Goal: Task Accomplishment & Management: Use online tool/utility

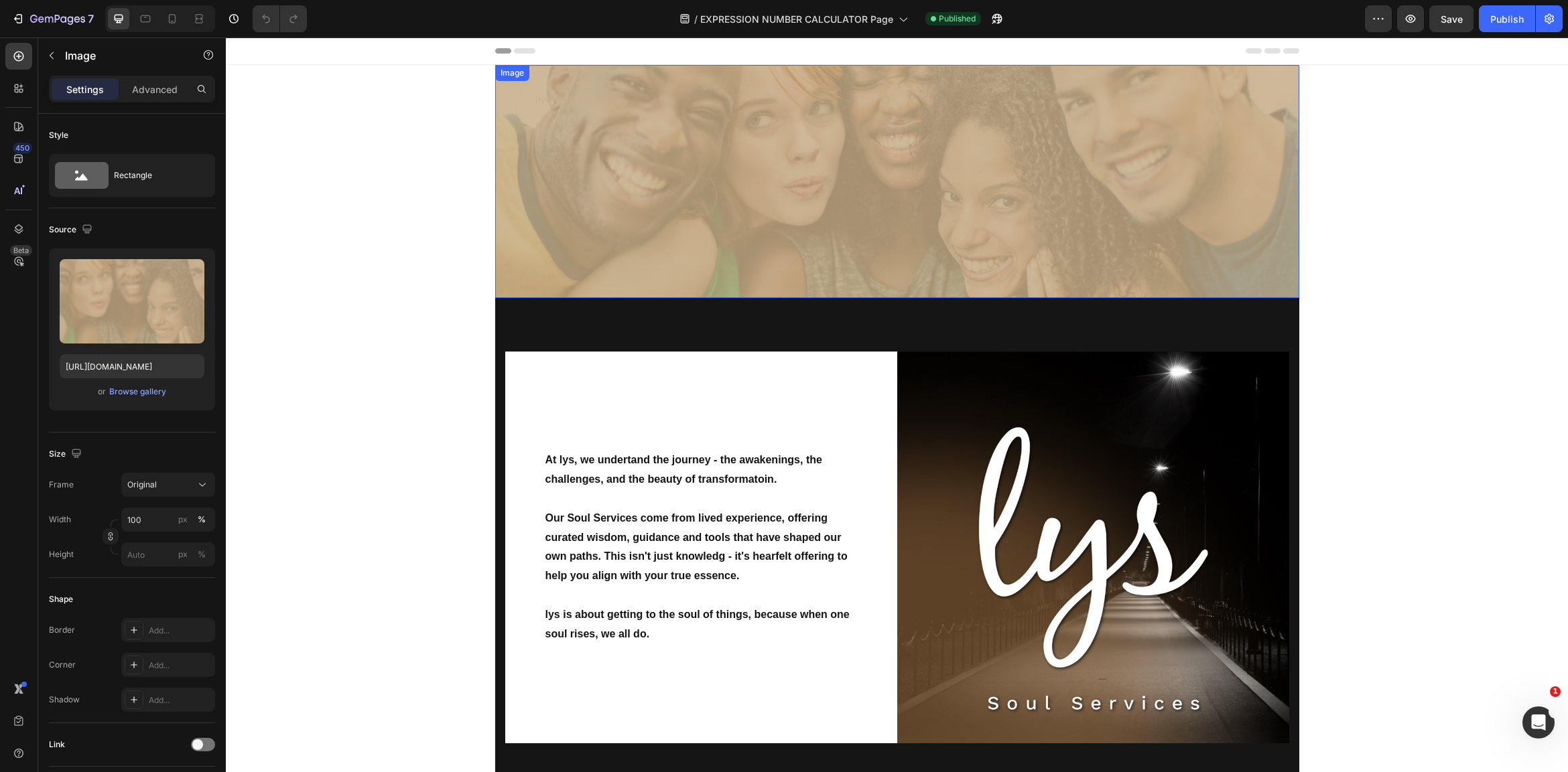
click at [1034, 183] on img at bounding box center [897, 182] width 804 height 233
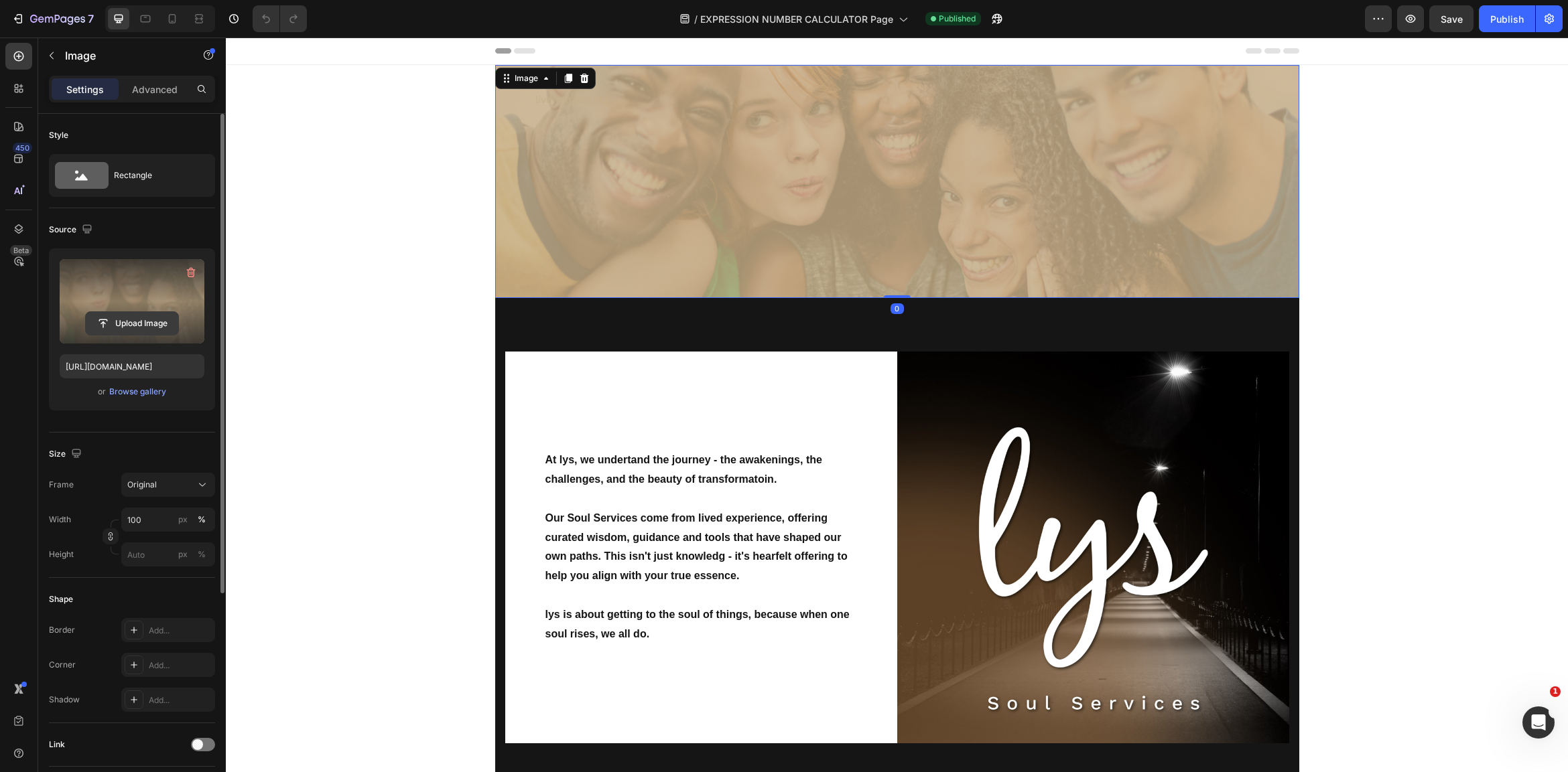
click at [122, 324] on input "file" at bounding box center [132, 323] width 92 height 22
type input "[URL][DOMAIN_NAME]"
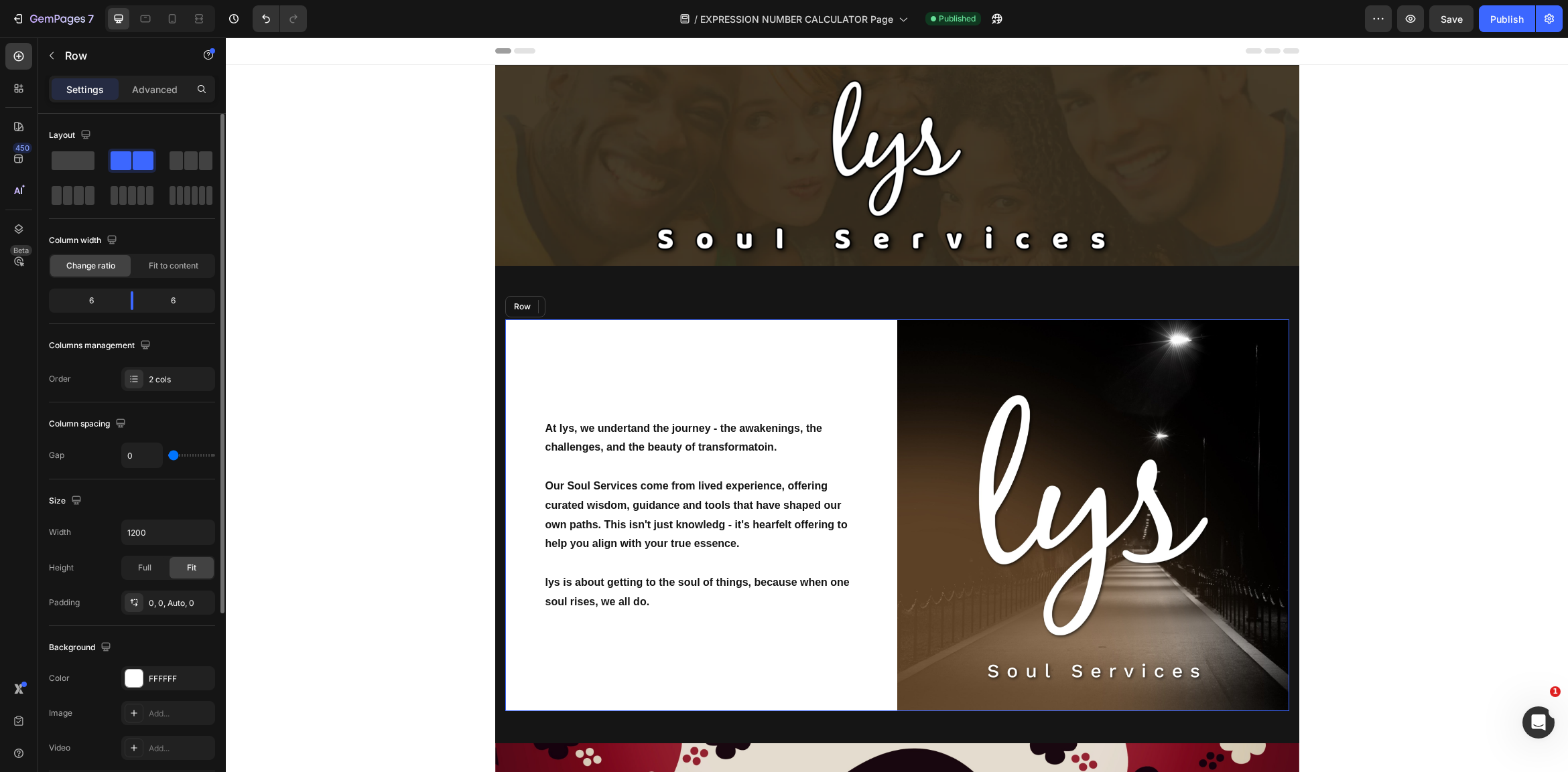
drag, startPoint x: 798, startPoint y: 350, endPoint x: 805, endPoint y: 330, distance: 21.2
click at [798, 350] on div "At lys, we undertand the journey - the awakenings, the challenges, and the beau…" at bounding box center [701, 515] width 392 height 392
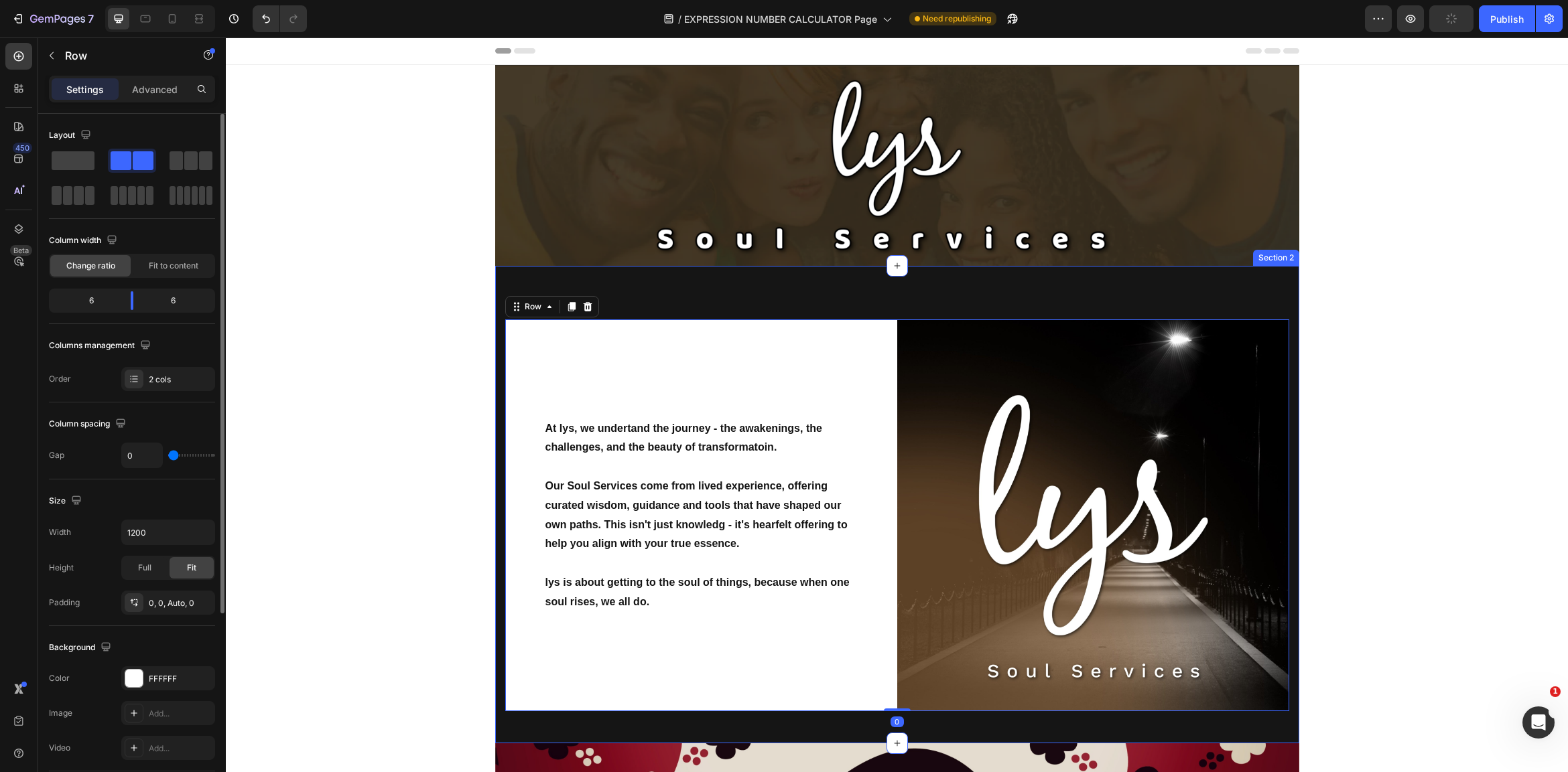
click at [805, 302] on div "At lys, we undertand the journey - the awakenings, the challenges, and the beau…" at bounding box center [897, 505] width 804 height 478
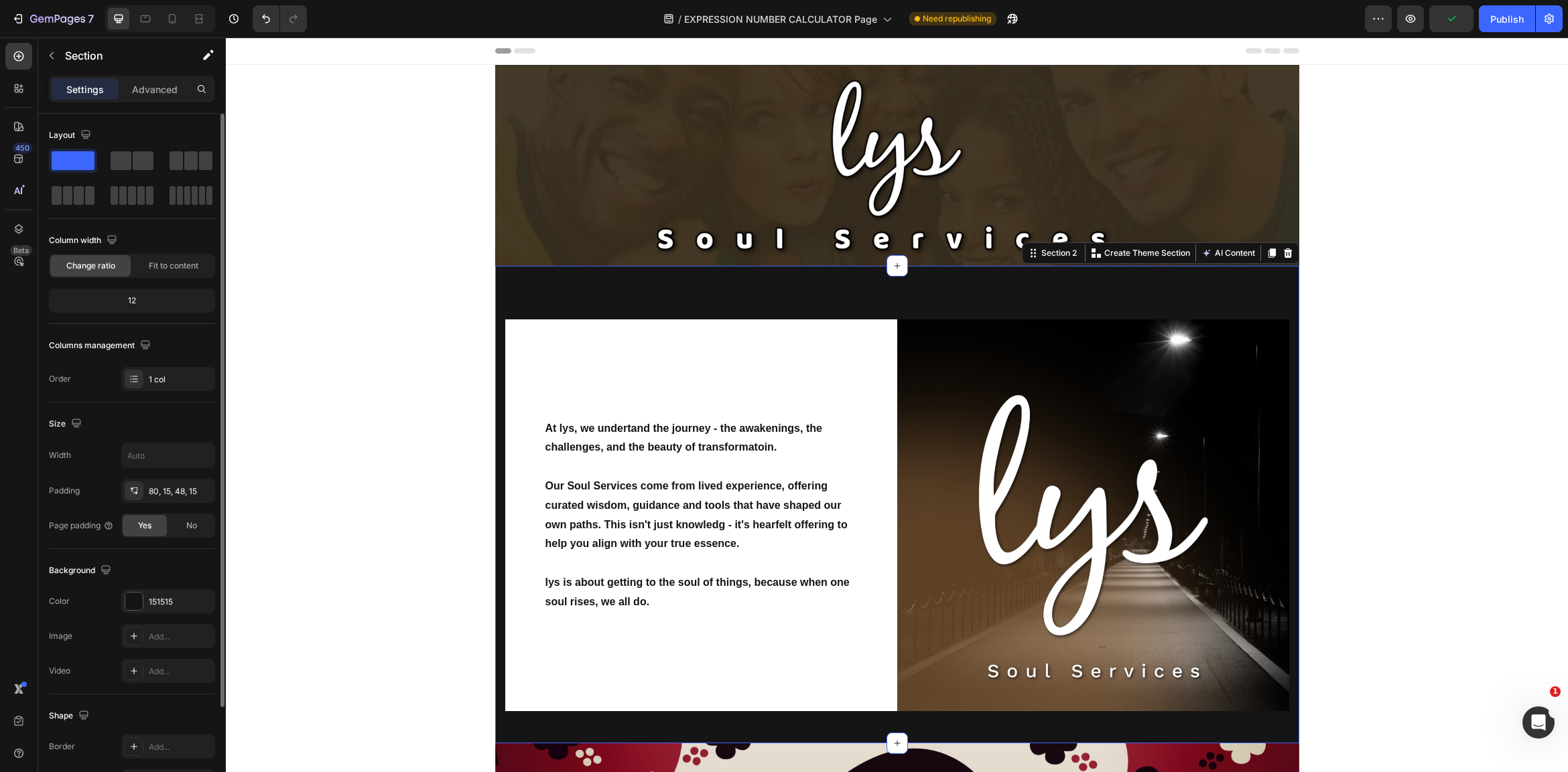
drag, startPoint x: 918, startPoint y: 302, endPoint x: 921, endPoint y: 321, distance: 19.2
click at [918, 303] on div "At lys, we undertand the journey - the awakenings, the challenges, and the beau…" at bounding box center [897, 505] width 804 height 478
click at [925, 337] on img at bounding box center [1093, 515] width 392 height 392
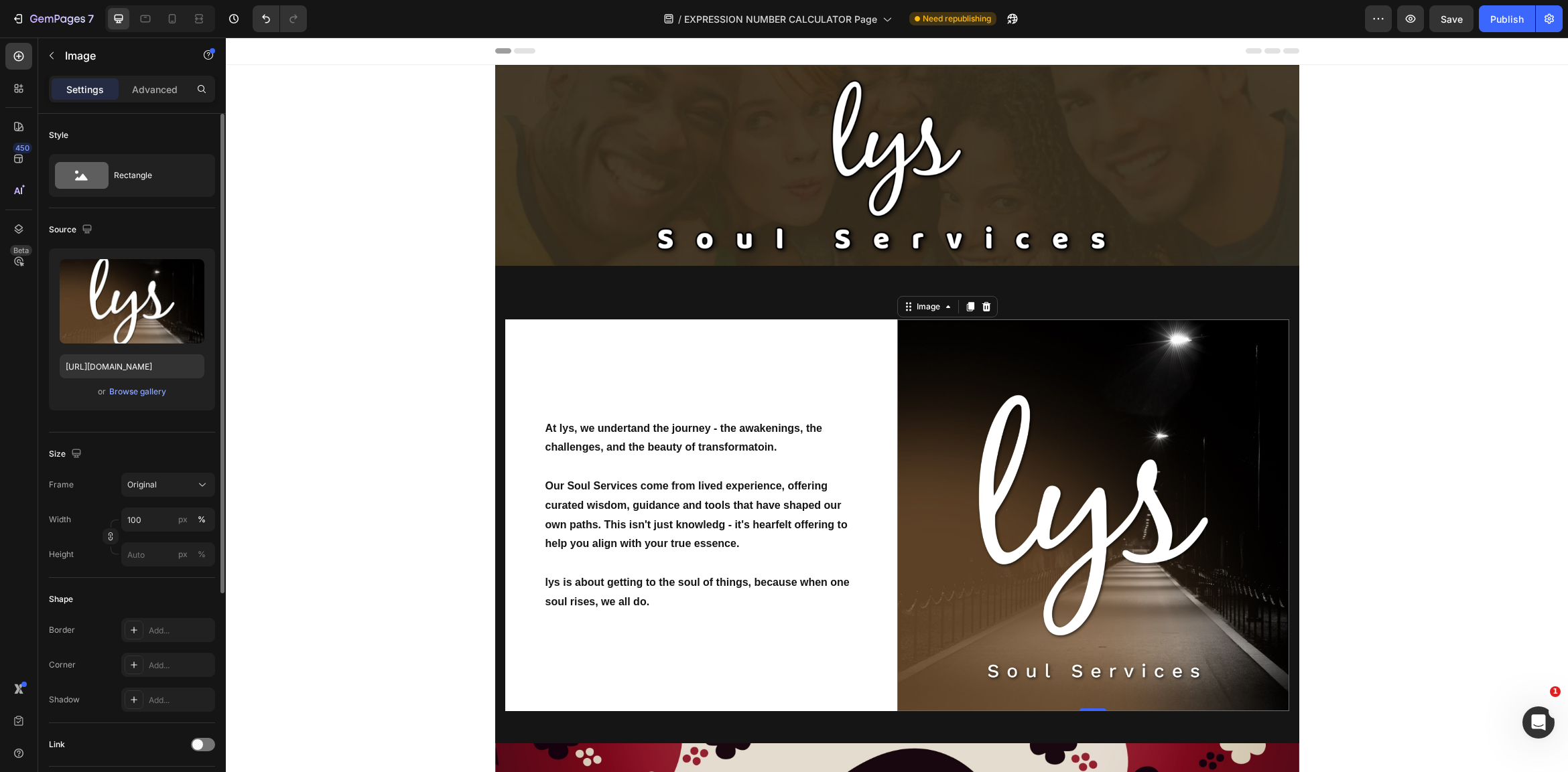
click at [929, 399] on img at bounding box center [1093, 515] width 392 height 392
click at [713, 598] on p "lys is about getting to the soul of things, because when one soul rises, we all…" at bounding box center [701, 592] width 311 height 38
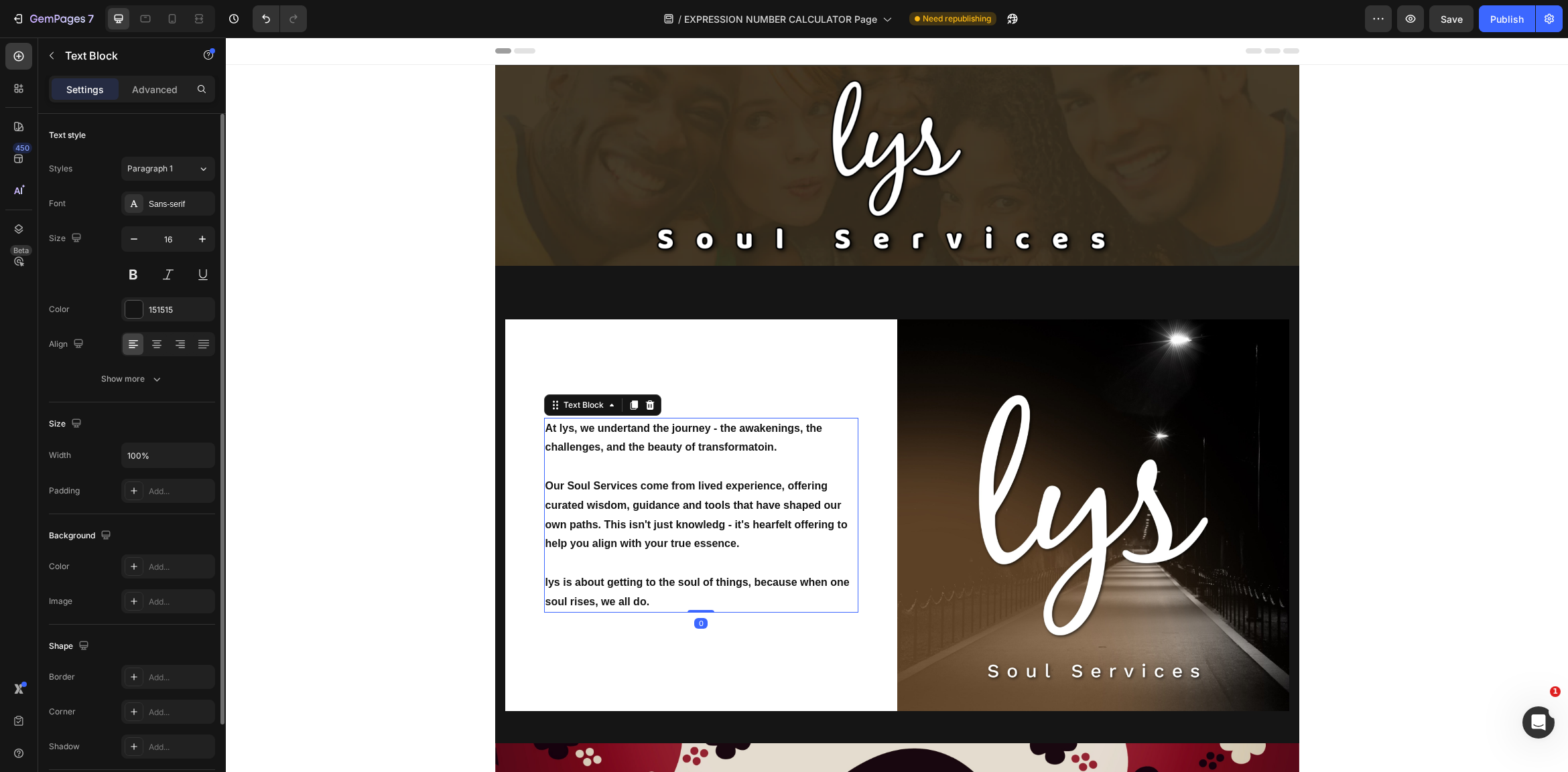
click at [658, 593] on p "lys is about getting to the soul of things, because when one soul rises, we all…" at bounding box center [701, 592] width 311 height 38
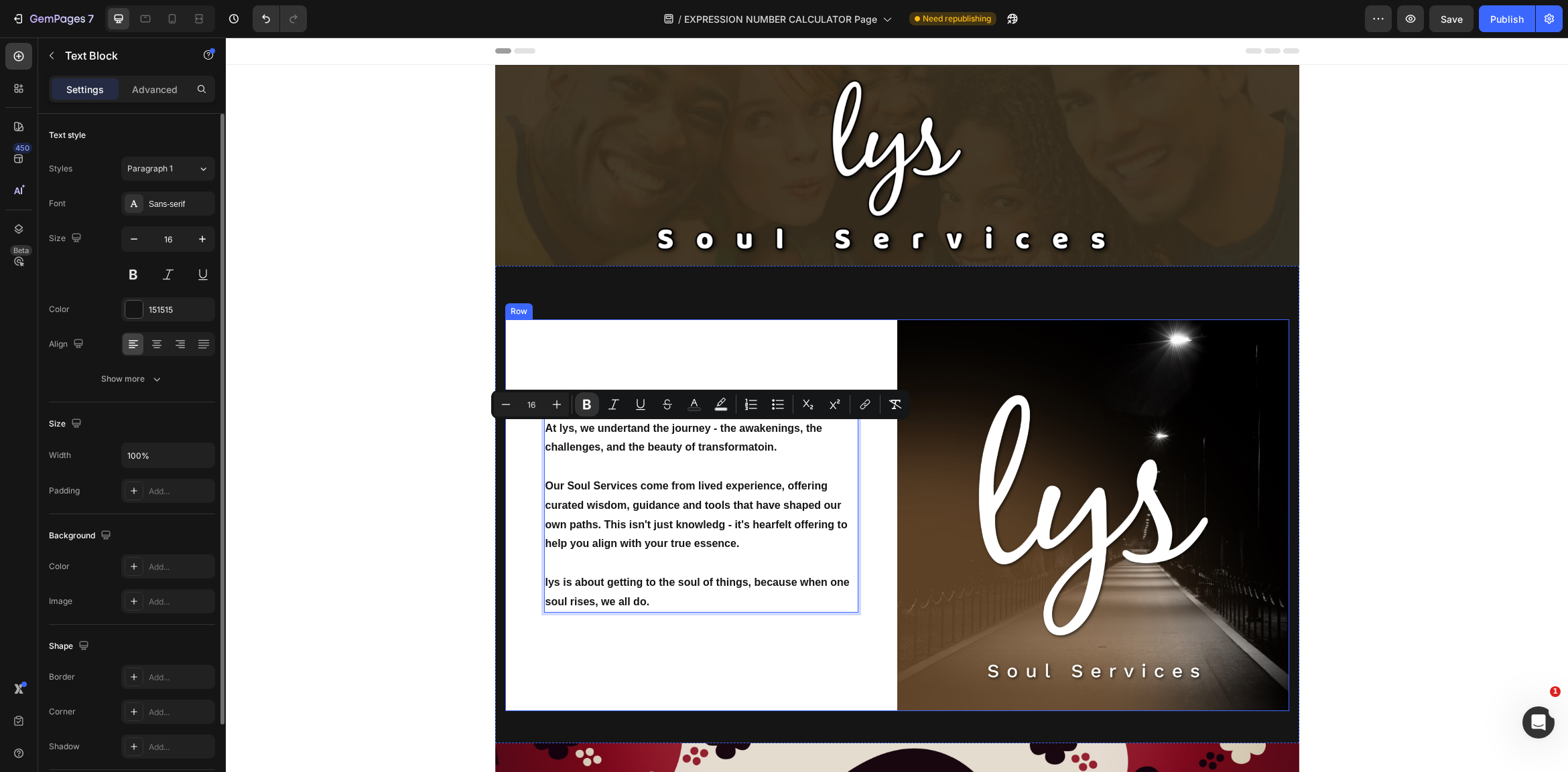
drag, startPoint x: 643, startPoint y: 596, endPoint x: 537, endPoint y: 418, distance: 207.2
click at [537, 418] on div "At lys, we undertand the journey - the awakenings, the challenges, and the beau…" at bounding box center [701, 515] width 392 height 392
copy div "At lys, we undertand the journey - the awakenings, the challenges, and the beau…"
click at [1187, 456] on img at bounding box center [1093, 515] width 392 height 392
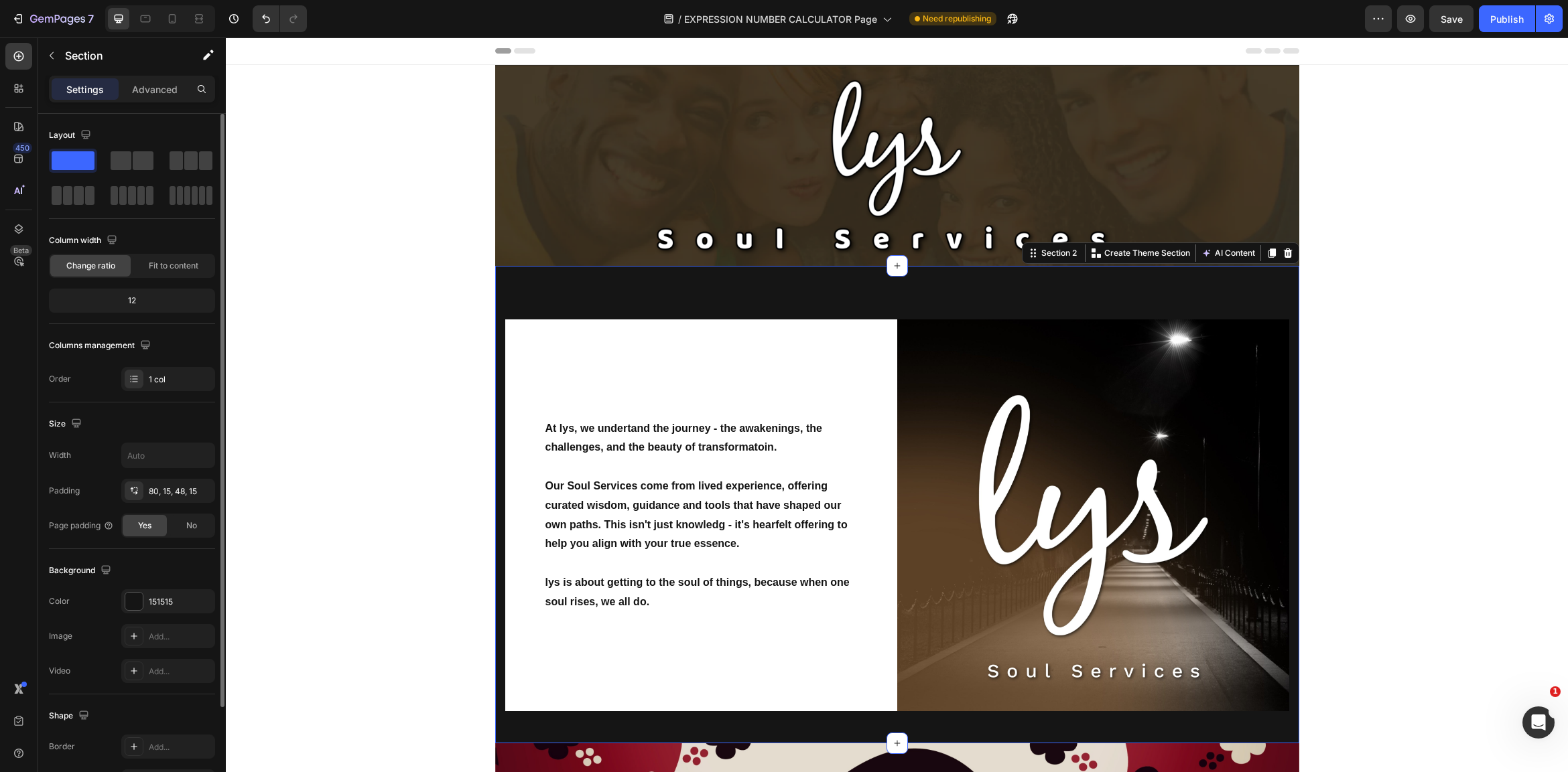
click at [1076, 305] on div "At lys, we undertand the journey - the awakenings, the challenges, and the beau…" at bounding box center [897, 505] width 804 height 478
click at [1291, 252] on icon at bounding box center [1288, 253] width 11 height 11
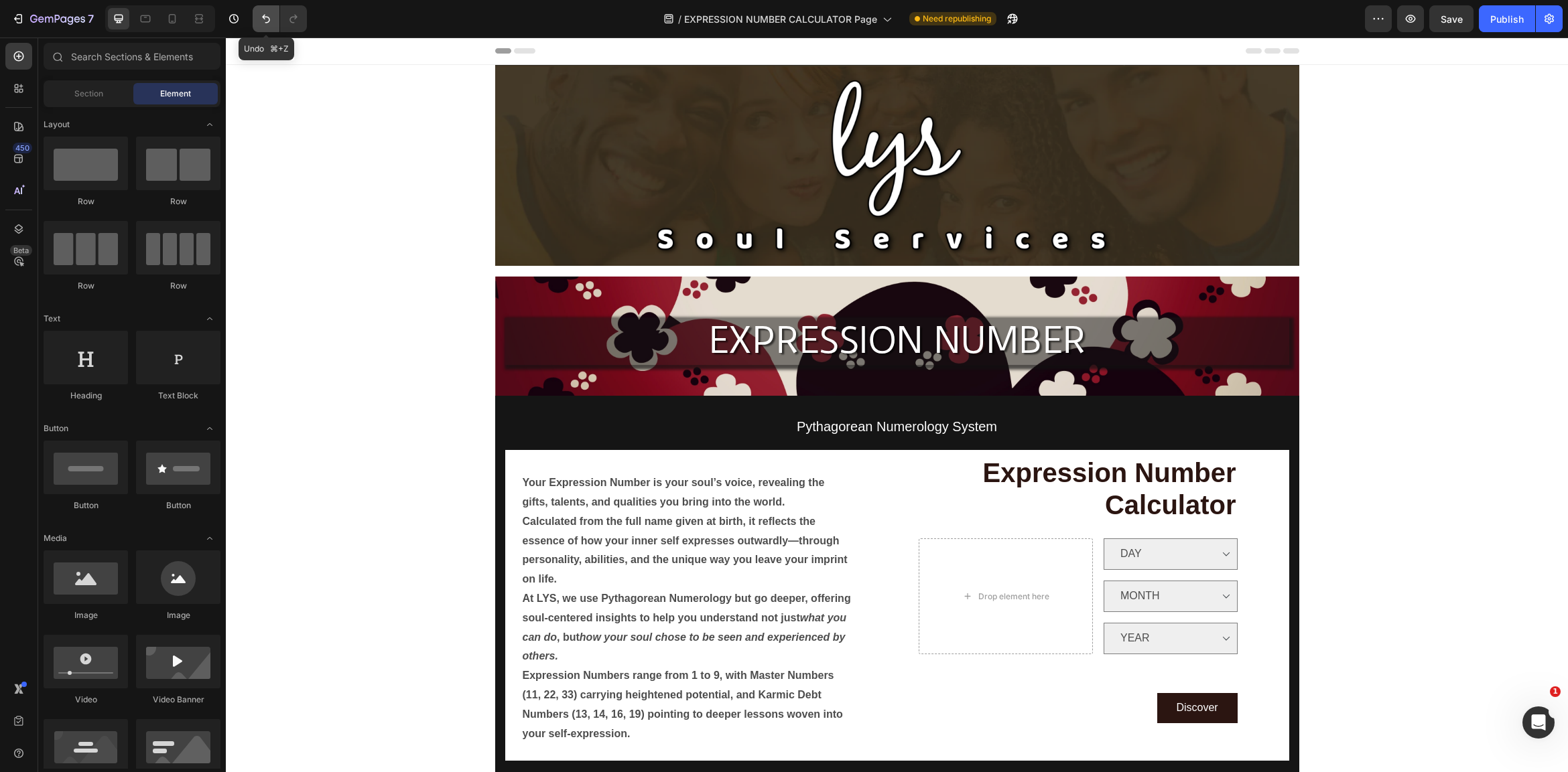
click at [266, 20] on icon "Undo/Redo" at bounding box center [266, 18] width 13 height 13
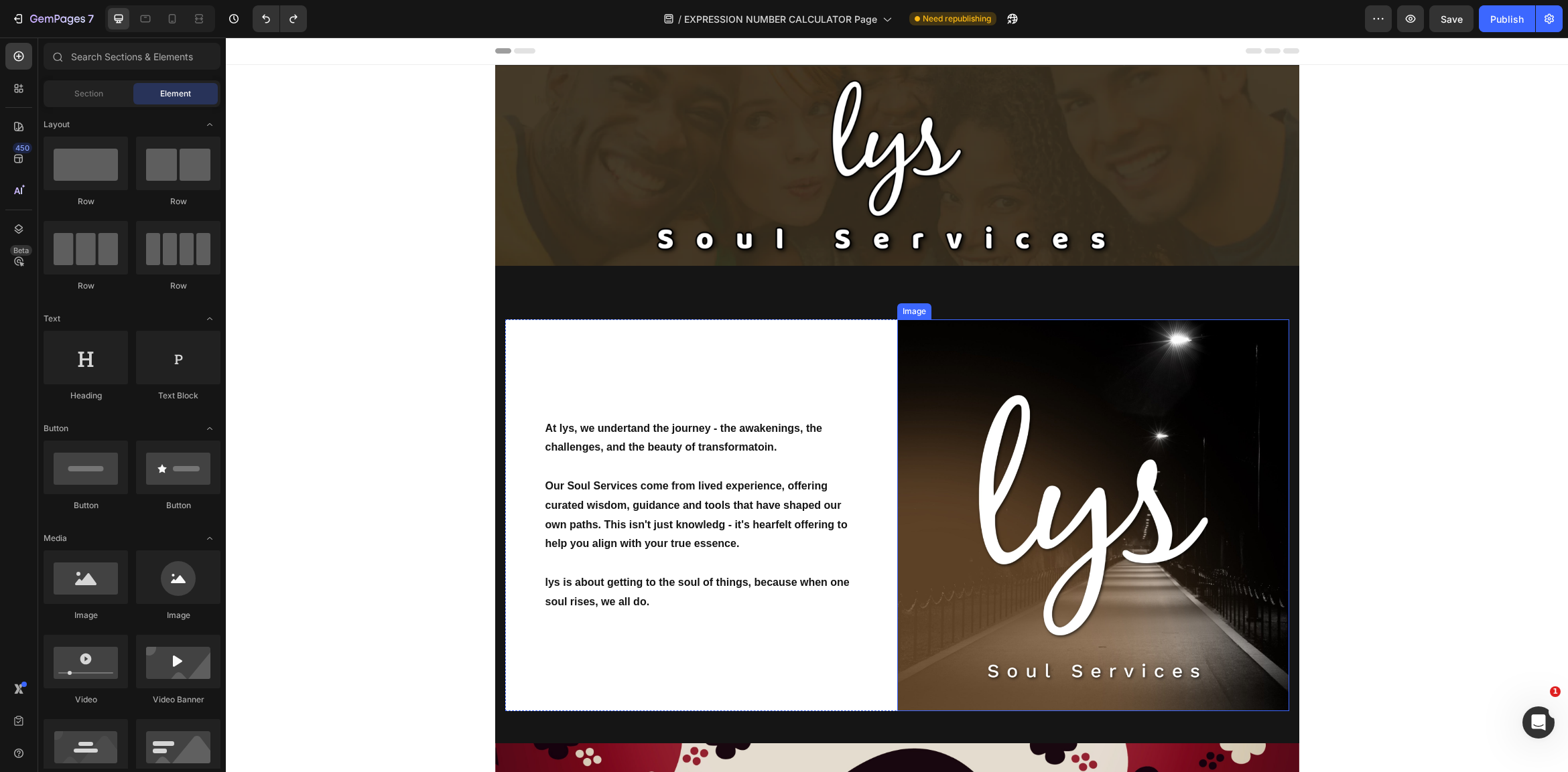
click at [1076, 523] on img at bounding box center [1093, 515] width 392 height 392
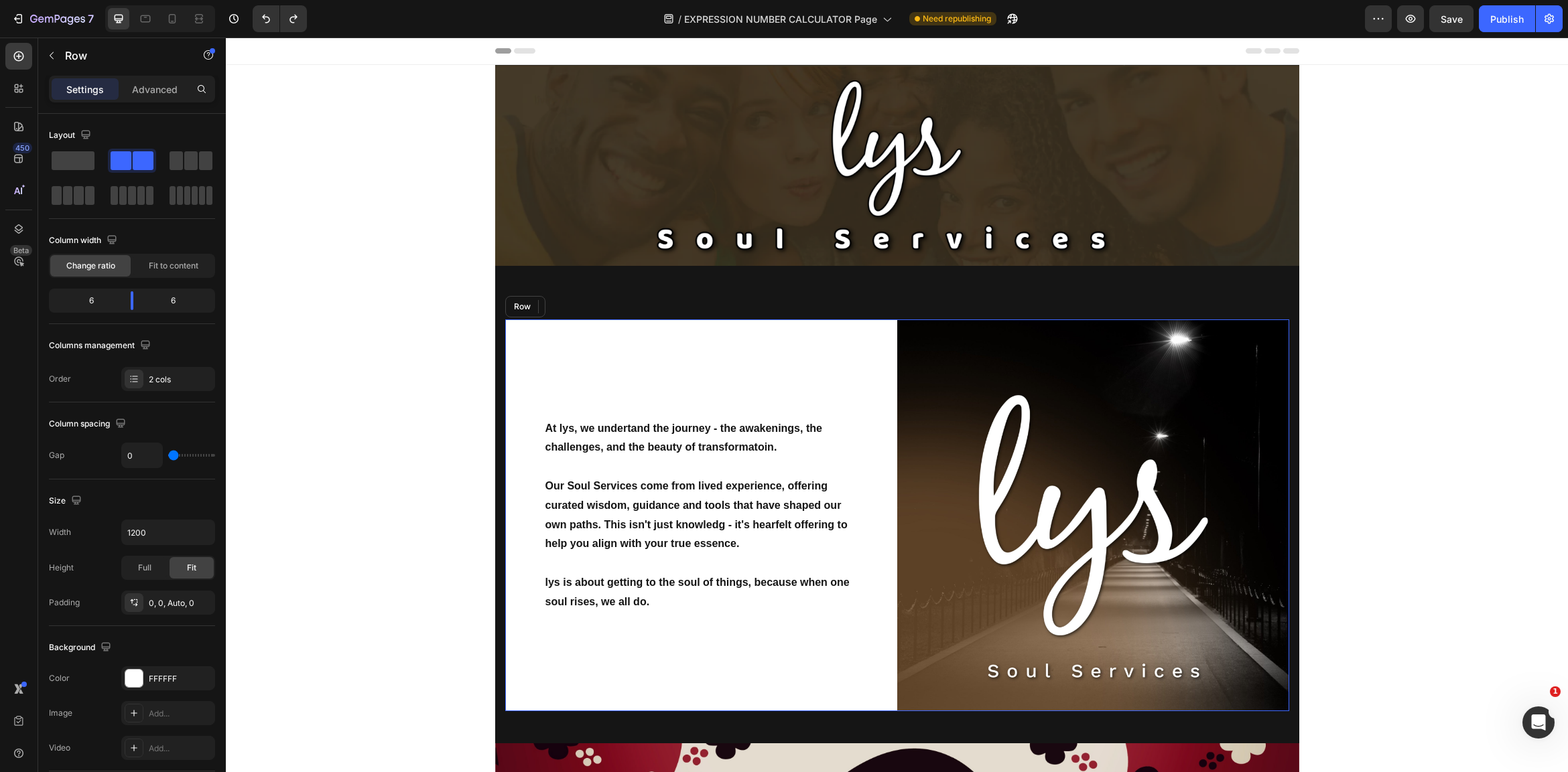
click at [809, 367] on div "At lys, we undertand the journey - the awakenings, the challenges, and the beau…" at bounding box center [701, 515] width 392 height 392
click at [75, 160] on span at bounding box center [73, 160] width 43 height 19
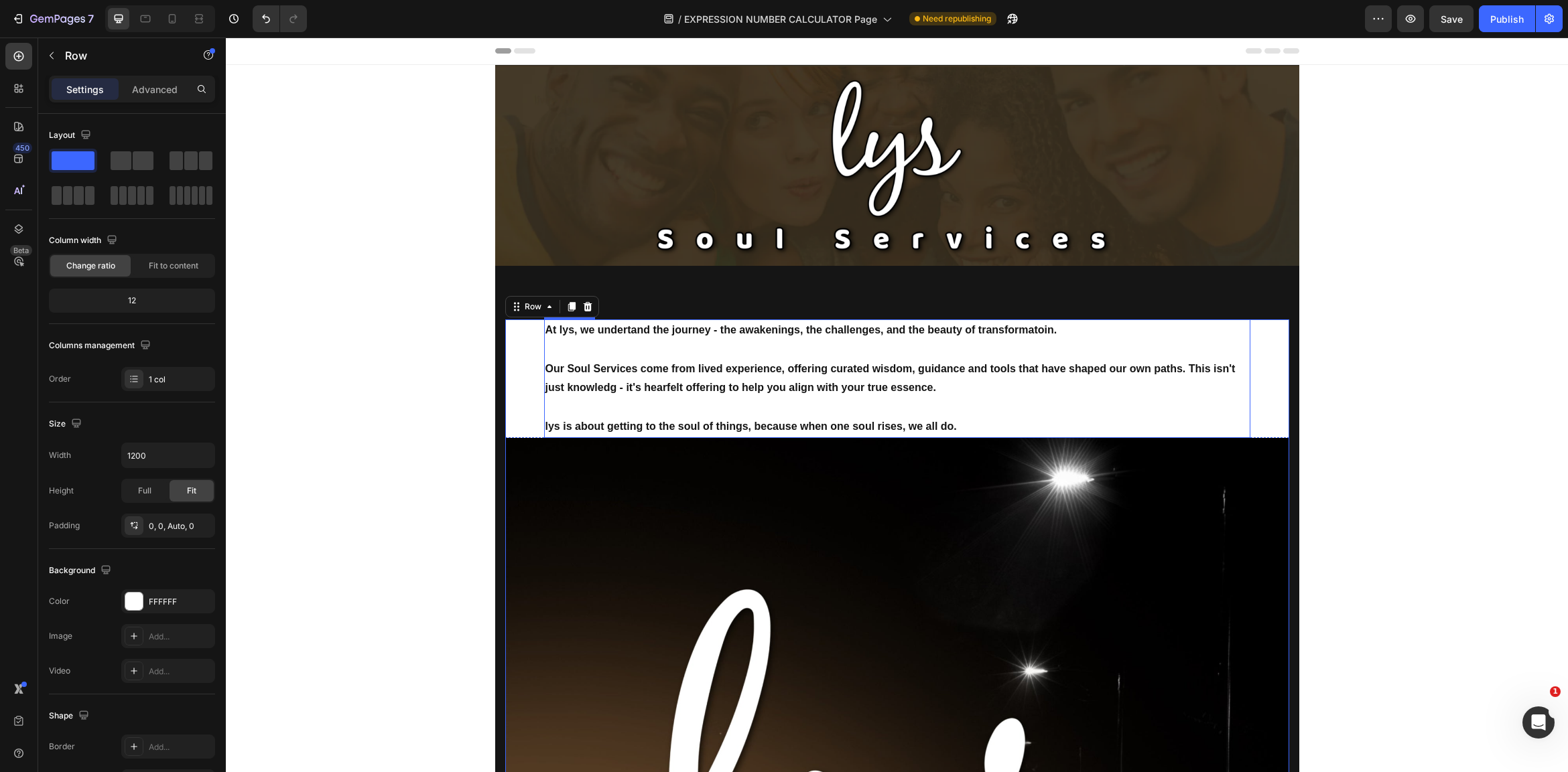
scroll to position [2, 0]
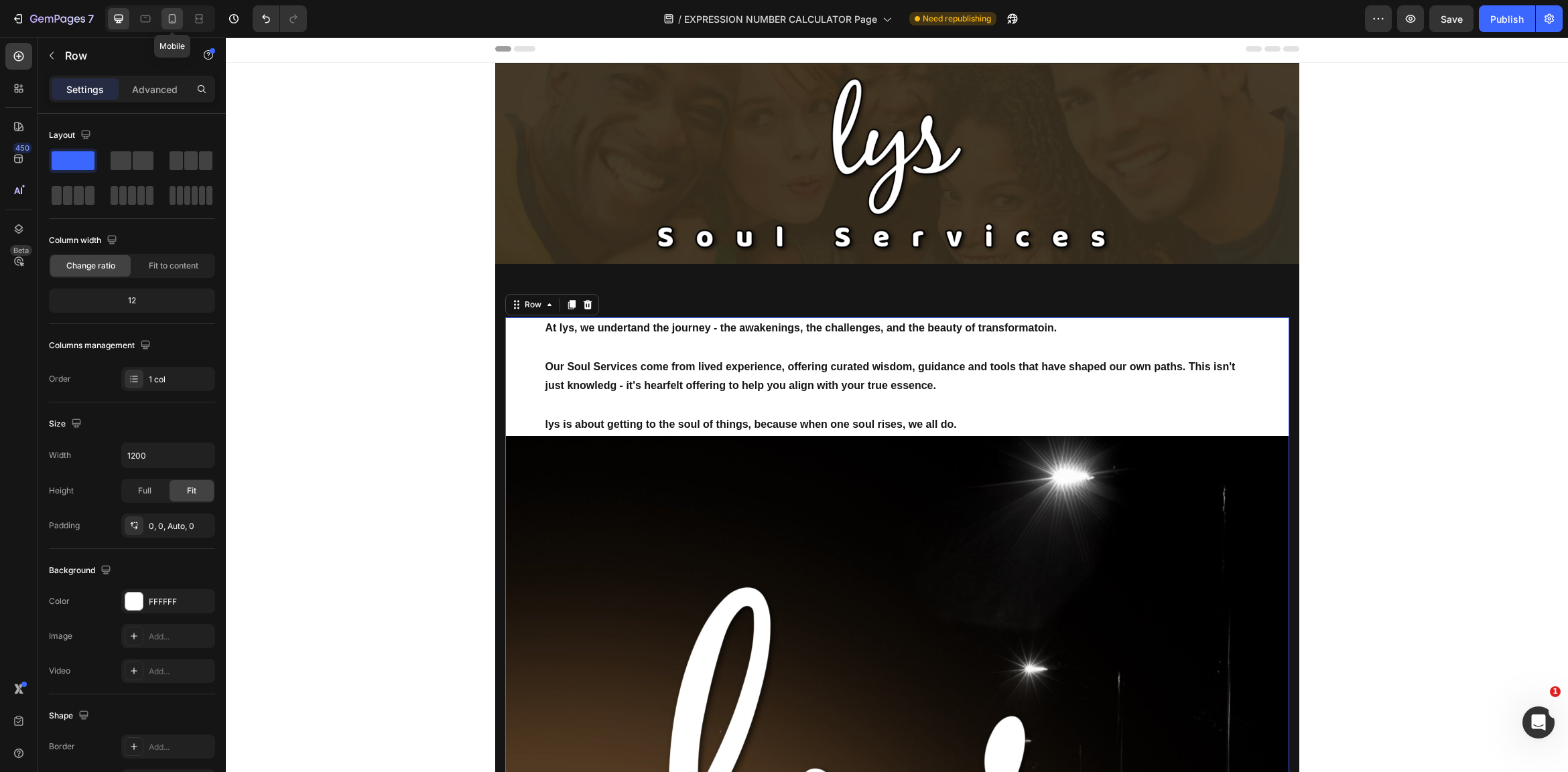
click at [172, 17] on icon at bounding box center [172, 18] width 13 height 13
type input "100%"
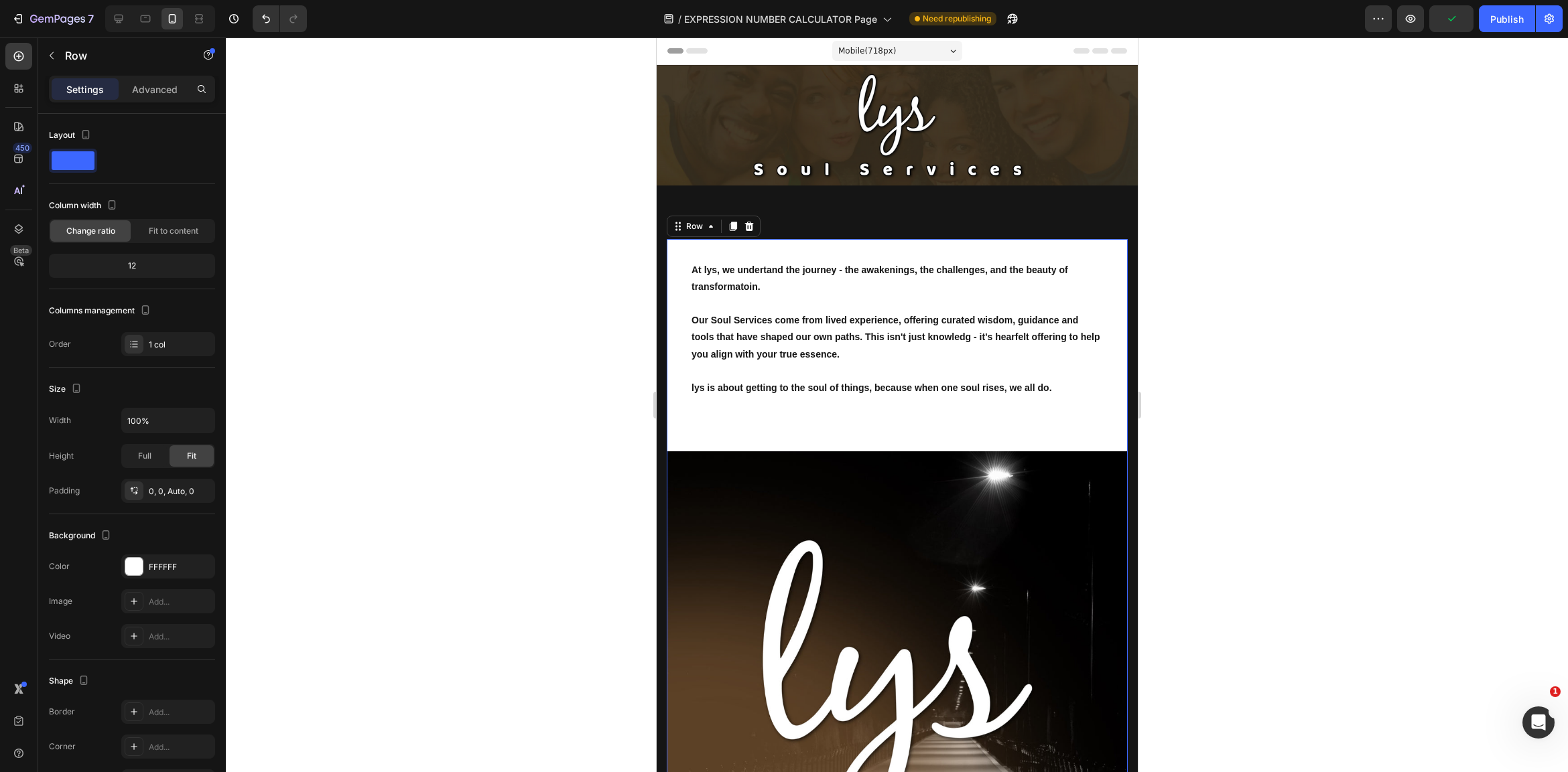
click at [1291, 428] on div at bounding box center [897, 404] width 1342 height 734
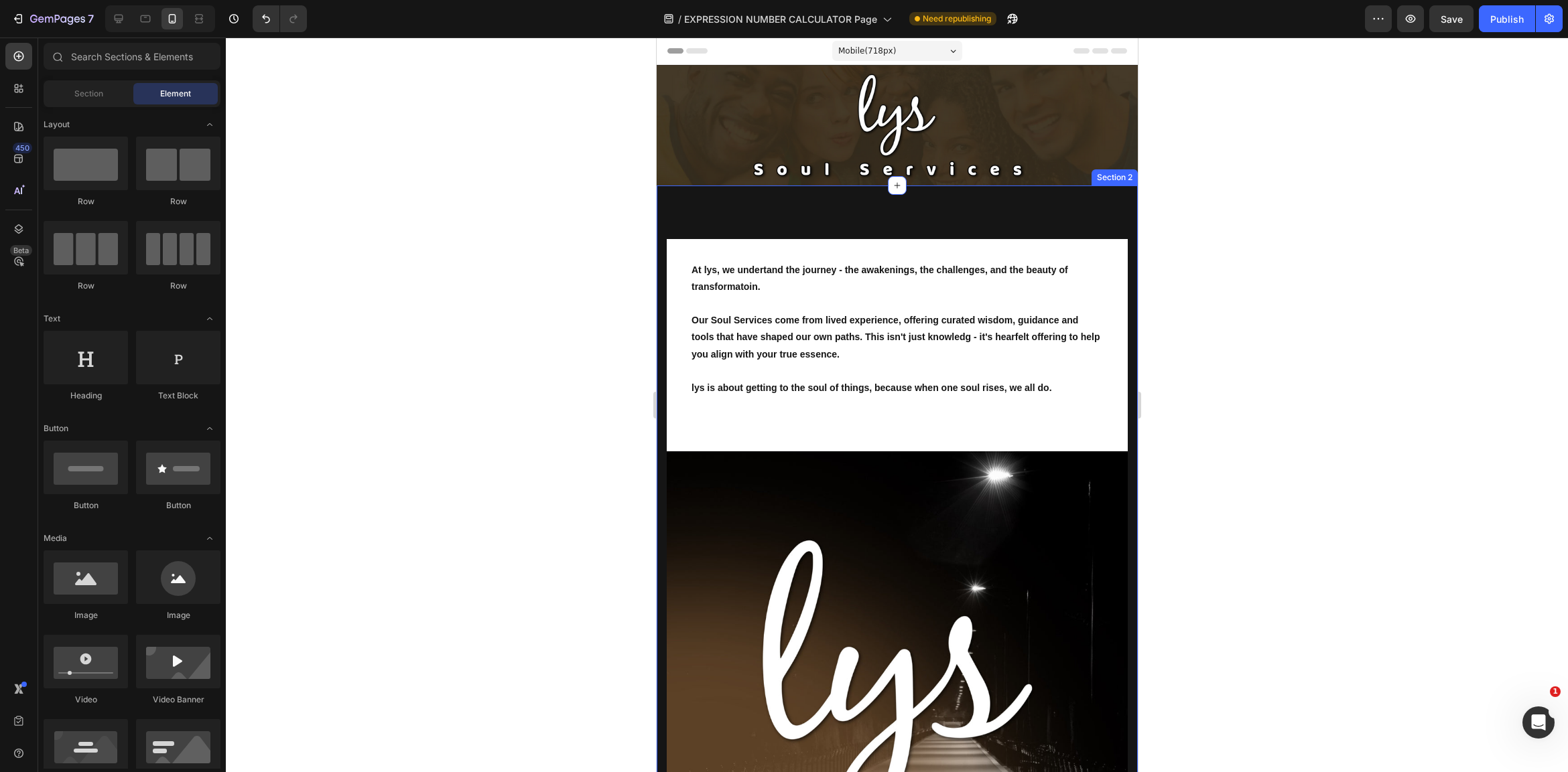
click at [868, 215] on div "At lys, we undertand the journey - the awakenings, the challenges, and the beau…" at bounding box center [897, 564] width 481 height 759
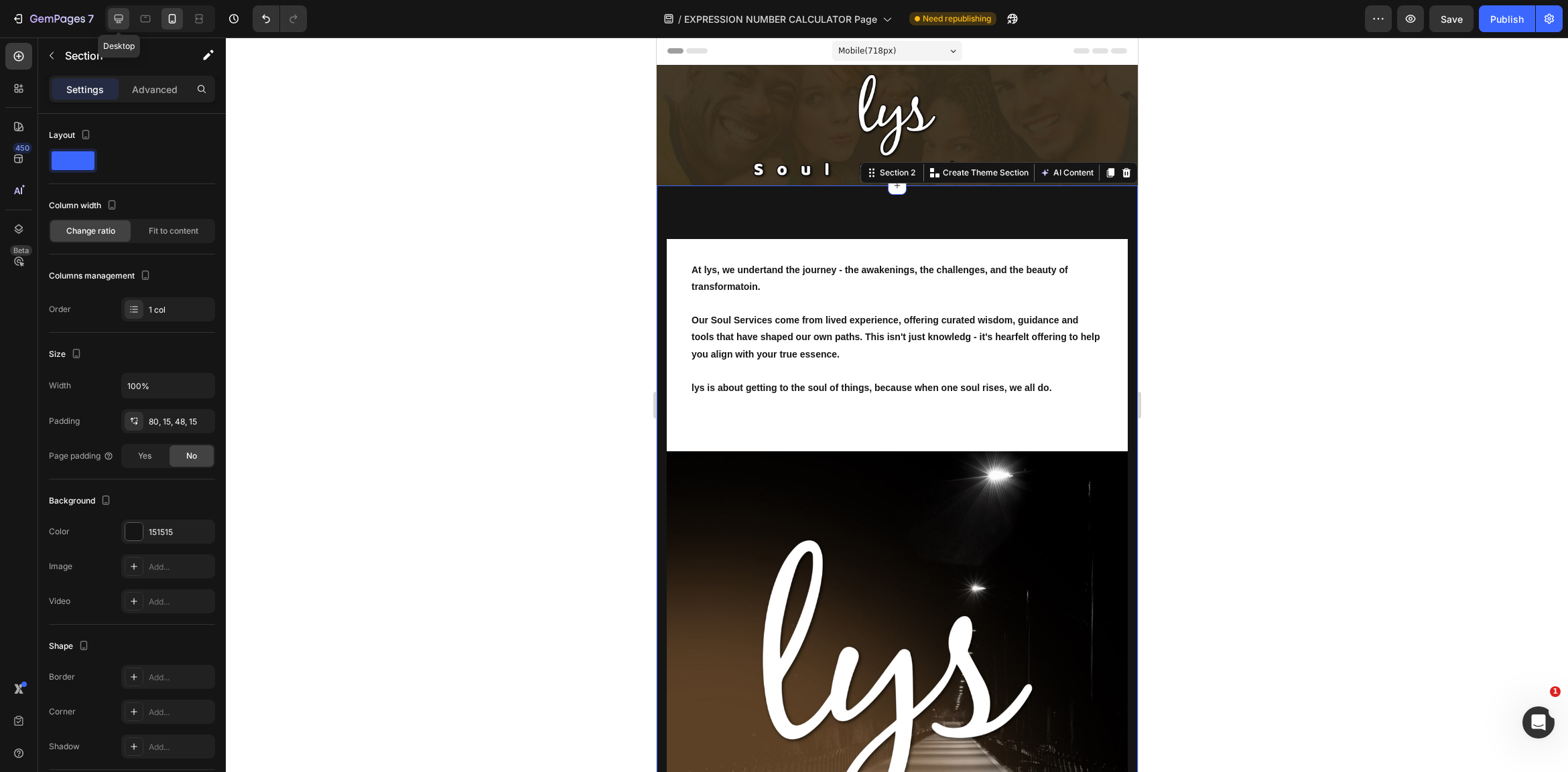
click at [120, 20] on icon at bounding box center [119, 19] width 9 height 9
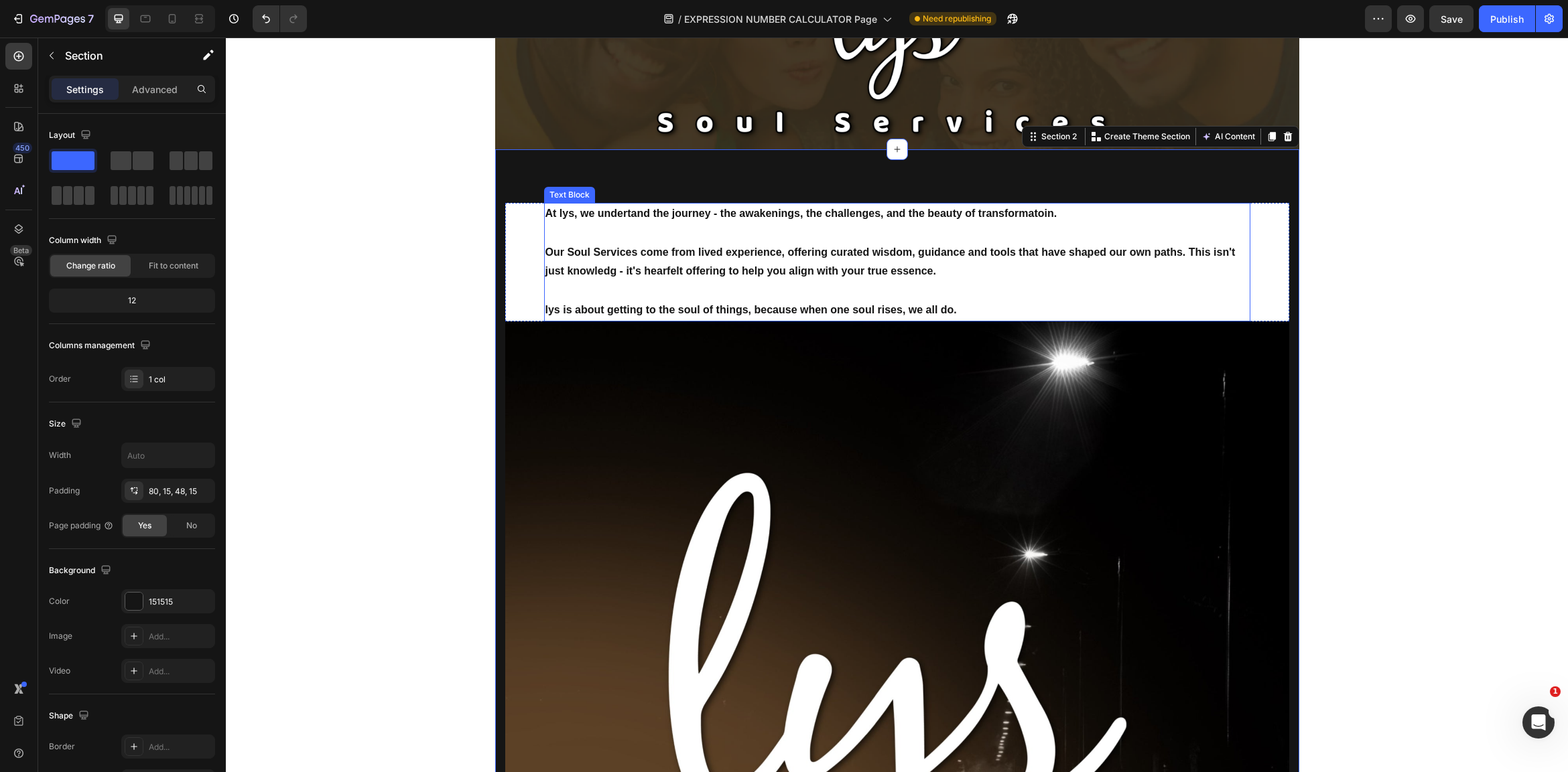
scroll to position [114, 0]
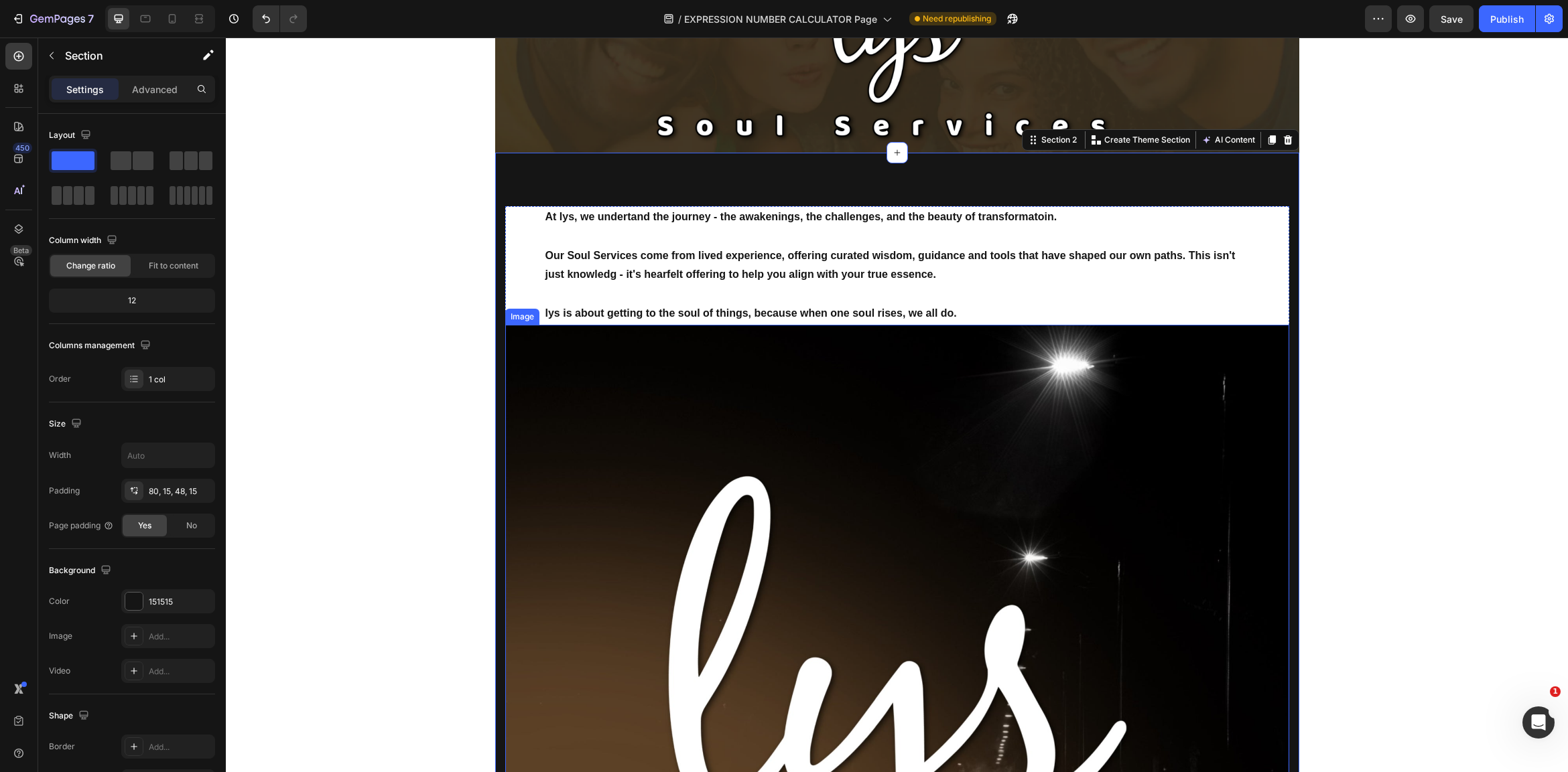
drag, startPoint x: 1079, startPoint y: 465, endPoint x: 1121, endPoint y: 468, distance: 42.1
click at [1079, 465] on img at bounding box center [897, 717] width 784 height 784
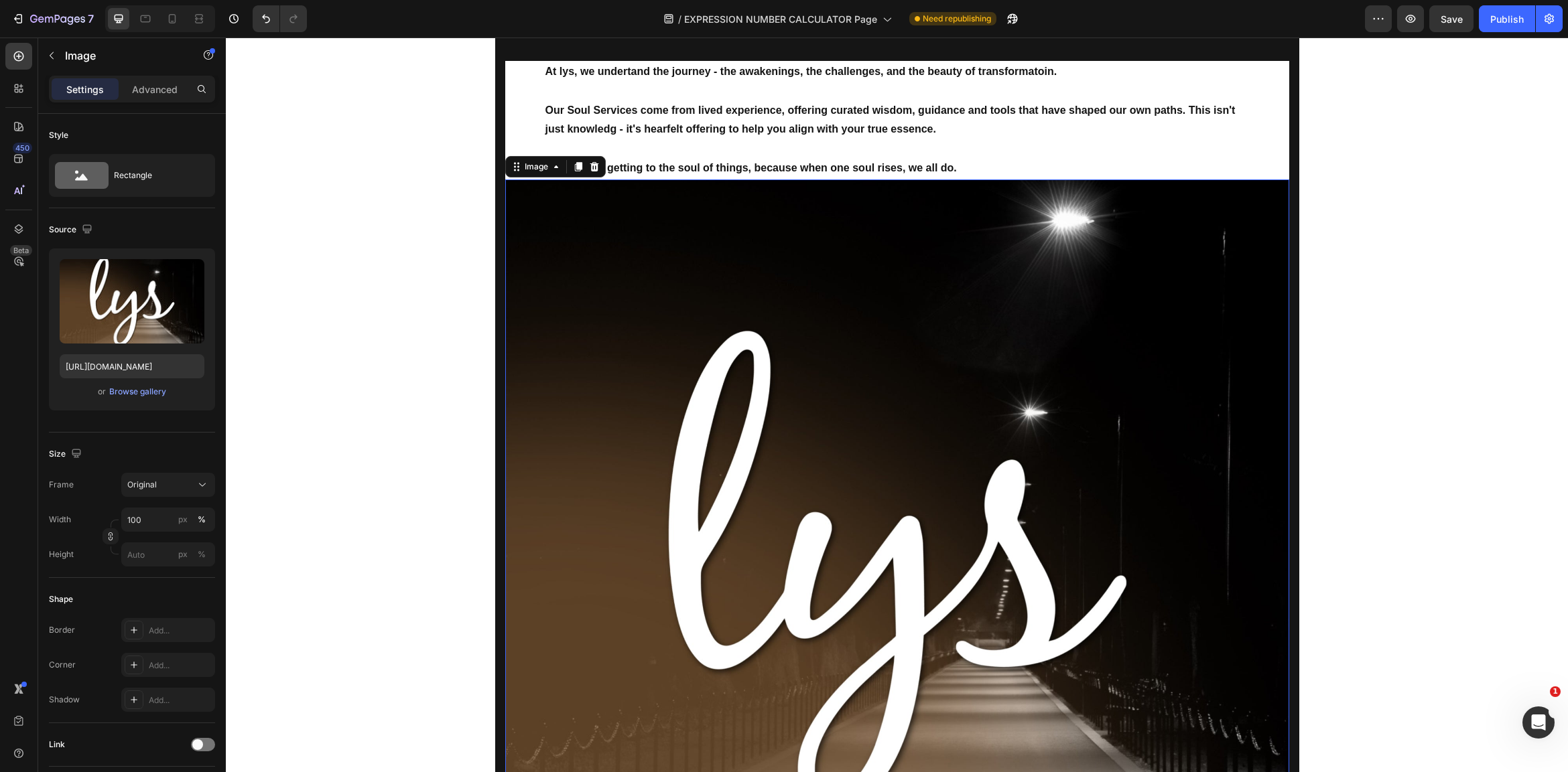
scroll to position [59, 0]
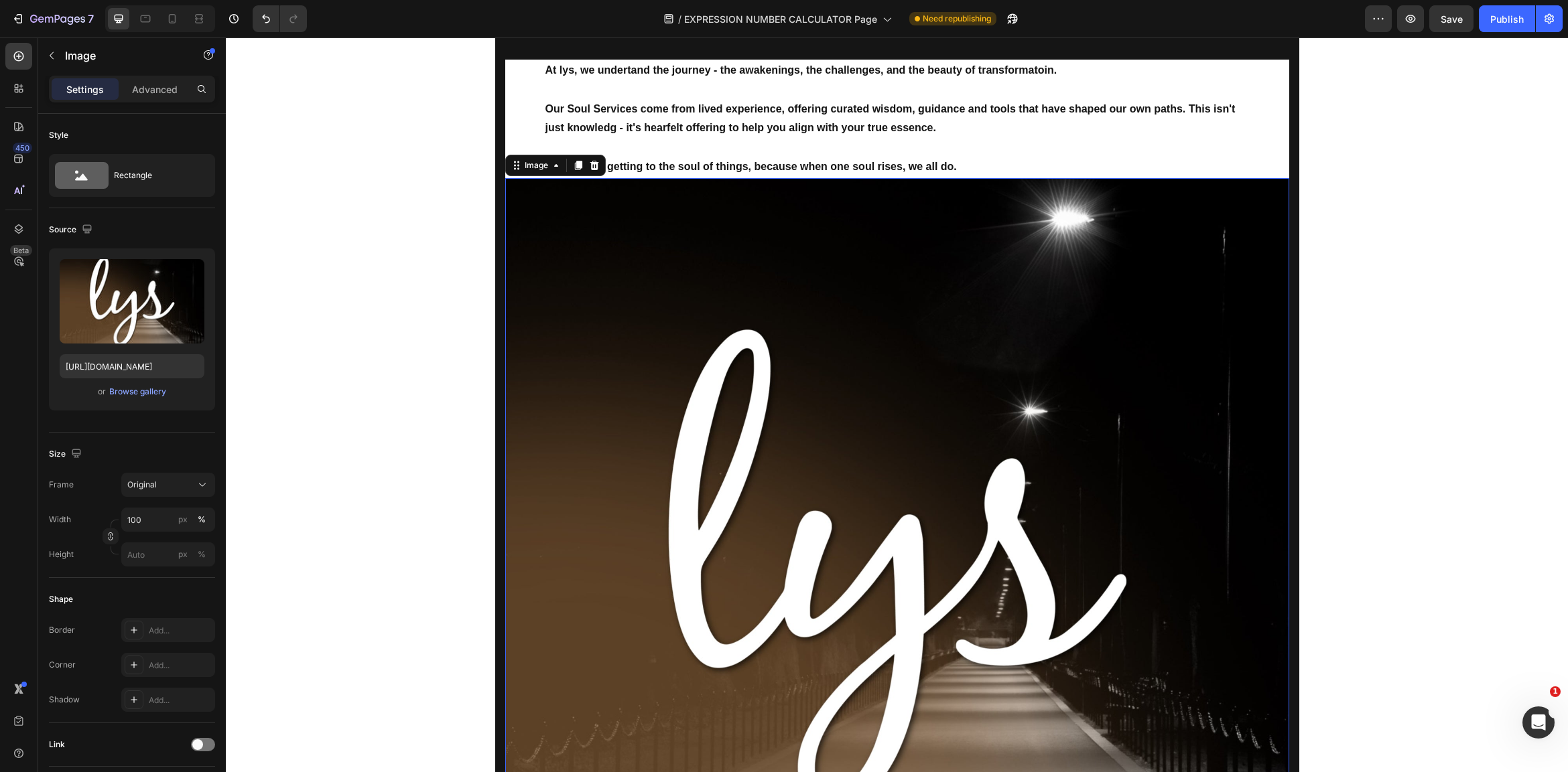
click at [988, 301] on img at bounding box center [897, 570] width 784 height 784
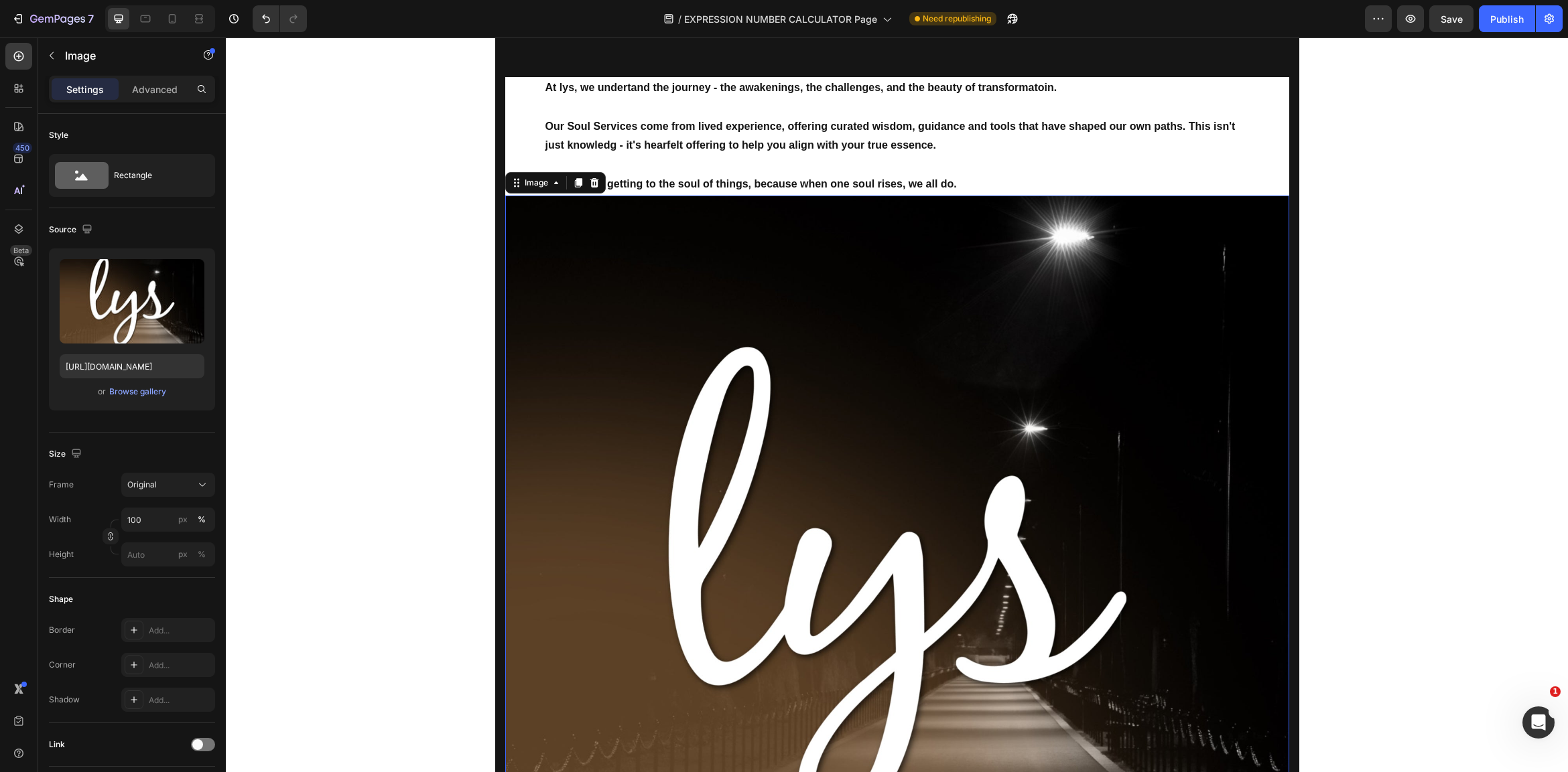
scroll to position [44, 0]
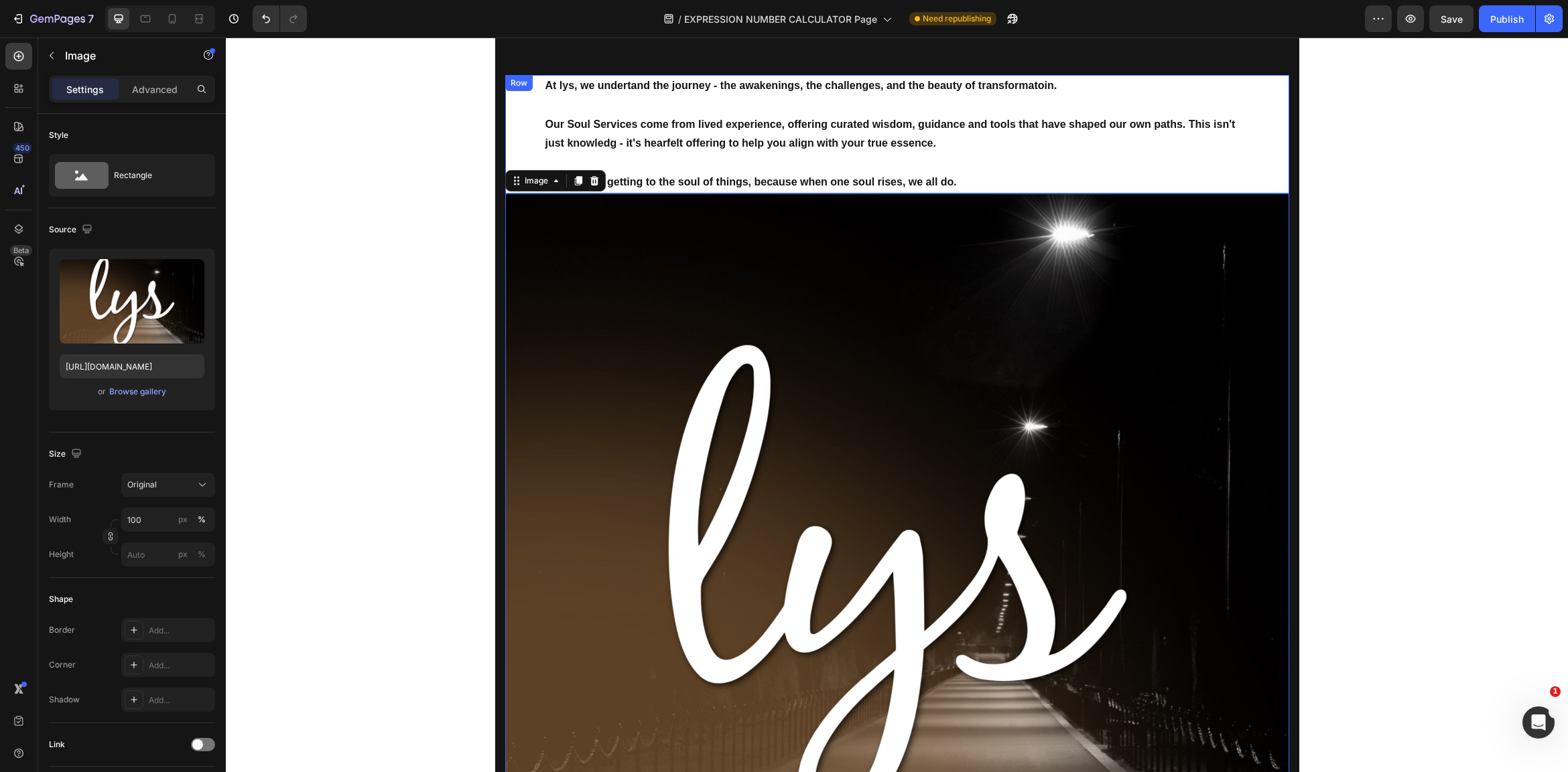
click at [538, 134] on div "At lys, we undertand the journey - the awakenings, the challenges, and the beau…" at bounding box center [897, 134] width 784 height 119
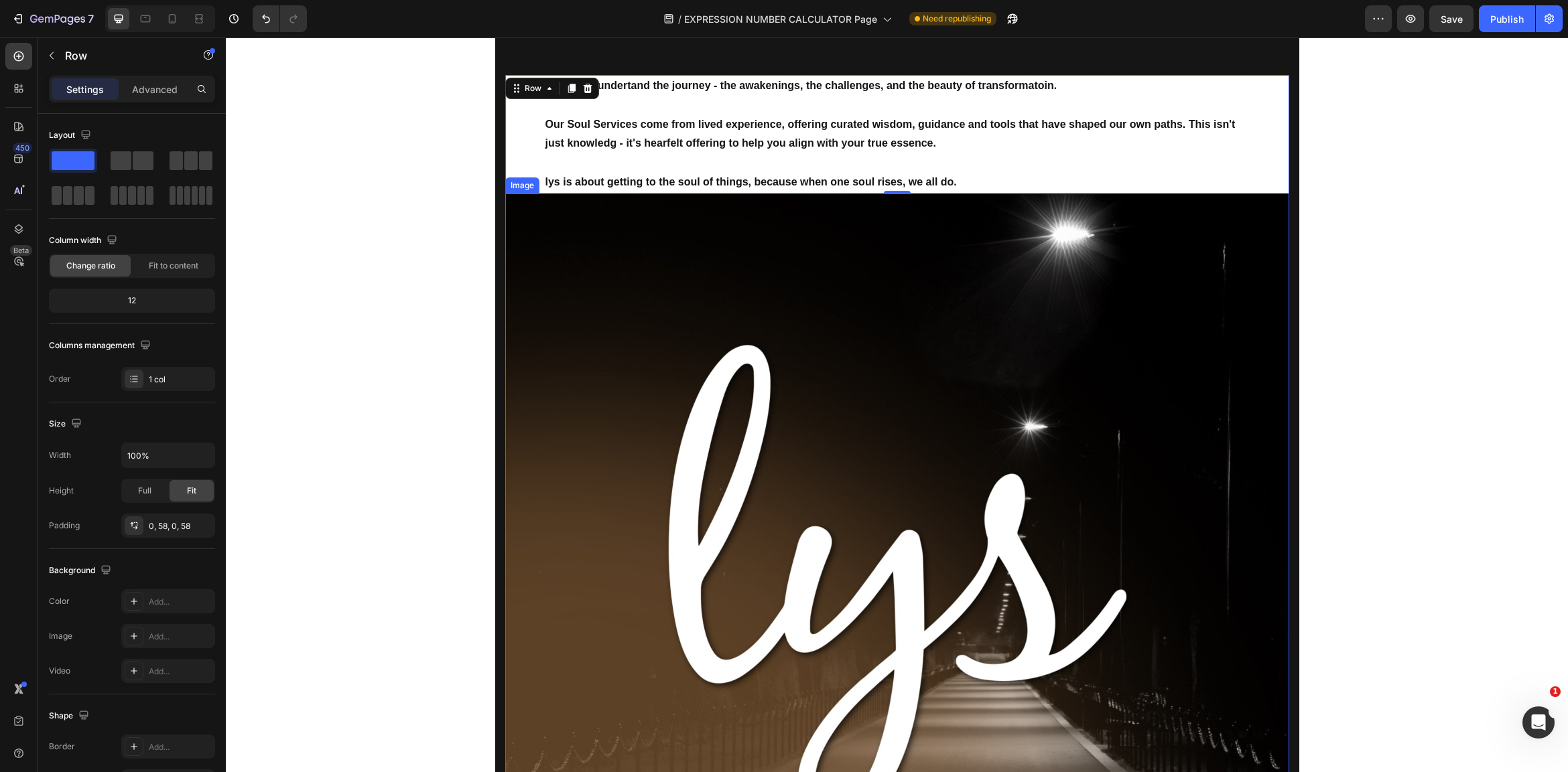
click at [534, 245] on img at bounding box center [897, 585] width 784 height 784
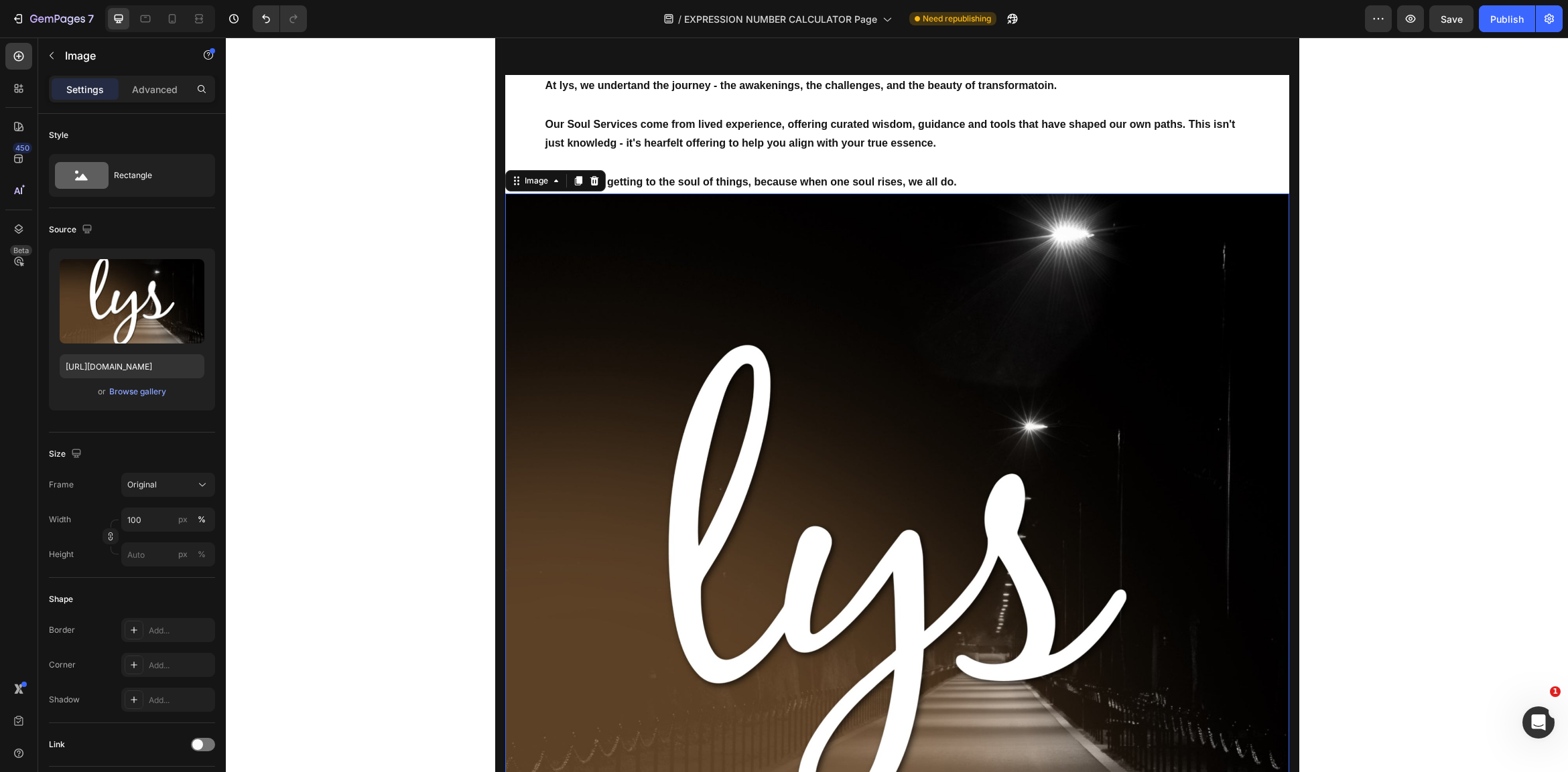
click at [596, 180] on icon at bounding box center [594, 181] width 11 height 11
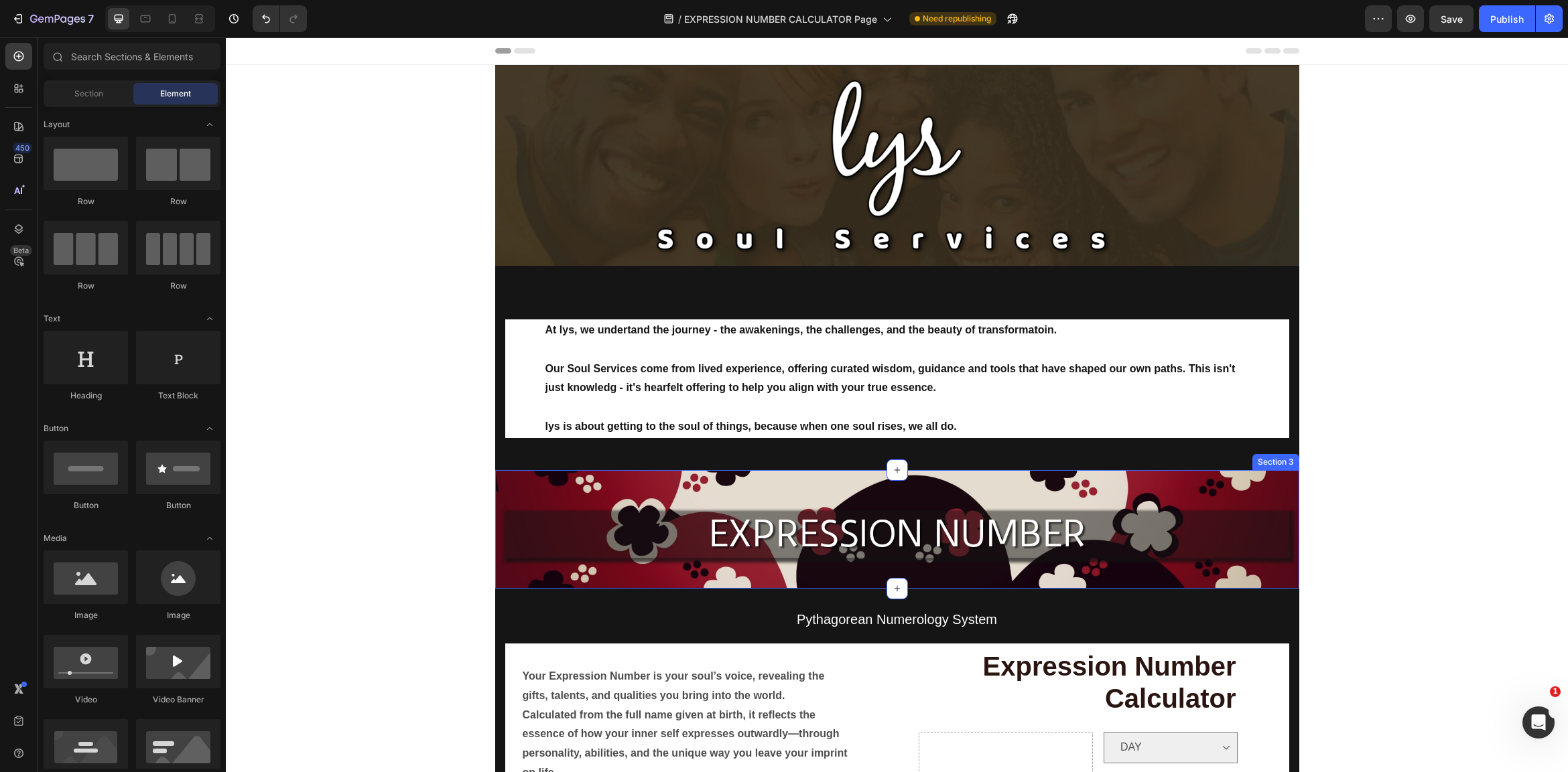
scroll to position [0, 0]
click at [1013, 420] on p "lys is about getting to the soul of things, because when one soul rises, we all…" at bounding box center [897, 427] width 703 height 20
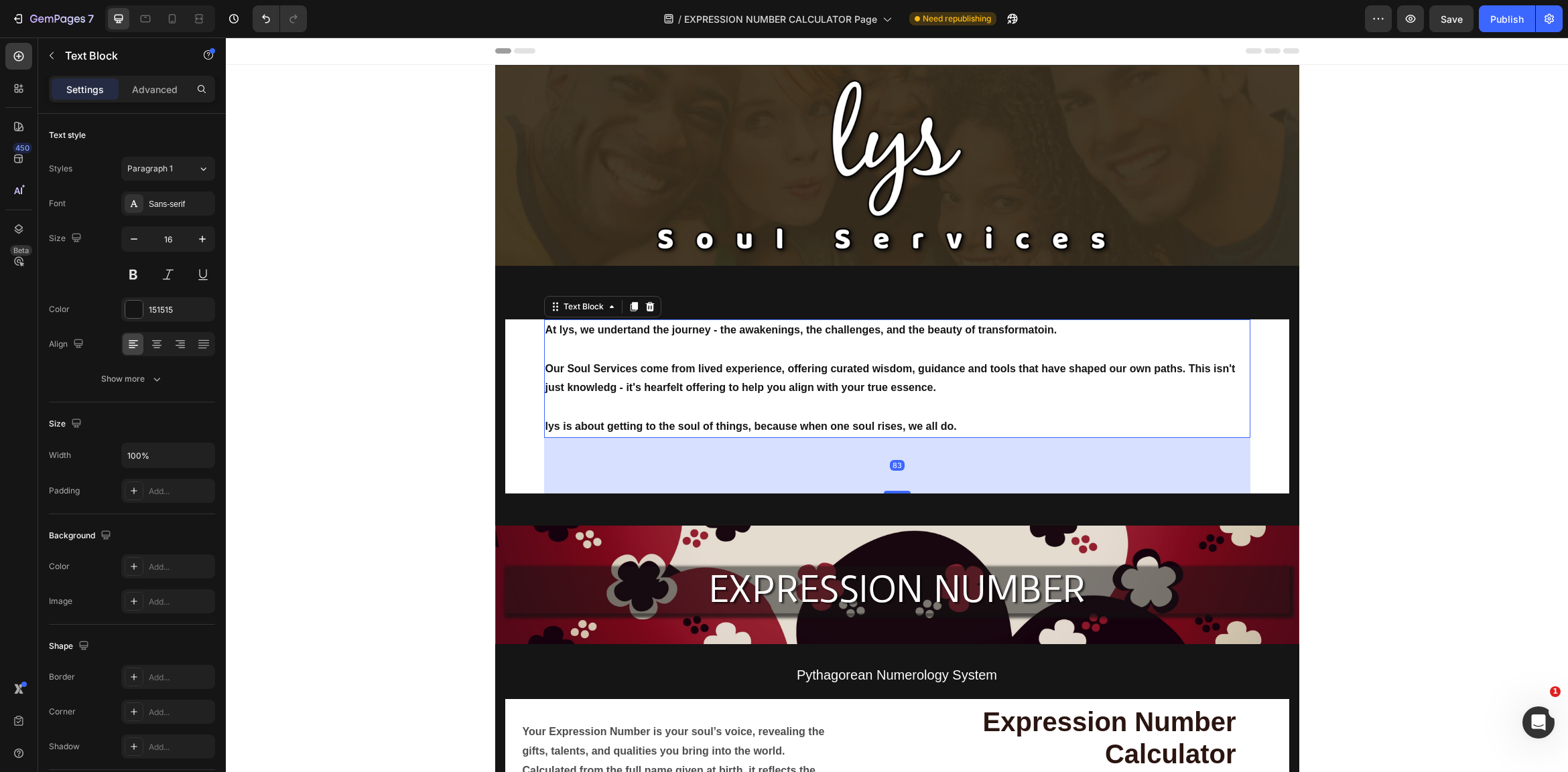
drag, startPoint x: 893, startPoint y: 433, endPoint x: 1077, endPoint y: 522, distance: 204.4
click at [894, 491] on div at bounding box center [897, 492] width 27 height 3
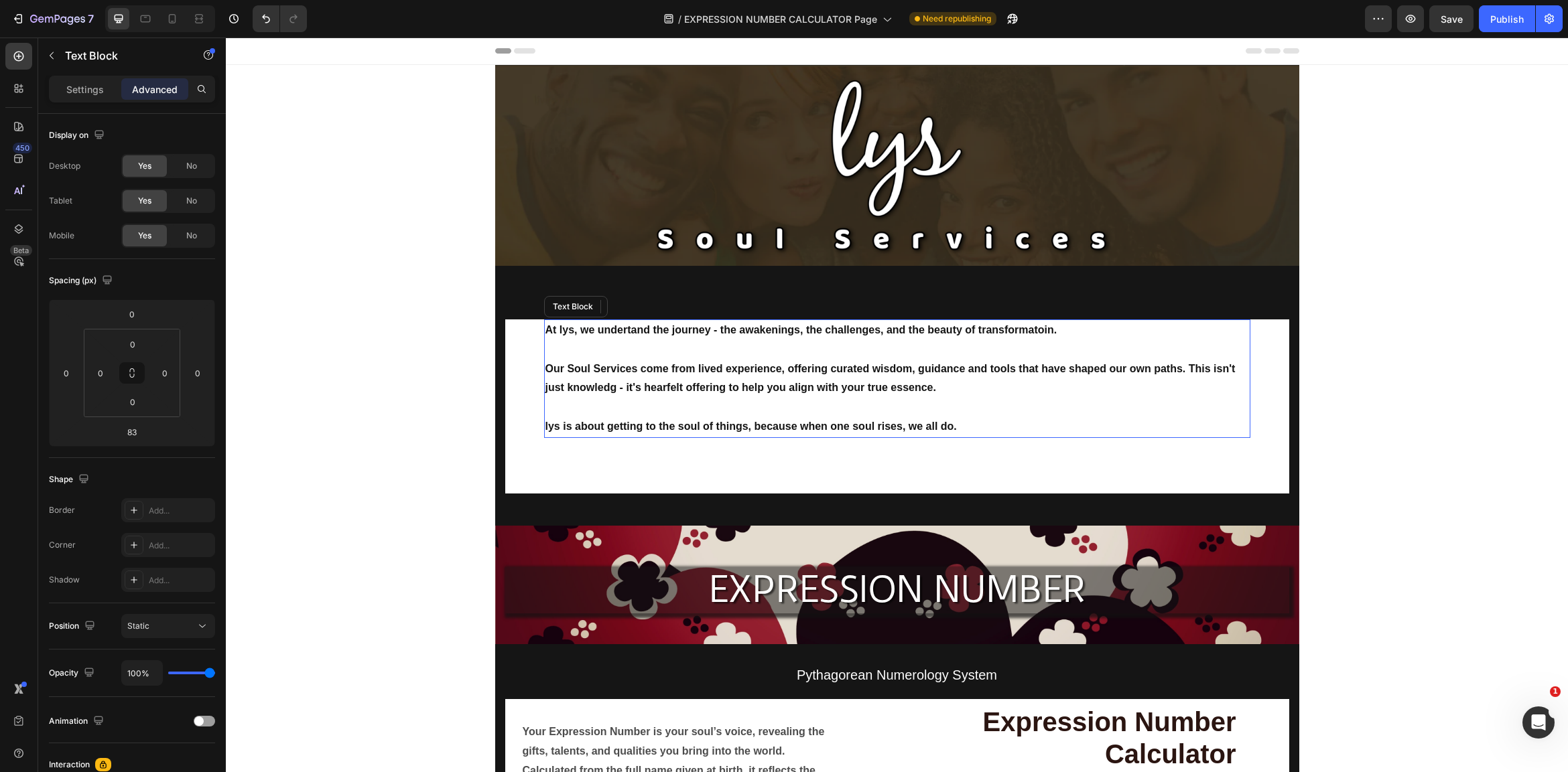
click at [795, 390] on strong "Our Soul Services come from lived experience, offering curated wisdom, guidance…" at bounding box center [890, 378] width 690 height 30
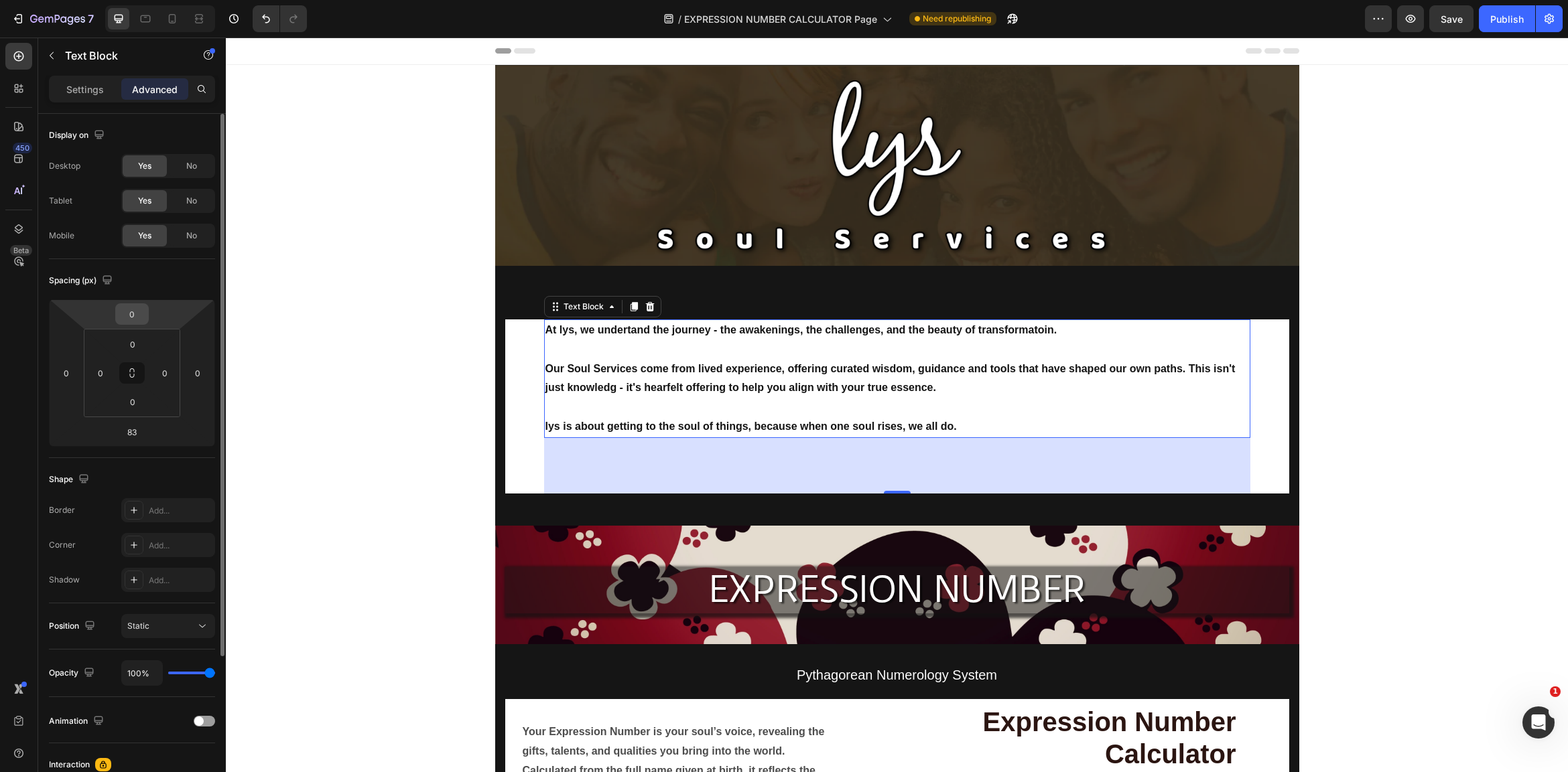
click at [137, 317] on input "0" at bounding box center [132, 314] width 27 height 20
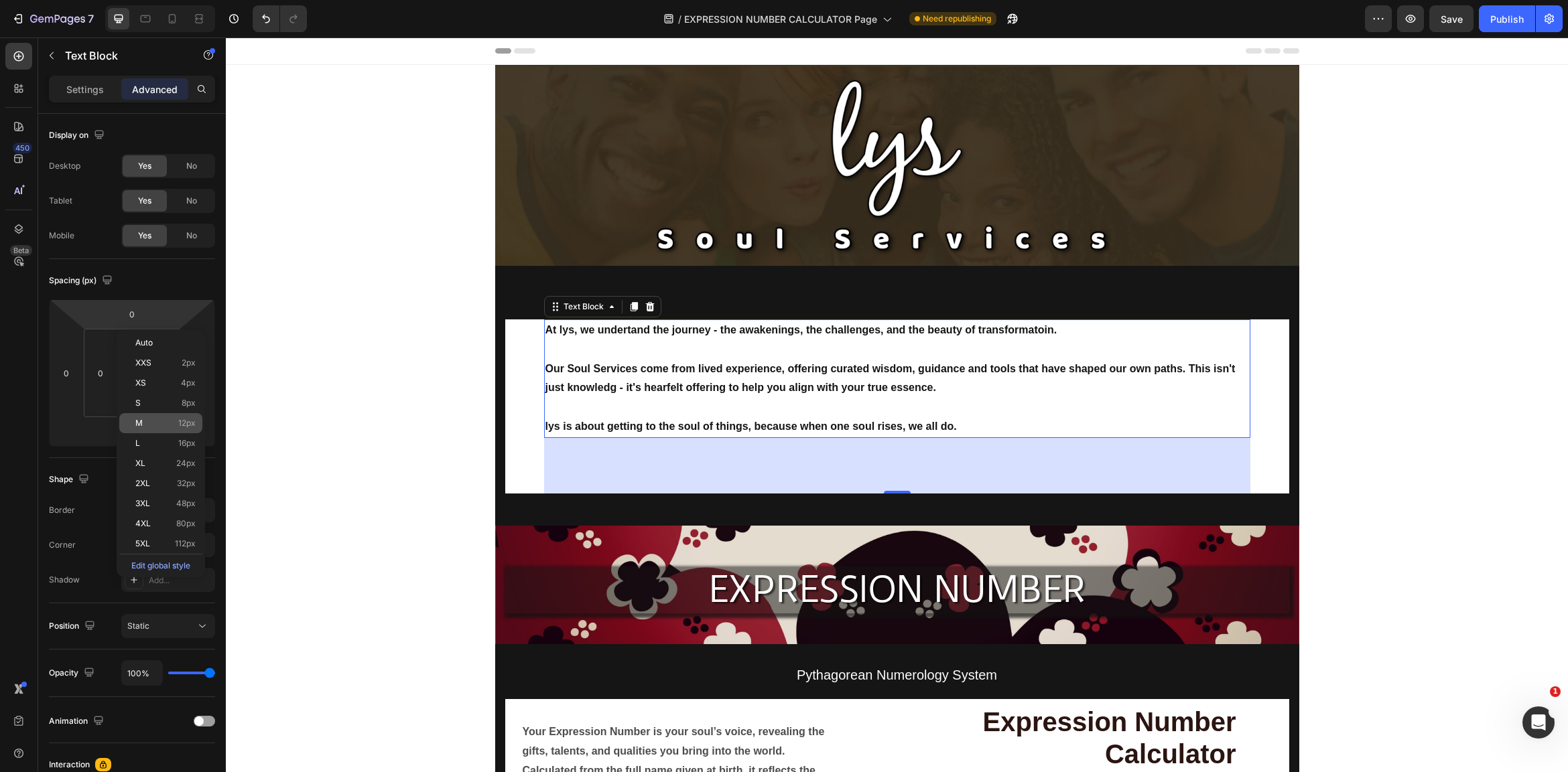
click at [175, 418] on div "M 12px" at bounding box center [160, 423] width 83 height 20
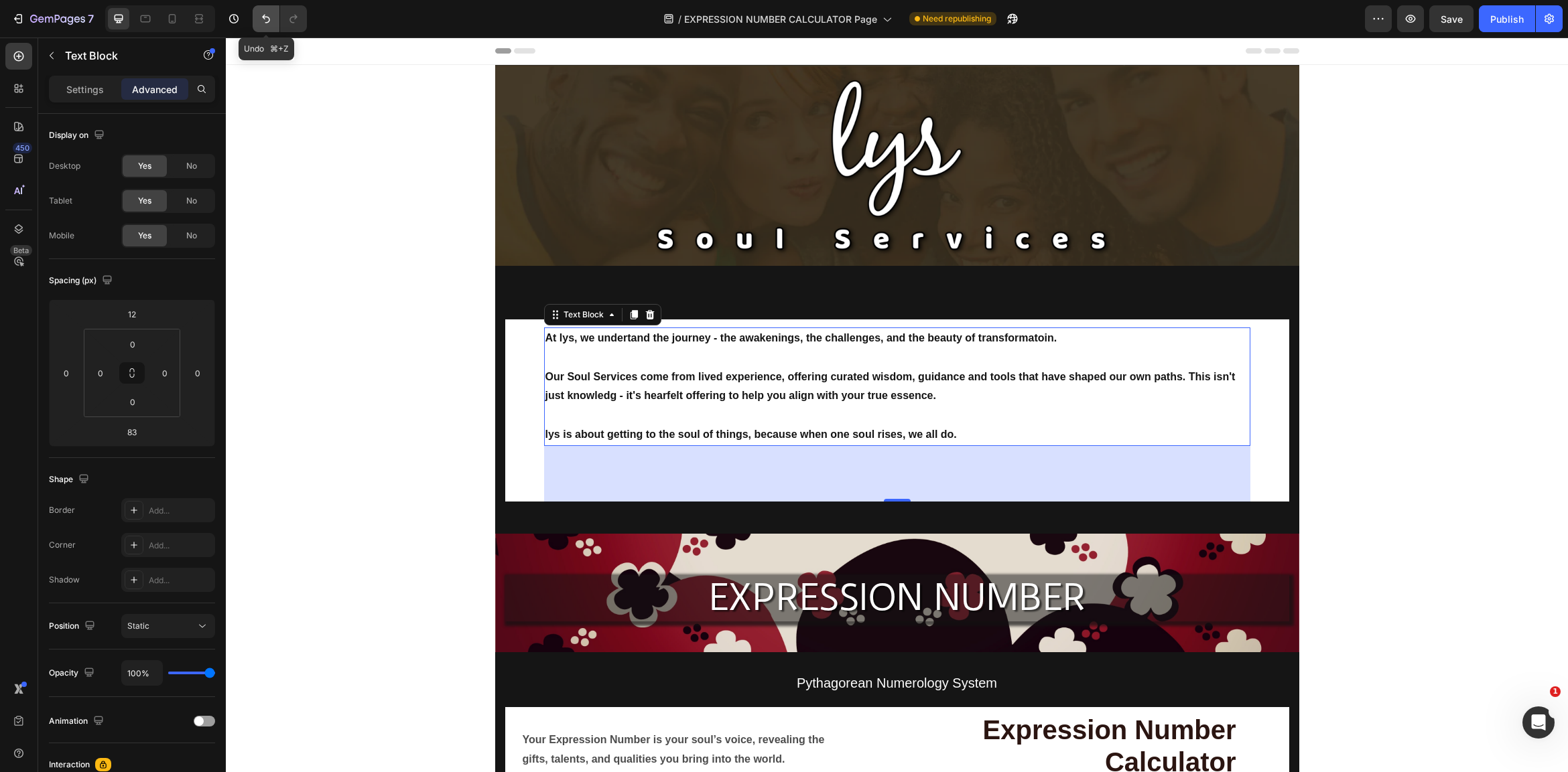
click at [270, 20] on icon "Undo/Redo" at bounding box center [266, 18] width 13 height 13
type input "0"
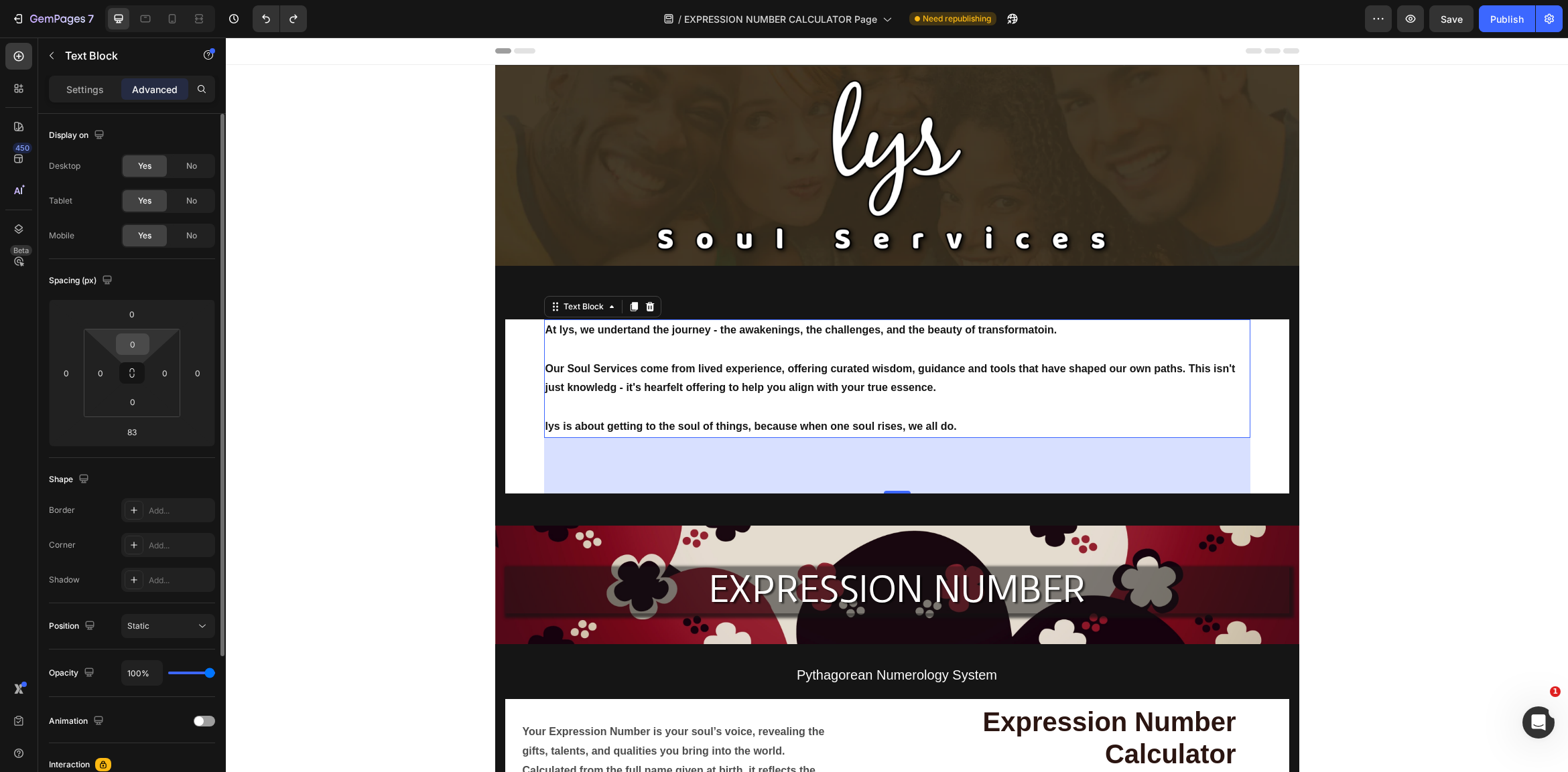
click at [128, 345] on input "0" at bounding box center [132, 344] width 27 height 20
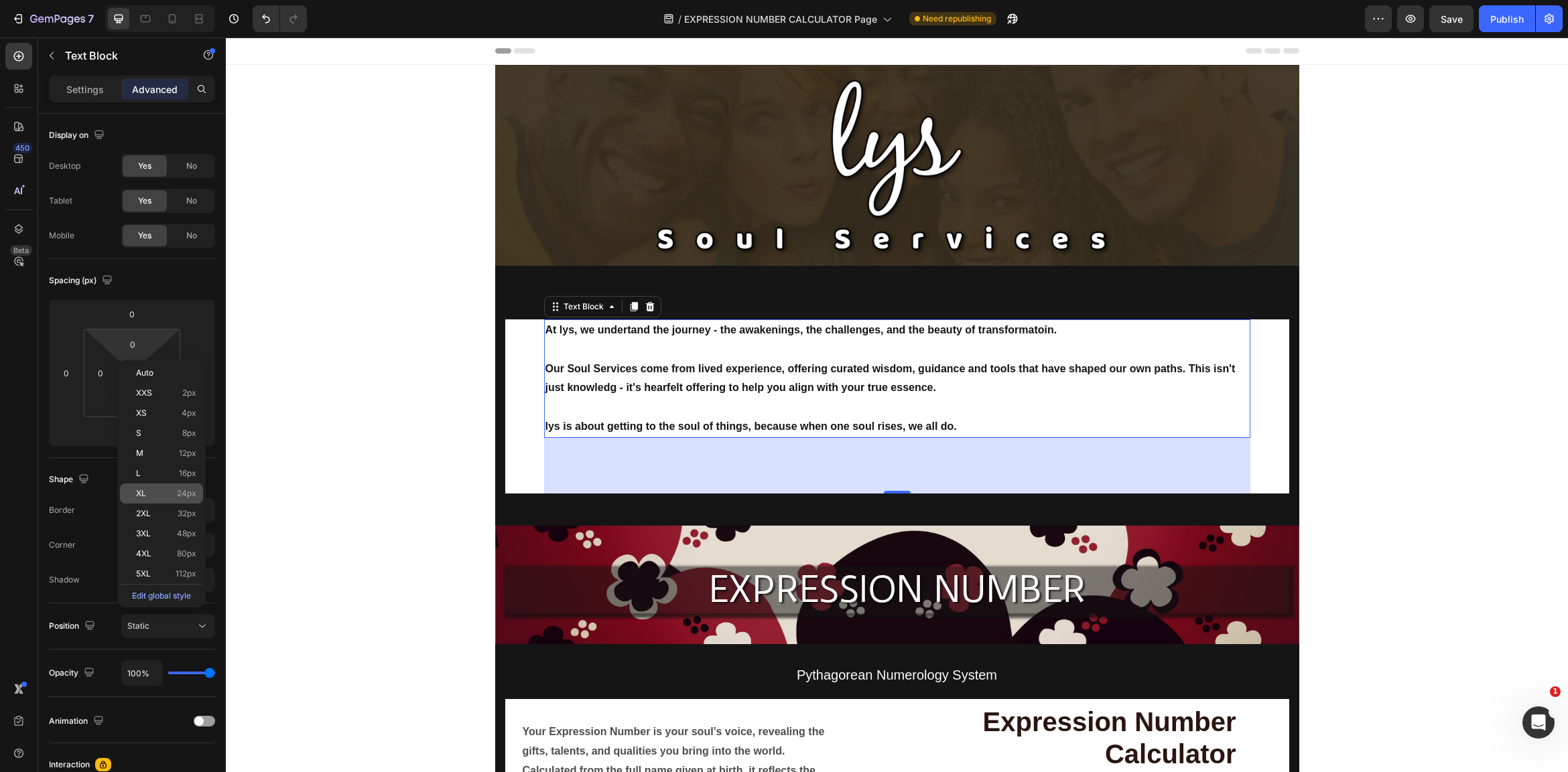
click at [188, 488] on div "XL 24px" at bounding box center [161, 494] width 83 height 20
type input "24"
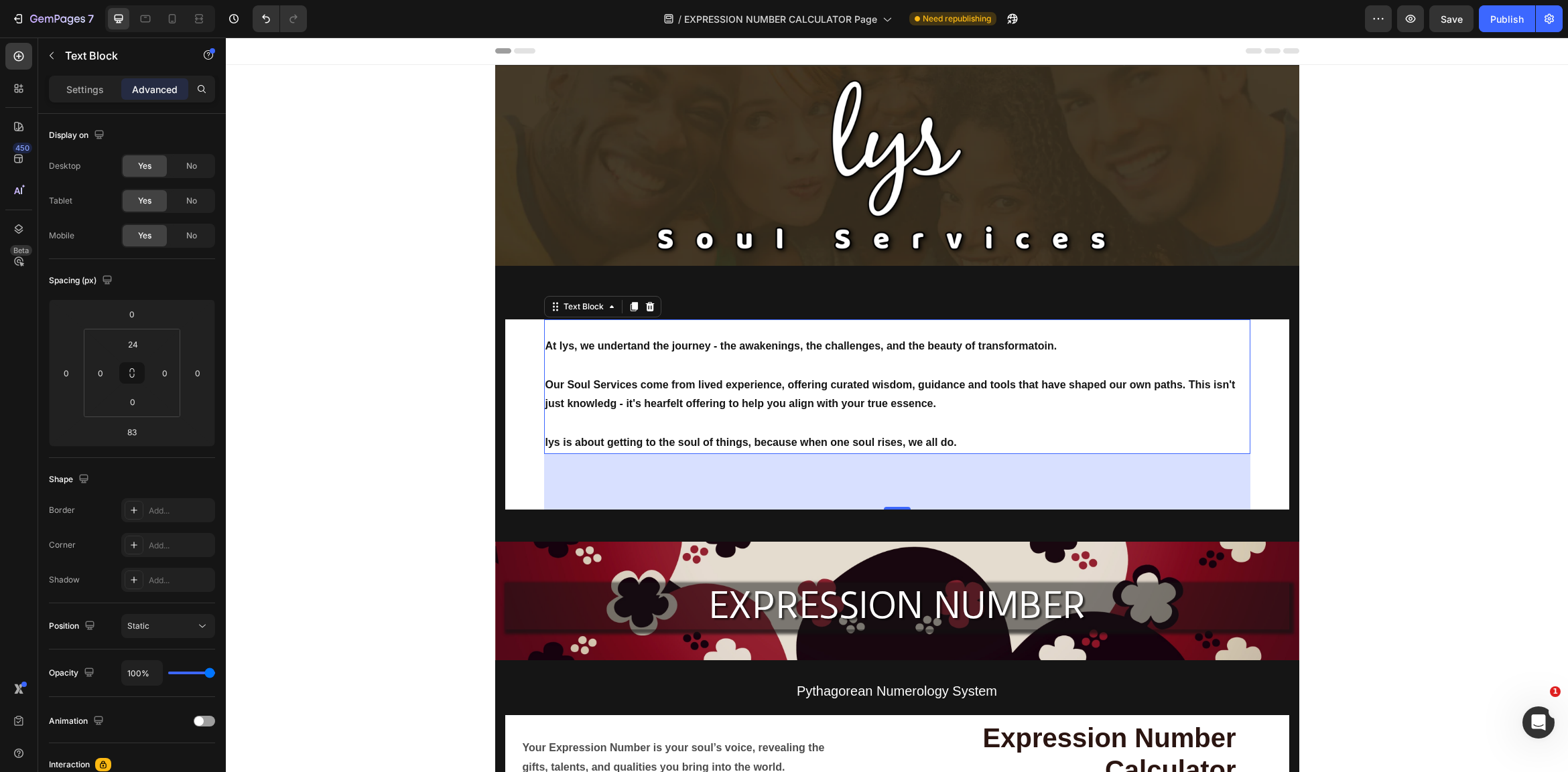
click at [902, 479] on div "83" at bounding box center [897, 482] width 706 height 55
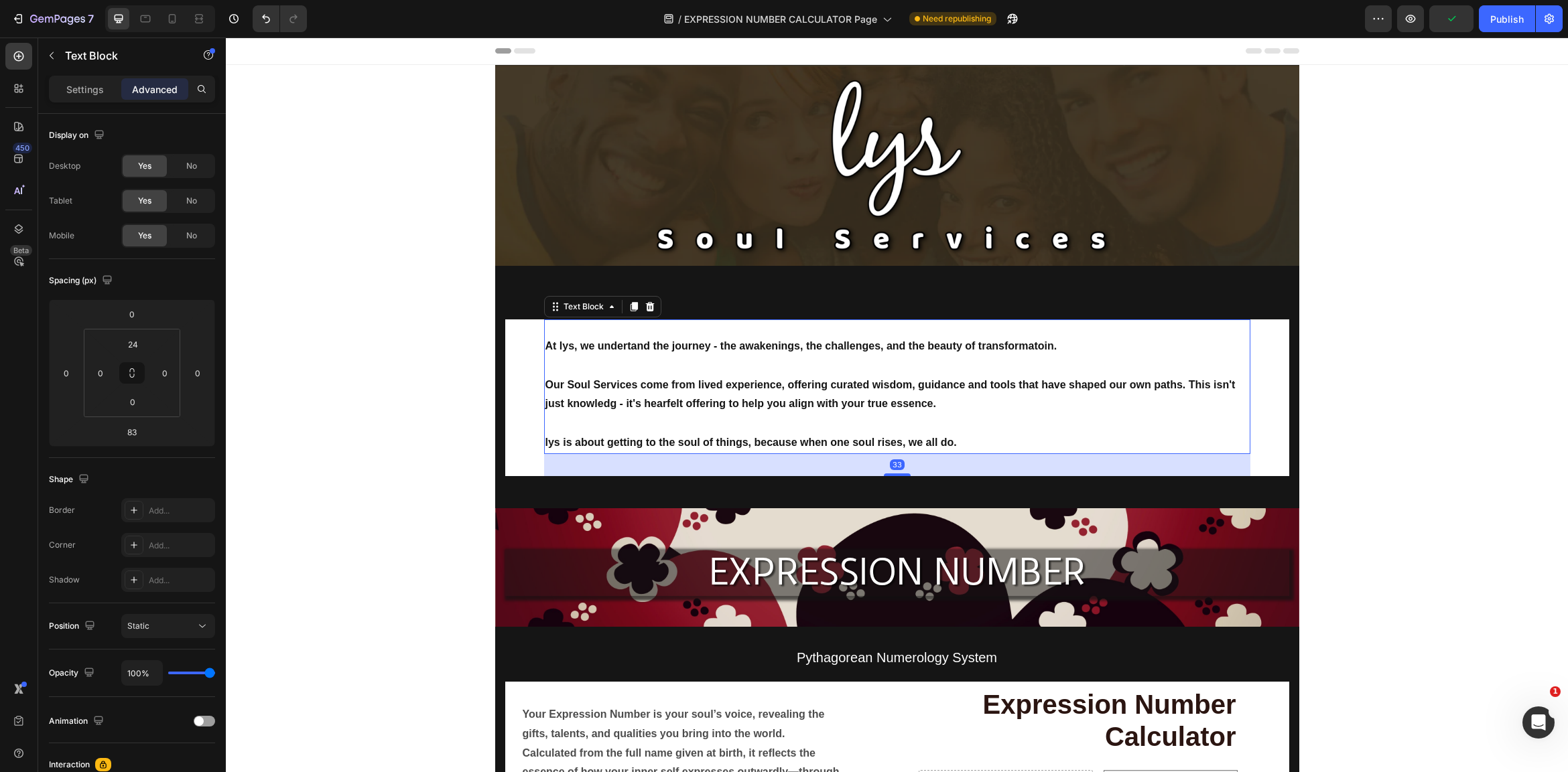
drag, startPoint x: 898, startPoint y: 504, endPoint x: 982, endPoint y: 476, distance: 88.5
click at [899, 473] on div at bounding box center [897, 474] width 27 height 3
type input "33"
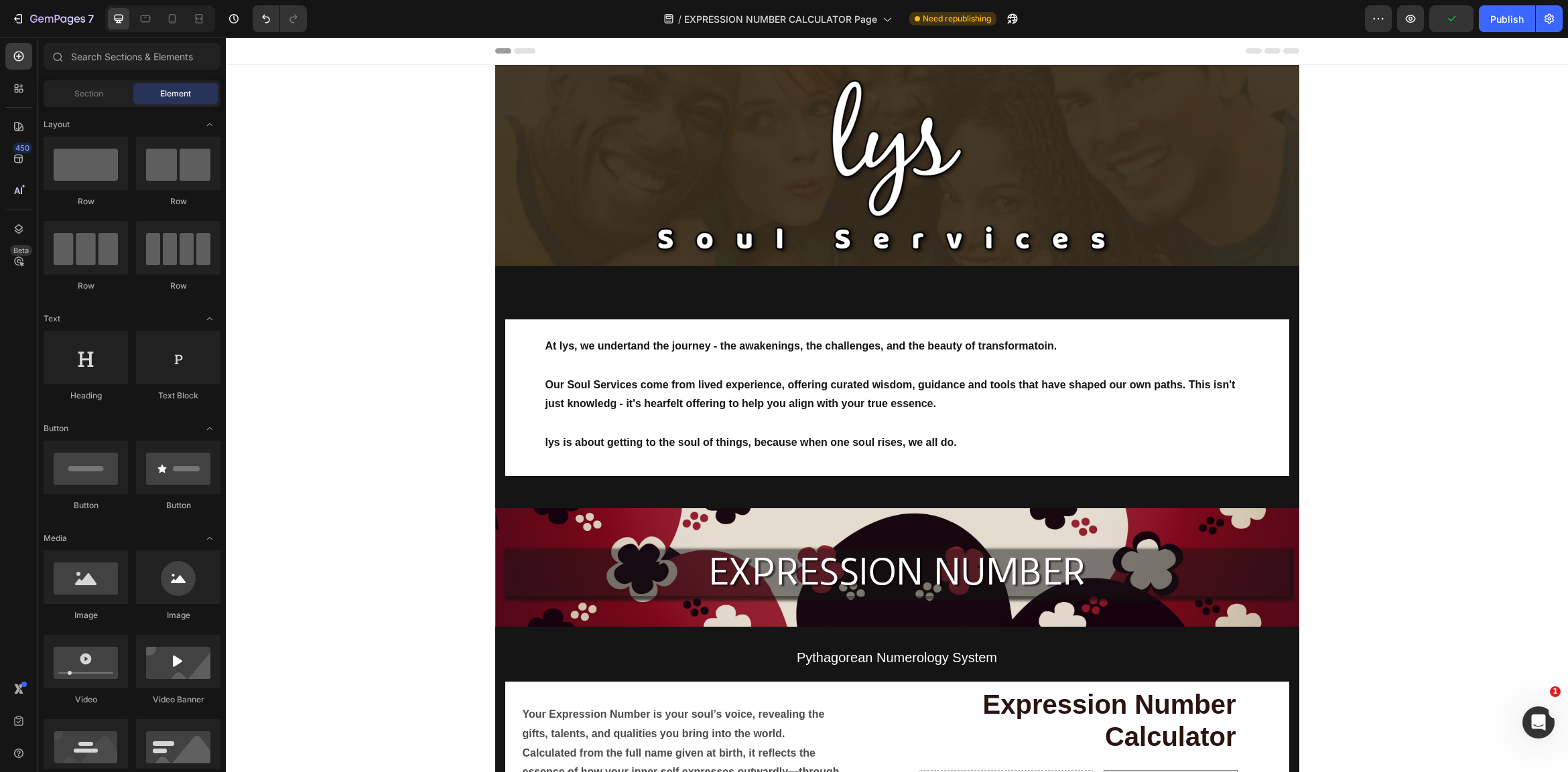
click at [880, 462] on div "At lys, we undertand the journey - the awakenings, the challenges, and the beau…" at bounding box center [897, 397] width 706 height 157
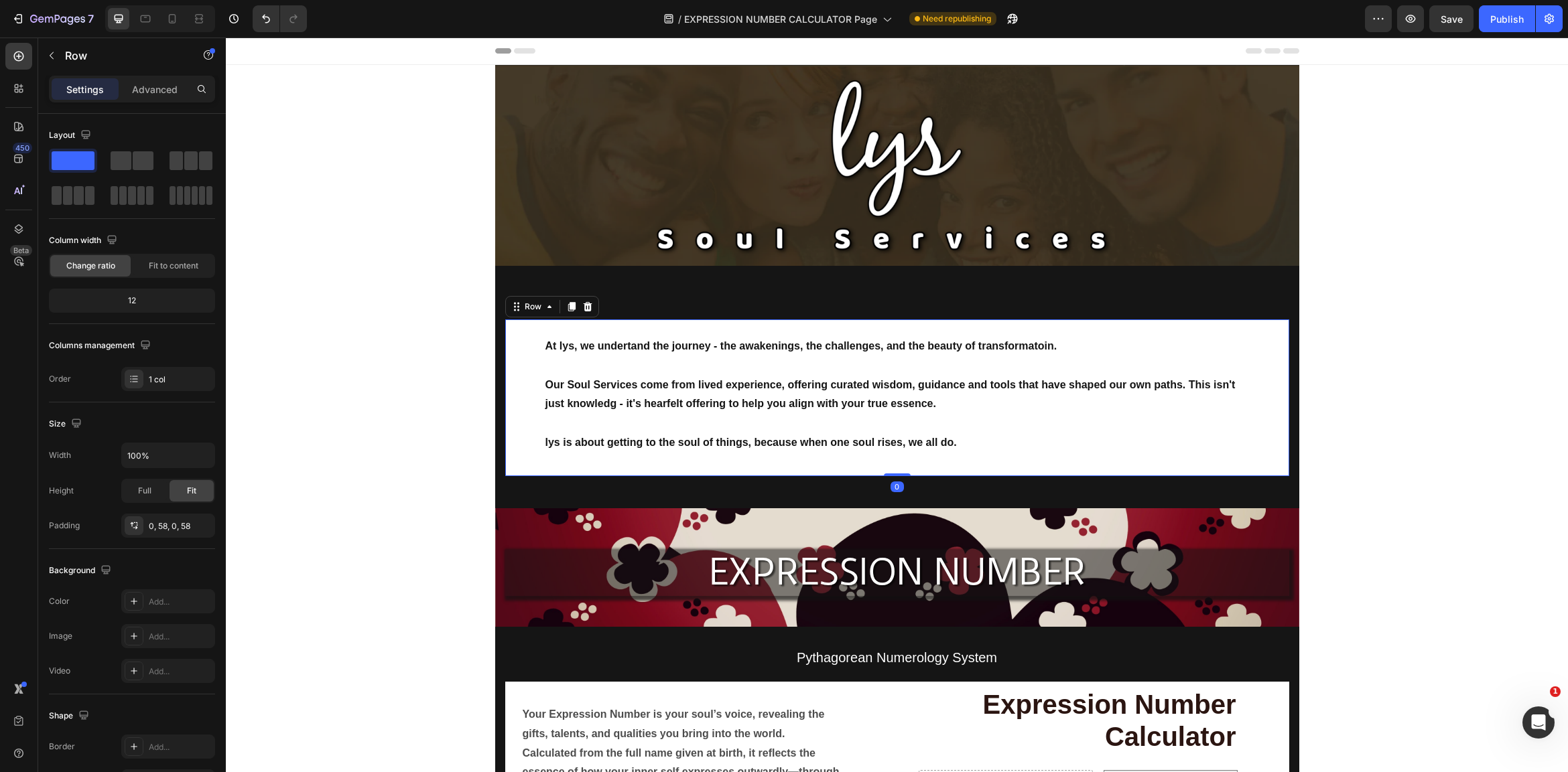
drag, startPoint x: 893, startPoint y: 471, endPoint x: 908, endPoint y: 430, distance: 43.7
click at [908, 430] on div "At lys, we undertand the journey - the awakenings, the challenges, and the beau…" at bounding box center [897, 397] width 784 height 157
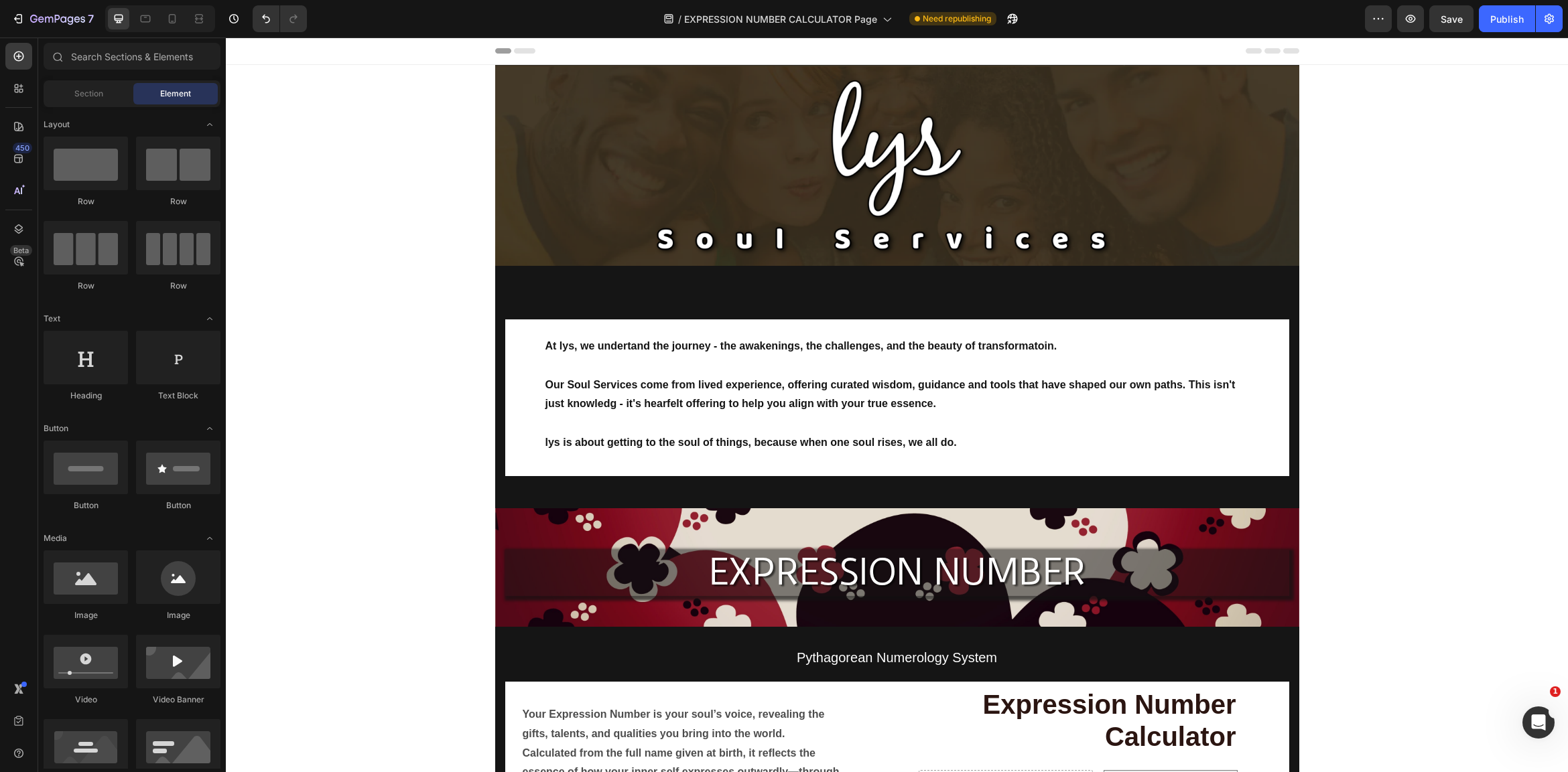
click at [175, 21] on icon at bounding box center [172, 18] width 13 height 13
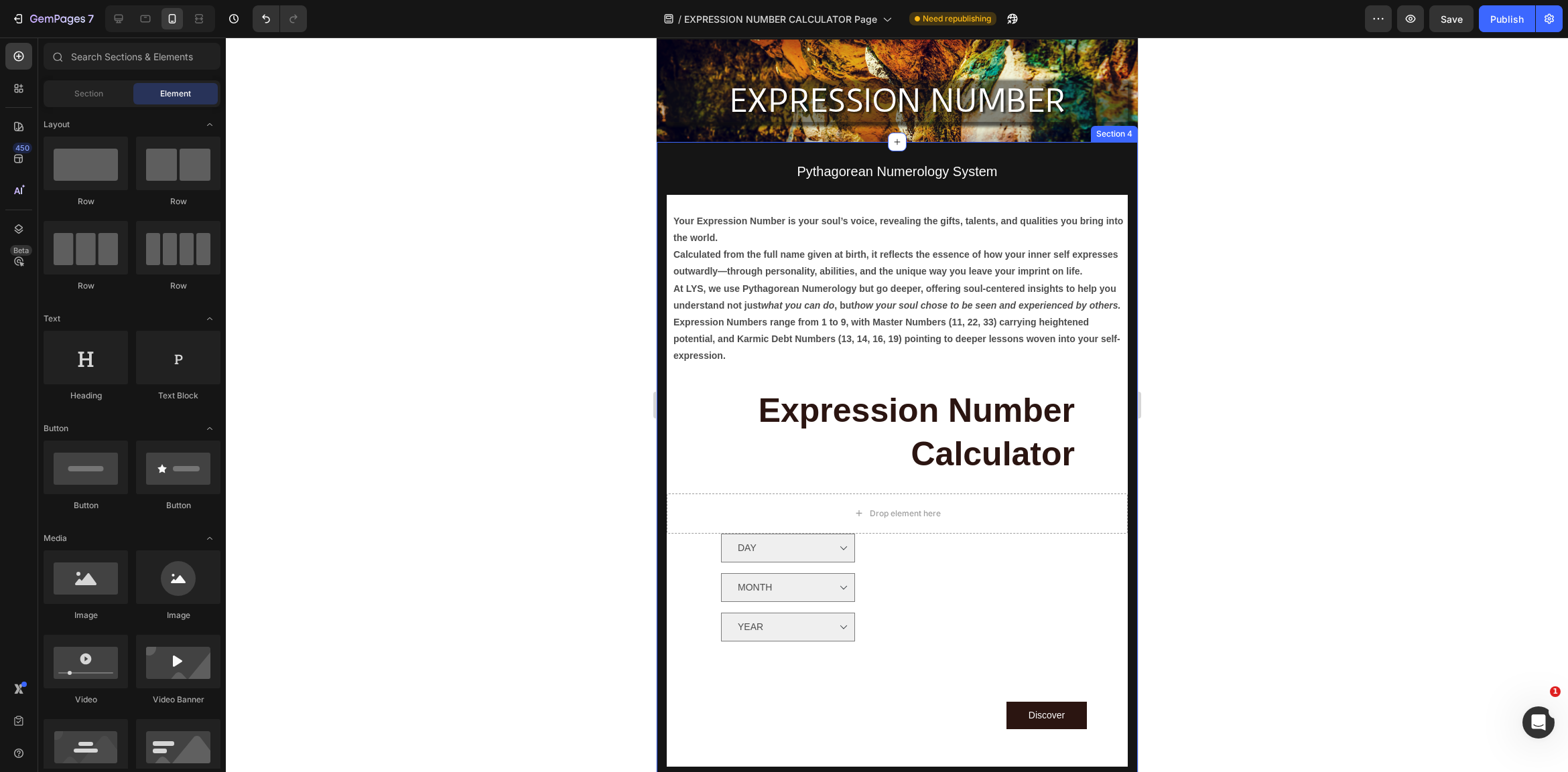
scroll to position [359, 0]
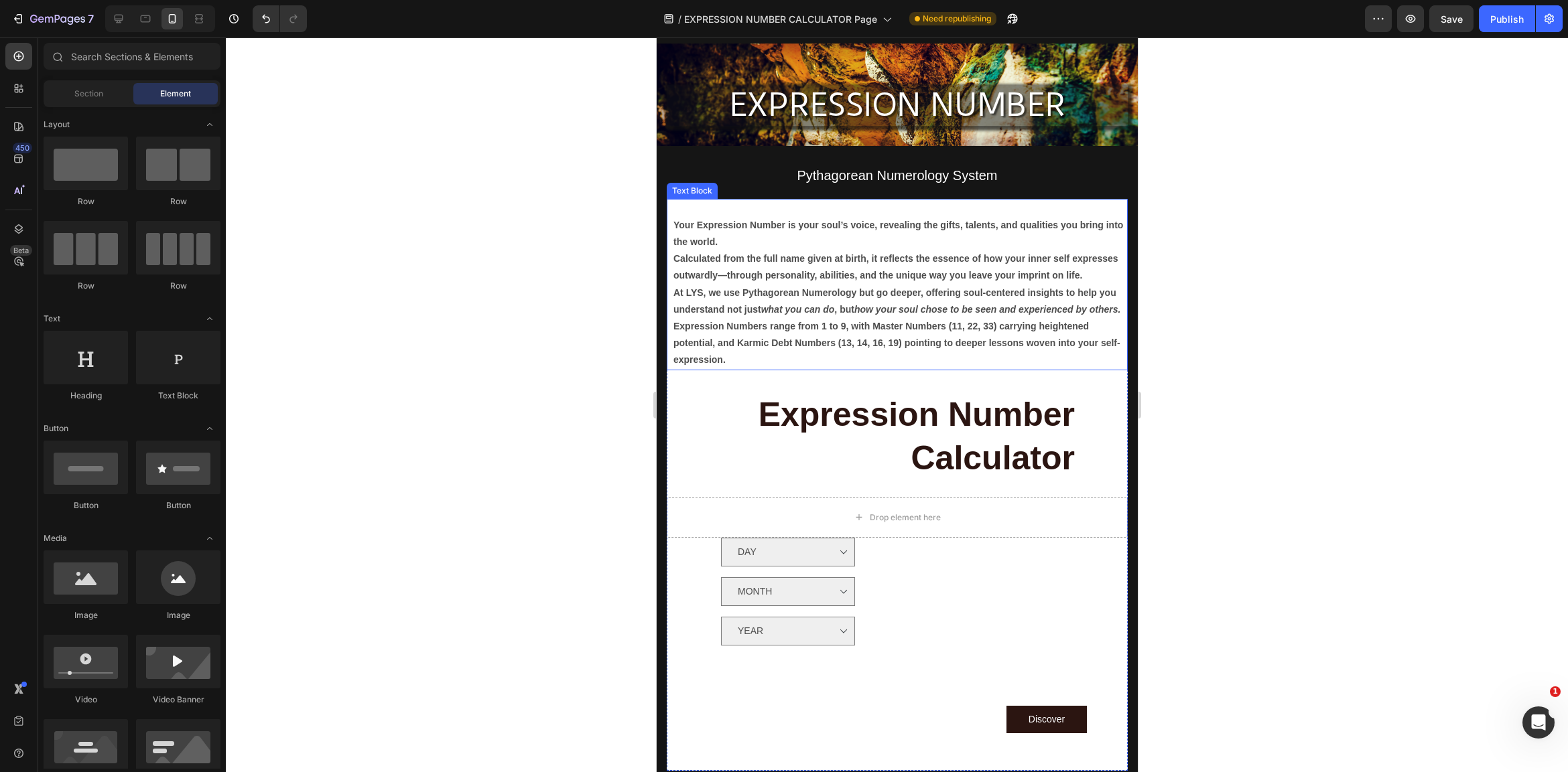
click at [1087, 268] on p "Your Expression Number is your soul’s voice, revealing the gifts, talents, and …" at bounding box center [899, 251] width 453 height 68
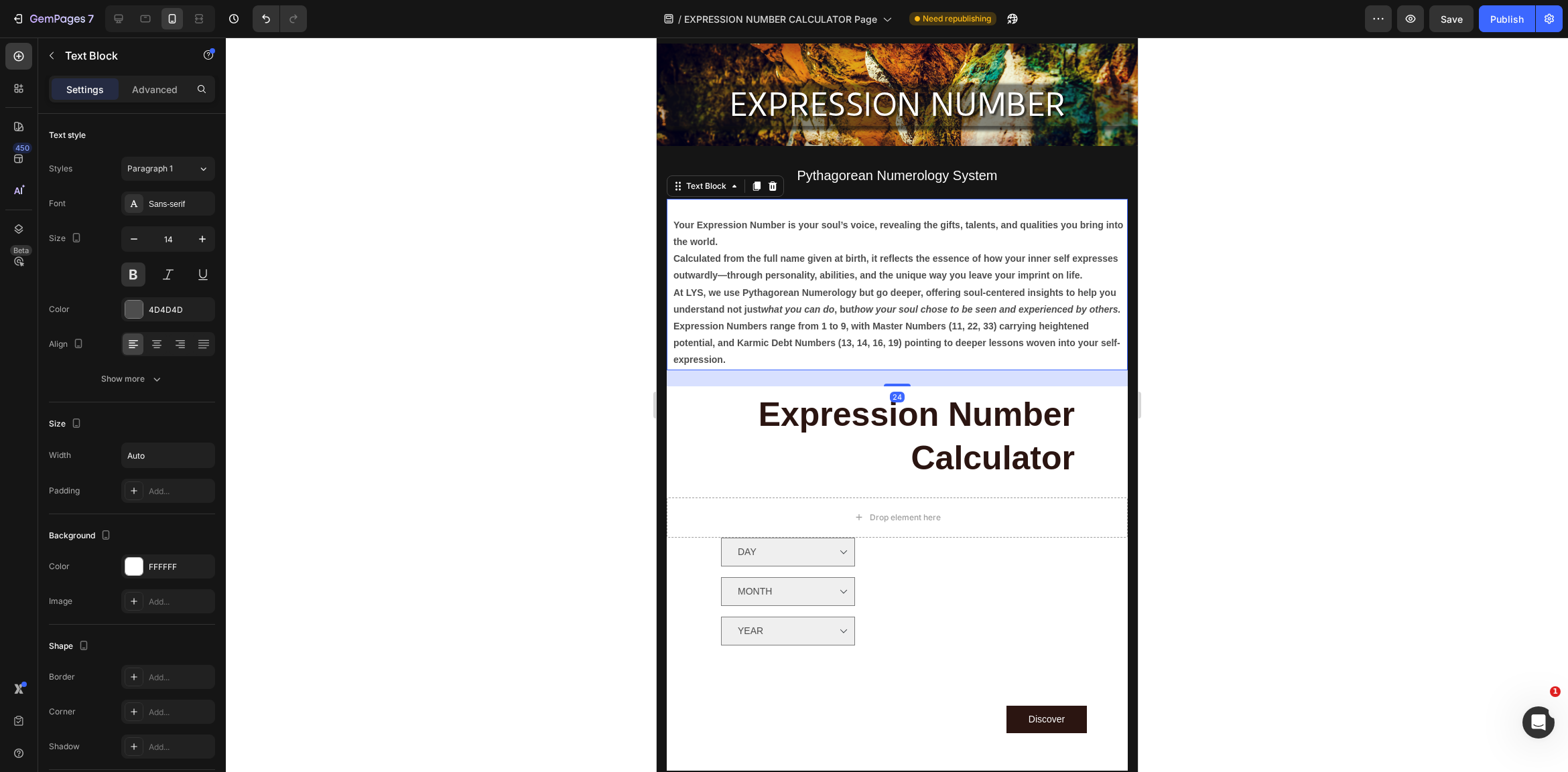
click at [1089, 274] on p "Your Expression Number is your soul’s voice, revealing the gifts, talents, and …" at bounding box center [899, 251] width 453 height 68
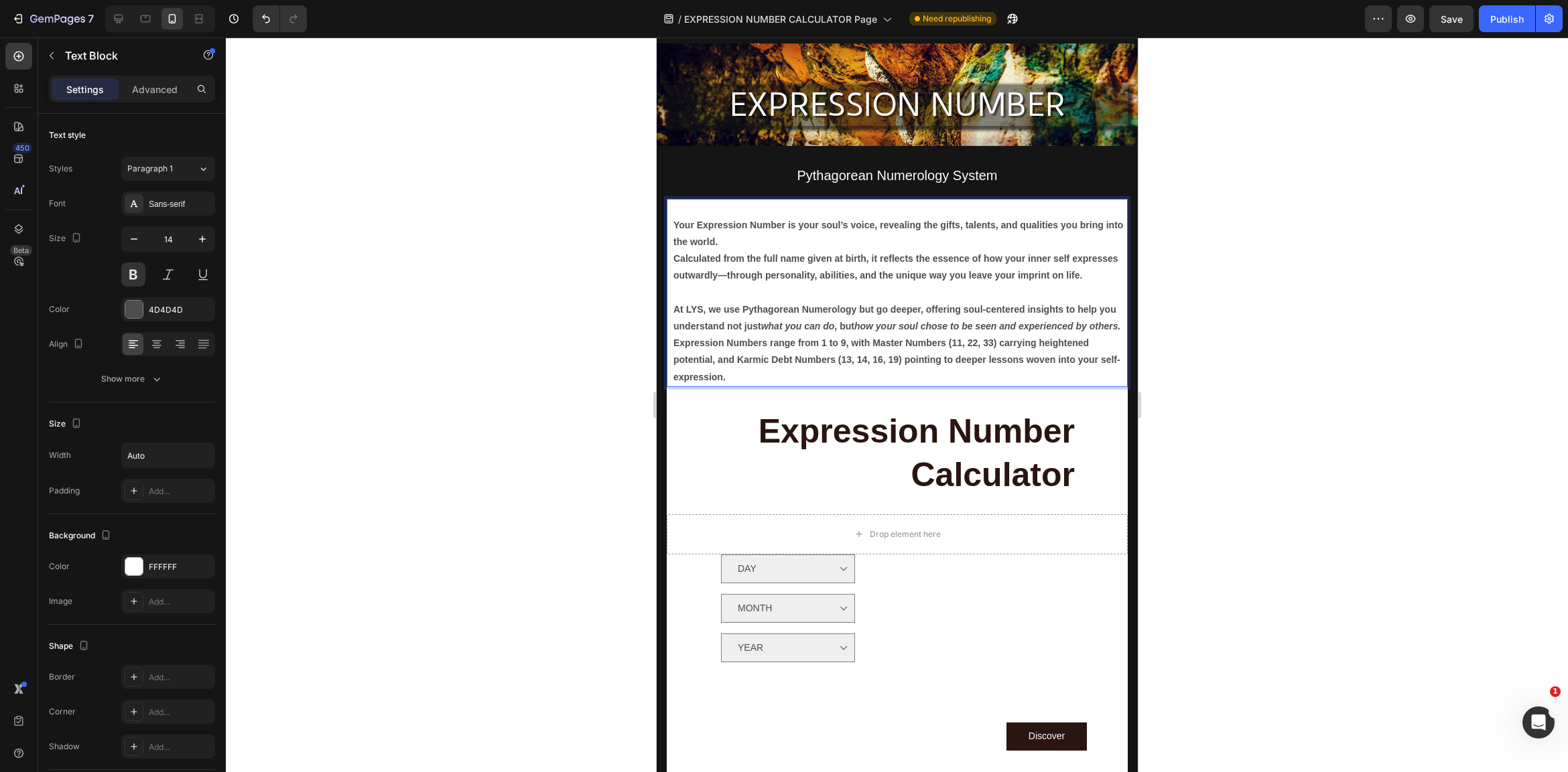
click at [848, 245] on p "Your Expression Number is your soul’s voice, revealing the gifts, talents, and …" at bounding box center [899, 251] width 453 height 68
click at [791, 228] on p "Your Expression Number is your soul’s voice, revealing the gifts, talents, and …" at bounding box center [899, 251] width 453 height 68
click at [766, 239] on p "Your Expression Number is your soul’s voice, revealing the gifts, talents, and …" at bounding box center [899, 251] width 453 height 68
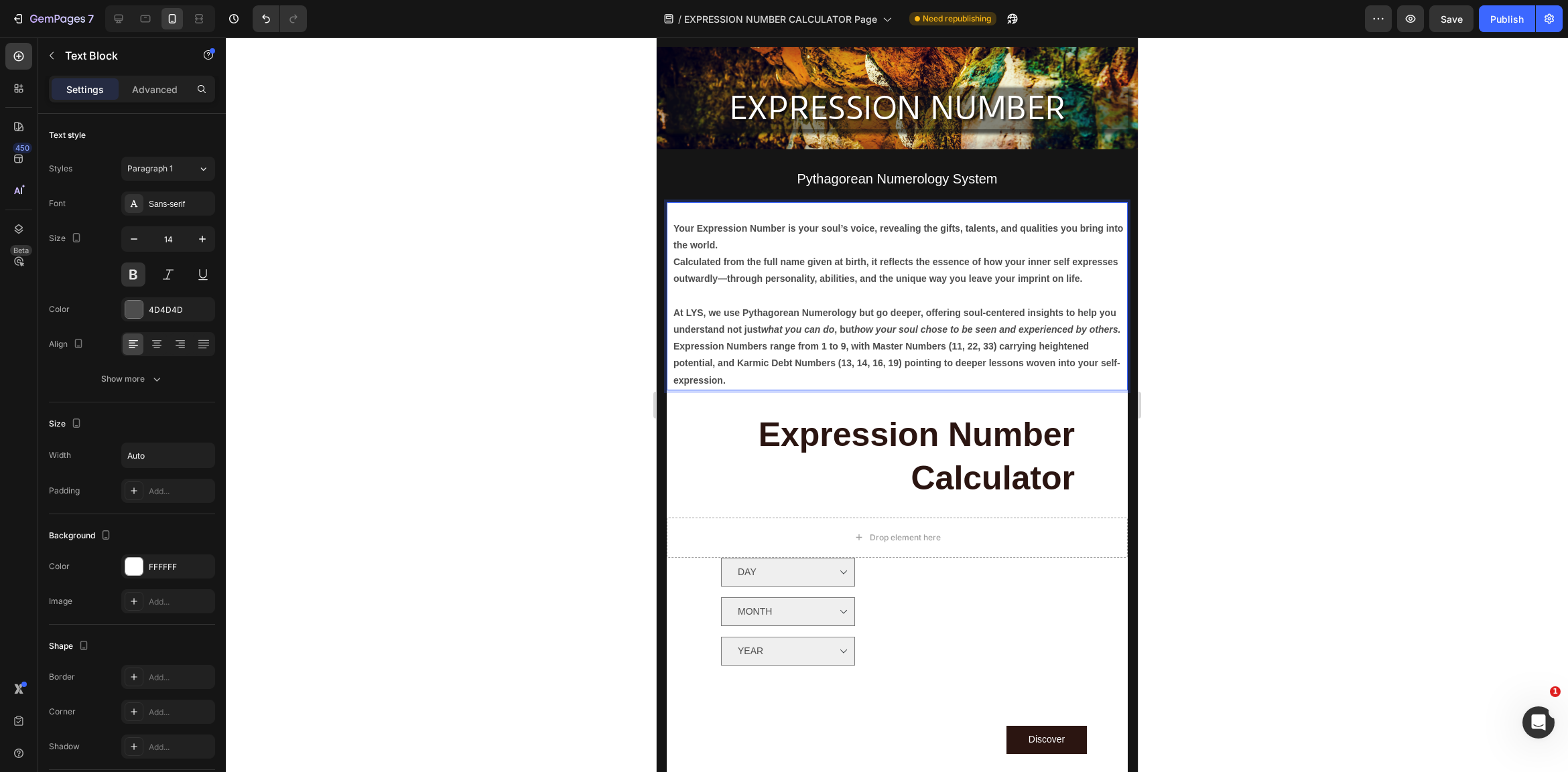
scroll to position [354, 0]
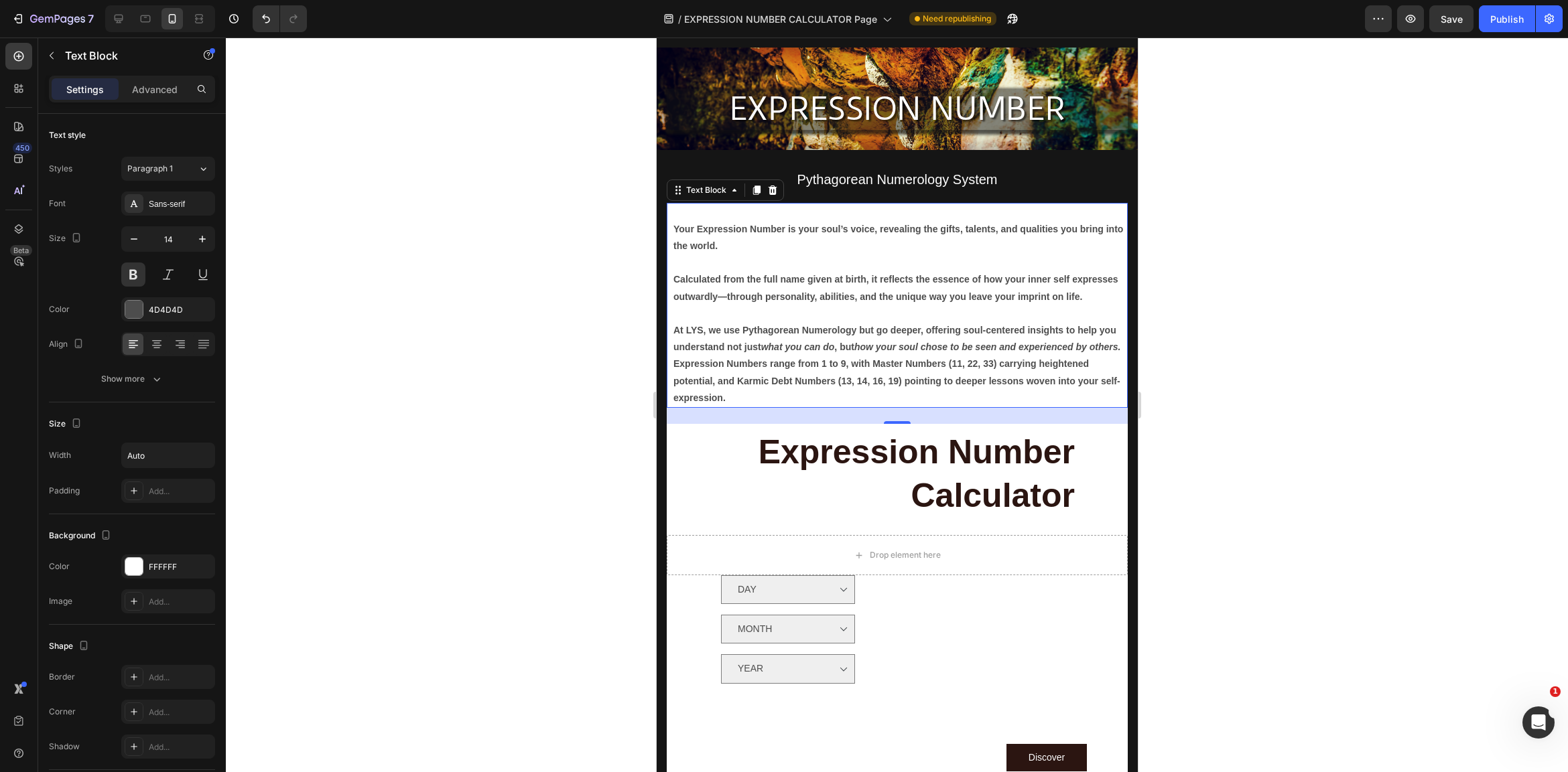
click at [1330, 403] on div at bounding box center [897, 404] width 1342 height 734
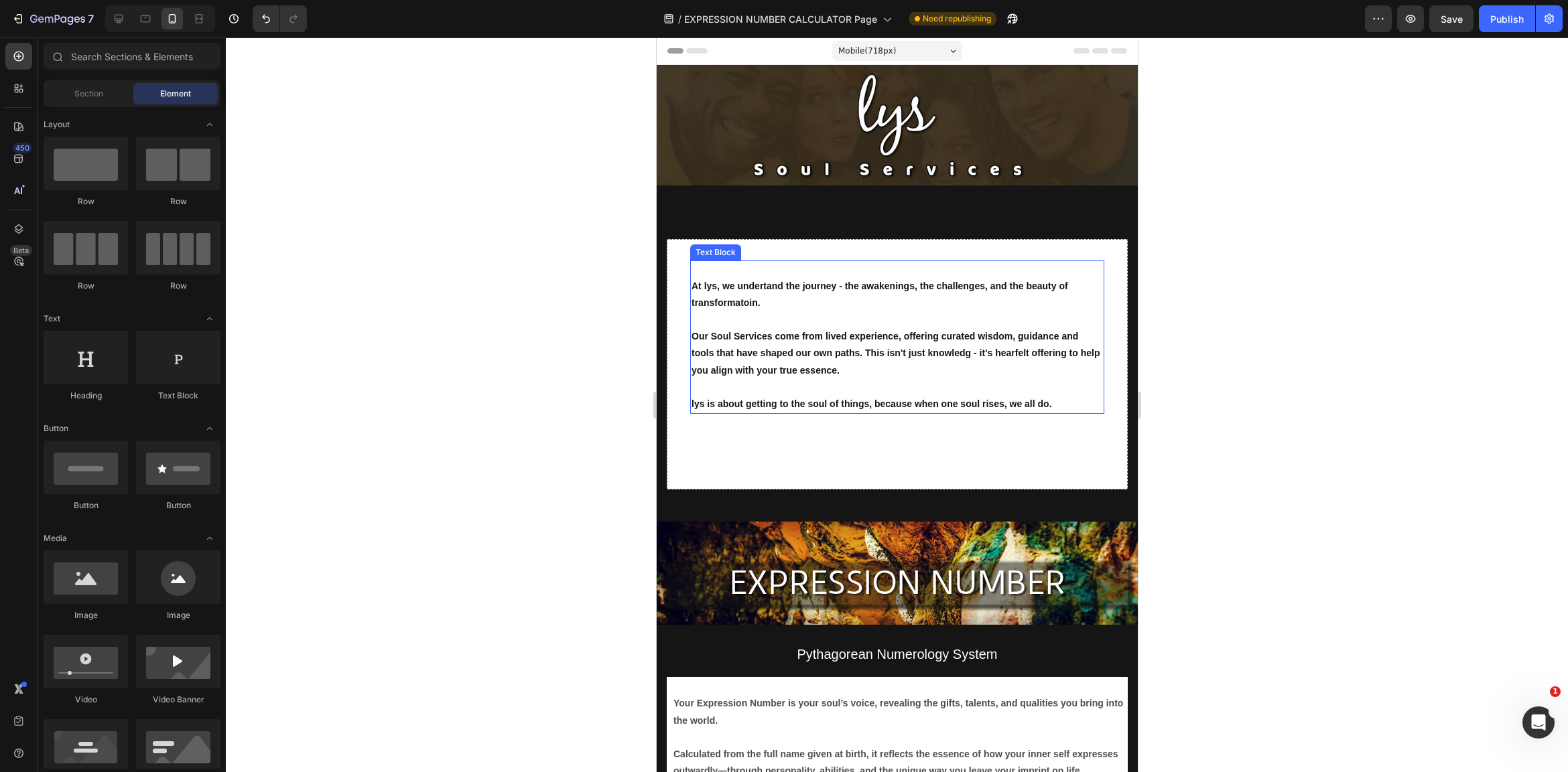
scroll to position [0, 0]
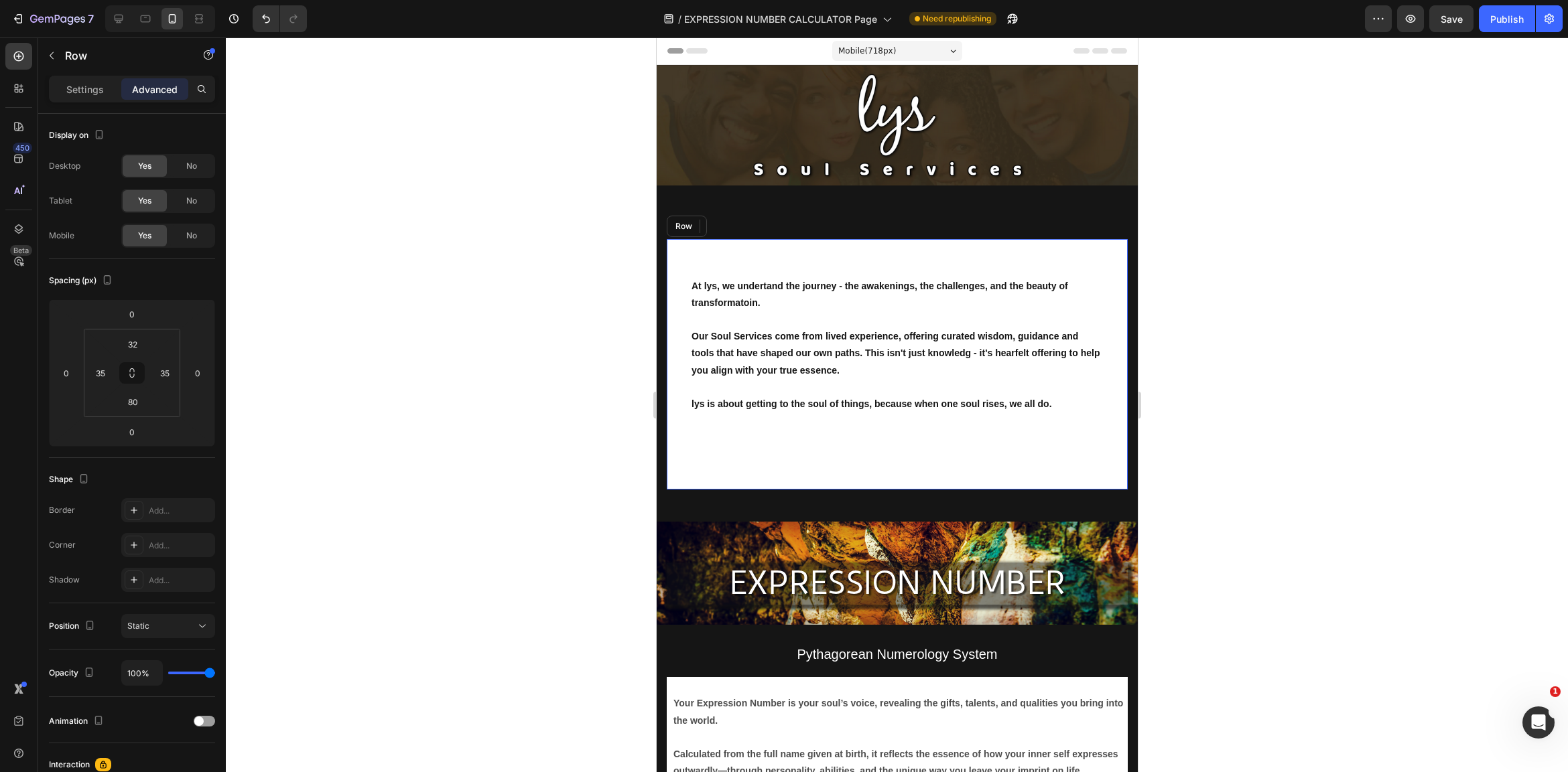
click at [869, 466] on div "At lys, we undertand the journey - the awakenings, the challenges, and the beau…" at bounding box center [896, 364] width 461 height 251
click at [882, 467] on div "At lys, we undertand the journey - the awakenings, the challenges, and the beau…" at bounding box center [896, 364] width 461 height 251
click at [871, 452] on div "At lys, we undertand the journey - the awakenings, the challenges, and the beau…" at bounding box center [896, 364] width 461 height 251
click at [134, 407] on input "80" at bounding box center [132, 402] width 27 height 20
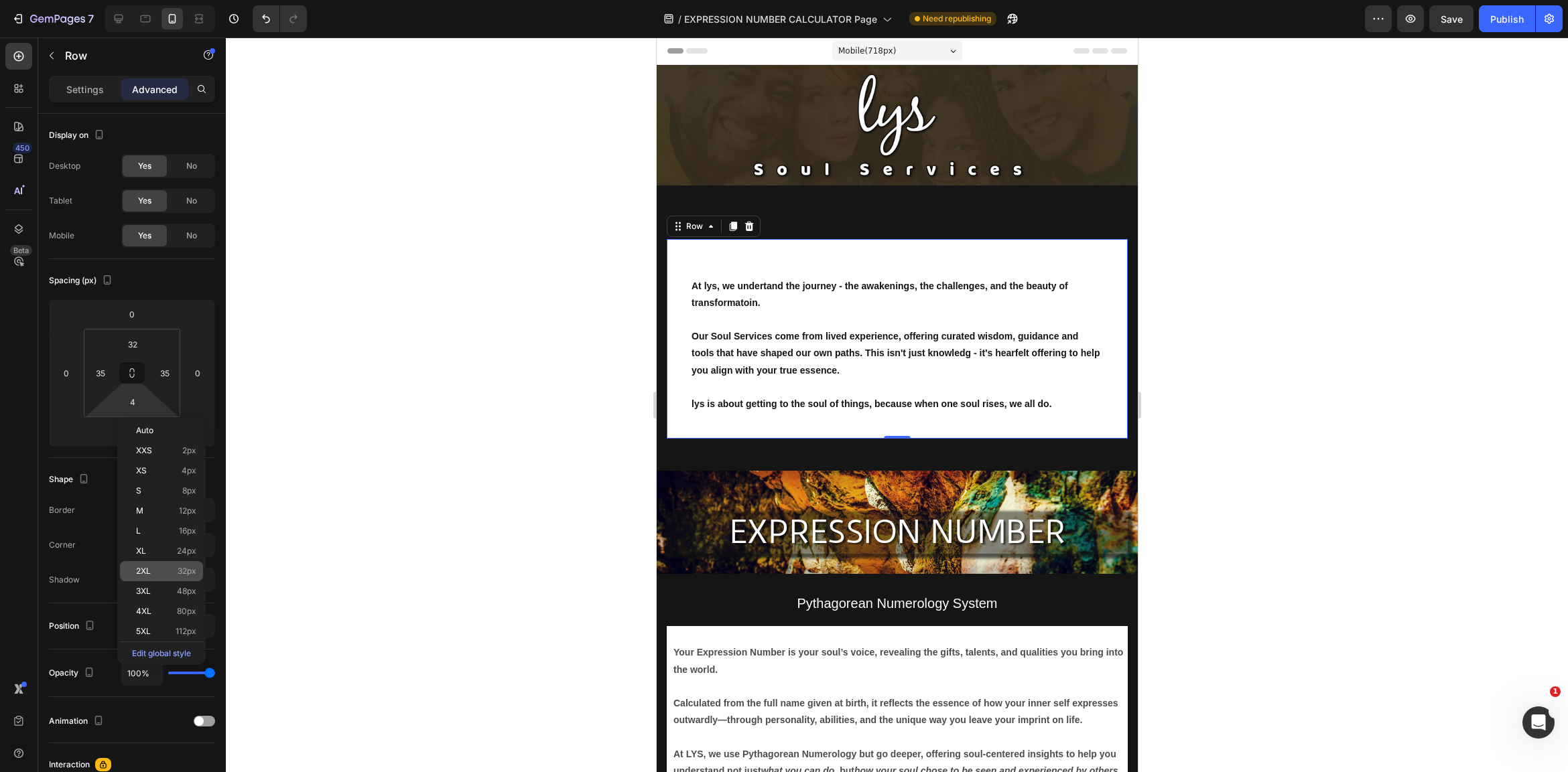
click at [185, 569] on span "32px" at bounding box center [186, 571] width 19 height 9
type input "32"
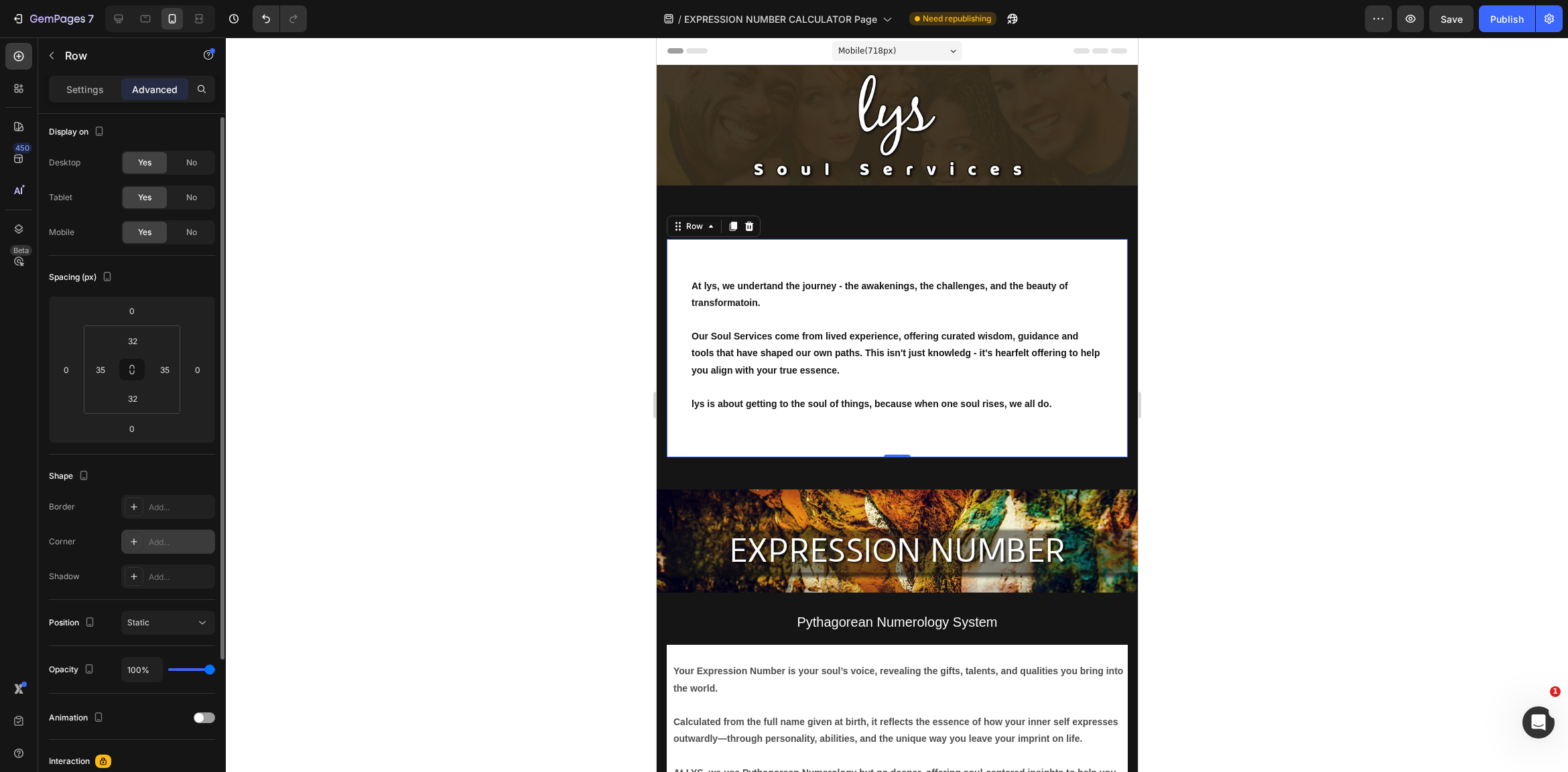
scroll to position [4, 0]
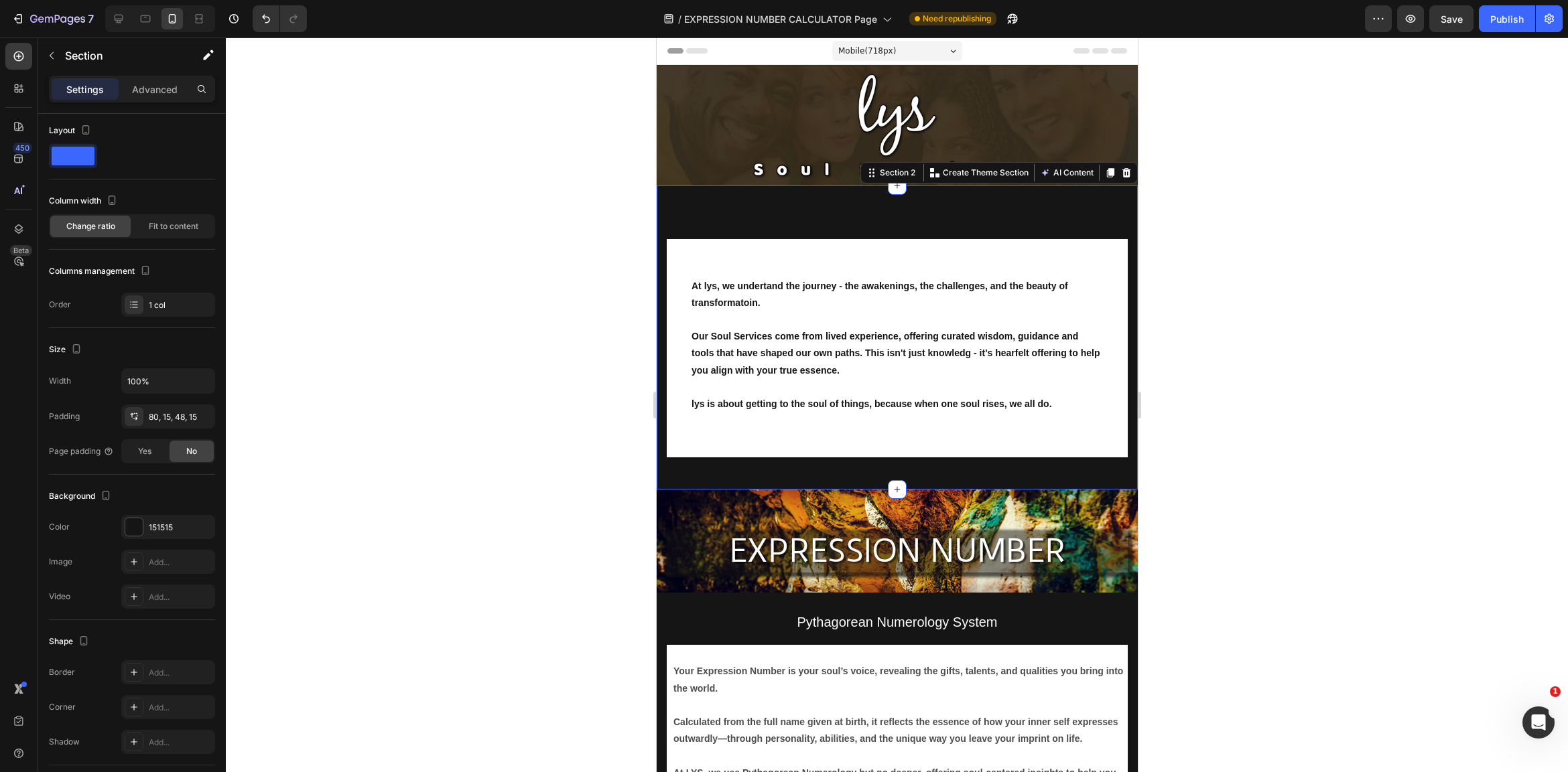
click at [919, 223] on div "At lys, we undertand the journey - the awakenings, the challenges, and the beau…" at bounding box center [897, 337] width 481 height 305
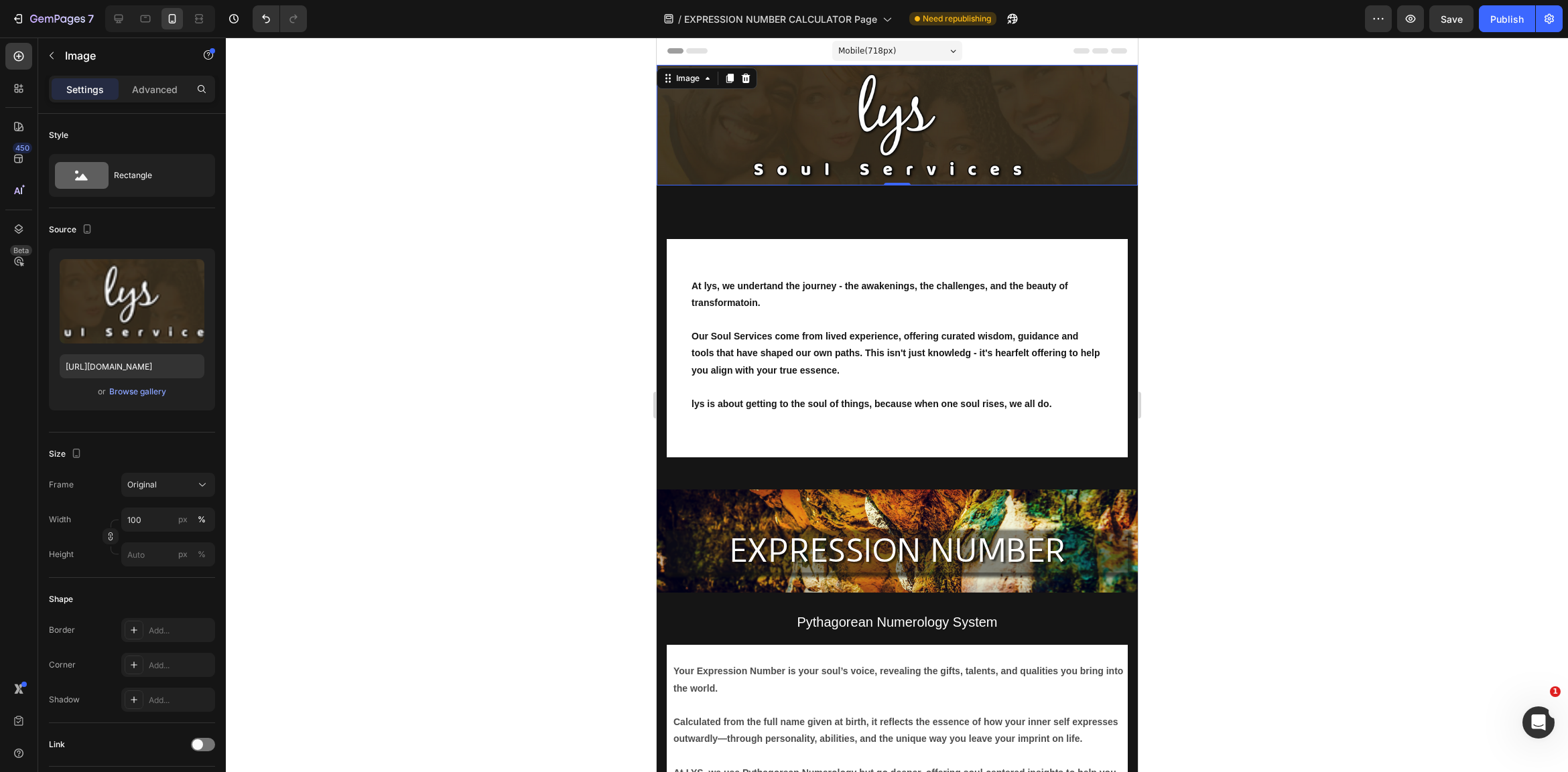
drag, startPoint x: 728, startPoint y: 173, endPoint x: 733, endPoint y: 184, distance: 12.1
click at [728, 173] on img at bounding box center [897, 125] width 481 height 121
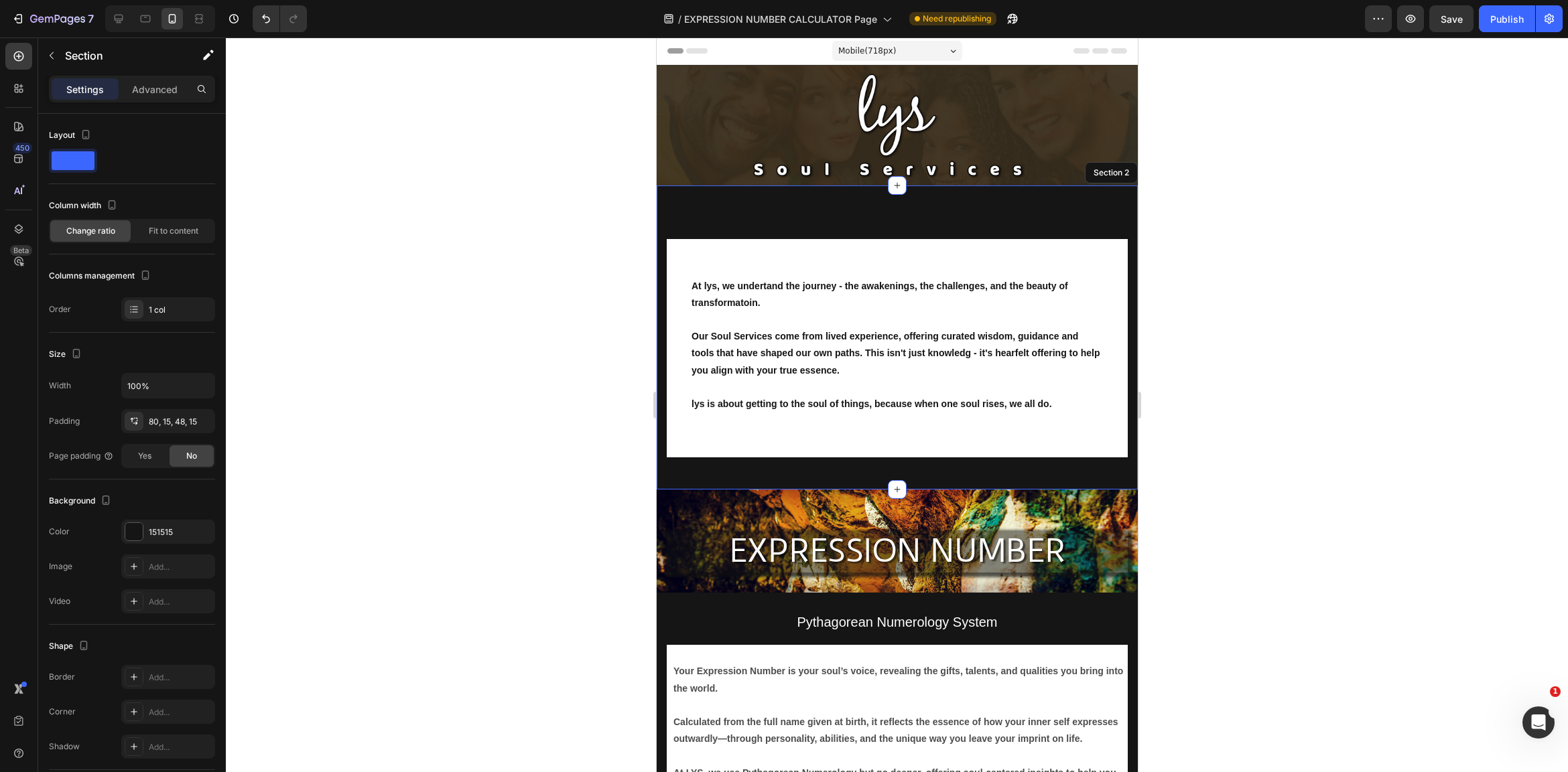
click at [955, 221] on div "At lys, we undertand the journey - the awakenings, the challenges, and the beau…" at bounding box center [897, 337] width 481 height 305
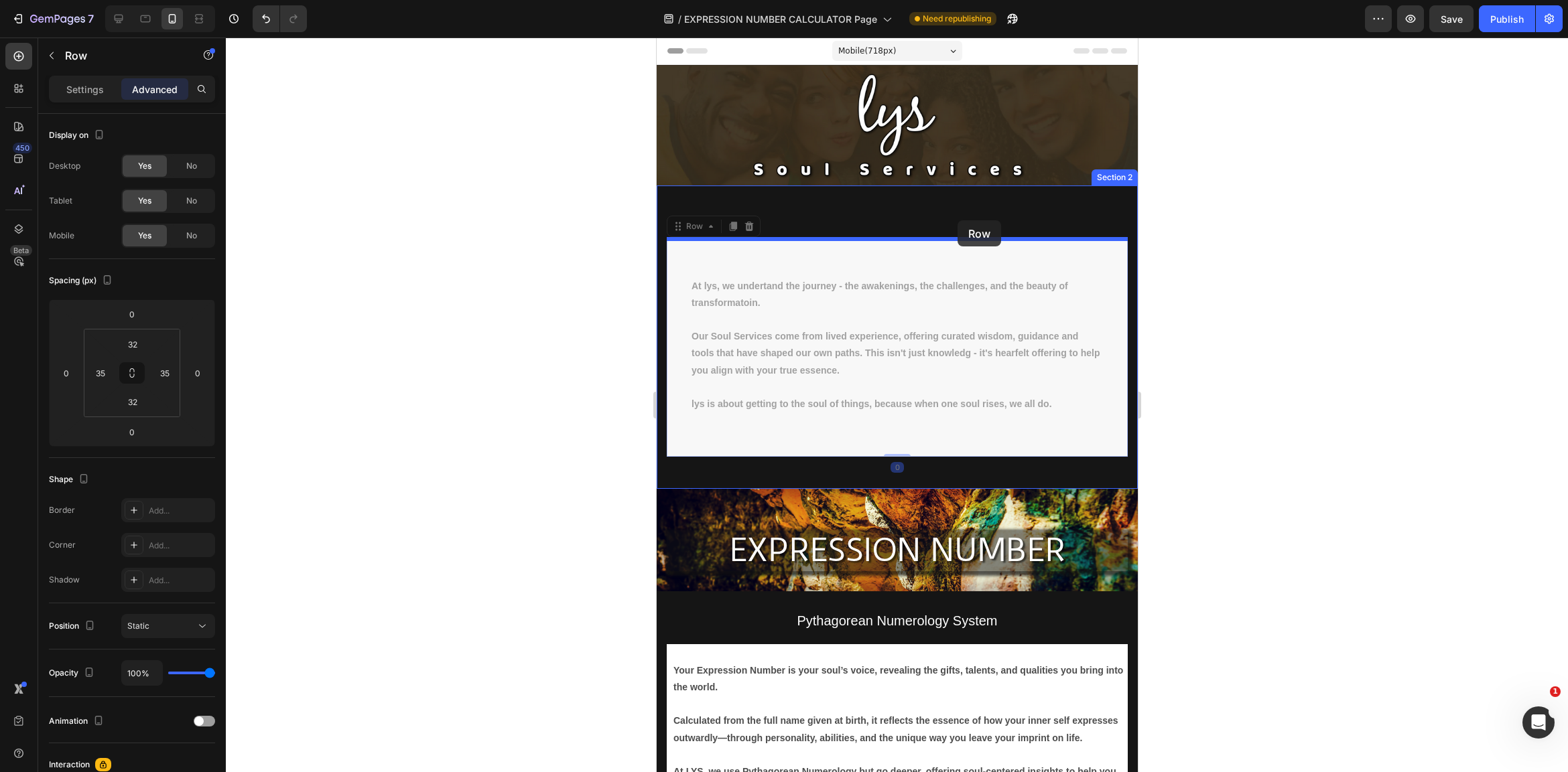
drag, startPoint x: 955, startPoint y: 251, endPoint x: 957, endPoint y: 220, distance: 31.1
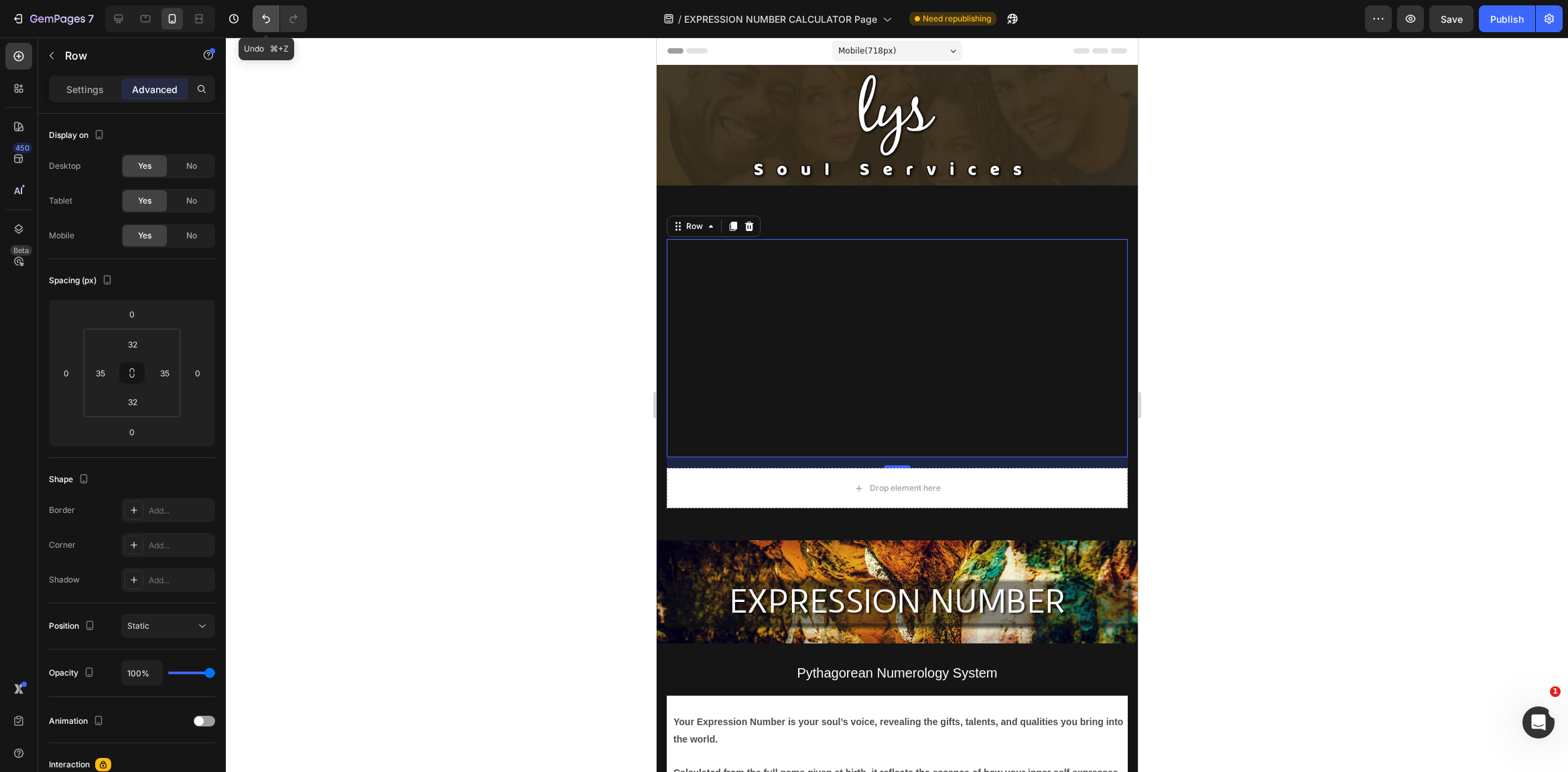
click at [268, 21] on icon "Undo/Redo" at bounding box center [266, 19] width 8 height 9
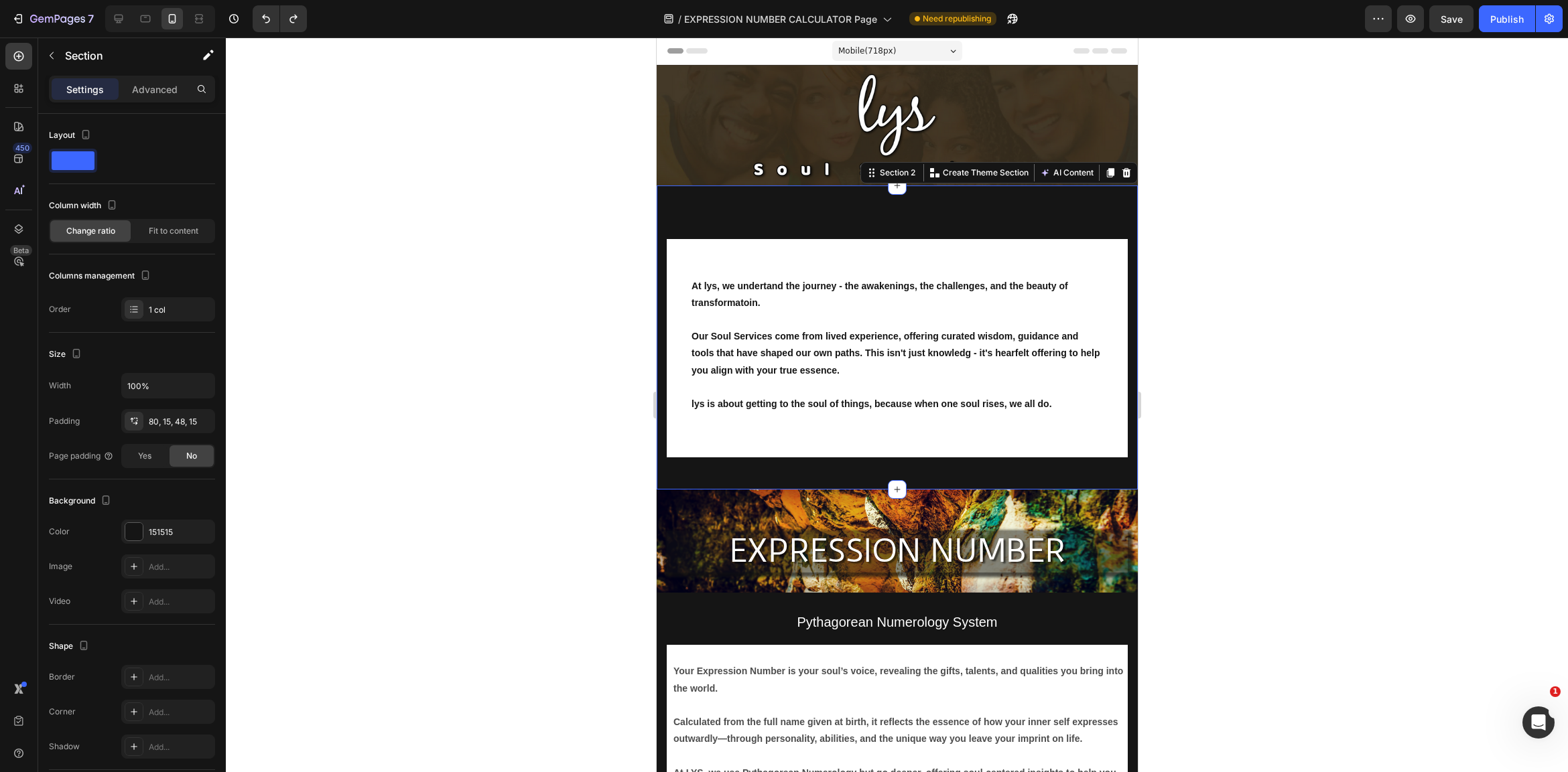
click at [729, 204] on div "At lys, we undertand the journey - the awakenings, the challenges, and the beau…" at bounding box center [897, 337] width 481 height 305
click at [146, 95] on p "Advanced" at bounding box center [154, 89] width 46 height 14
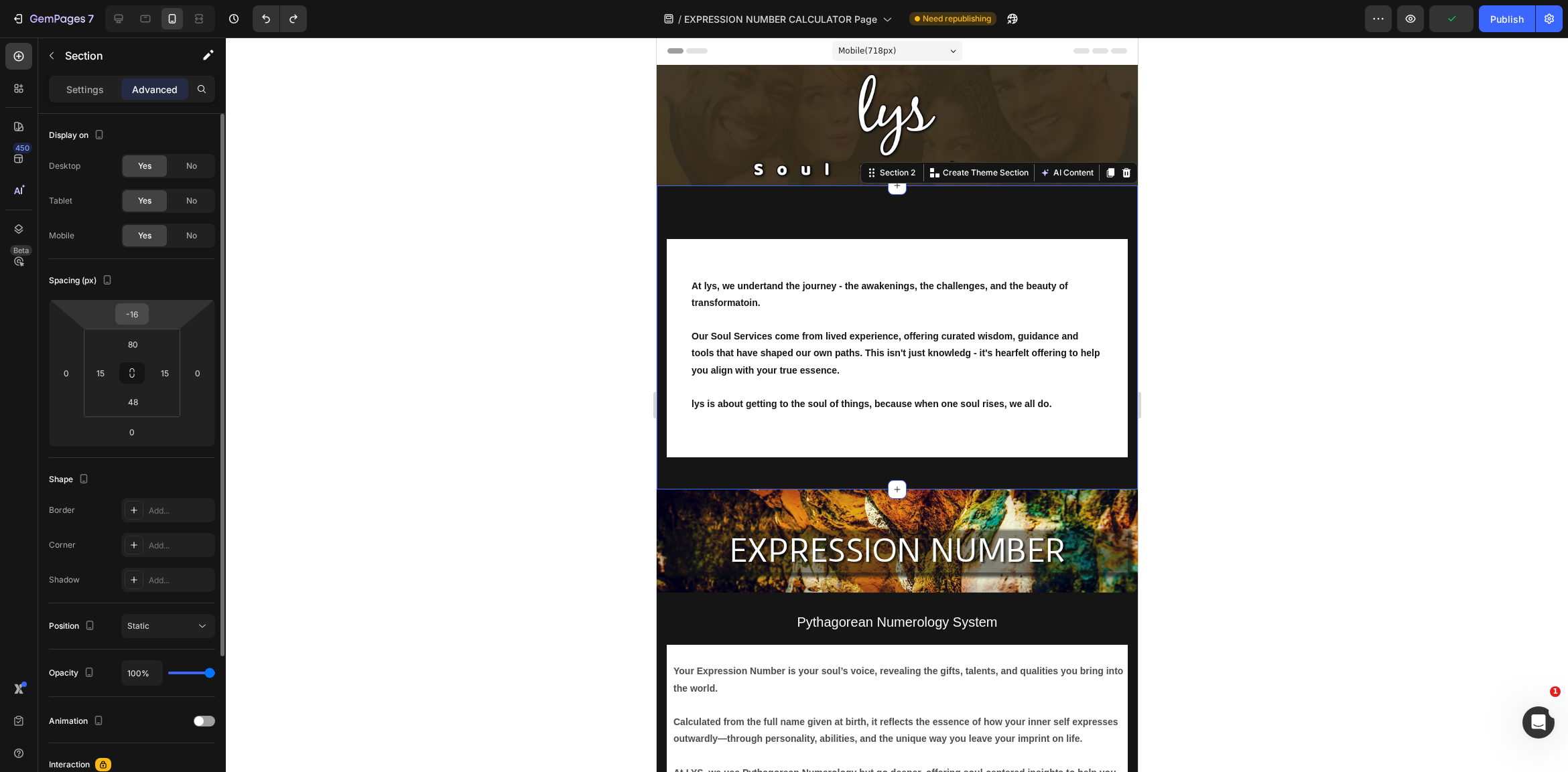
click at [129, 309] on input "-16" at bounding box center [132, 314] width 27 height 20
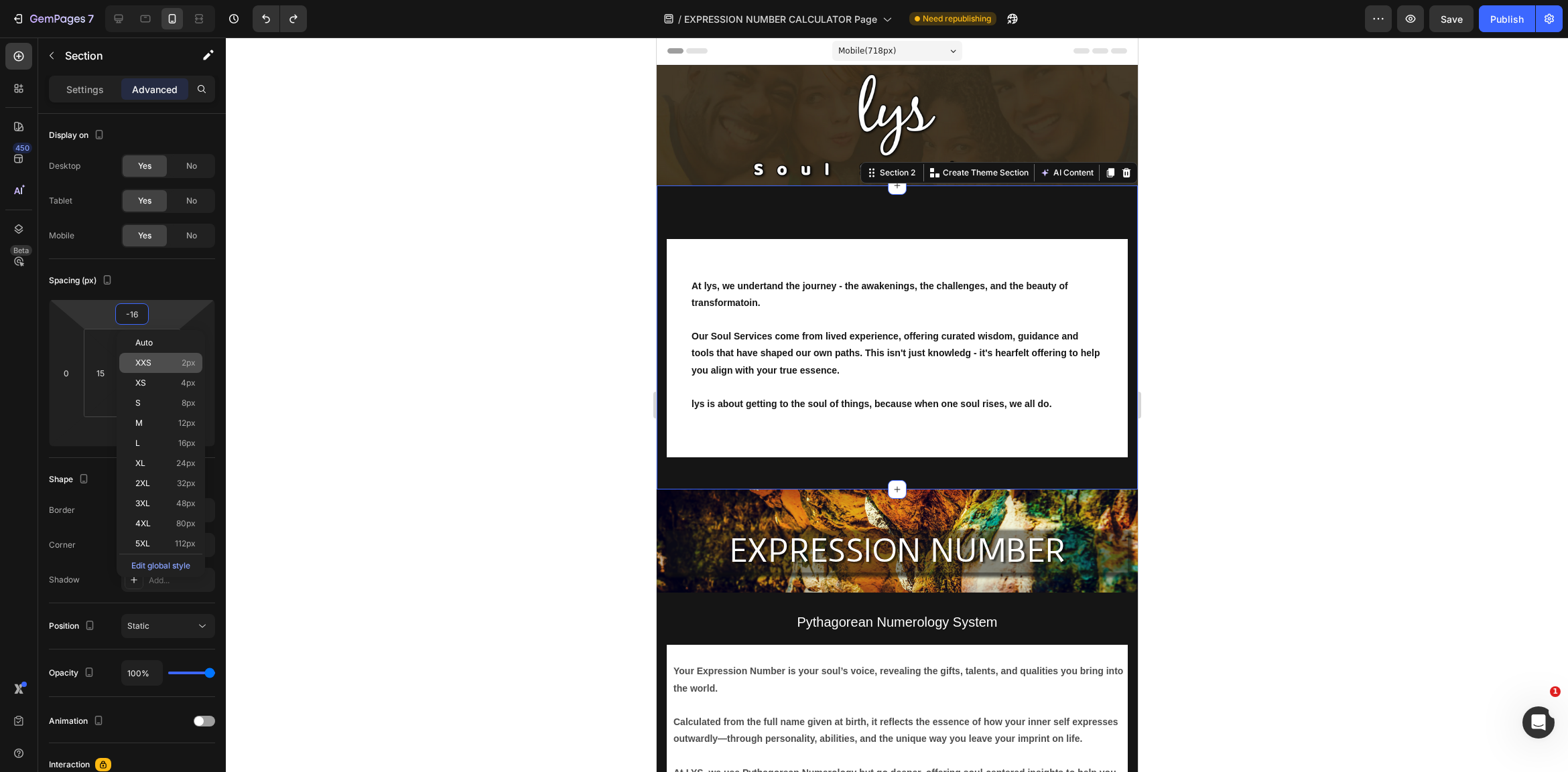
click at [174, 359] on p "XXS 2px" at bounding box center [165, 363] width 60 height 9
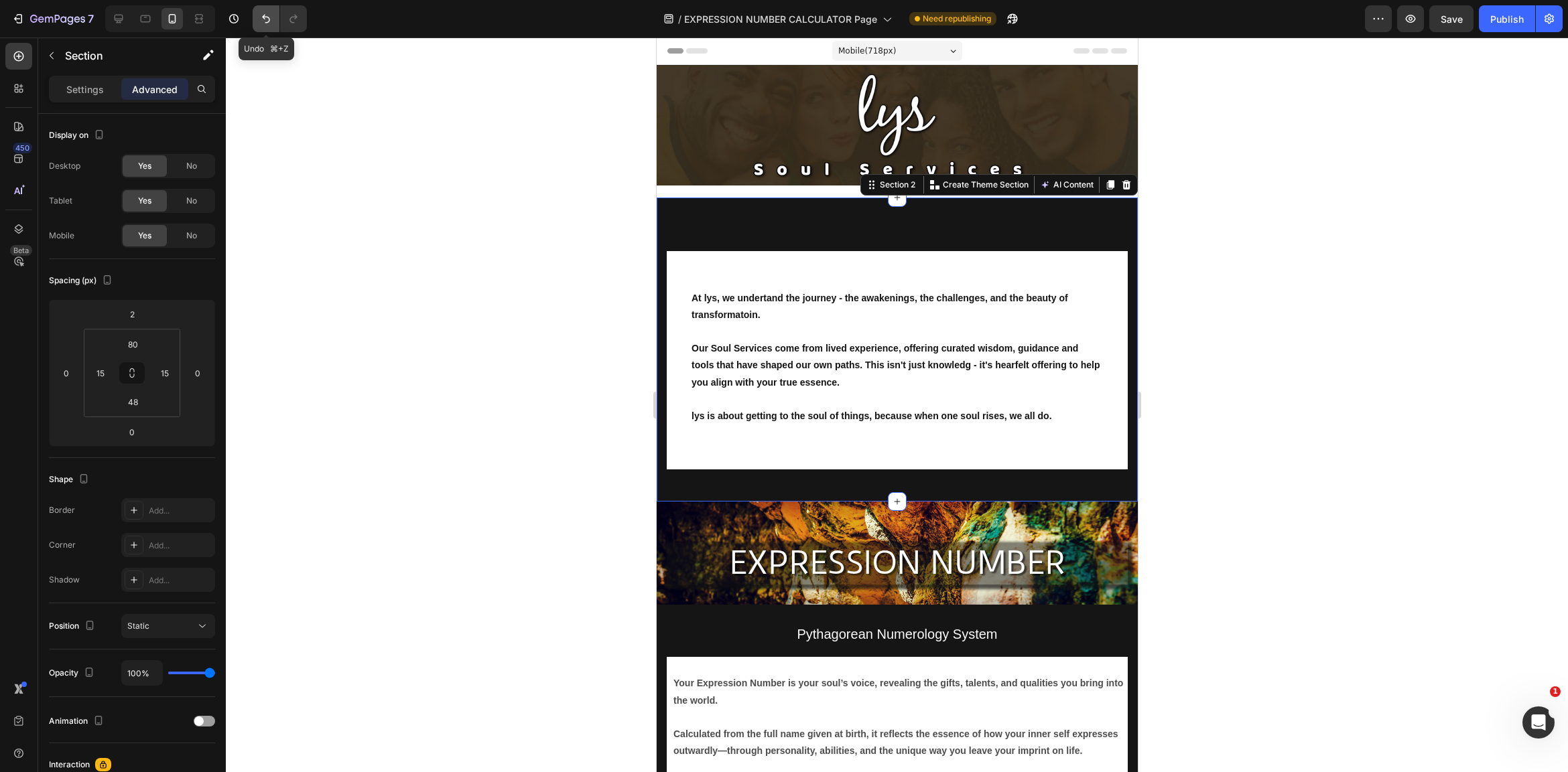
click at [263, 12] on icon "Undo/Redo" at bounding box center [266, 18] width 13 height 13
type input "-16"
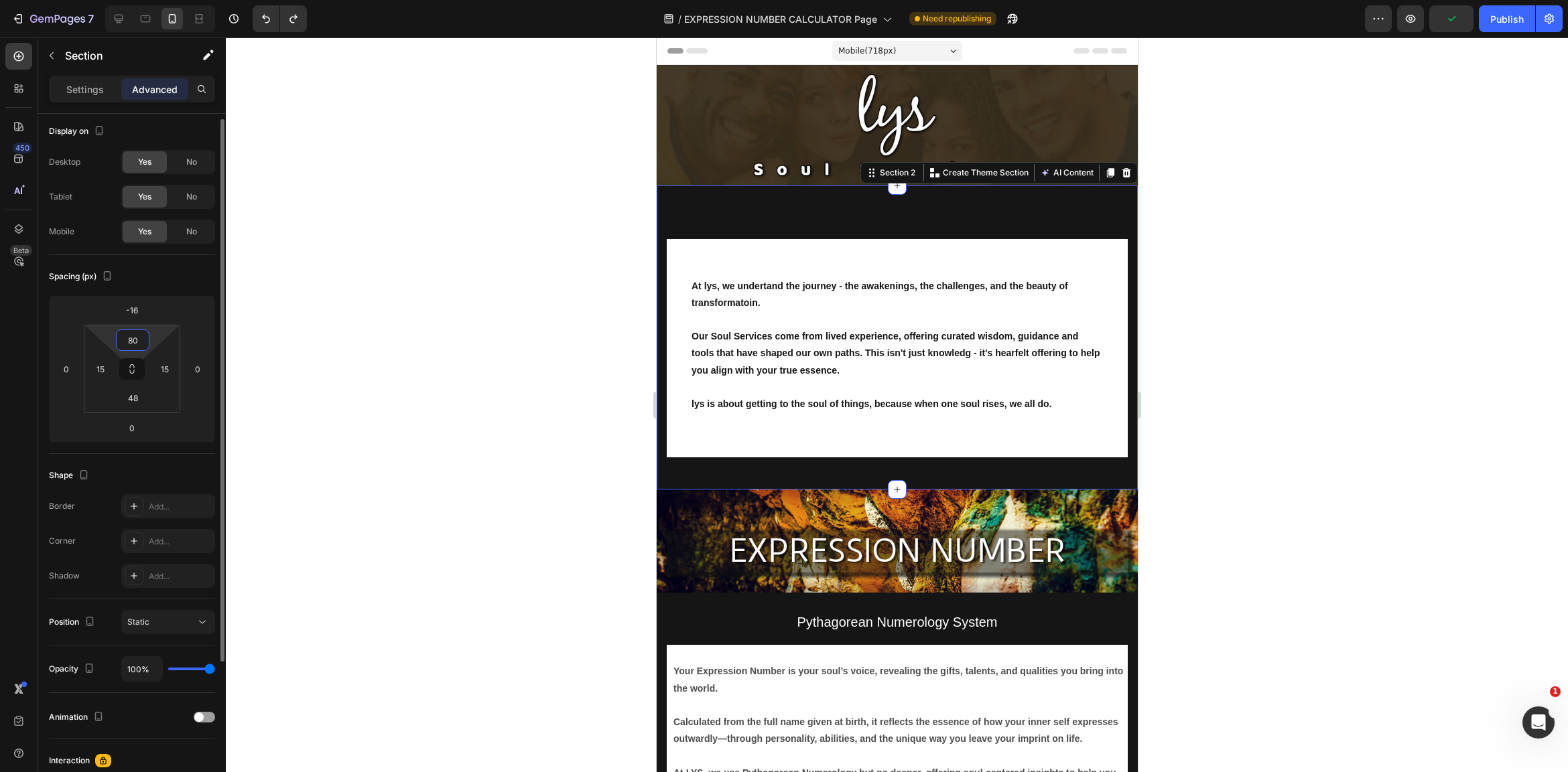
click at [142, 340] on input "80" at bounding box center [132, 340] width 27 height 20
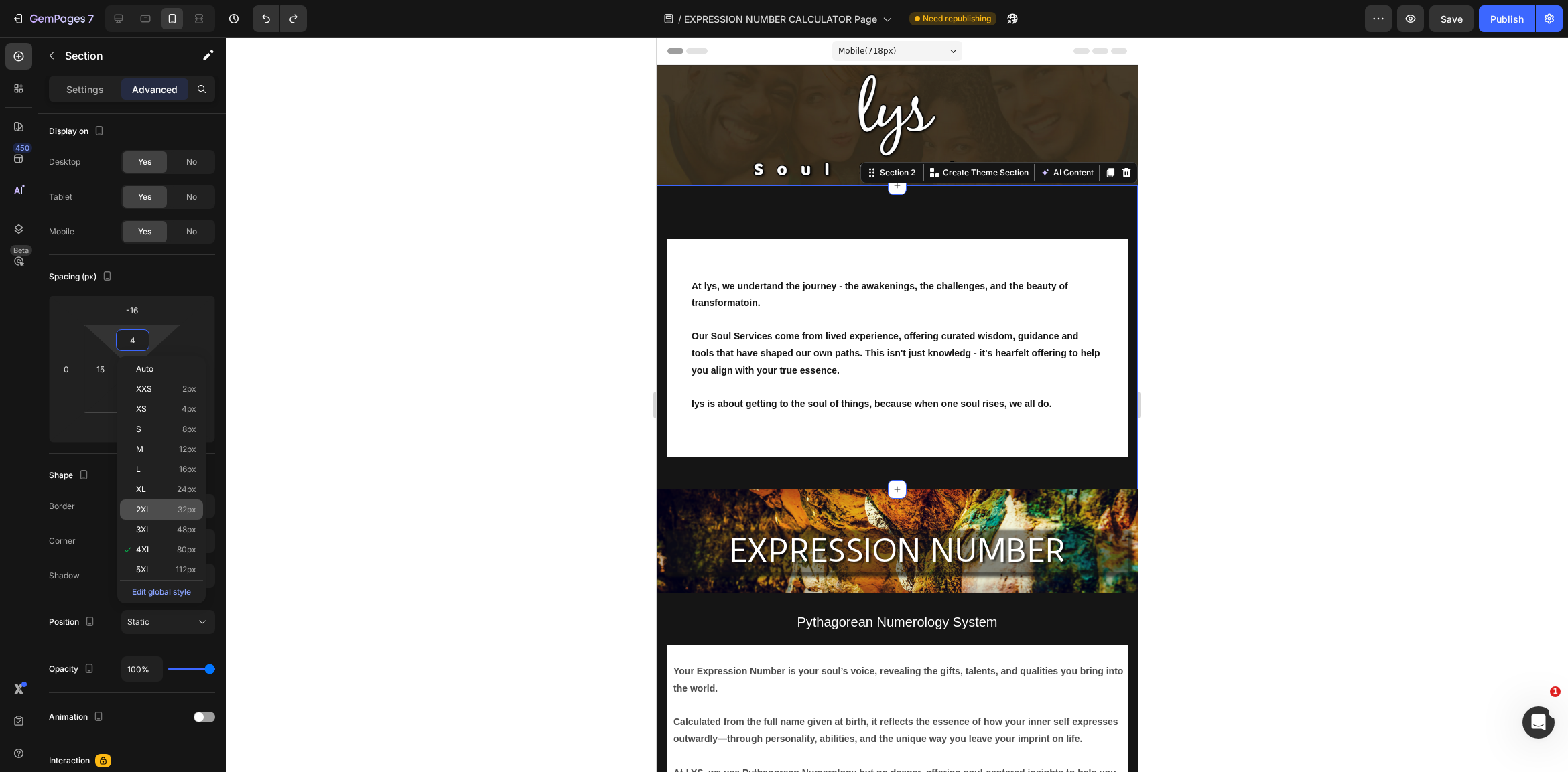
click at [188, 511] on span "32px" at bounding box center [186, 509] width 19 height 9
type input "32"
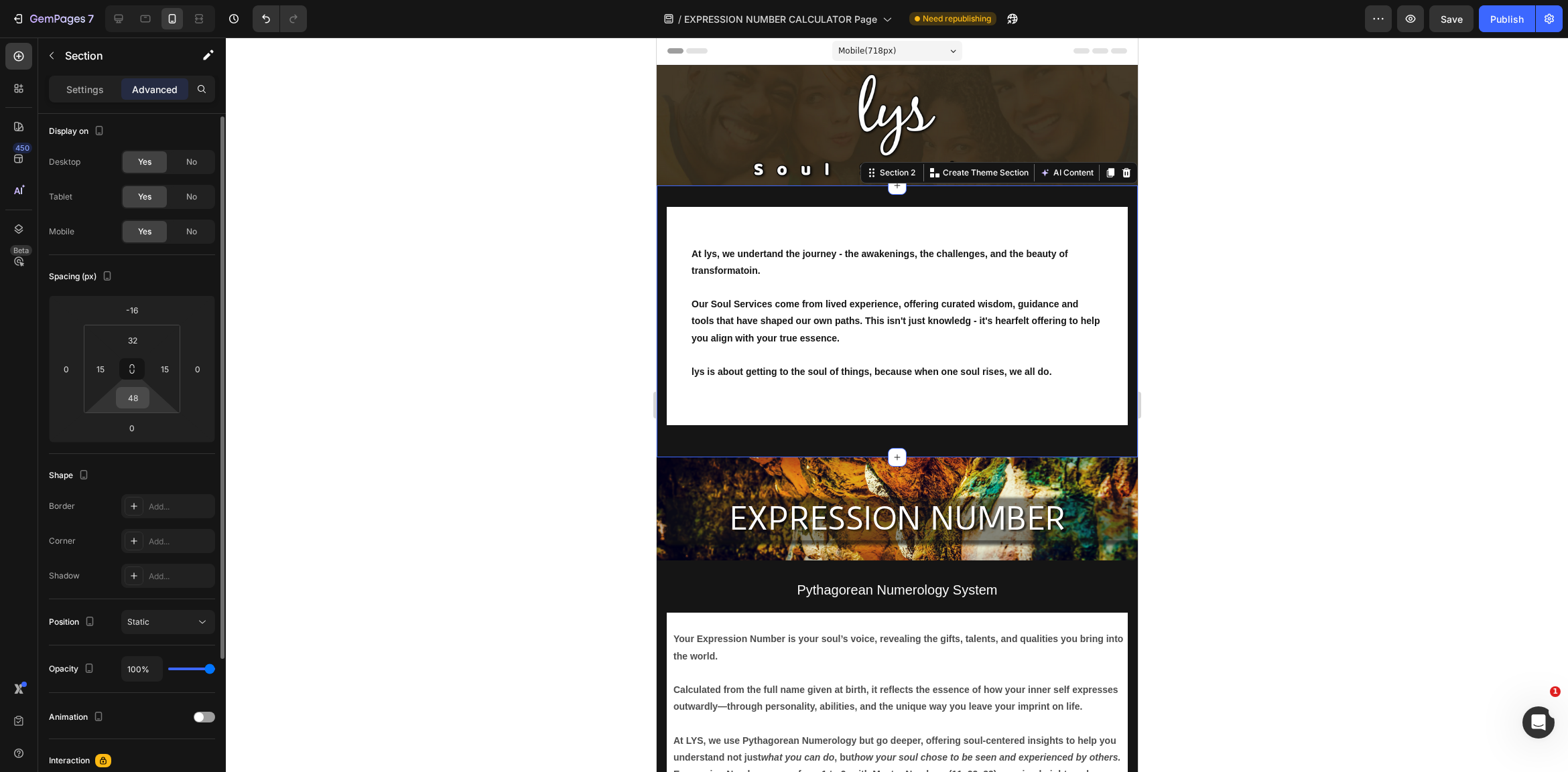
click at [133, 395] on input "48" at bounding box center [132, 397] width 27 height 20
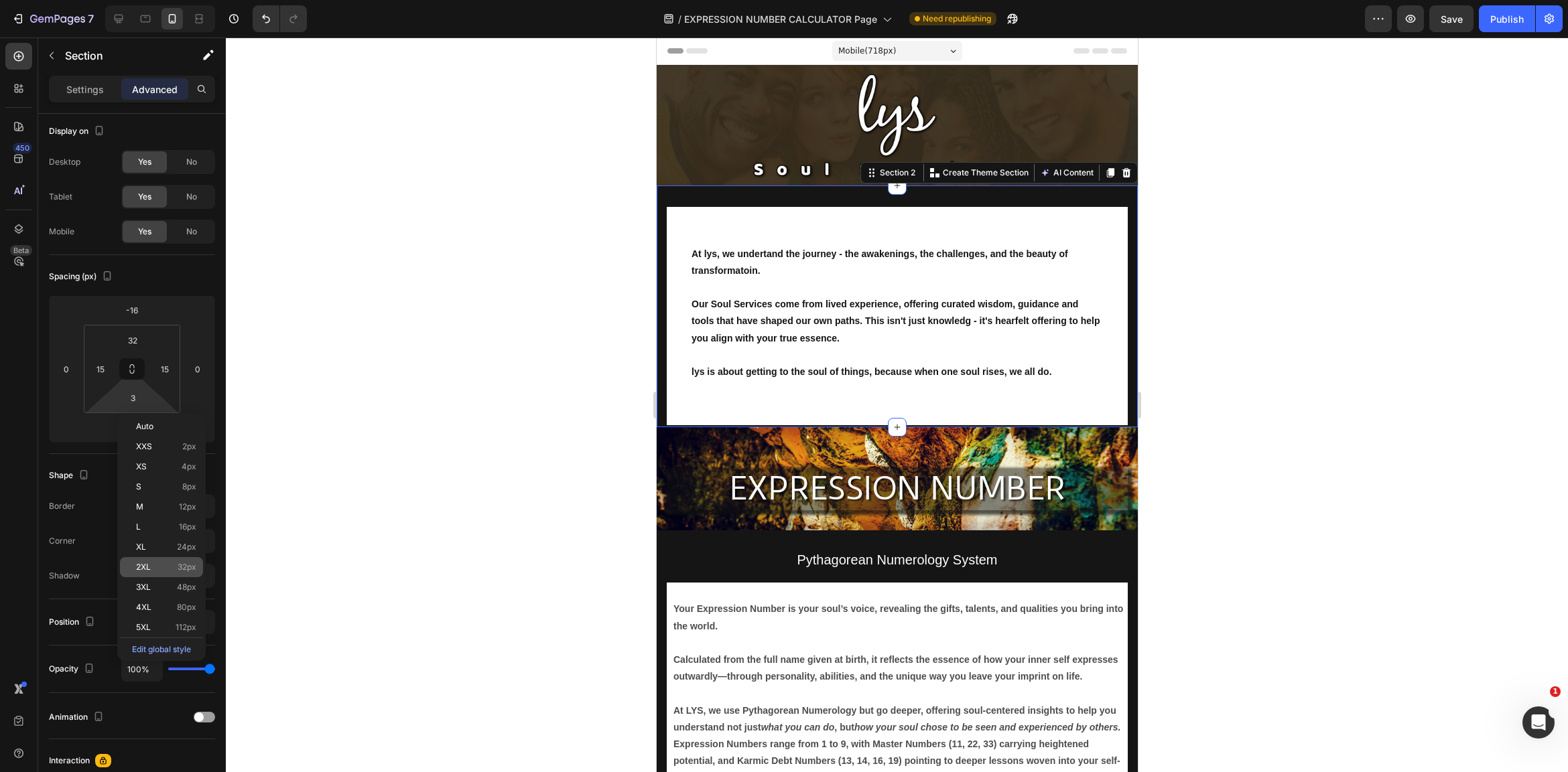
click at [186, 564] on span "32px" at bounding box center [186, 567] width 19 height 9
type input "32"
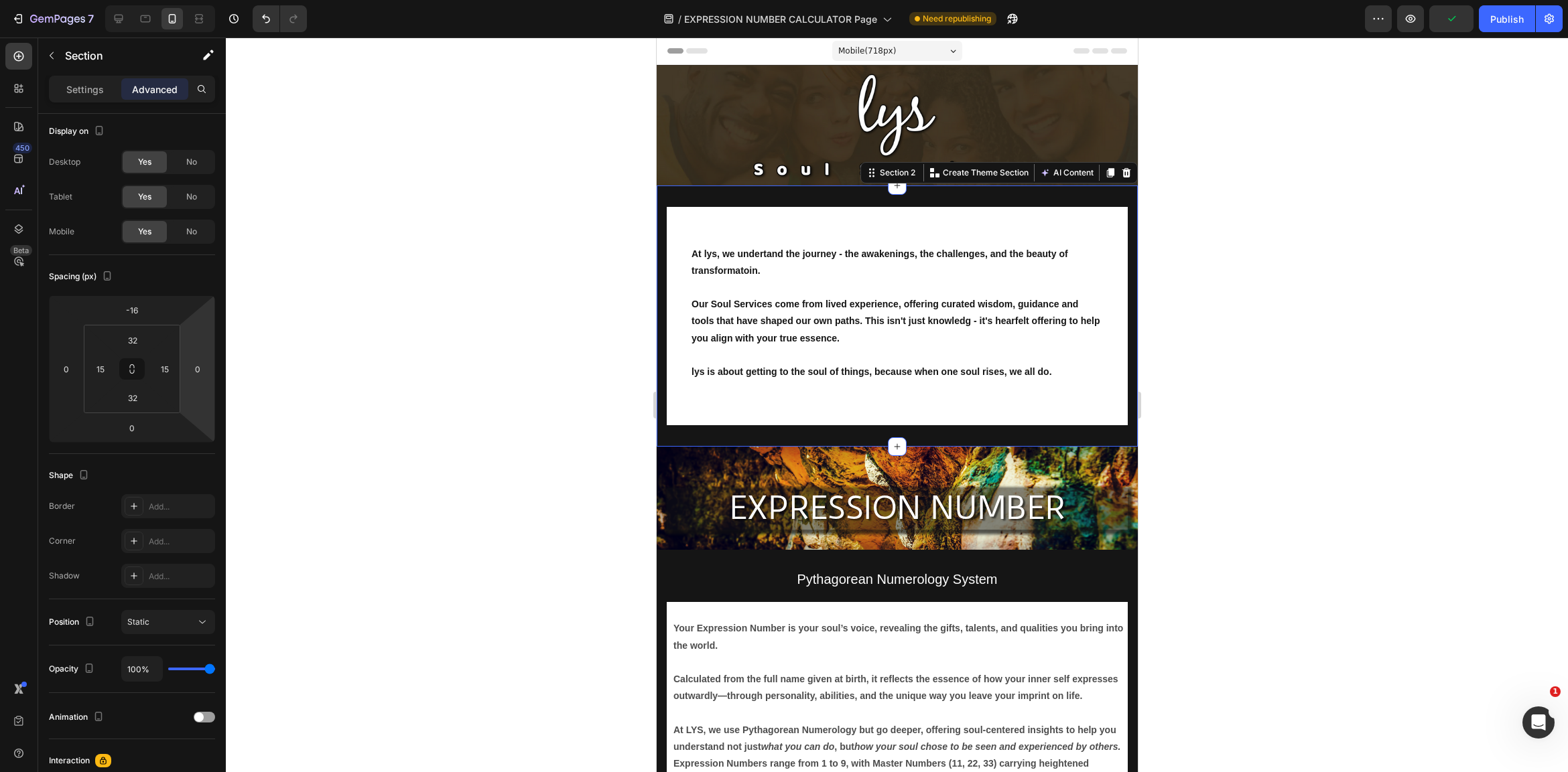
drag, startPoint x: 1317, startPoint y: 338, endPoint x: 1294, endPoint y: 340, distance: 23.1
click at [1314, 338] on div at bounding box center [897, 404] width 1342 height 734
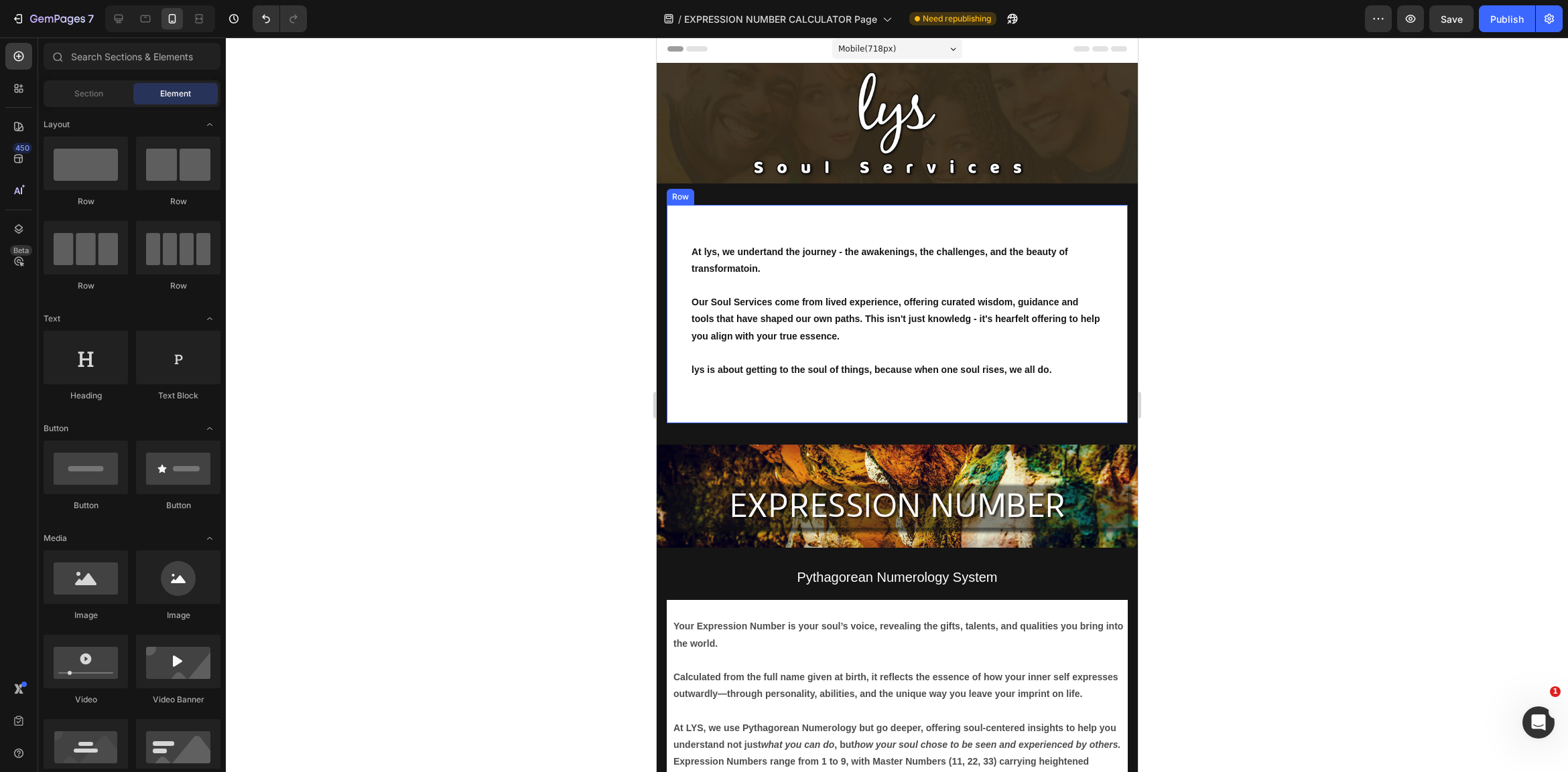
scroll to position [3, 0]
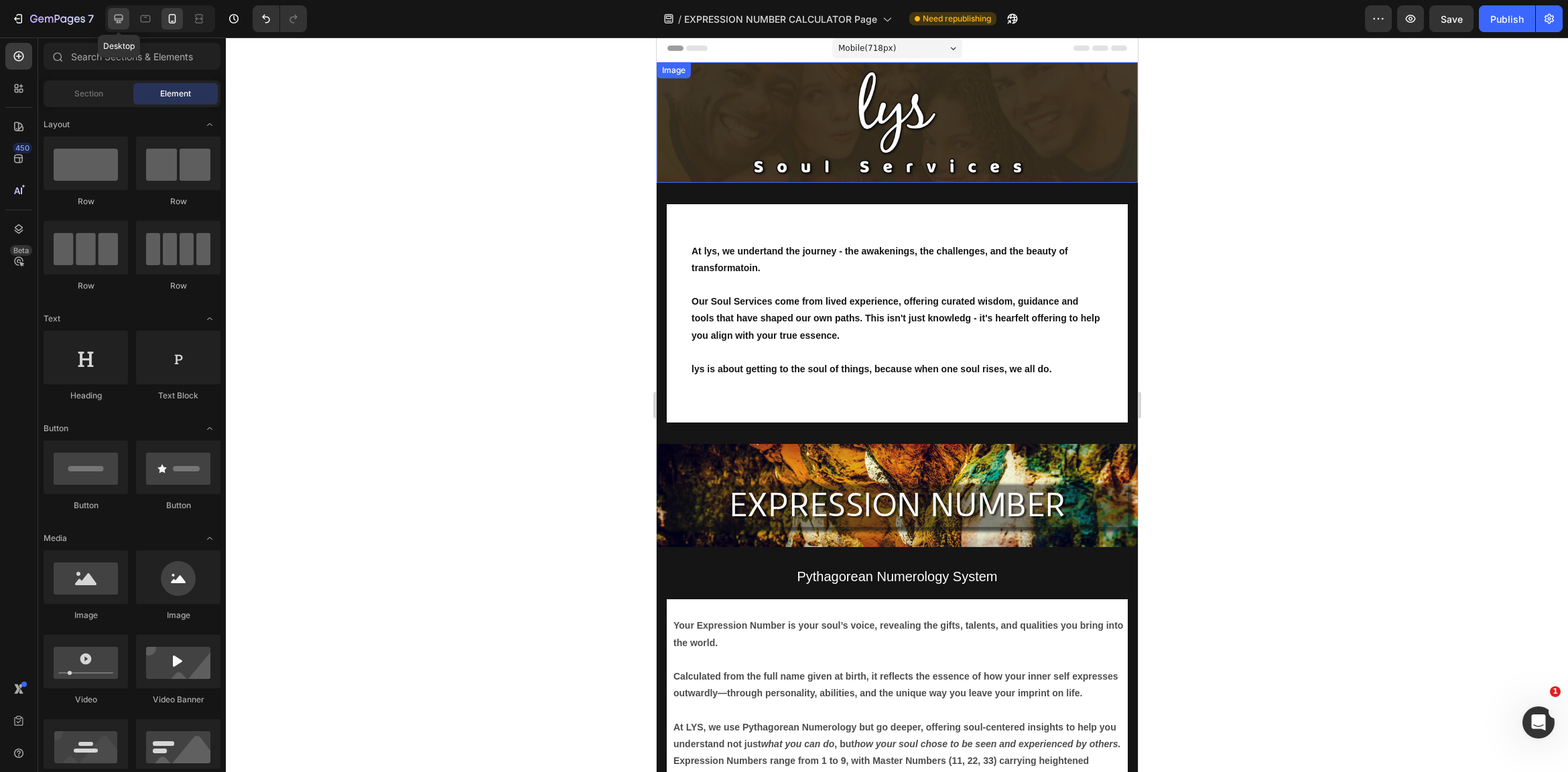
click at [123, 22] on icon at bounding box center [118, 18] width 13 height 13
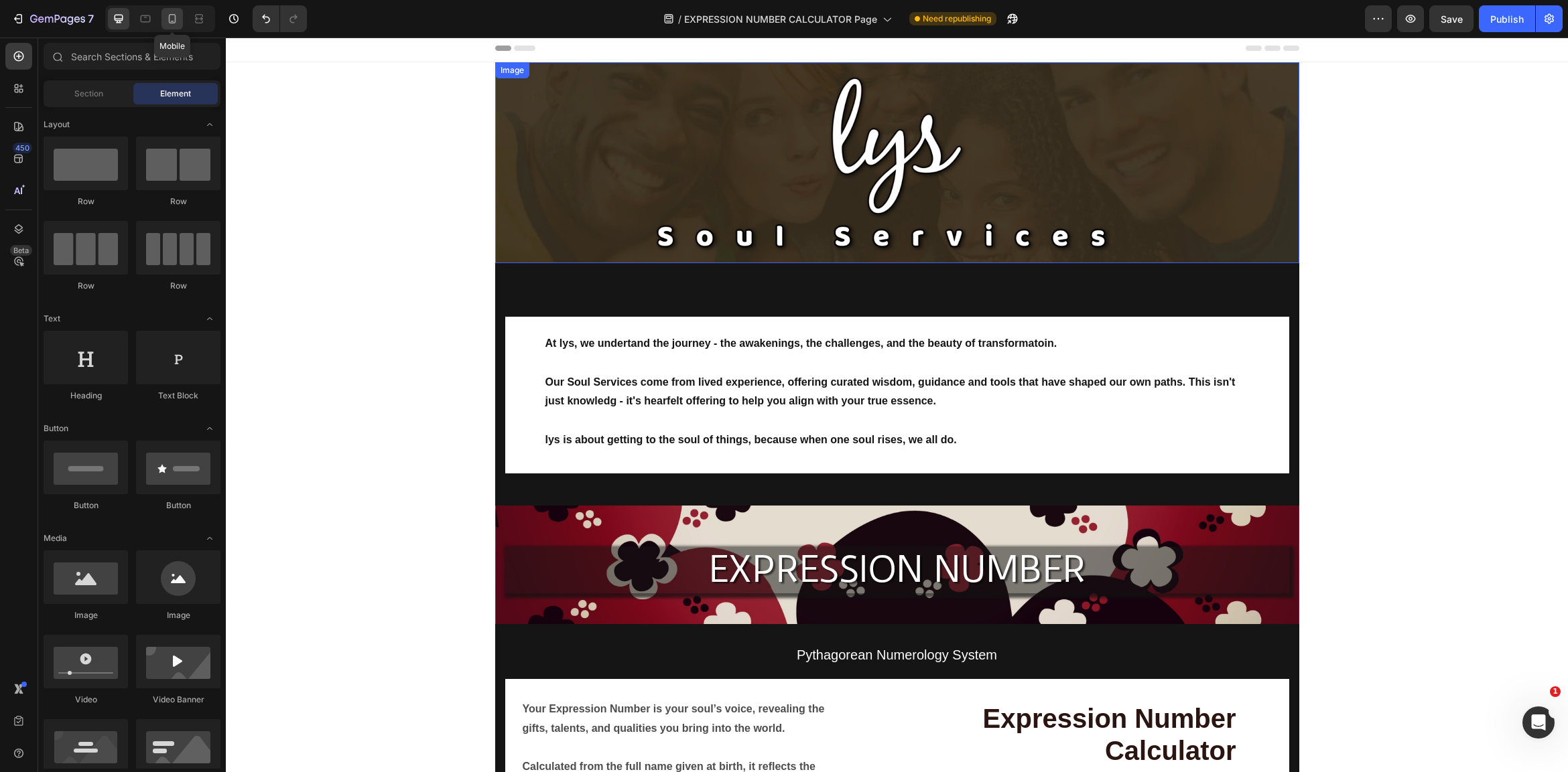
click at [169, 20] on icon at bounding box center [173, 19] width 7 height 9
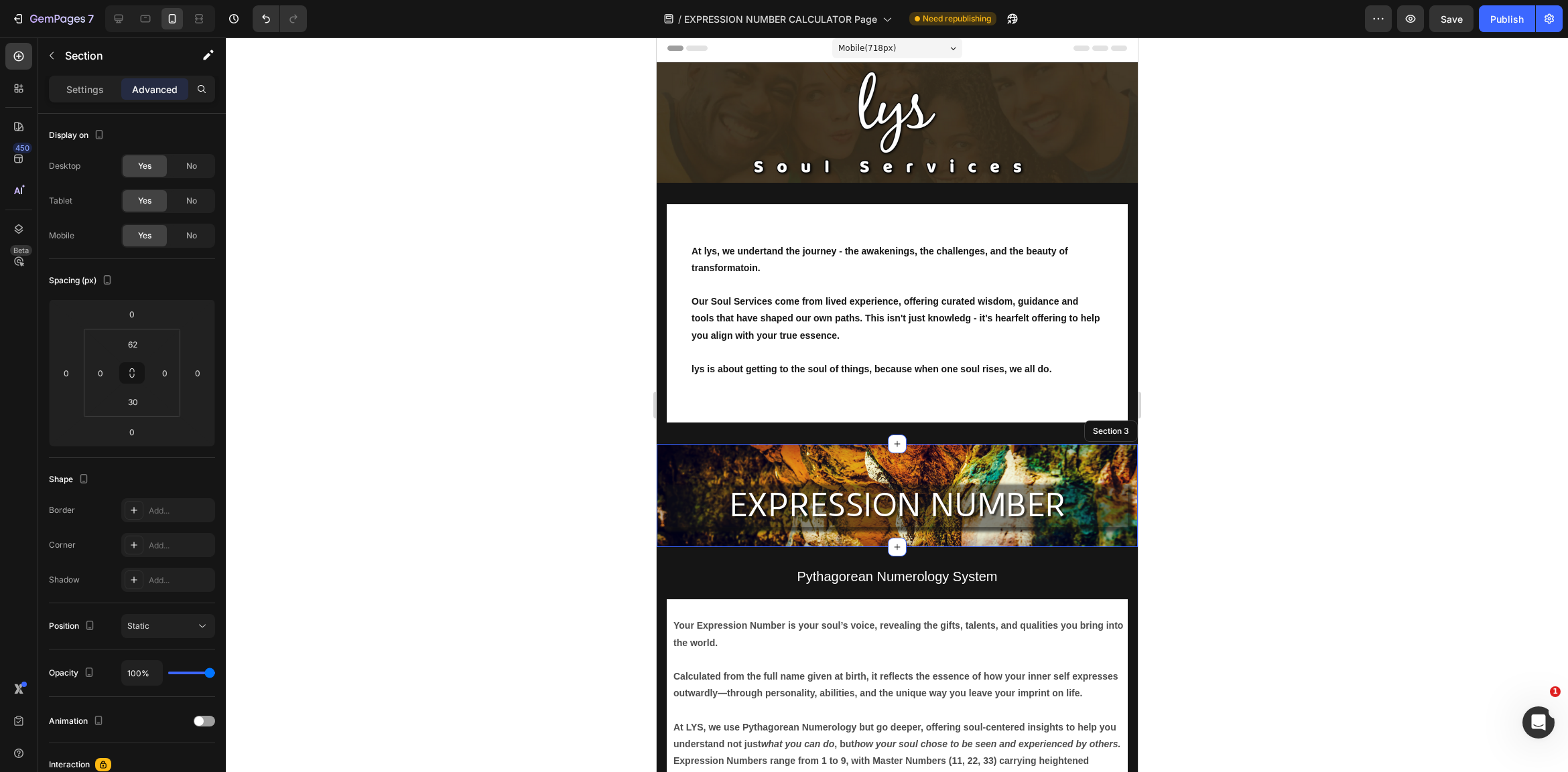
click at [1058, 469] on div "EXPRESSION NUMBER Text Block Row Section 3" at bounding box center [897, 495] width 481 height 103
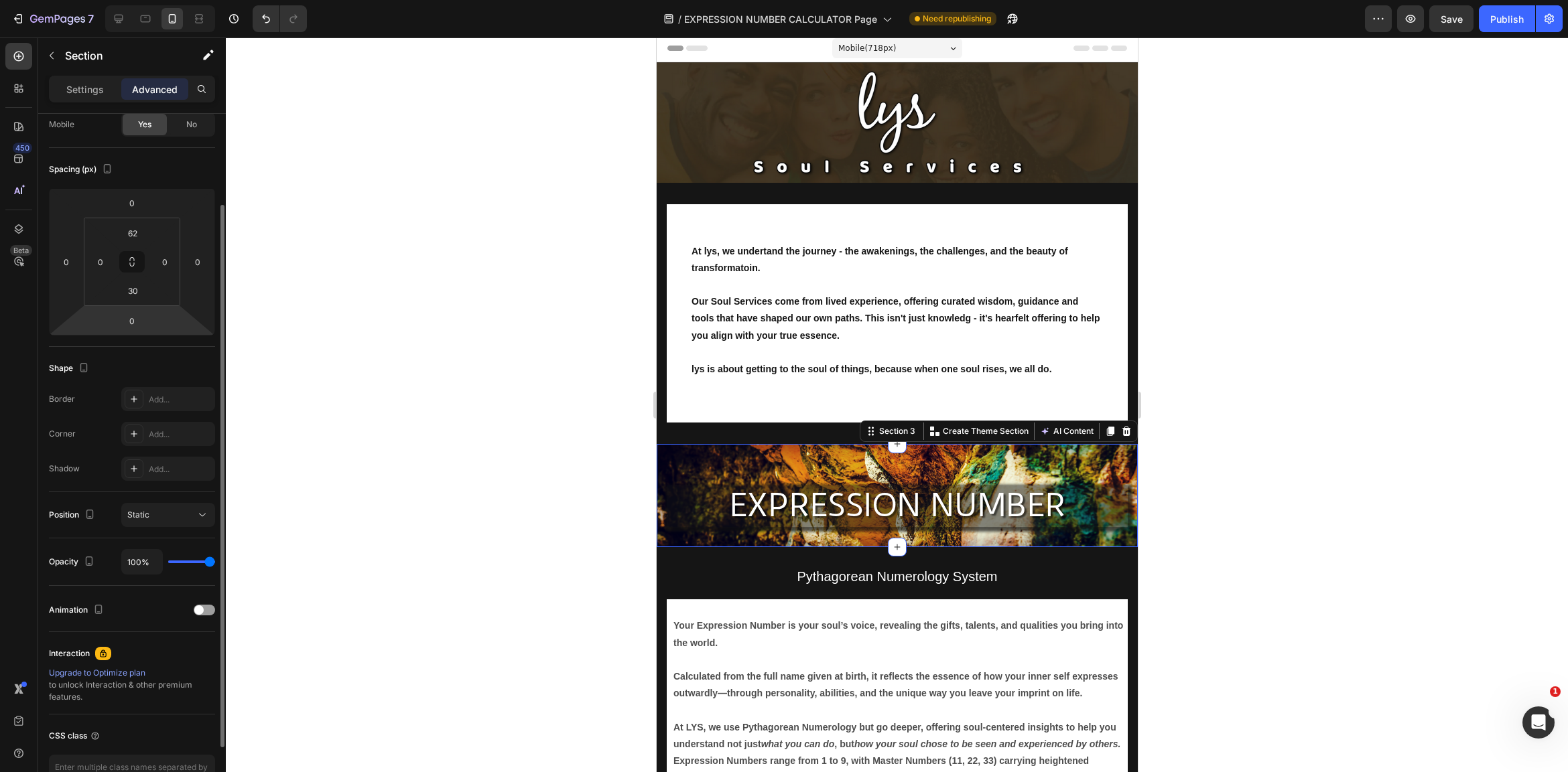
scroll to position [110, 0]
click at [76, 93] on p "Settings" at bounding box center [85, 89] width 38 height 14
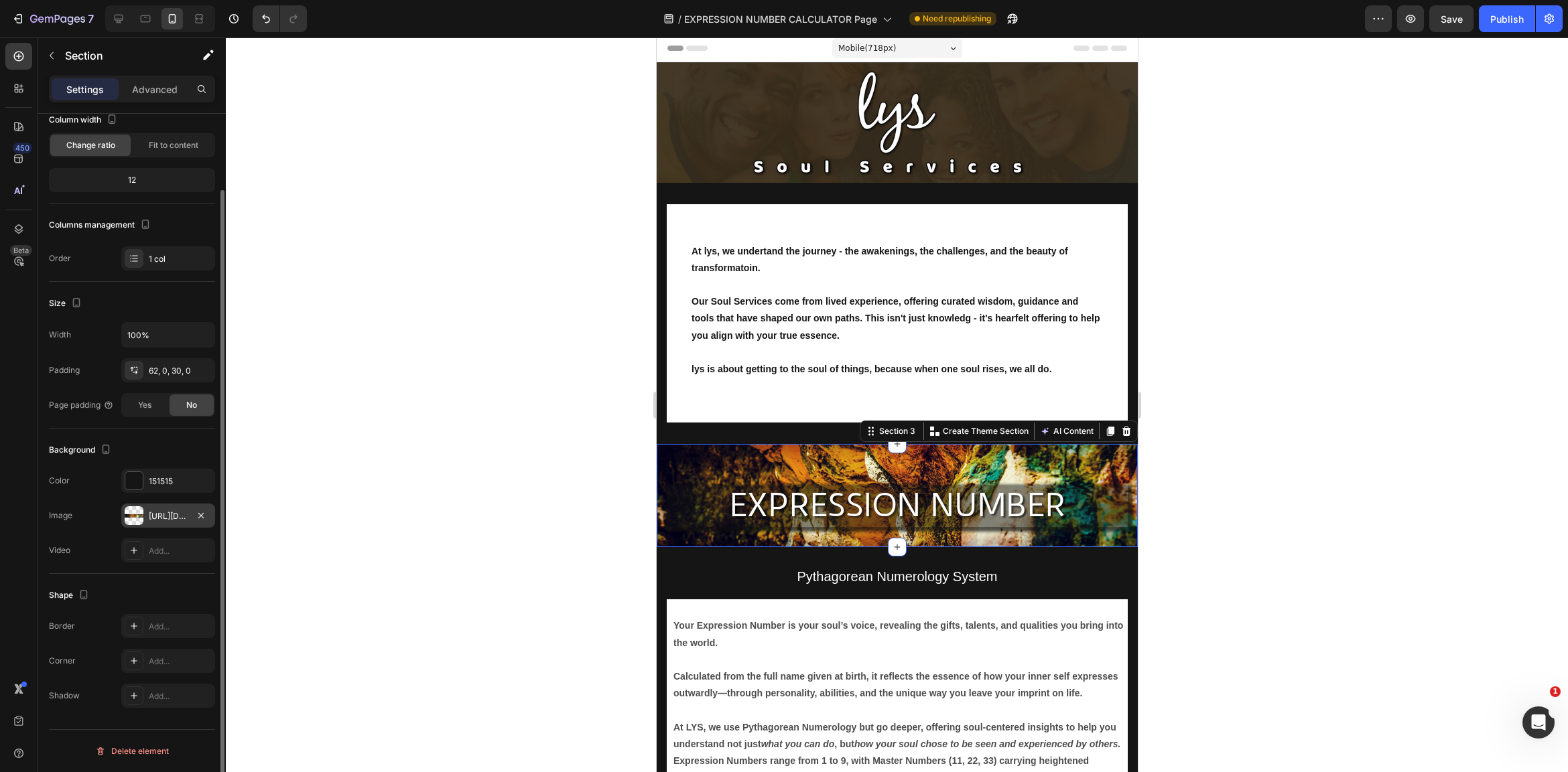
click at [137, 513] on div at bounding box center [133, 515] width 19 height 19
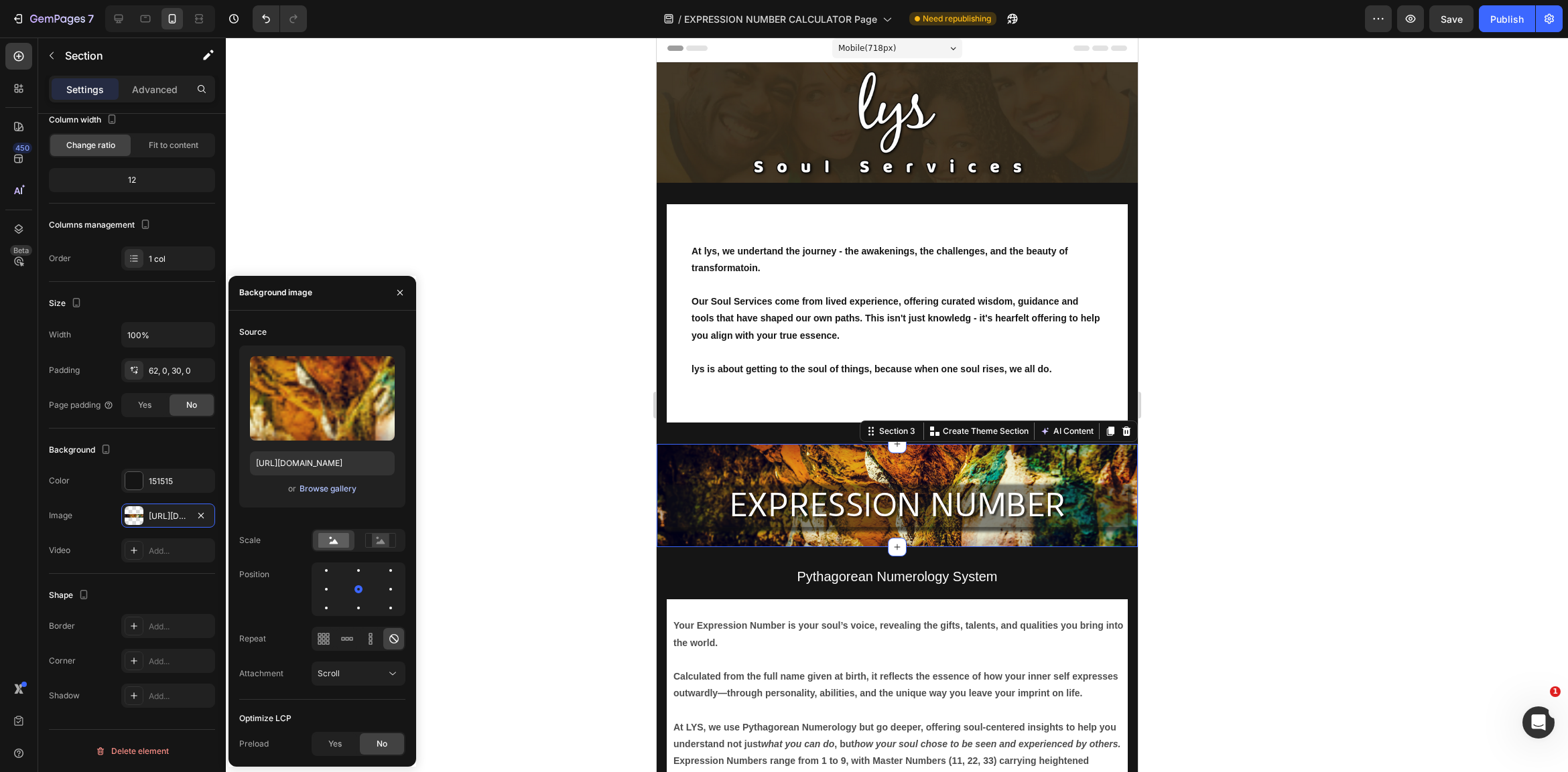
click at [319, 484] on div "Browse gallery" at bounding box center [328, 488] width 57 height 12
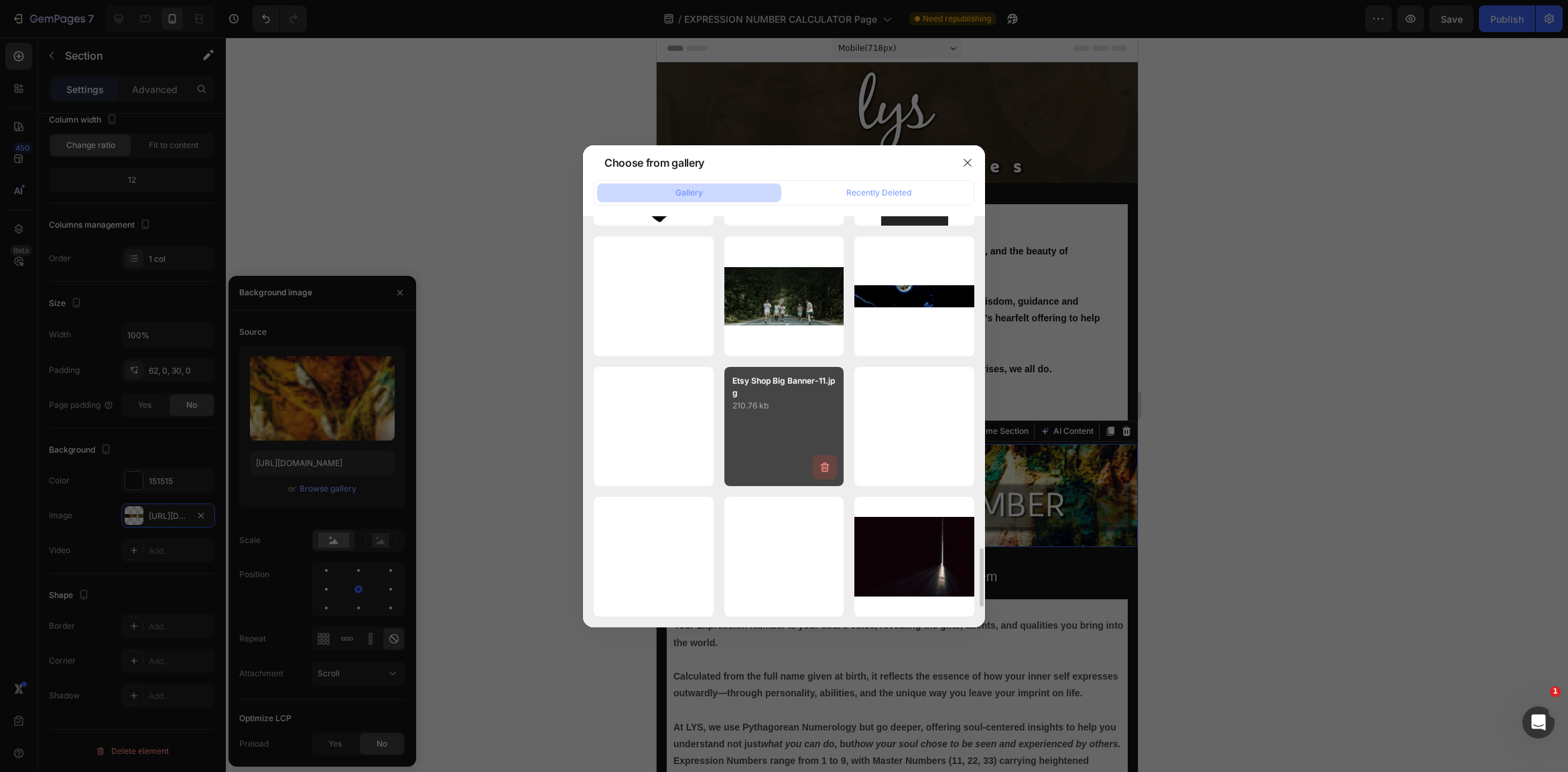
scroll to position [1879, 0]
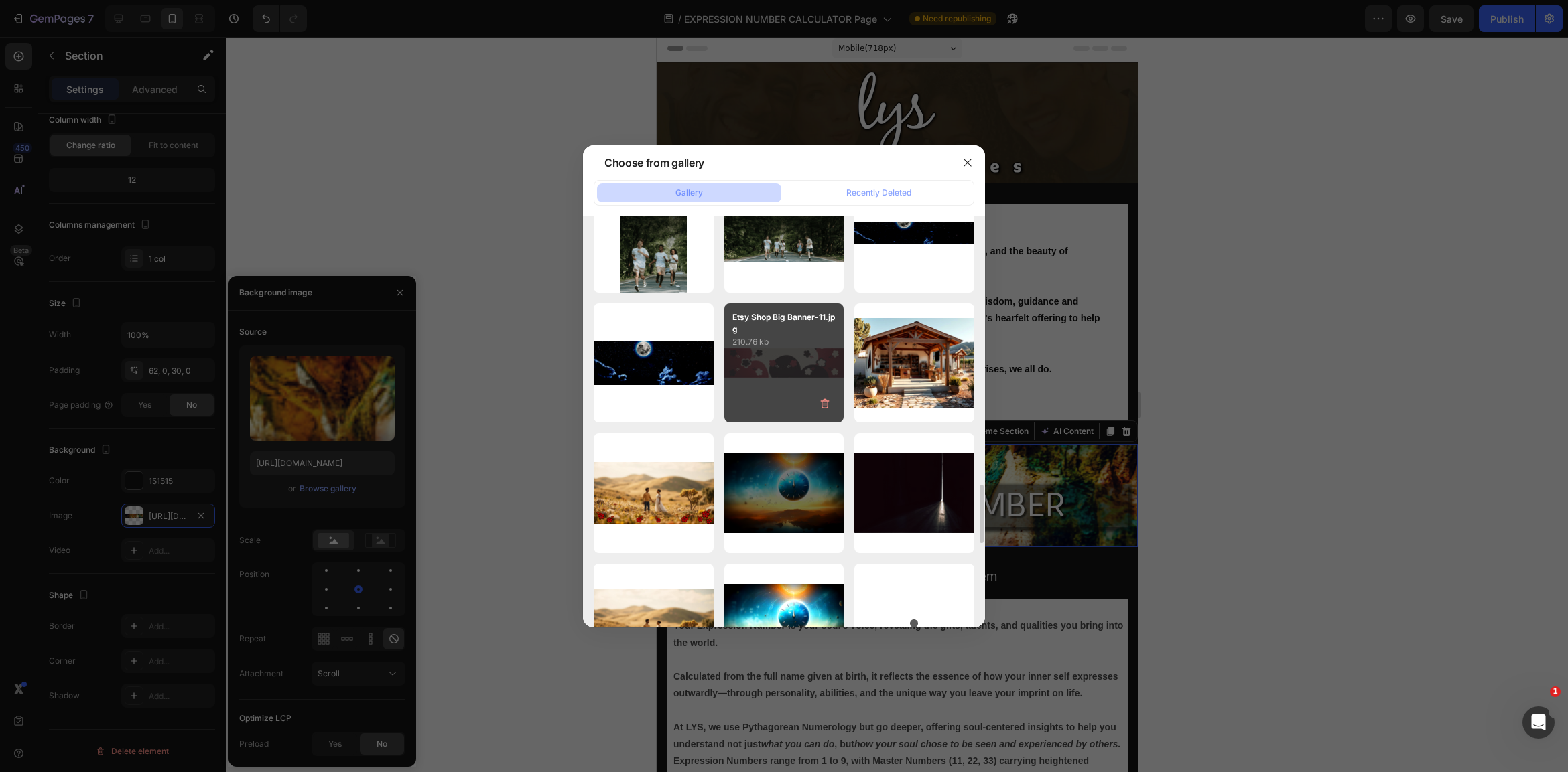
click at [806, 349] on p "210.76 kb" at bounding box center [784, 342] width 104 height 13
type input "[URL][DOMAIN_NAME]"
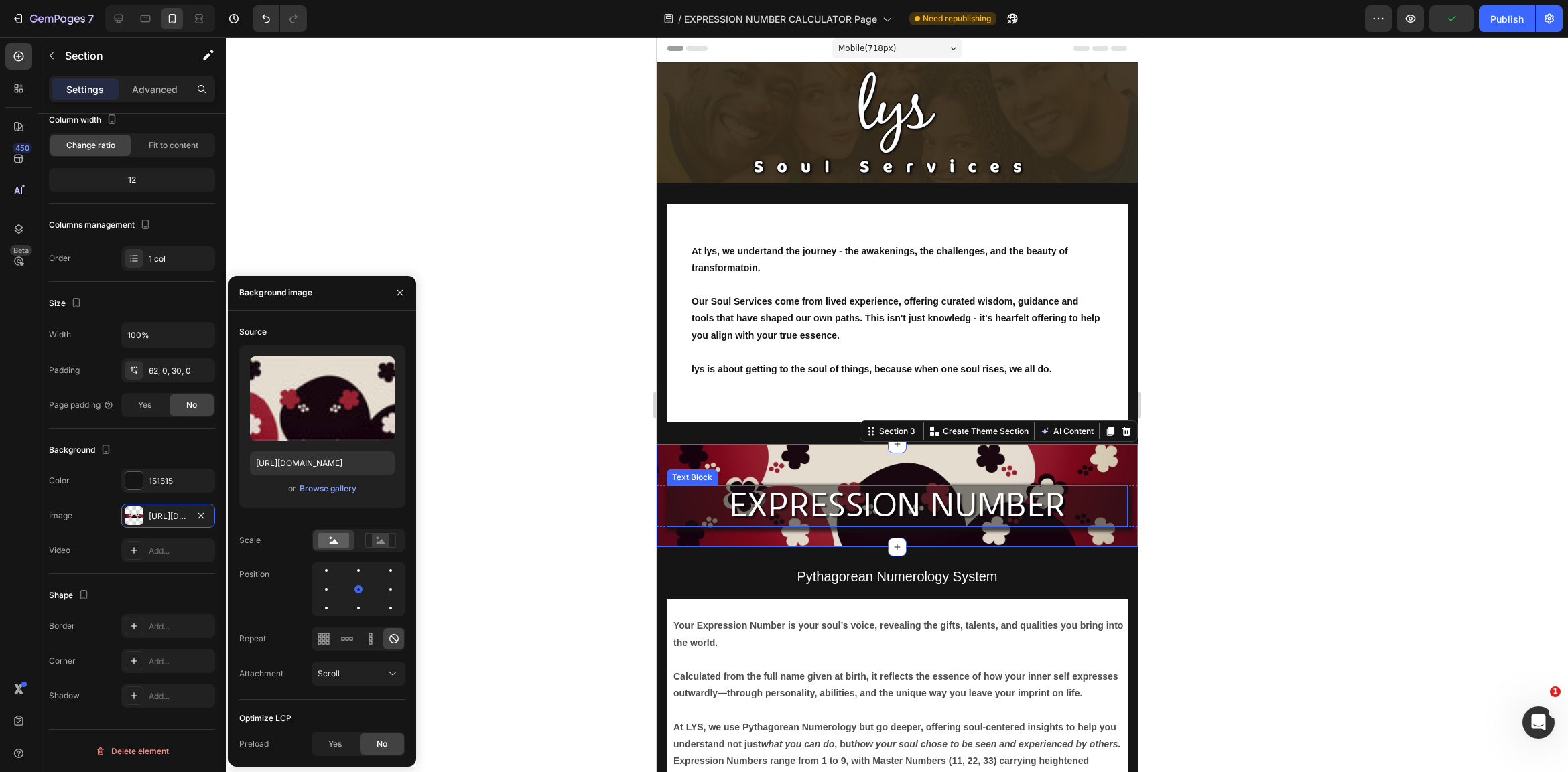
click at [697, 503] on p "EXPRESSION NUMBER" at bounding box center [897, 505] width 458 height 40
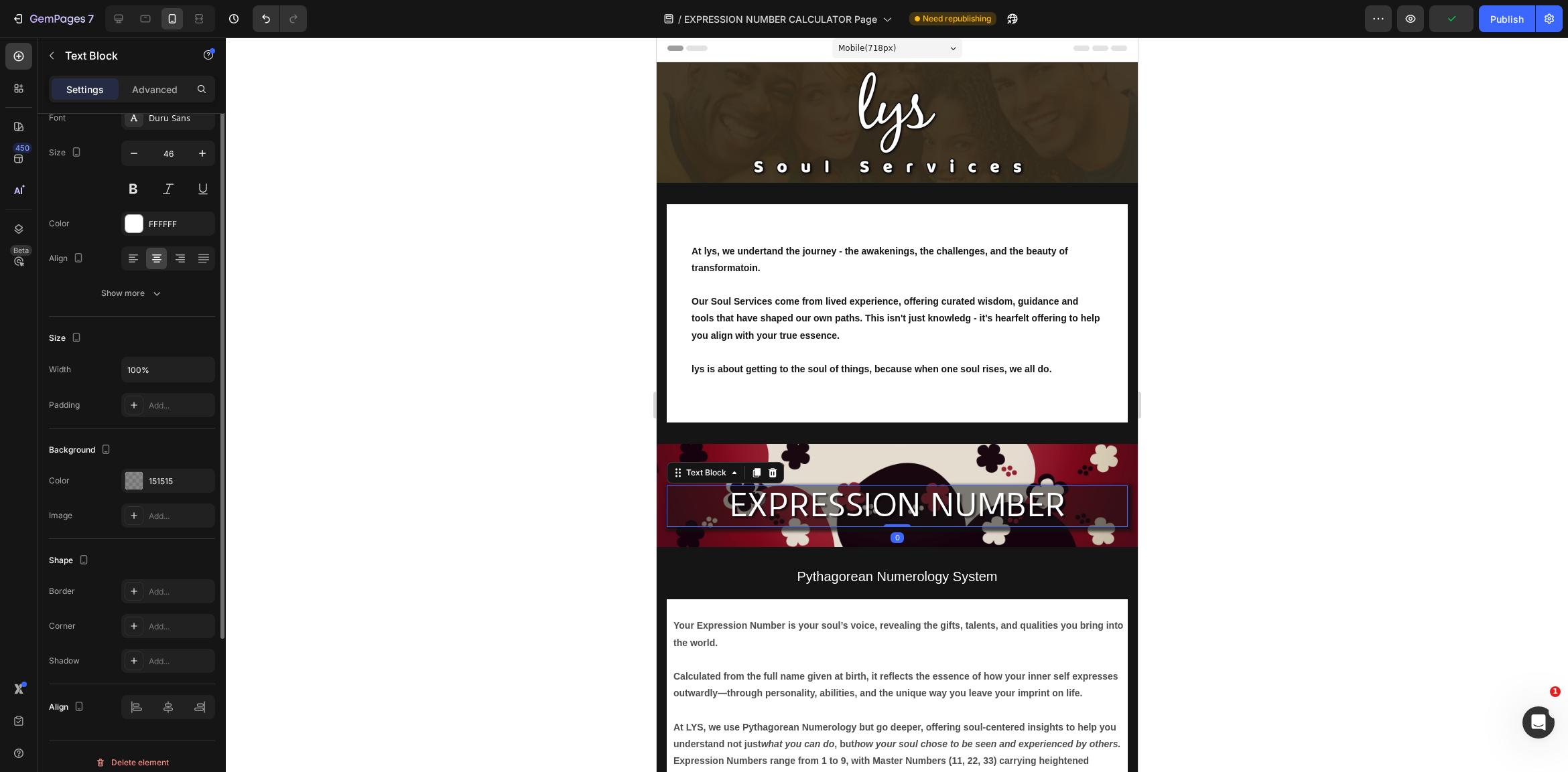
scroll to position [0, 0]
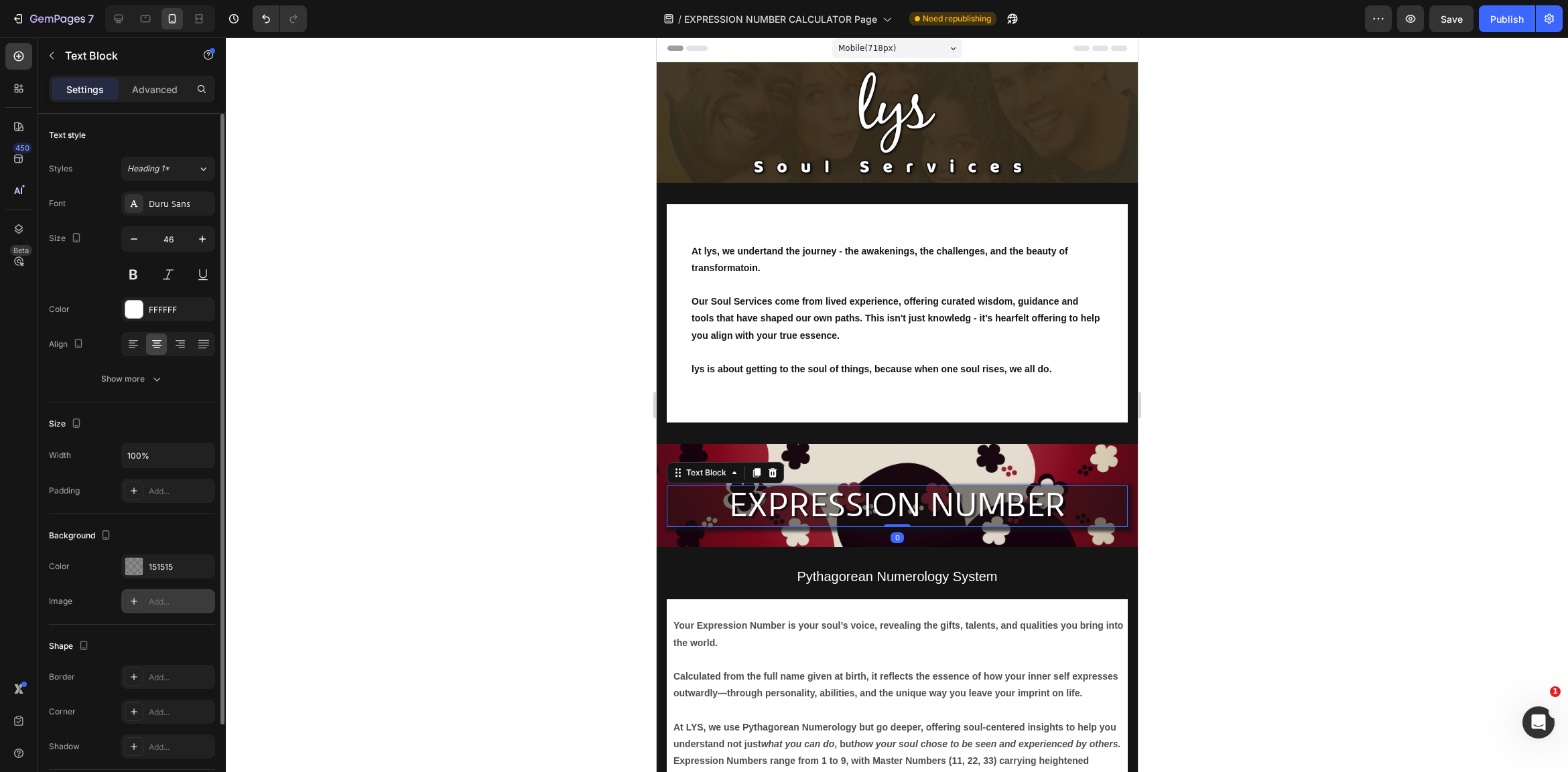
drag, startPoint x: 129, startPoint y: 565, endPoint x: 141, endPoint y: 591, distance: 28.6
click at [129, 565] on div at bounding box center [133, 566] width 17 height 17
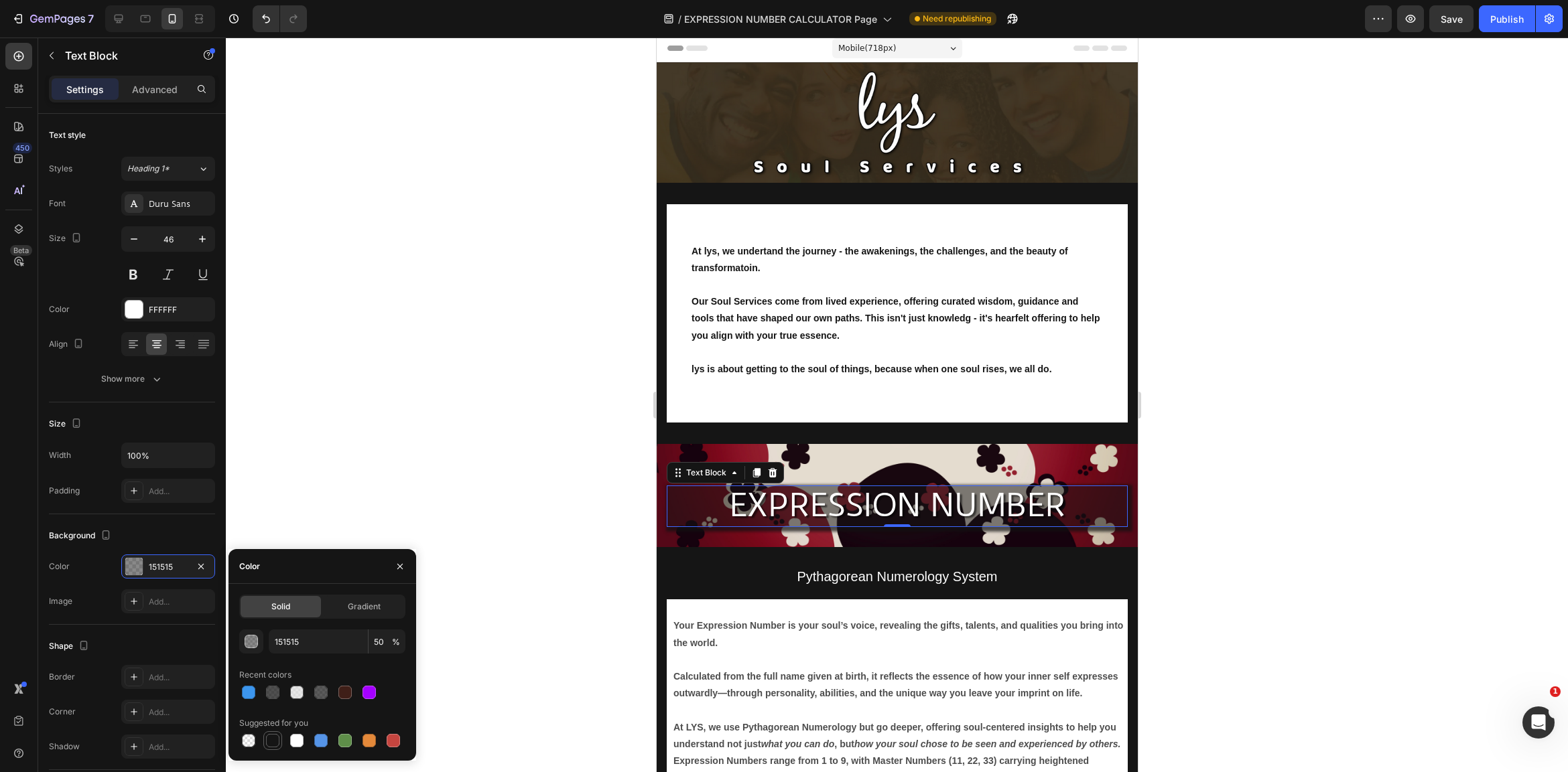
click at [278, 741] on div at bounding box center [272, 741] width 13 height 13
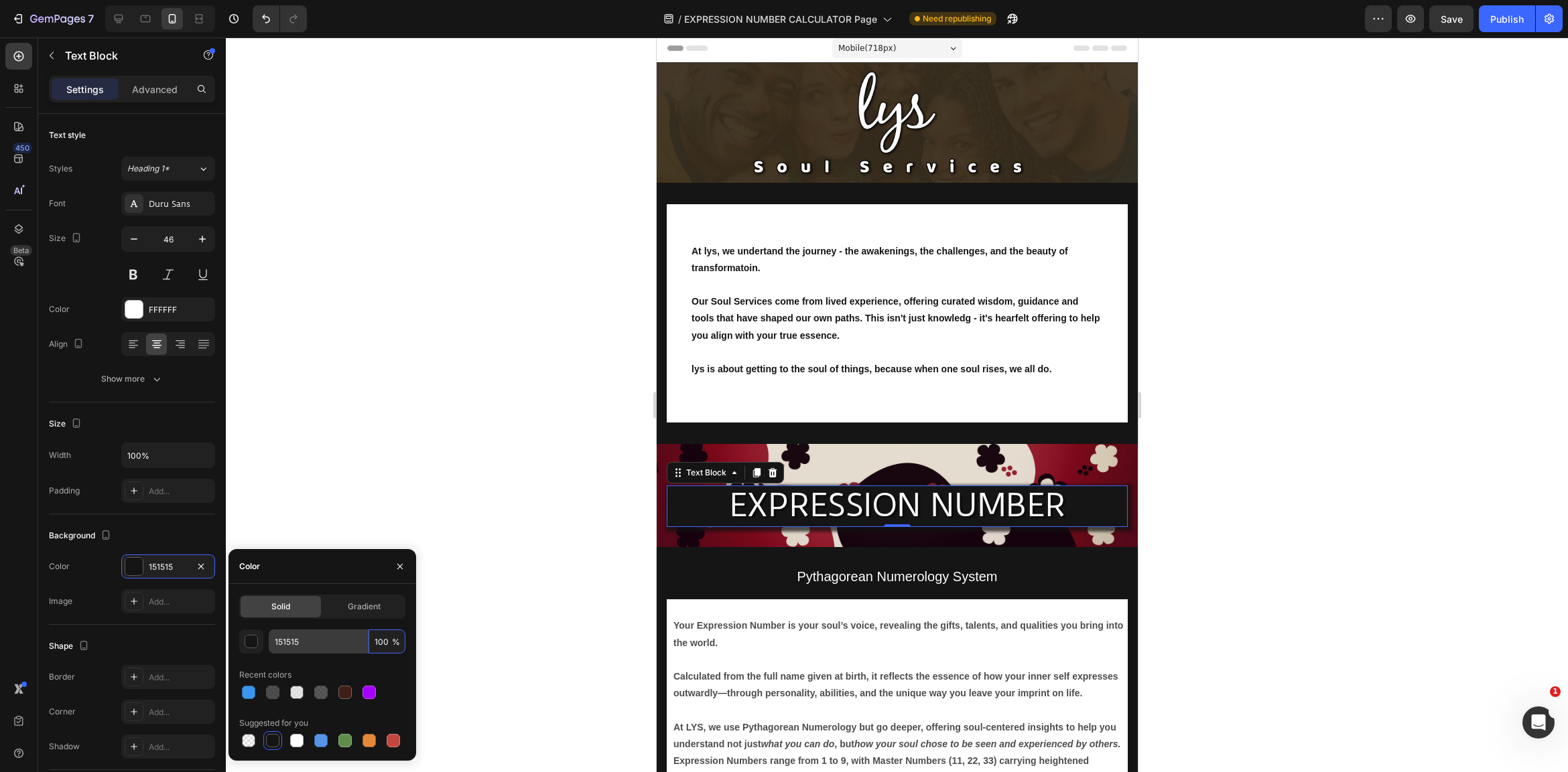
drag, startPoint x: 388, startPoint y: 641, endPoint x: 359, endPoint y: 640, distance: 29.0
click at [359, 640] on div "151515 100 %" at bounding box center [337, 641] width 137 height 24
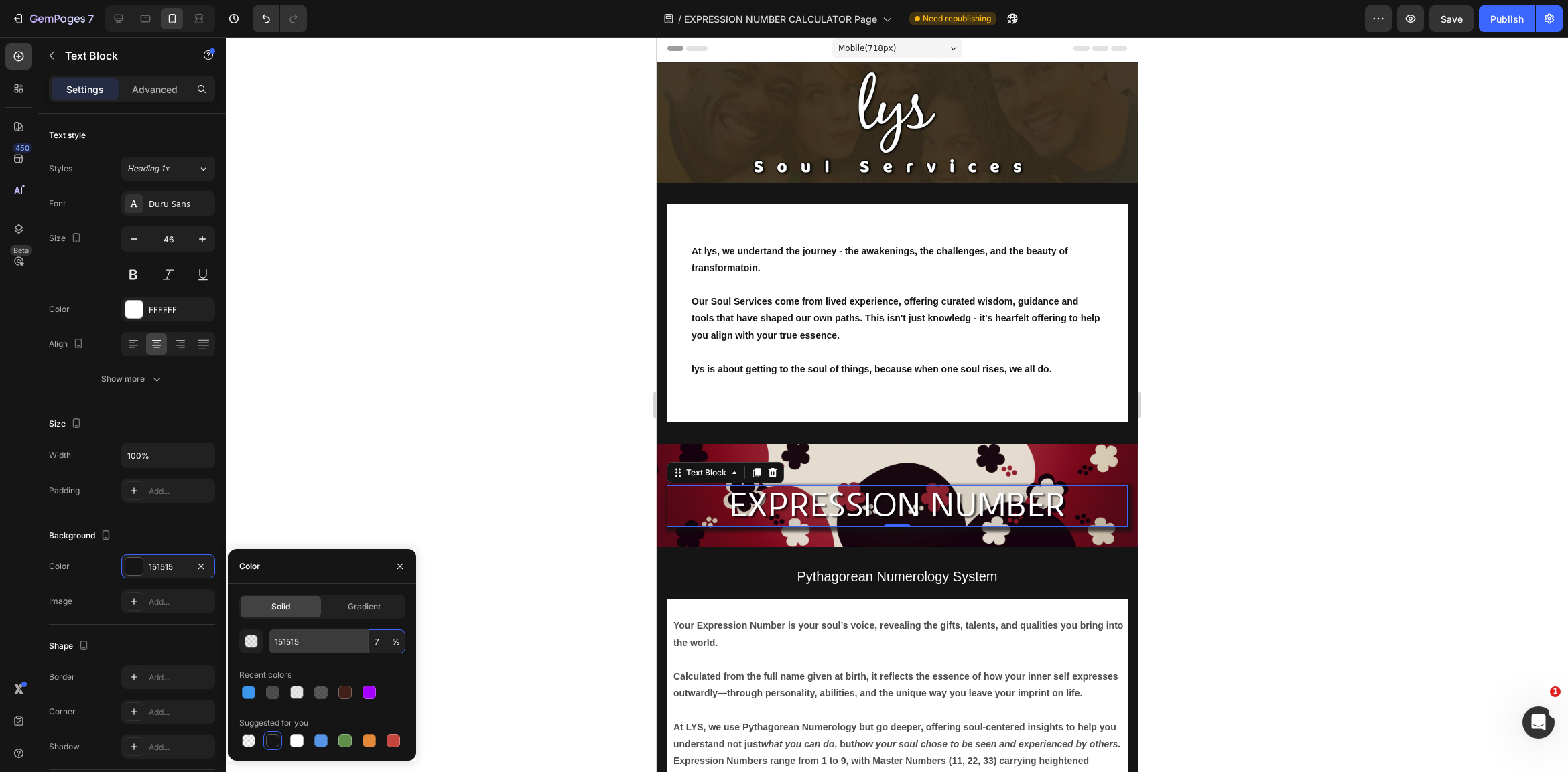
type input "75"
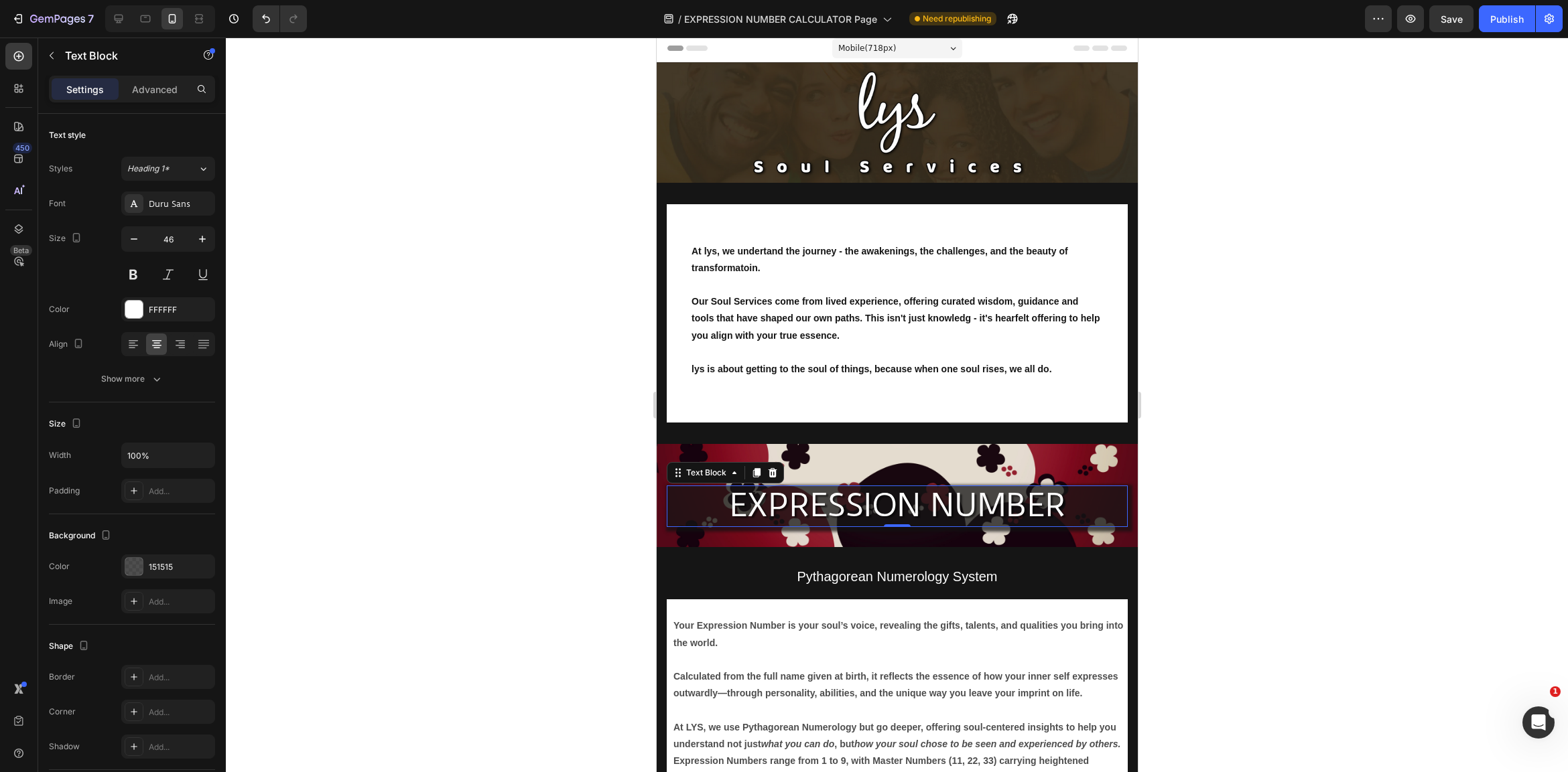
click at [520, 513] on div at bounding box center [897, 404] width 1342 height 734
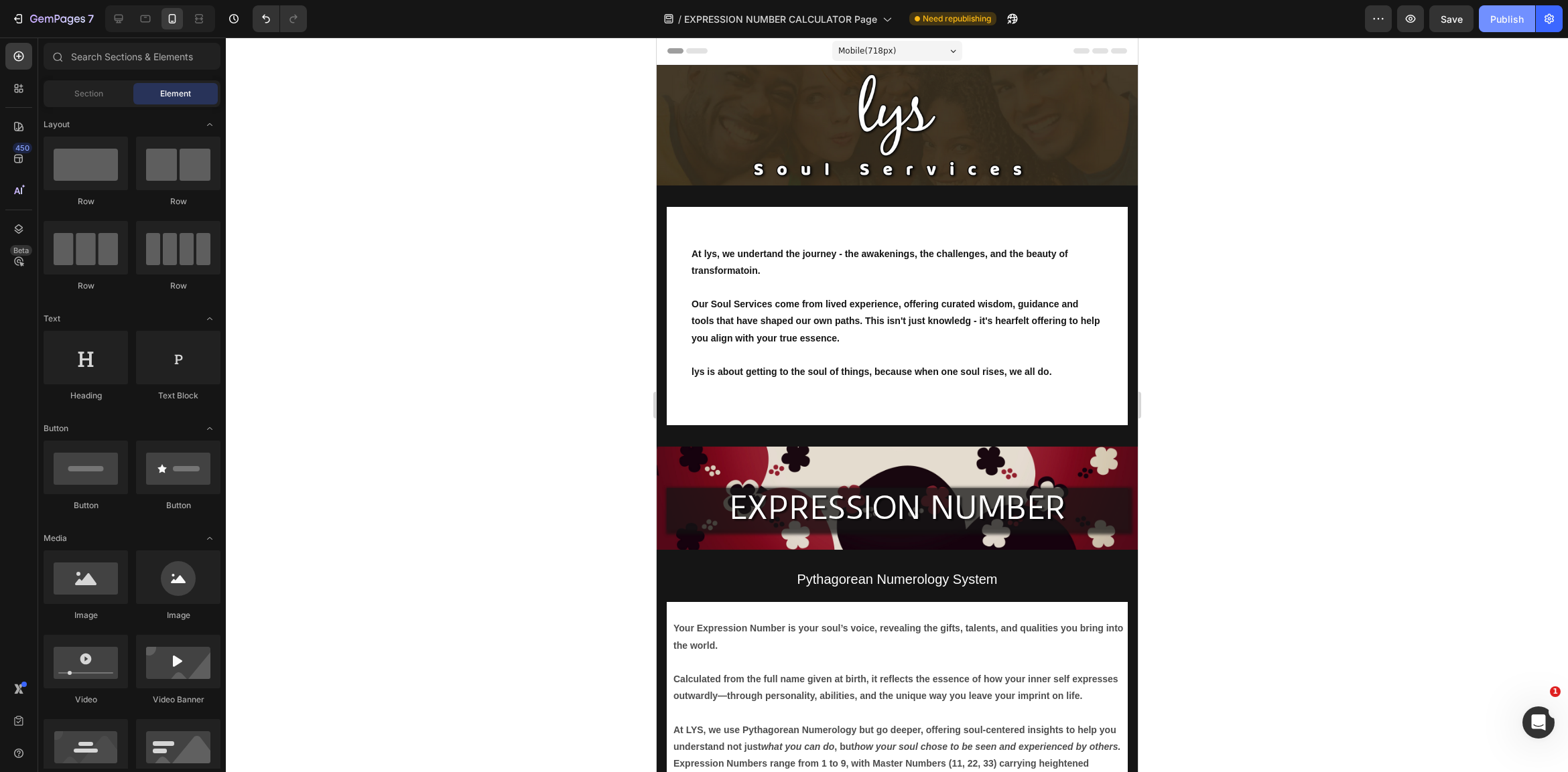
click at [1513, 20] on div "Publish" at bounding box center [1506, 19] width 33 height 14
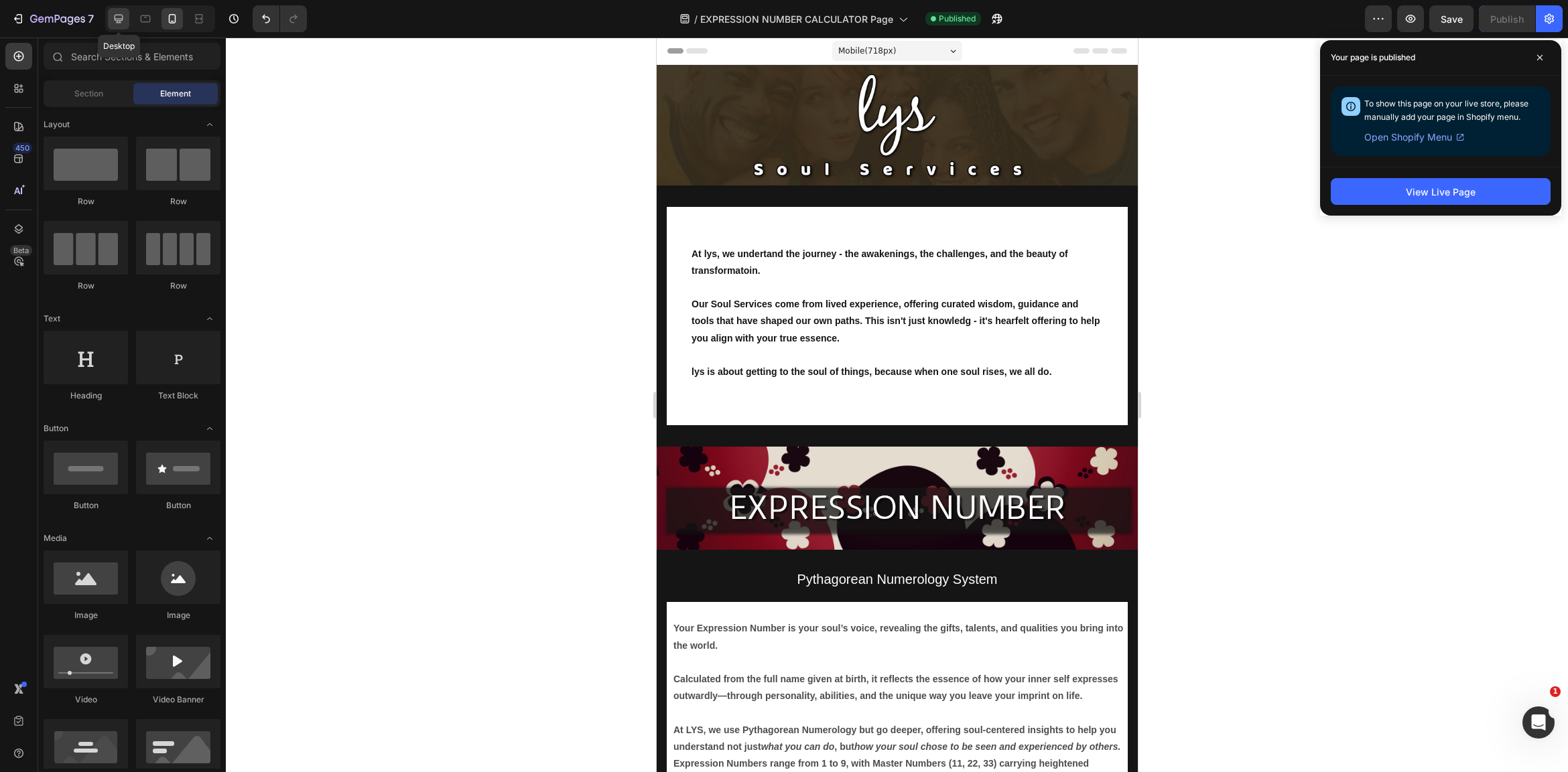
click at [122, 17] on icon at bounding box center [118, 18] width 13 height 13
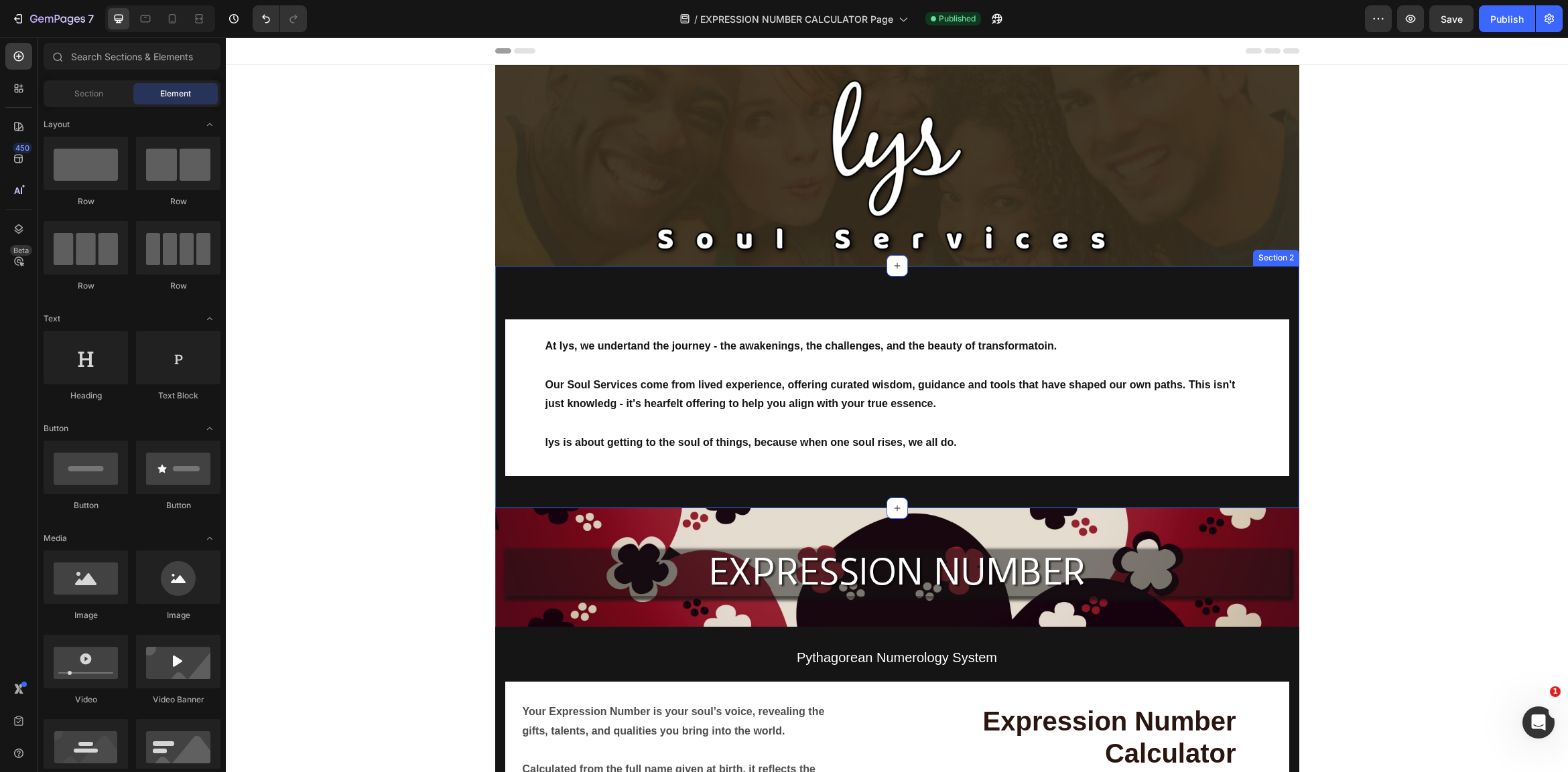
click at [745, 299] on div "At lys, we undertand the journey - the awakenings, the challenges, and the beau…" at bounding box center [897, 386] width 804 height 242
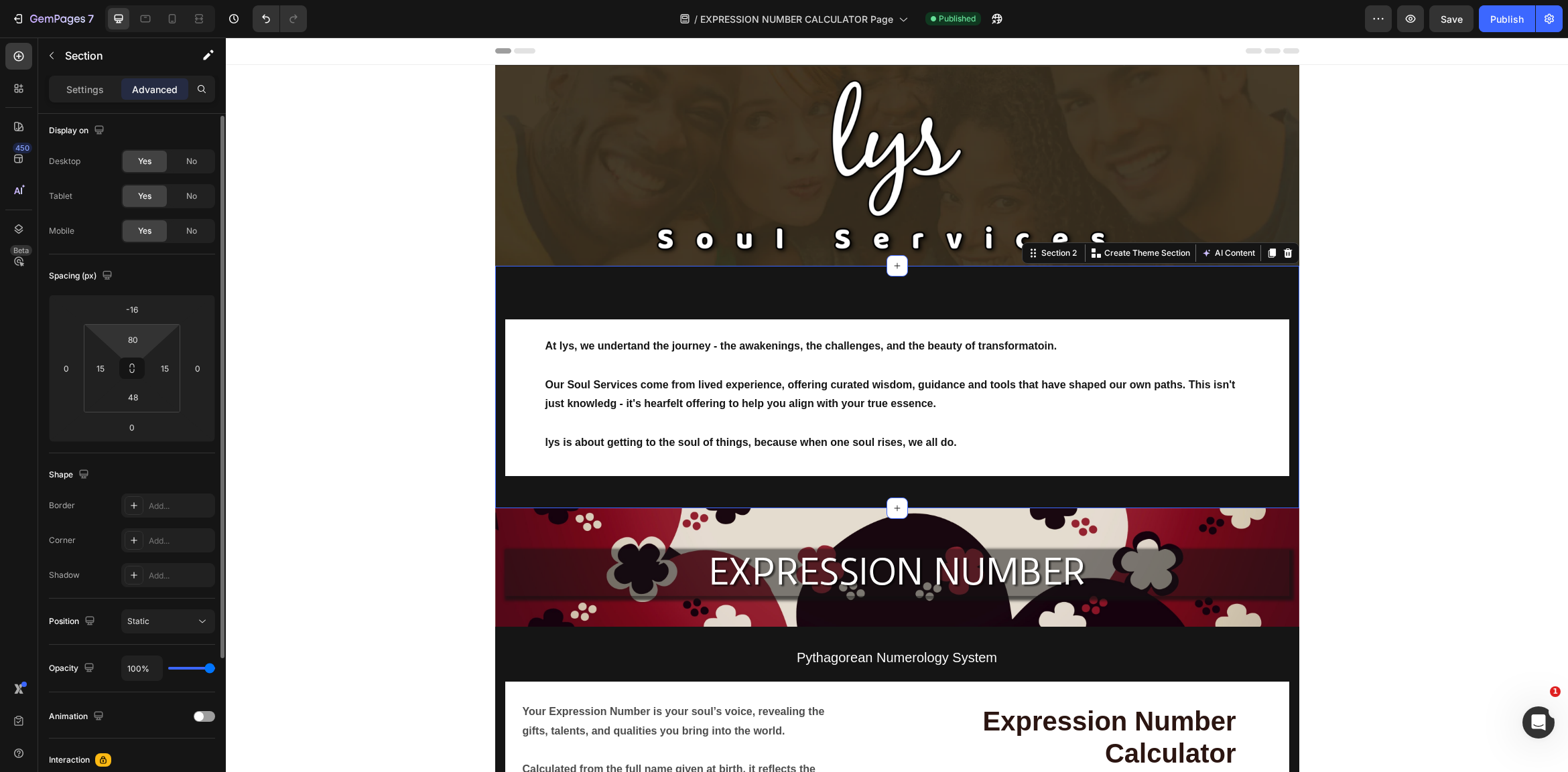
scroll to position [4, 0]
click at [151, 0] on html "7 Version history / EXPRESSION NUMBER CALCULATOR Page Published Preview Save Pu…" at bounding box center [784, 0] width 1568 height 0
click at [137, 305] on input "-16" at bounding box center [132, 305] width 27 height 20
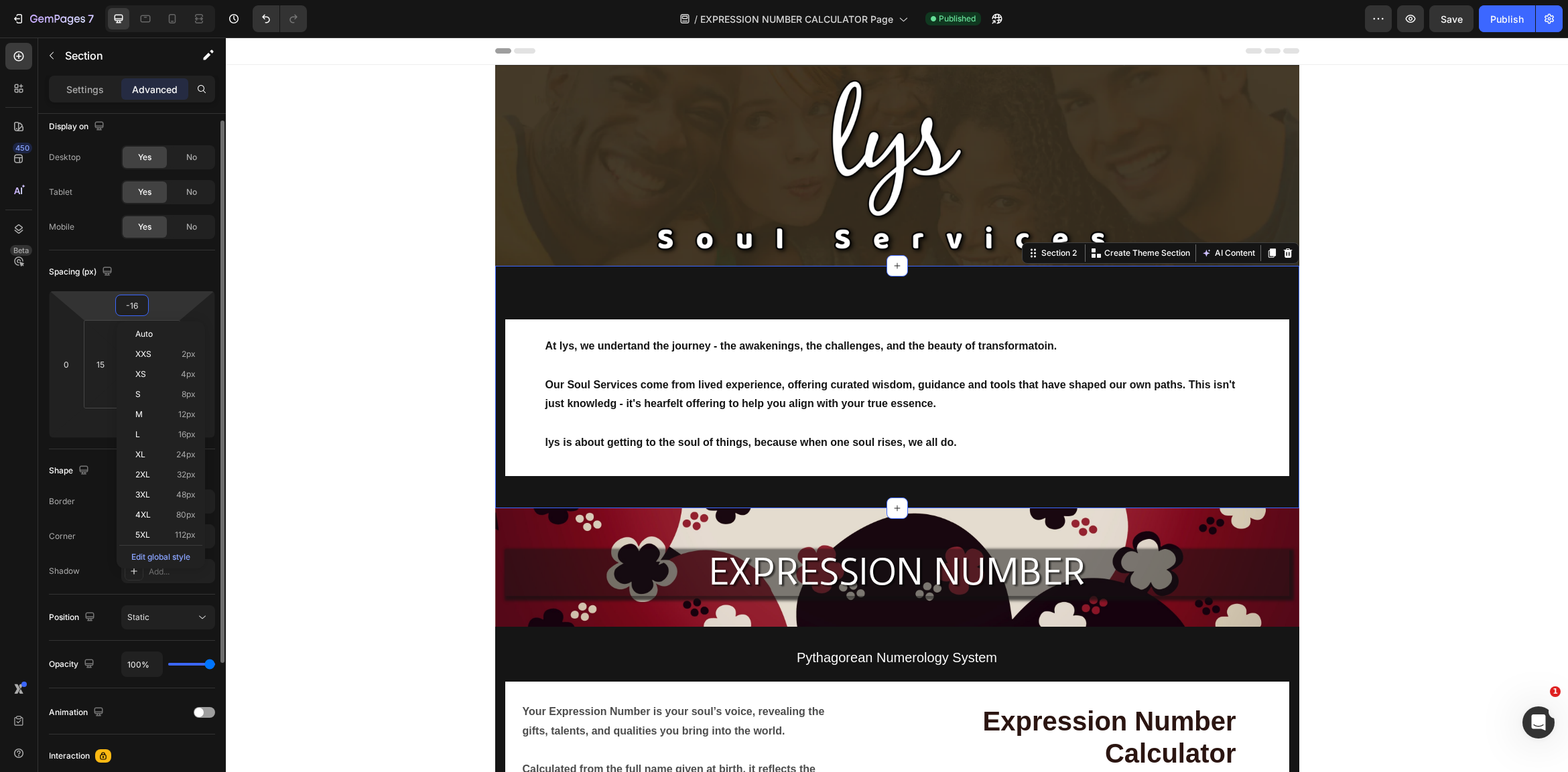
click at [137, 305] on input "-16" at bounding box center [132, 305] width 27 height 20
click at [177, 353] on p "XXS 2px" at bounding box center [165, 354] width 60 height 9
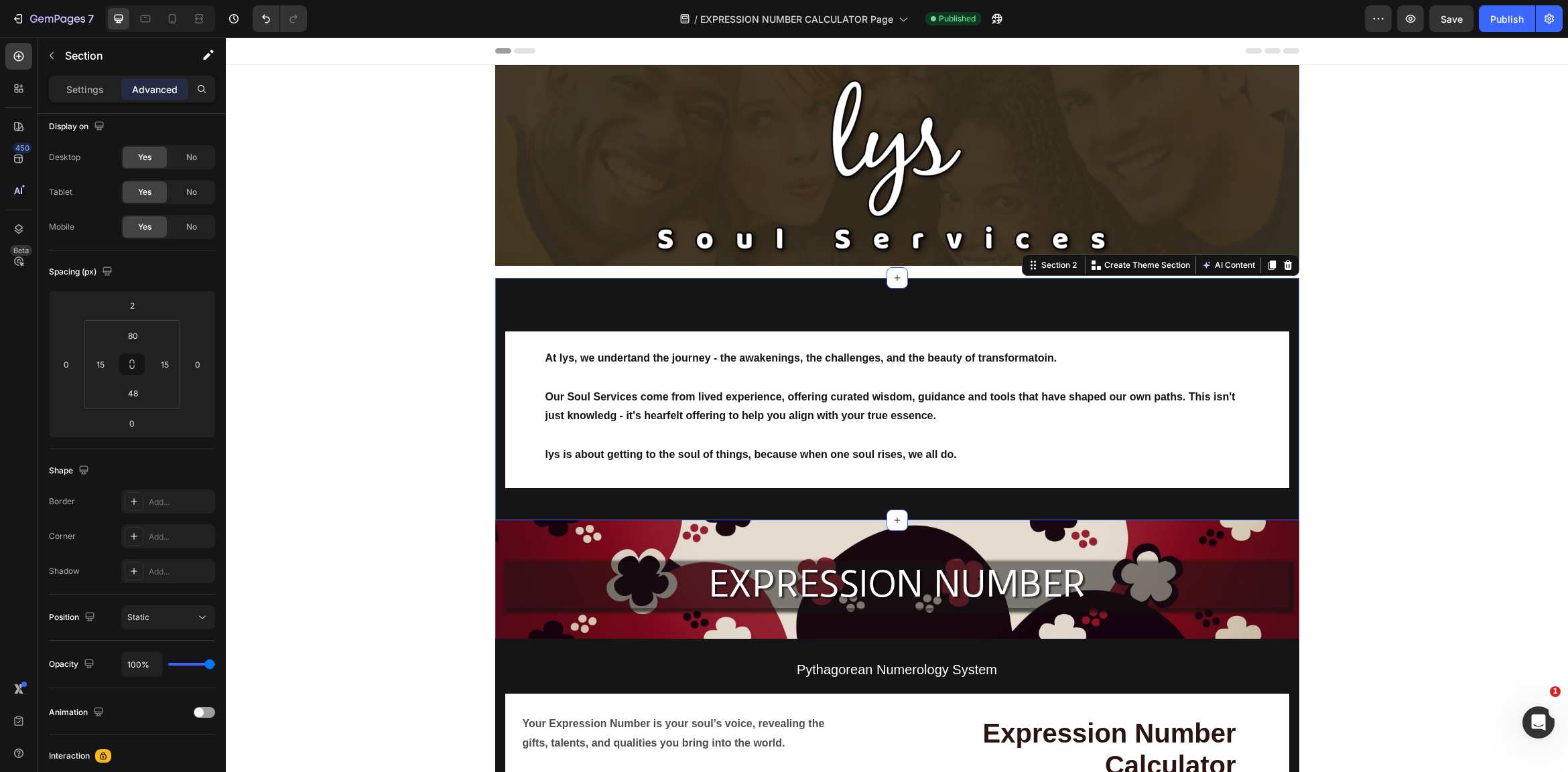
scroll to position [9, 0]
click at [136, 302] on input "2" at bounding box center [132, 304] width 27 height 20
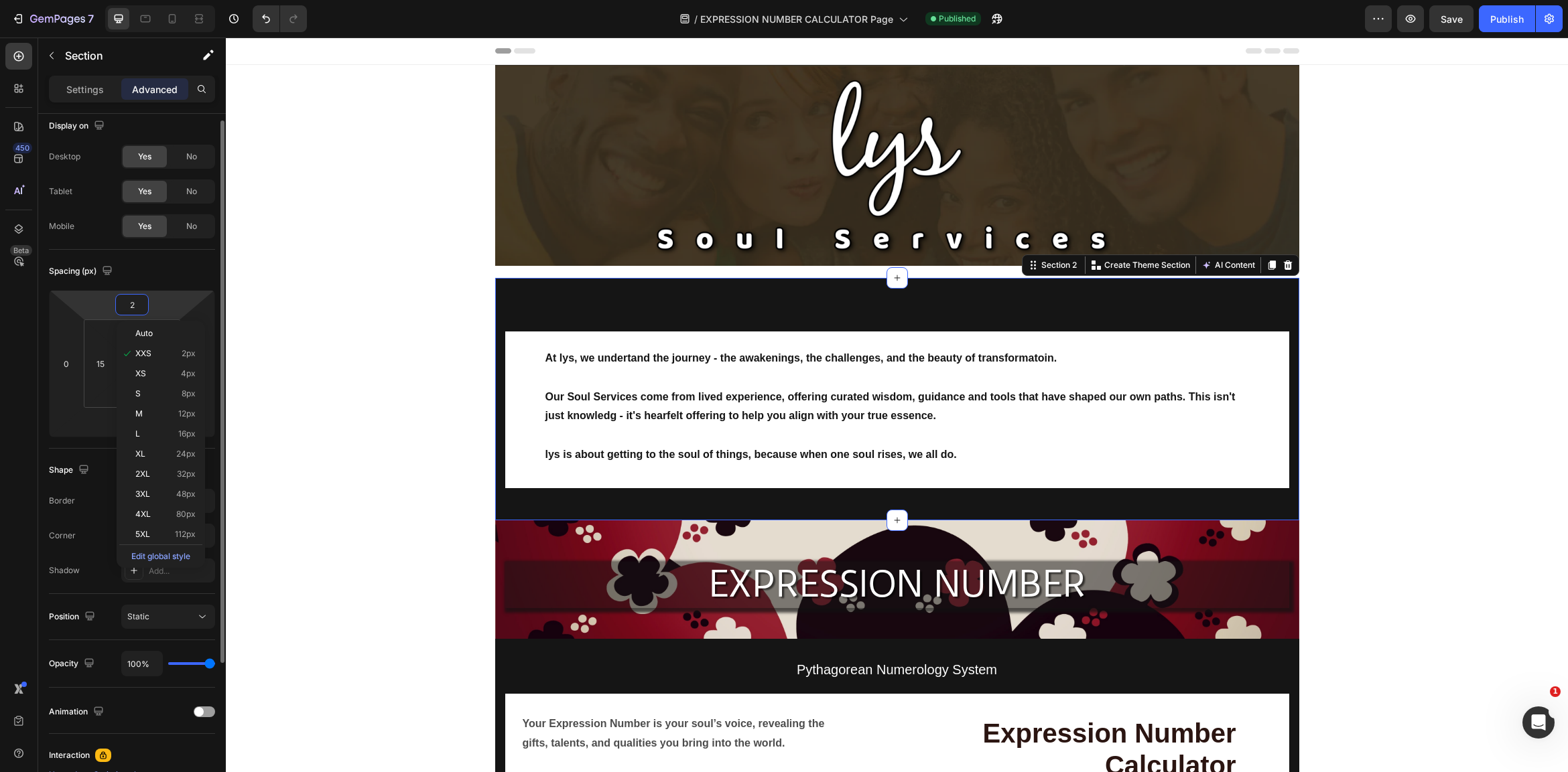
scroll to position [11, 0]
click at [257, 12] on button "Undo/Redo" at bounding box center [266, 19] width 27 height 27
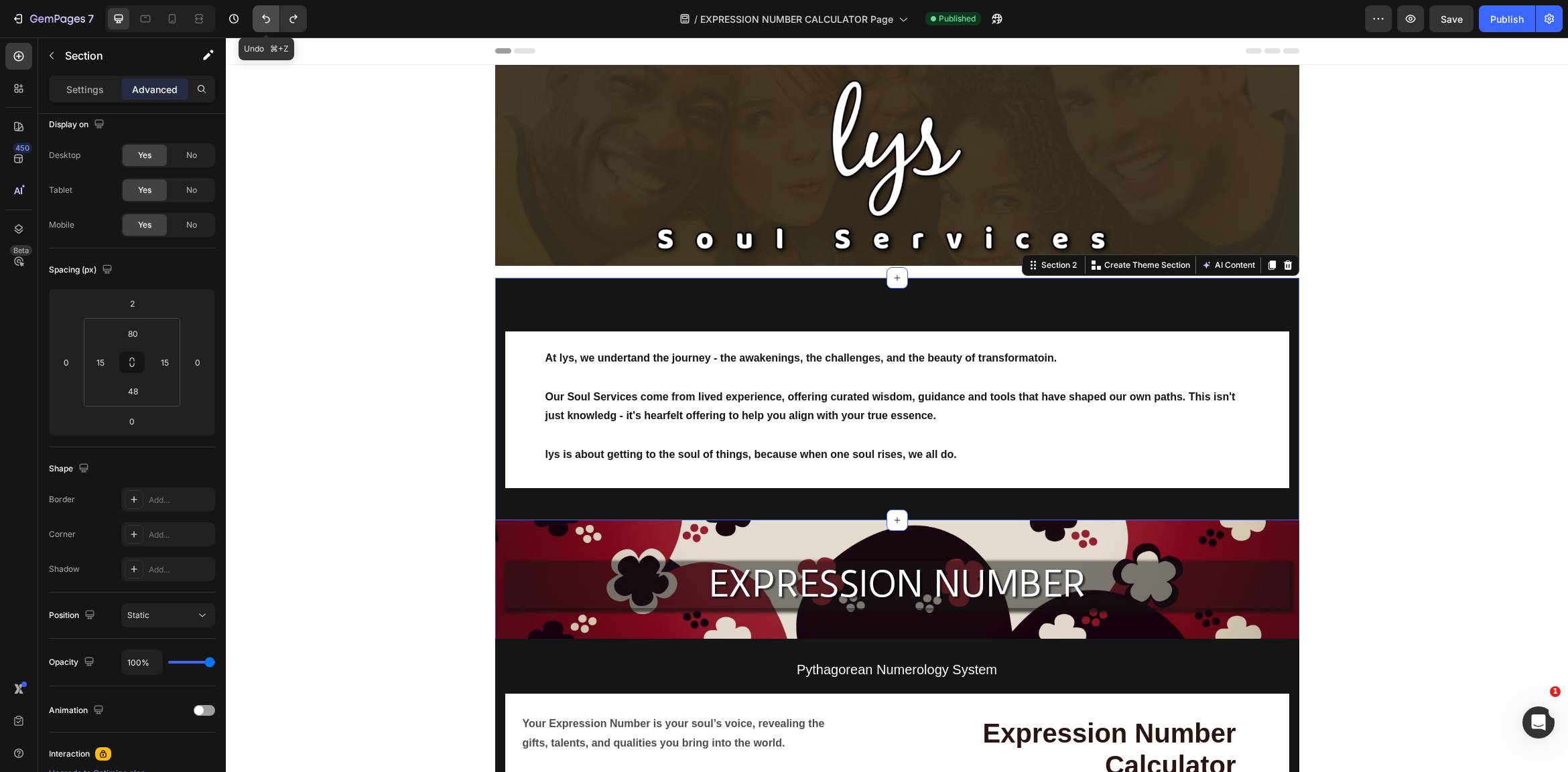
click at [265, 14] on icon "Undo/Redo" at bounding box center [266, 18] width 13 height 13
type input "-16"
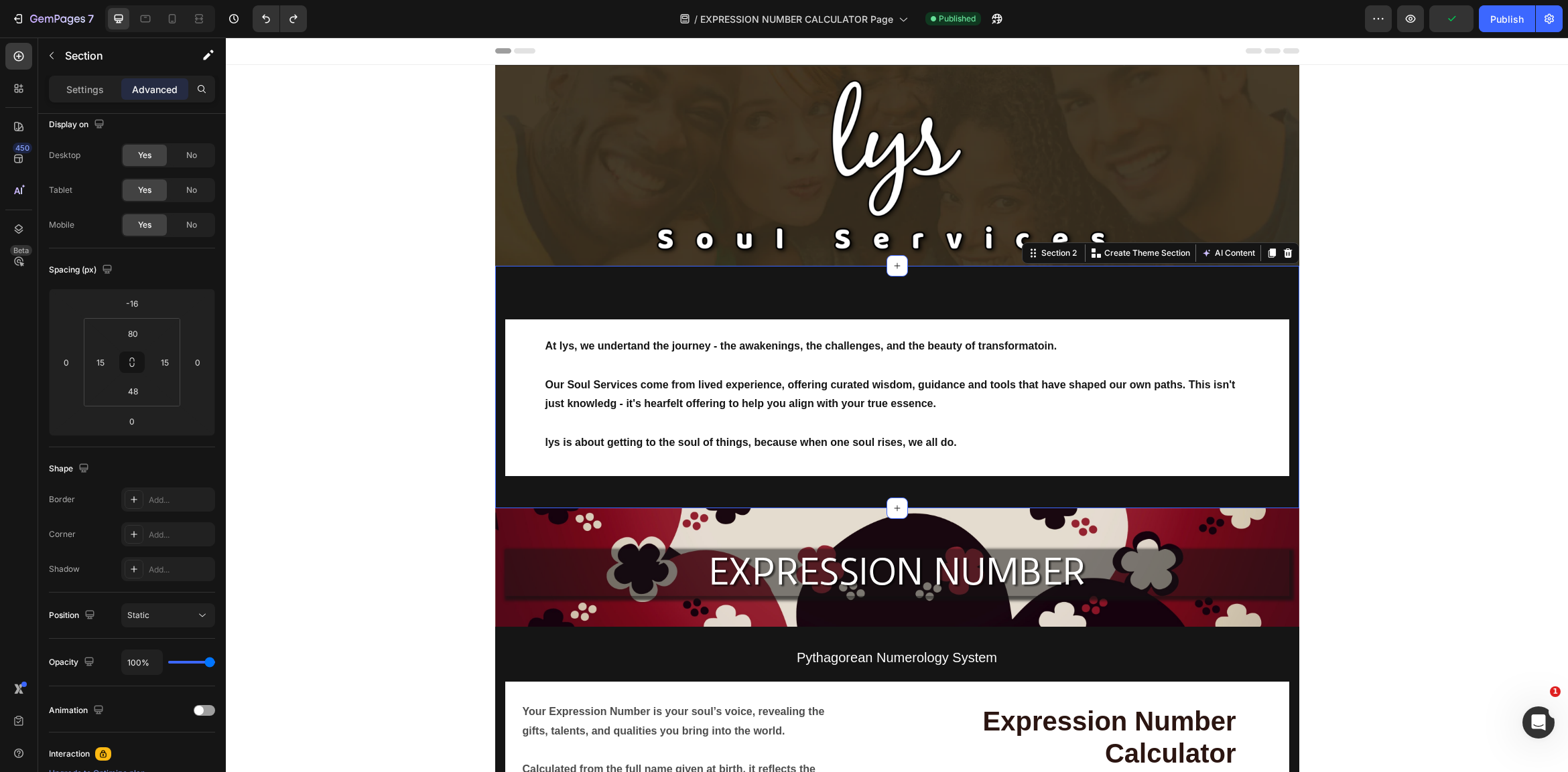
click at [675, 302] on div "At lys, we undertand the journey - the awakenings, the challenges, and the beau…" at bounding box center [897, 386] width 804 height 242
click at [140, 336] on input "80" at bounding box center [132, 334] width 27 height 20
click at [177, 503] on span "32px" at bounding box center [186, 503] width 19 height 9
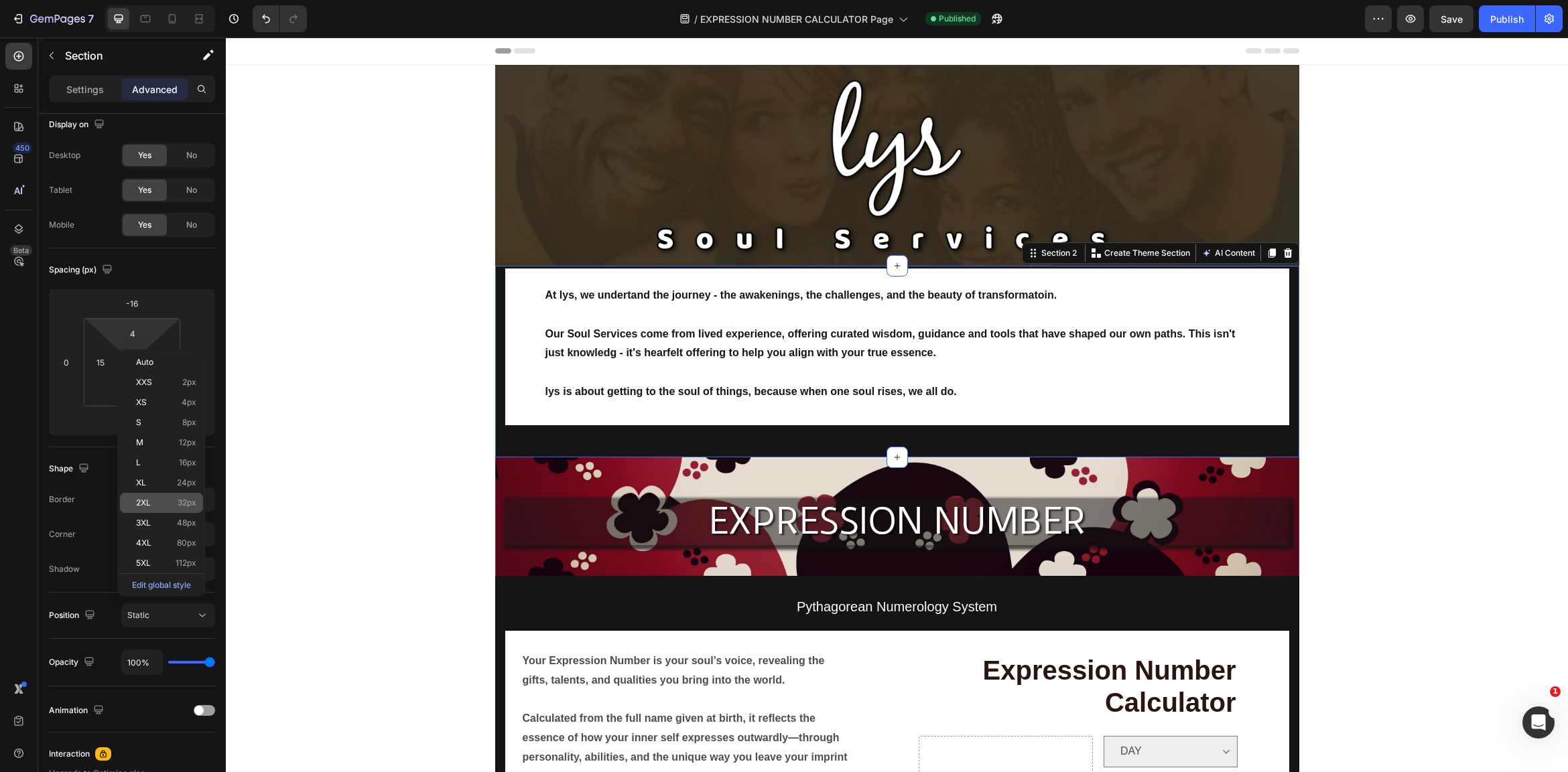
type input "32"
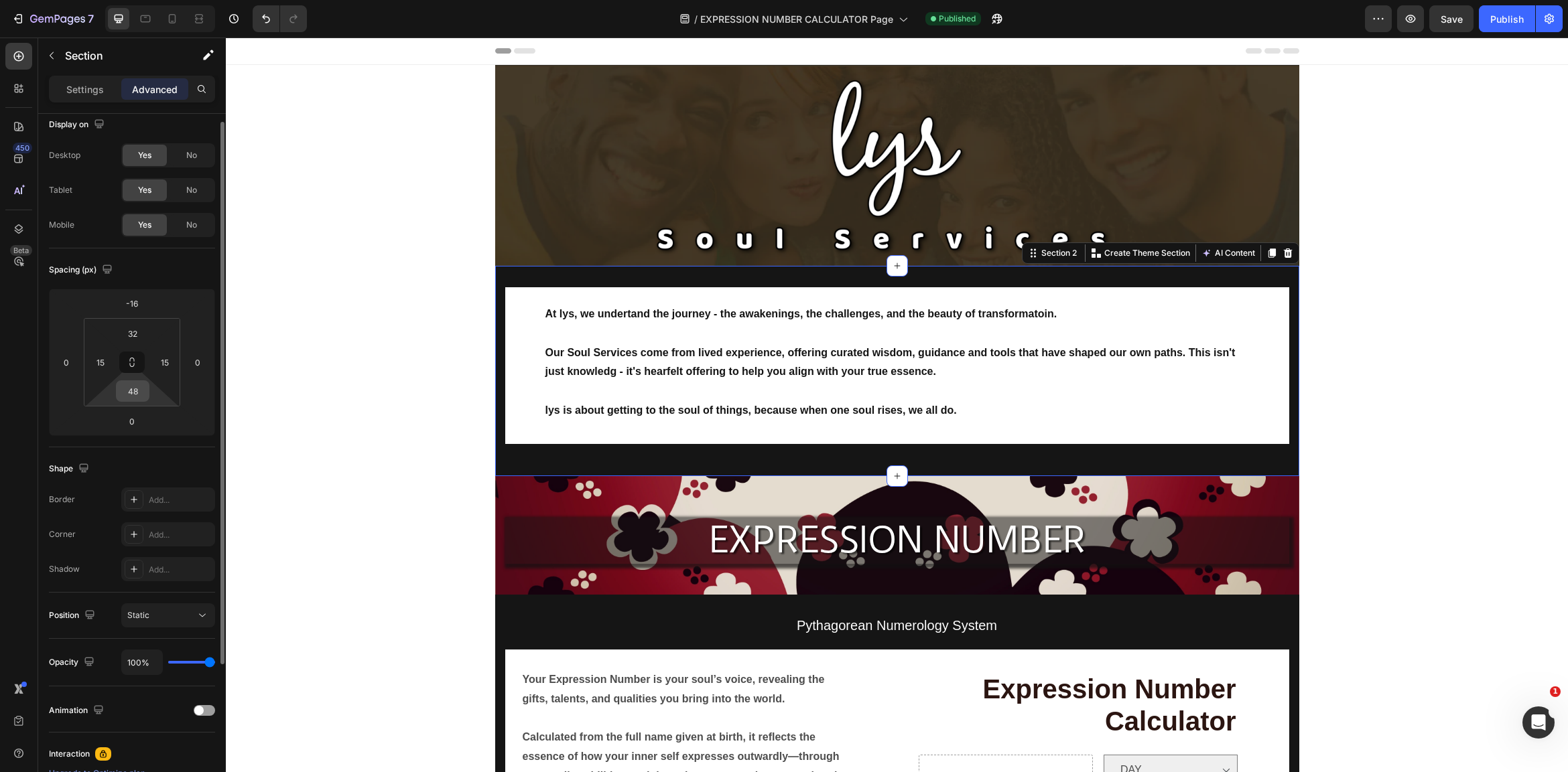
click at [148, 399] on div "48" at bounding box center [132, 391] width 33 height 21
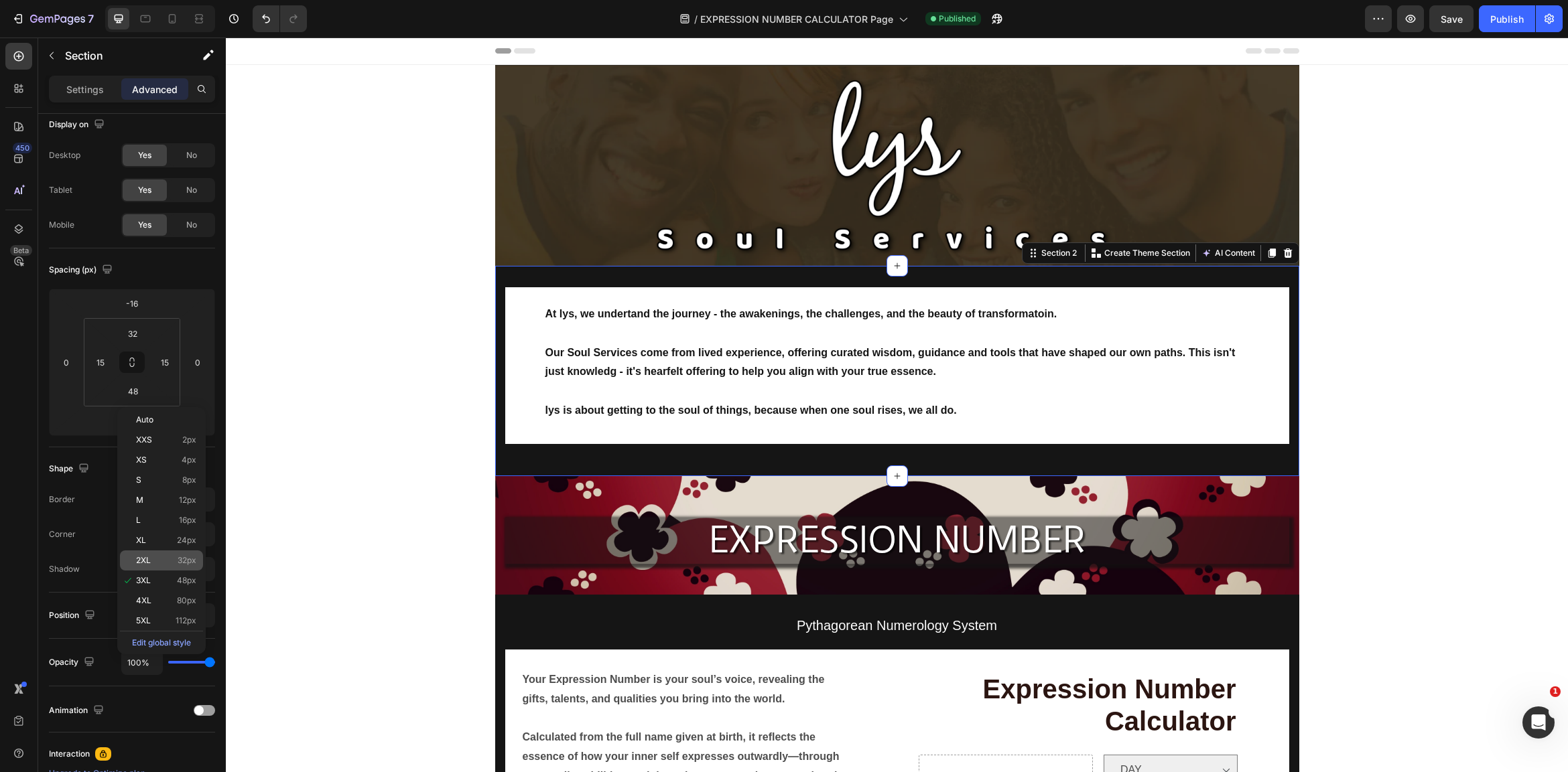
click at [163, 557] on p "2XL 32px" at bounding box center [166, 560] width 60 height 9
type input "32"
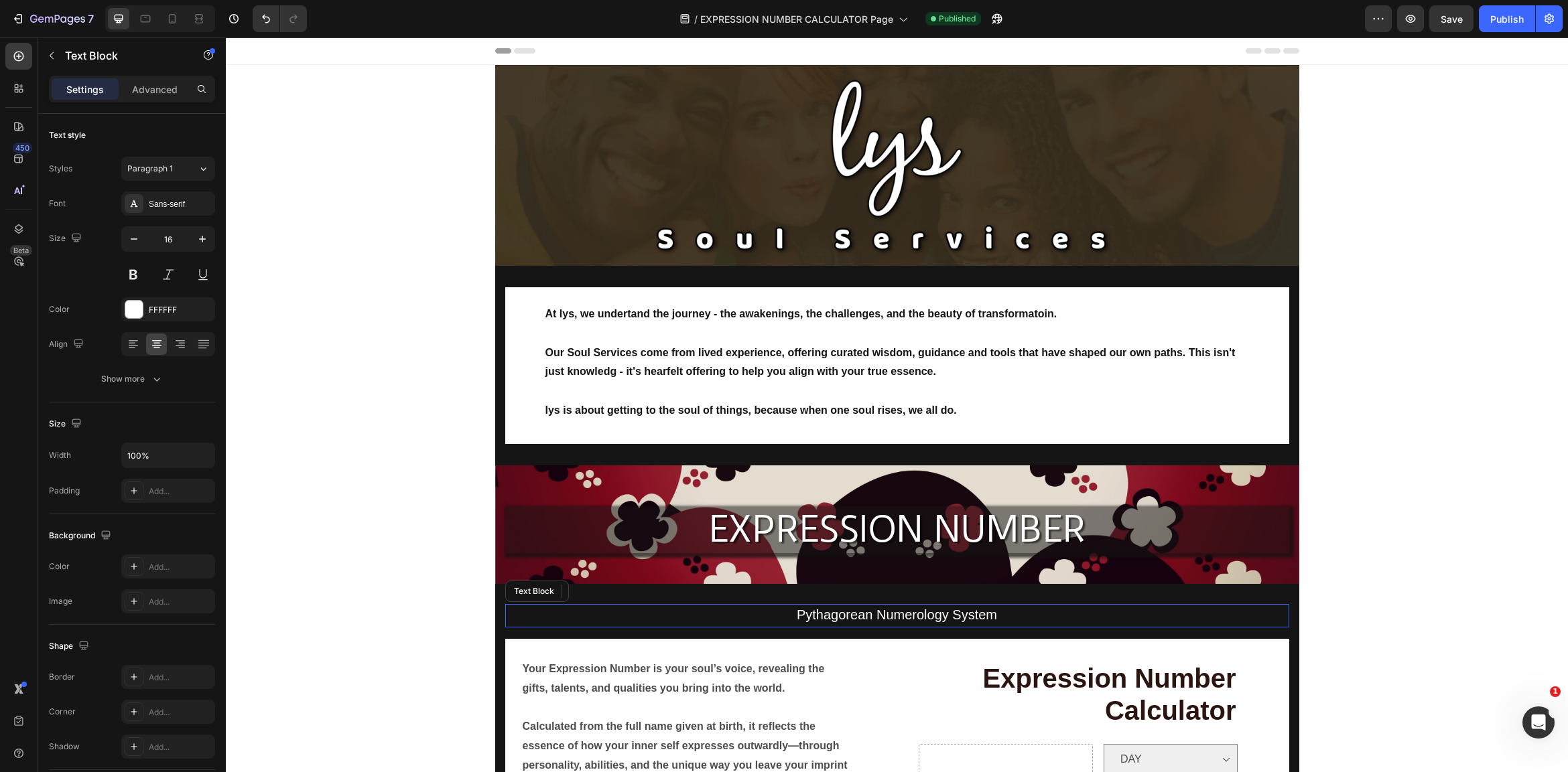
click at [543, 607] on p "Pythagorean Numerology System" at bounding box center [897, 615] width 781 height 21
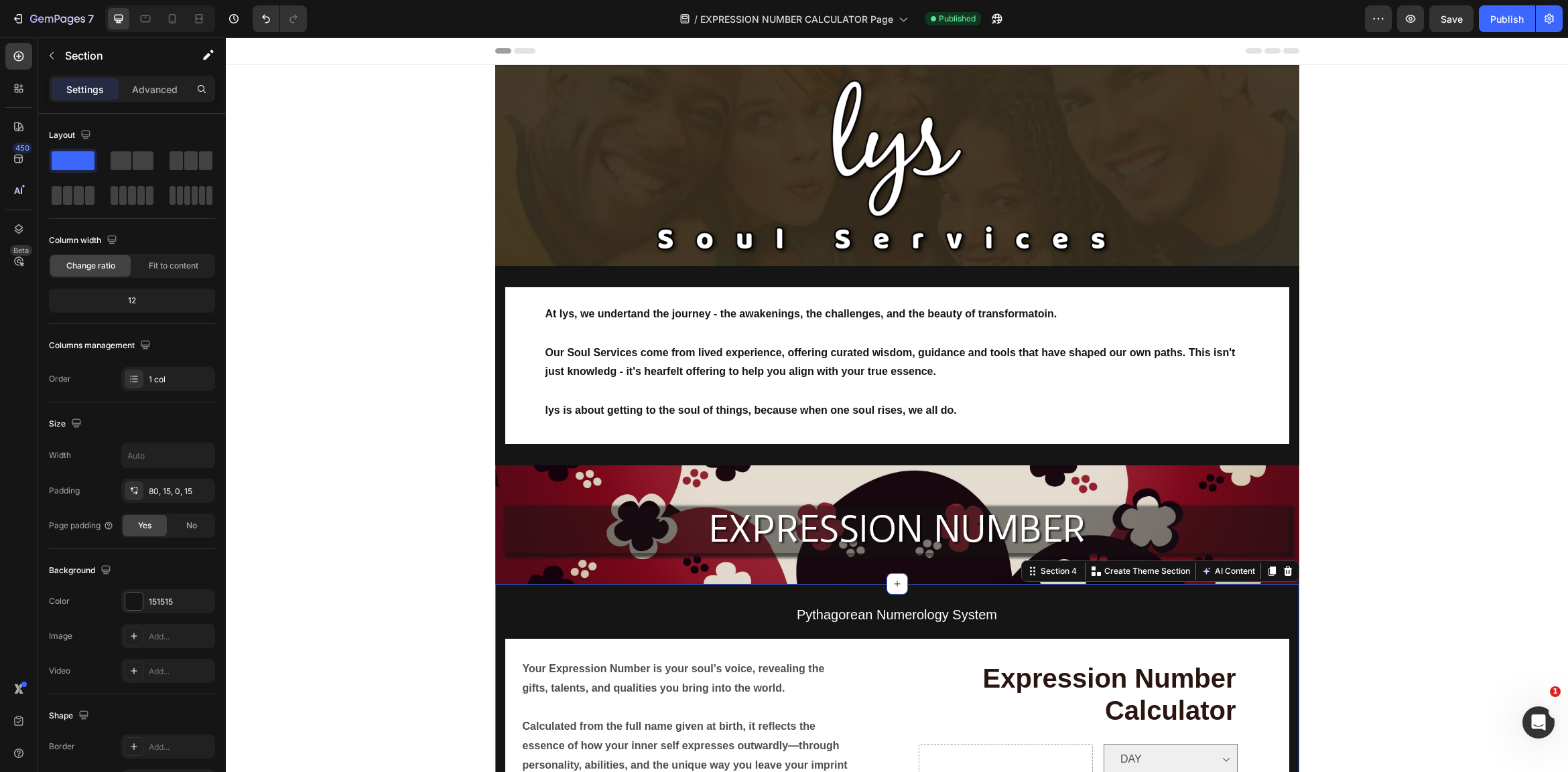
click at [153, 87] on p "Advanced" at bounding box center [154, 89] width 46 height 14
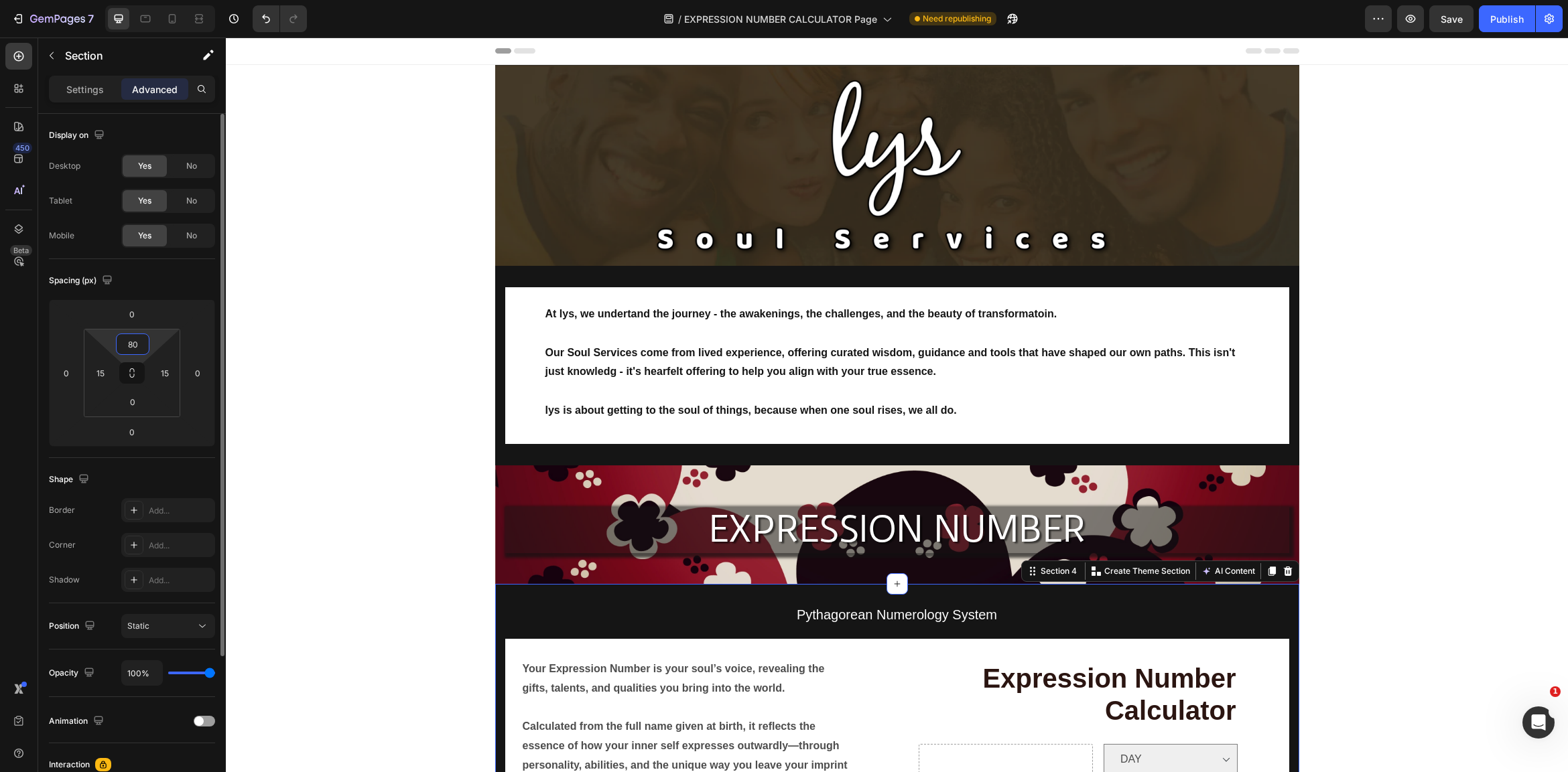
click at [130, 344] on input "80" at bounding box center [132, 344] width 27 height 20
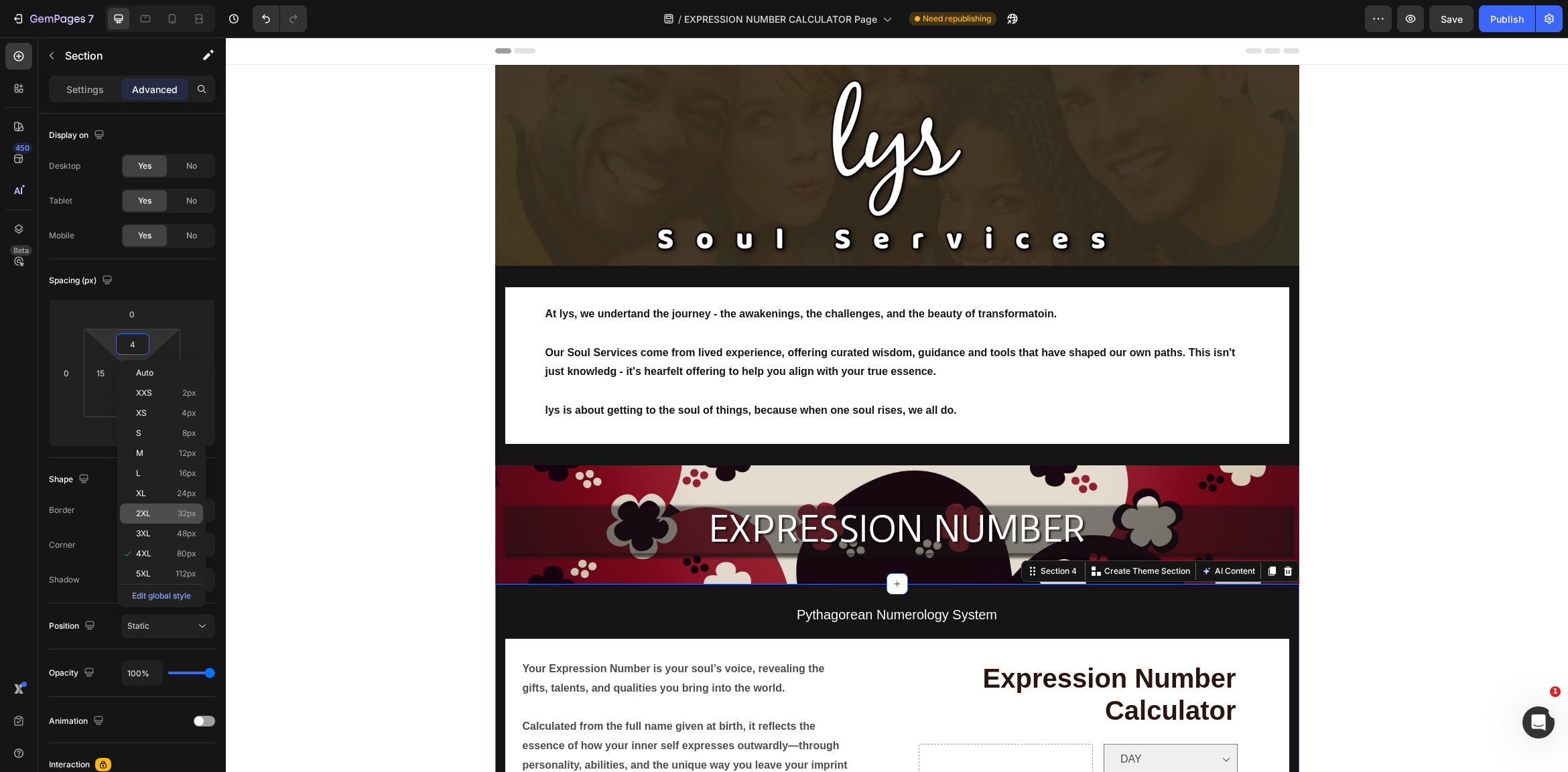
click at [192, 514] on span "32px" at bounding box center [186, 513] width 19 height 9
type input "32"
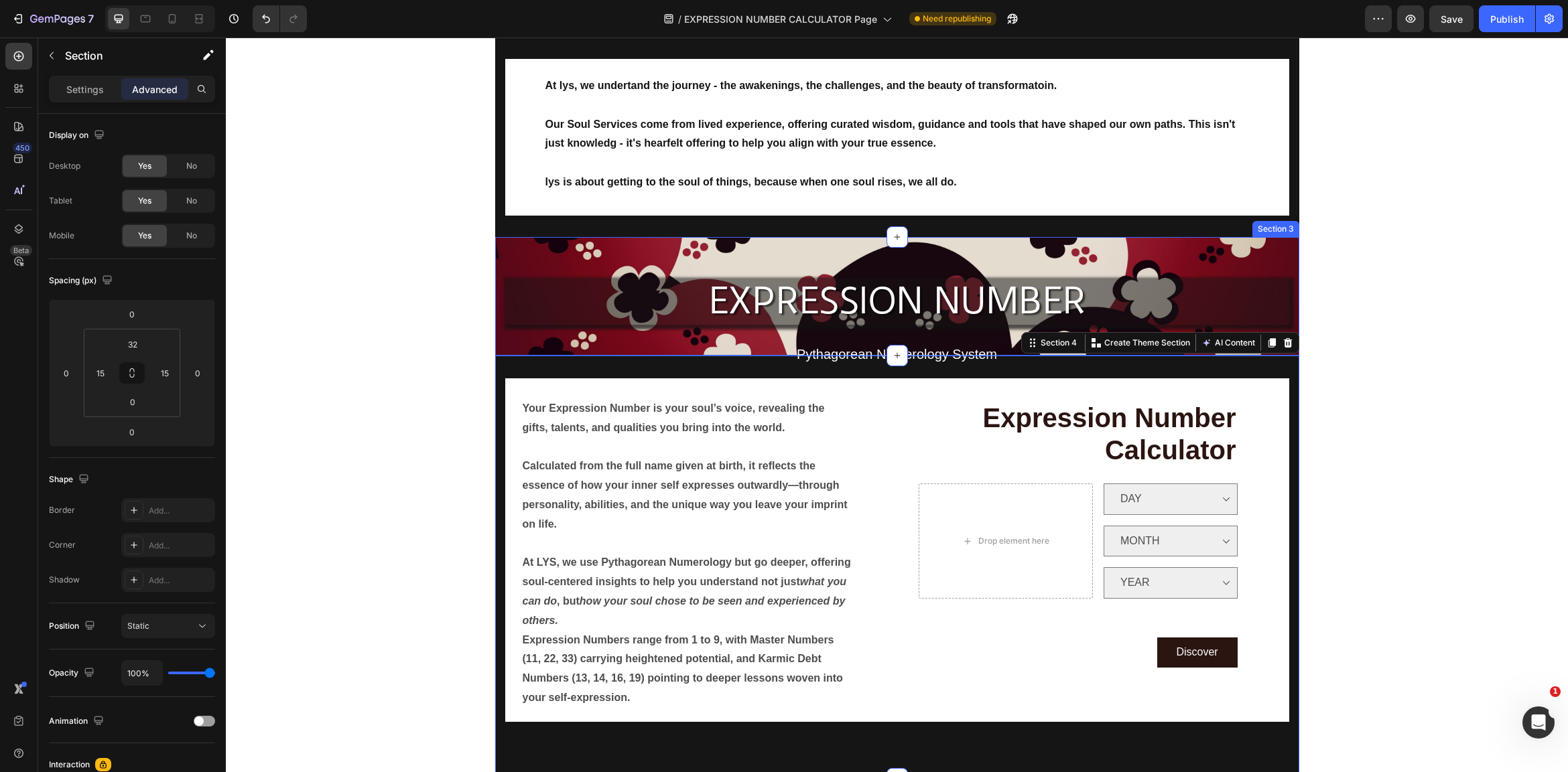
scroll to position [327, 0]
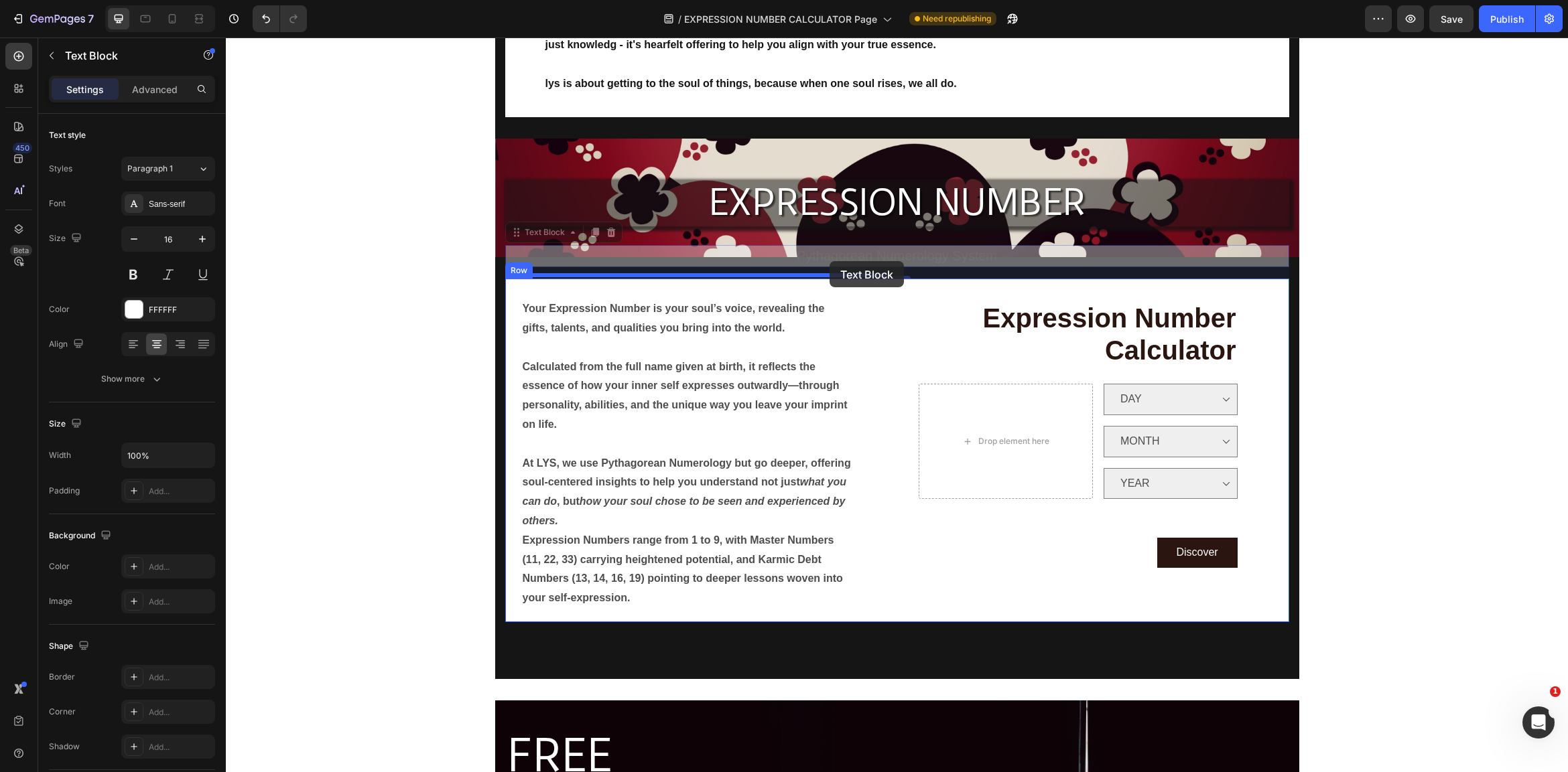
drag, startPoint x: 832, startPoint y: 250, endPoint x: 830, endPoint y: 261, distance: 11.2
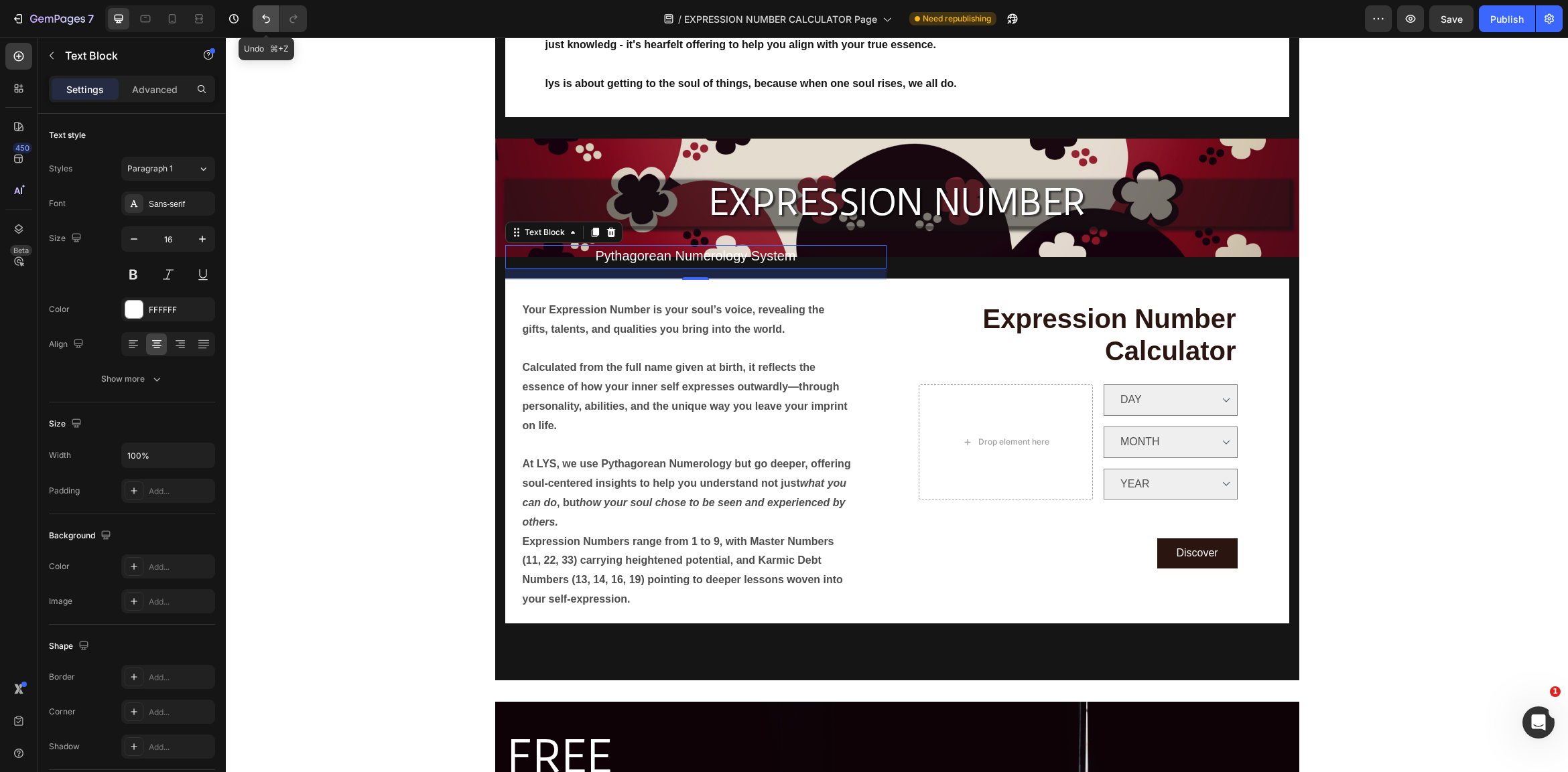
click at [268, 19] on icon "Undo/Redo" at bounding box center [266, 18] width 13 height 13
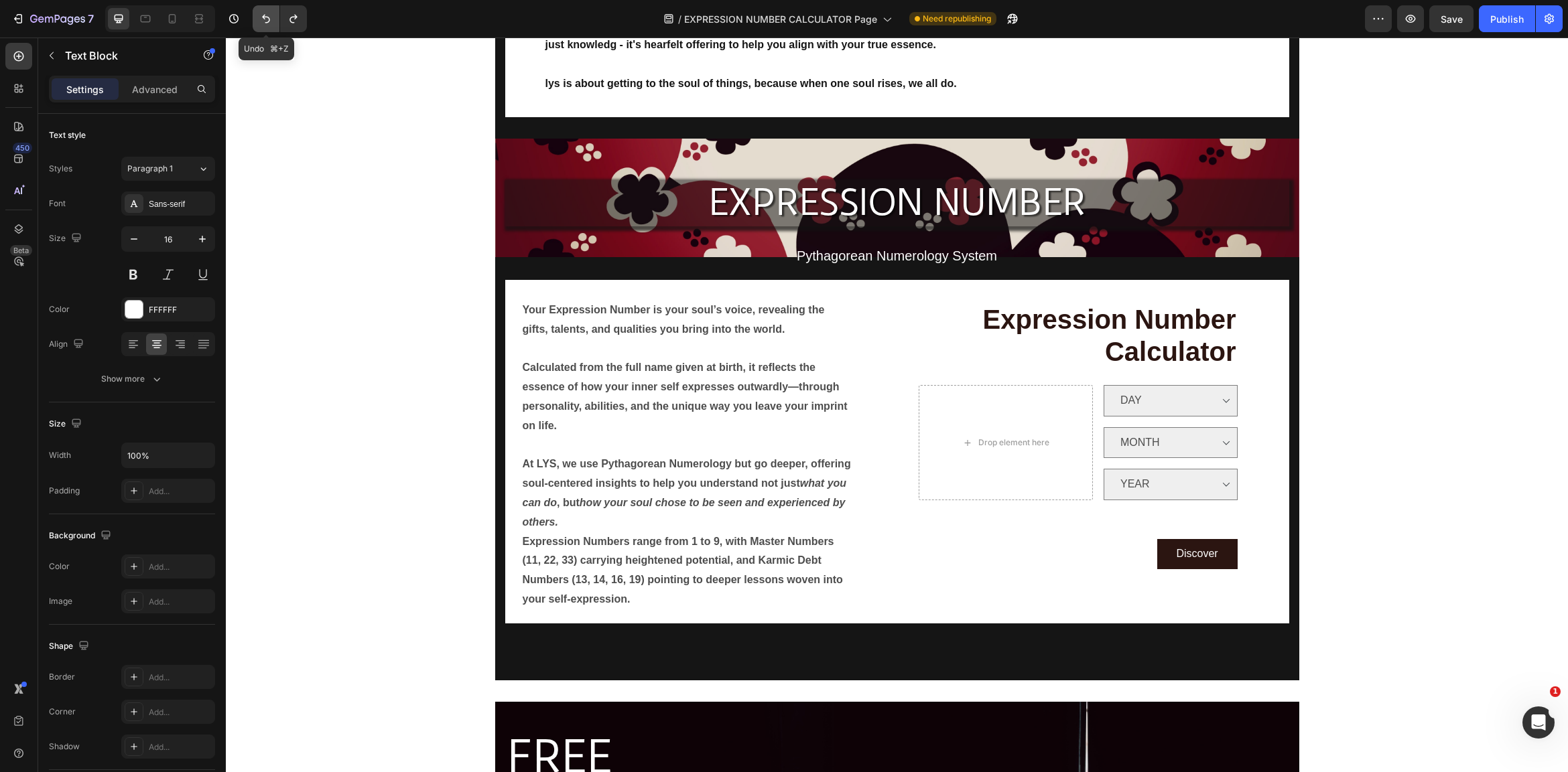
click at [266, 14] on icon "Undo/Redo" at bounding box center [266, 18] width 13 height 13
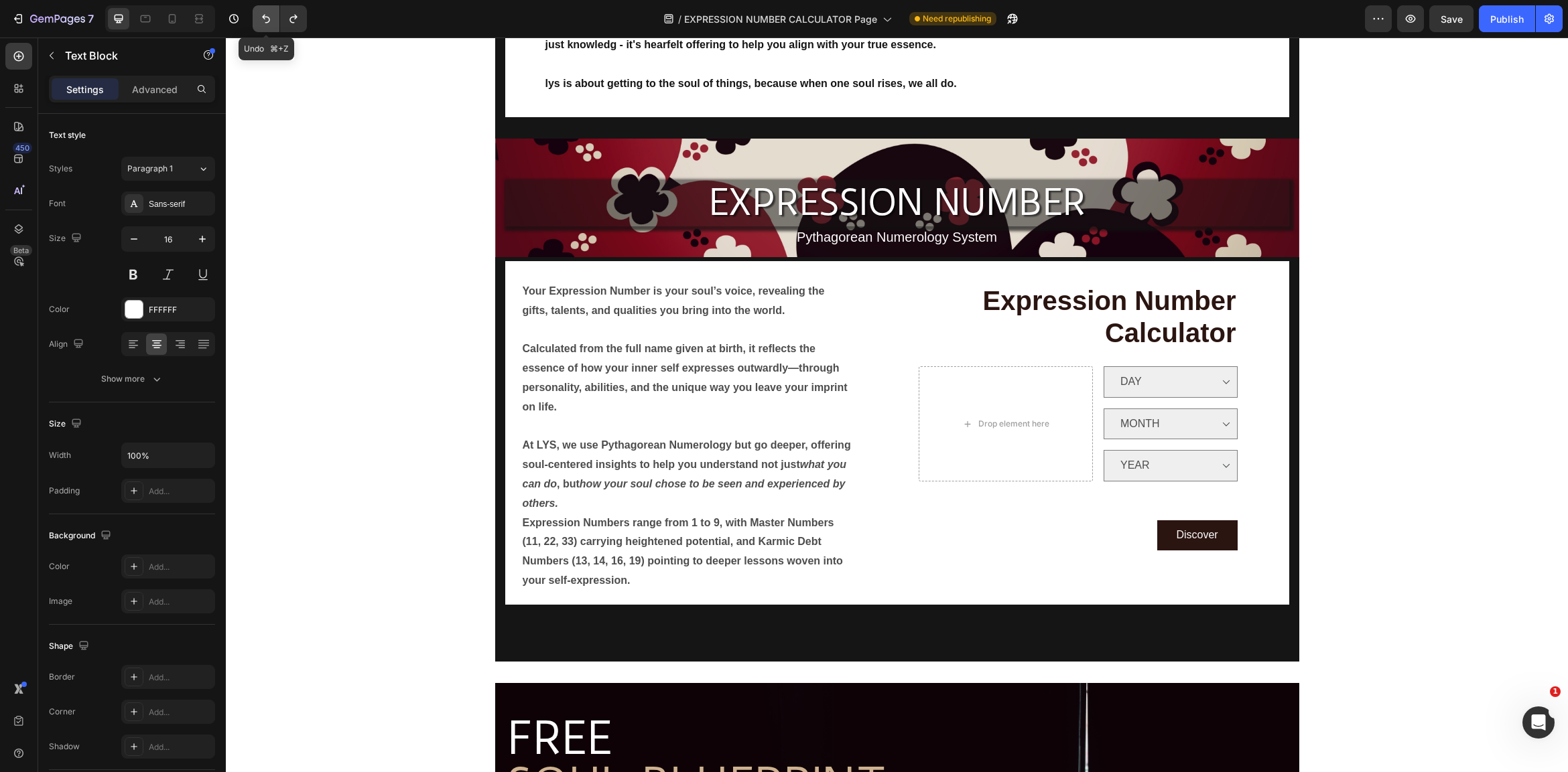
click at [267, 14] on icon "Undo/Redo" at bounding box center [266, 18] width 13 height 13
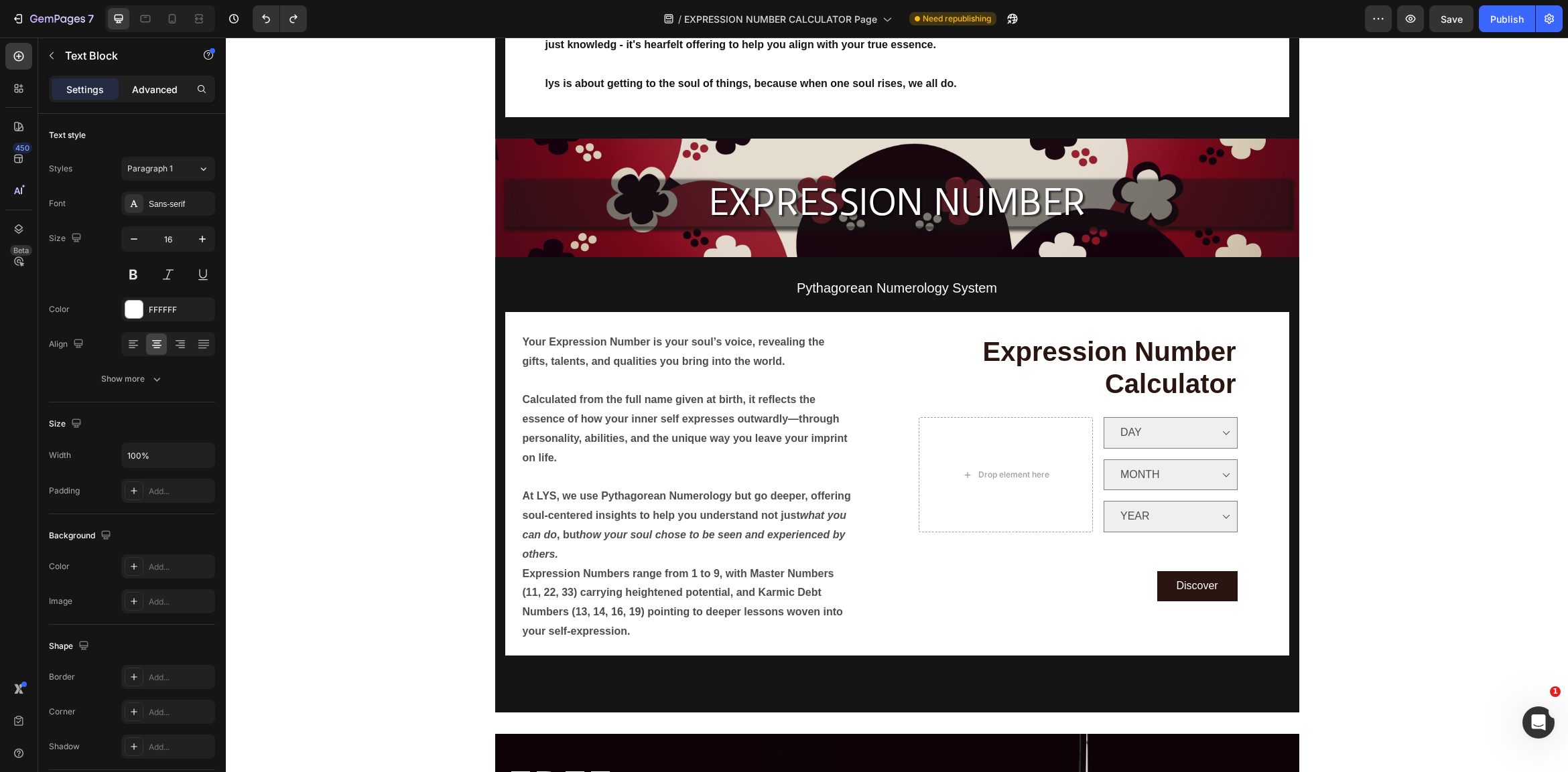
click at [150, 89] on p "Advanced" at bounding box center [154, 89] width 46 height 14
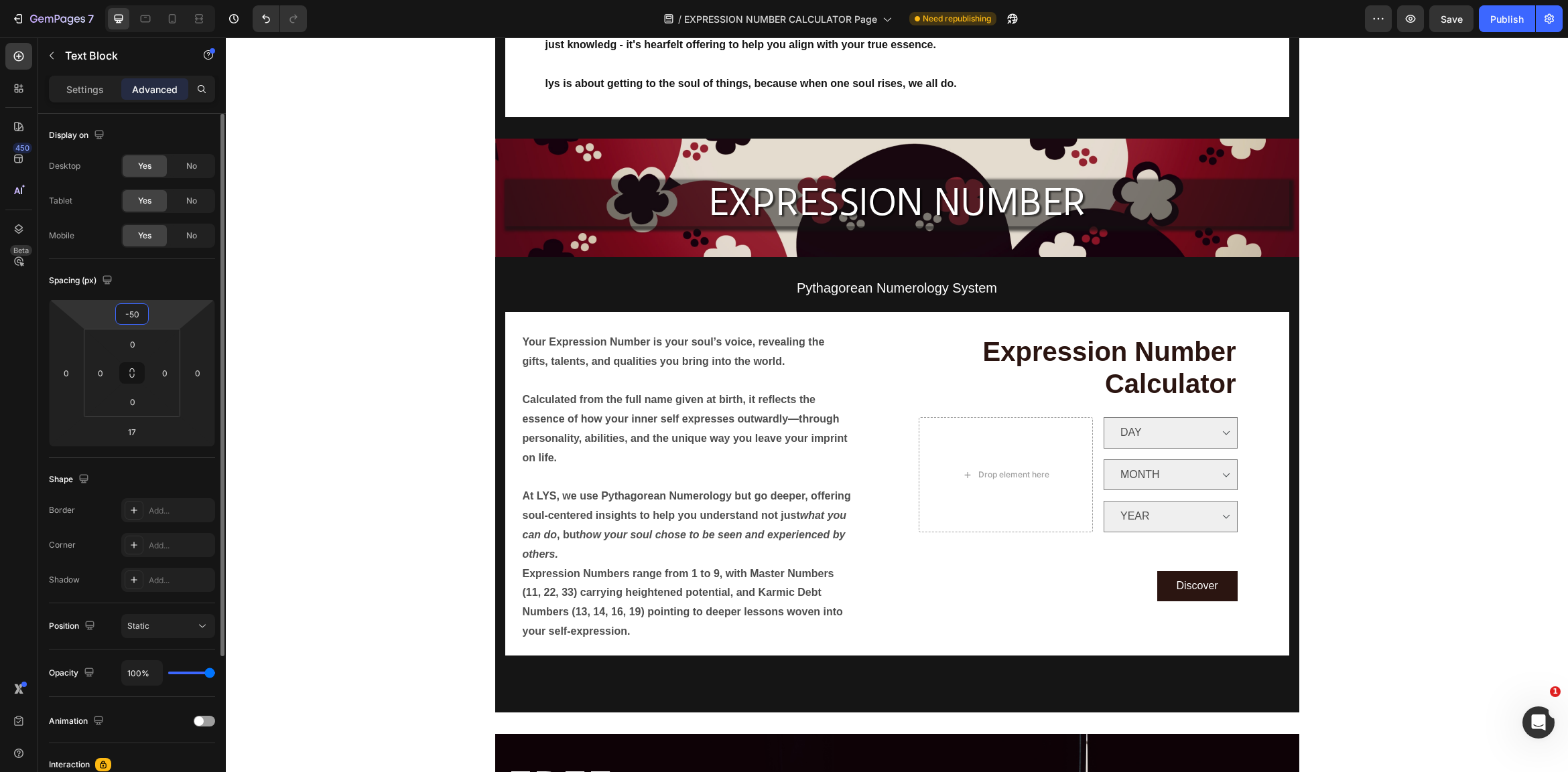
click at [137, 315] on input "-50" at bounding box center [132, 314] width 27 height 20
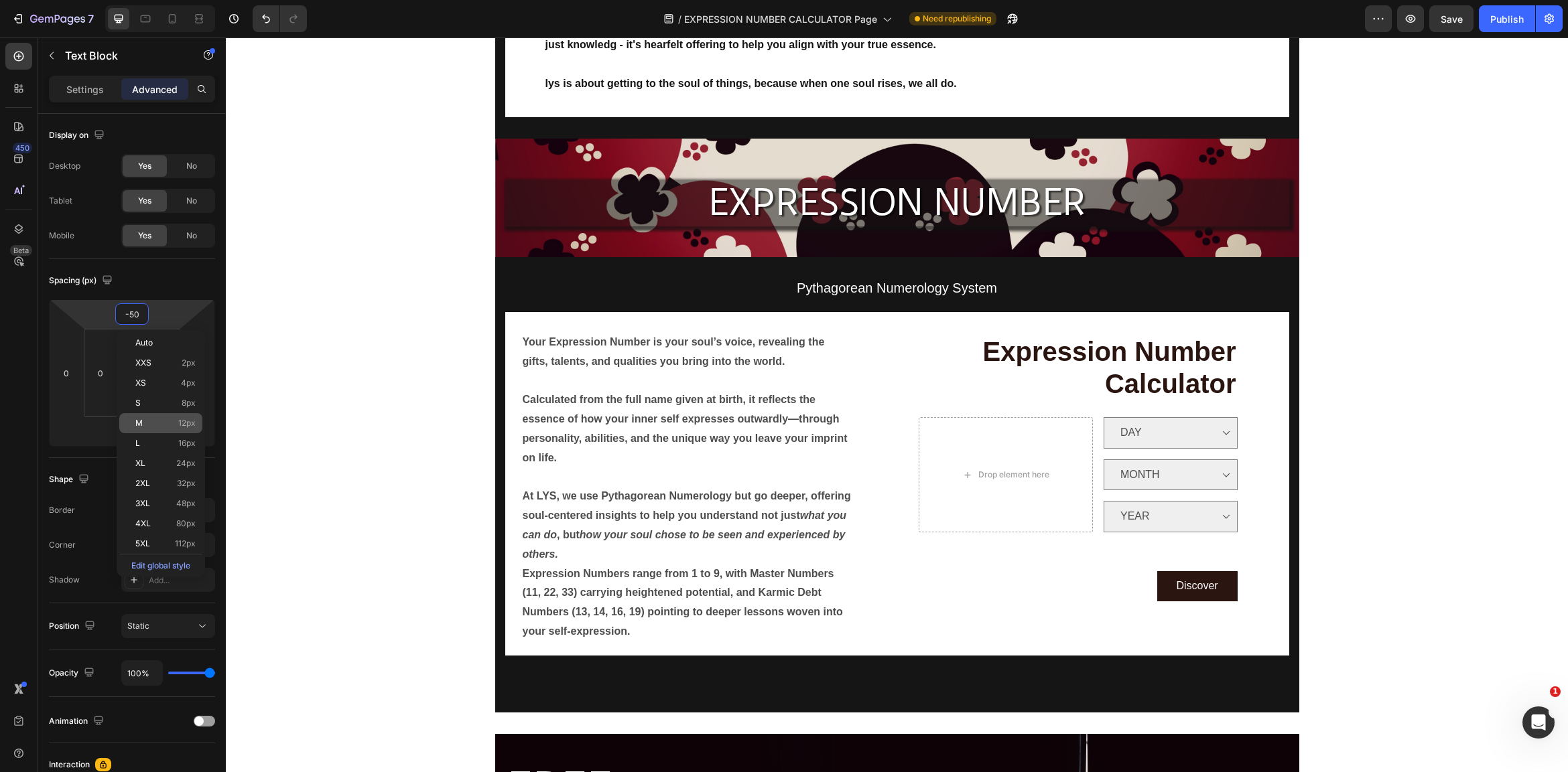
click at [176, 426] on p "M 12px" at bounding box center [165, 423] width 60 height 9
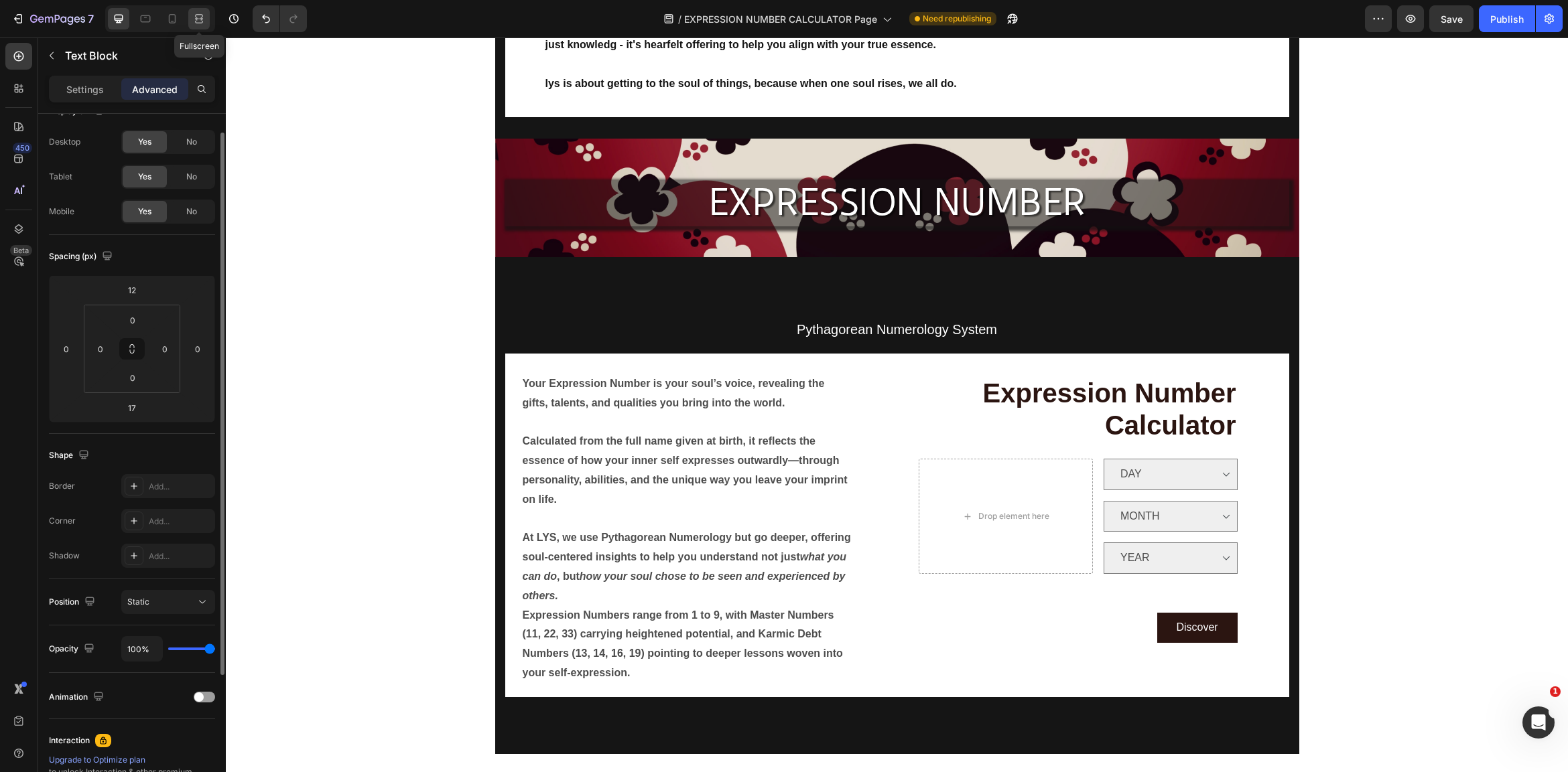
scroll to position [24, 0]
click at [268, 16] on icon "Undo/Redo" at bounding box center [266, 18] width 13 height 13
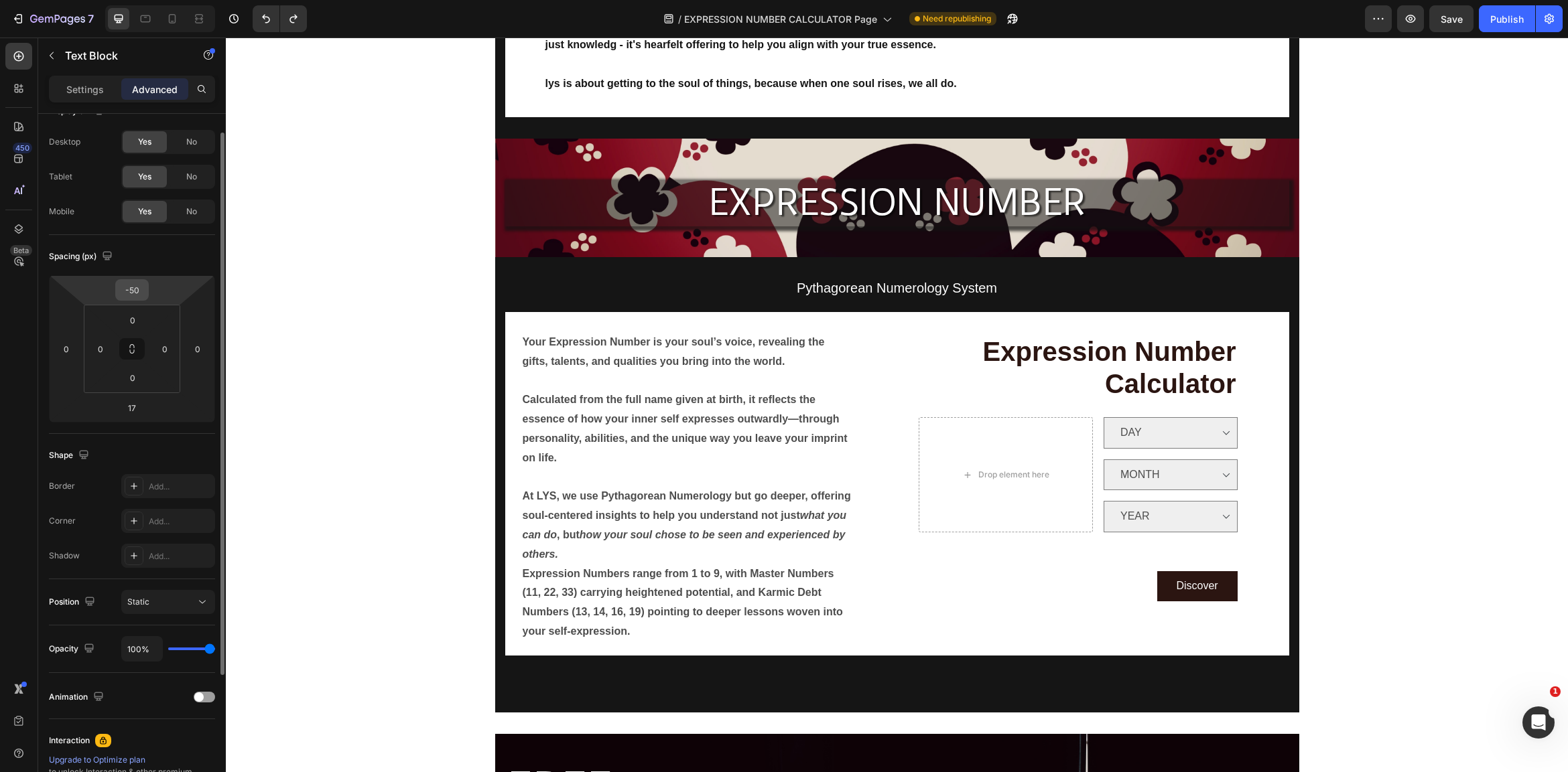
click at [148, 292] on div "-50" at bounding box center [132, 290] width 33 height 21
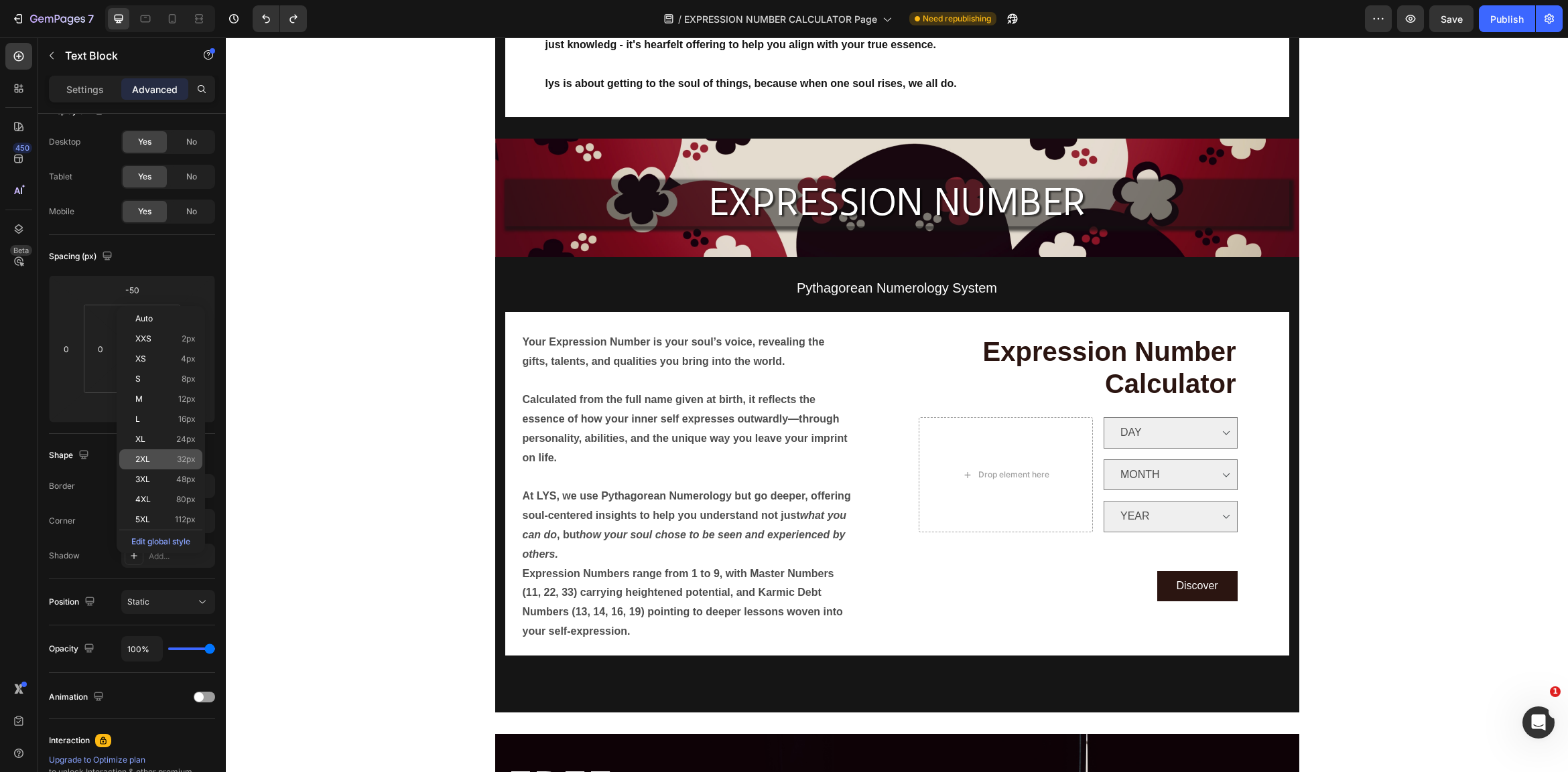
click at [156, 457] on p "2XL 32px" at bounding box center [165, 459] width 60 height 9
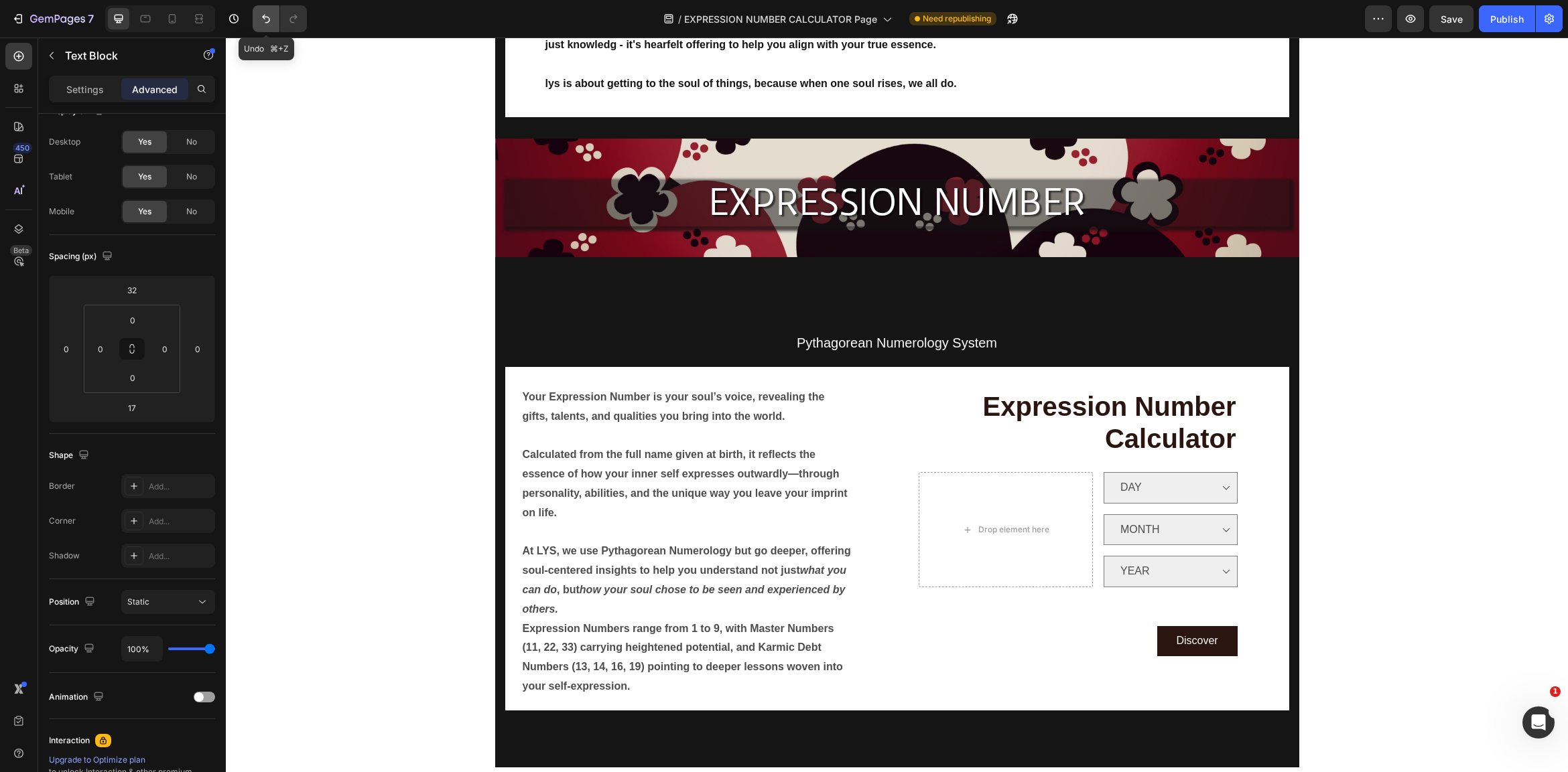
click at [265, 17] on icon "Undo/Redo" at bounding box center [266, 19] width 8 height 9
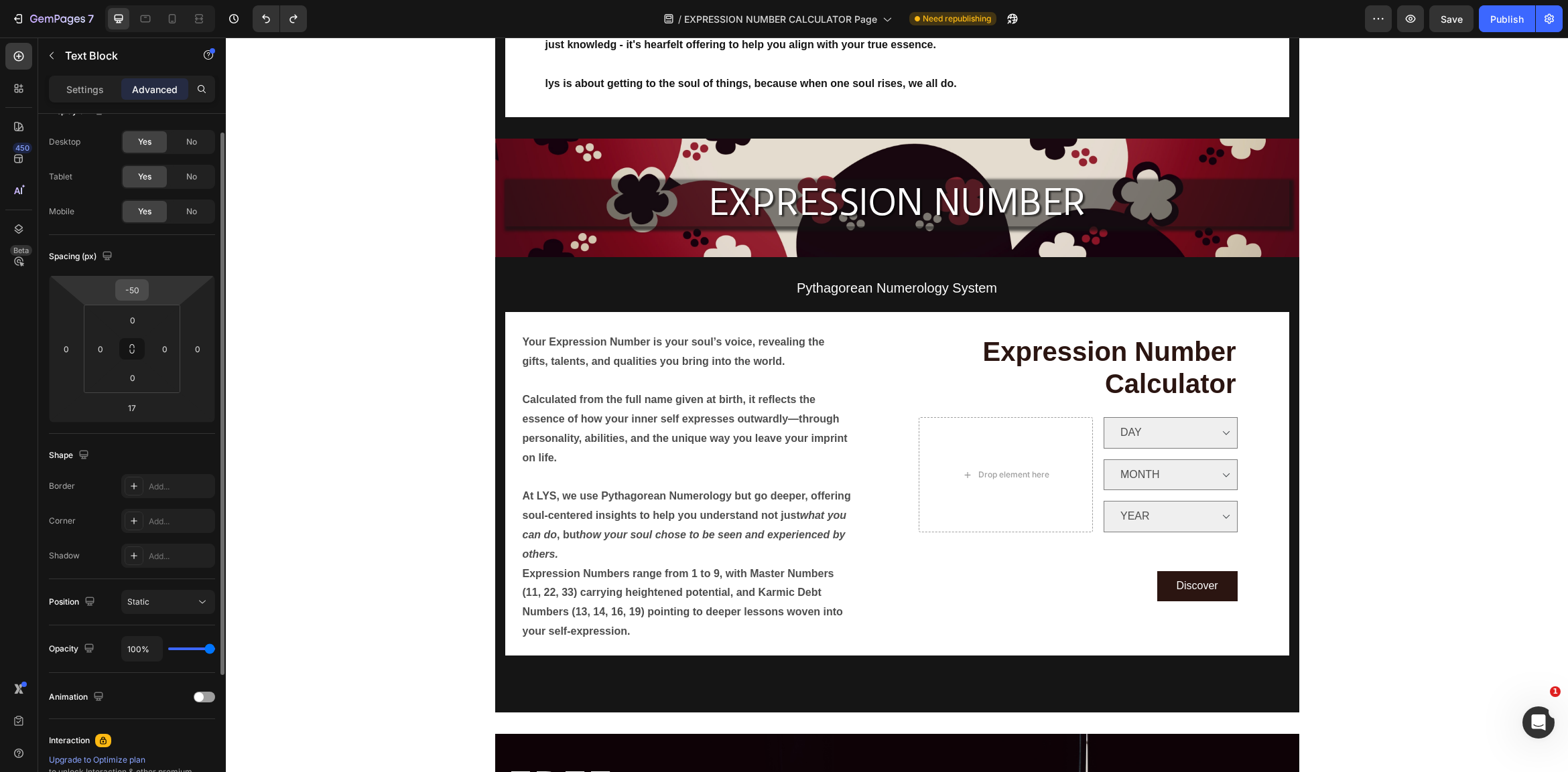
click at [143, 290] on input "-50" at bounding box center [132, 290] width 27 height 20
click at [140, 289] on input "-50" at bounding box center [132, 290] width 27 height 20
type input "-5"
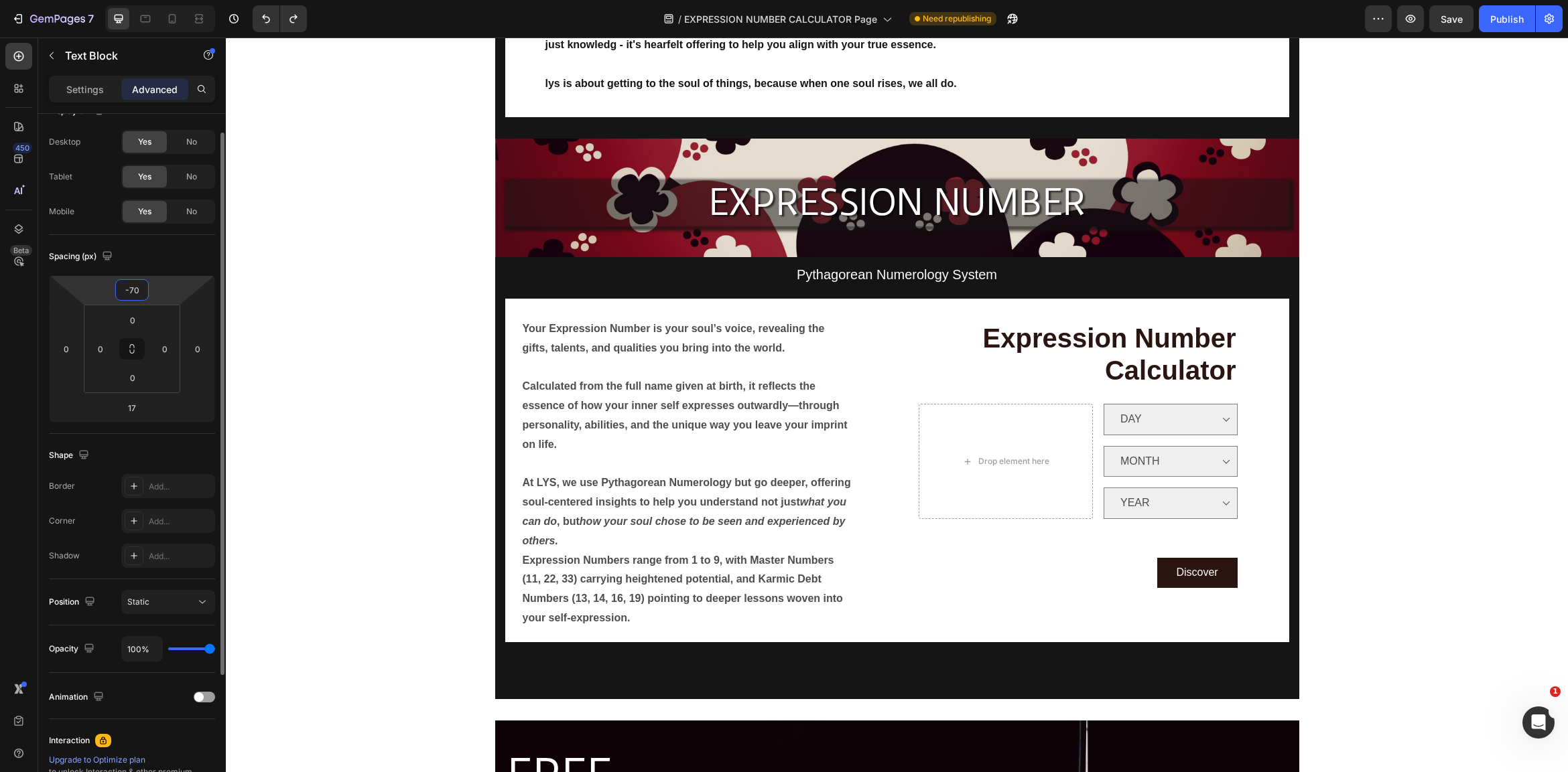
type input "-7"
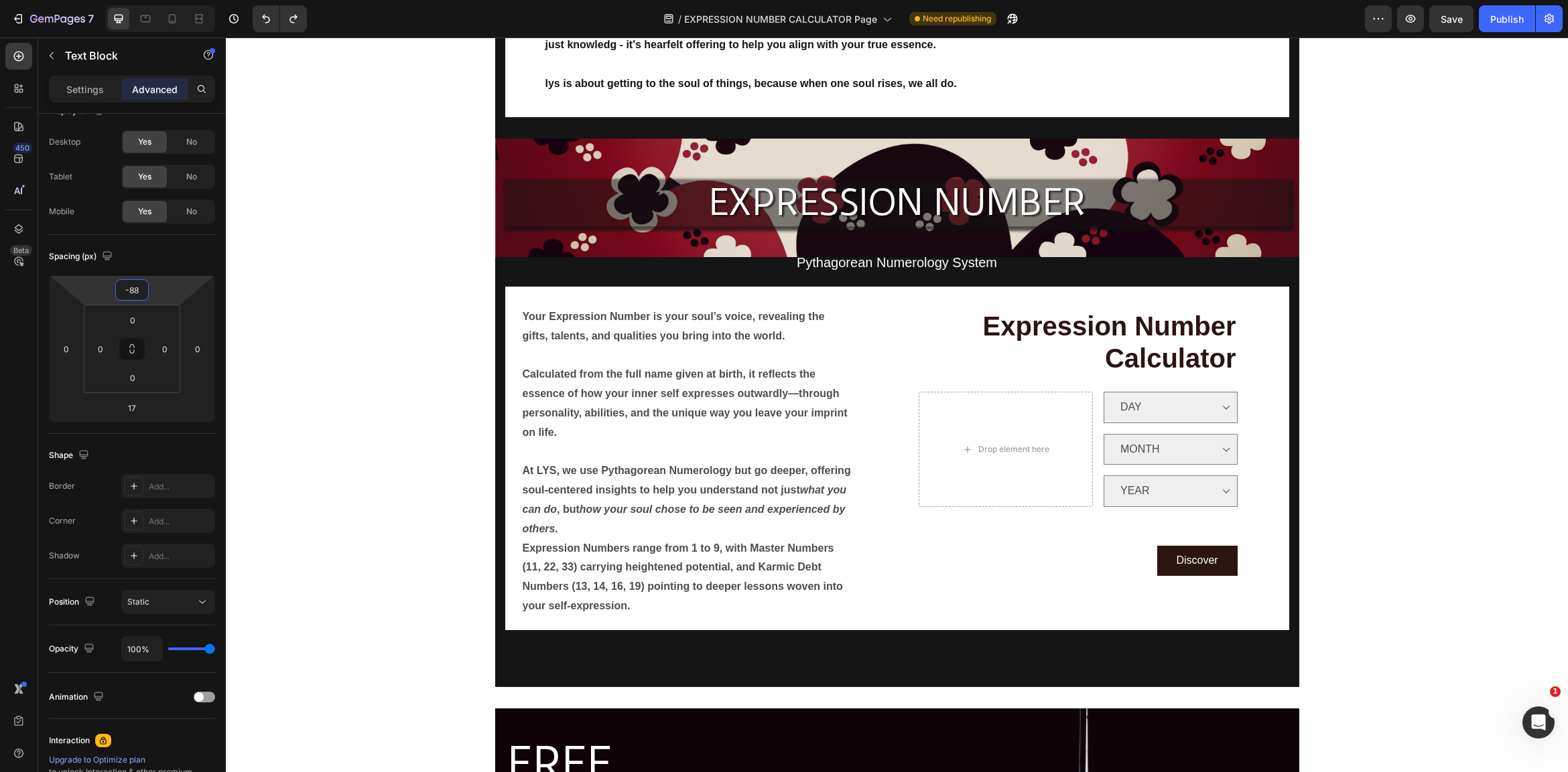
type input "-88"
click at [893, 259] on span "Pythagorean Numerology System" at bounding box center [897, 262] width 200 height 14
click at [846, 258] on span "Pythagorean Numerology System" at bounding box center [897, 262] width 200 height 14
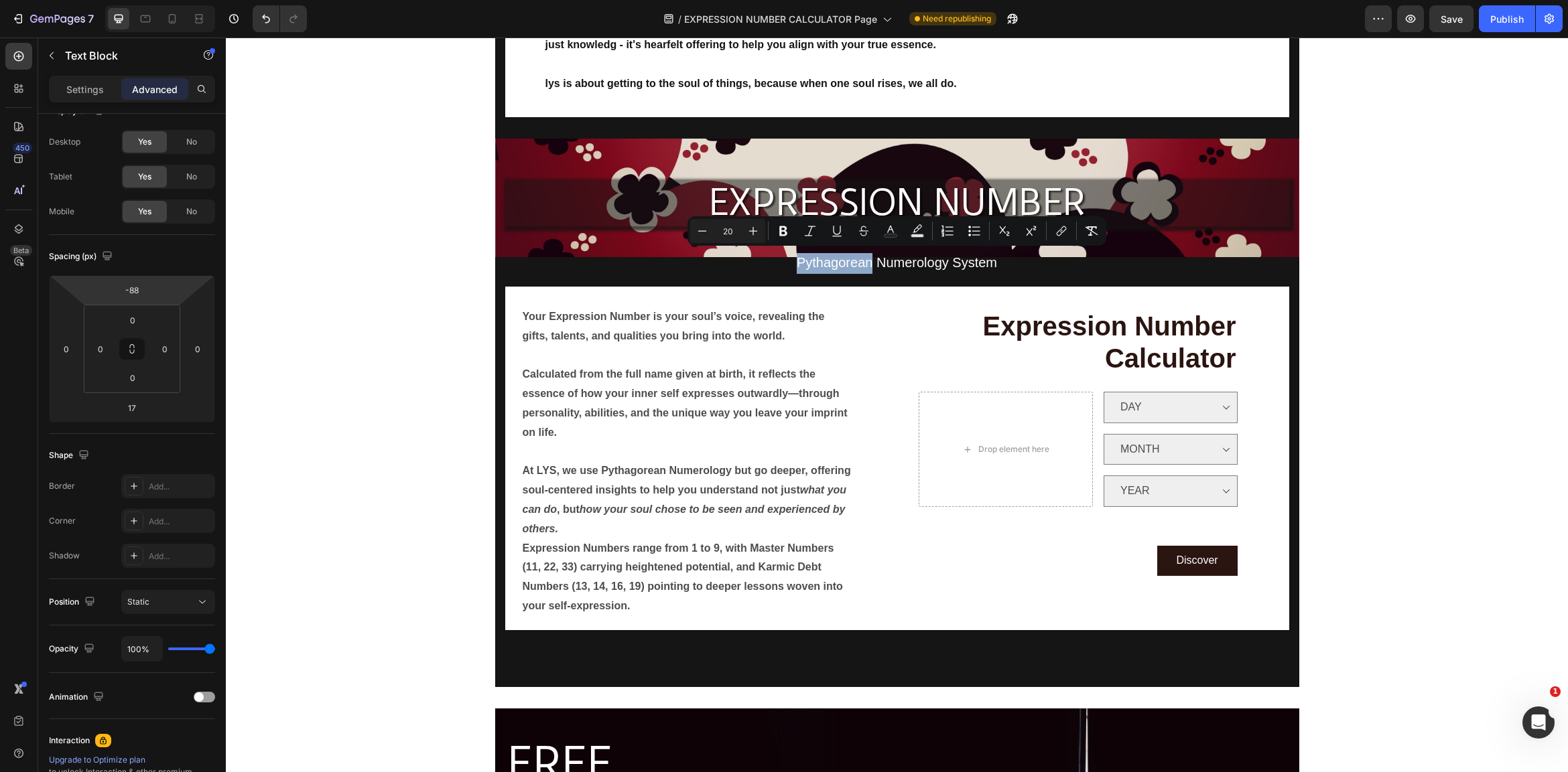
click at [771, 256] on p "Pythagorean Numerology System" at bounding box center [897, 263] width 781 height 21
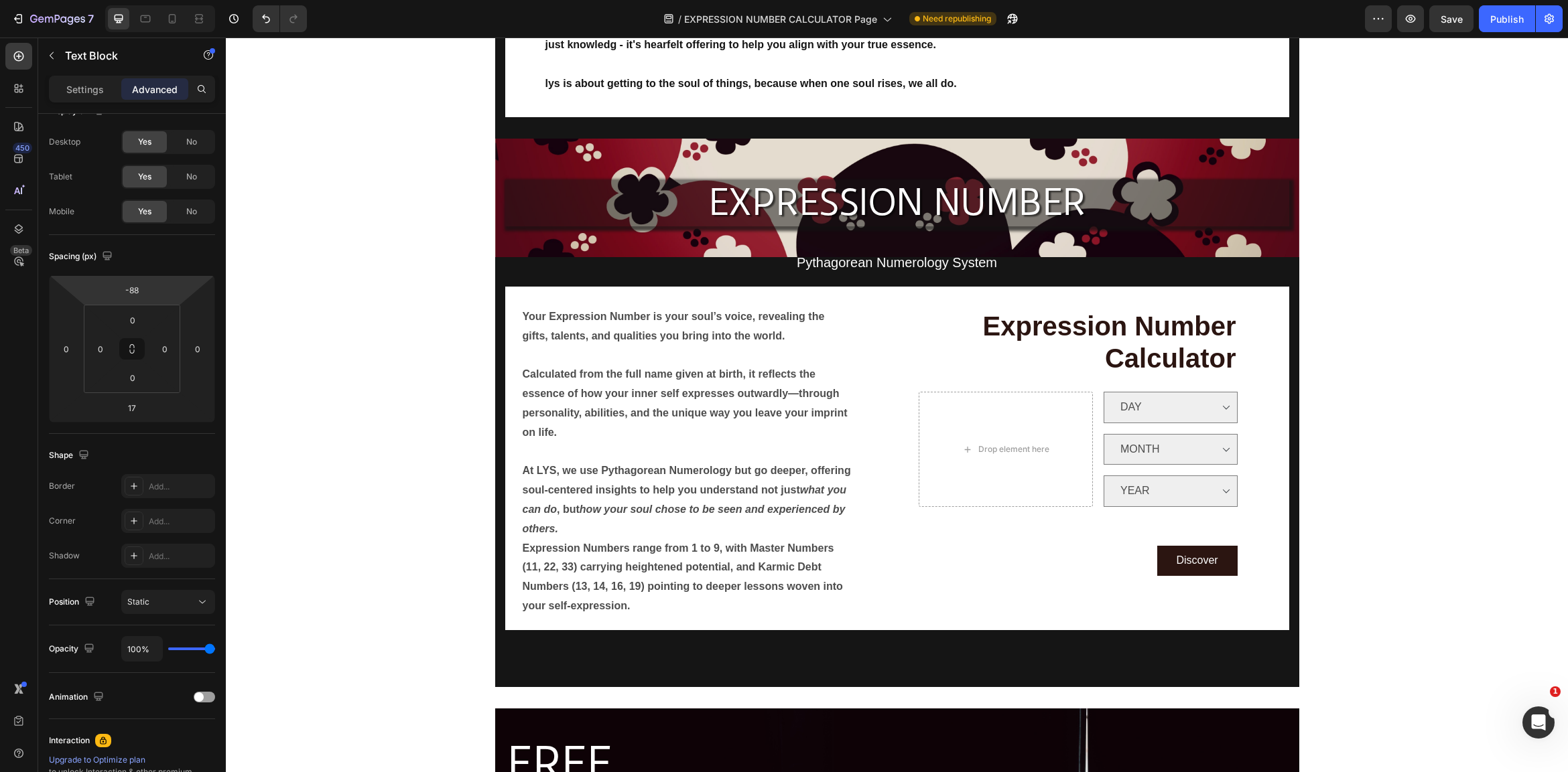
click at [770, 263] on p "Pythagorean Numerology System" at bounding box center [897, 263] width 781 height 21
drag, startPoint x: 783, startPoint y: 262, endPoint x: 807, endPoint y: 265, distance: 24.2
click at [789, 262] on p "Pythagorean Numerology System" at bounding box center [897, 263] width 781 height 21
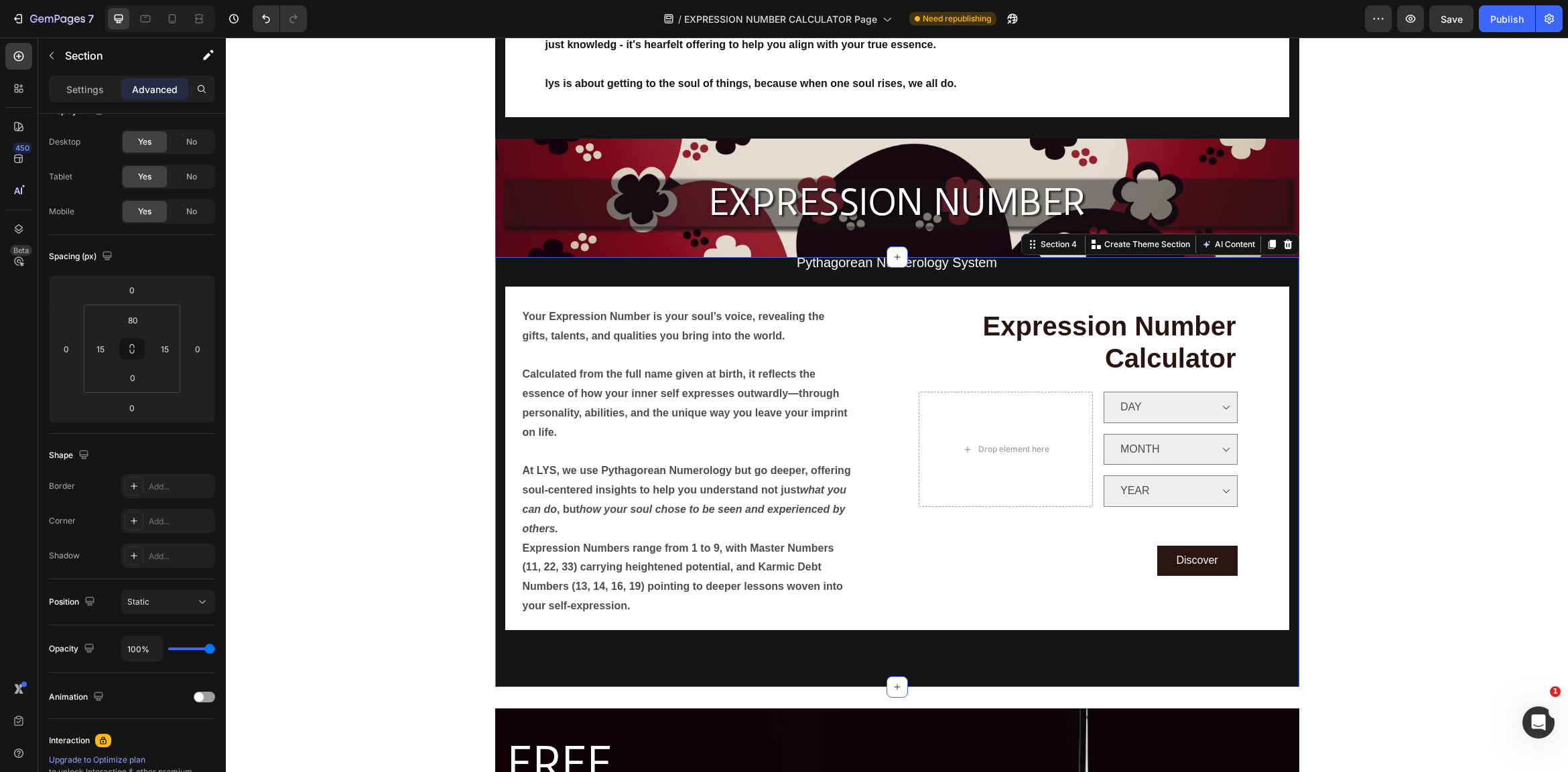
click at [865, 273] on div "Pythagorean Numerology System Text Block Your Expression Number is your soul’s …" at bounding box center [897, 471] width 804 height 429
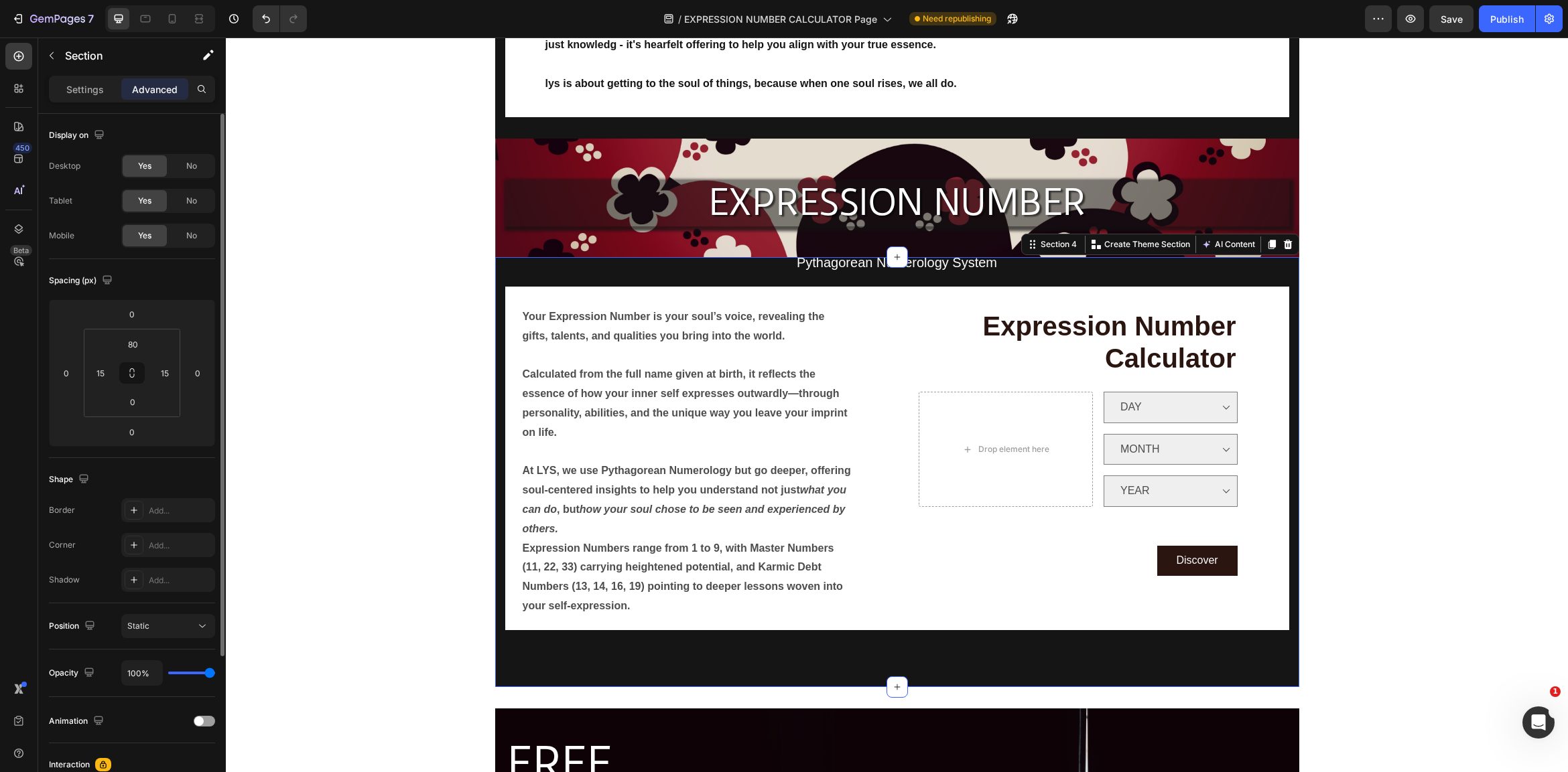
drag, startPoint x: 969, startPoint y: 279, endPoint x: 990, endPoint y: 271, distance: 22.5
click at [970, 279] on div "Pythagorean Numerology System Text Block Your Expression Number is your soul’s …" at bounding box center [897, 471] width 804 height 429
click at [992, 265] on span "Pythagorean Numerology System" at bounding box center [897, 262] width 200 height 14
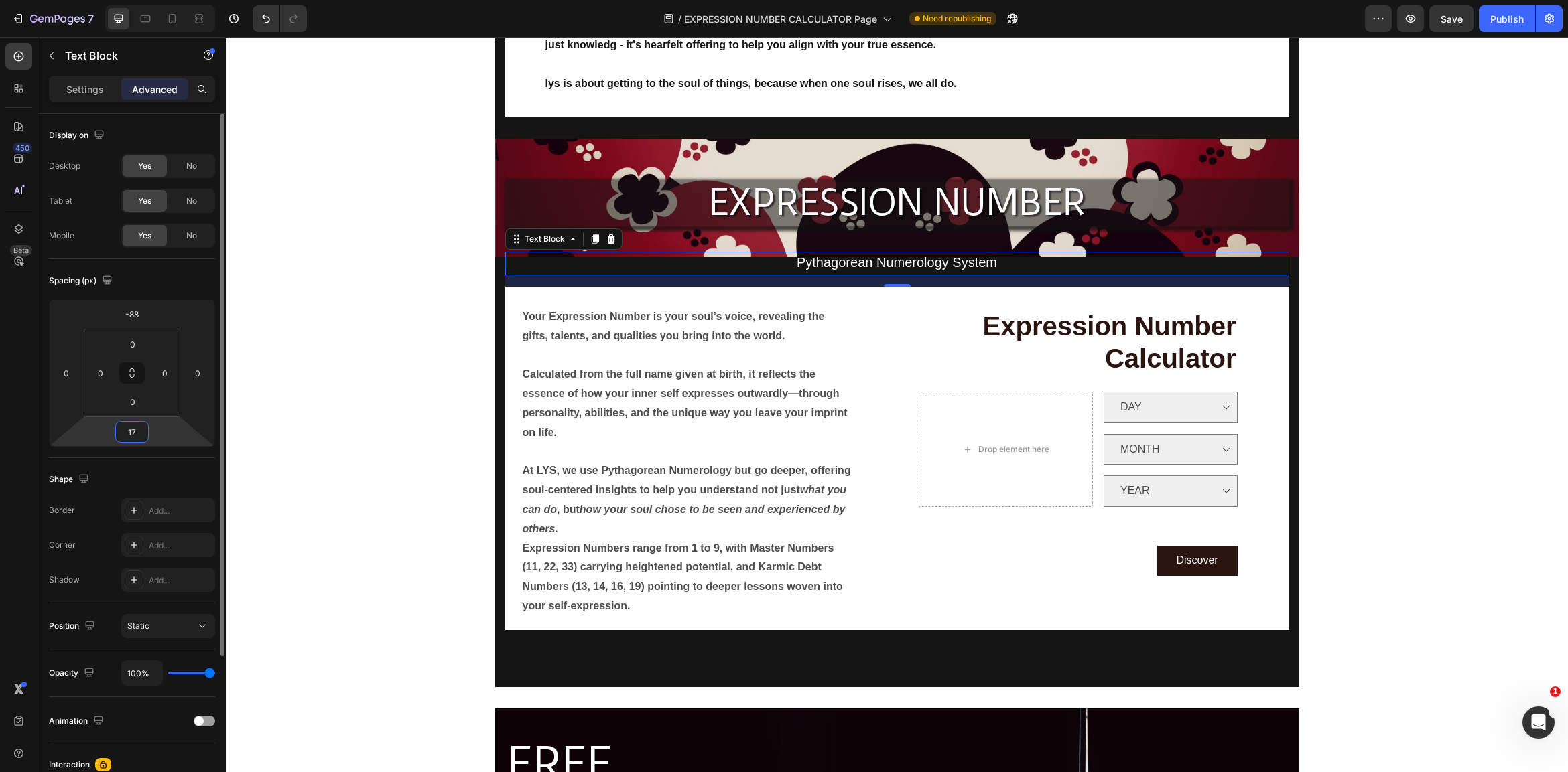
drag, startPoint x: 133, startPoint y: 431, endPoint x: 132, endPoint y: 439, distance: 8.1
click at [133, 431] on input "17" at bounding box center [132, 432] width 27 height 20
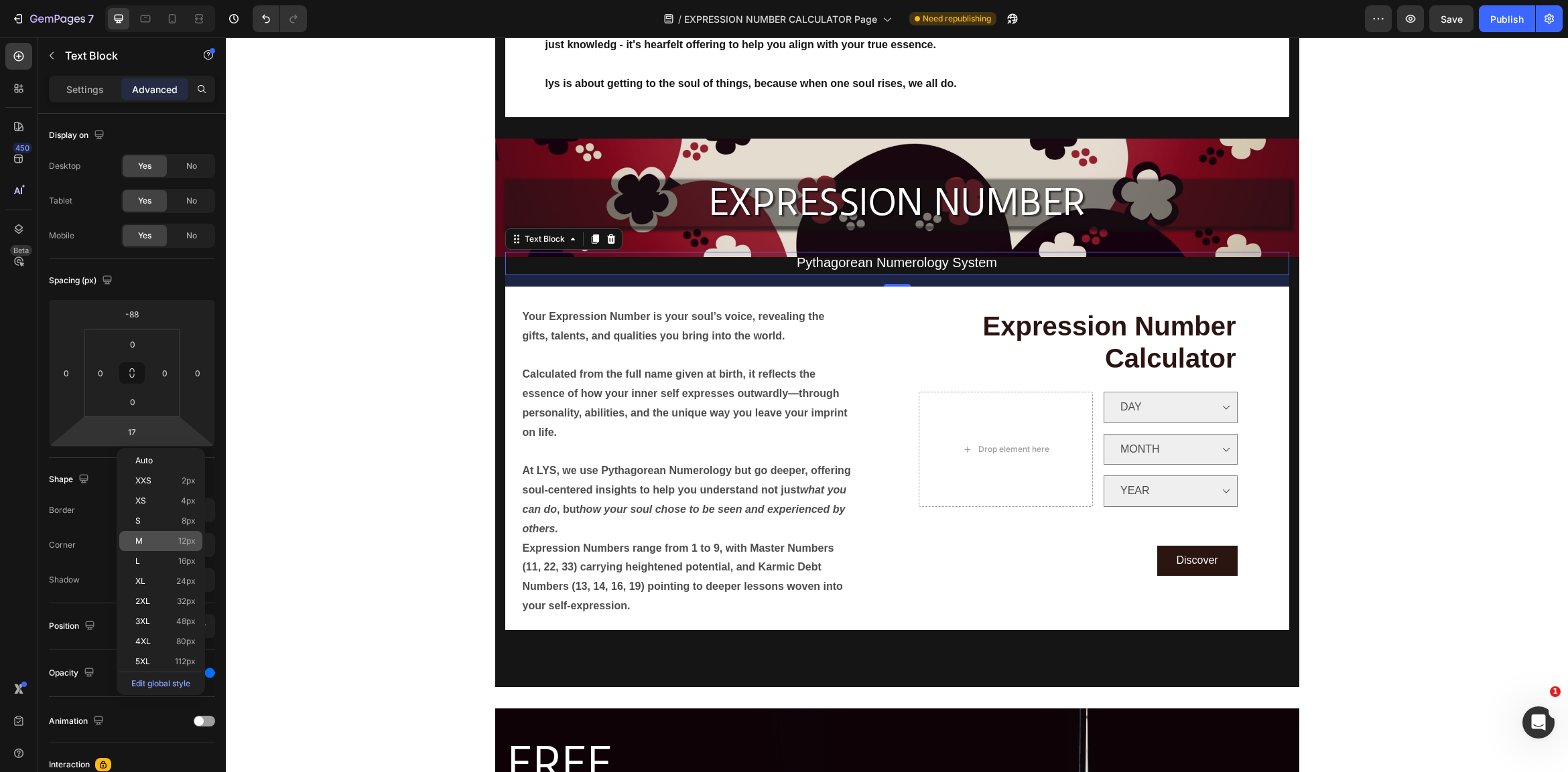
click at [193, 539] on span "12px" at bounding box center [186, 541] width 17 height 9
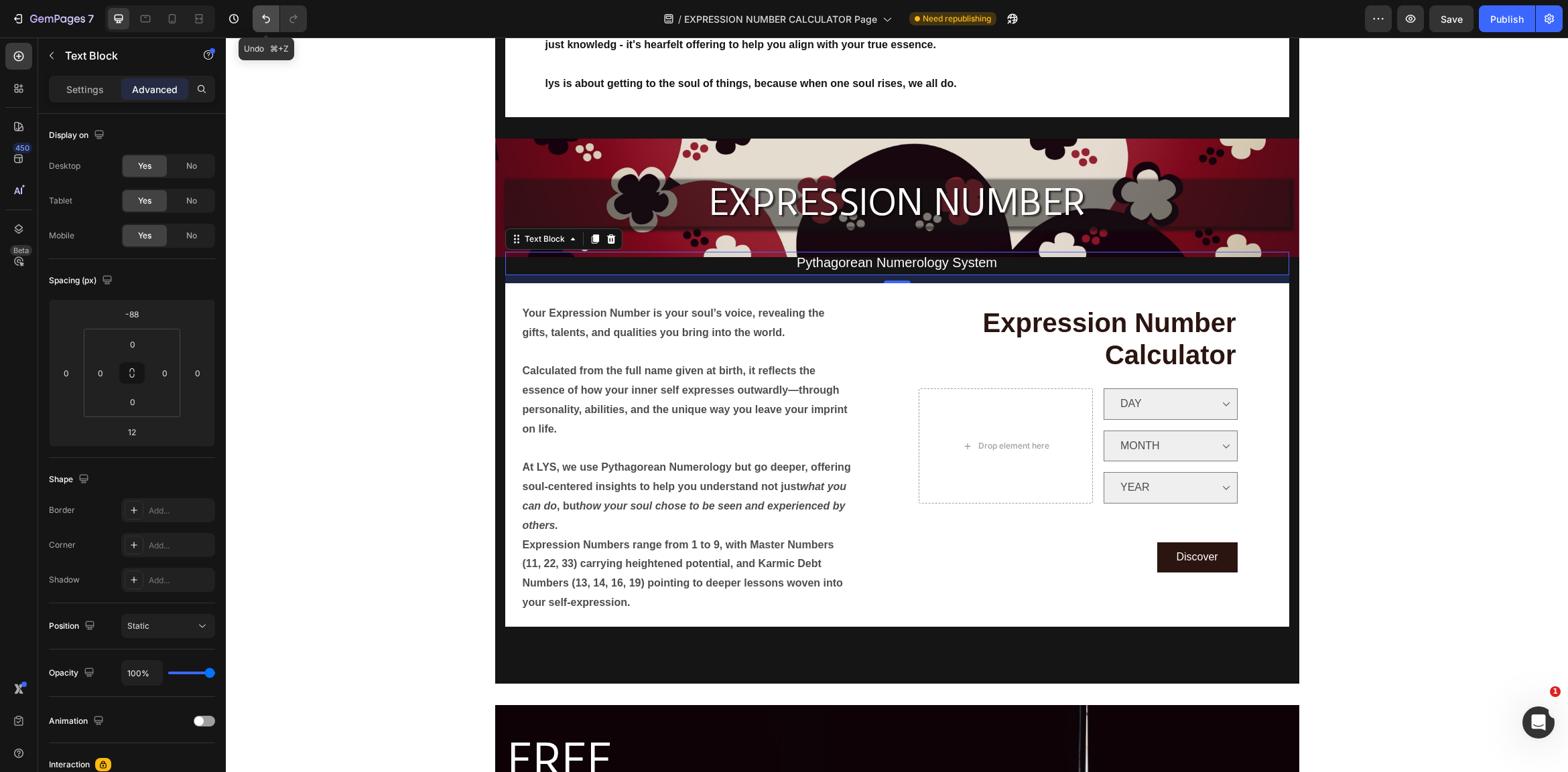
click at [265, 14] on icon "Undo/Redo" at bounding box center [266, 18] width 13 height 13
type input "17"
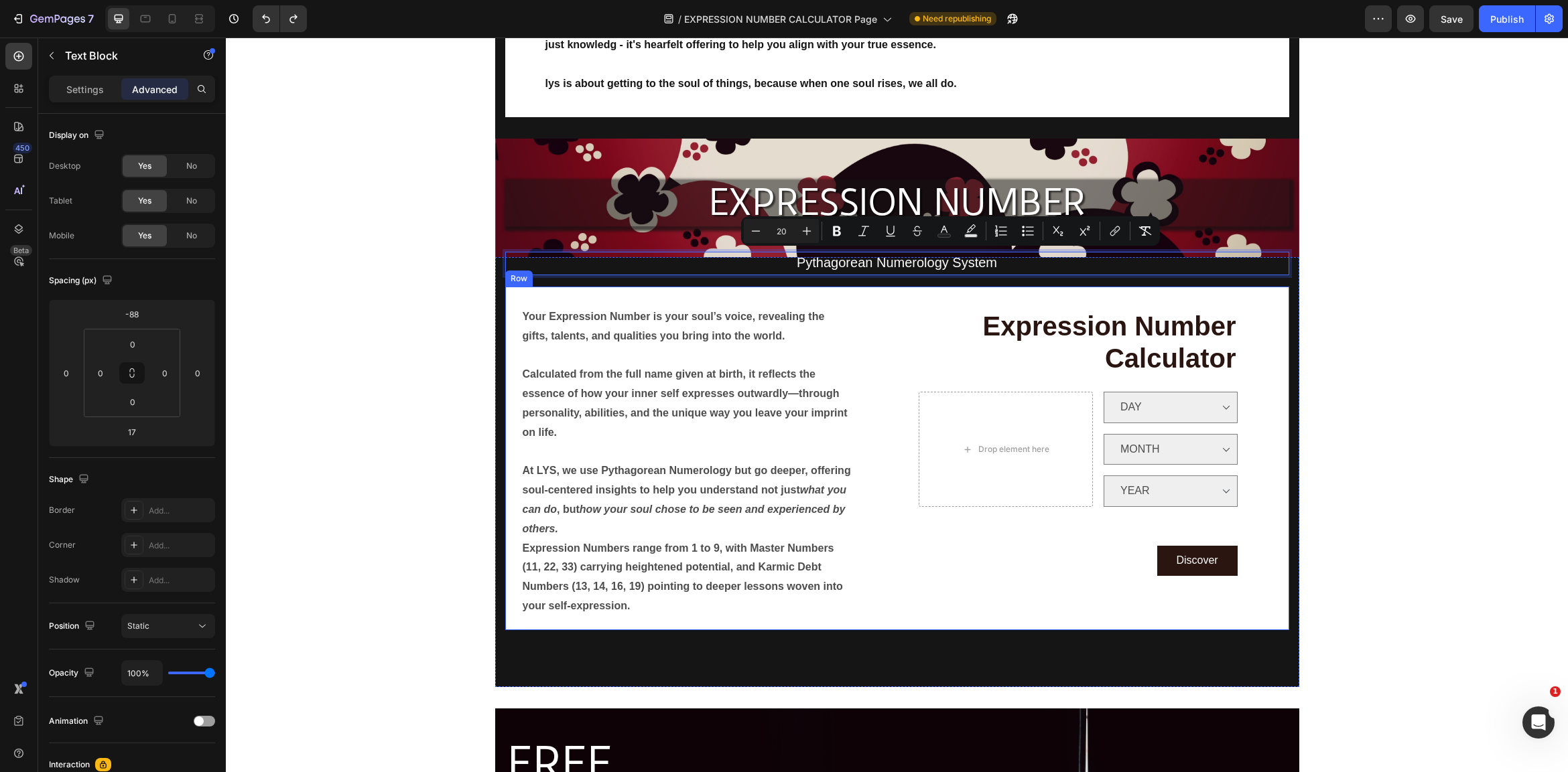
drag, startPoint x: 902, startPoint y: 260, endPoint x: 899, endPoint y: 287, distance: 27.2
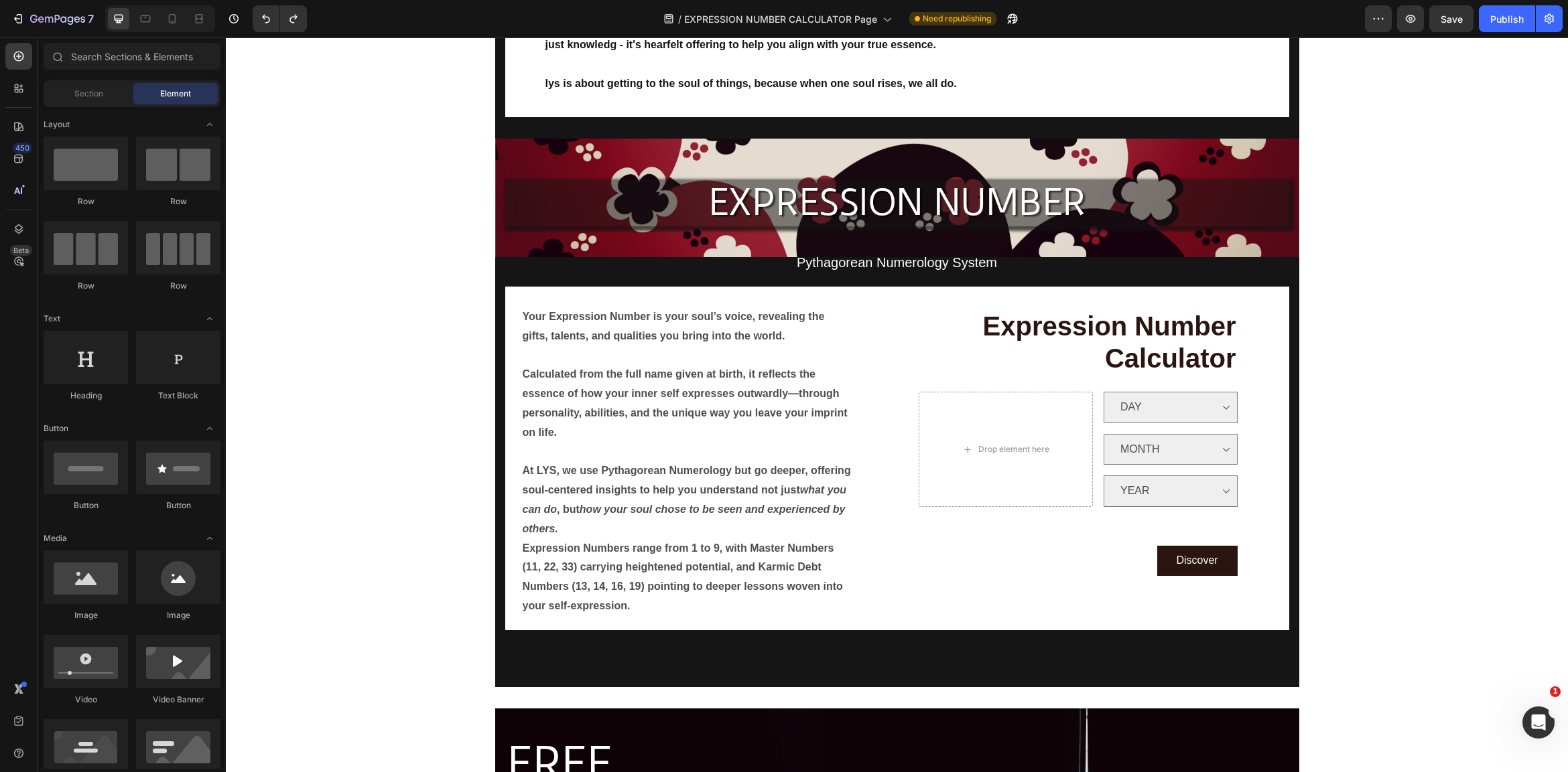
click at [897, 258] on span "Pythagorean Numerology System" at bounding box center [897, 262] width 200 height 14
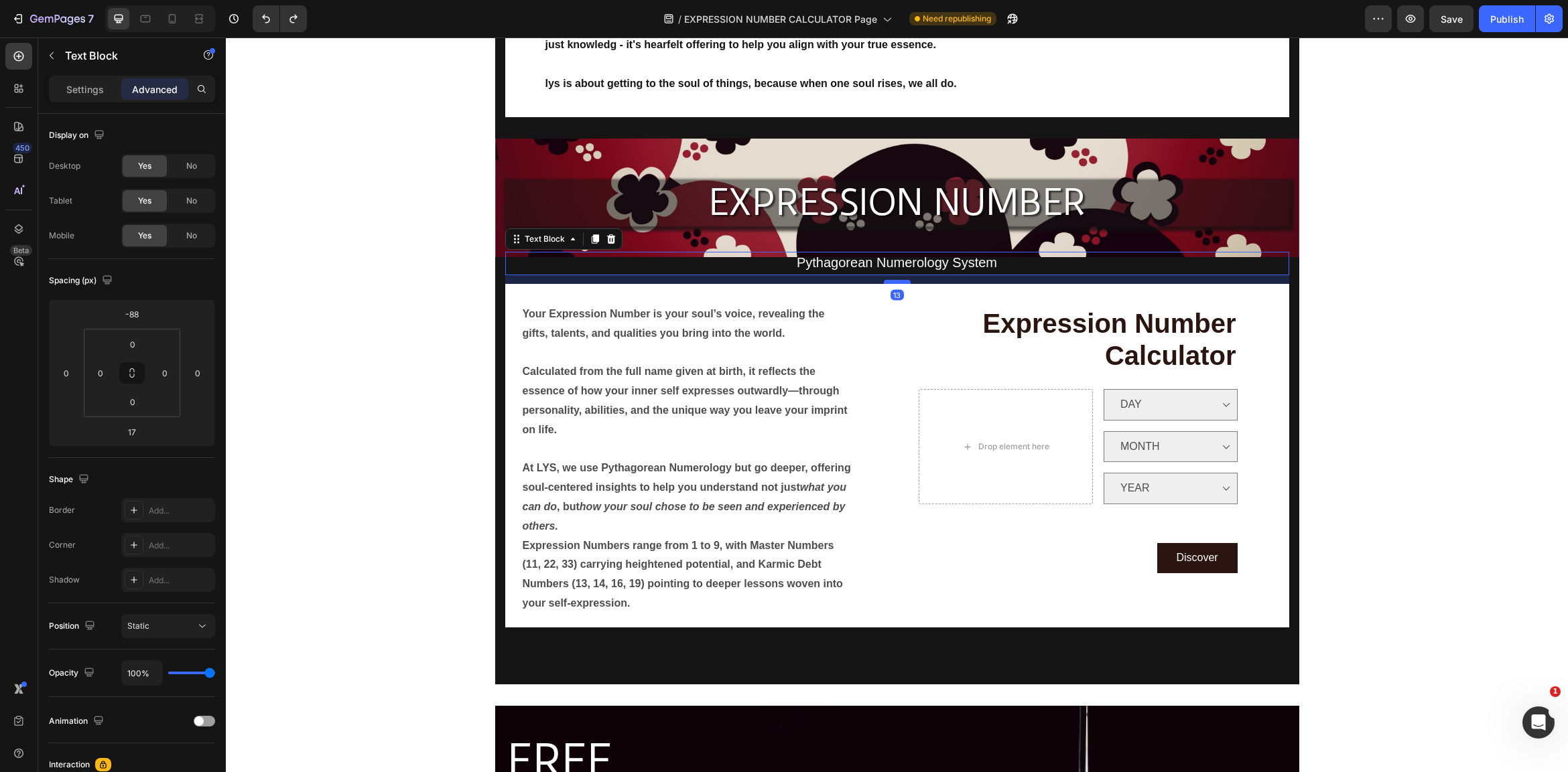
drag, startPoint x: 899, startPoint y: 280, endPoint x: 907, endPoint y: 277, distance: 8.5
click at [907, 280] on div at bounding box center [897, 282] width 27 height 4
type input "13"
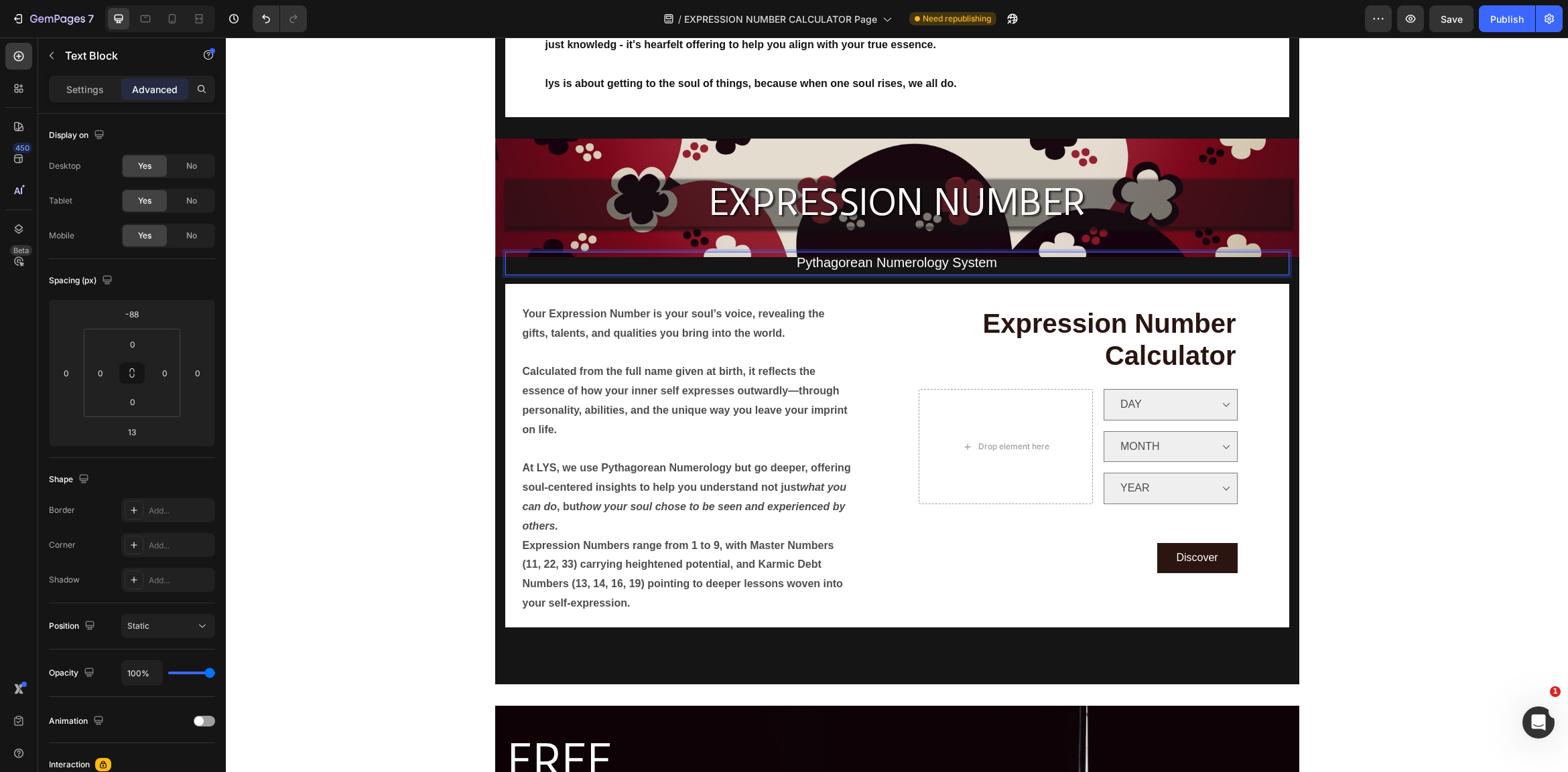
click at [962, 257] on span "Pythagorean Numerology System" at bounding box center [897, 262] width 200 height 14
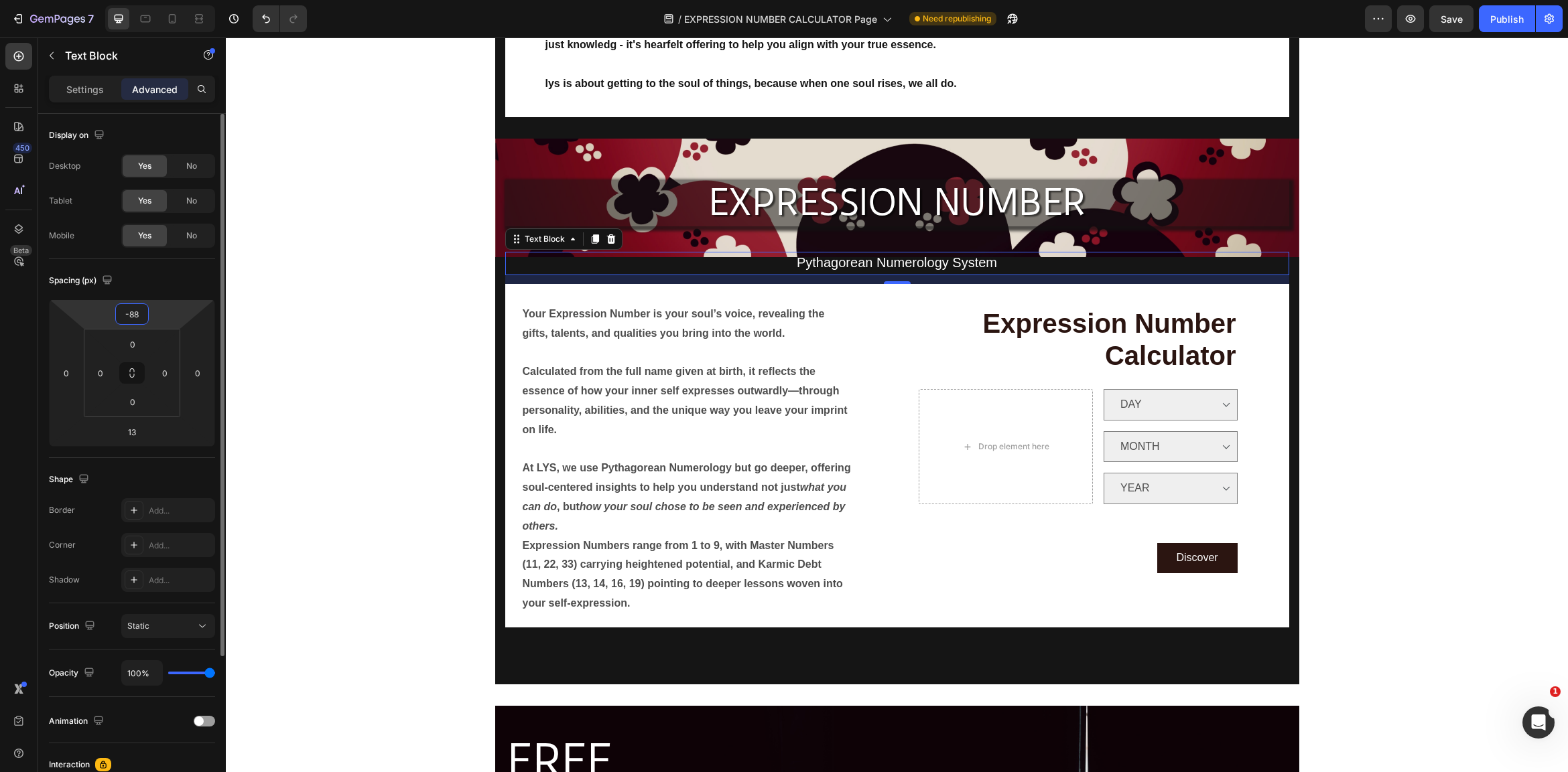
click at [143, 316] on input "-88" at bounding box center [132, 314] width 27 height 20
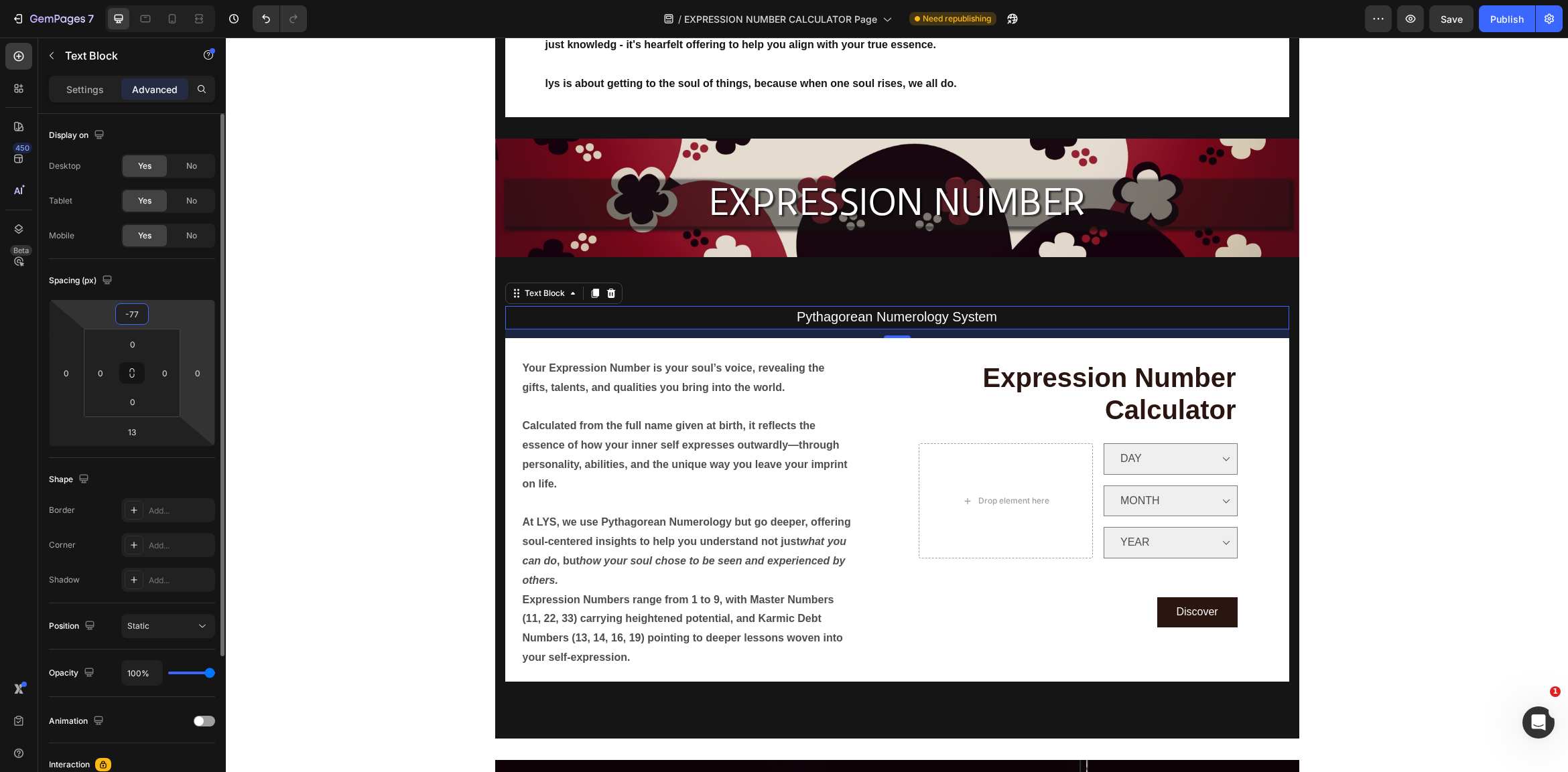
type input "-7"
type input "-66"
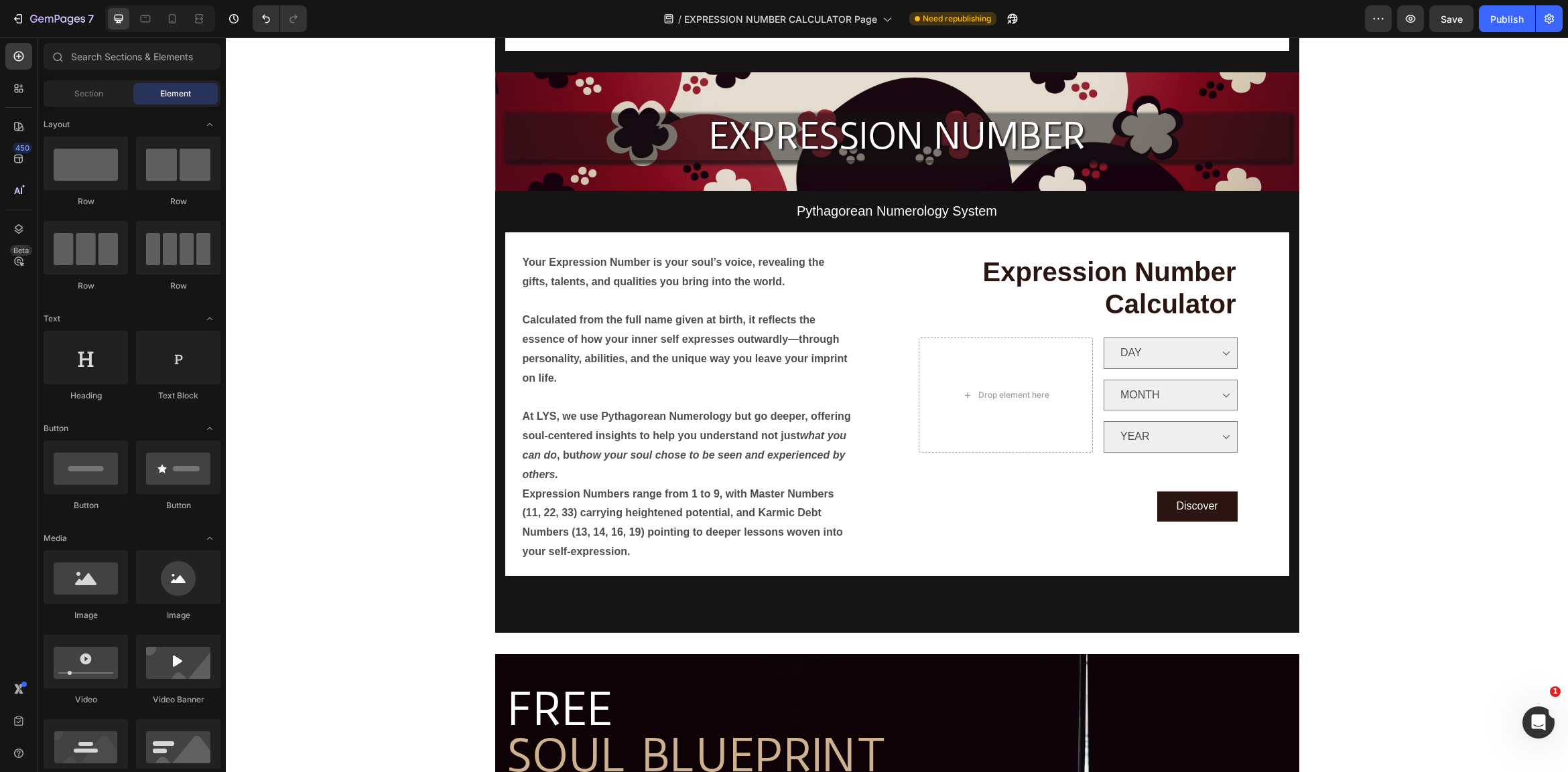
scroll to position [191, 0]
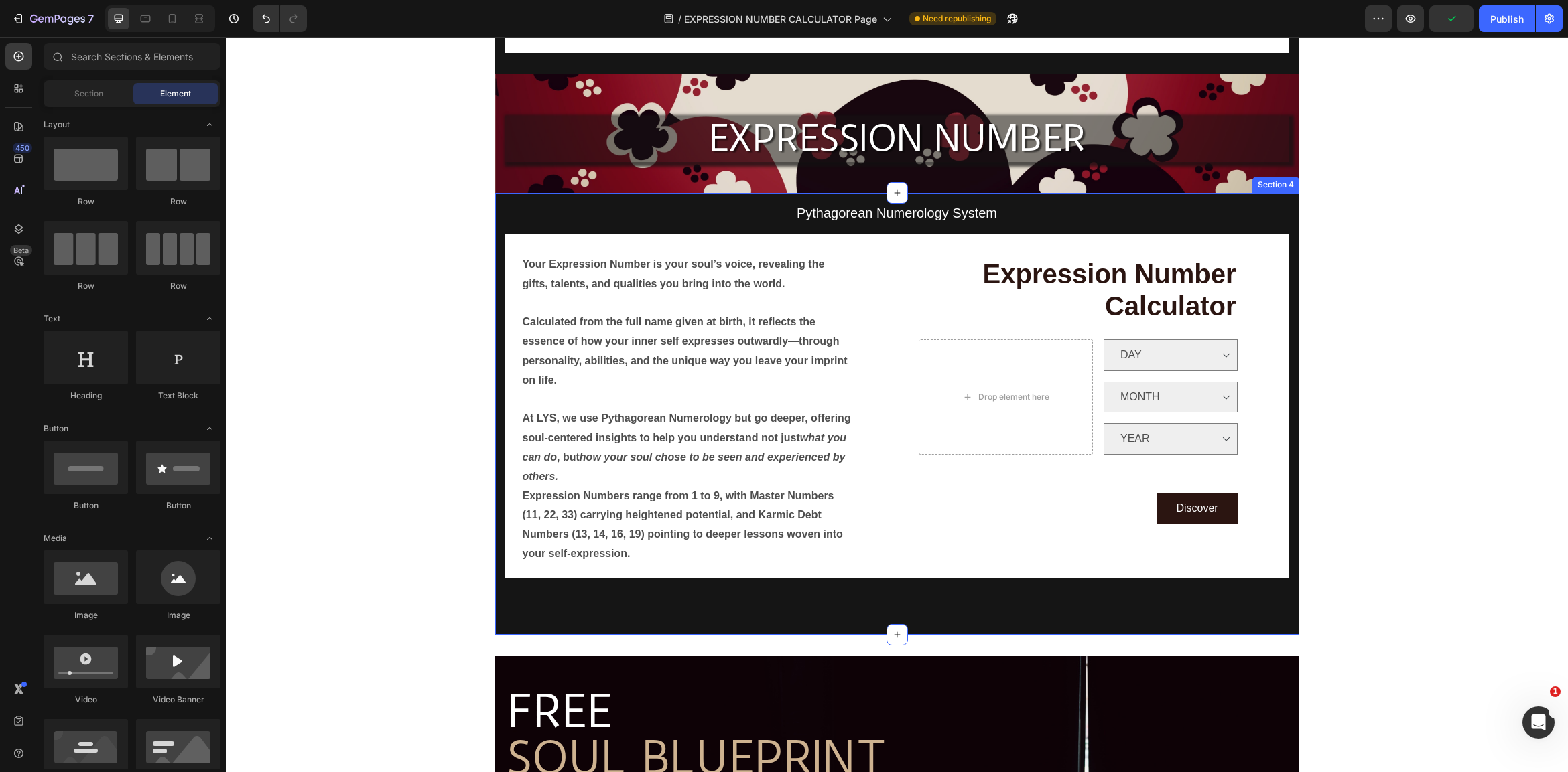
click at [1019, 588] on div "Pythagorean Numerology System Text Block Your Expression Number is your soul’s …" at bounding box center [897, 440] width 784 height 387
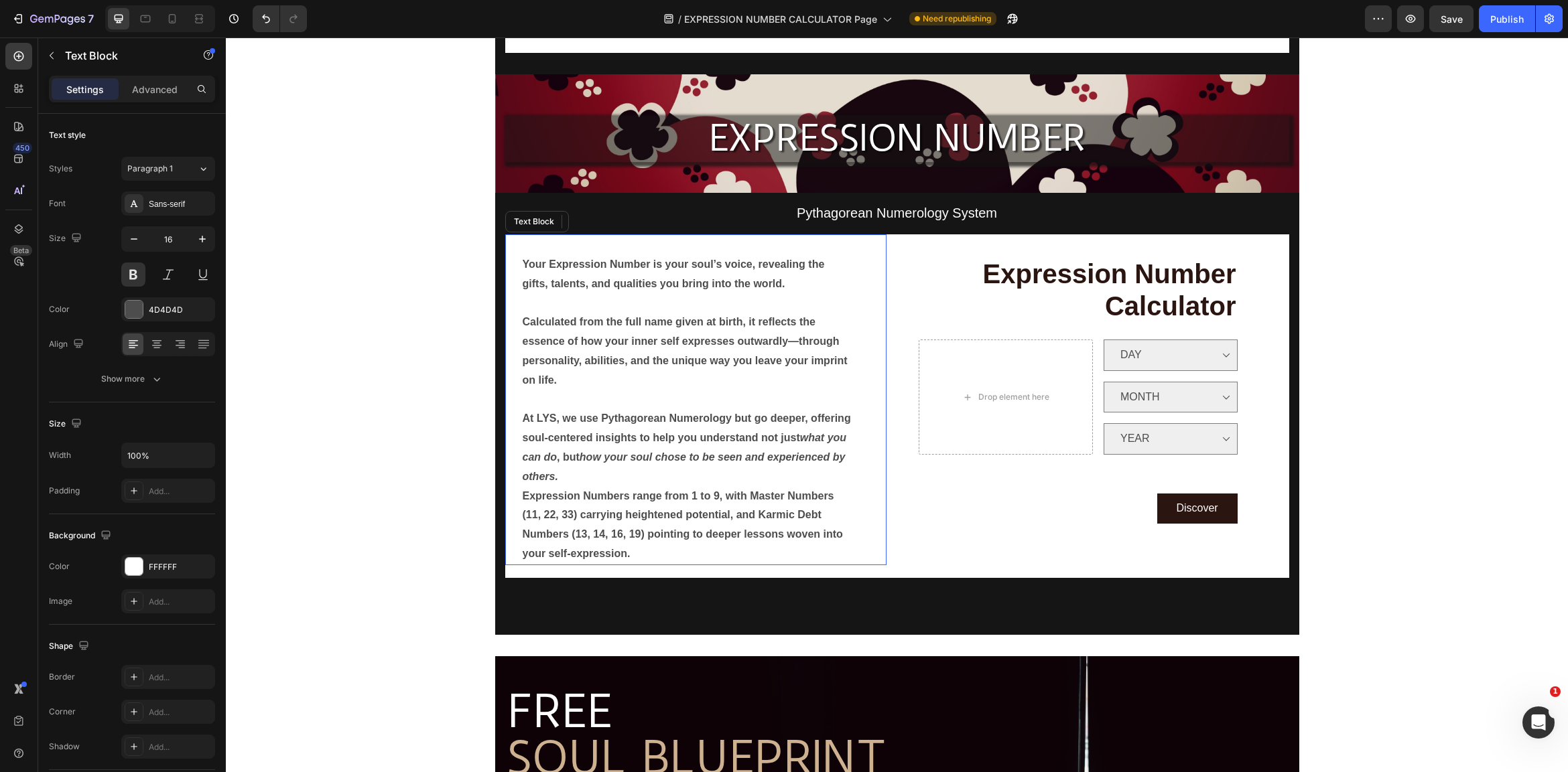
click at [634, 369] on p "⁠⁠⁠⁠⁠⁠⁠ Calculated from the full name given at birth, it reflects the essence o…" at bounding box center [687, 343] width 330 height 97
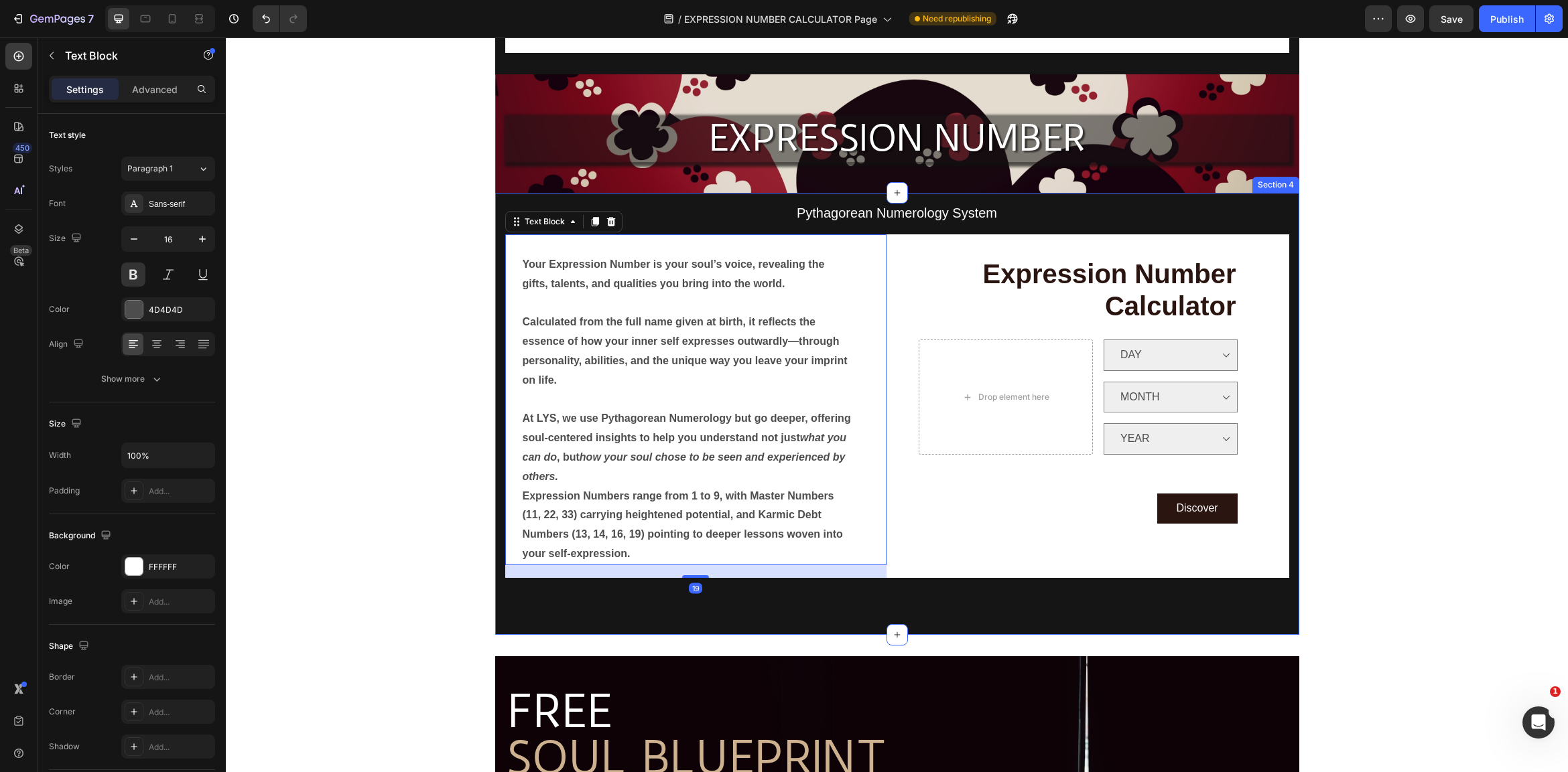
click at [498, 369] on div "Pythagorean Numerology System Text Block Your Expression Number is your soul’s …" at bounding box center [897, 413] width 804 height 441
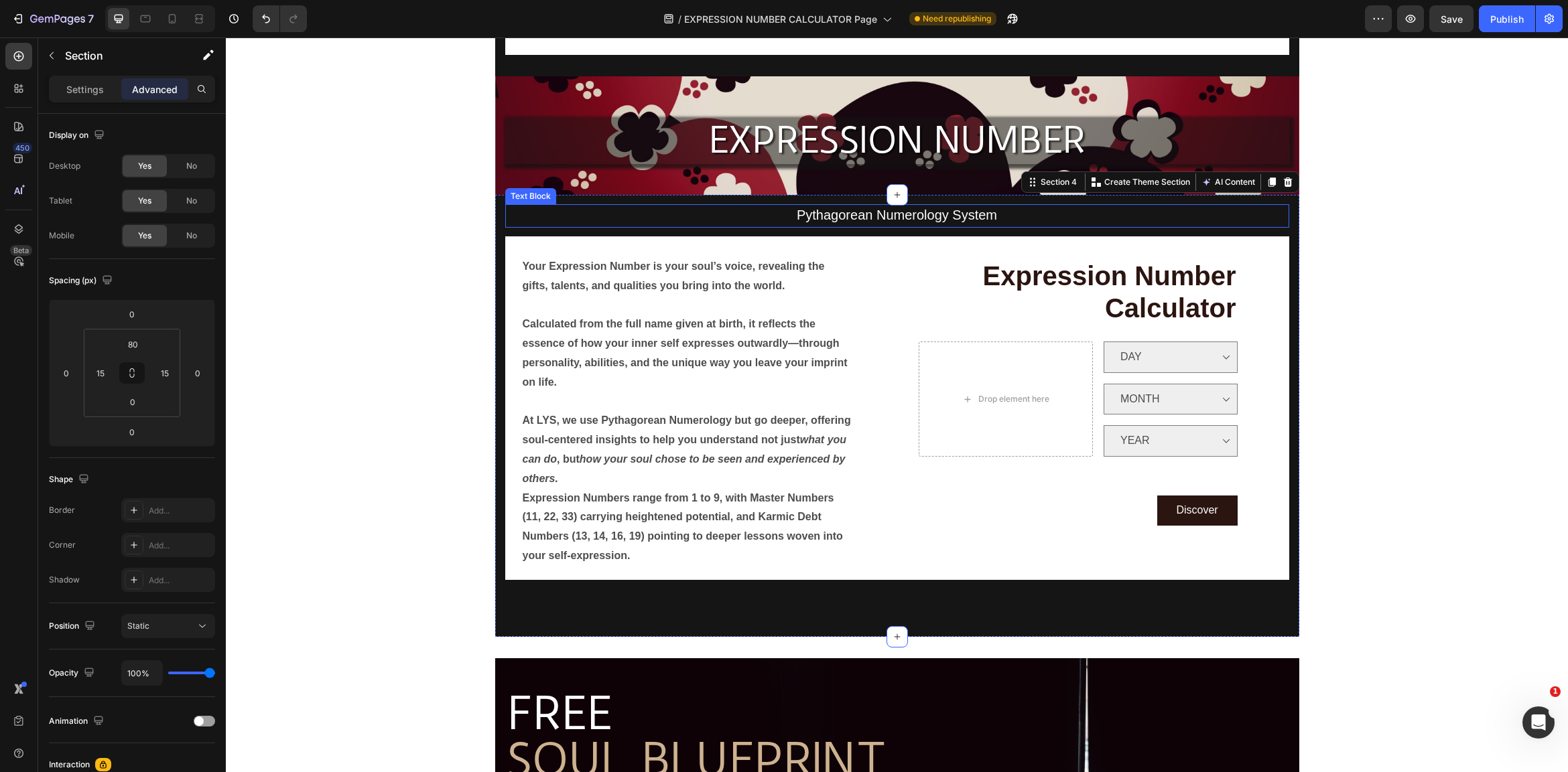
click at [588, 209] on p "Pythagorean Numerology System" at bounding box center [897, 216] width 781 height 21
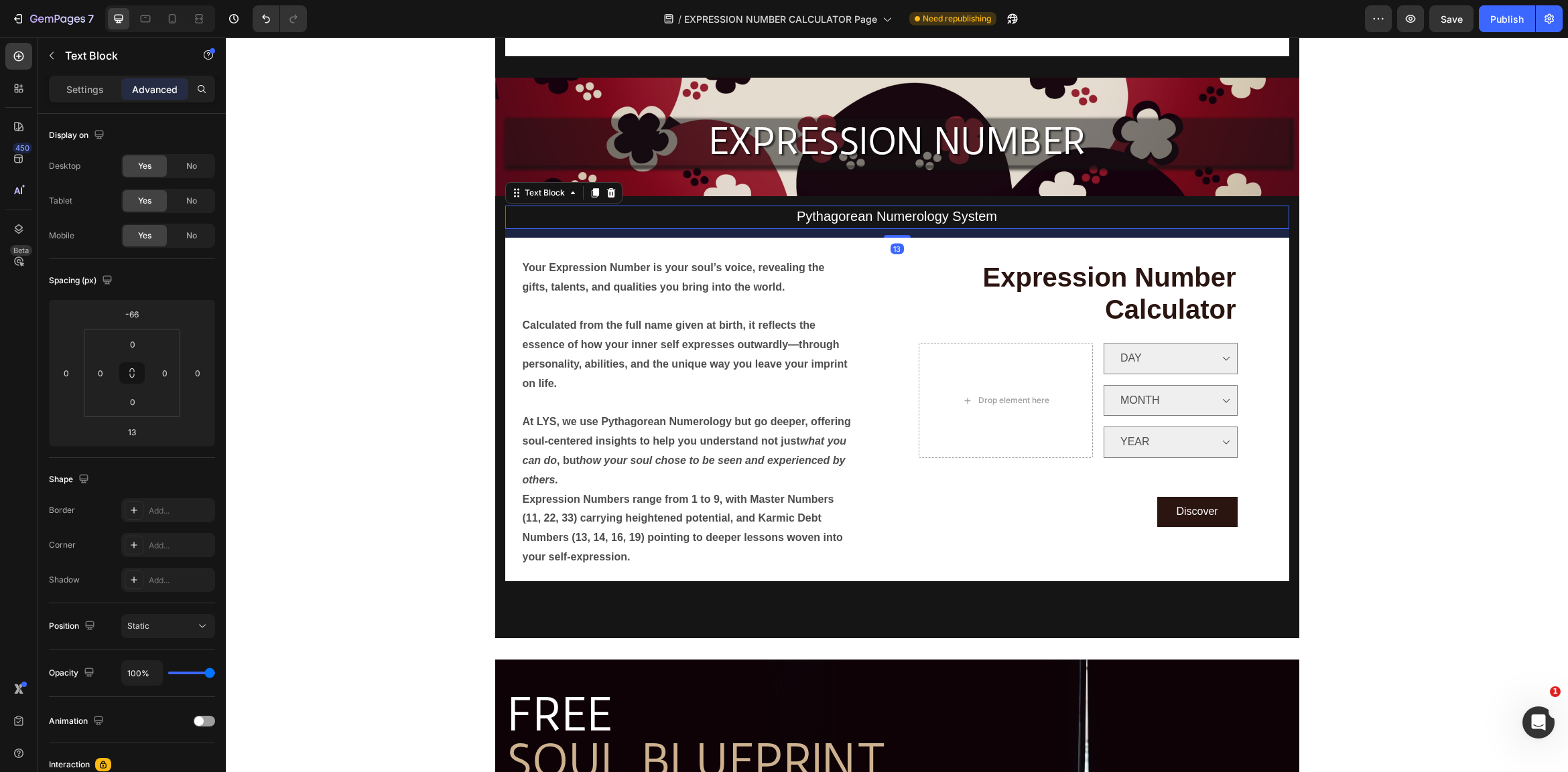
scroll to position [185, 0]
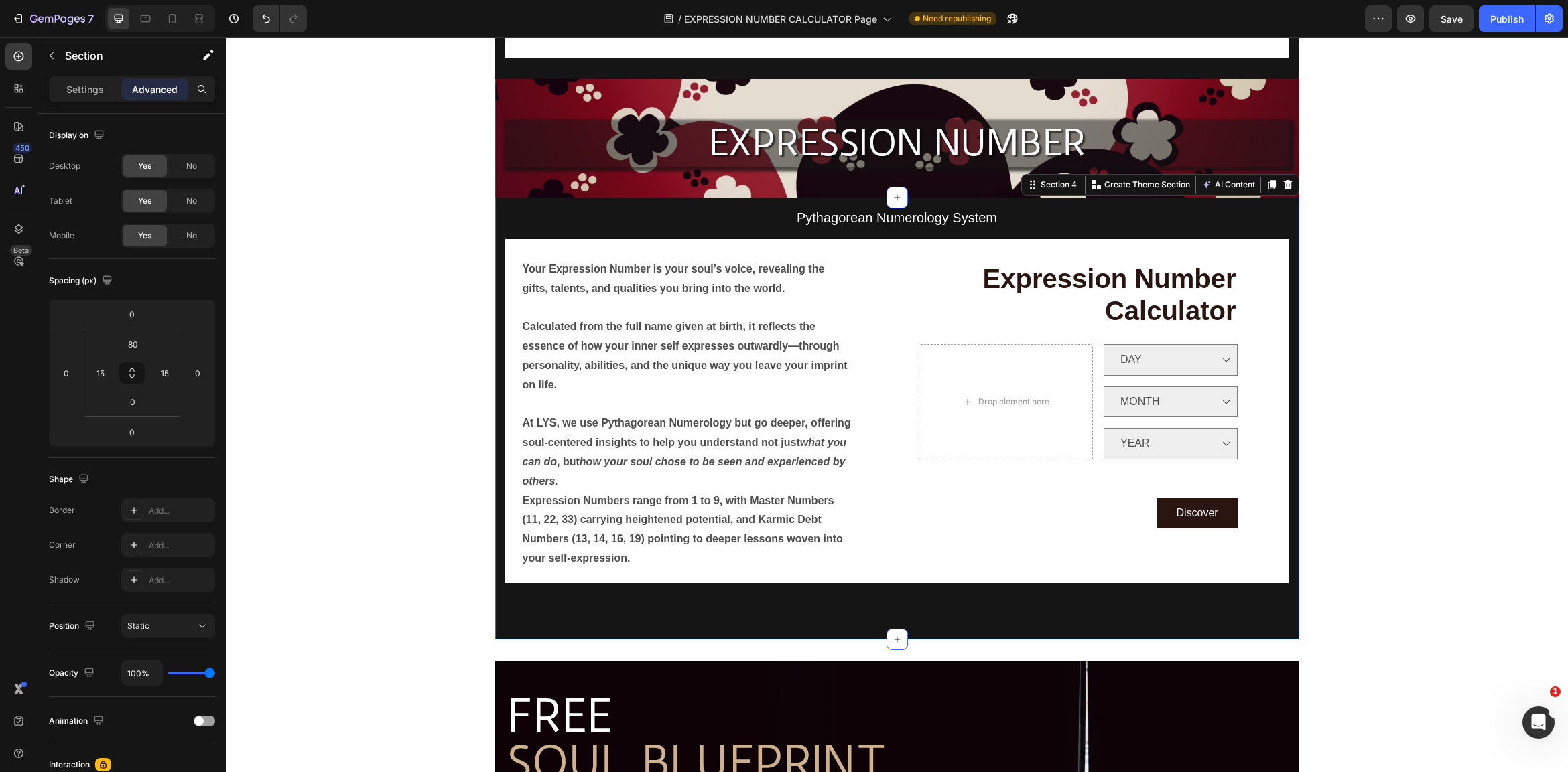
click at [1194, 598] on div "Pythagorean Numerology System Text Block Your Expression Number is your soul’s …" at bounding box center [897, 445] width 784 height 387
click at [1196, 598] on div "Pythagorean Numerology System Text Block Your Expression Number is your soul’s …" at bounding box center [897, 445] width 784 height 387
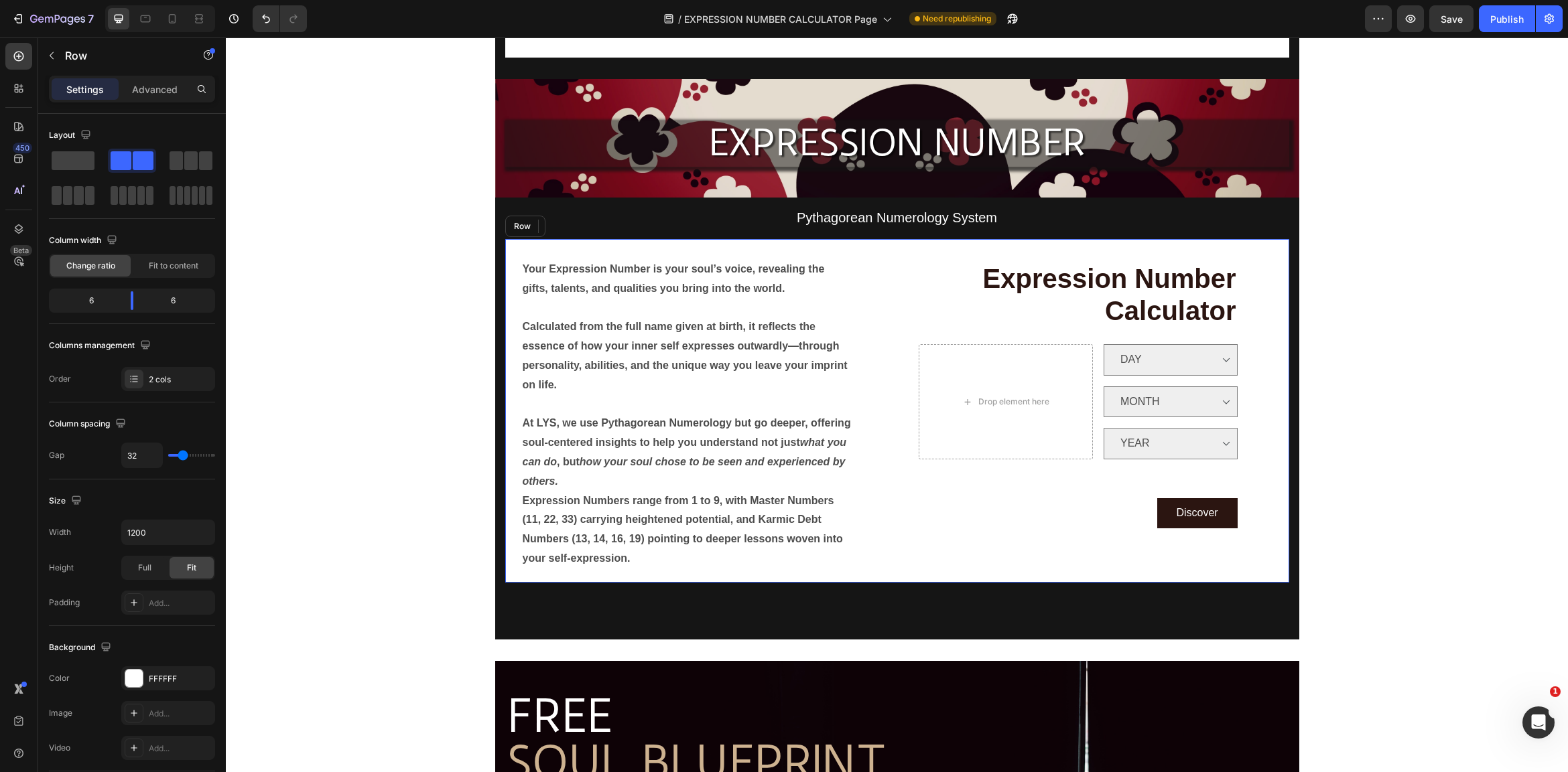
click at [1230, 547] on div "Expression Number Calculator Heading Drop element here DAY Option 3 Dropdown MO…" at bounding box center [1098, 411] width 381 height 344
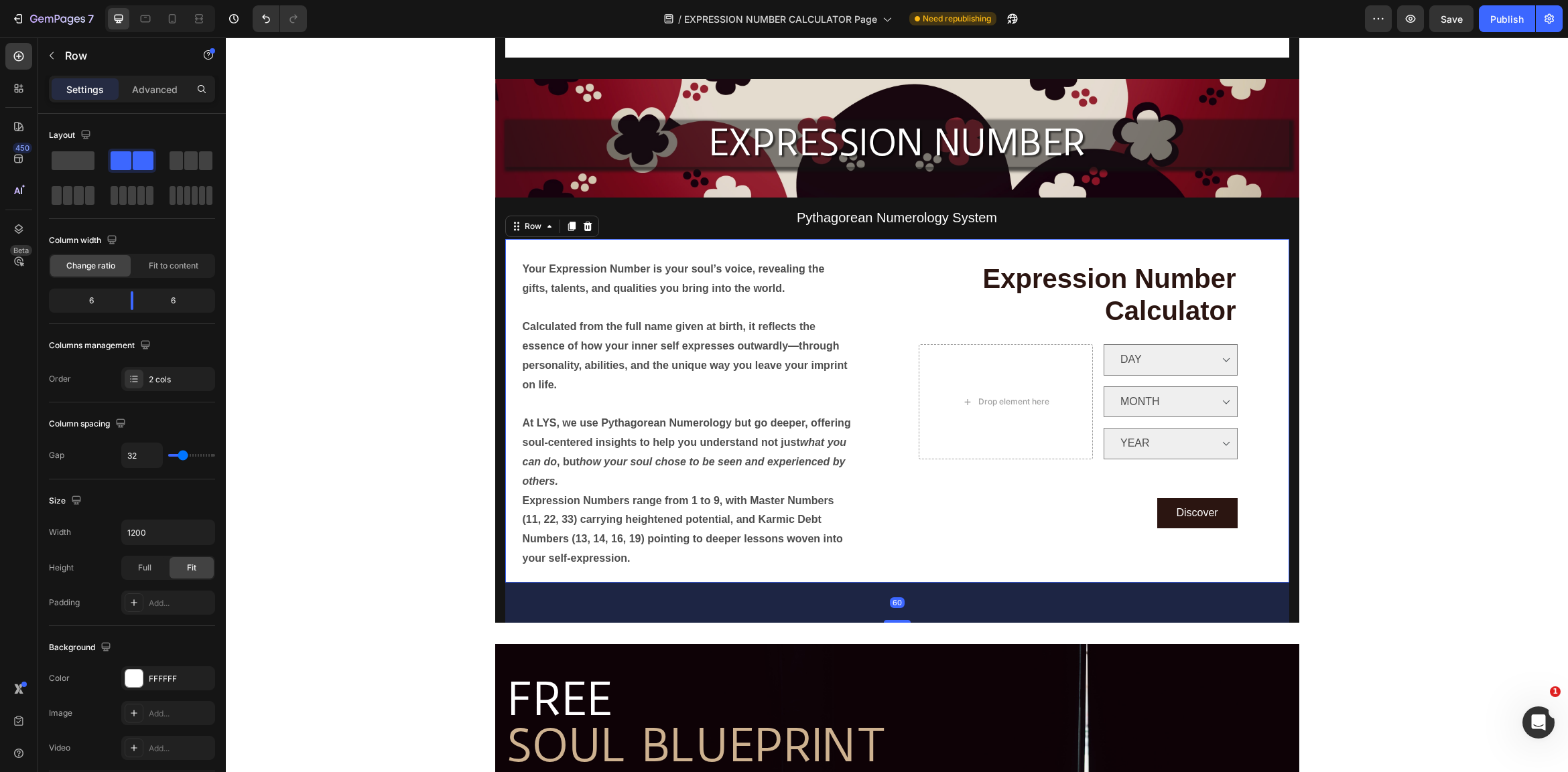
drag, startPoint x: 899, startPoint y: 622, endPoint x: 1026, endPoint y: 630, distance: 127.3
click at [910, 582] on div "60" at bounding box center [897, 582] width 784 height 0
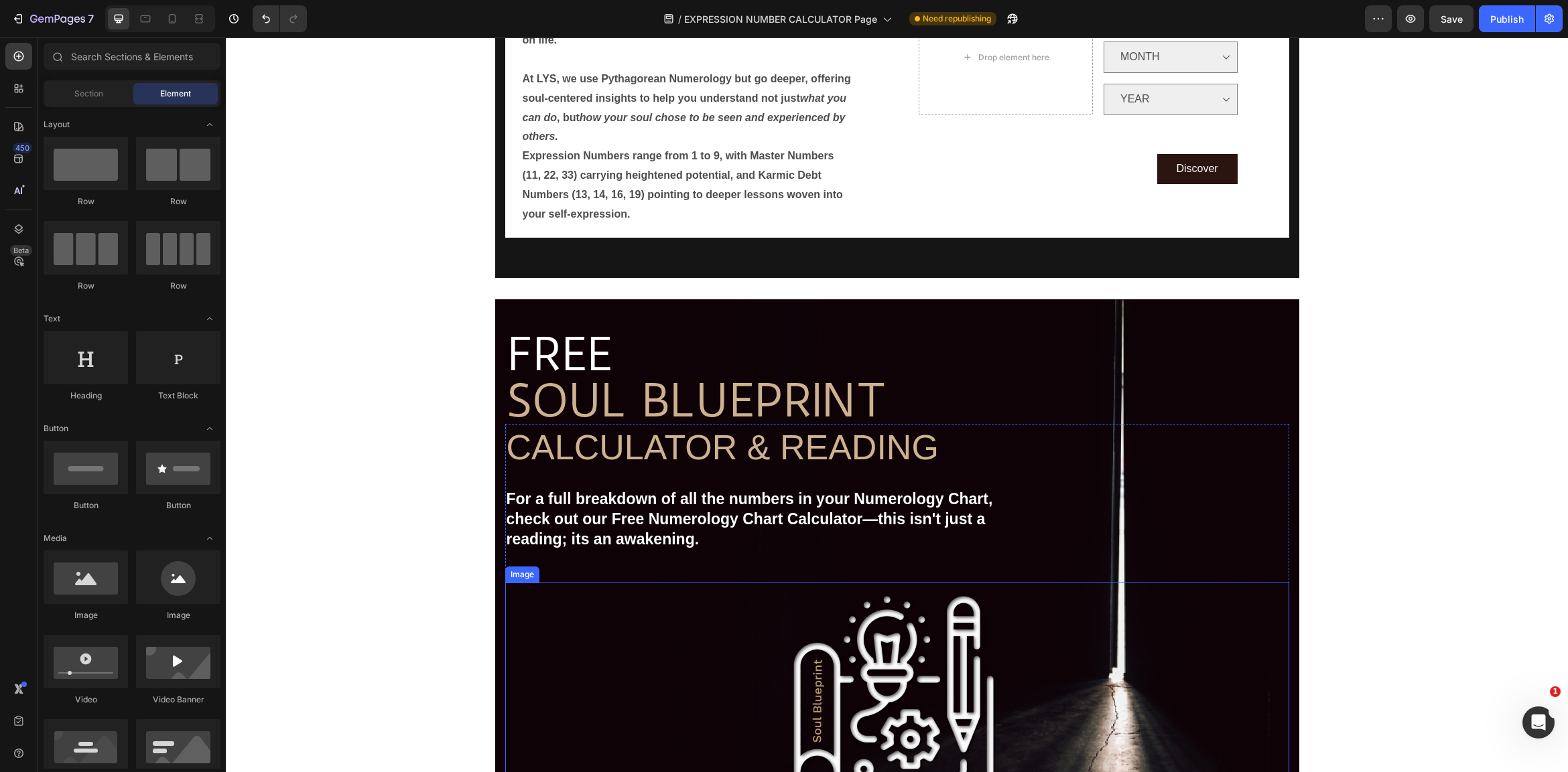
scroll to position [641, 0]
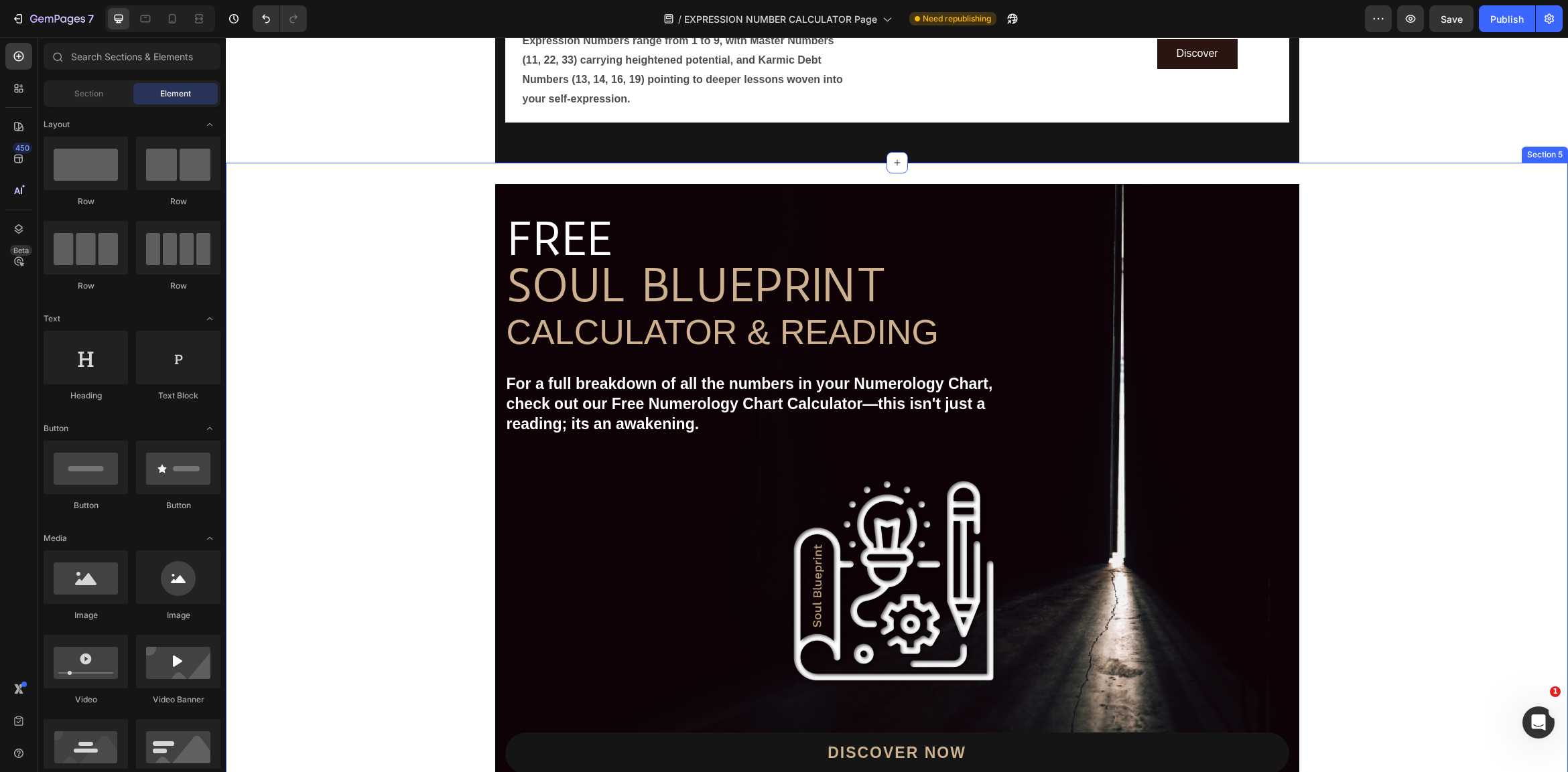
click at [893, 166] on div "Image Free shipping Text Block from The States Text Block Advanced List Image 3…" at bounding box center [897, 506] width 1342 height 687
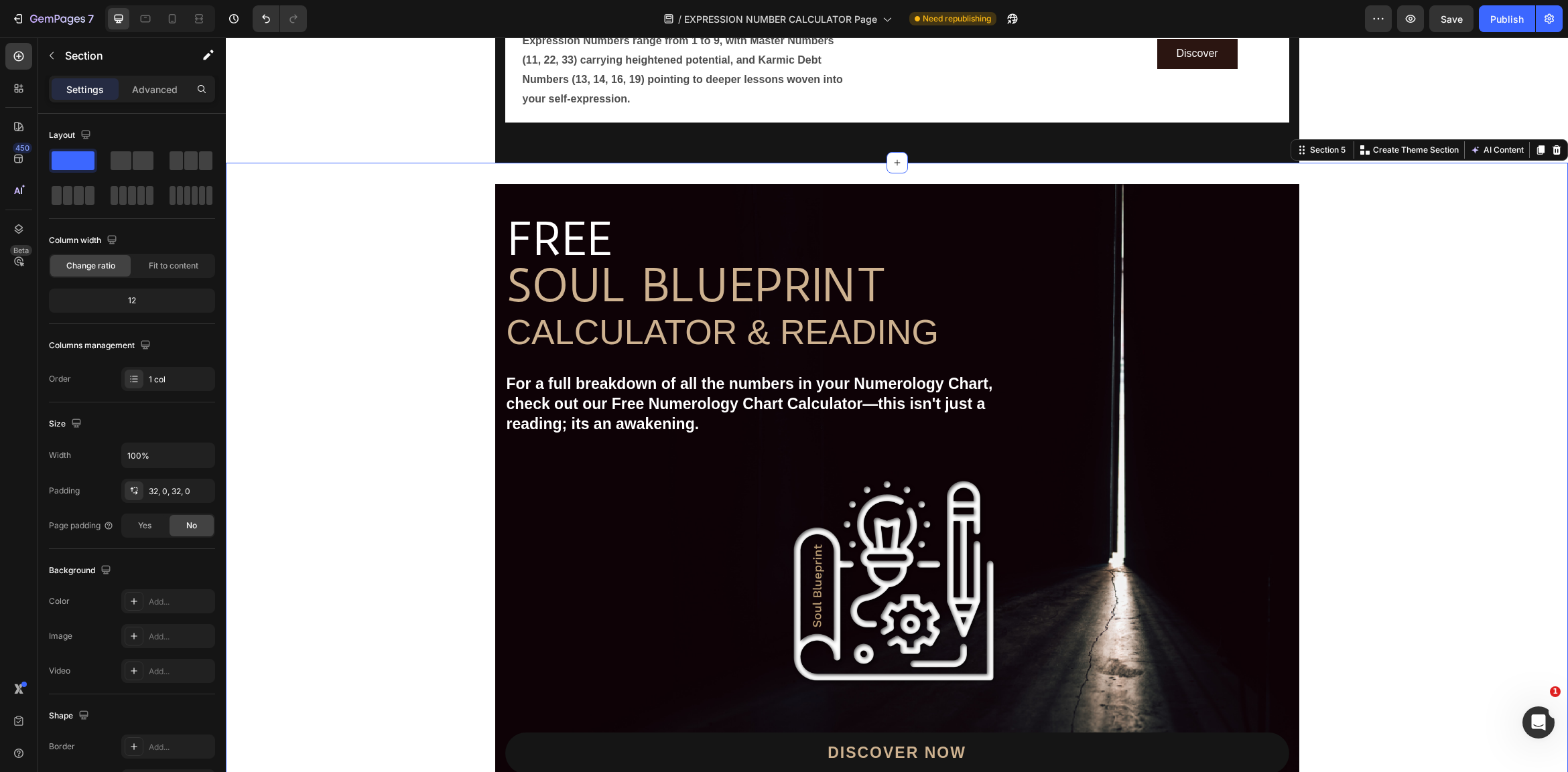
click at [966, 163] on div "Image Free shipping Text Block from The States Text Block Advanced List Image 3…" at bounding box center [897, 506] width 1342 height 687
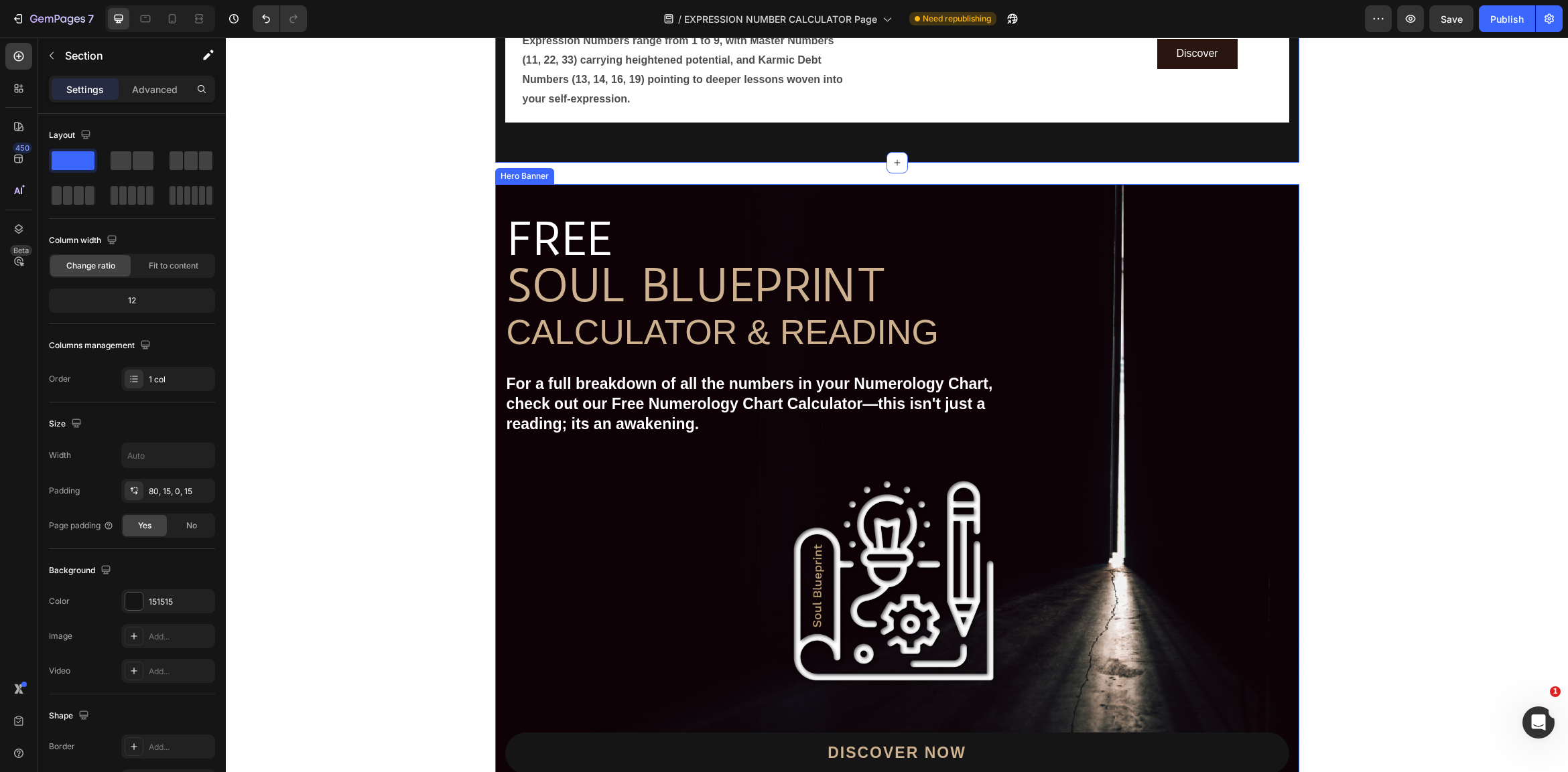
click at [908, 188] on div "Image Free shipping Text Block from The States Text Block Advanced List Image 3…" at bounding box center [897, 501] width 804 height 633
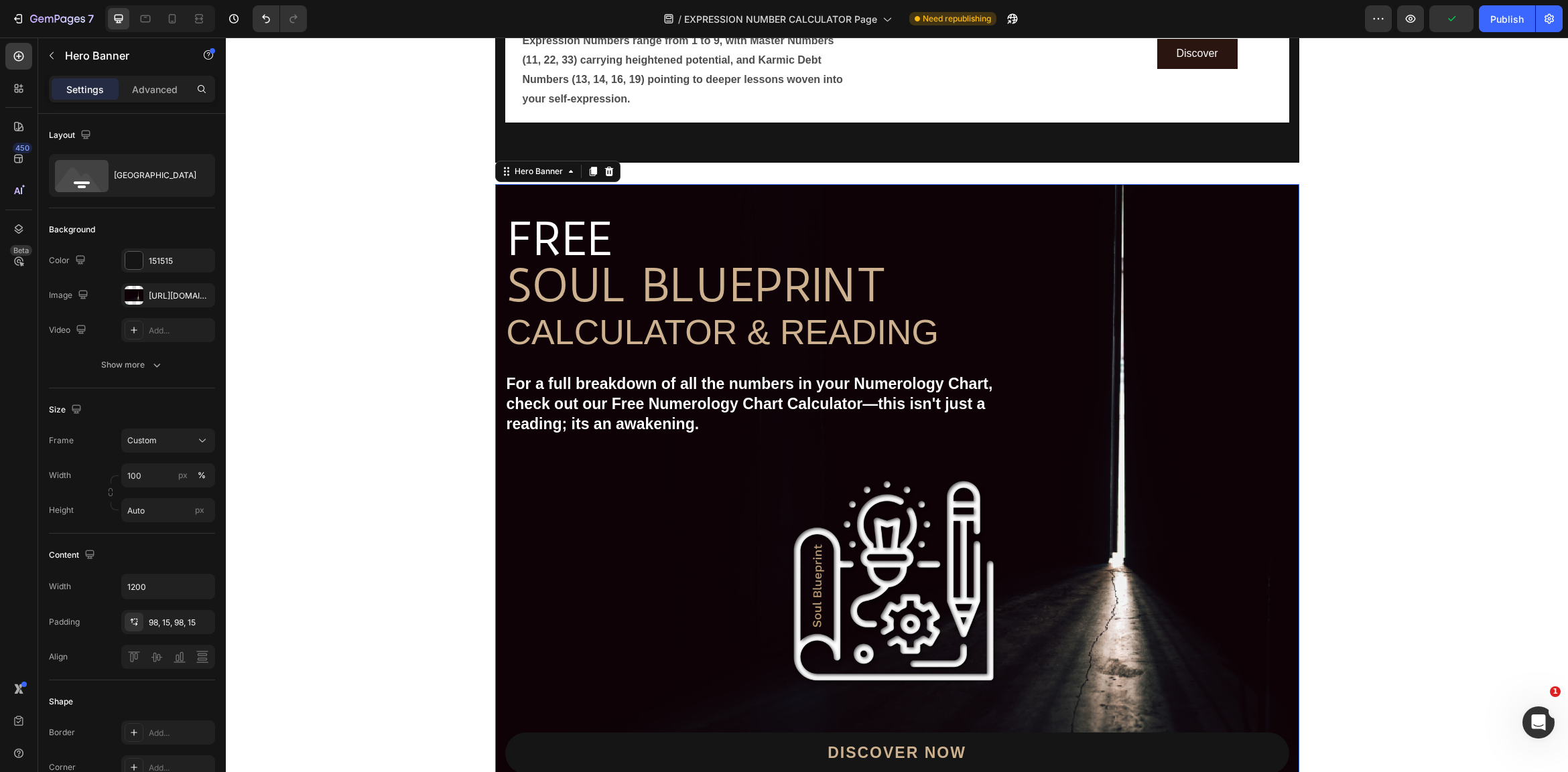
click at [899, 185] on div "Image Free shipping Text Block from The States Text Block Advanced List Image 3…" at bounding box center [897, 501] width 804 height 633
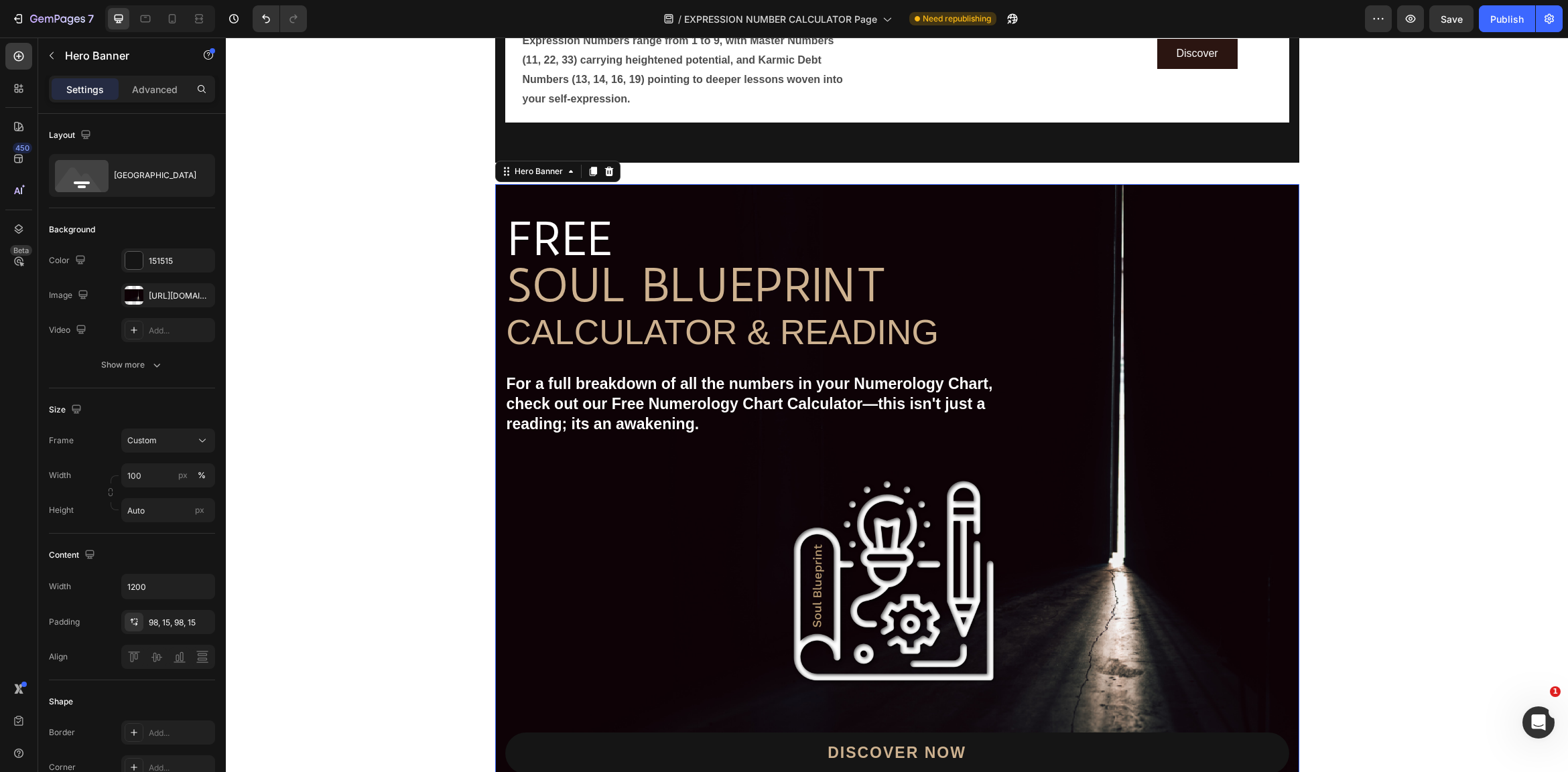
click at [690, 194] on div "Image Free shipping Text Block from The States Text Block Advanced List Image 3…" at bounding box center [897, 501] width 804 height 633
drag, startPoint x: 691, startPoint y: 194, endPoint x: 729, endPoint y: 189, distance: 38.3
click at [692, 194] on div "Image Free shipping Text Block from The States Text Block Advanced List Image 3…" at bounding box center [897, 501] width 804 height 633
drag, startPoint x: 740, startPoint y: 186, endPoint x: 766, endPoint y: 180, distance: 26.7
click at [748, 185] on div "Image Free shipping Text Block from The States Text Block Advanced List Image 3…" at bounding box center [897, 501] width 804 height 633
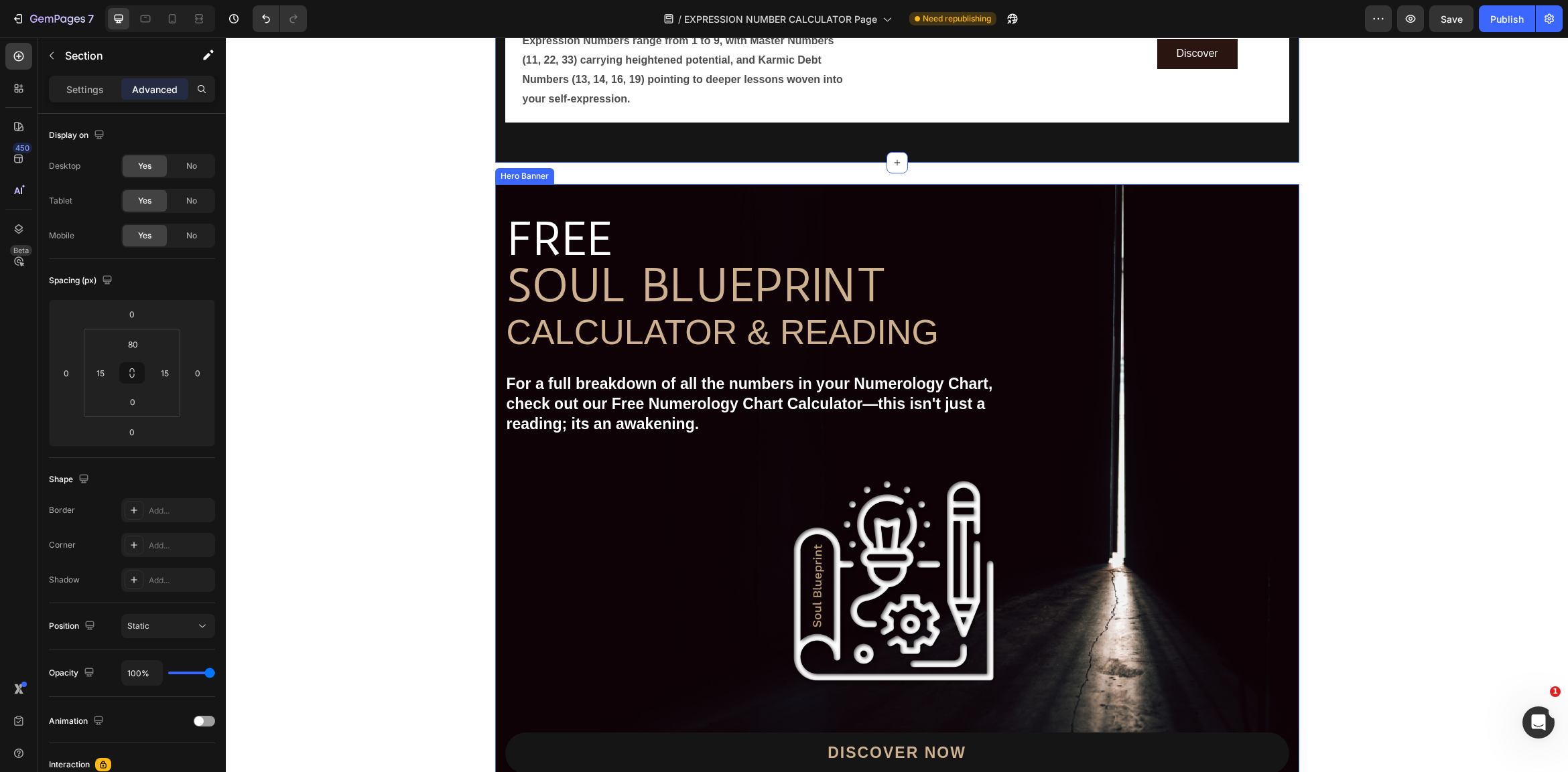
drag, startPoint x: 1054, startPoint y: 204, endPoint x: 1087, endPoint y: 202, distance: 33.1
click at [1063, 204] on div "Image Free shipping Text Block from The States Text Block Advanced List Image 3…" at bounding box center [897, 501] width 804 height 633
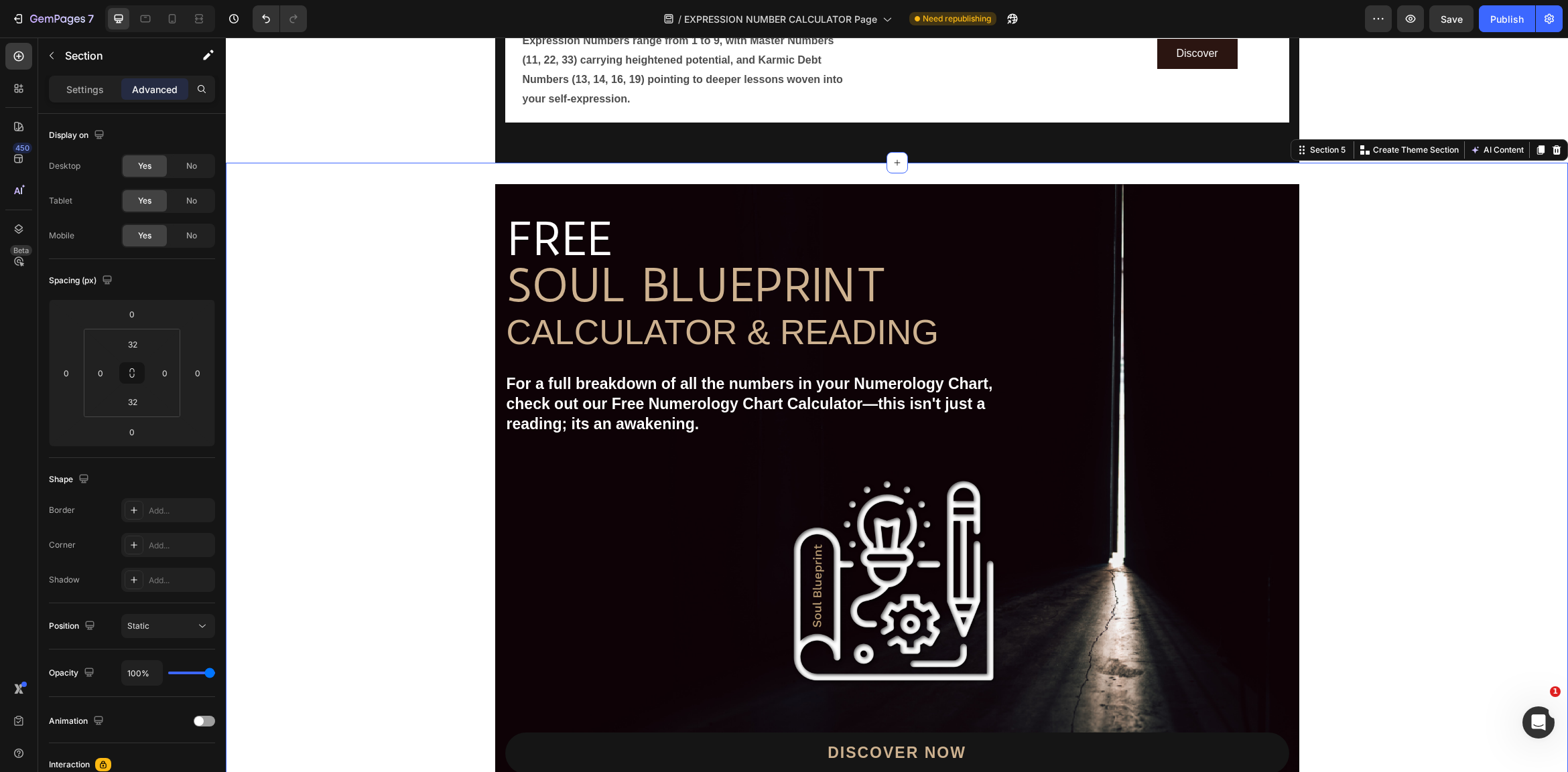
click at [1265, 163] on div "Image Free shipping Text Block from The States Text Block Advanced List Image 3…" at bounding box center [897, 506] width 1342 height 687
click at [899, 157] on icon at bounding box center [897, 163] width 11 height 11
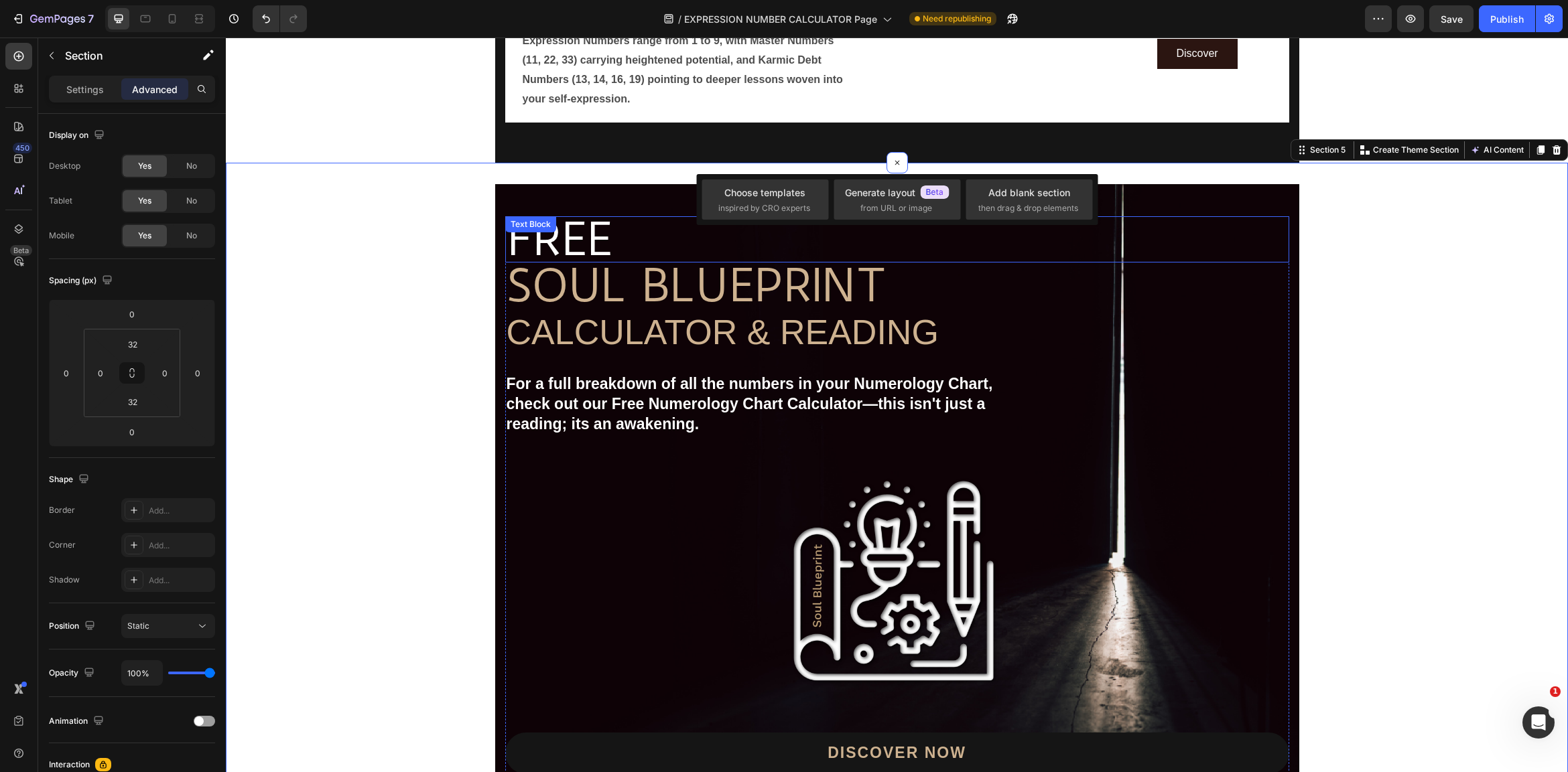
click at [1286, 239] on p "FREE" at bounding box center [897, 239] width 781 height 44
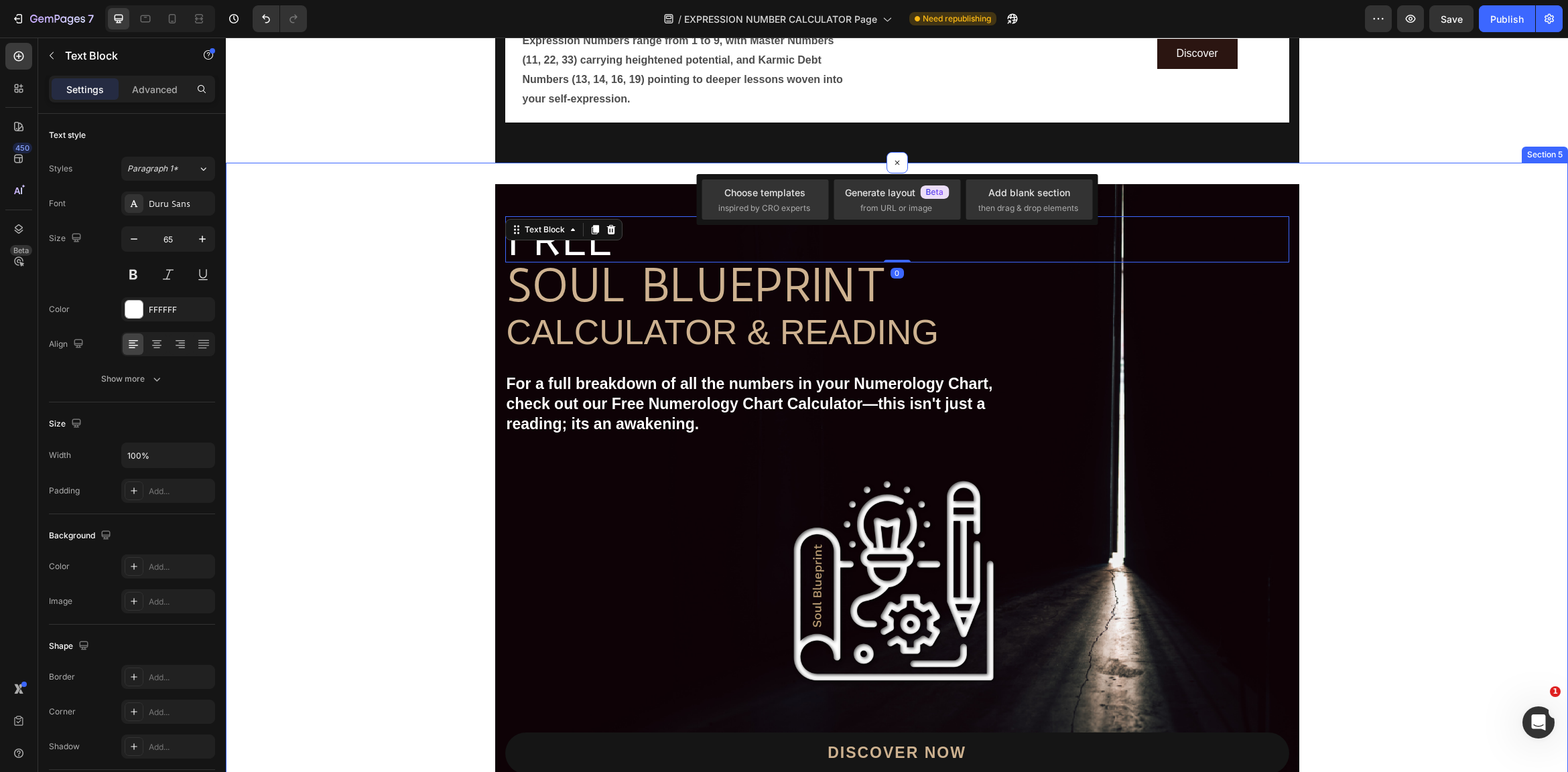
drag, startPoint x: 1350, startPoint y: 266, endPoint x: 1329, endPoint y: 250, distance: 26.4
click at [1345, 262] on div "Image Free shipping Text Block from The States Text Block Advanced List Image 3…" at bounding box center [897, 506] width 1342 height 644
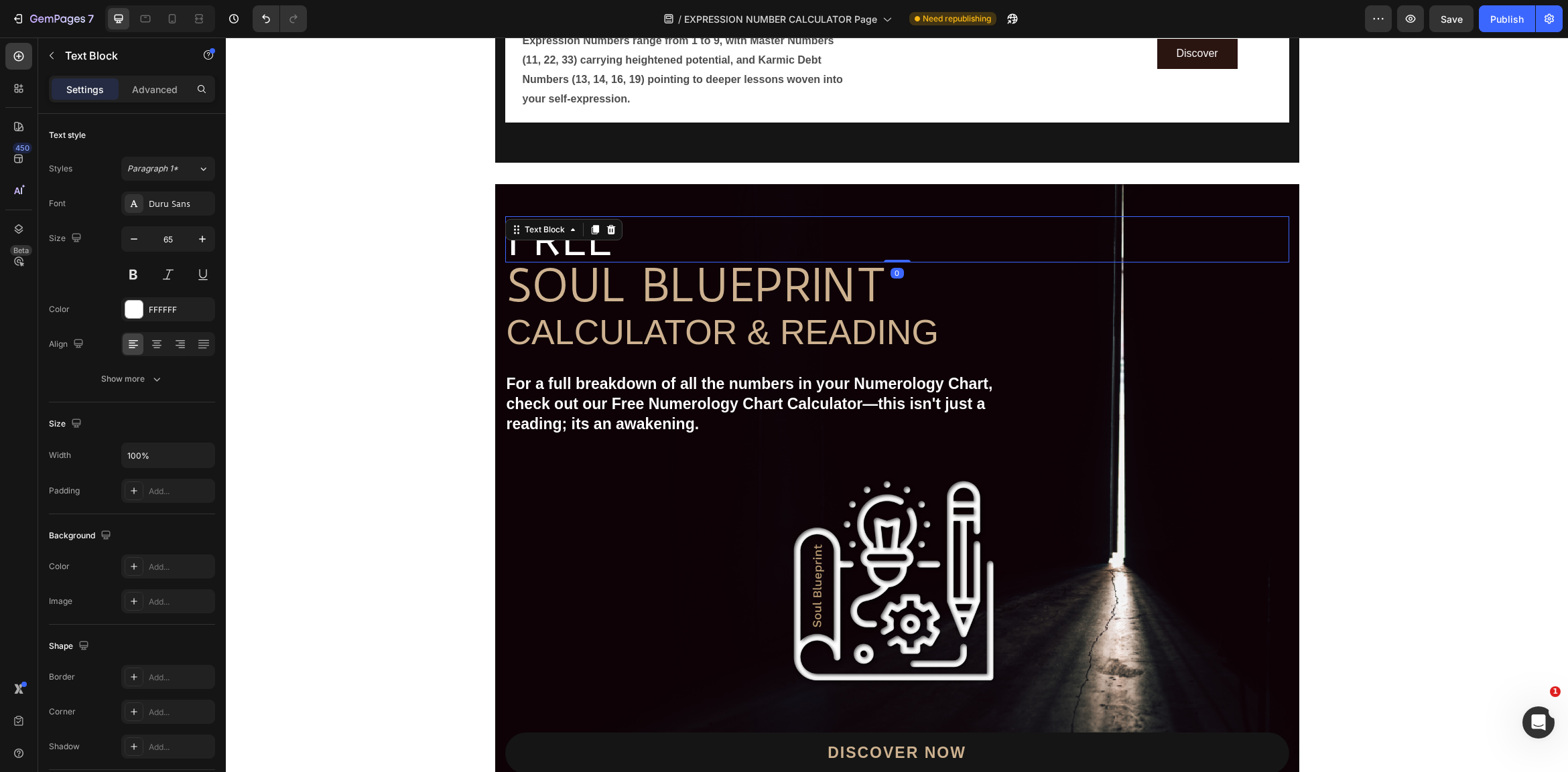
click at [1283, 220] on p "FREE" at bounding box center [897, 239] width 781 height 44
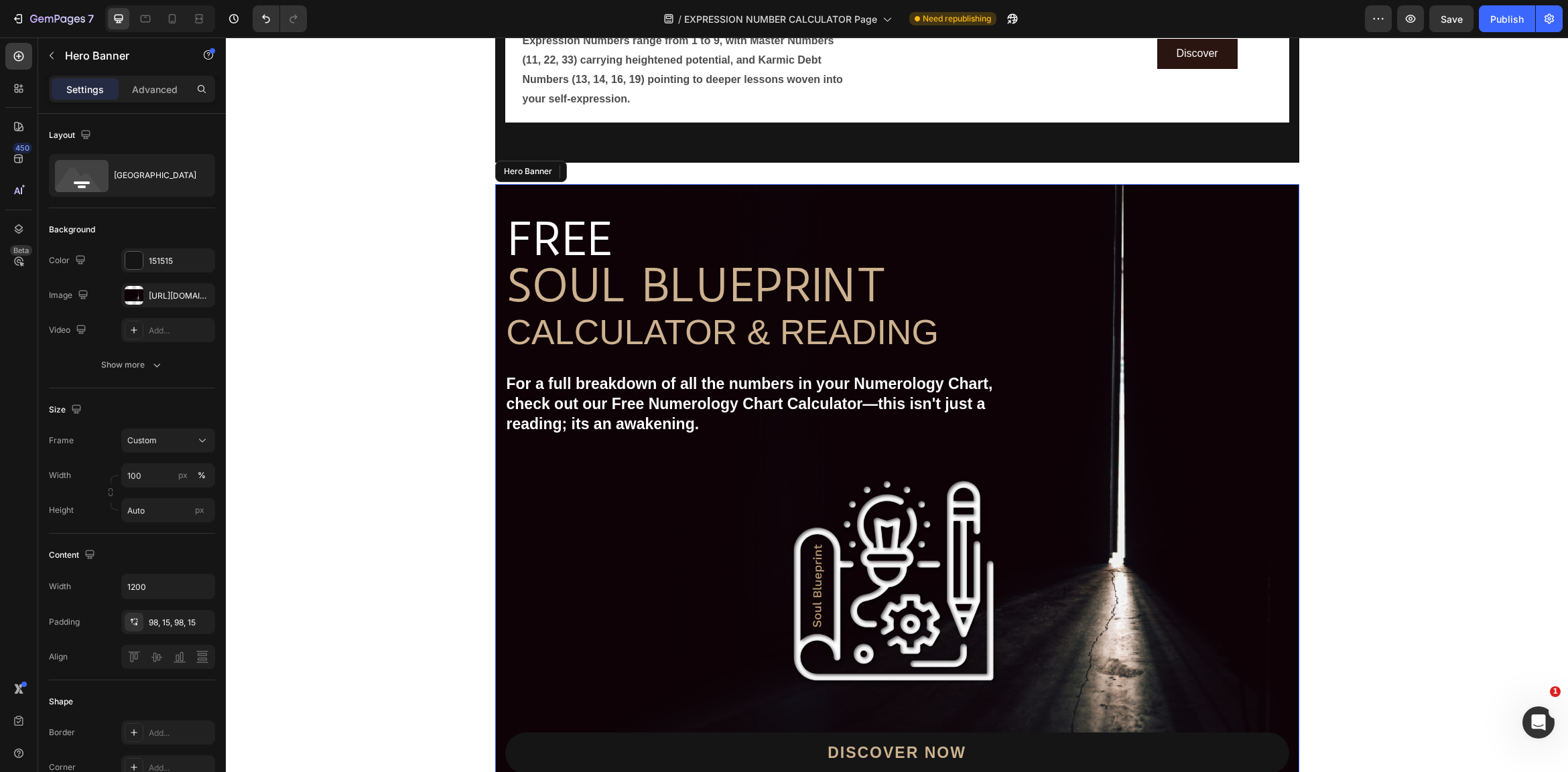
click at [1265, 189] on div "Image Free shipping Text Block from The States Text Block Advanced List Image 3…" at bounding box center [897, 501] width 804 height 633
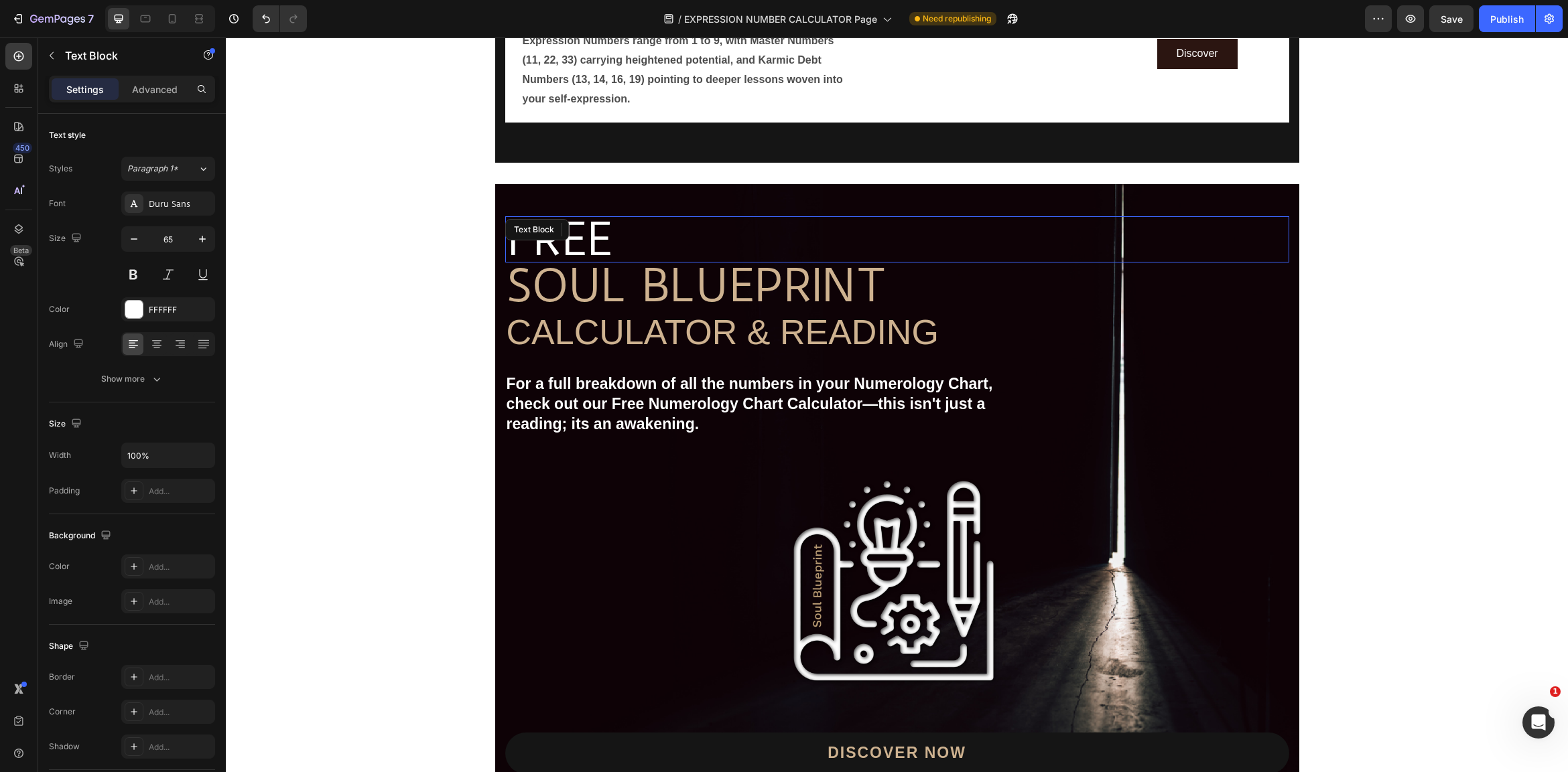
click at [917, 225] on p "FREE" at bounding box center [897, 239] width 781 height 44
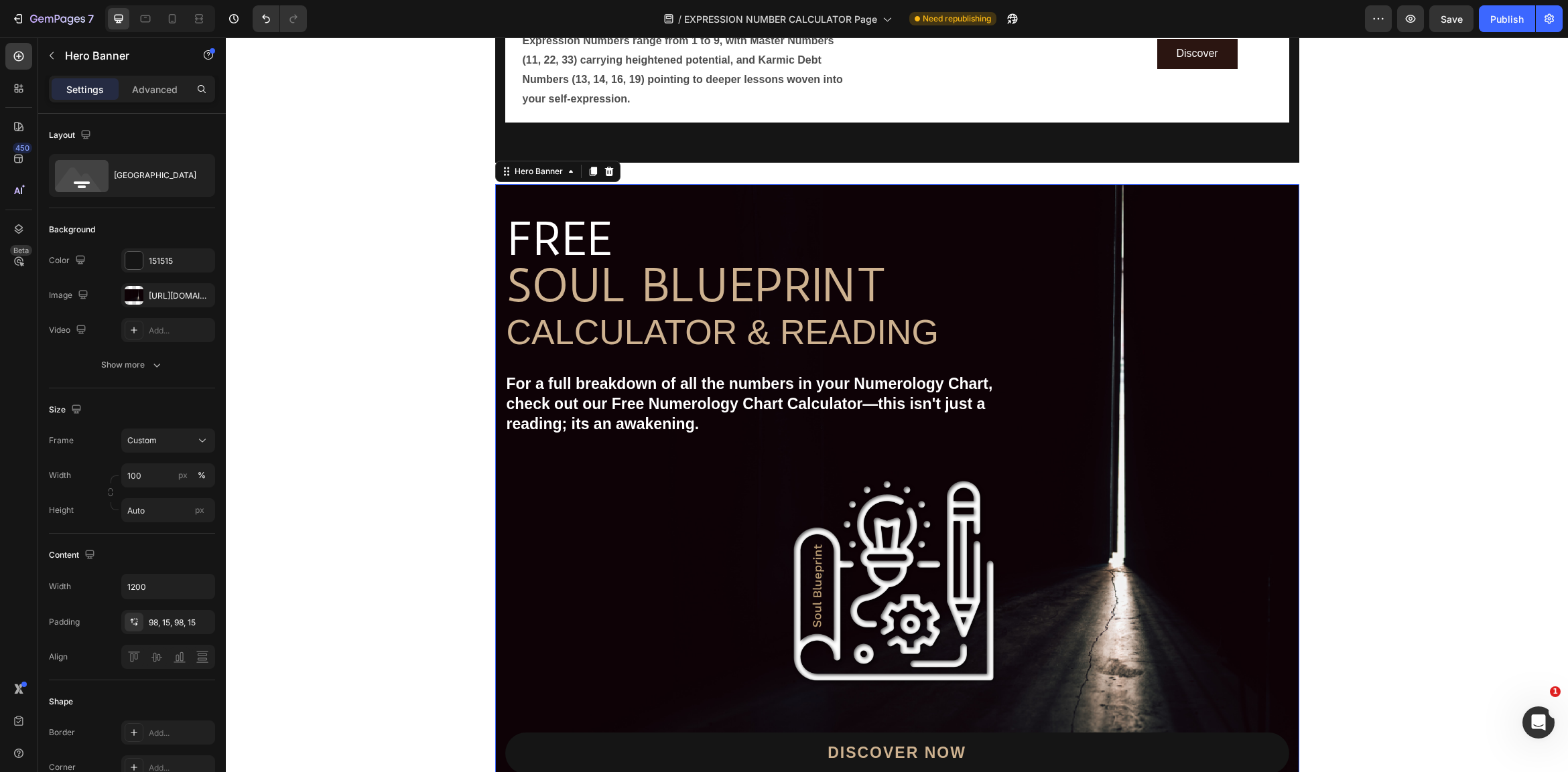
click at [908, 199] on div "Image Free shipping Text Block from The States Text Block Advanced List Image 3…" at bounding box center [897, 501] width 804 height 633
click at [908, 192] on div "Image Free shipping Text Block from The States Text Block Advanced List Image 3…" at bounding box center [897, 501] width 804 height 633
click at [908, 188] on div "Image Free shipping Text Block from The States Text Block Advanced List Image 3…" at bounding box center [897, 501] width 804 height 633
click at [1389, 338] on div "Image Free shipping Text Block from The States Text Block Advanced List Image 3…" at bounding box center [897, 506] width 1342 height 644
click at [925, 184] on div "Image Free shipping Text Block from The States Text Block Advanced List Image 3…" at bounding box center [897, 501] width 804 height 633
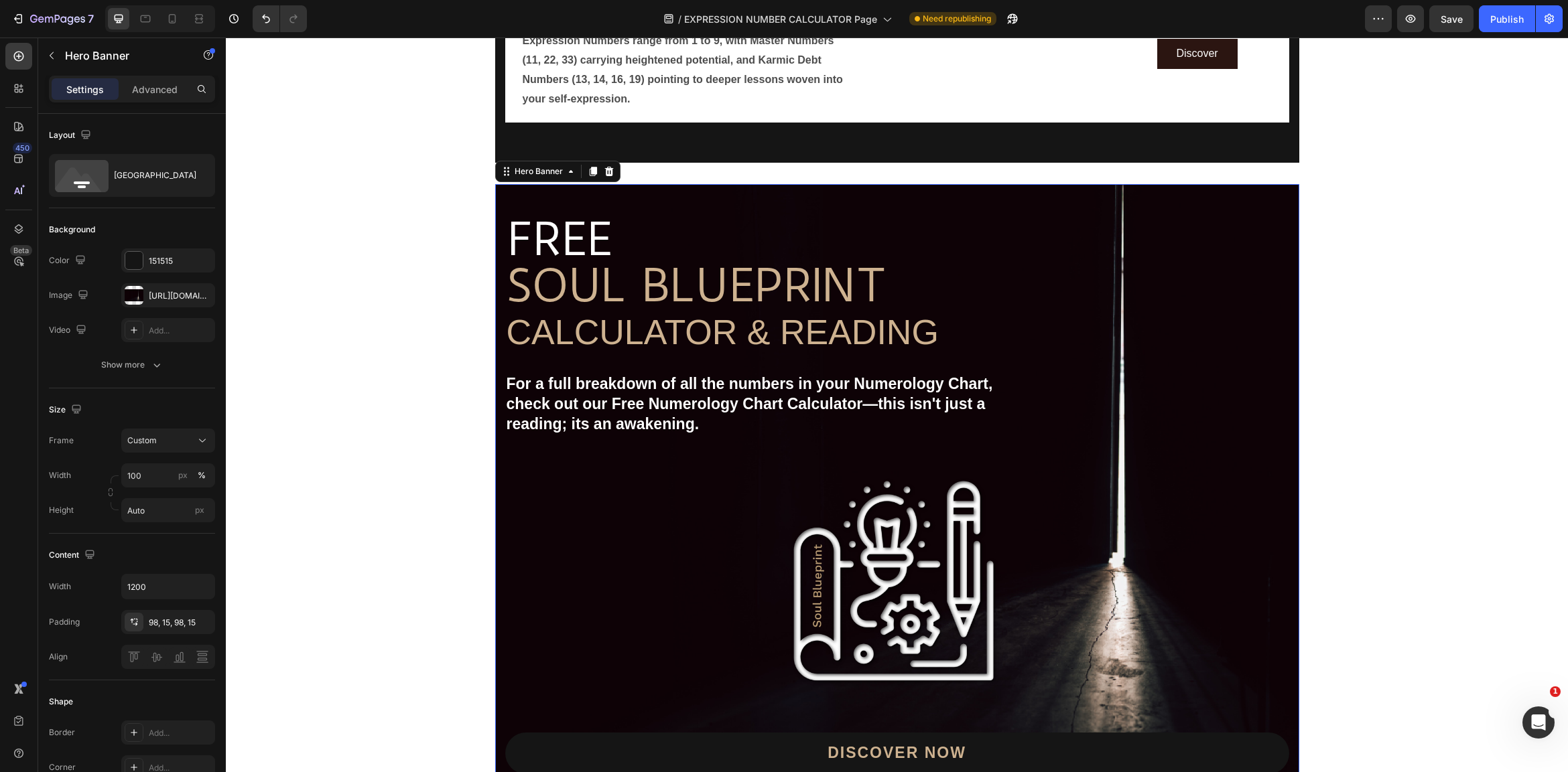
click at [706, 191] on div "Image Free shipping Text Block from The States Text Block Advanced List Image 3…" at bounding box center [897, 501] width 804 height 633
click at [422, 163] on div "Image Free shipping Text Block from The States Text Block Advanced List Image 3…" at bounding box center [897, 506] width 1342 height 687
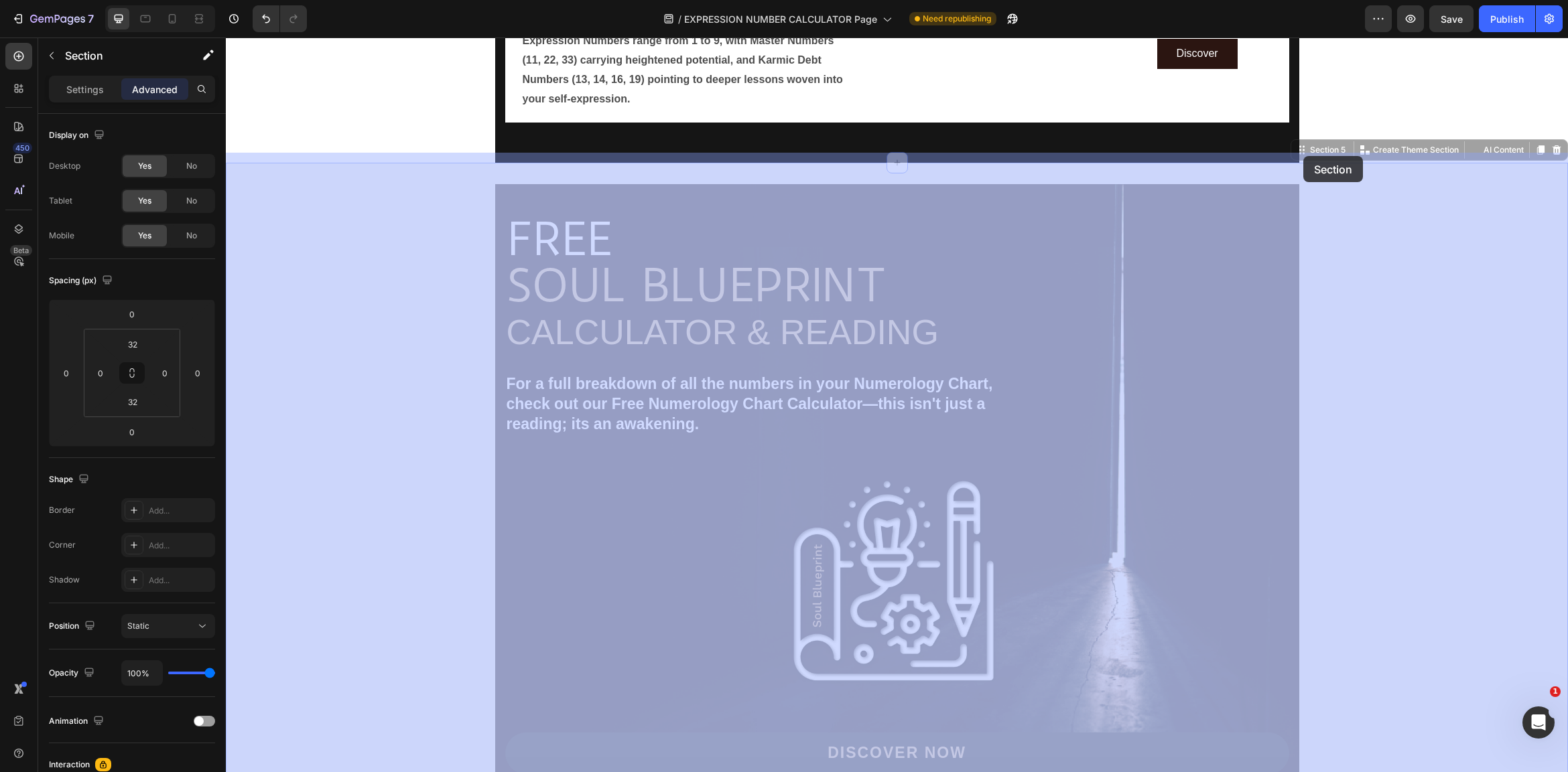
drag, startPoint x: 1300, startPoint y: 140, endPoint x: 1303, endPoint y: 153, distance: 13.3
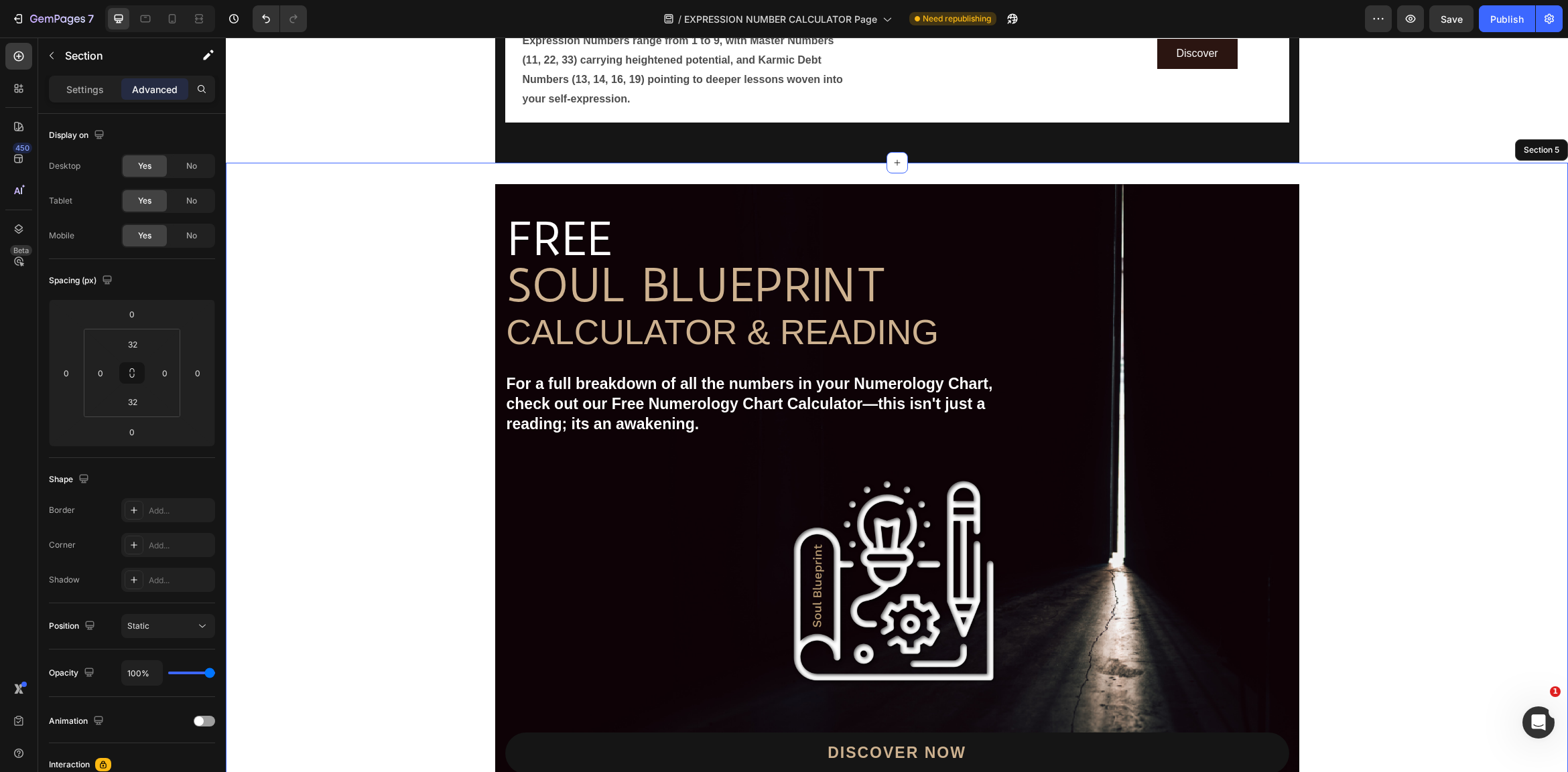
click at [1391, 249] on div "Image Free shipping Text Block from The States Text Block Advanced List Image 3…" at bounding box center [897, 506] width 1342 height 644
click at [141, 346] on input "32" at bounding box center [132, 344] width 27 height 20
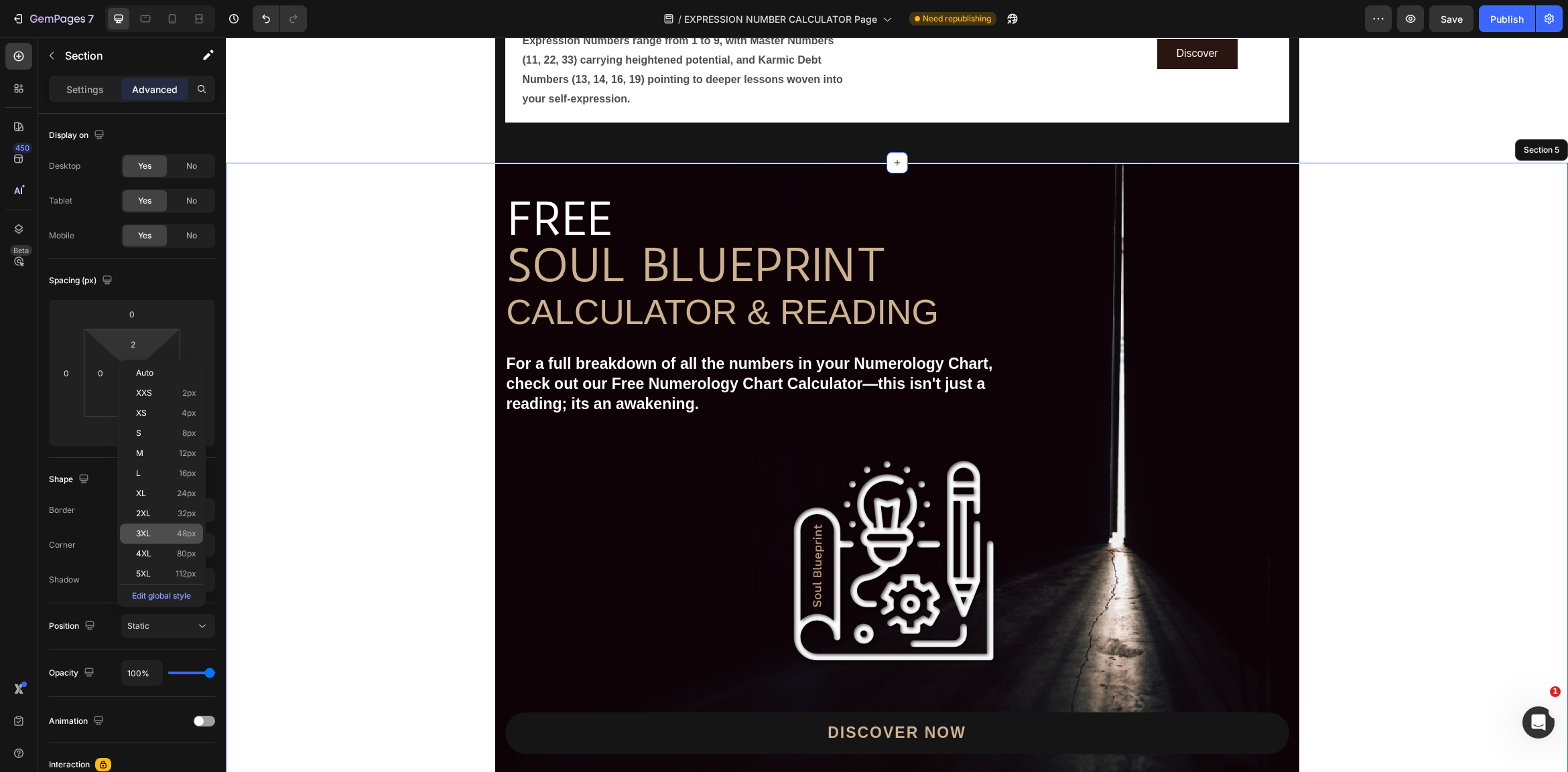
click at [183, 529] on div "3XL 48px" at bounding box center [161, 533] width 83 height 20
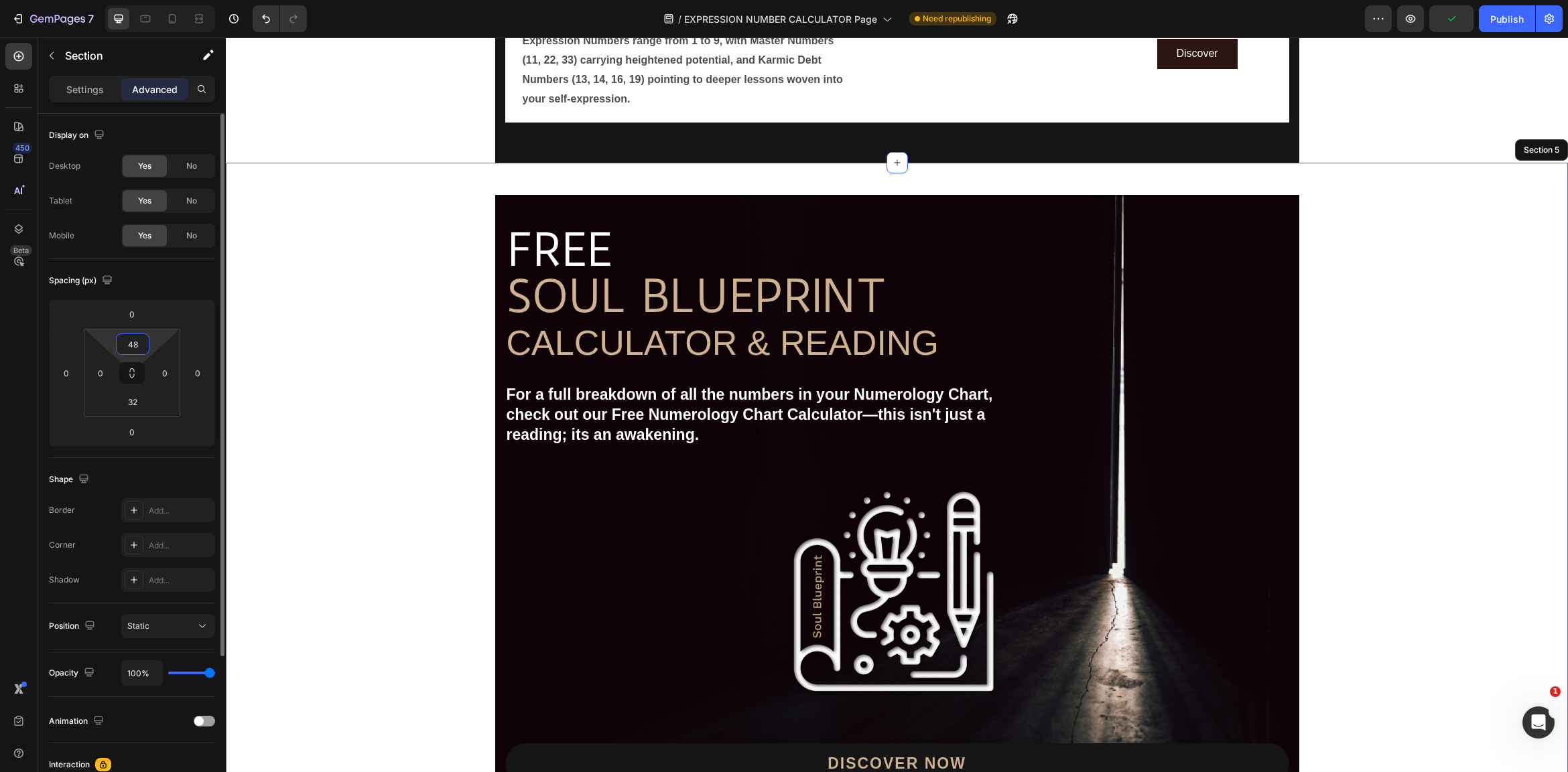
click at [140, 345] on input "48" at bounding box center [132, 344] width 27 height 20
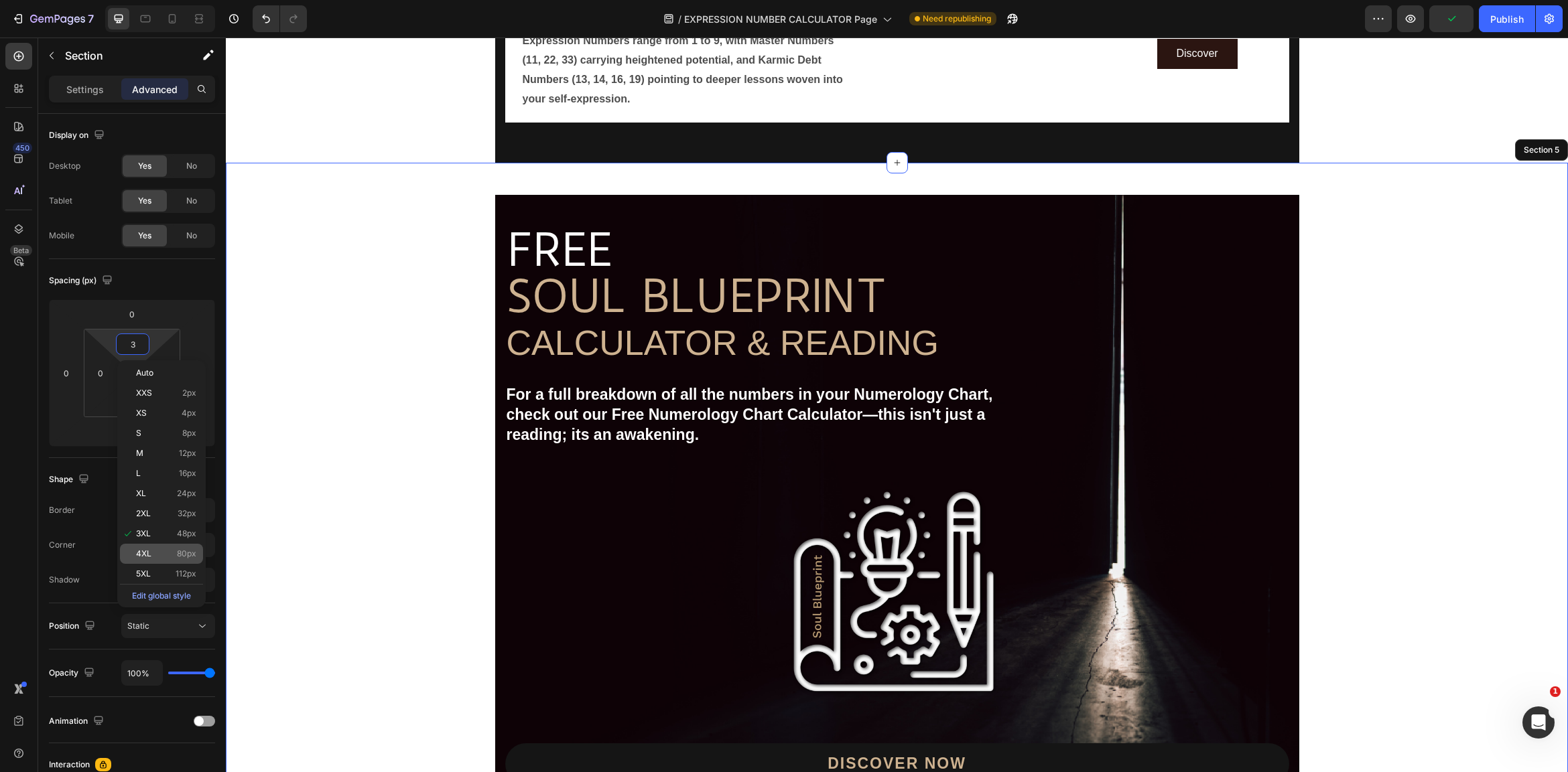
click at [166, 563] on div "4XL 80px" at bounding box center [161, 554] width 83 height 20
type input "80"
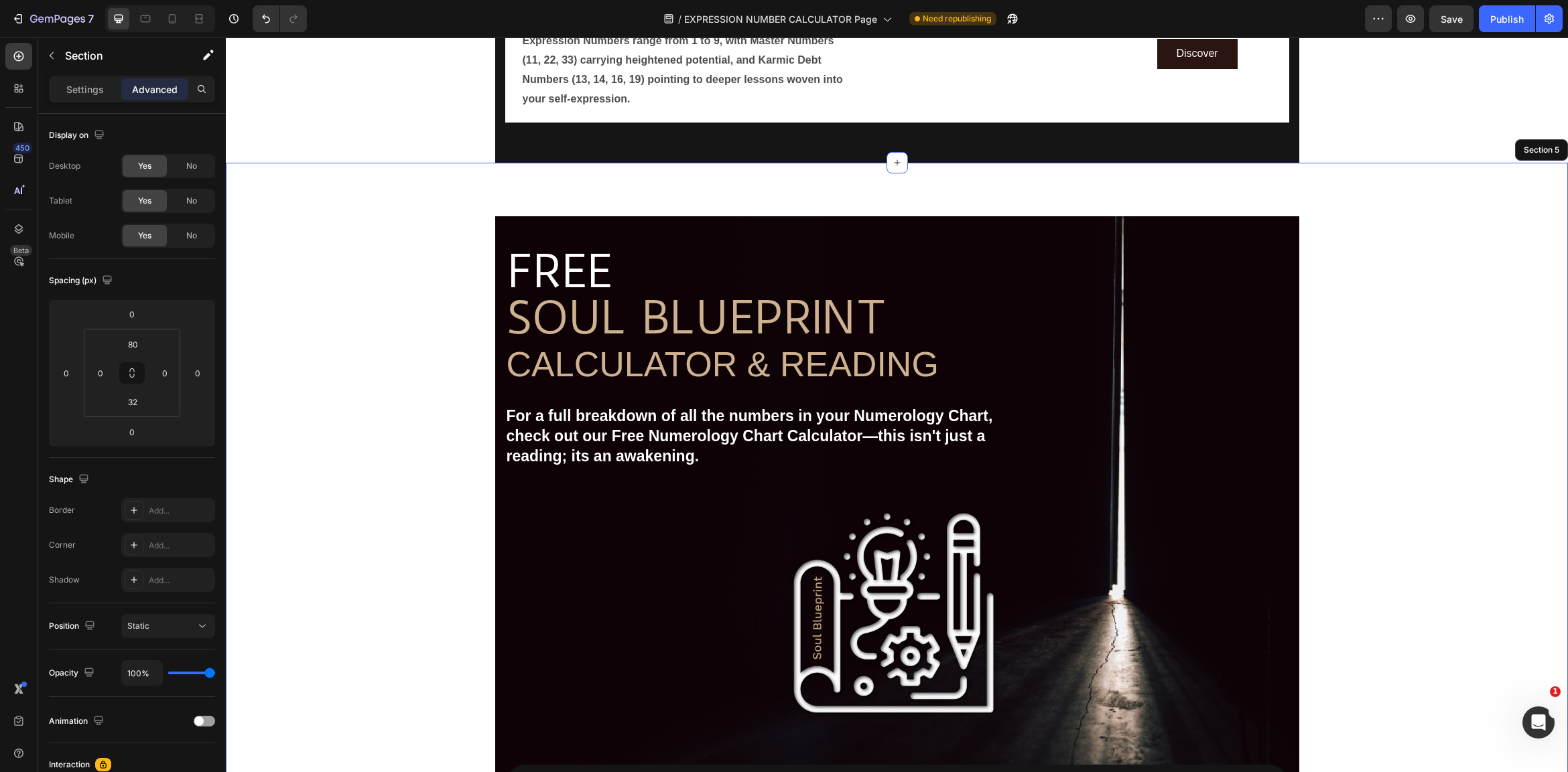
drag, startPoint x: 1365, startPoint y: 471, endPoint x: 1444, endPoint y: 496, distance: 82.9
click at [1369, 473] on div "Image Free shipping Text Block from The States Text Block Advanced List Image 3…" at bounding box center [897, 539] width 1342 height 644
click at [1446, 497] on div "Image Free shipping Text Block from The States Text Block Advanced List Image 3…" at bounding box center [897, 539] width 1342 height 644
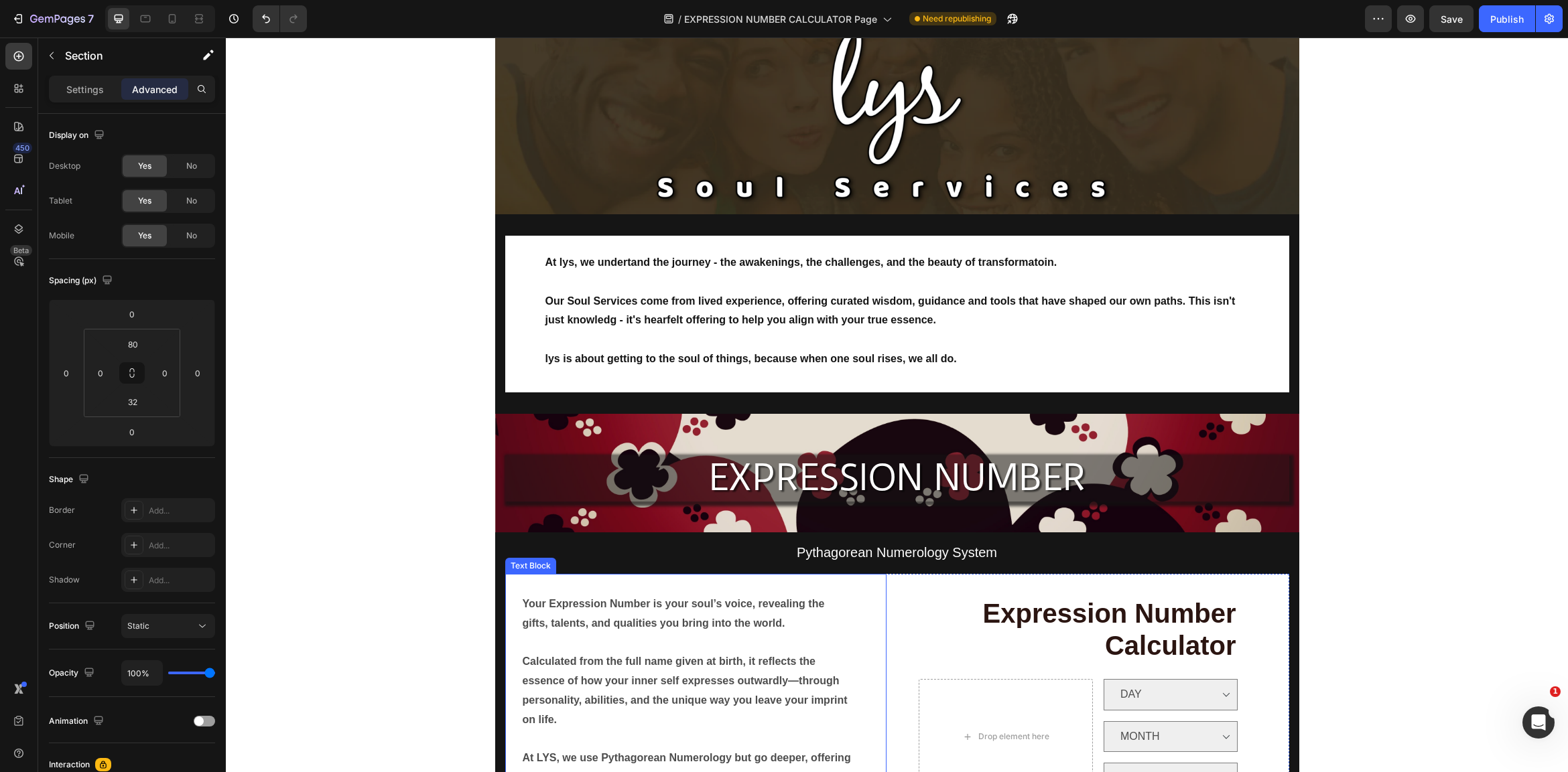
scroll to position [58, 0]
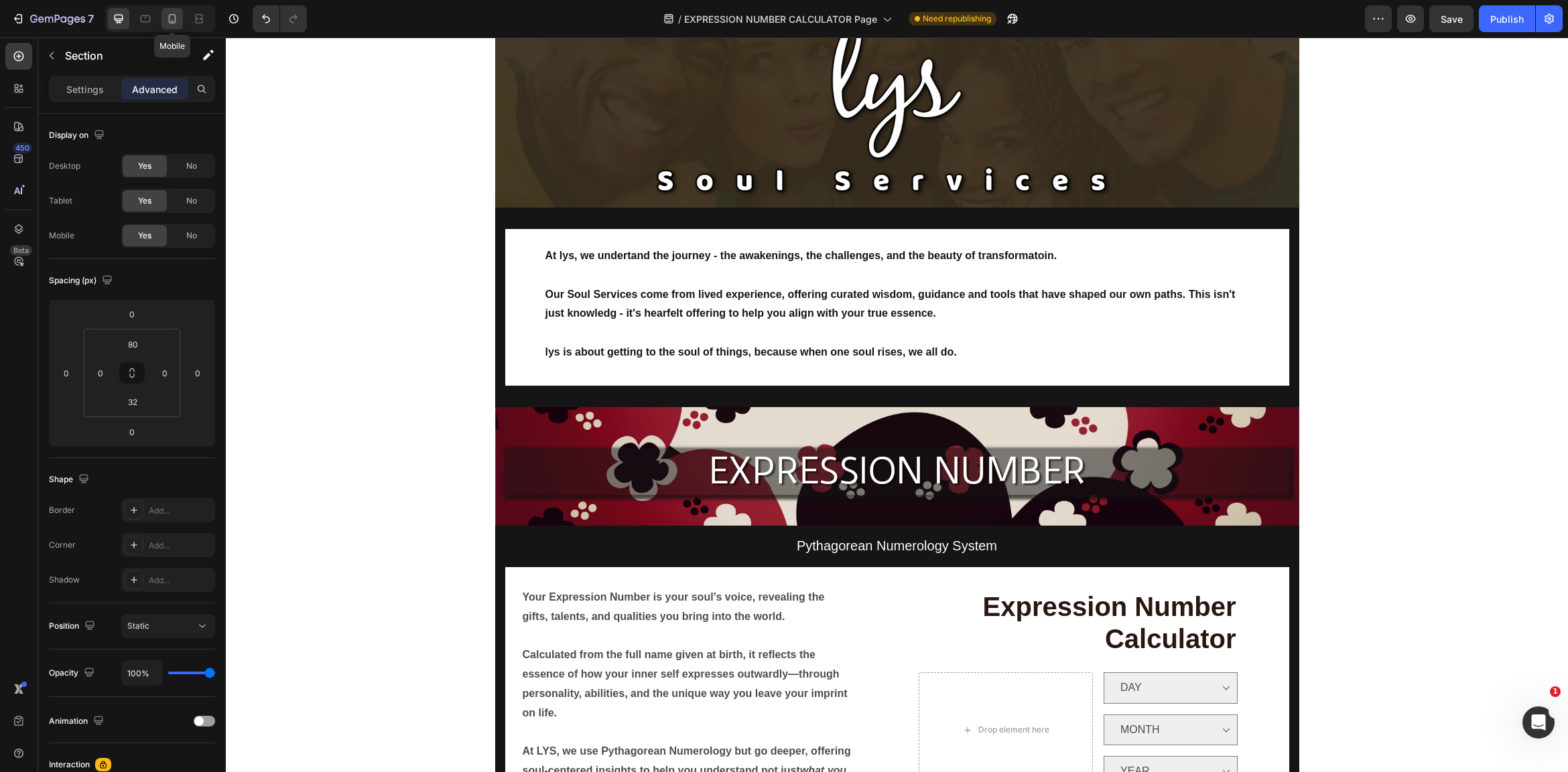
click at [172, 16] on icon at bounding box center [172, 18] width 13 height 13
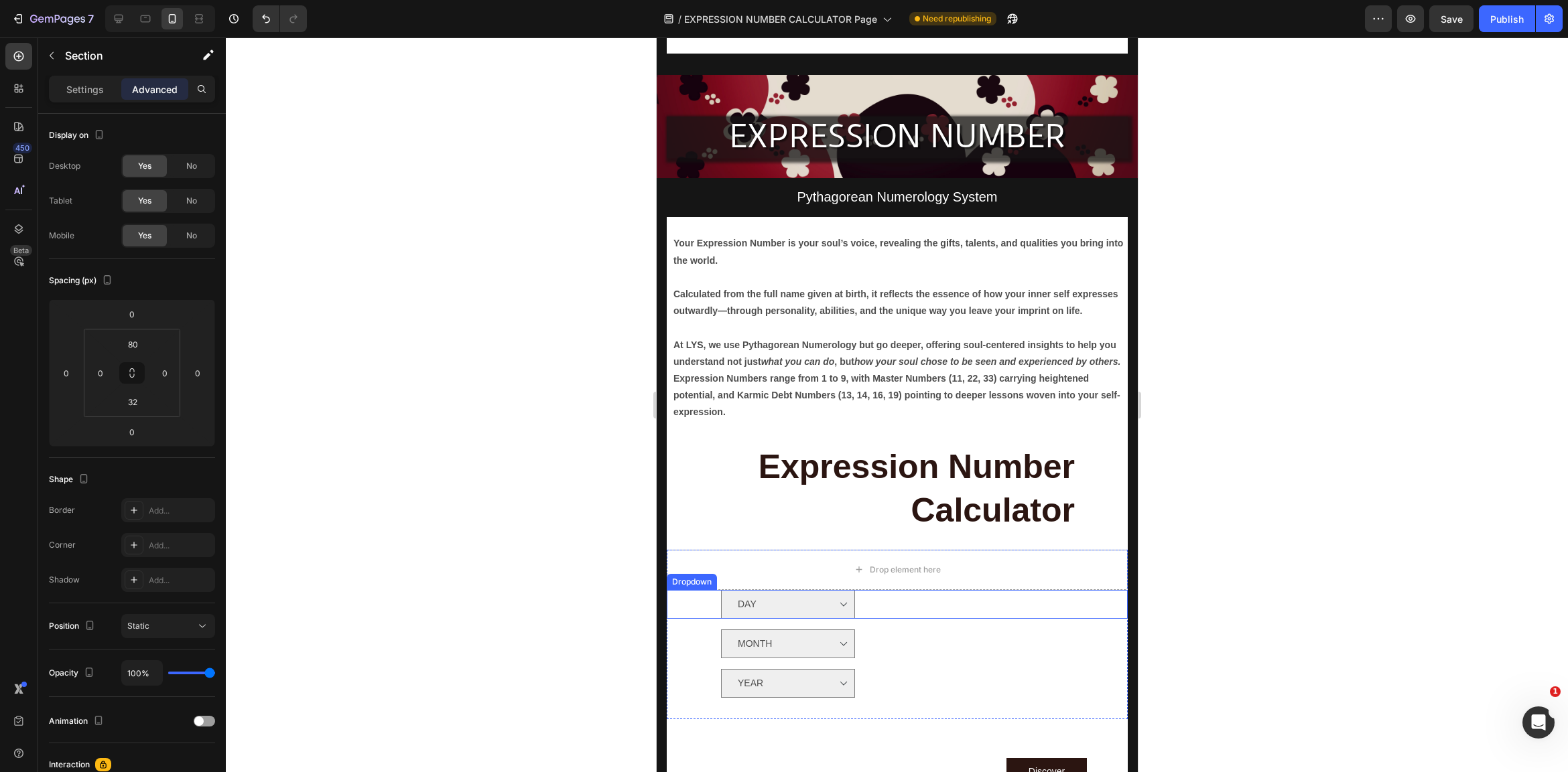
scroll to position [361, 0]
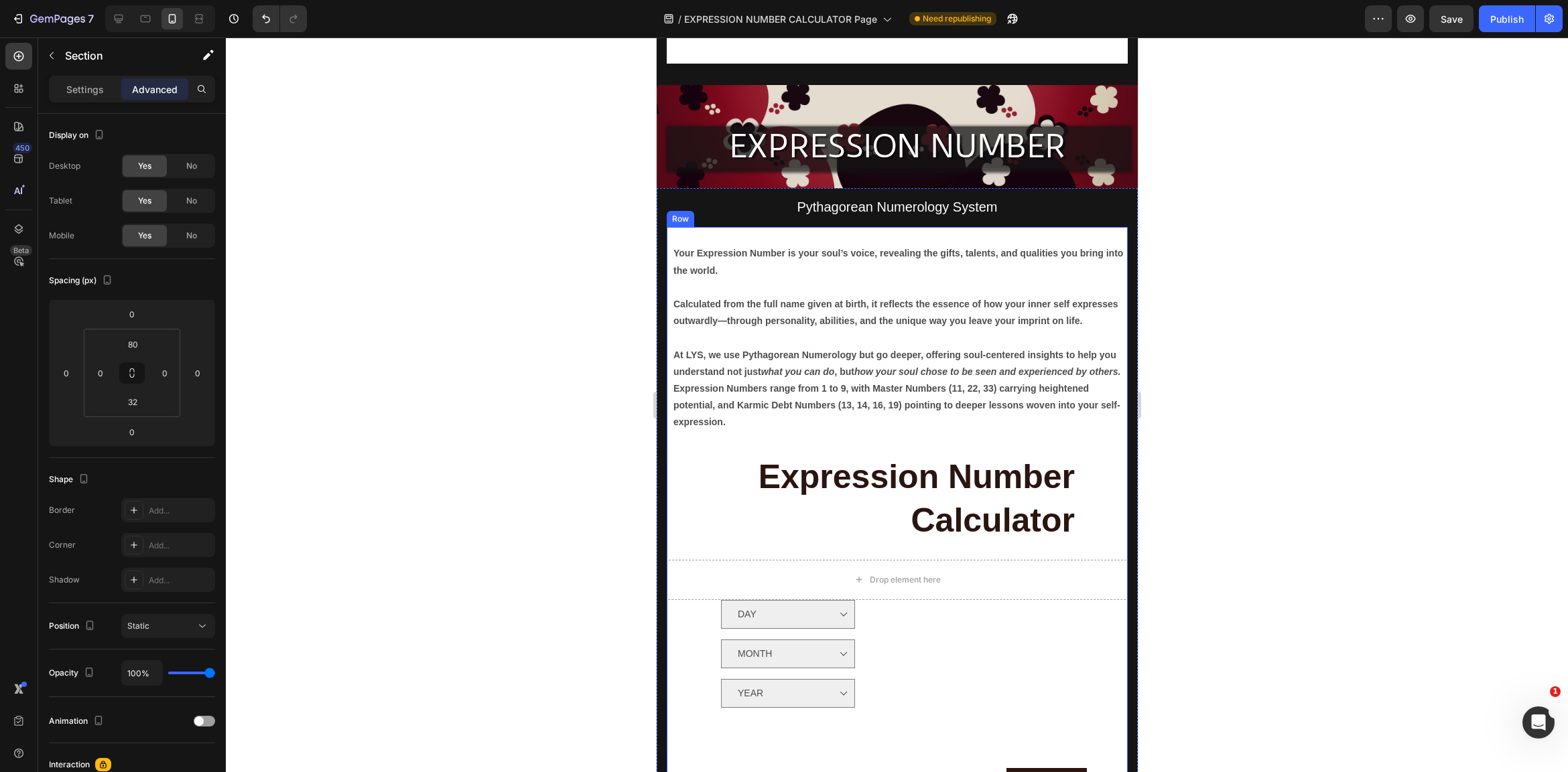
click at [1123, 453] on div "Expression Number Calculator Heading Drop element here DAY Option 3 Dropdown MO…" at bounding box center [896, 641] width 461 height 385
click at [1231, 501] on div at bounding box center [897, 404] width 1342 height 734
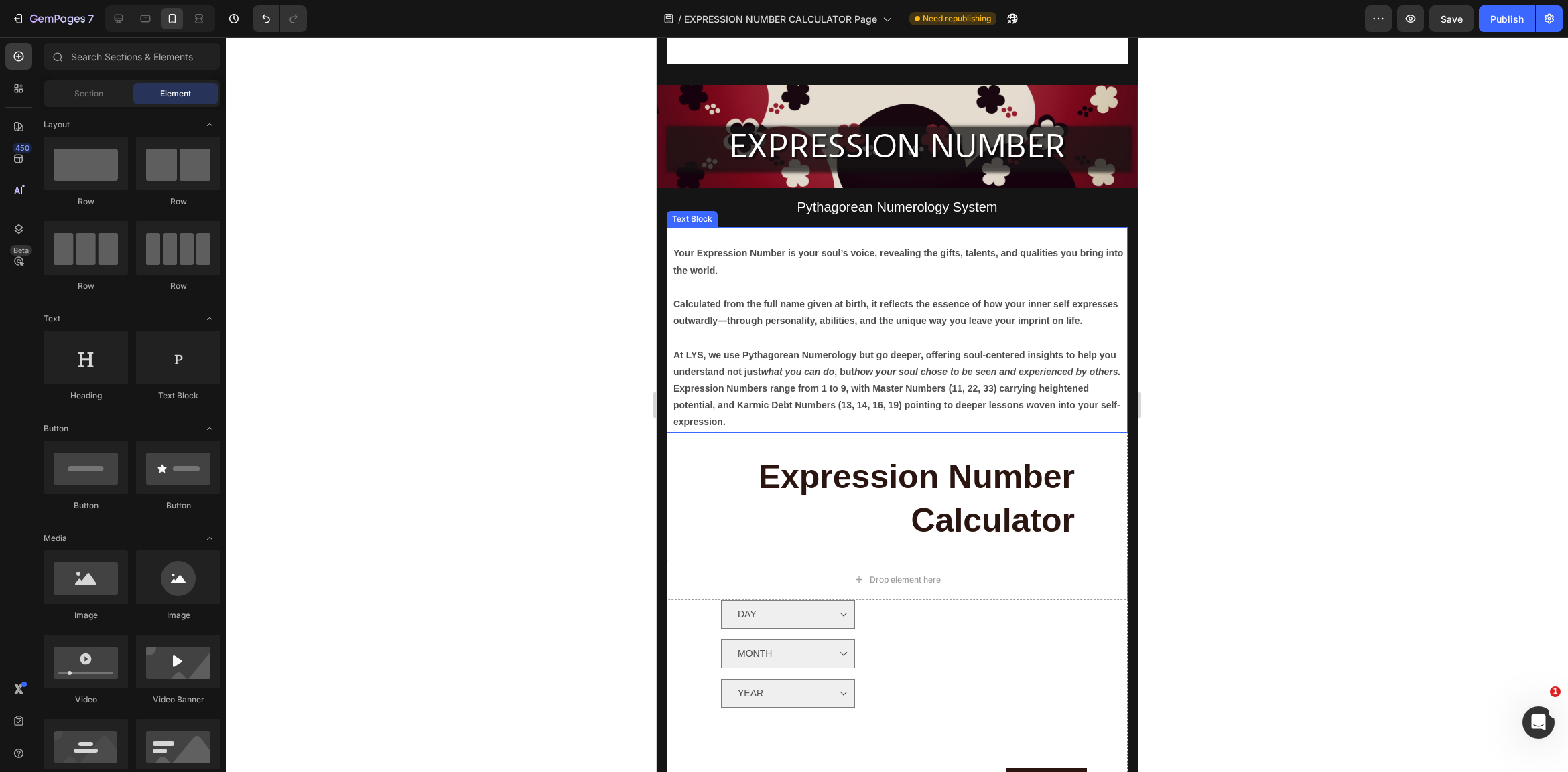
click at [1100, 233] on p "Rich Text Editor. Editing area: main" at bounding box center [899, 236] width 453 height 17
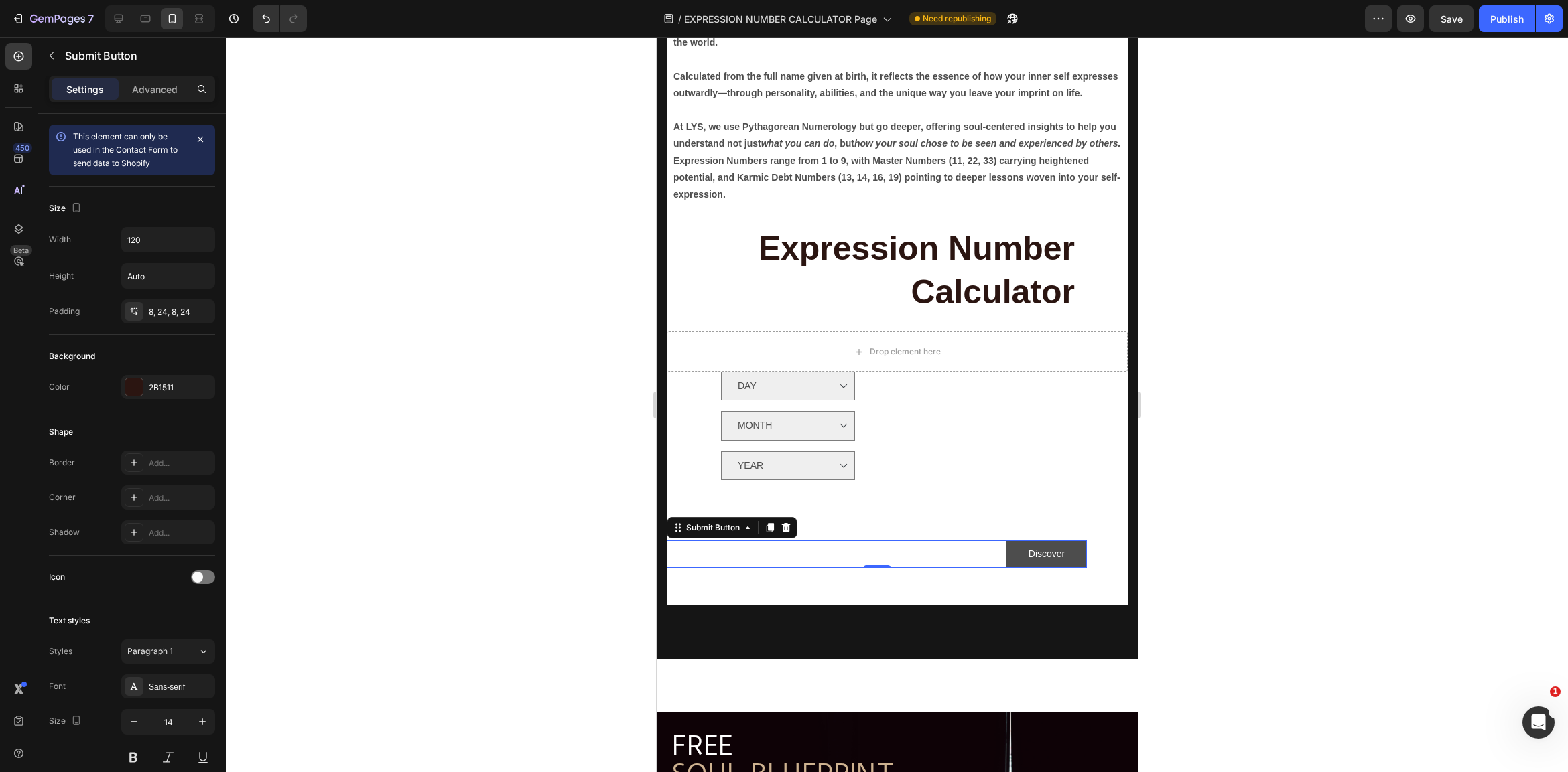
click at [1041, 547] on div "Discover" at bounding box center [1045, 554] width 36 height 17
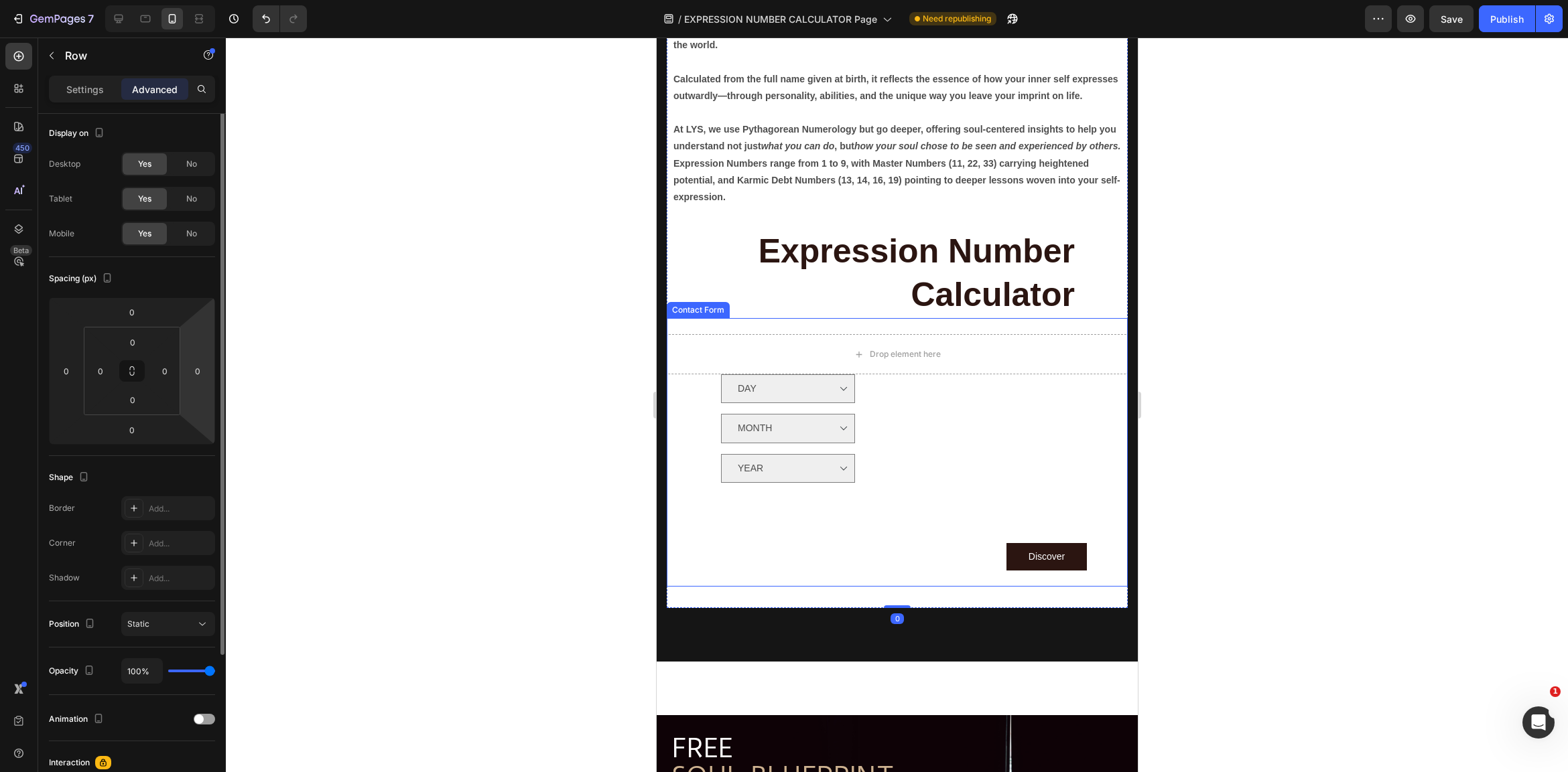
scroll to position [588, 0]
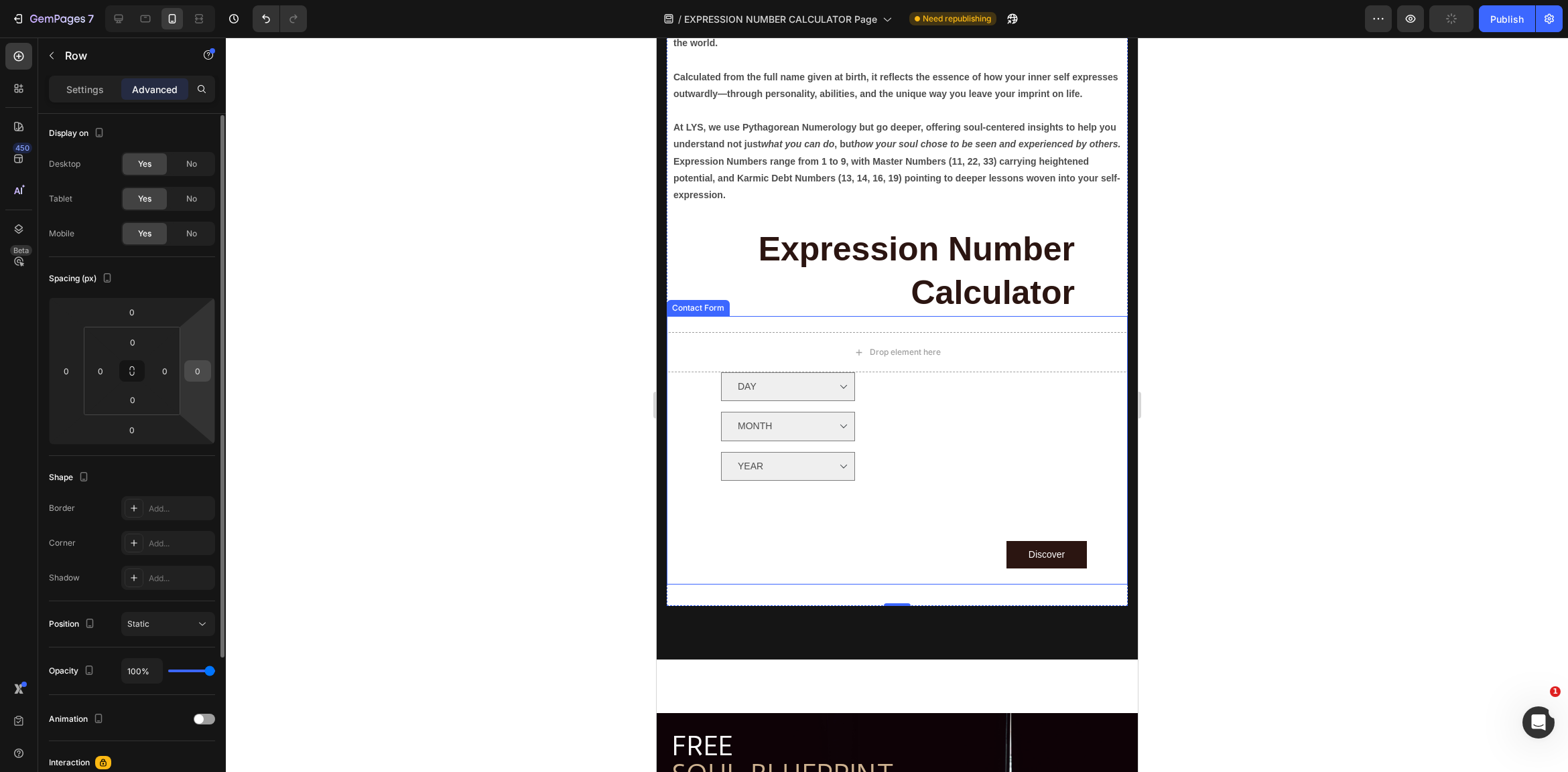
click at [200, 371] on input "0" at bounding box center [198, 371] width 20 height 20
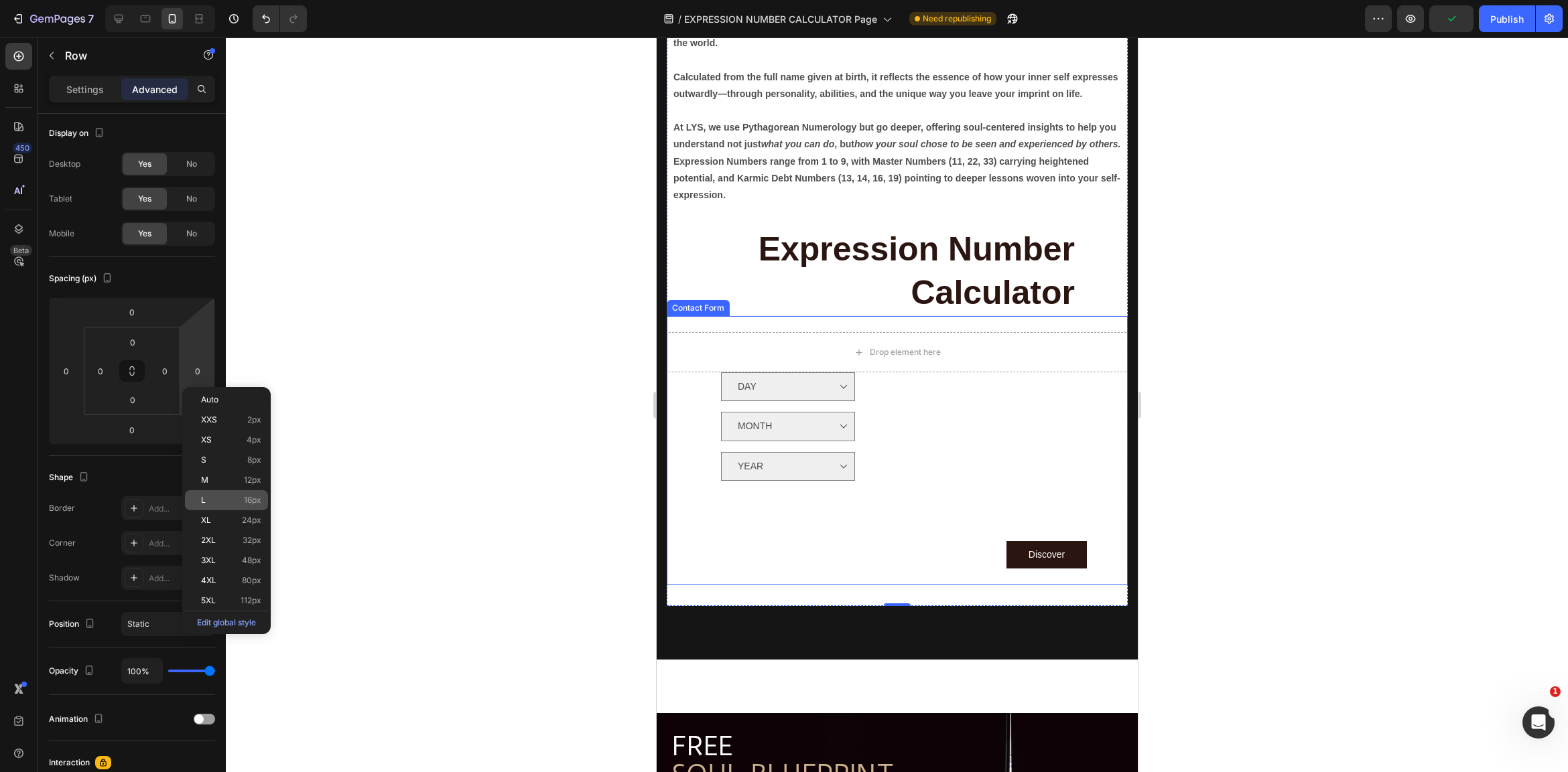
click at [243, 497] on p "L 16px" at bounding box center [231, 500] width 60 height 9
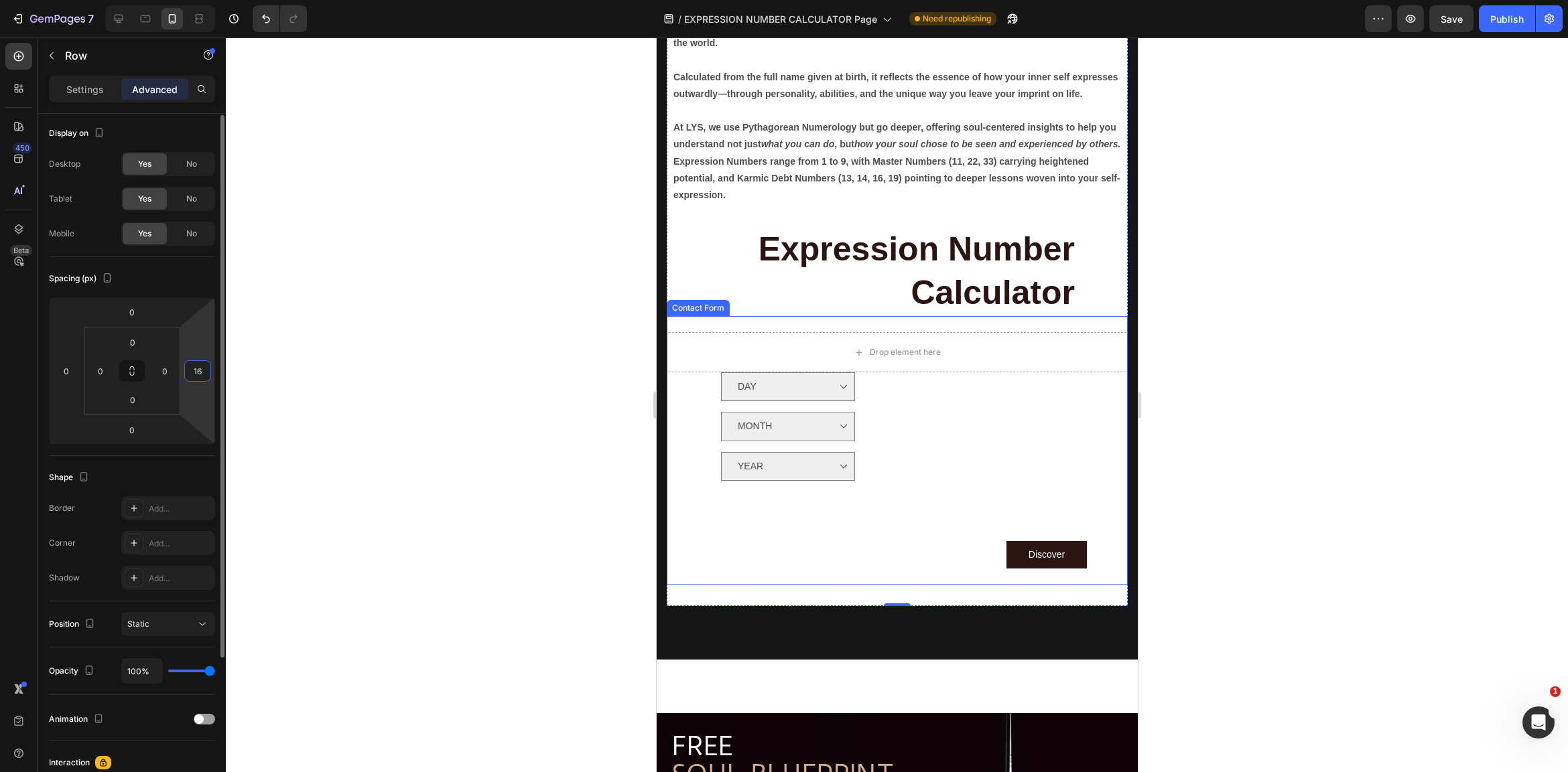
click at [203, 374] on input "16" at bounding box center [198, 371] width 20 height 20
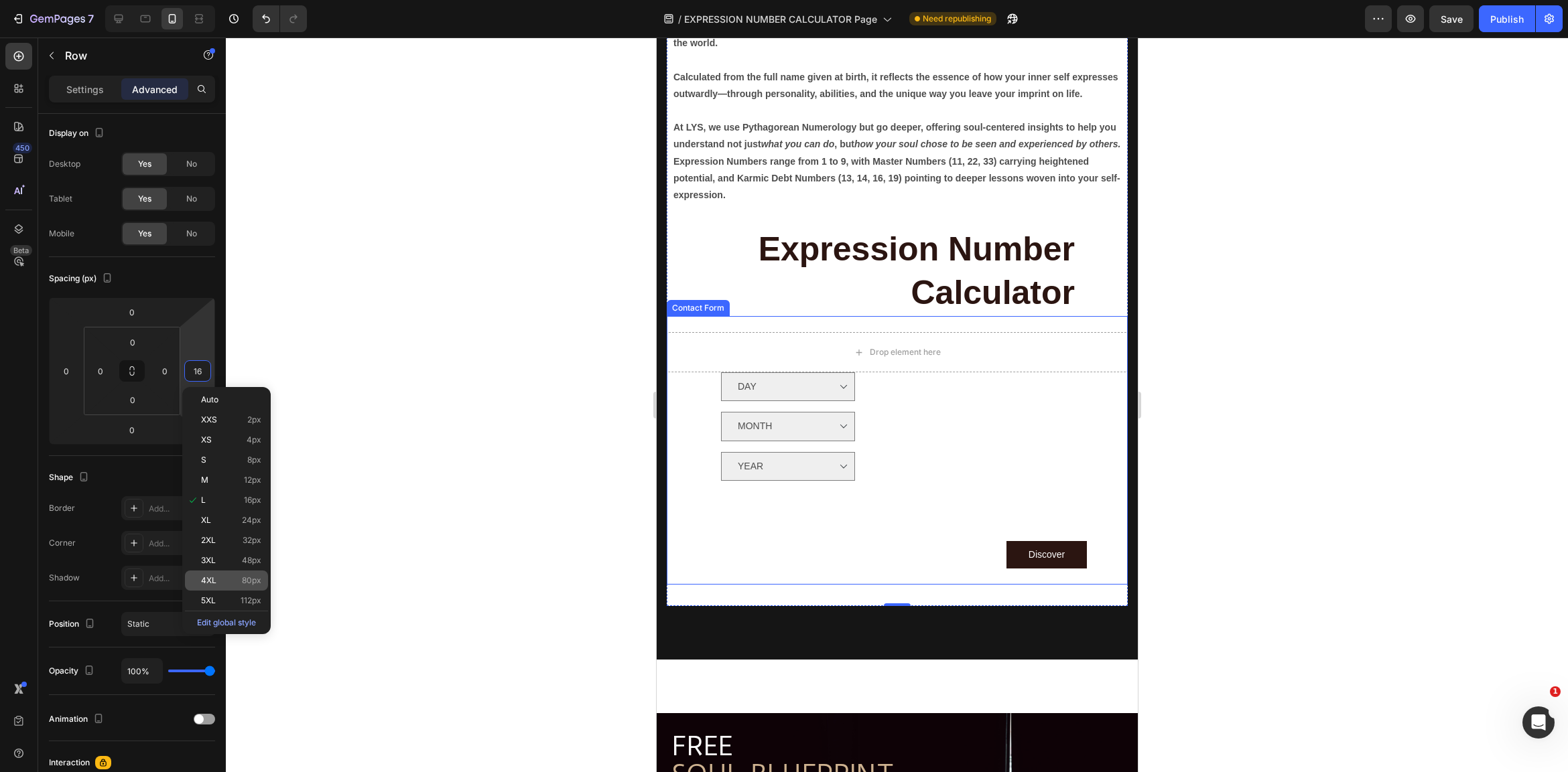
click at [234, 588] on div "4XL 80px" at bounding box center [226, 581] width 83 height 20
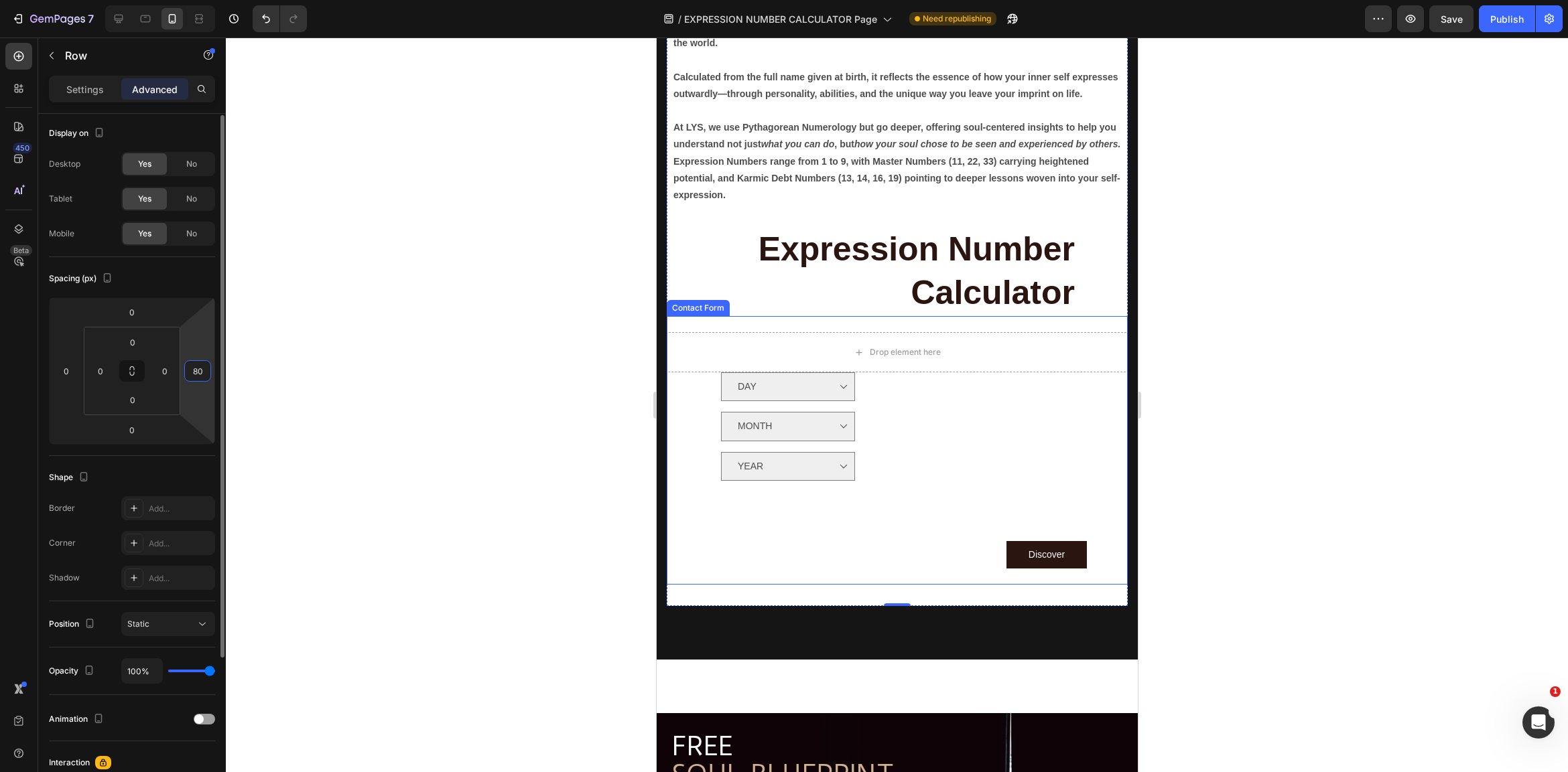
click at [193, 374] on input "80" at bounding box center [198, 371] width 20 height 20
drag, startPoint x: 193, startPoint y: 374, endPoint x: 210, endPoint y: 373, distance: 17.0
click at [210, 373] on div "80" at bounding box center [198, 371] width 27 height 21
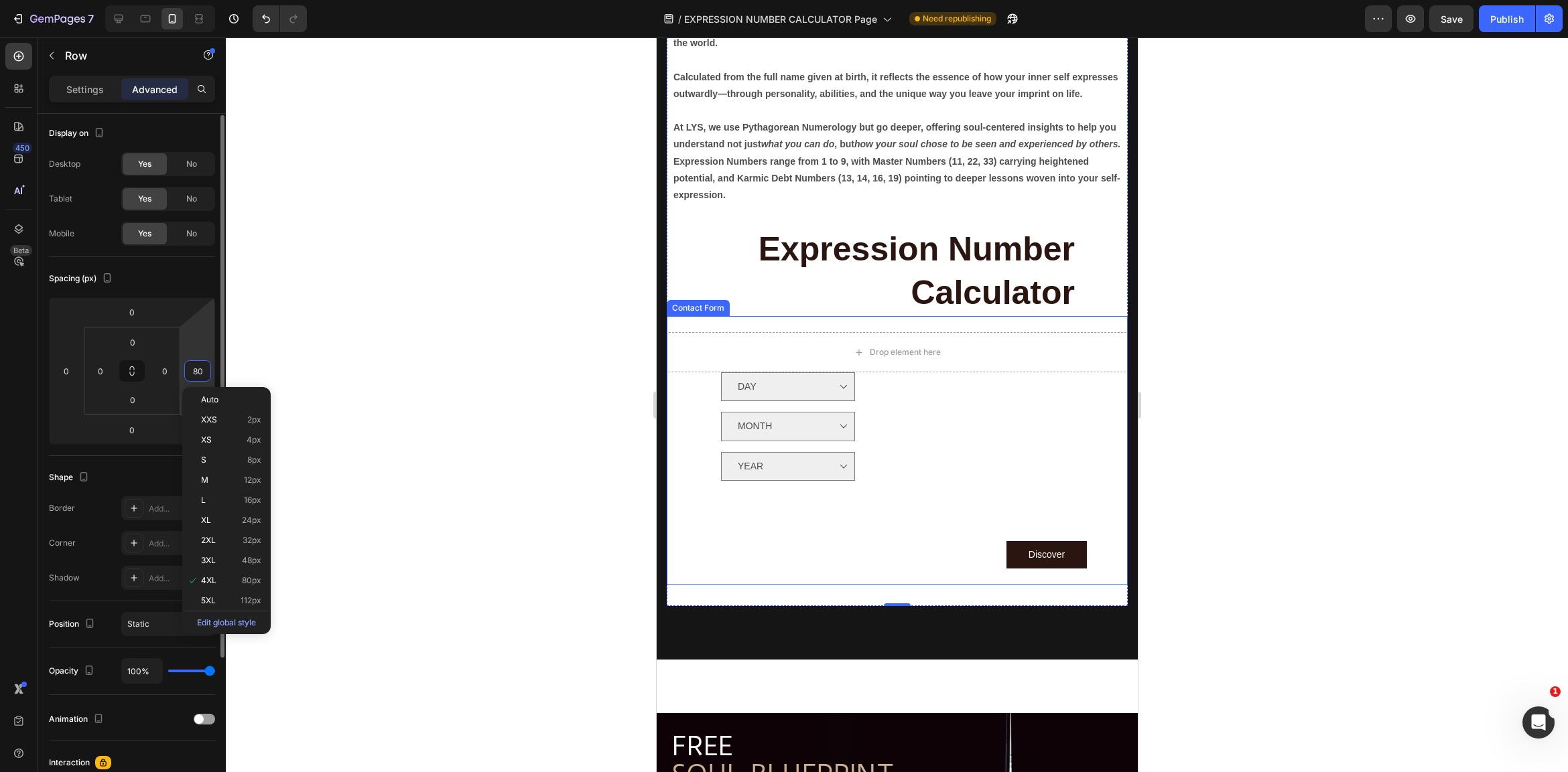
type input "0"
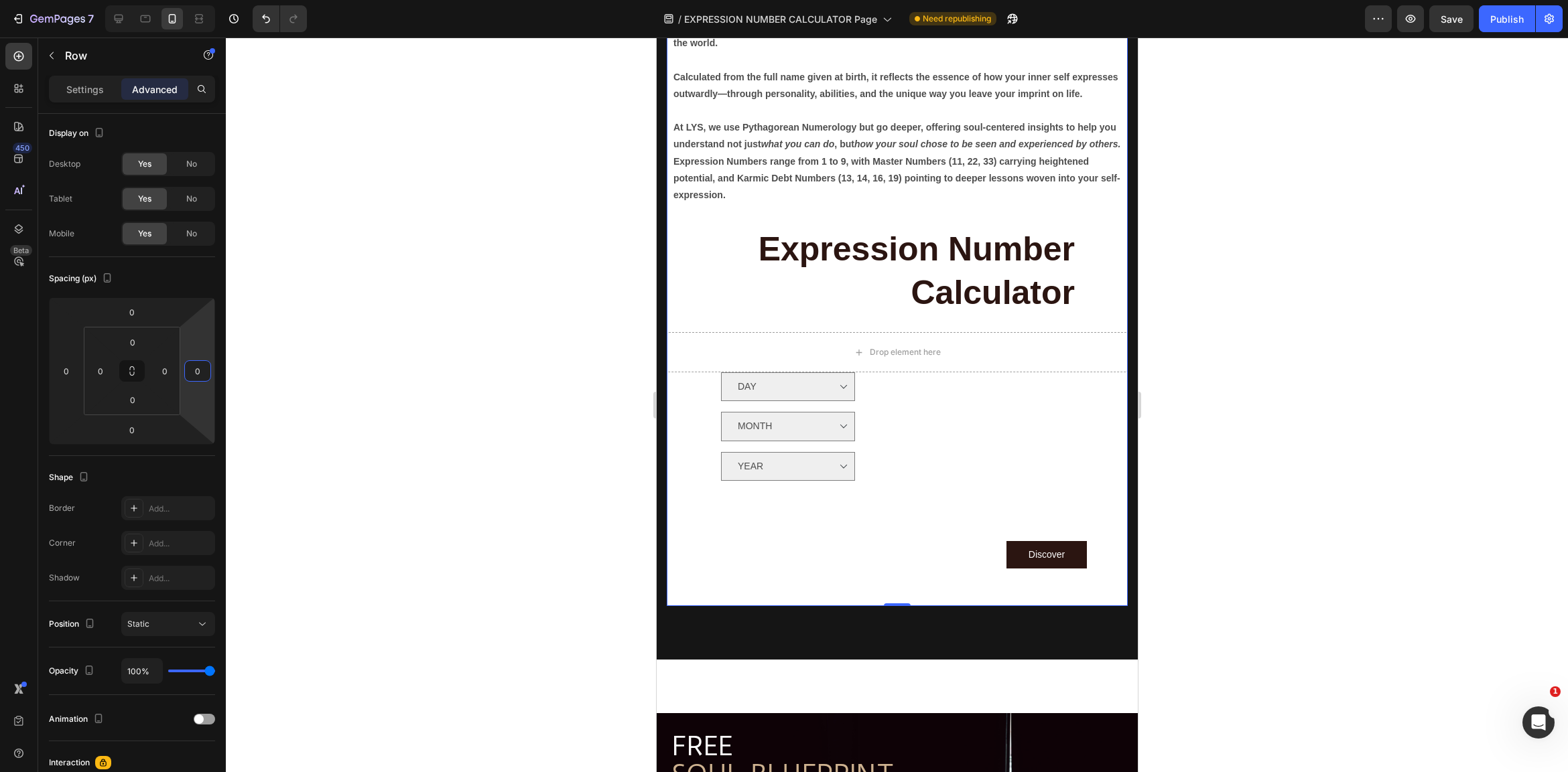
click at [1213, 431] on div at bounding box center [897, 404] width 1342 height 734
click at [1121, 244] on div "Expression Number Calculator Heading Drop element here DAY Option 3 Dropdown MO…" at bounding box center [896, 413] width 461 height 385
click at [164, 379] on input "0" at bounding box center [165, 373] width 20 height 20
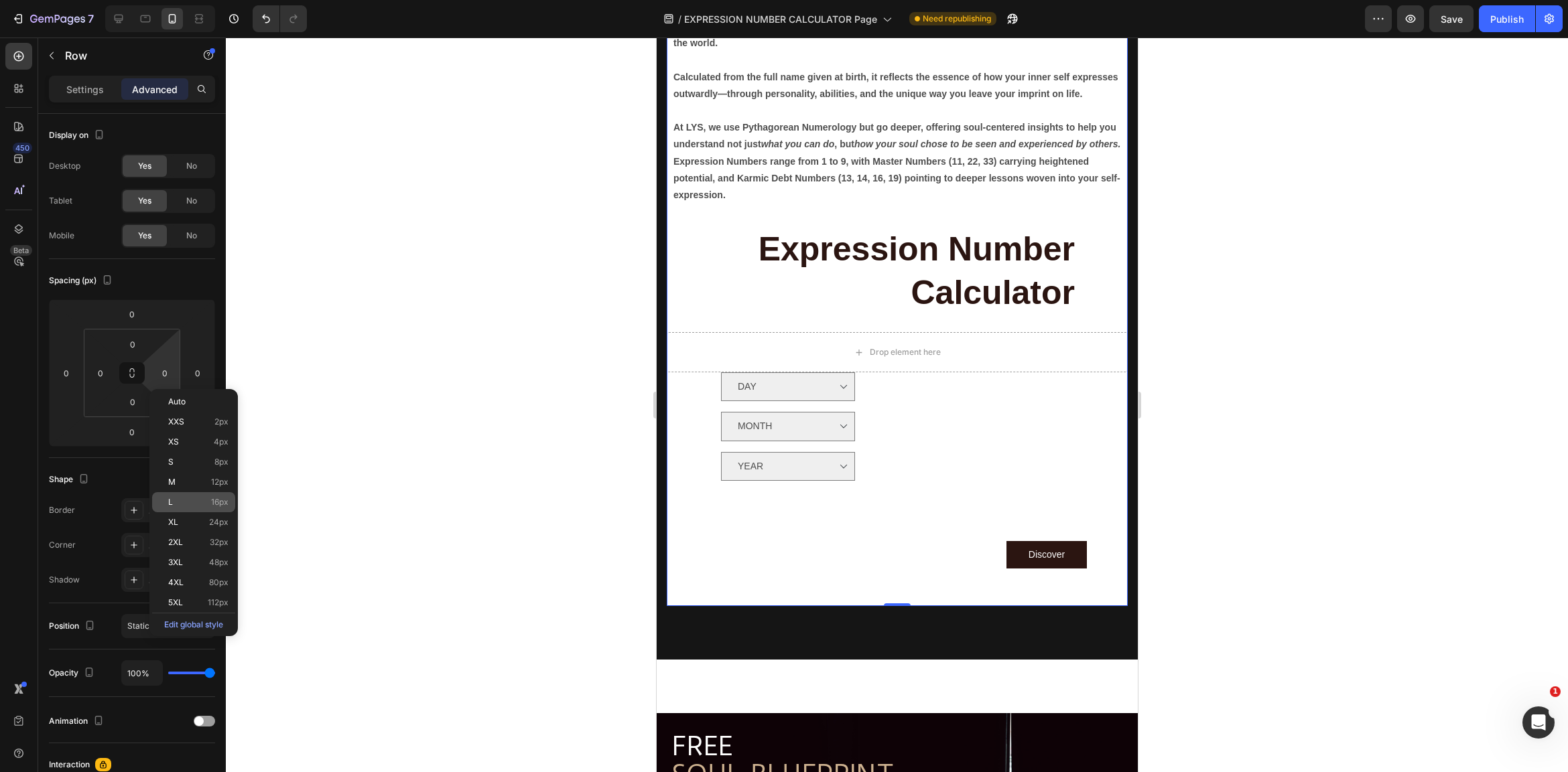
click at [202, 499] on p "L 16px" at bounding box center [198, 502] width 60 height 9
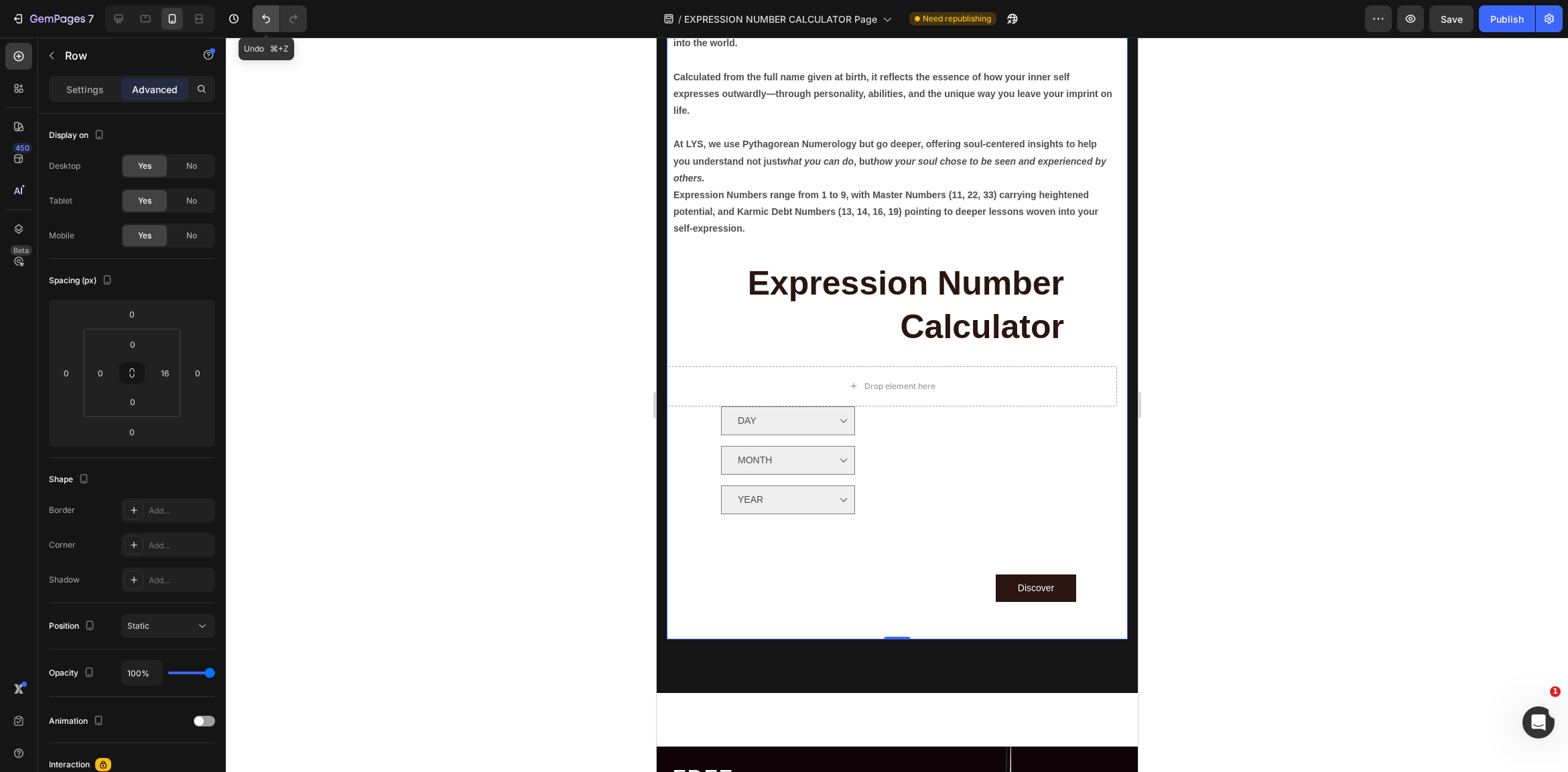
click at [266, 12] on icon "Undo/Redo" at bounding box center [266, 18] width 13 height 13
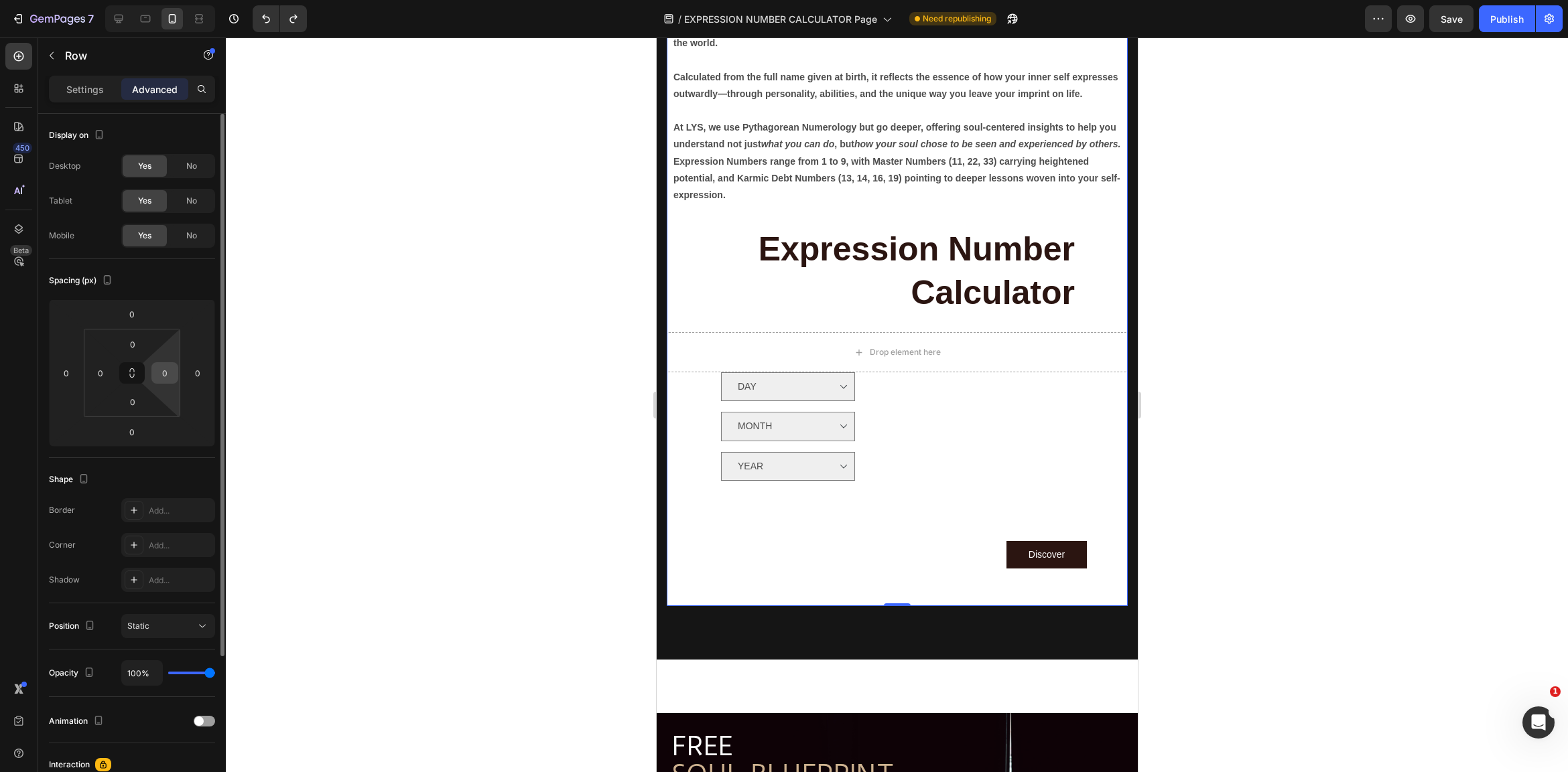
click at [169, 379] on input "0" at bounding box center [165, 373] width 20 height 20
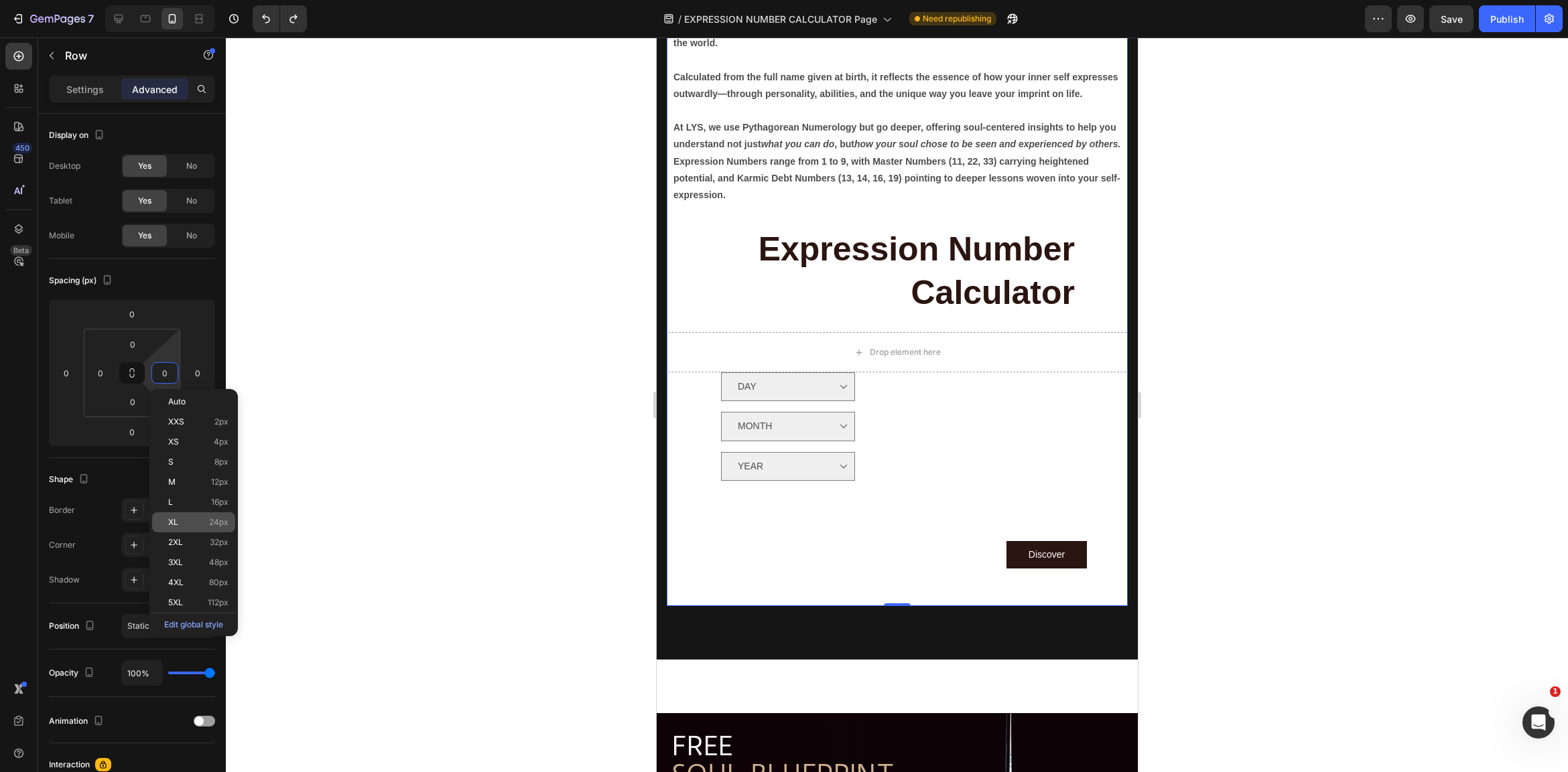
click at [186, 531] on div "XL 24px" at bounding box center [193, 522] width 83 height 20
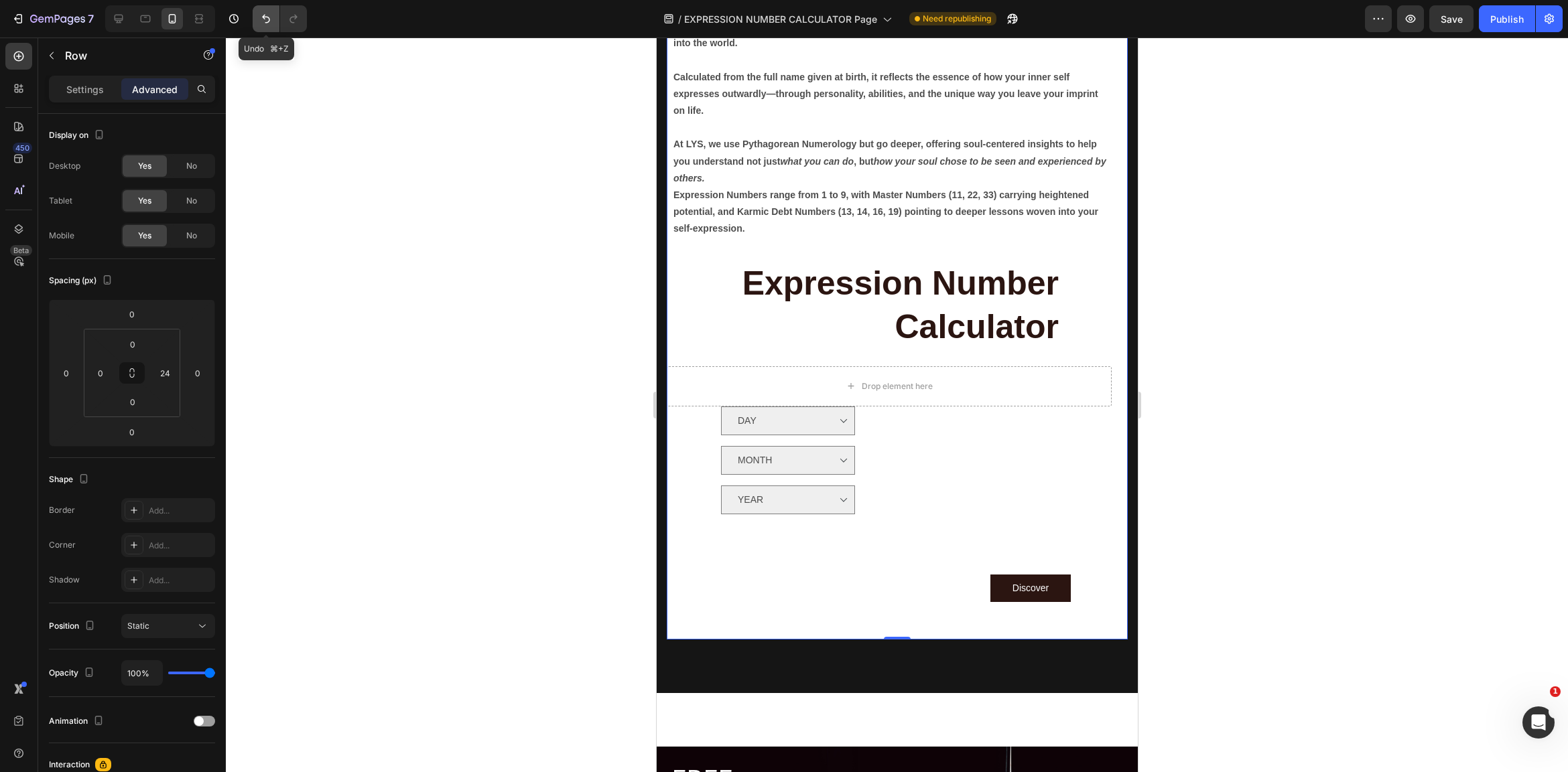
click at [268, 14] on icon "Undo/Redo" at bounding box center [266, 18] width 13 height 13
type input "0"
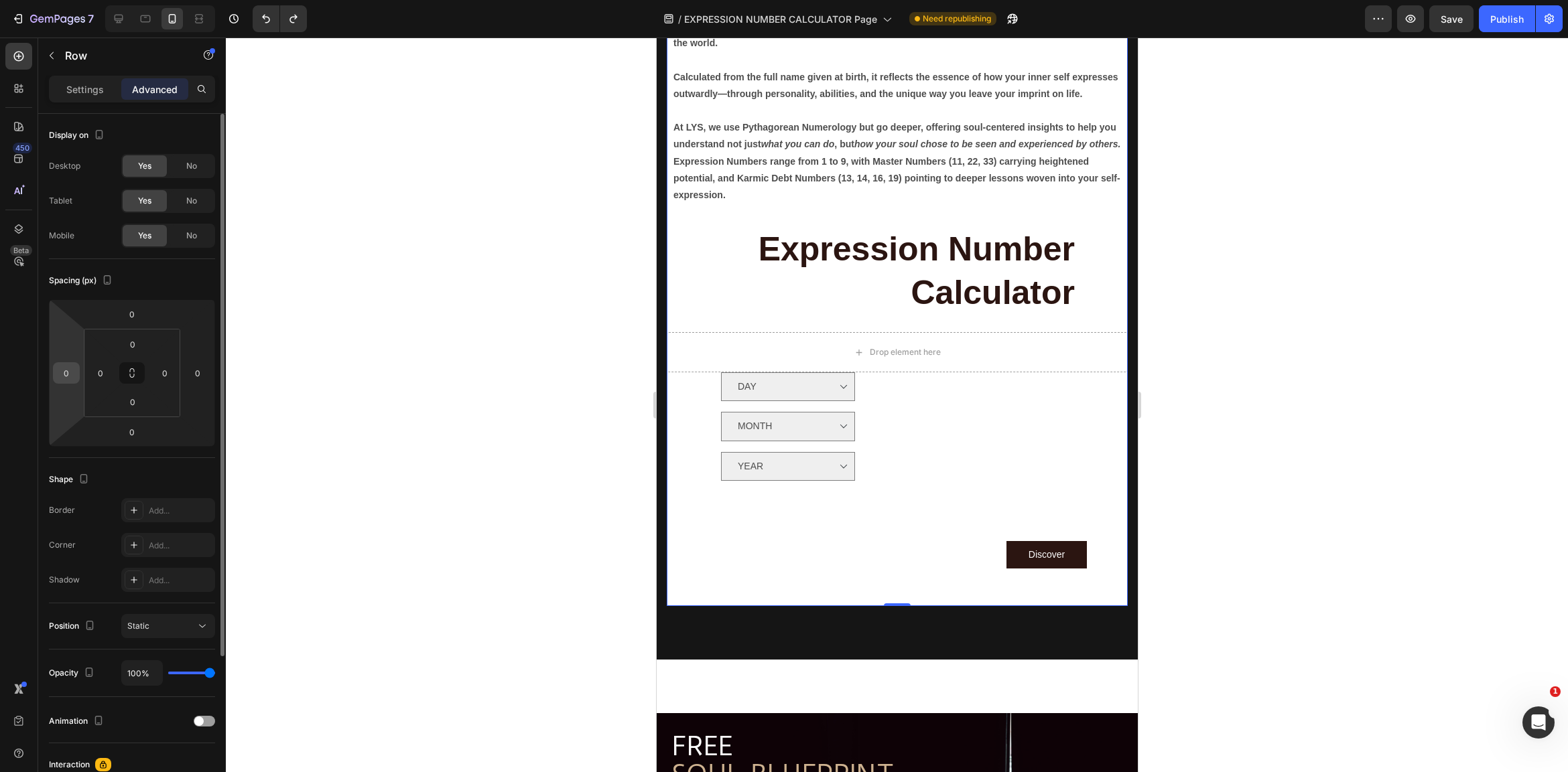
click at [69, 376] on input "0" at bounding box center [66, 373] width 20 height 20
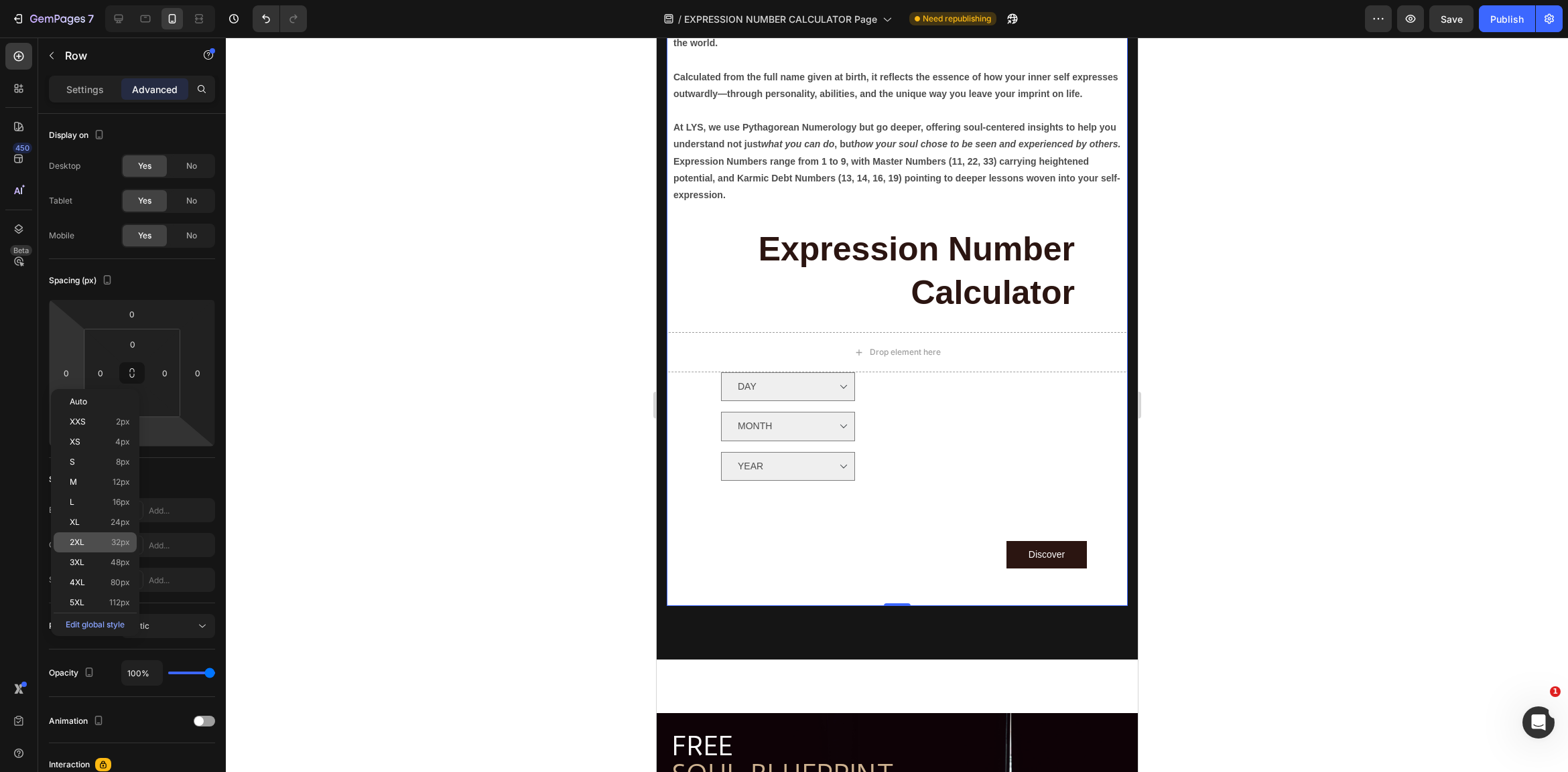
click at [117, 549] on div "2XL 32px" at bounding box center [95, 542] width 83 height 20
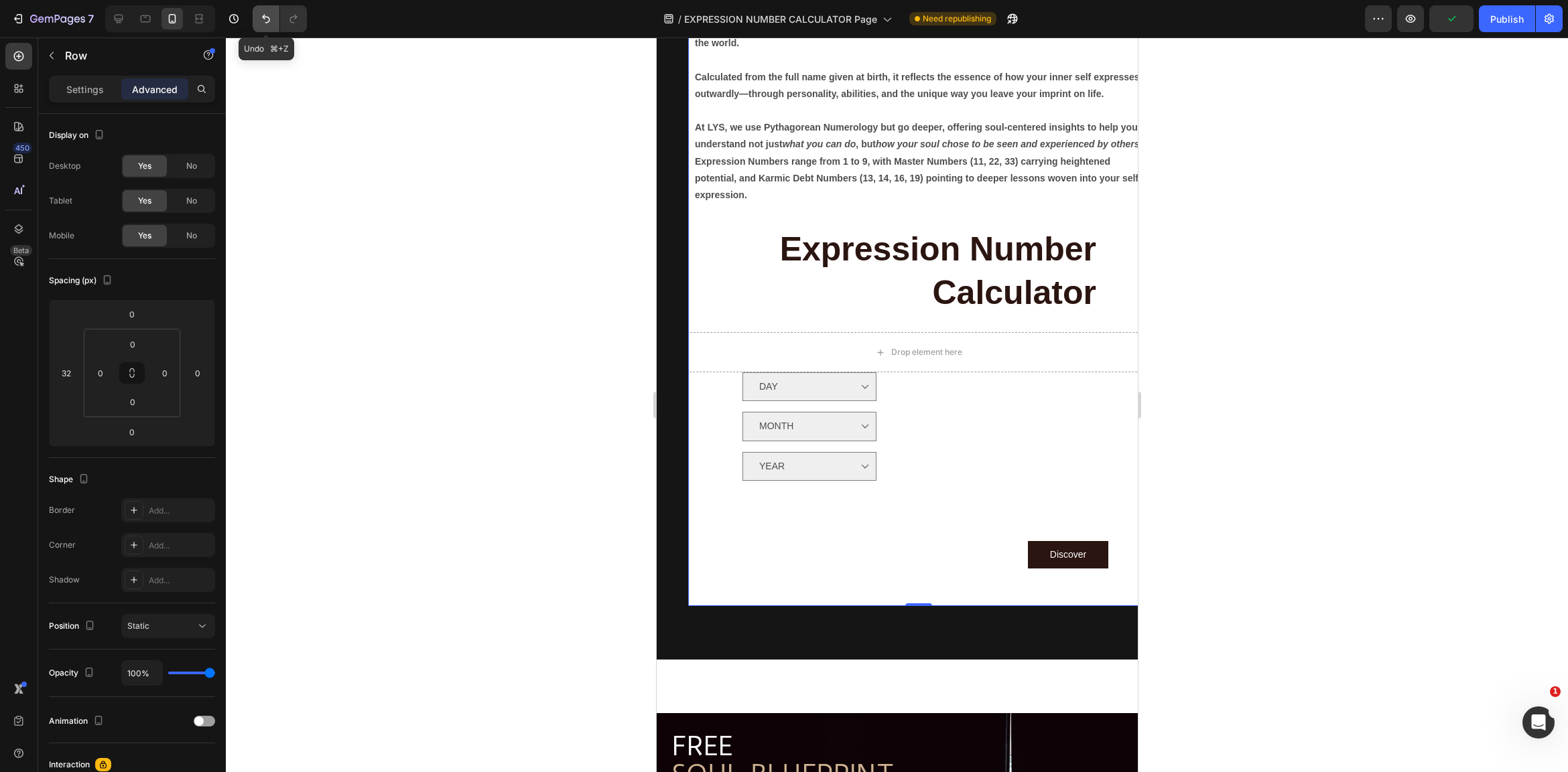
click at [266, 20] on icon "Undo/Redo" at bounding box center [266, 18] width 13 height 13
type input "0"
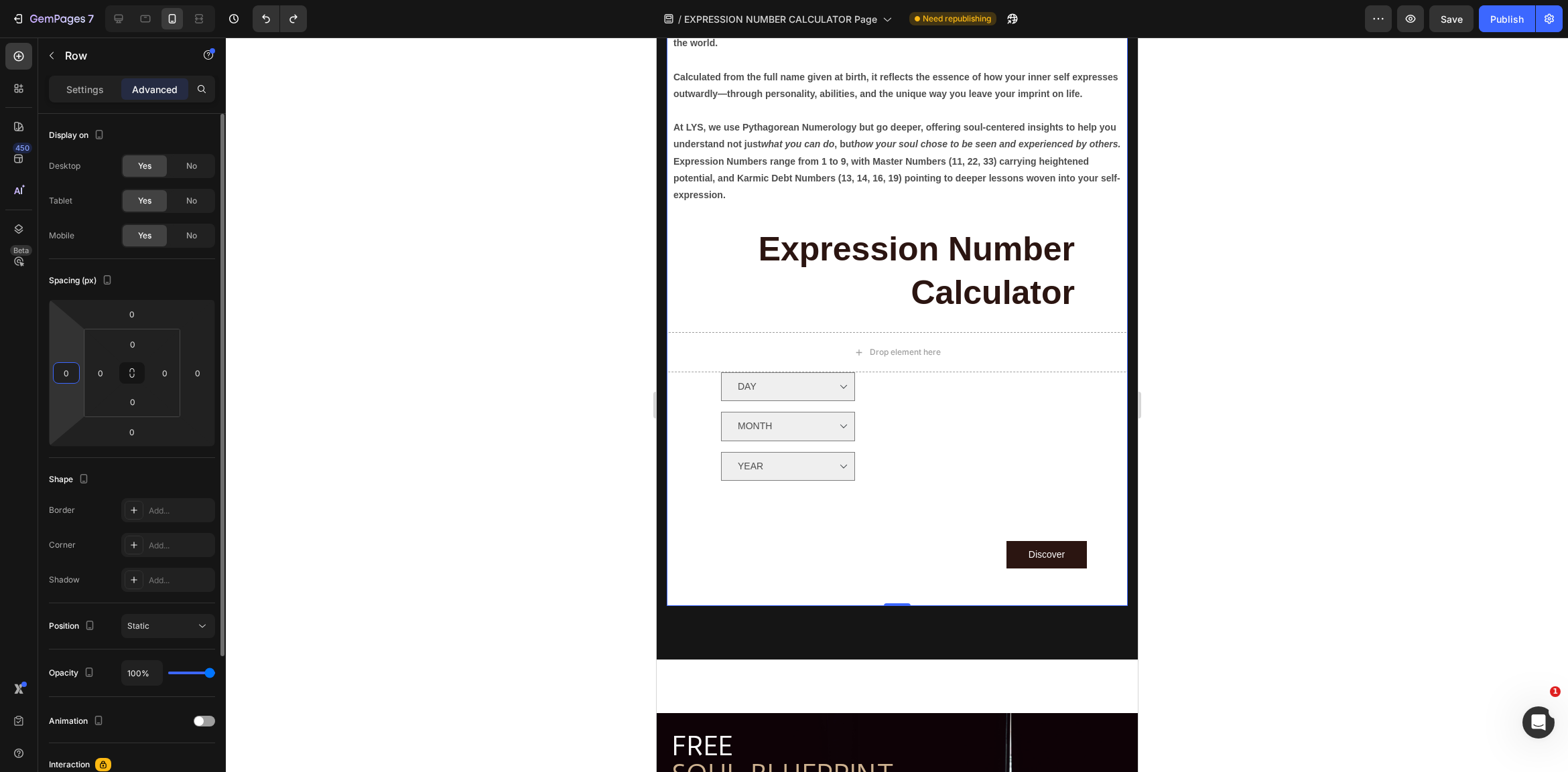
drag, startPoint x: 72, startPoint y: 376, endPoint x: 46, endPoint y: 373, distance: 26.2
click at [47, 375] on div "Display on Desktop Yes No Tablet Yes No Mobile Yes No Spacing (px) 0 0 0 0 0 0 …" at bounding box center [132, 560] width 188 height 894
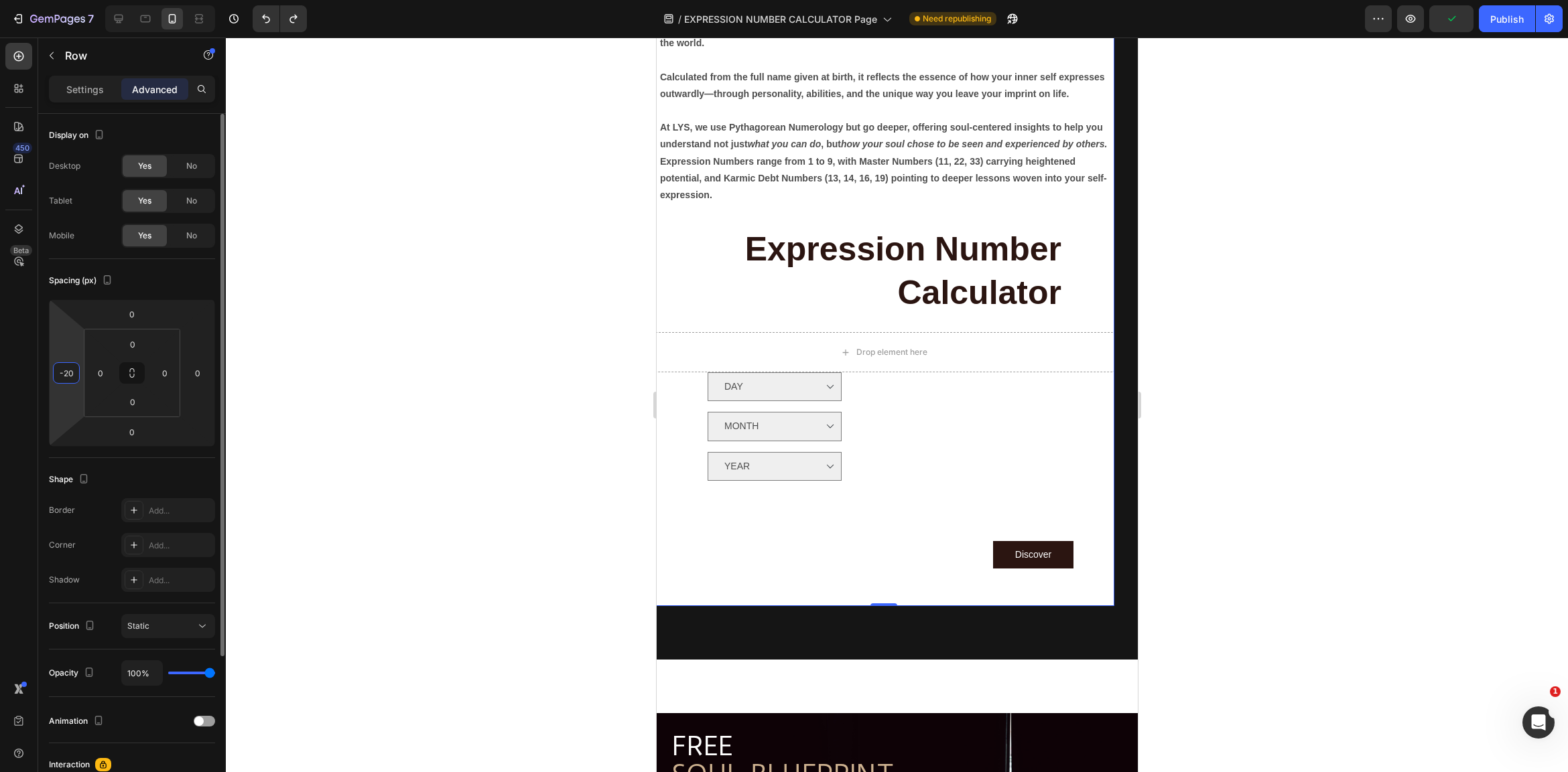
type input "-2"
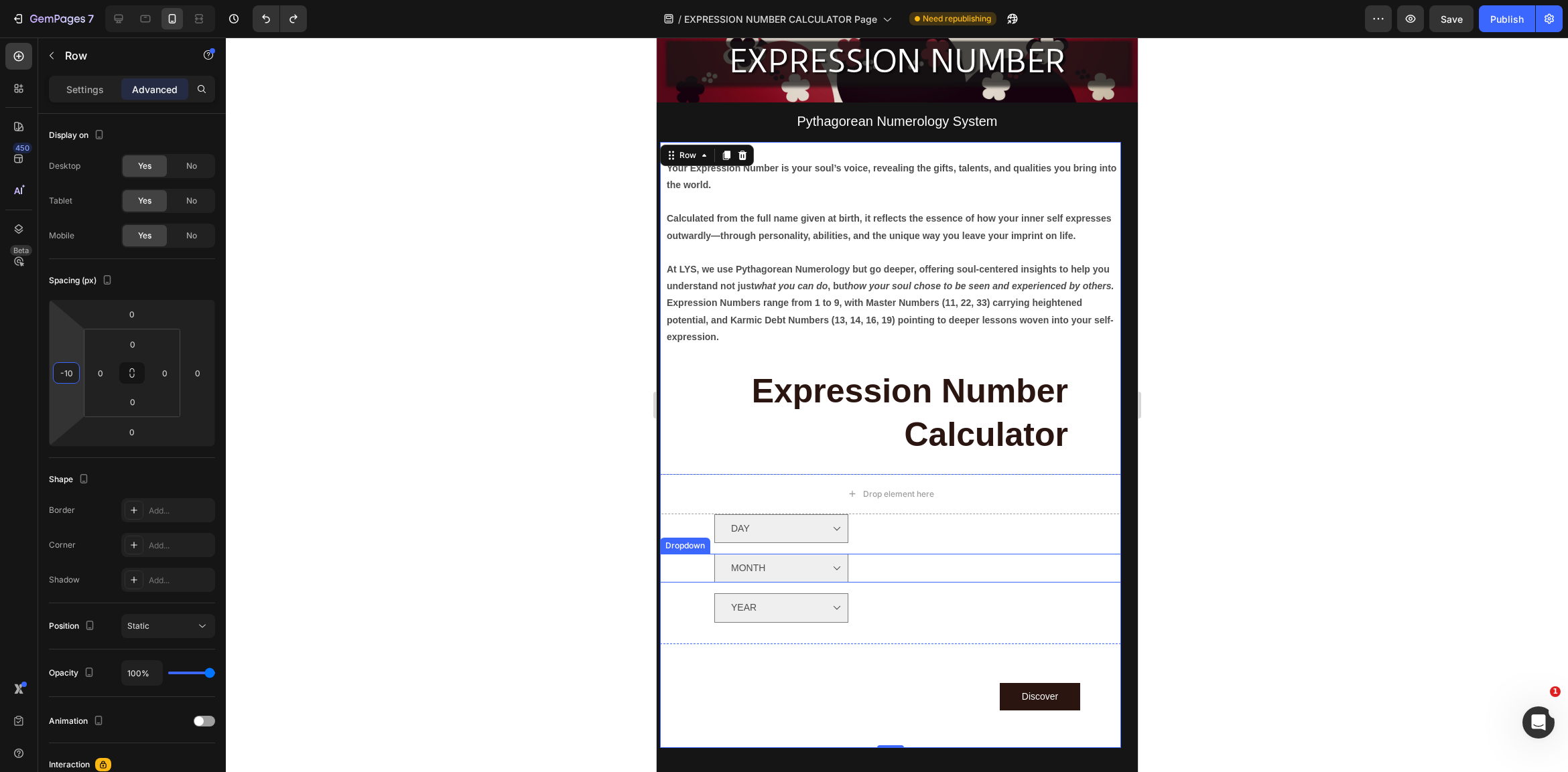
scroll to position [441, 0]
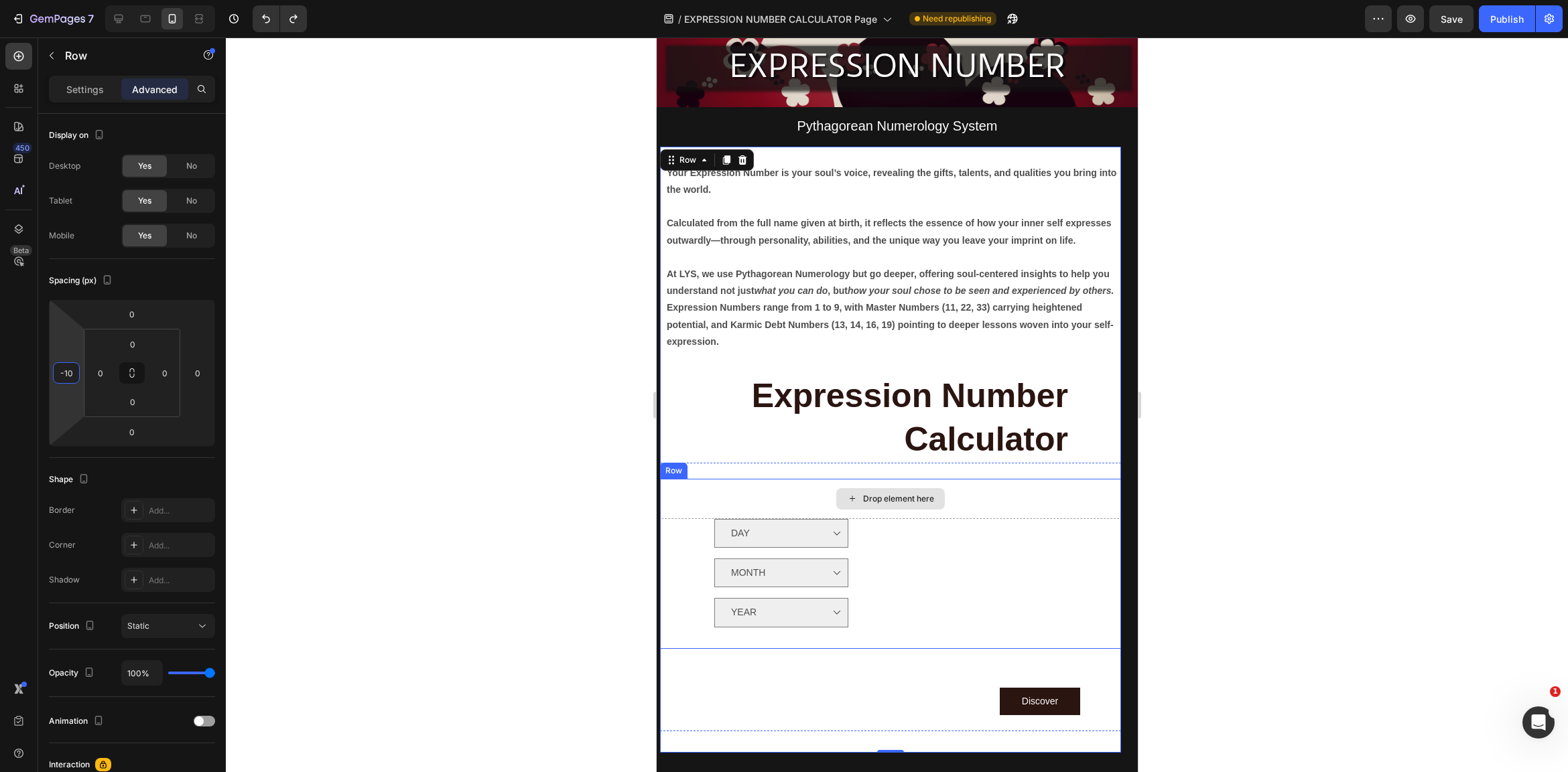
type input "-1"
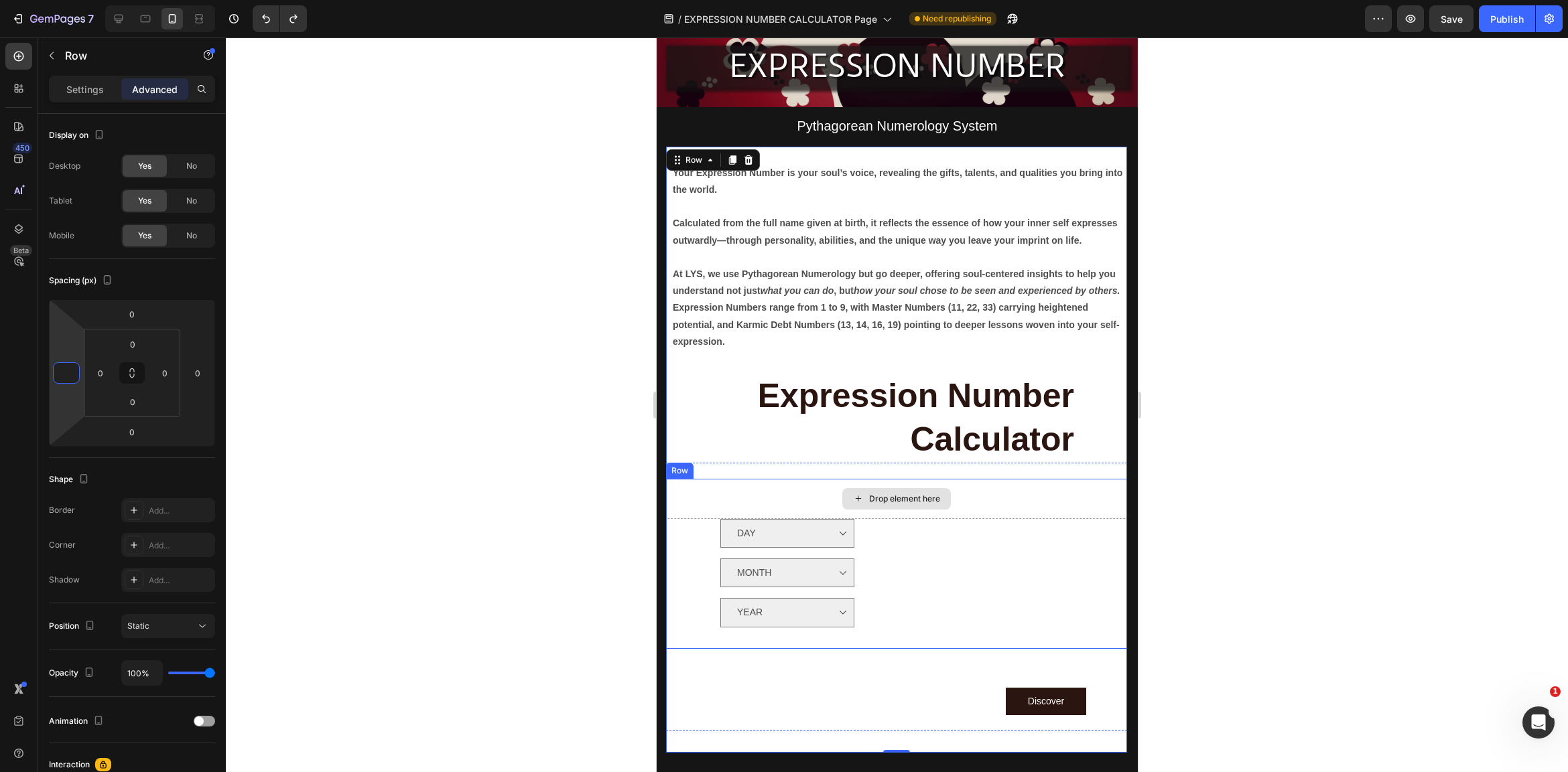
type input "-9"
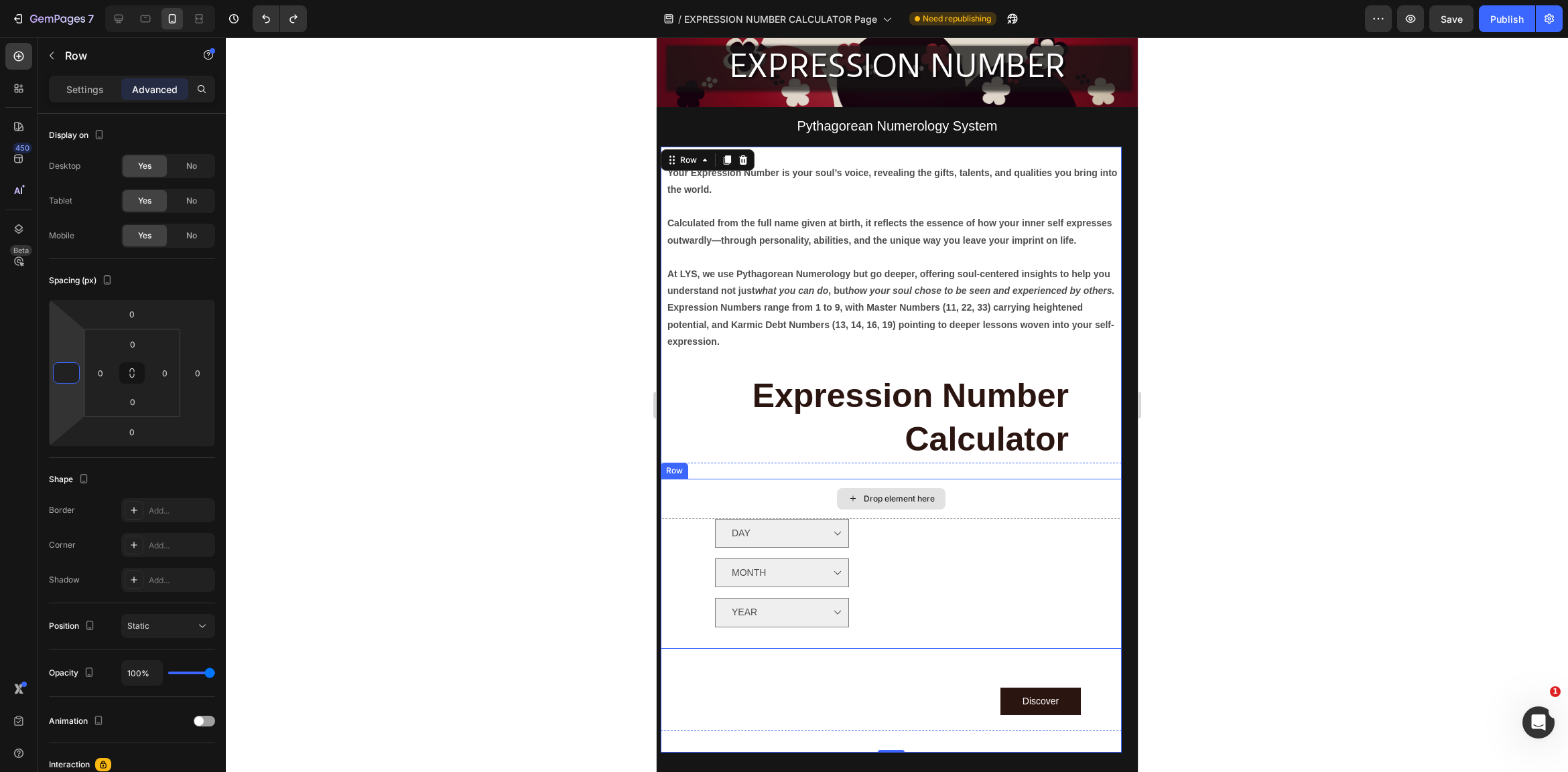
type input "-8"
click at [1261, 546] on div at bounding box center [897, 404] width 1342 height 734
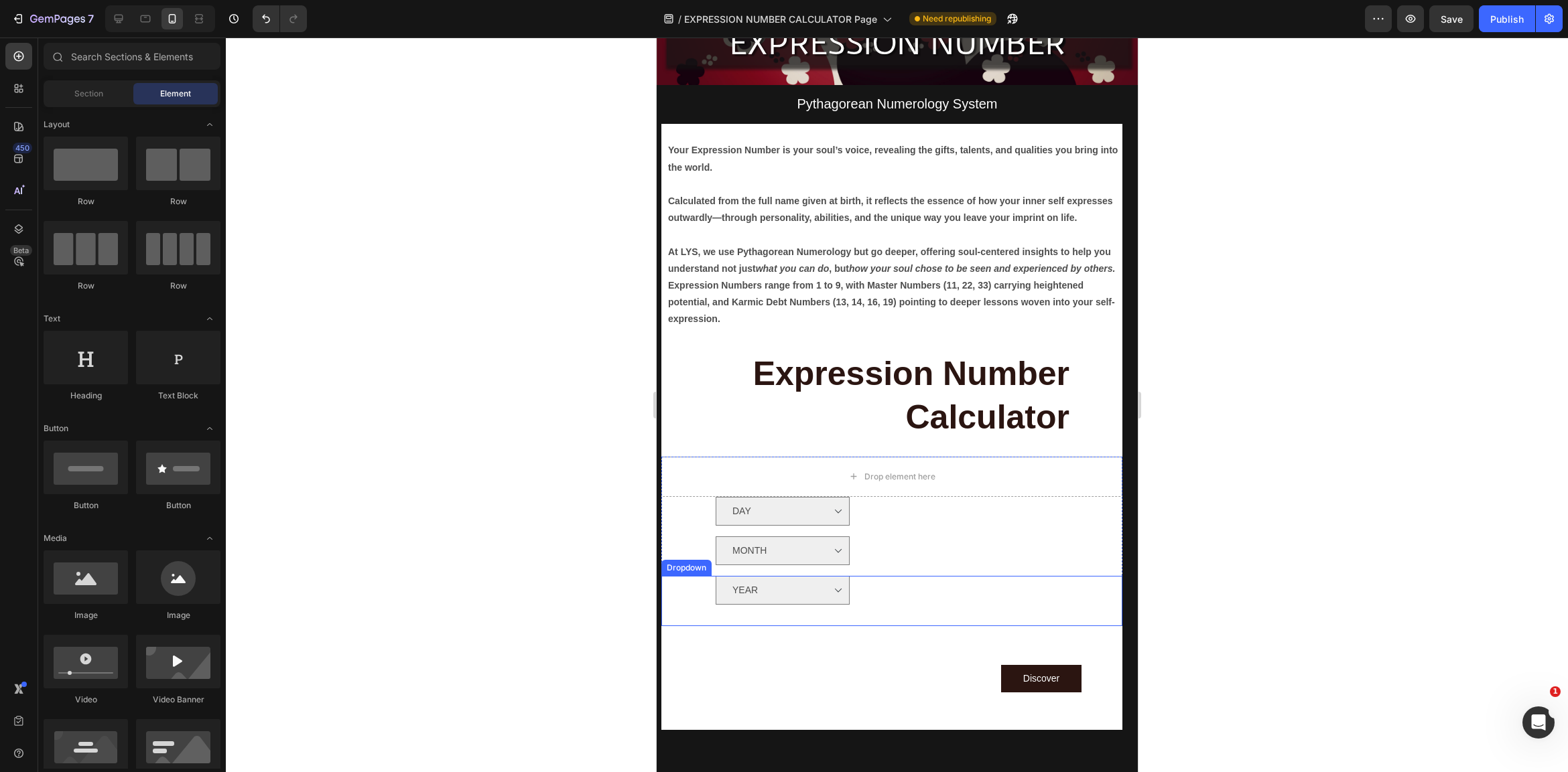
scroll to position [354, 0]
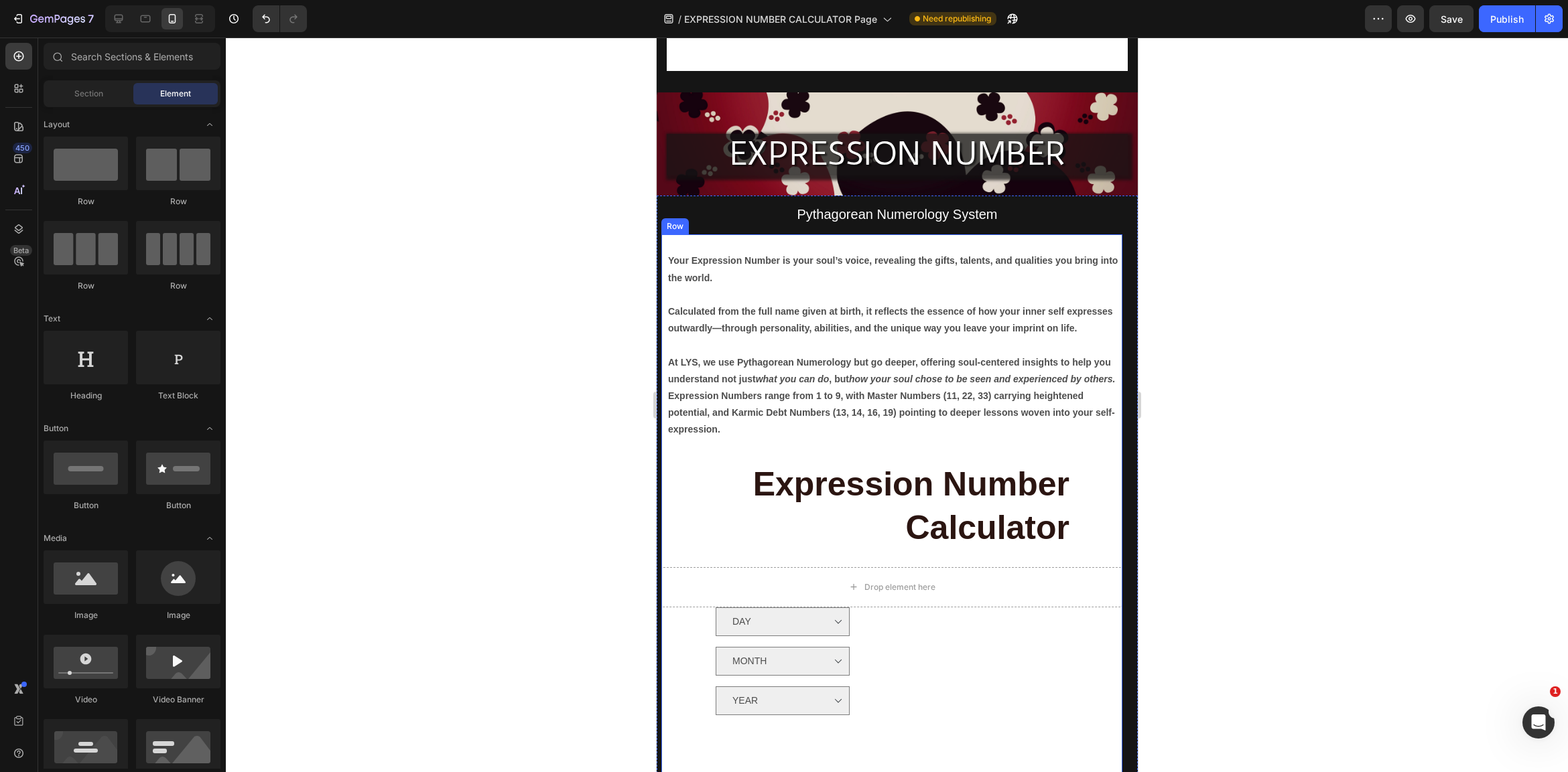
click at [1244, 471] on div at bounding box center [897, 404] width 1342 height 734
click at [1081, 216] on p "Pythagorean Numerology System" at bounding box center [897, 216] width 458 height 18
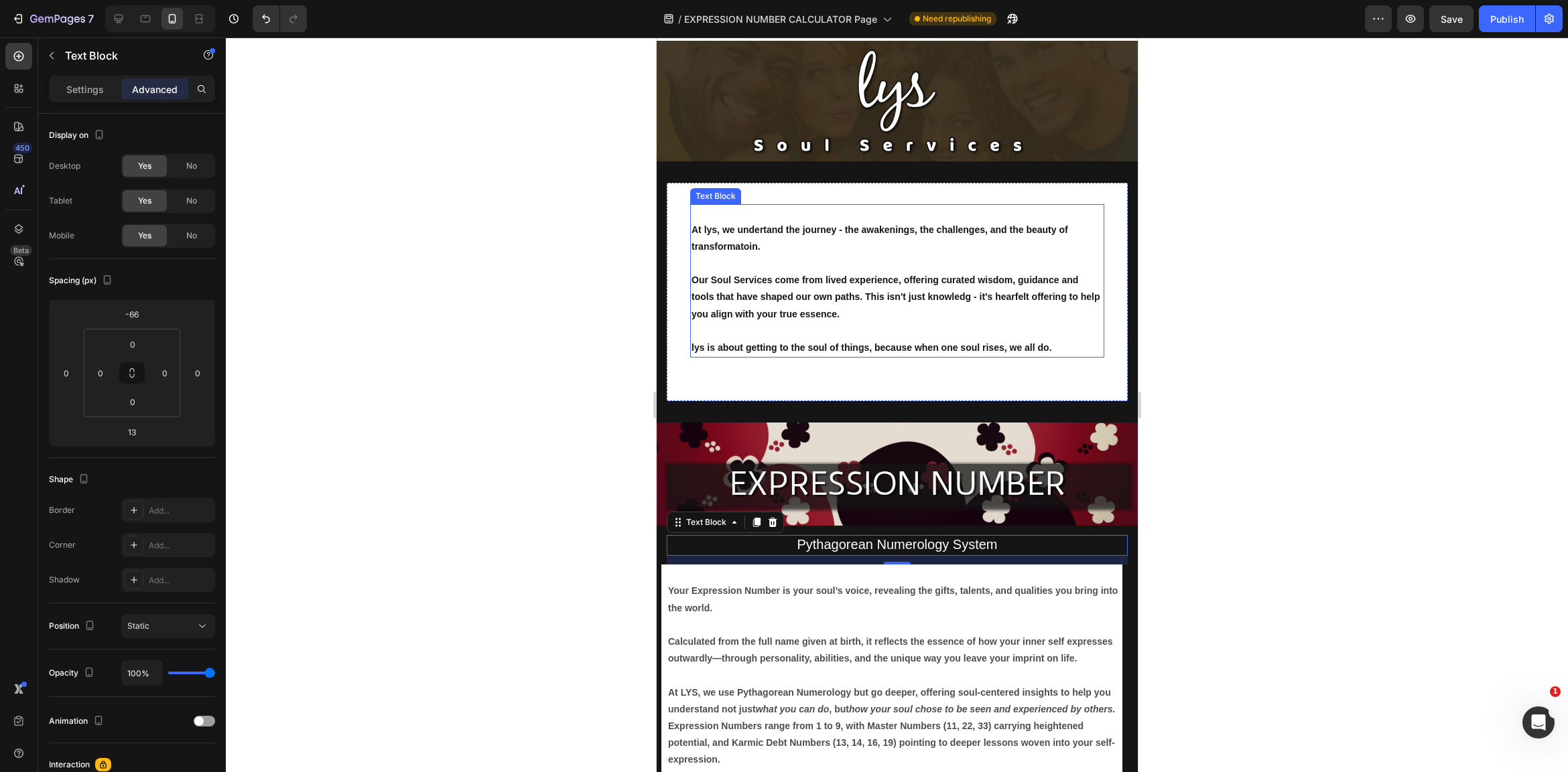
scroll to position [25, 0]
click at [1240, 267] on div at bounding box center [897, 404] width 1342 height 734
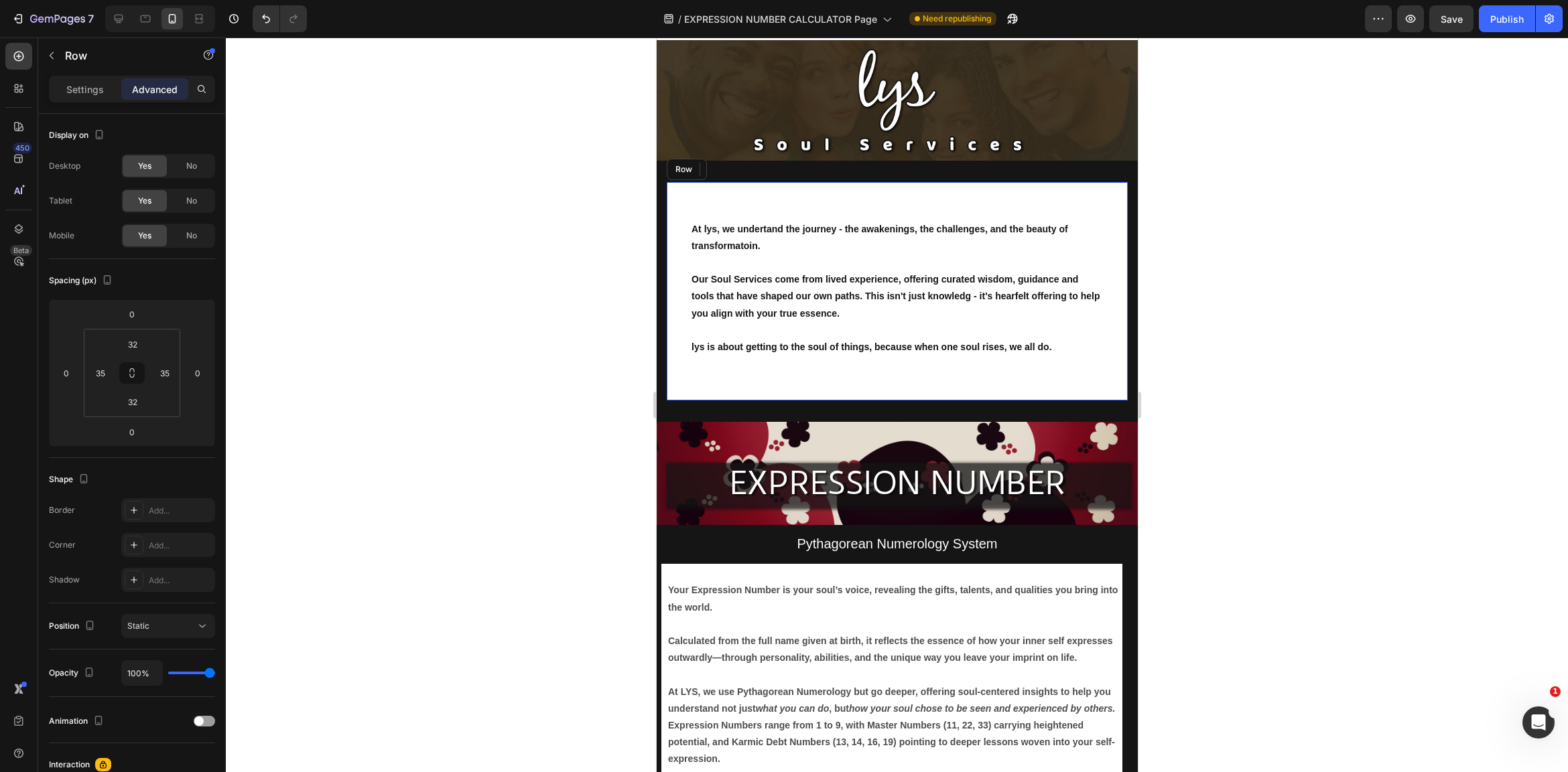
click at [1058, 384] on div "At lys, we undertand the journey - the awakenings, the challenges, and the beau…" at bounding box center [896, 292] width 461 height 219
click at [69, 380] on input "0" at bounding box center [66, 373] width 20 height 20
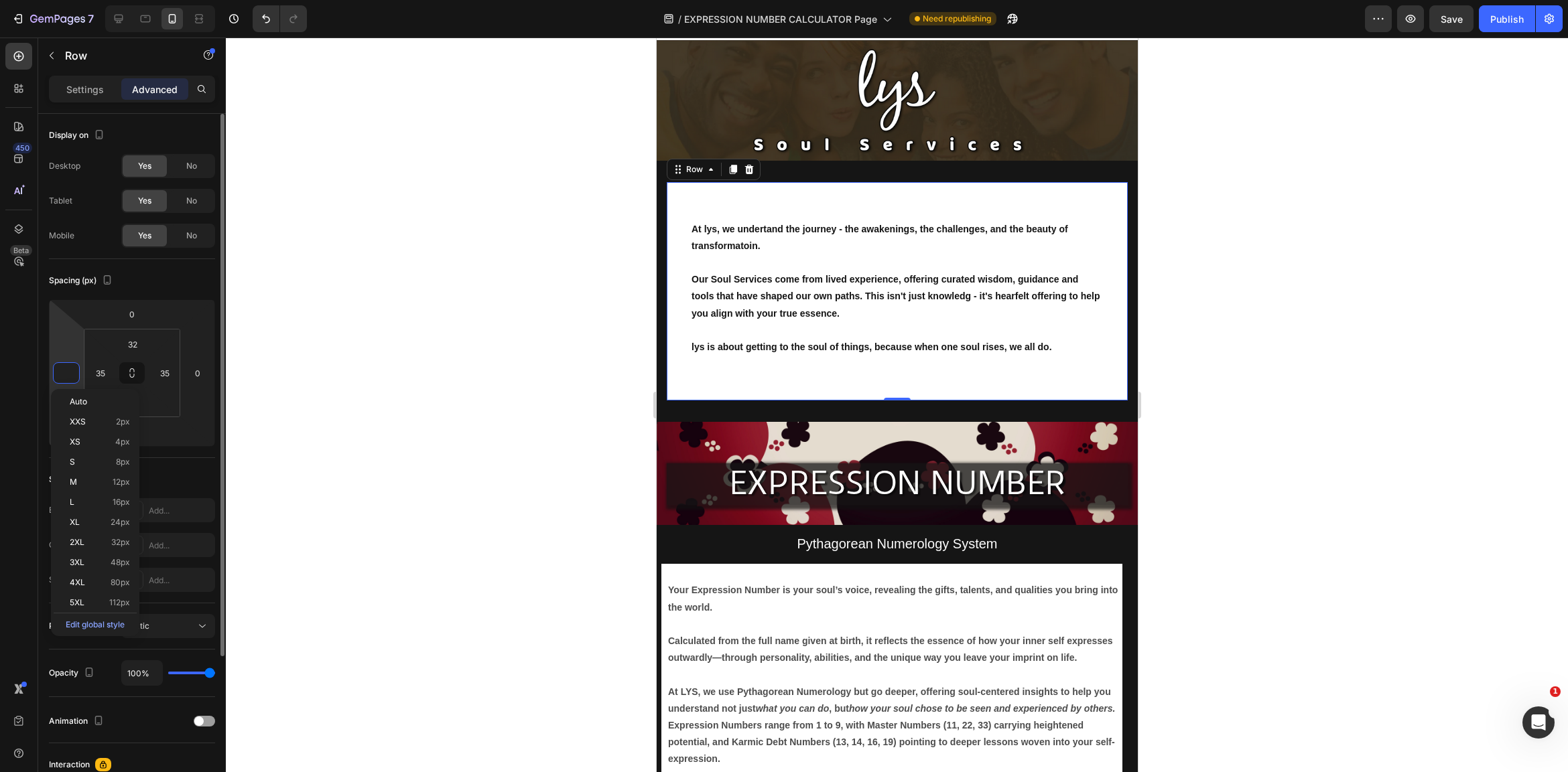
type input "-8"
type input "-1"
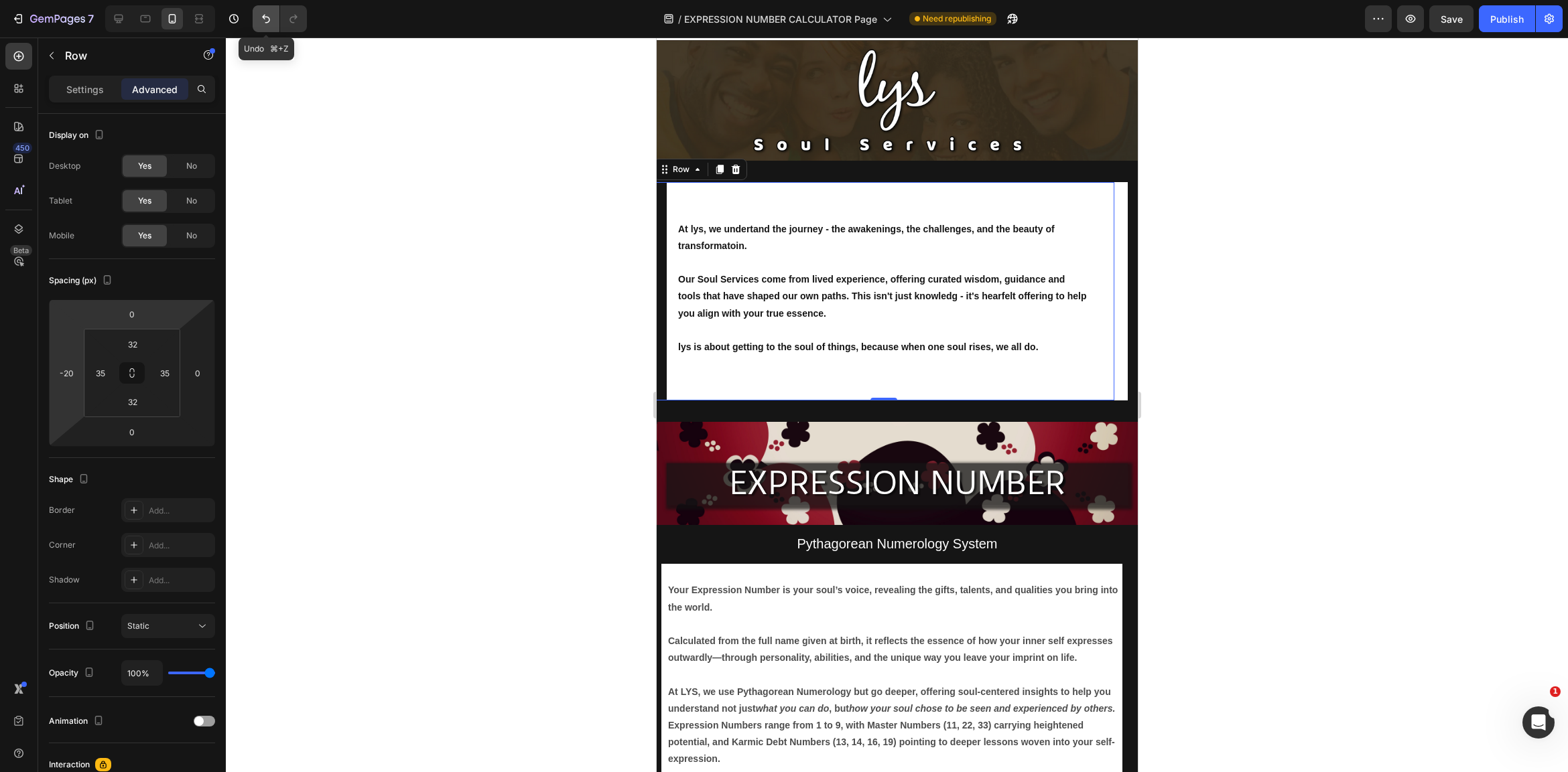
click at [265, 9] on button "Undo/Redo" at bounding box center [266, 19] width 27 height 27
click at [267, 17] on icon "Undo/Redo" at bounding box center [266, 19] width 8 height 9
type input "0"
click at [267, 17] on icon "Undo/Redo" at bounding box center [266, 19] width 8 height 9
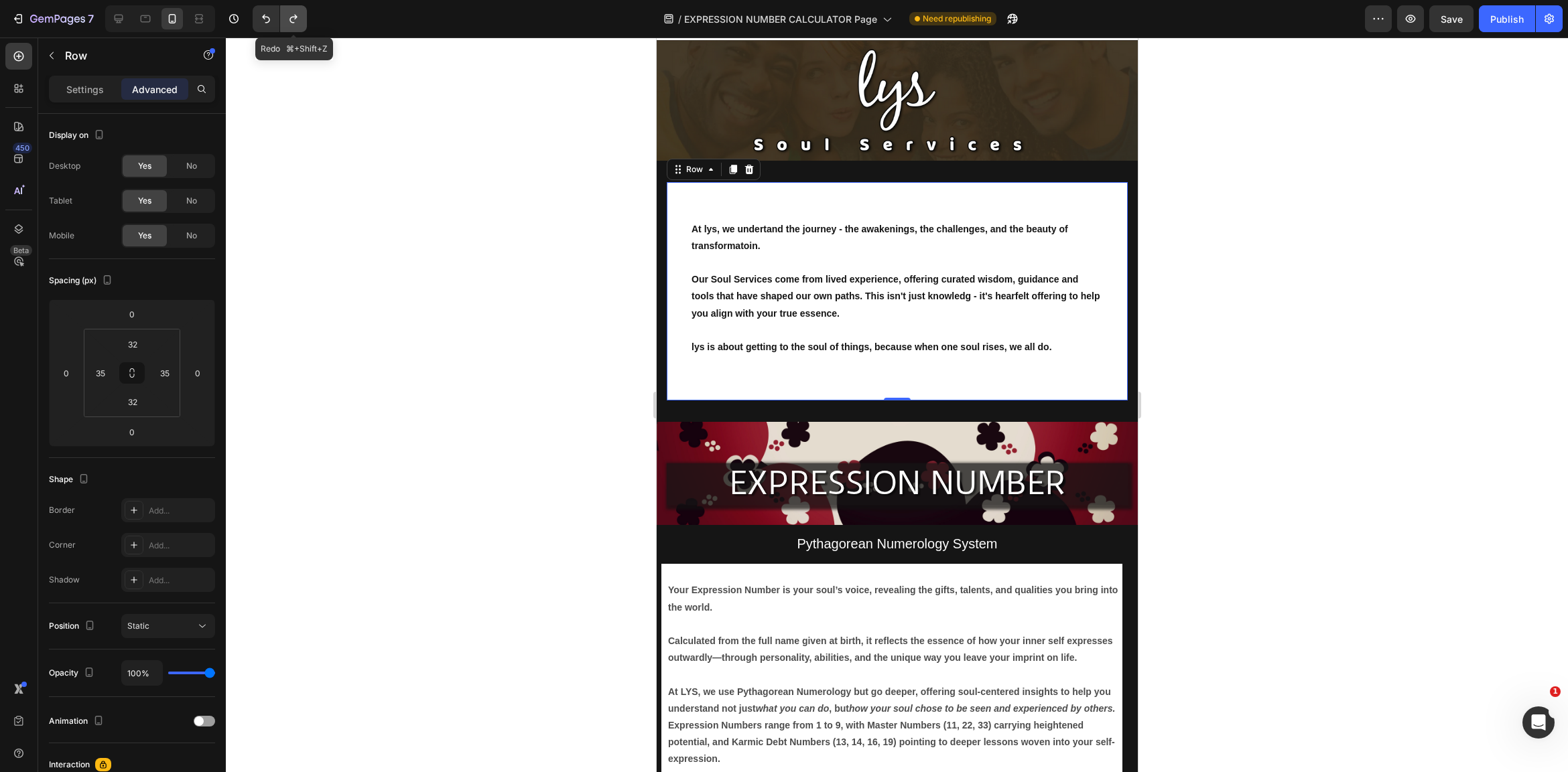
click at [294, 17] on icon "Undo/Redo" at bounding box center [293, 19] width 7 height 9
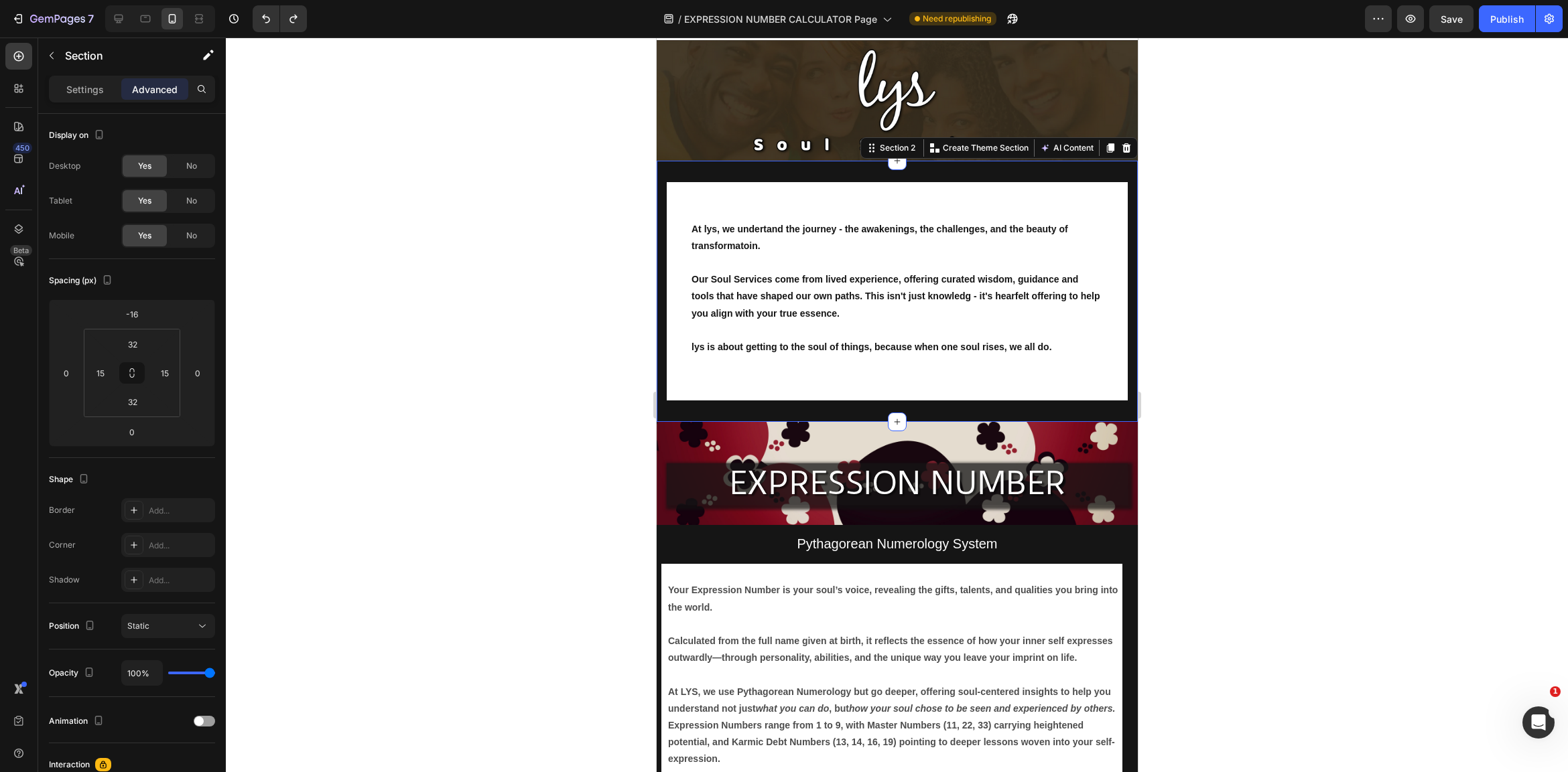
drag, startPoint x: 1204, startPoint y: 155, endPoint x: 1198, endPoint y: 169, distance: 15.2
click at [1204, 156] on div at bounding box center [897, 404] width 1342 height 734
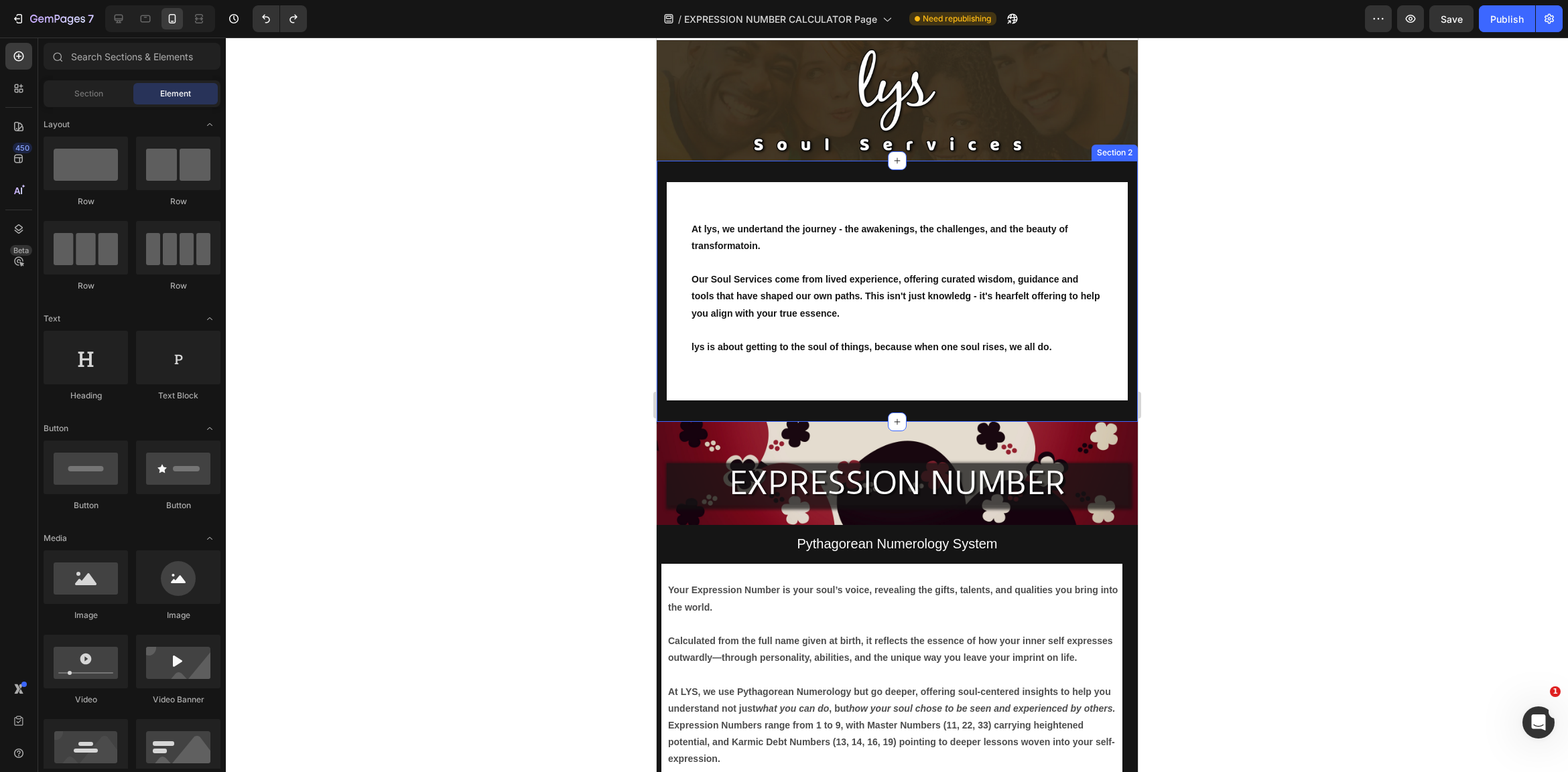
drag, startPoint x: 1129, startPoint y: 174, endPoint x: 1116, endPoint y: 174, distance: 13.0
click at [1126, 174] on div "At lys, we undertand the journey - the awakenings, the challenges, and the beau…" at bounding box center [897, 292] width 481 height 262
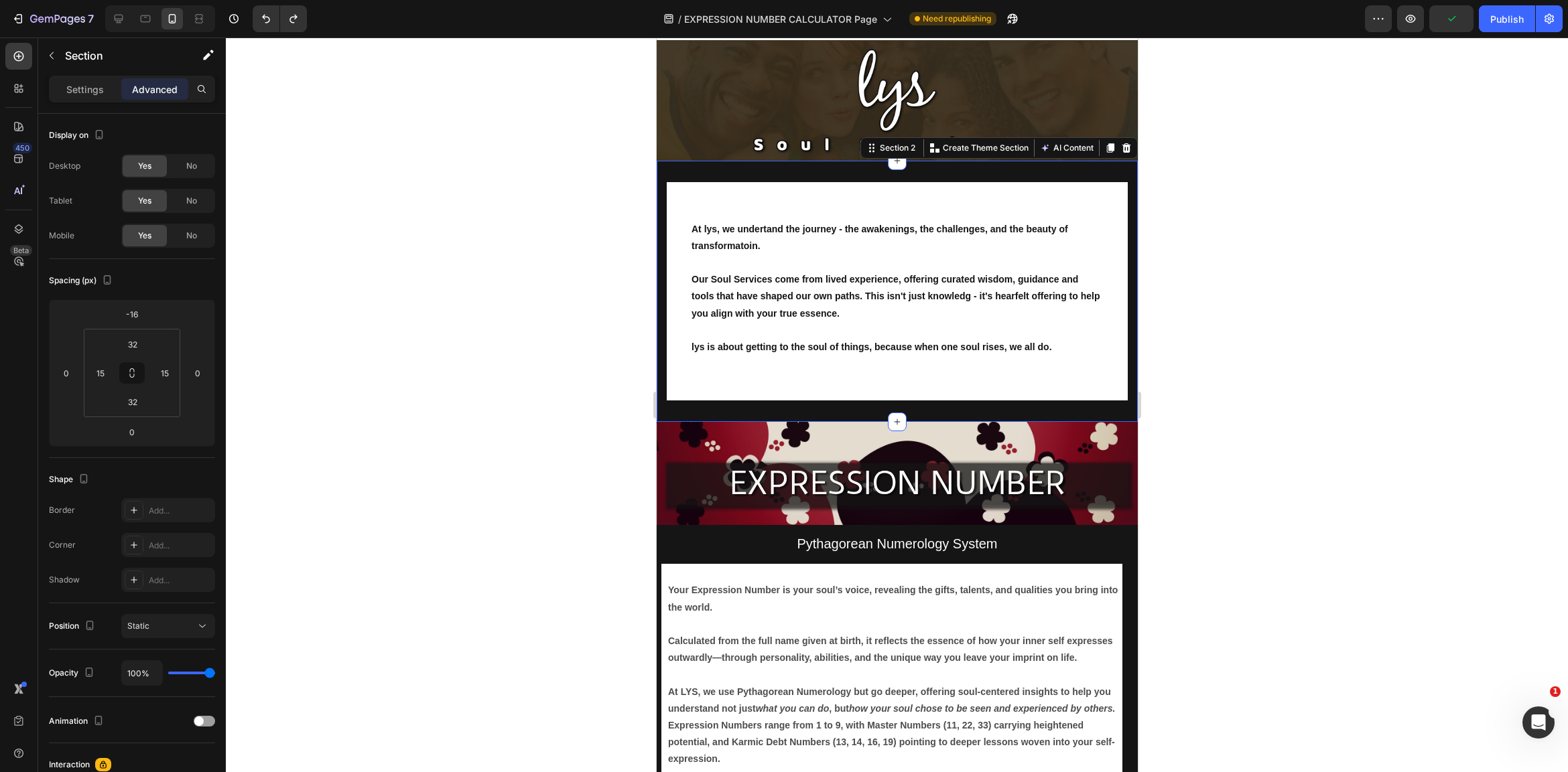
click at [1111, 174] on div "At lys, we undertand the journey - the awakenings, the challenges, and the beau…" at bounding box center [897, 292] width 481 height 262
click at [1216, 290] on div at bounding box center [897, 404] width 1342 height 734
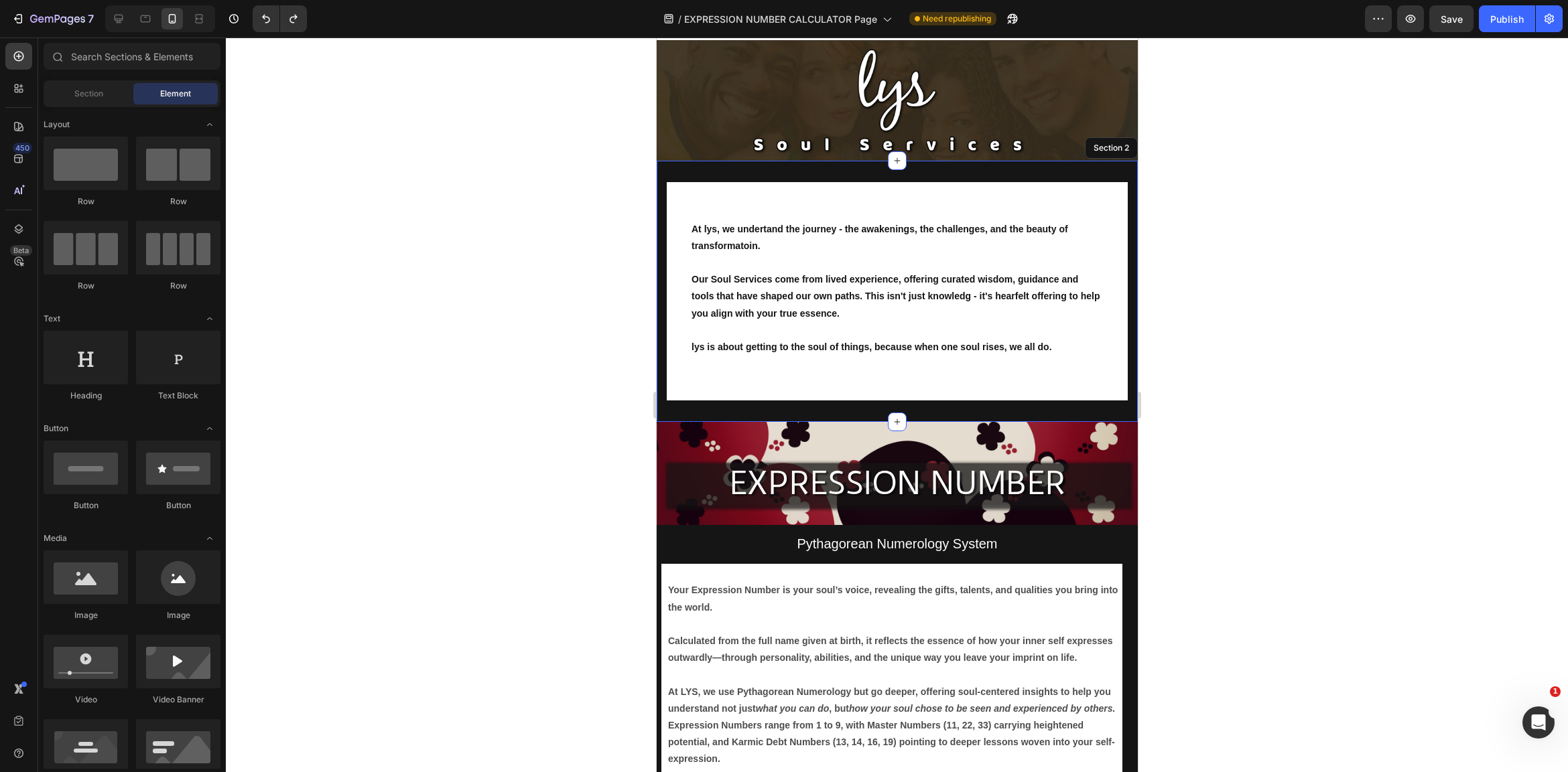
click at [1089, 172] on div "At lys, we undertand the journey - the awakenings, the challenges, and the beau…" at bounding box center [897, 292] width 481 height 262
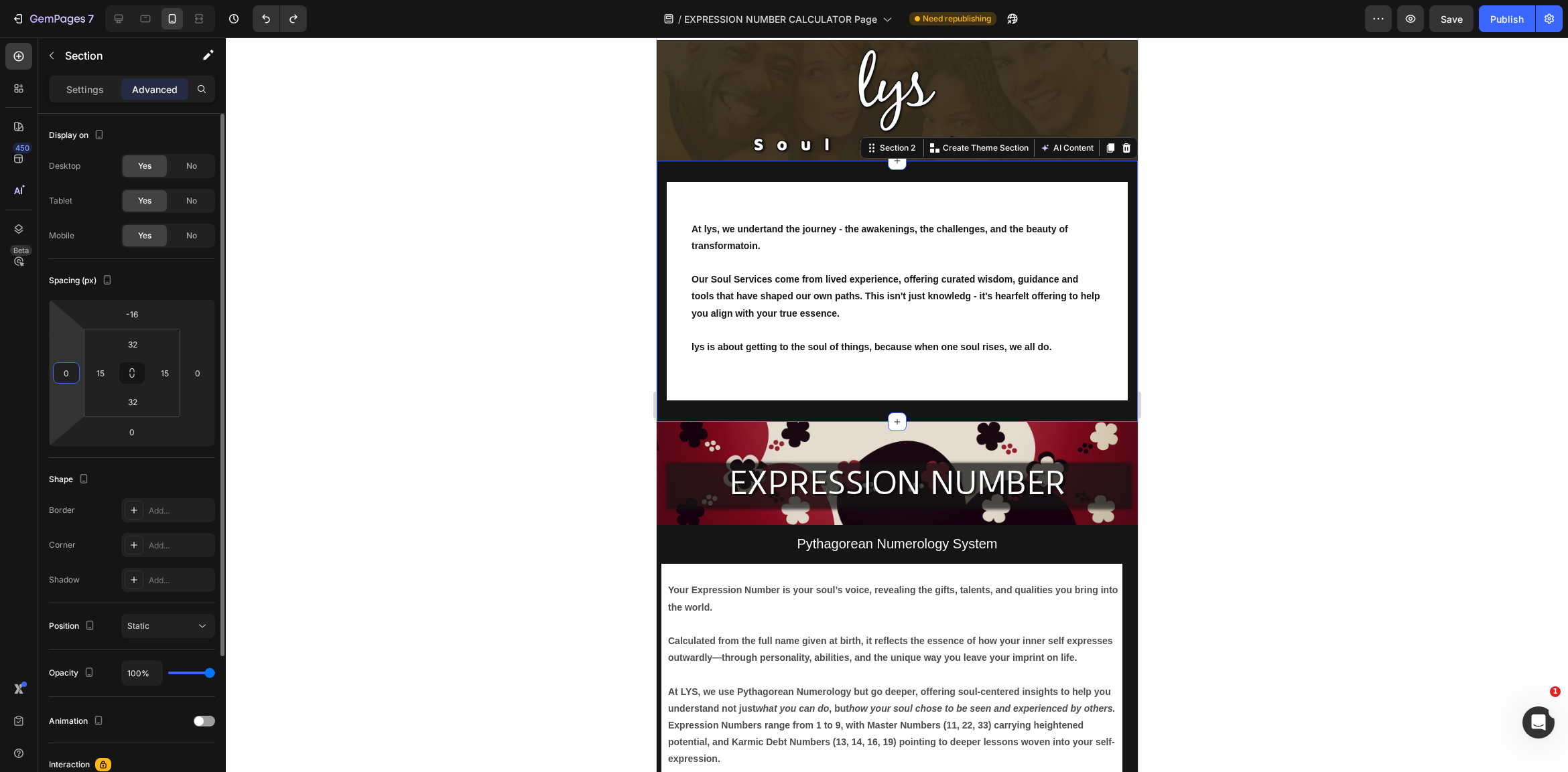
click at [70, 379] on input "0" at bounding box center [66, 373] width 20 height 20
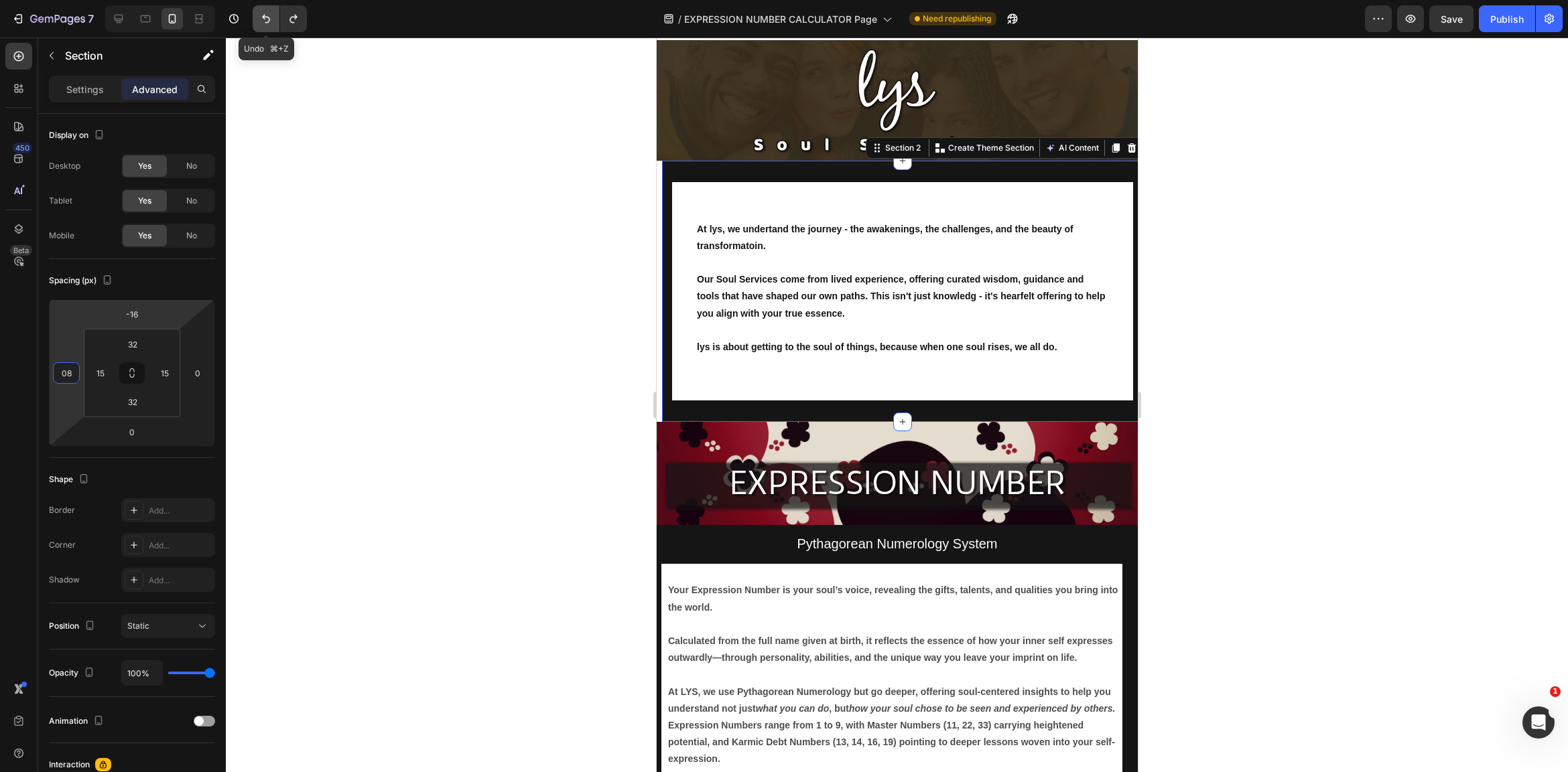
click at [262, 17] on icon "Undo/Redo" at bounding box center [266, 19] width 8 height 9
type input "0"
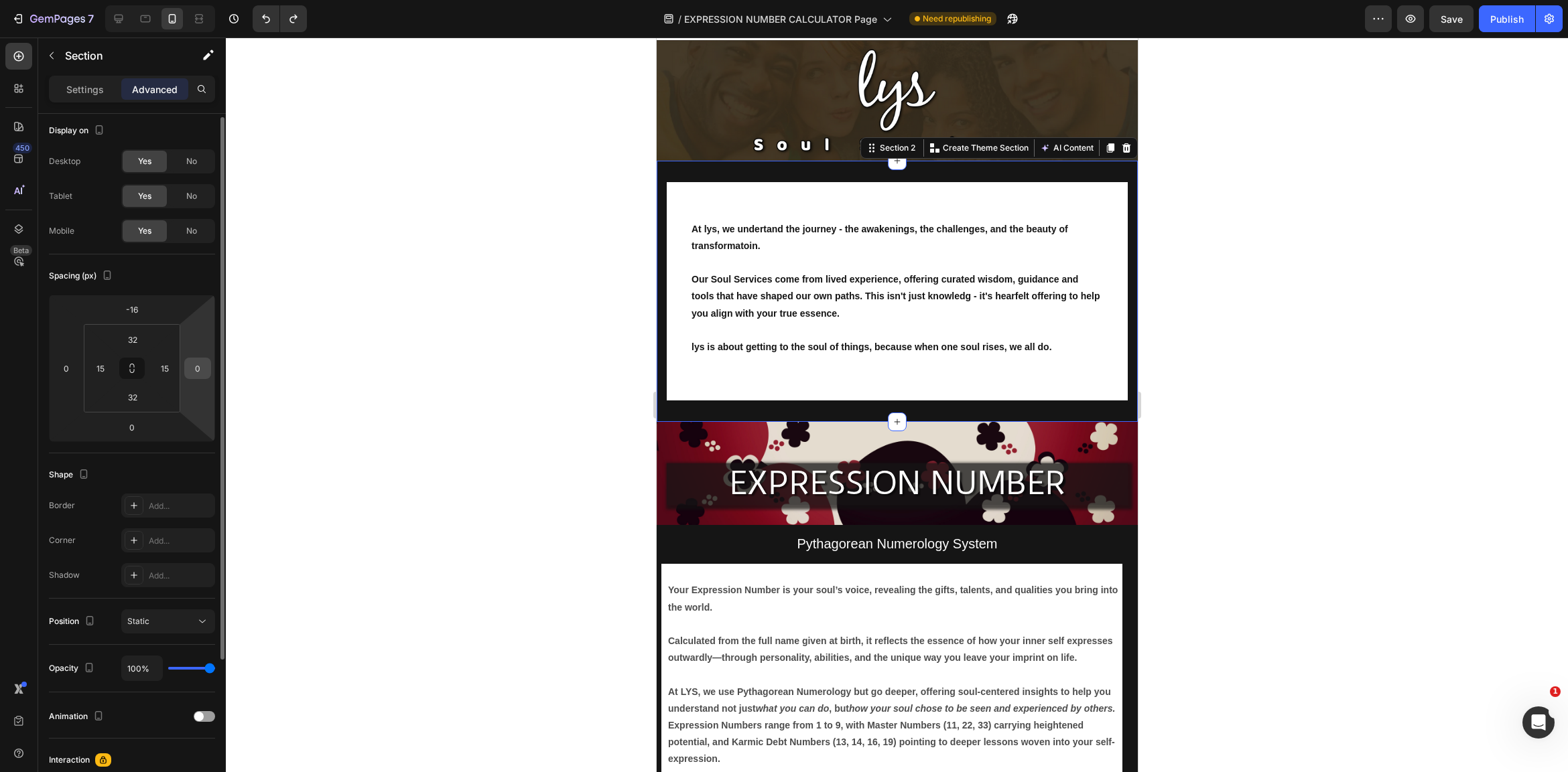
click at [200, 374] on input "0" at bounding box center [198, 369] width 20 height 20
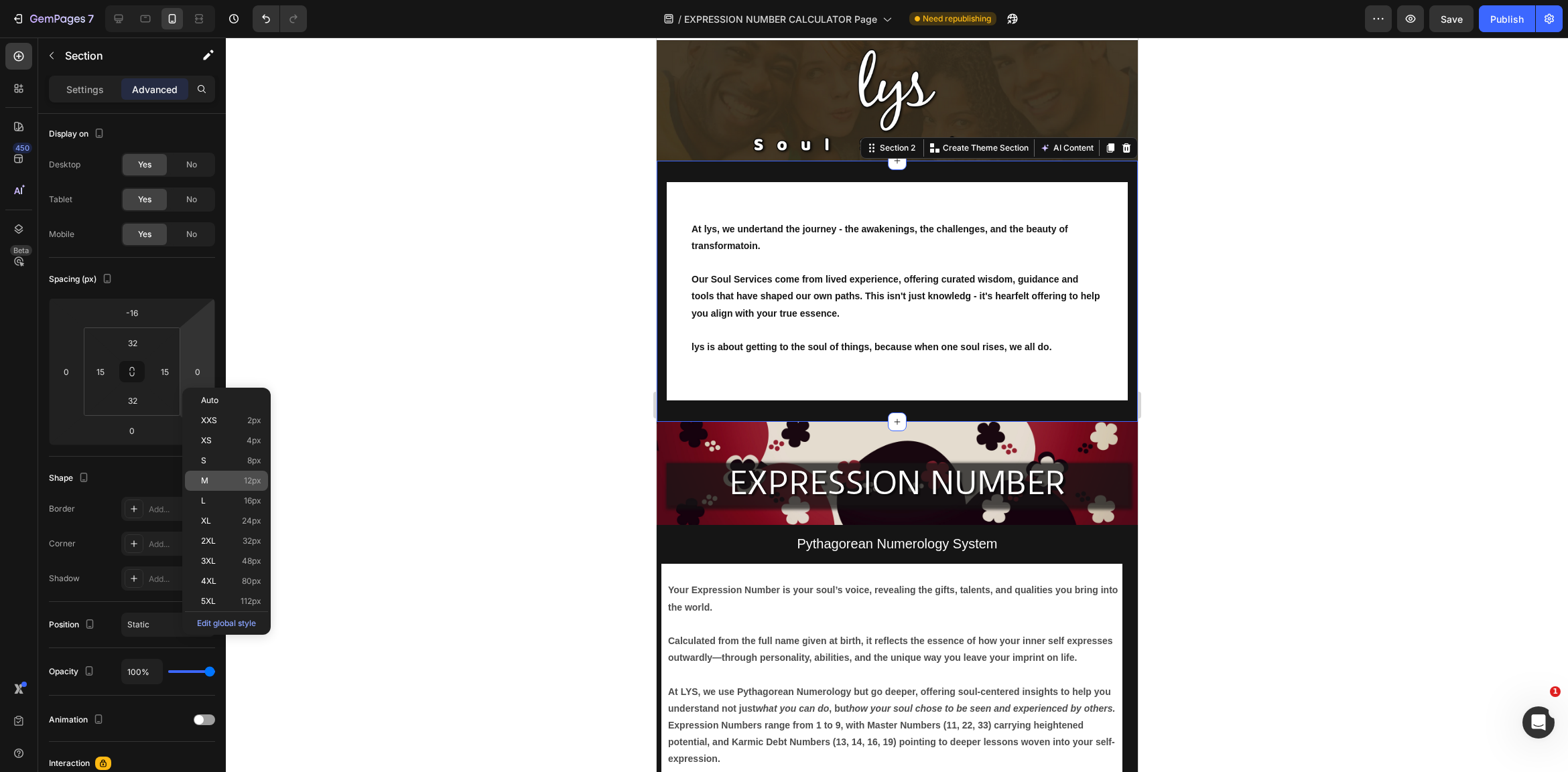
click at [234, 486] on div "M 12px" at bounding box center [226, 480] width 83 height 20
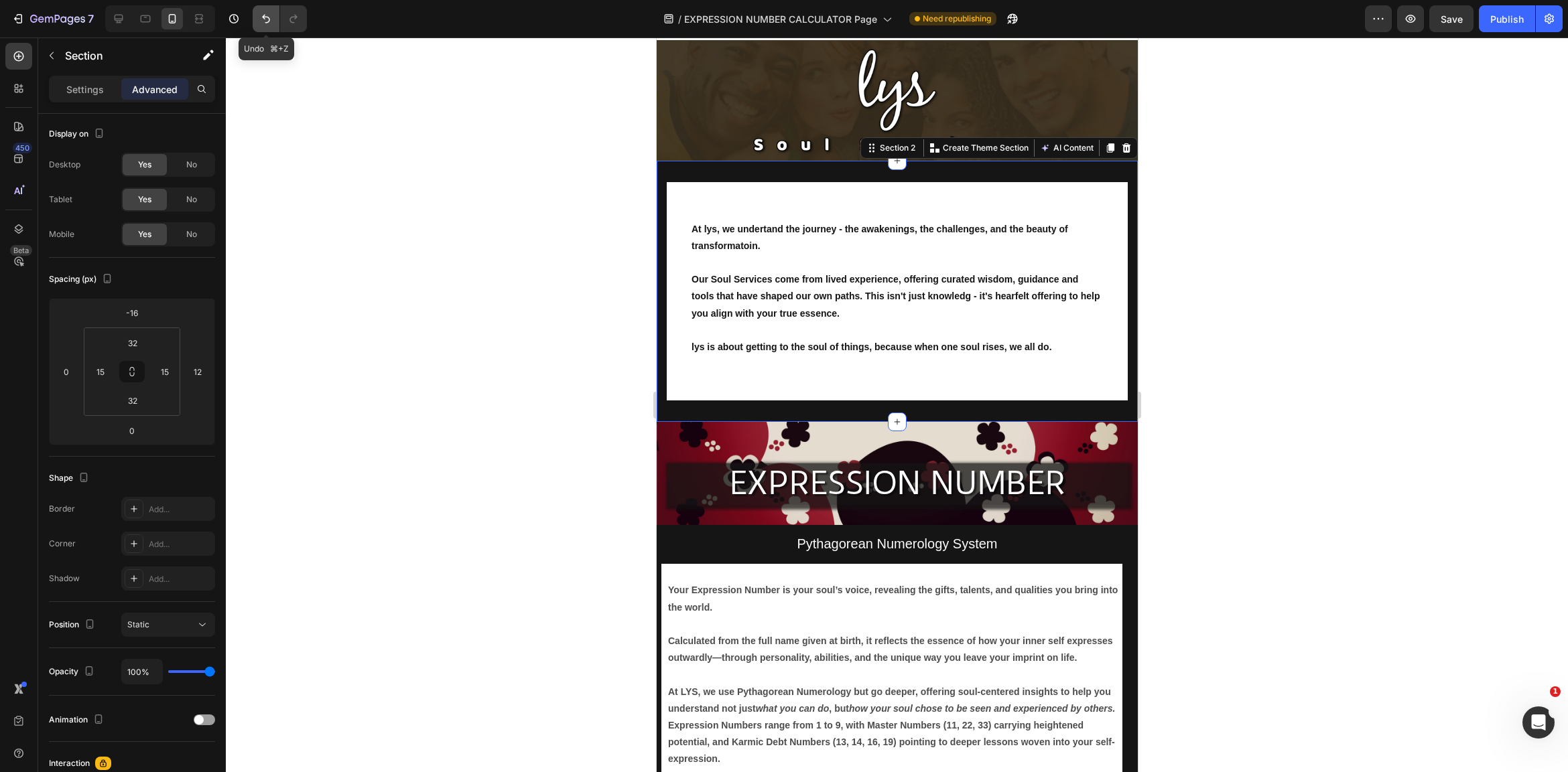
click at [268, 20] on icon "Undo/Redo" at bounding box center [266, 18] width 13 height 13
type input "0"
click at [196, 375] on input "0" at bounding box center [198, 371] width 20 height 20
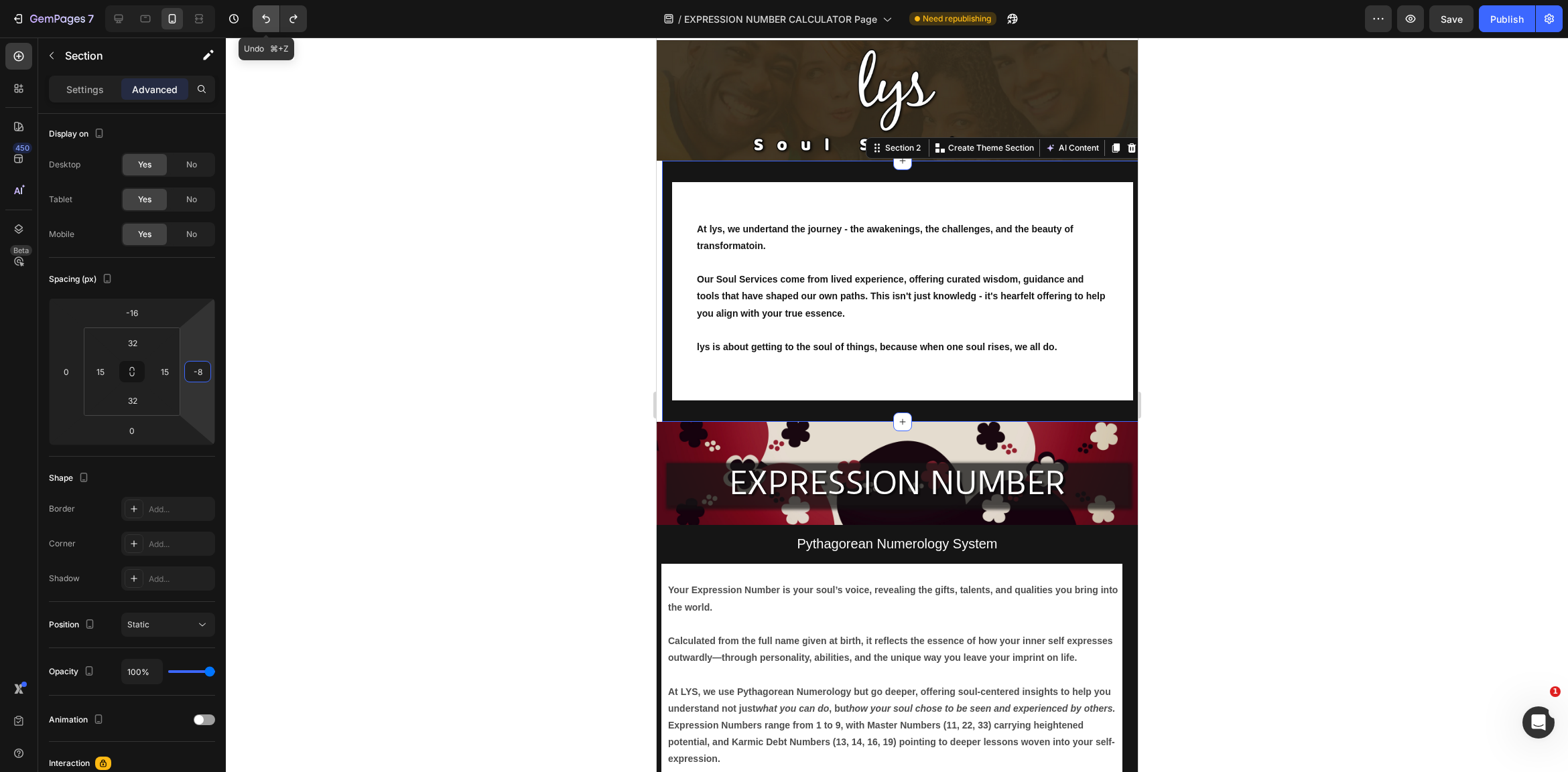
click at [268, 18] on icon "Undo/Redo" at bounding box center [266, 18] width 13 height 13
click at [264, 14] on icon "Undo/Redo" at bounding box center [266, 18] width 13 height 13
type input "0"
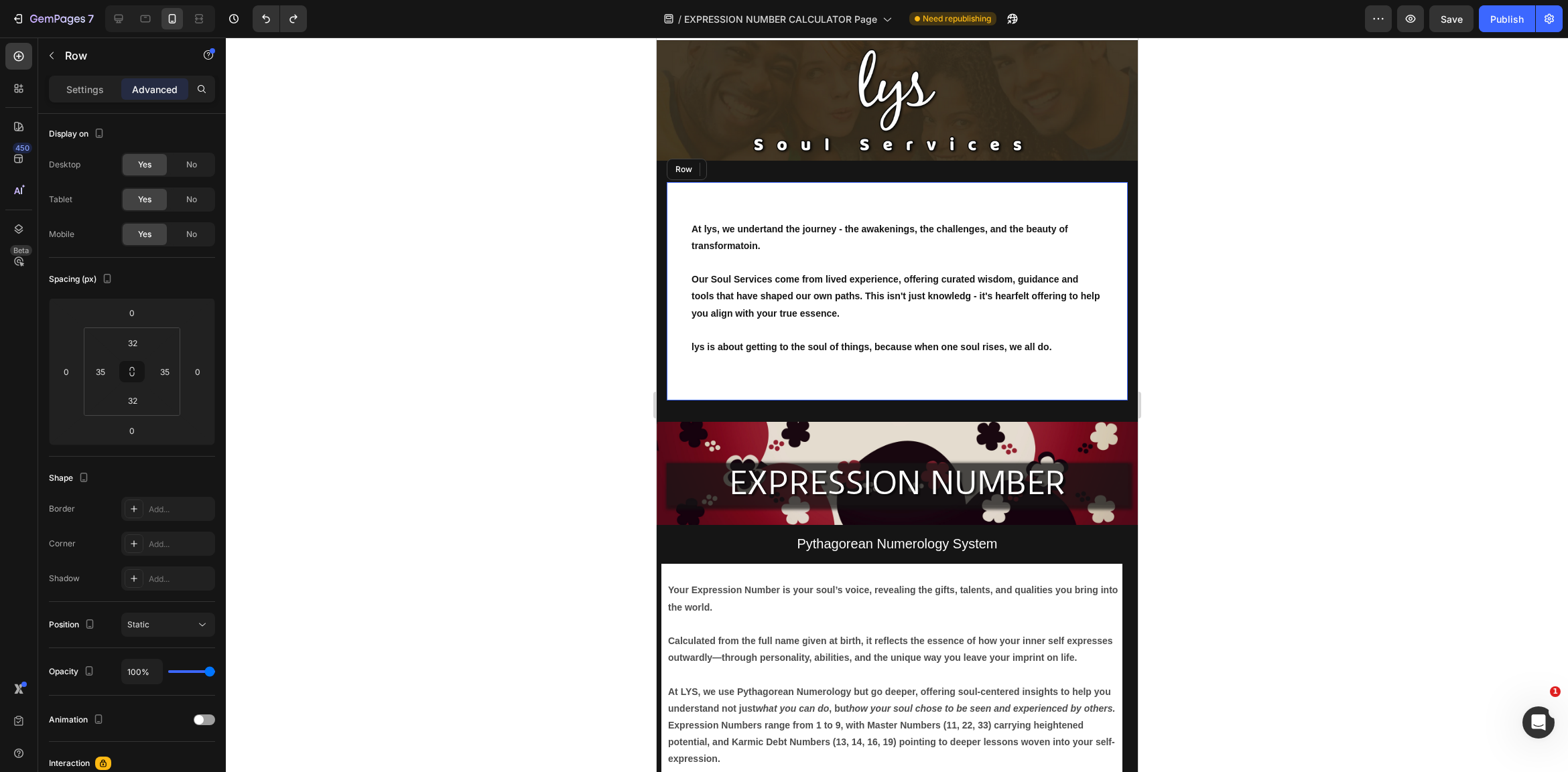
click at [1118, 230] on div "At lys, we undertand the journey - the awakenings, the challenges, and the beau…" at bounding box center [896, 292] width 461 height 219
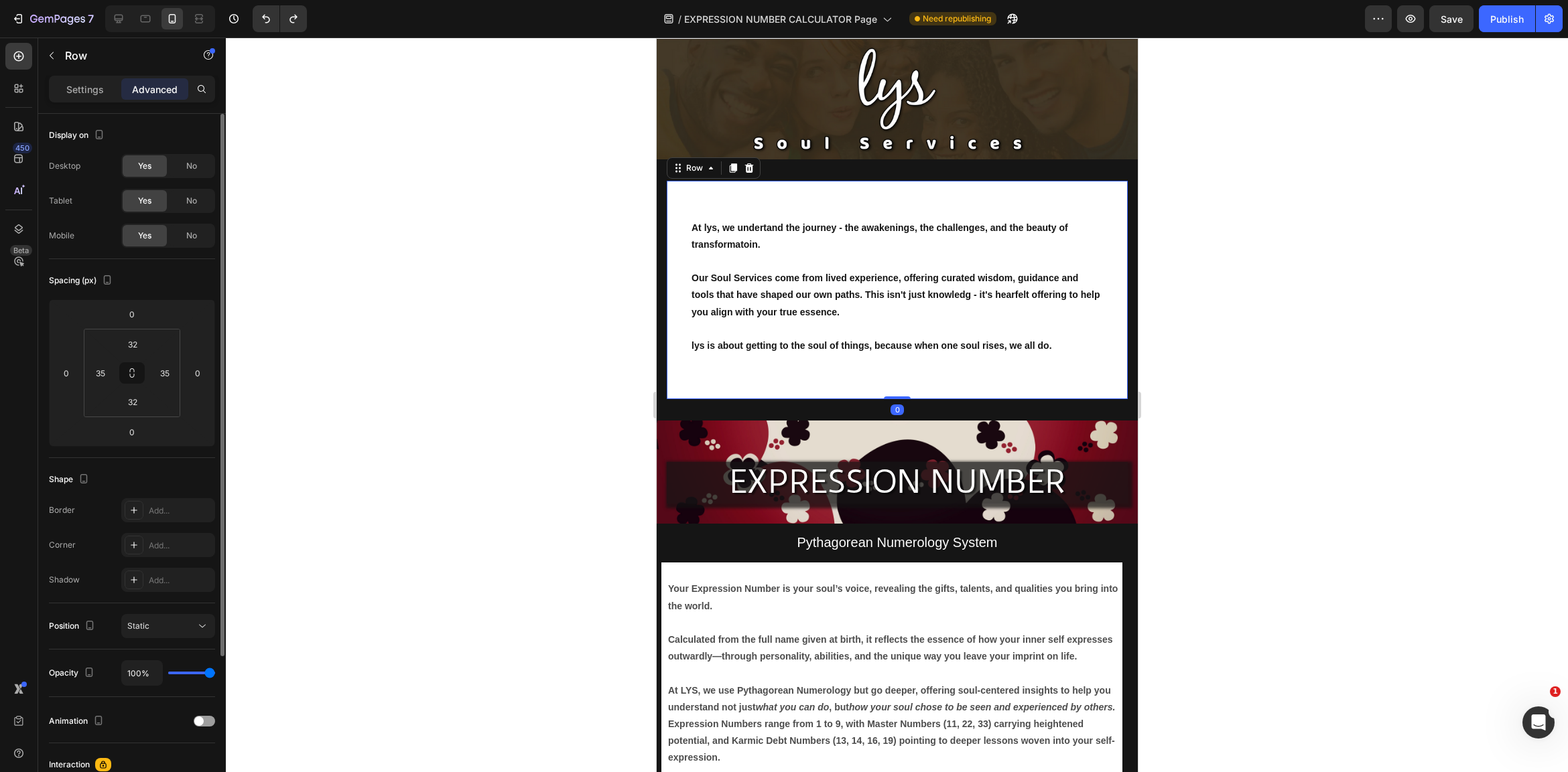
scroll to position [25, 0]
click at [72, 378] on input "0" at bounding box center [66, 373] width 20 height 20
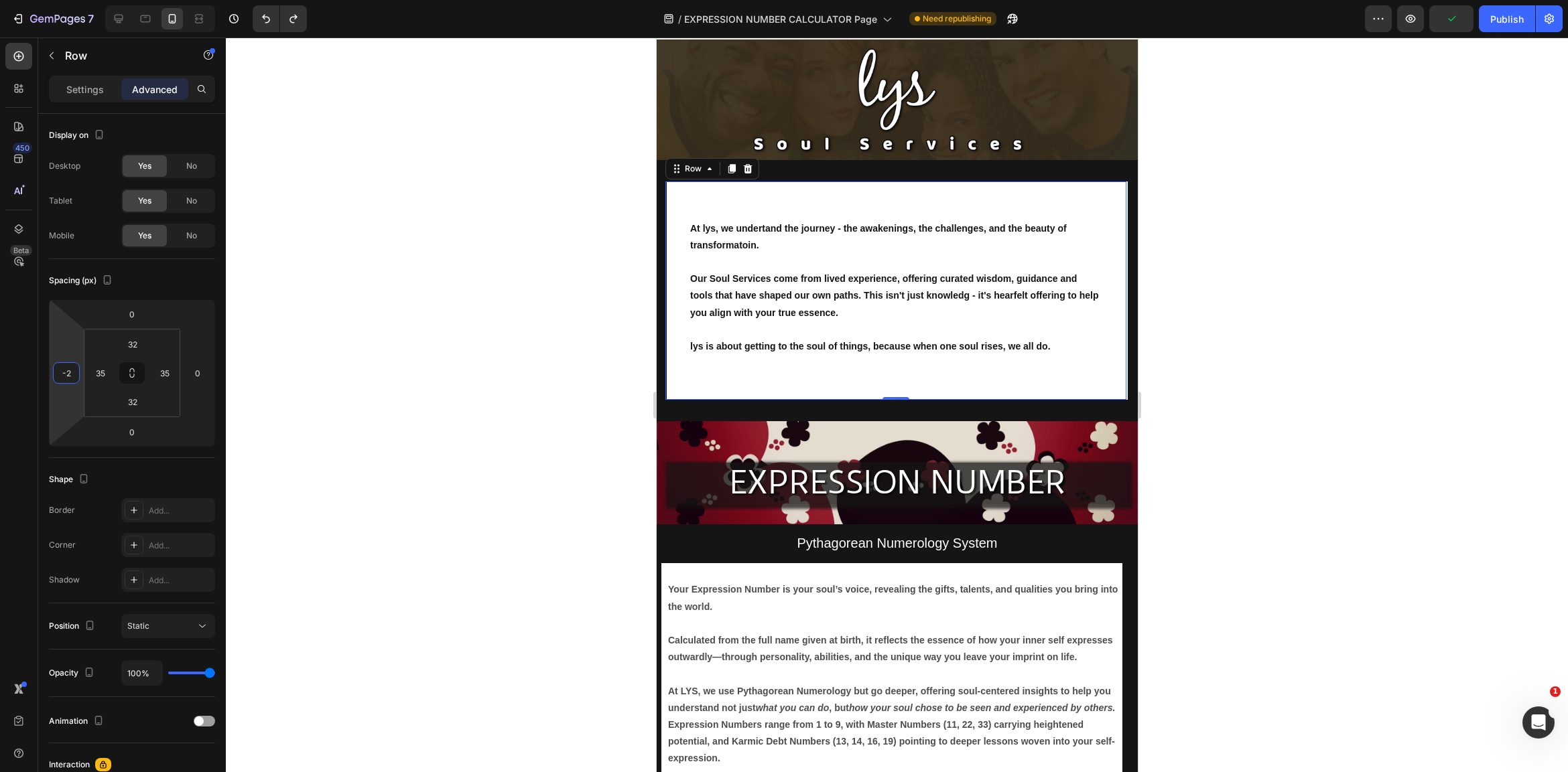
type input "-20"
click at [1121, 298] on div "At lys, we undertand the journey - the awakenings, the challenges, and the beau…" at bounding box center [896, 291] width 461 height 219
click at [1111, 297] on div "At lys, we undertand the journey - the awakenings, the challenges, and the beau…" at bounding box center [882, 291] width 461 height 219
click at [1121, 328] on div "At lys, we undertand the journey - the awakenings, the challenges, and the beau…" at bounding box center [896, 291] width 461 height 219
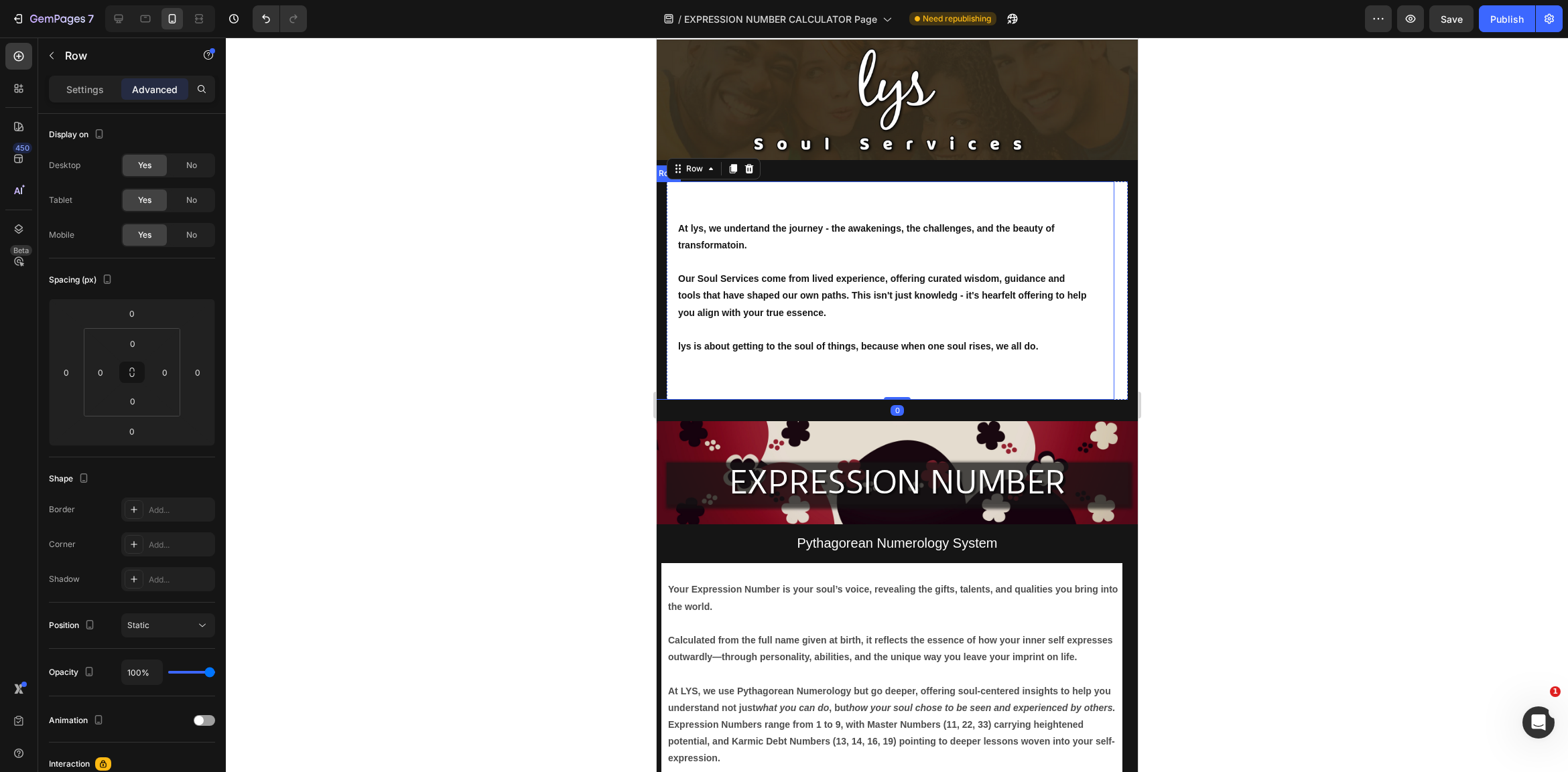
click at [1106, 331] on div "At lys, we undertand the journey - the awakenings, the challenges, and the beau…" at bounding box center [882, 291] width 461 height 219
click at [96, 84] on p "Settings" at bounding box center [85, 89] width 38 height 14
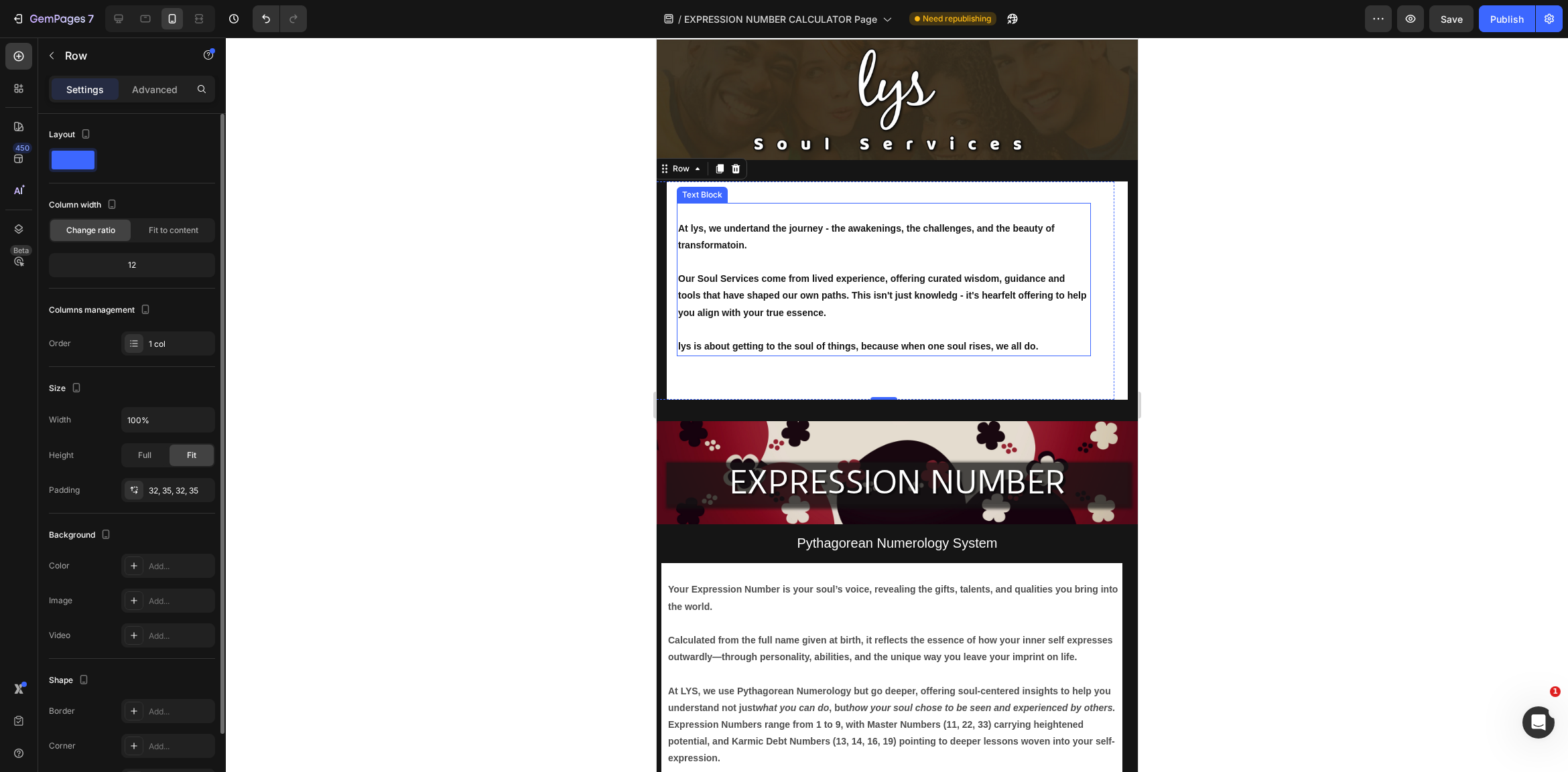
click at [77, 160] on span at bounding box center [73, 159] width 43 height 19
click at [1121, 347] on div "At lys, we undertand the journey - the awakenings, the challenges, and the beau…" at bounding box center [896, 291] width 461 height 219
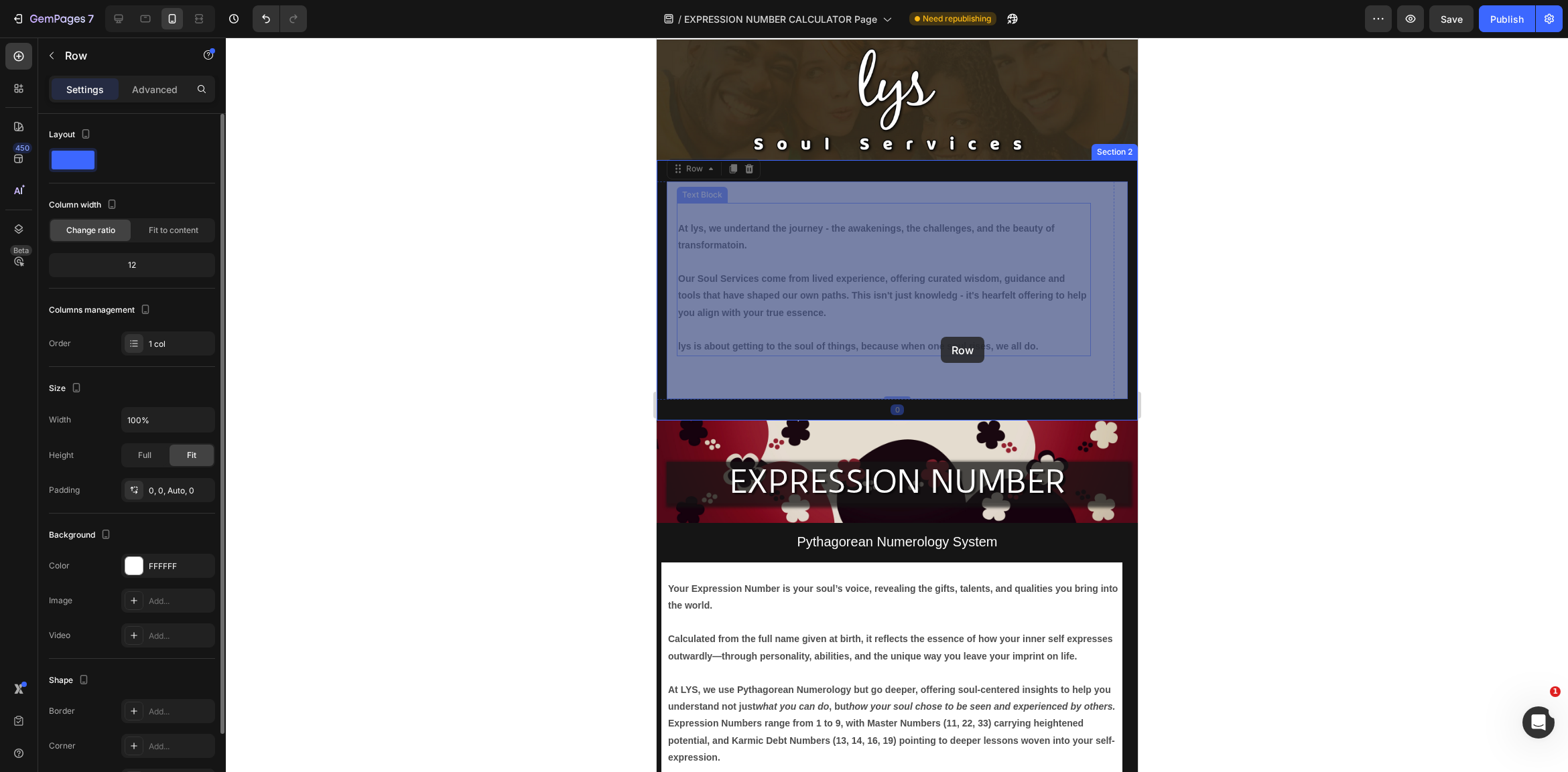
drag, startPoint x: 1121, startPoint y: 350, endPoint x: 940, endPoint y: 337, distance: 181.5
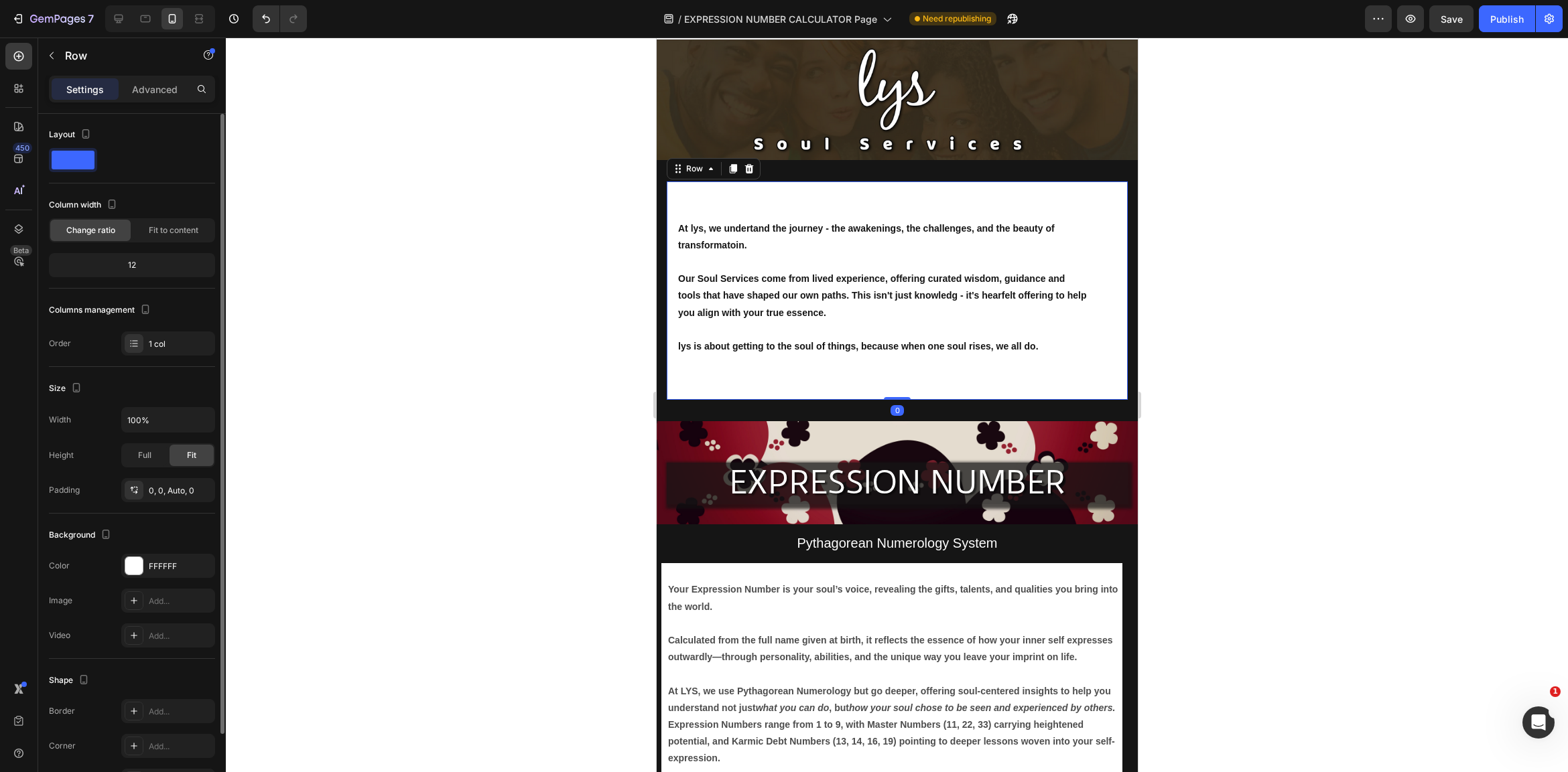
click at [1244, 395] on div at bounding box center [897, 404] width 1342 height 734
click at [1104, 188] on div "At lys, we undertand the journey - the awakenings, the challenges, and the beau…" at bounding box center [882, 291] width 461 height 219
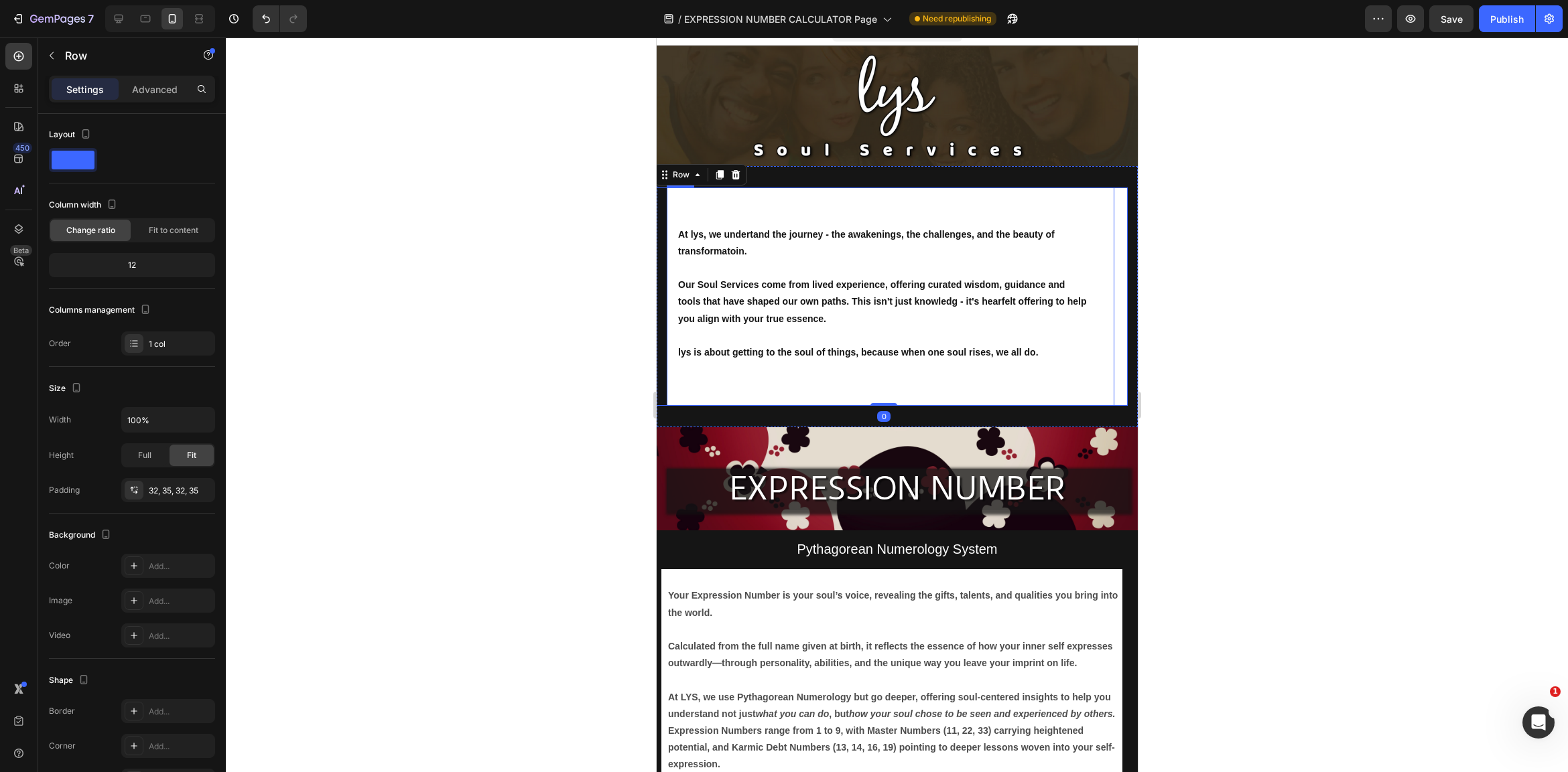
click at [1117, 195] on div "At lys, we undertand the journey - the awakenings, the challenges, and the beau…" at bounding box center [896, 297] width 461 height 219
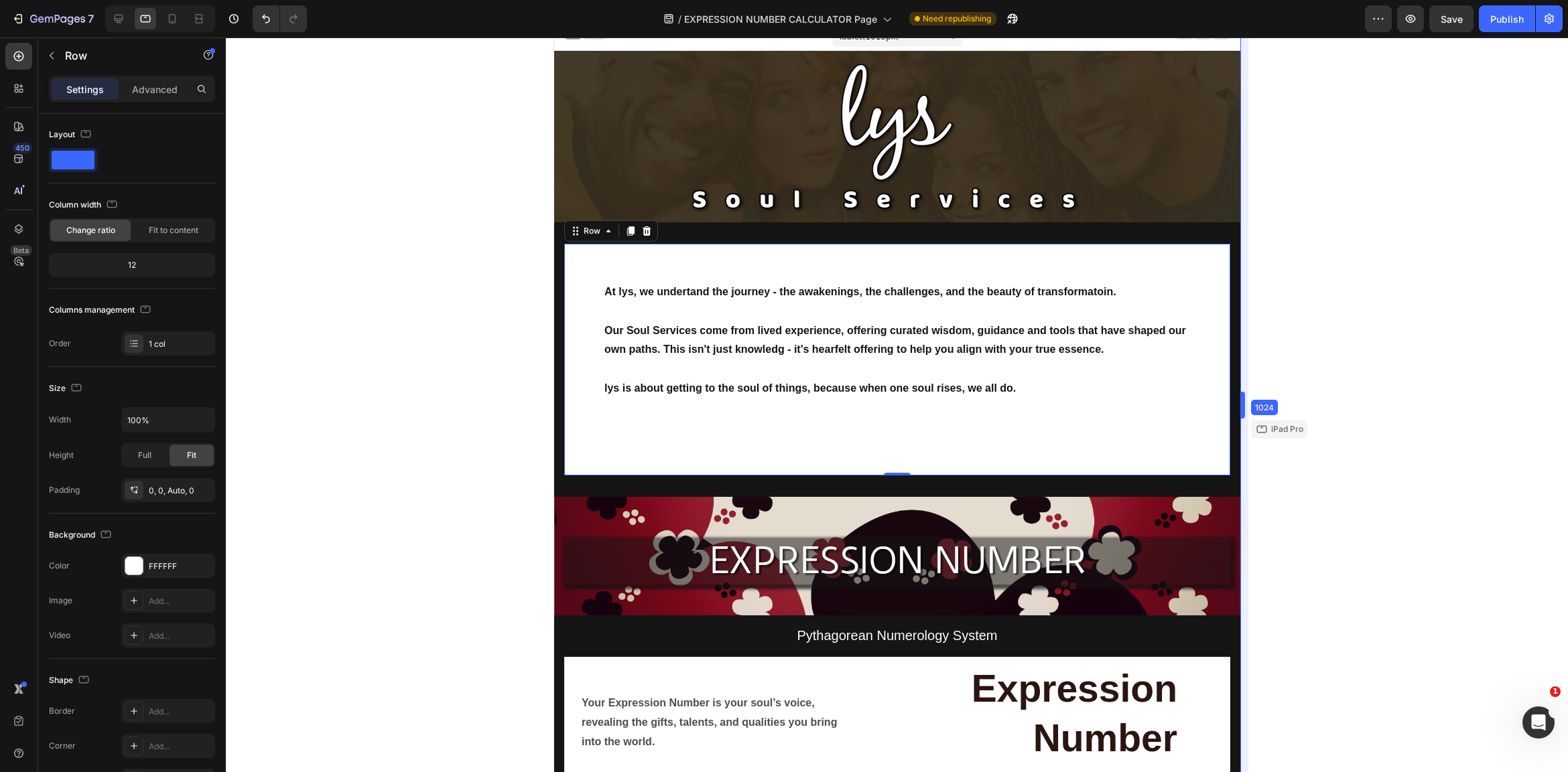
scroll to position [151, 0]
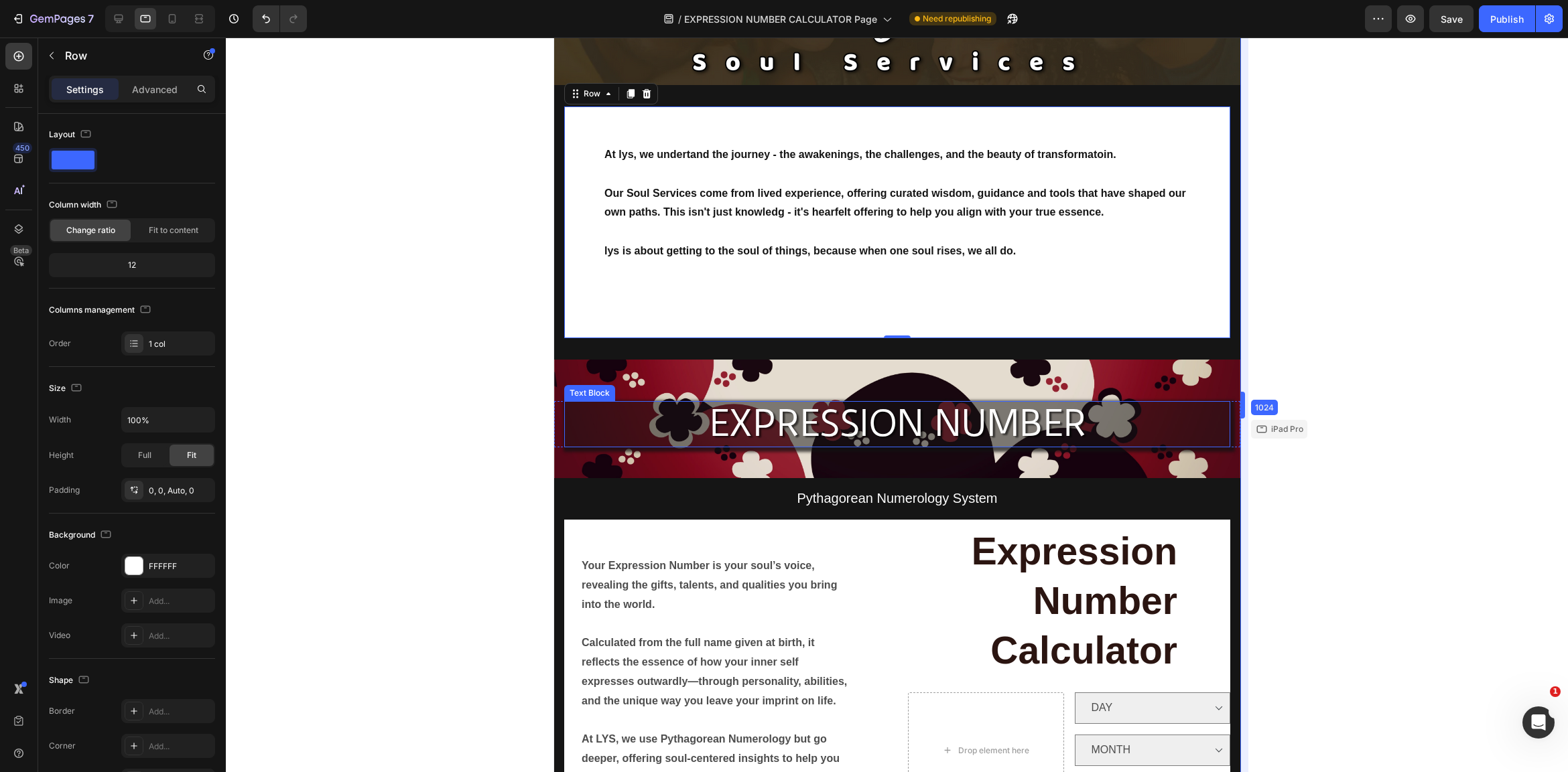
drag, startPoint x: 1139, startPoint y: 406, endPoint x: 1469, endPoint y: 391, distance: 330.3
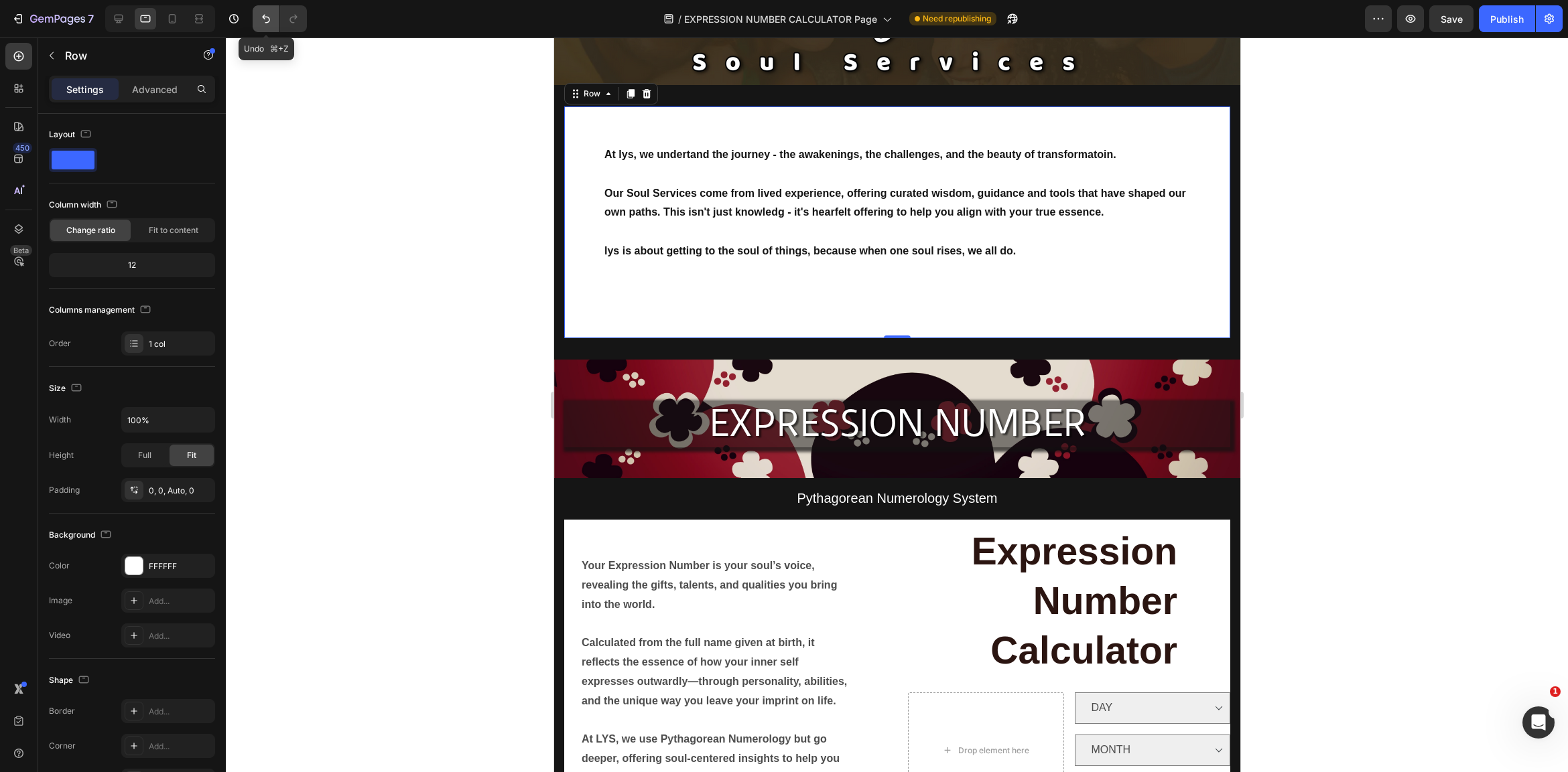
click at [265, 17] on icon "Undo/Redo" at bounding box center [266, 19] width 8 height 9
click at [263, 18] on icon "Undo/Redo" at bounding box center [266, 19] width 8 height 9
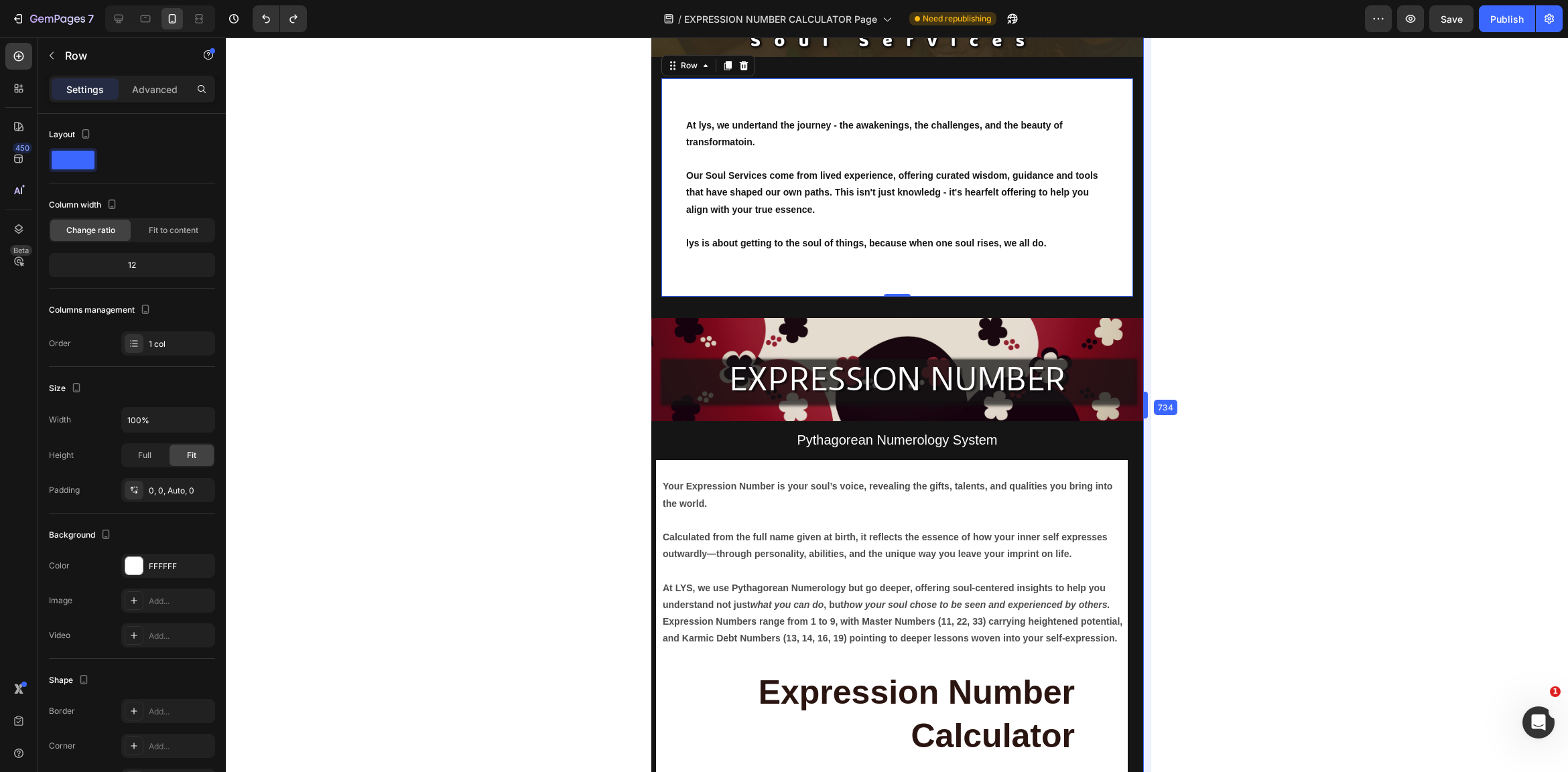
scroll to position [122, 0]
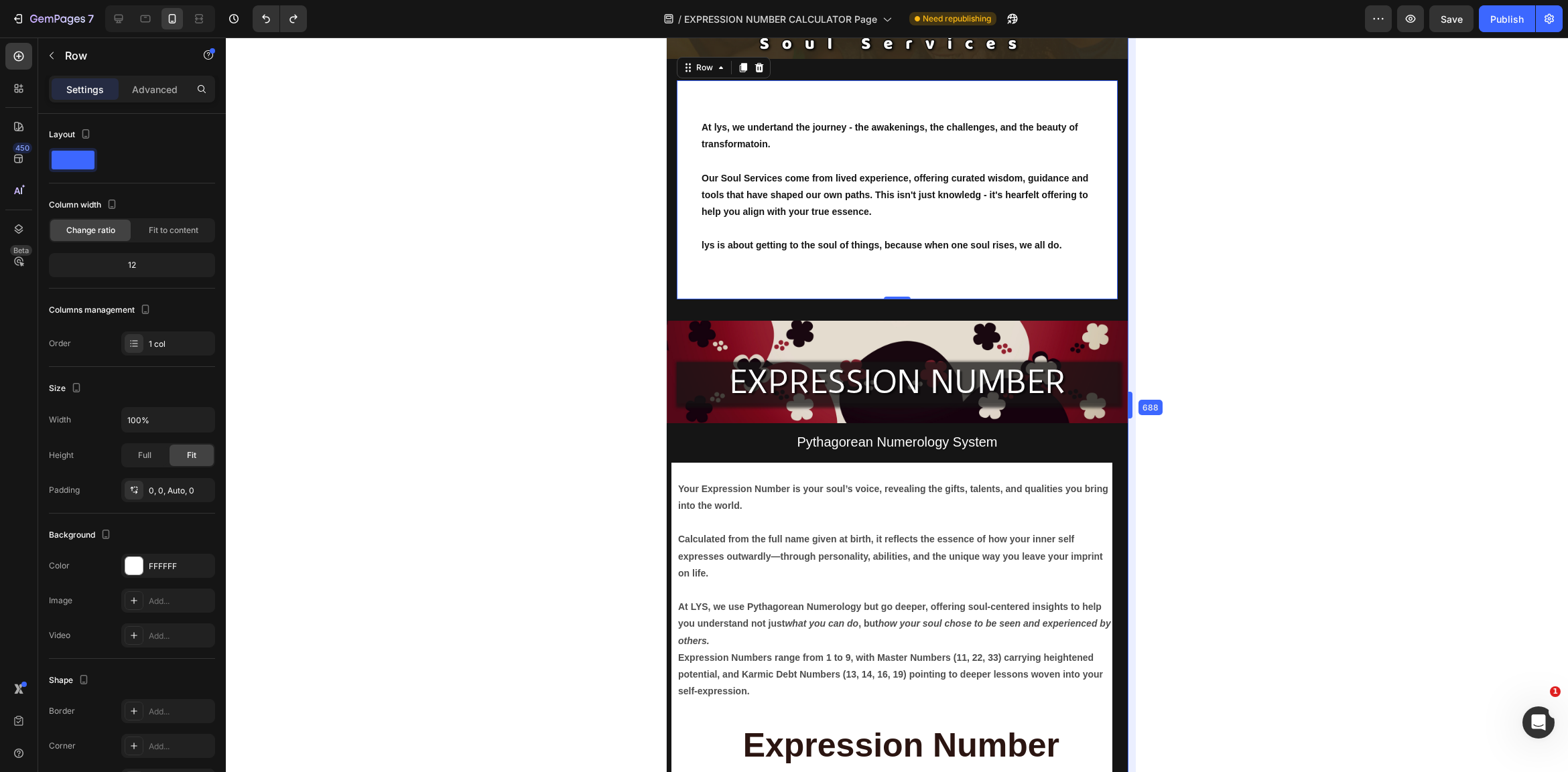
drag, startPoint x: 686, startPoint y: 367, endPoint x: 1019, endPoint y: 420, distance: 337.2
click at [1385, 466] on div at bounding box center [897, 404] width 1342 height 734
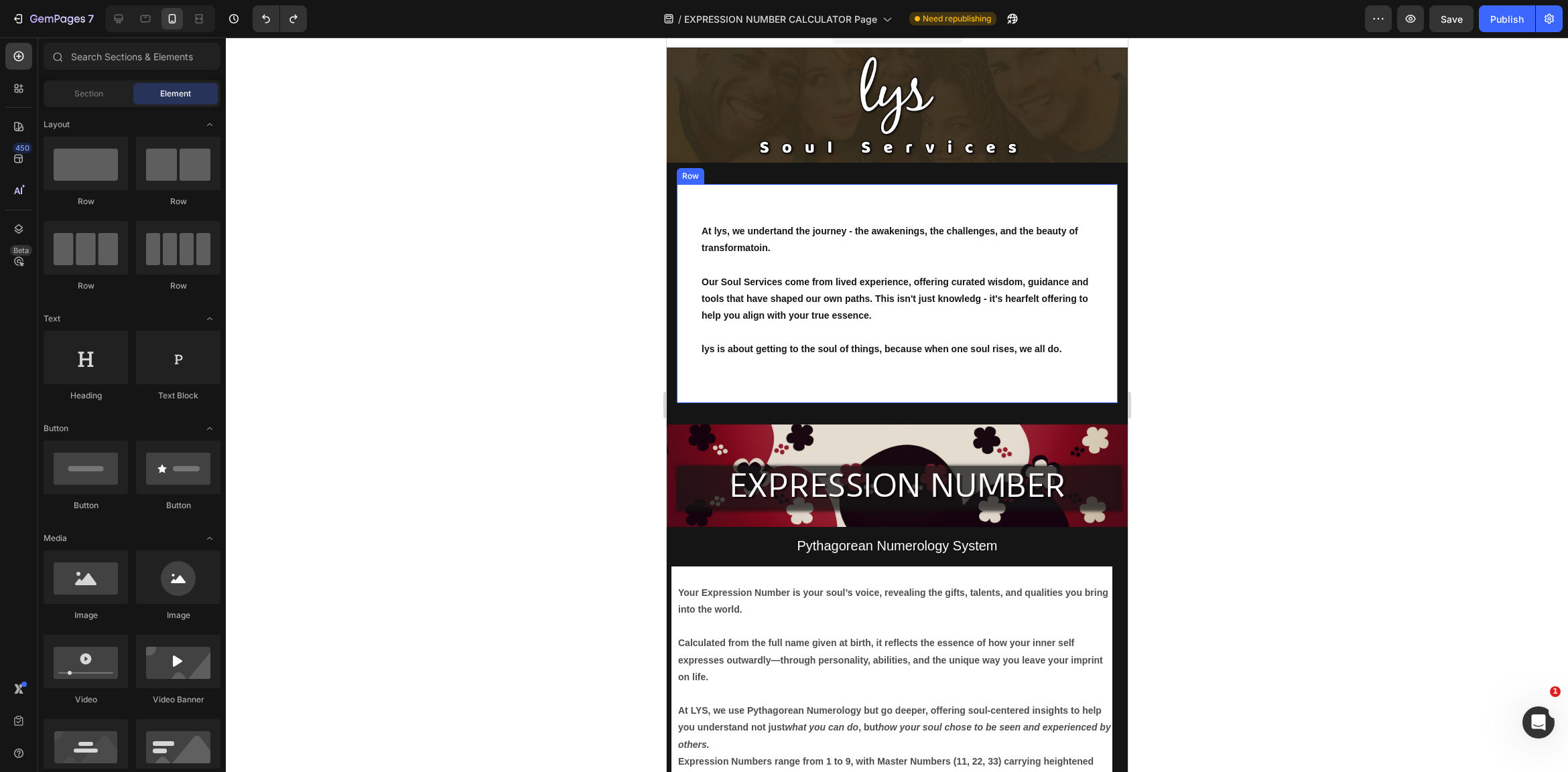
scroll to position [19, 0]
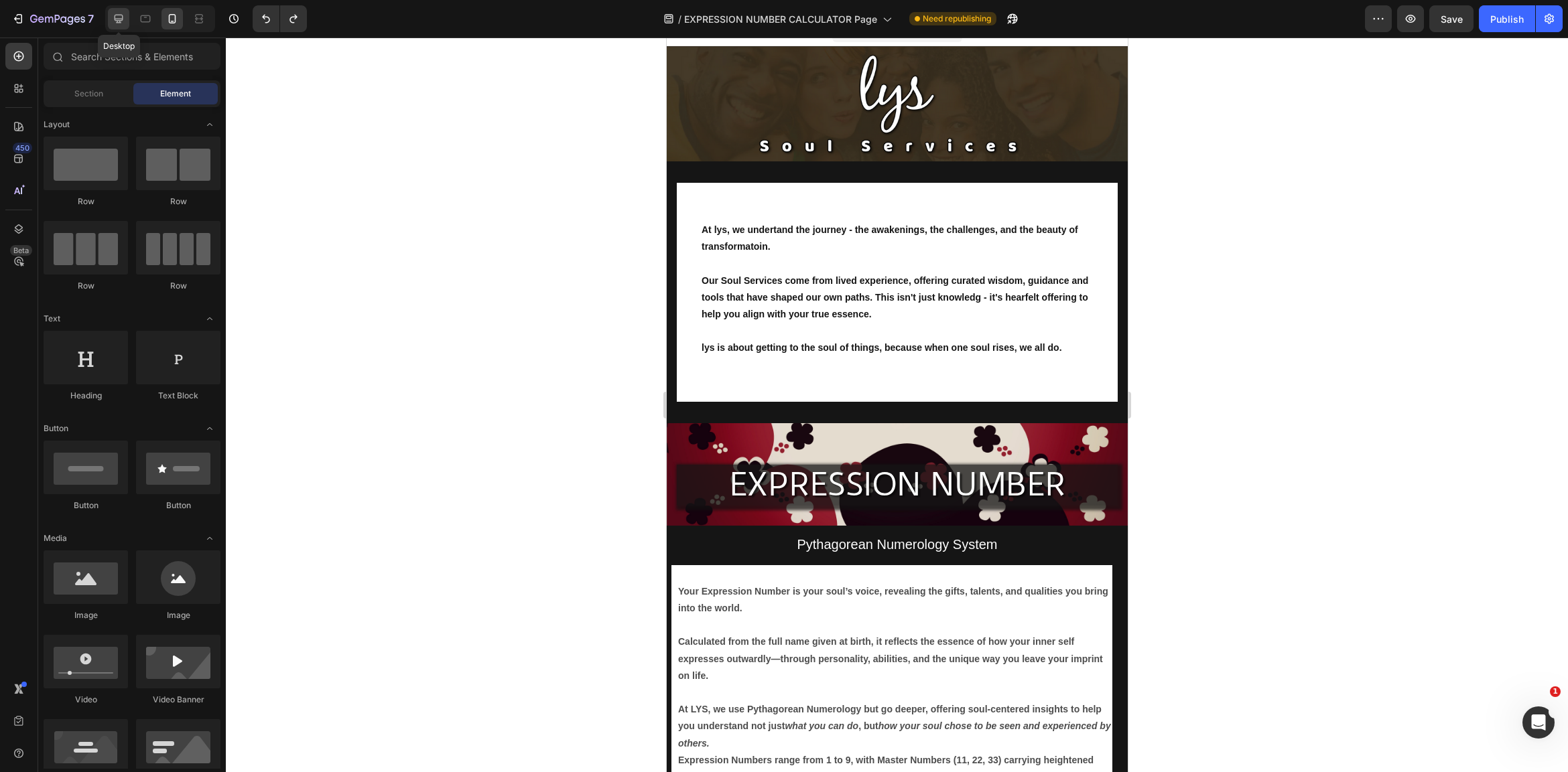
click at [124, 15] on icon at bounding box center [118, 18] width 13 height 13
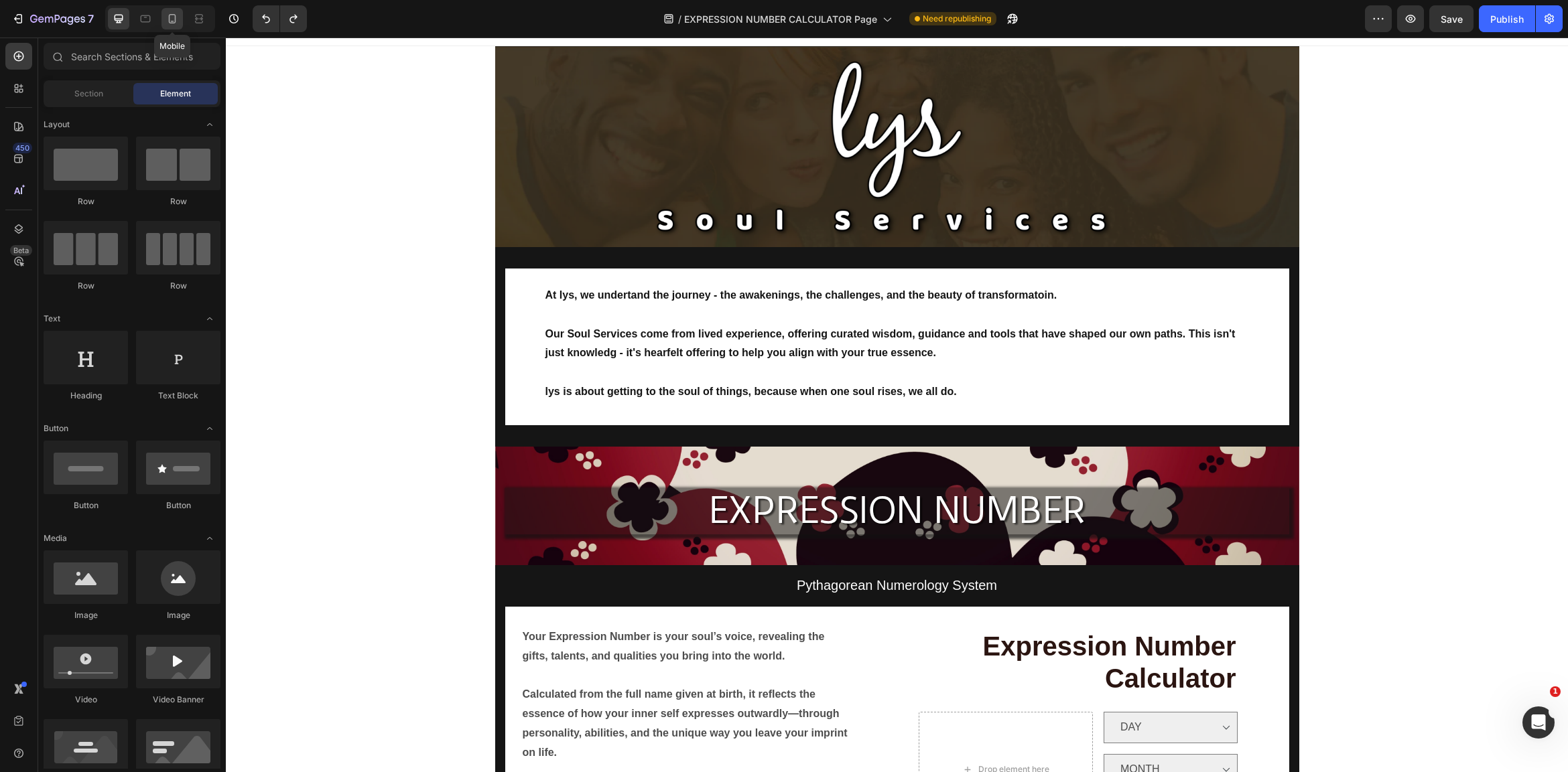
click at [172, 17] on icon at bounding box center [172, 18] width 13 height 13
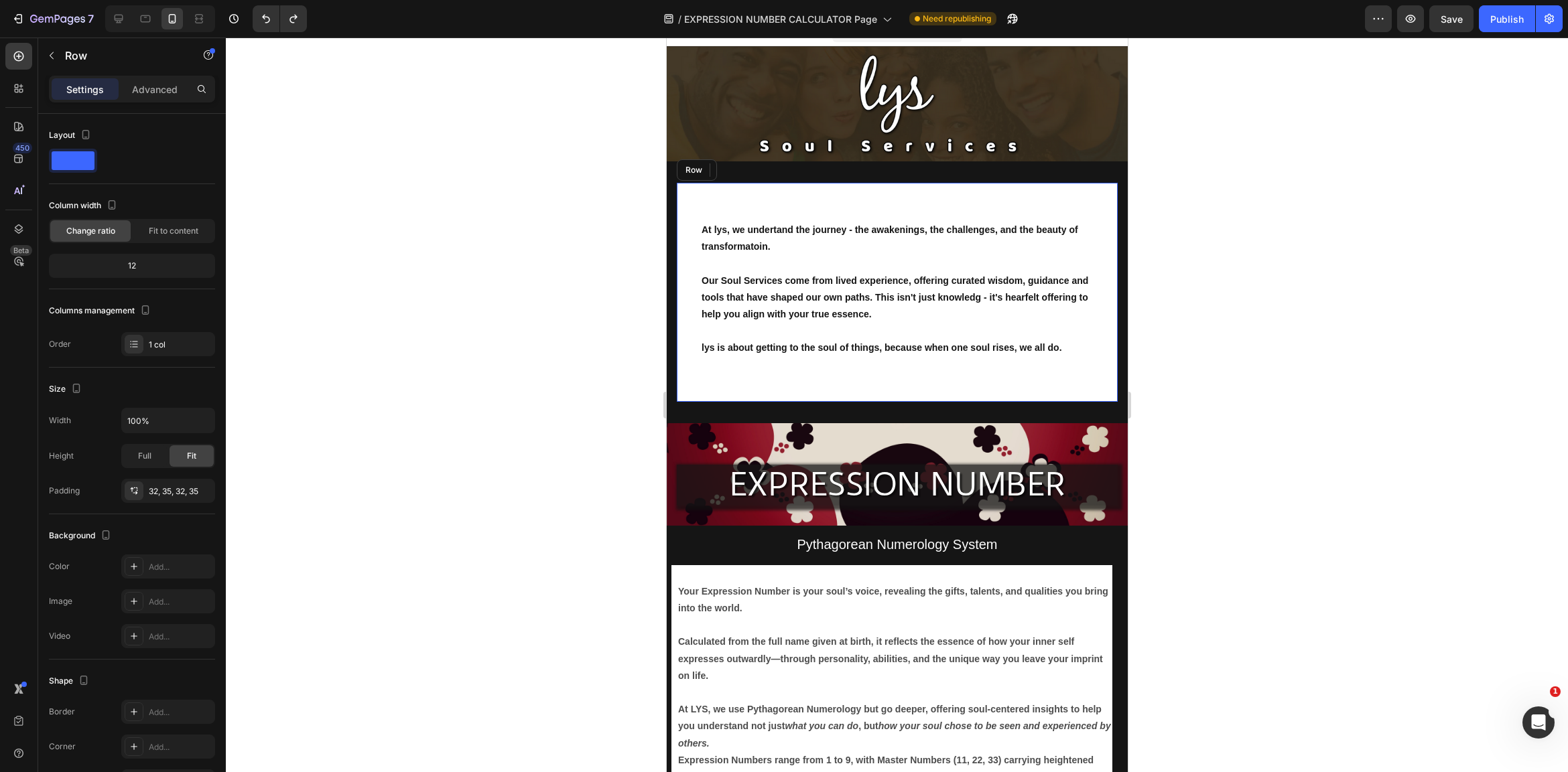
click at [678, 204] on div "At lys, we undertand the journey - the awakenings, the challenges, and the beau…" at bounding box center [896, 292] width 441 height 219
click at [680, 385] on div "At lys, we undertand the journey - the awakenings, the challenges, and the beau…" at bounding box center [896, 292] width 441 height 219
click at [157, 87] on p "Advanced" at bounding box center [154, 89] width 46 height 14
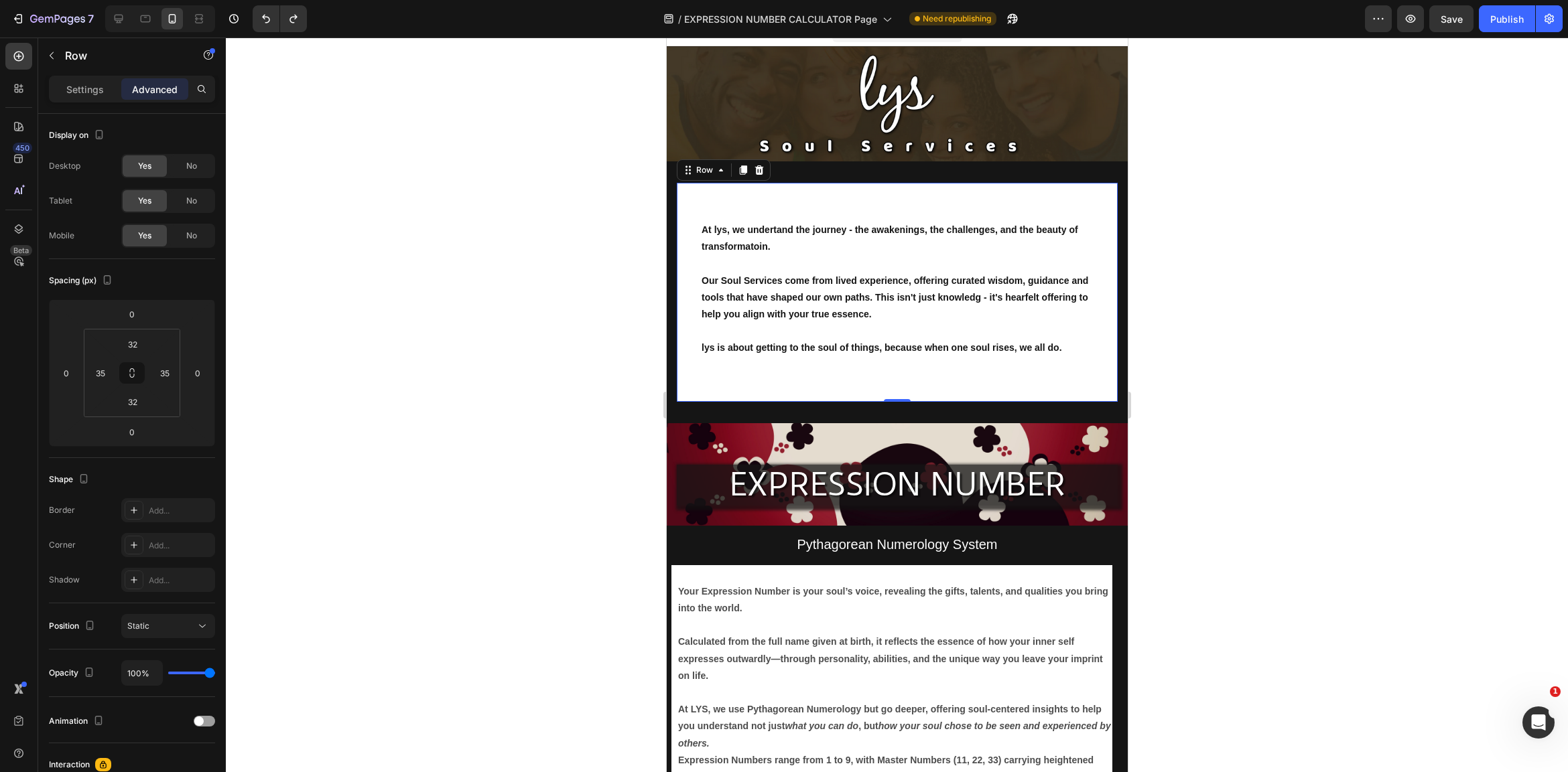
click at [1095, 372] on div "At lys, we undertand the journey - the awakenings, the challenges, and the beau…" at bounding box center [896, 292] width 441 height 219
click at [686, 206] on div "At lys, we undertand the journey - the awakenings, the challenges, and the beau…" at bounding box center [896, 292] width 441 height 219
click at [670, 212] on div "At lys, we undertand the journey - the awakenings, the challenges, and the beau…" at bounding box center [896, 292] width 461 height 262
click at [719, 171] on div "At lys, we undertand the journey - the awakenings, the challenges, and the beau…" at bounding box center [896, 292] width 461 height 262
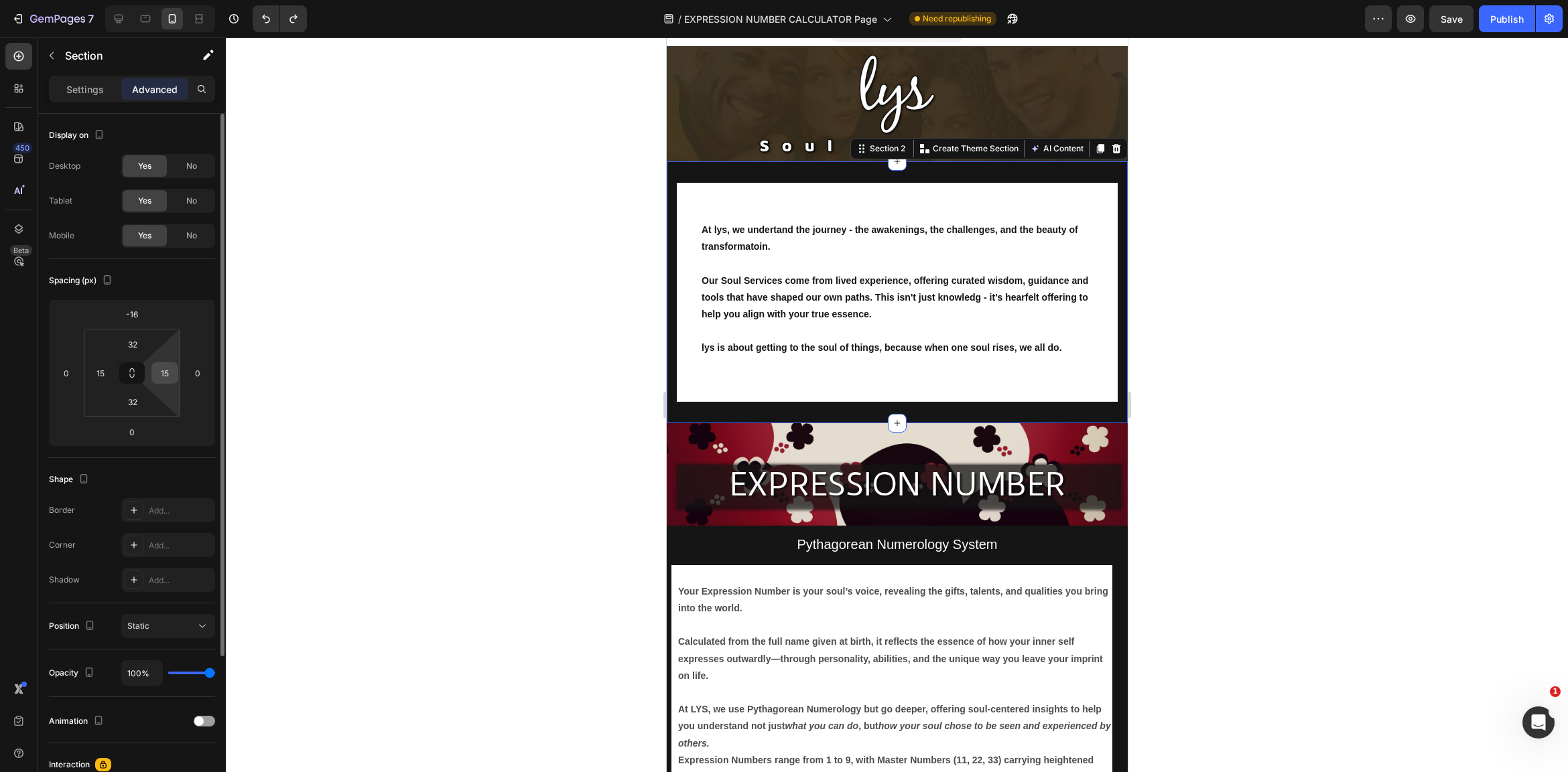
click at [171, 372] on input "15" at bounding box center [165, 373] width 20 height 20
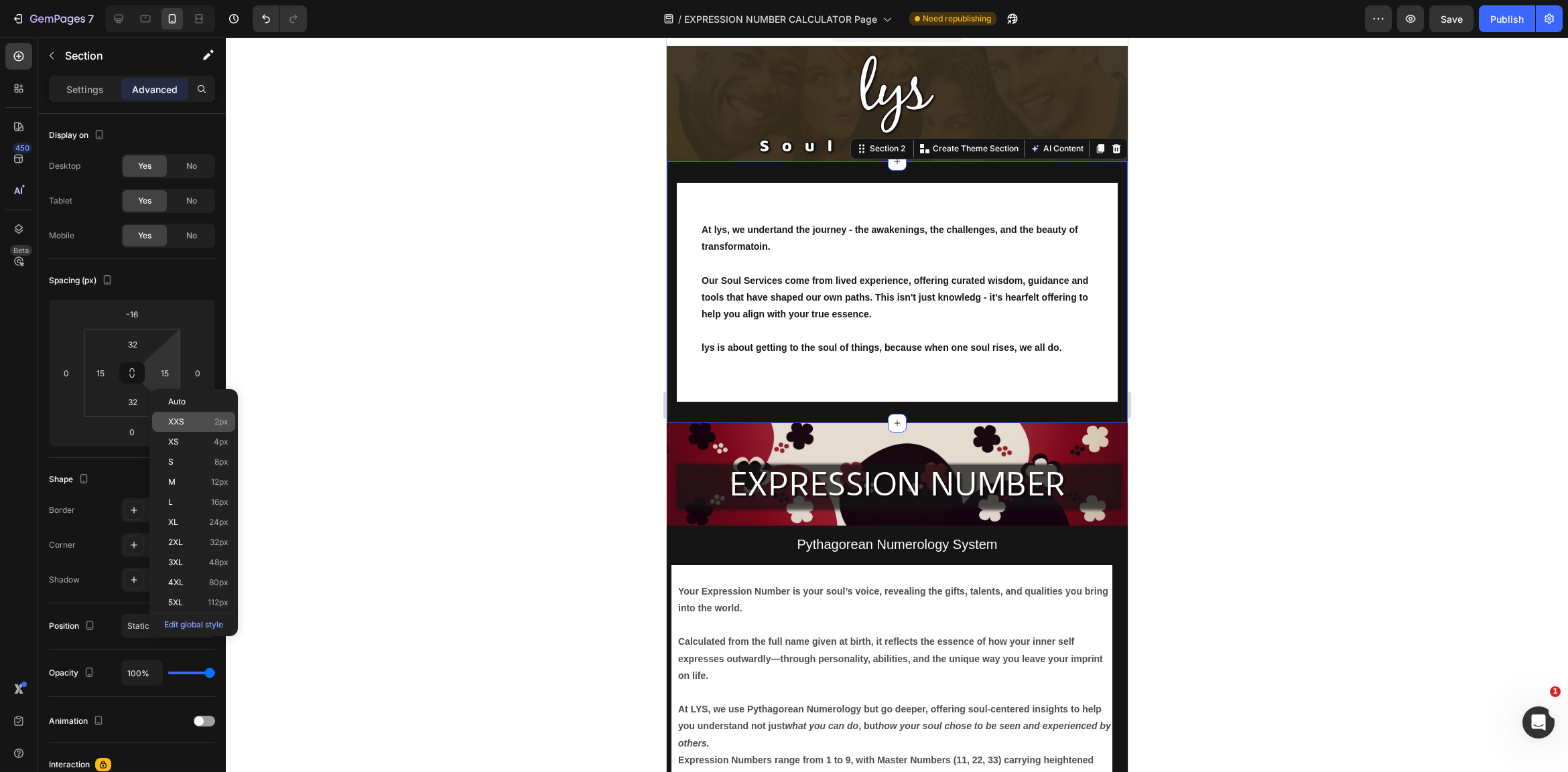
click at [223, 421] on span "2px" at bounding box center [222, 421] width 14 height 9
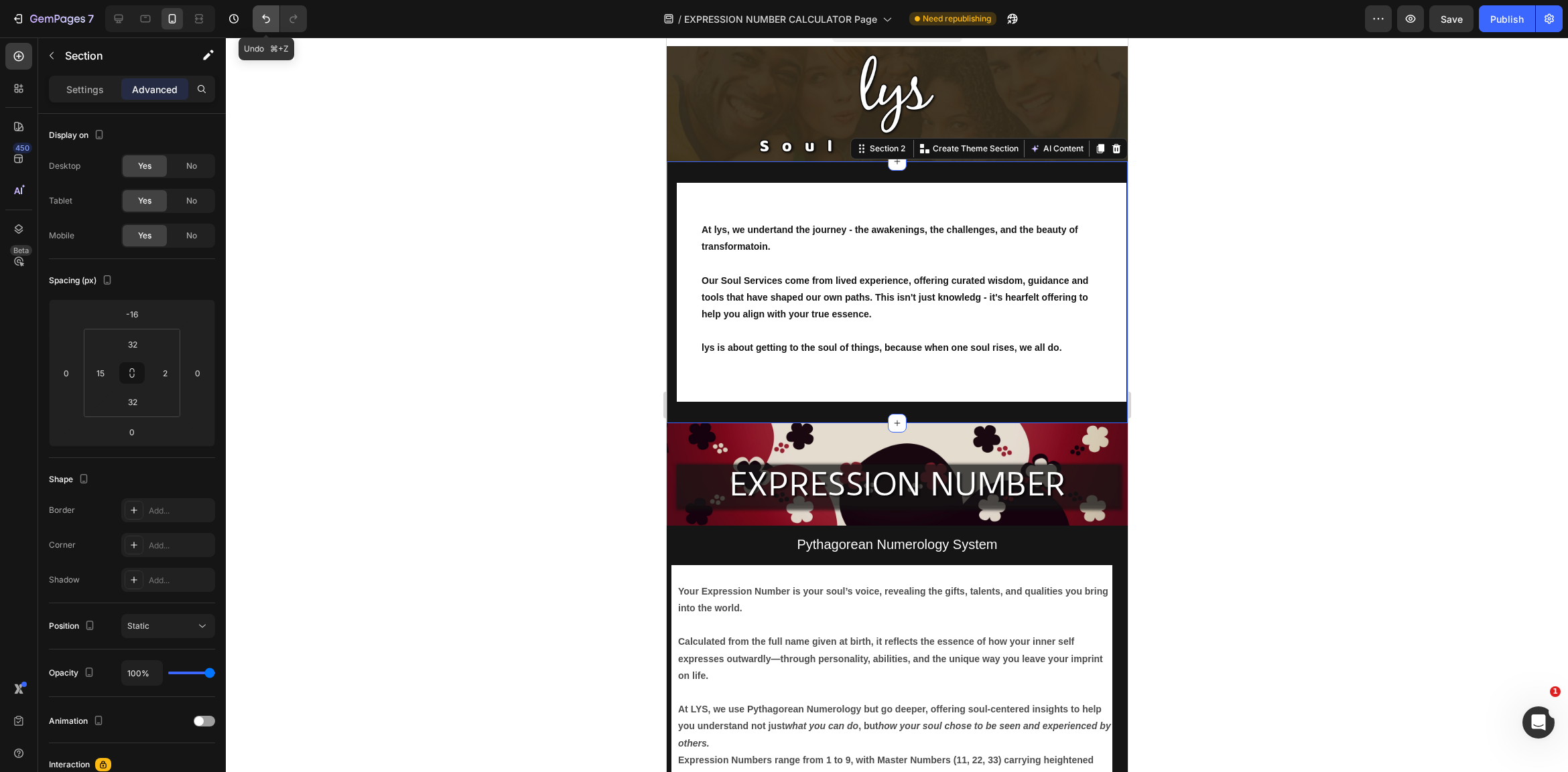
click at [265, 13] on icon "Undo/Redo" at bounding box center [266, 18] width 13 height 13
type input "15"
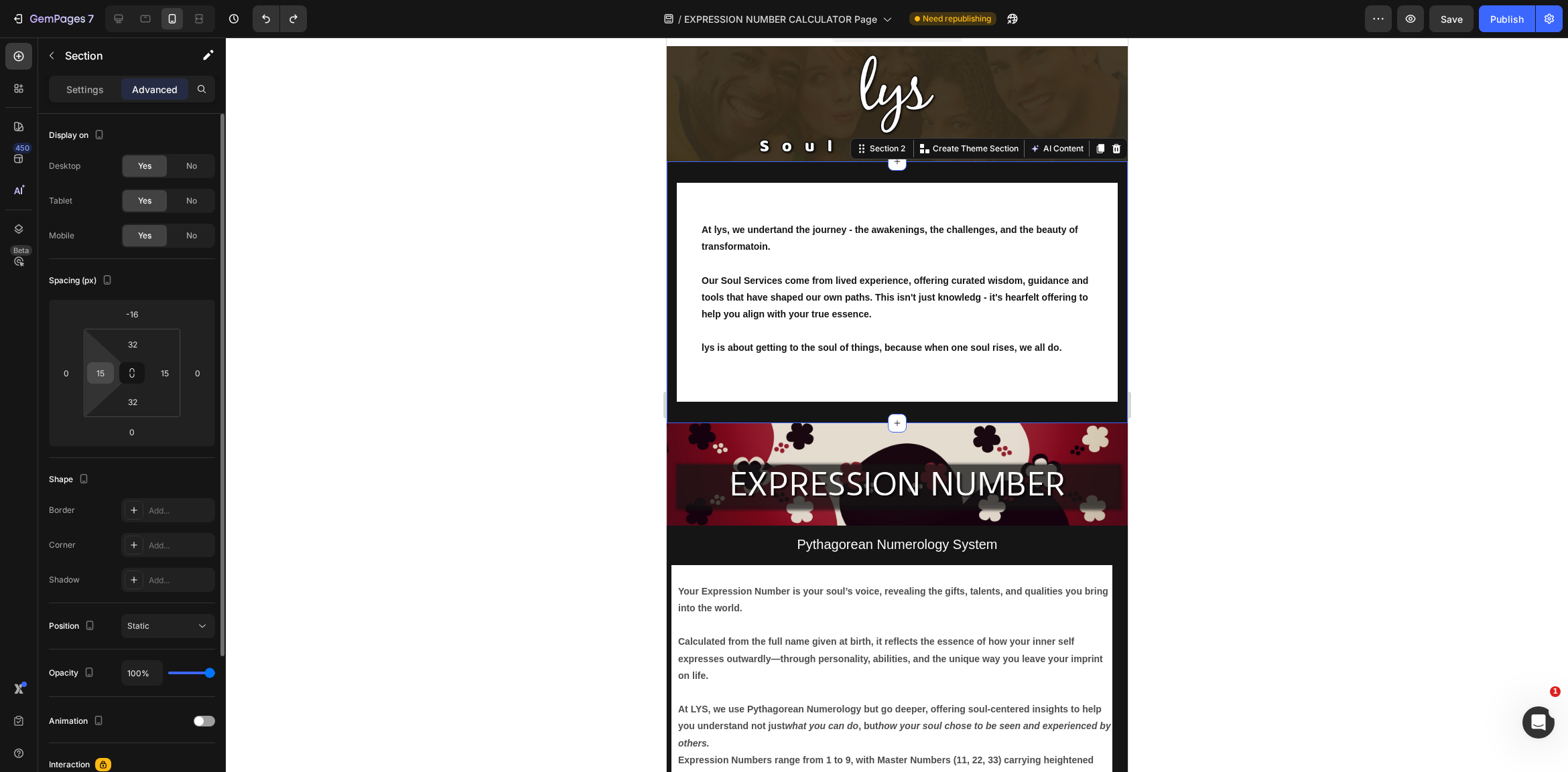
click at [102, 369] on input "15" at bounding box center [100, 373] width 20 height 20
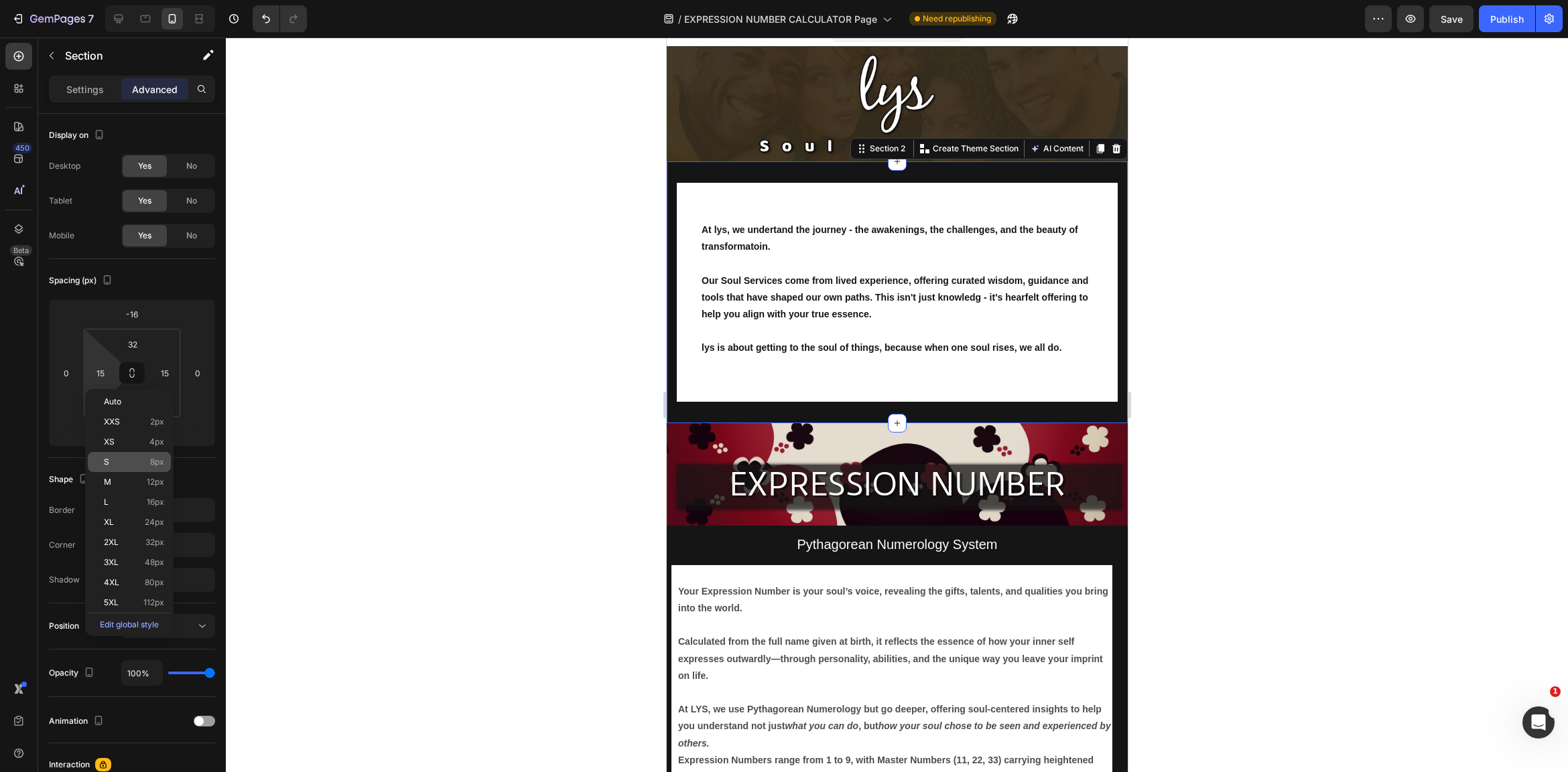
click at [158, 457] on div "S 8px" at bounding box center [129, 462] width 83 height 20
type input "8"
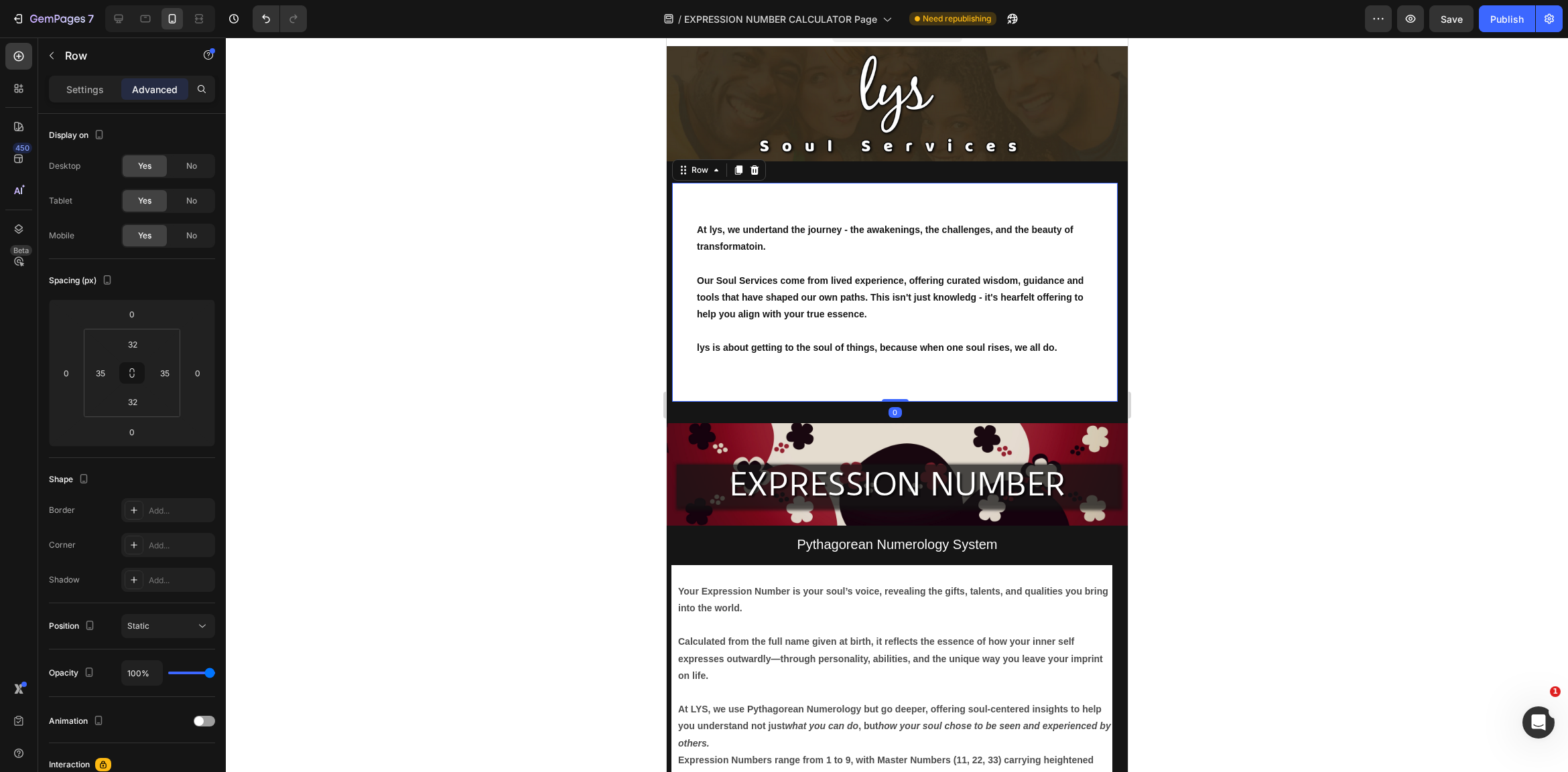
click at [709, 382] on div "At lys, we undertand the journey - the awakenings, the challenges, and the beau…" at bounding box center [894, 292] width 446 height 219
click at [87, 95] on p "Settings" at bounding box center [85, 89] width 38 height 14
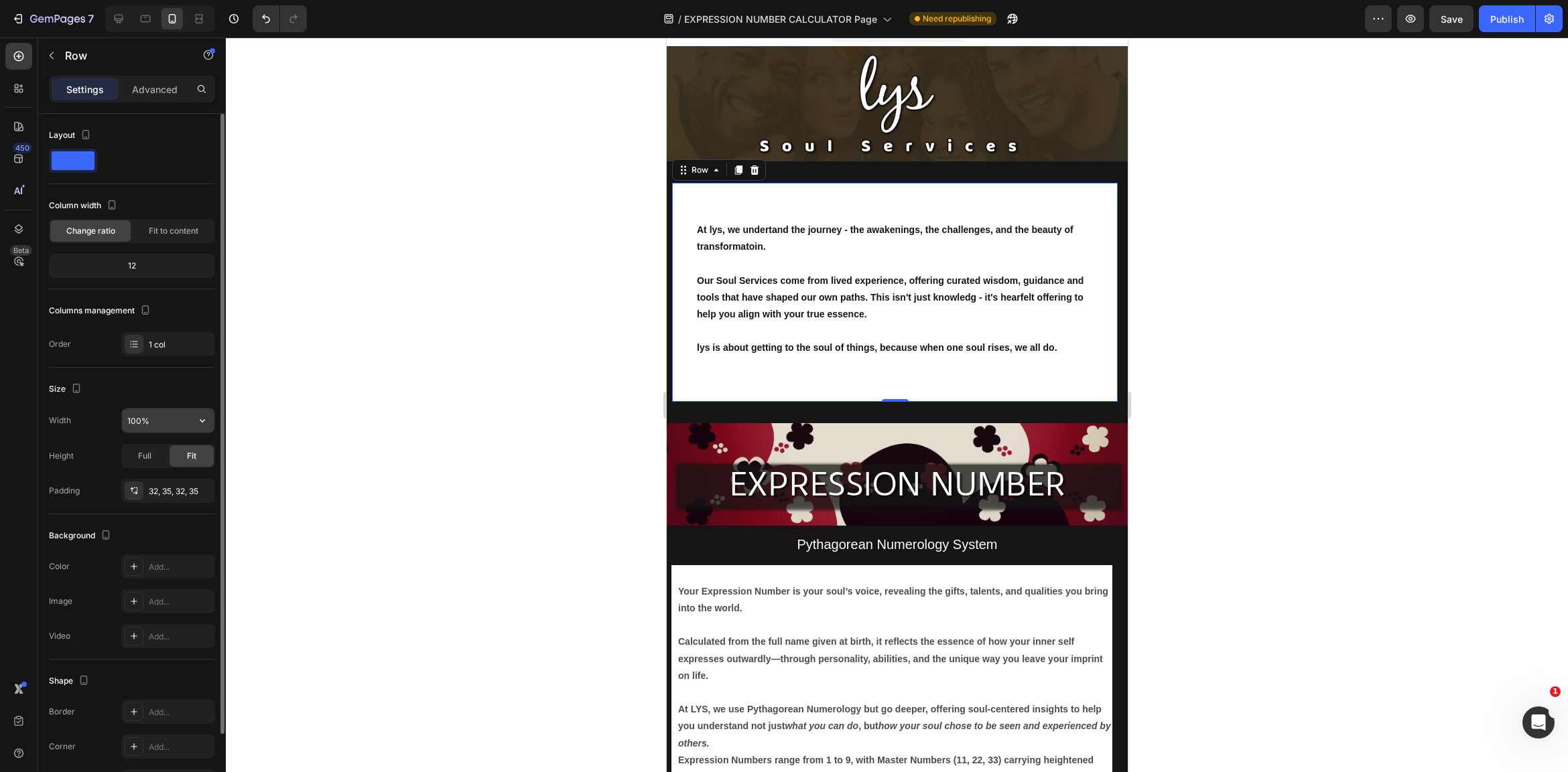
click at [168, 417] on input "100%" at bounding box center [167, 420] width 92 height 24
click at [154, 457] on div "Full" at bounding box center [144, 456] width 44 height 21
click at [192, 452] on span "Fit" at bounding box center [192, 455] width 9 height 12
click at [153, 454] on div "Full" at bounding box center [144, 456] width 44 height 21
click at [187, 453] on span "Fit" at bounding box center [192, 455] width 9 height 12
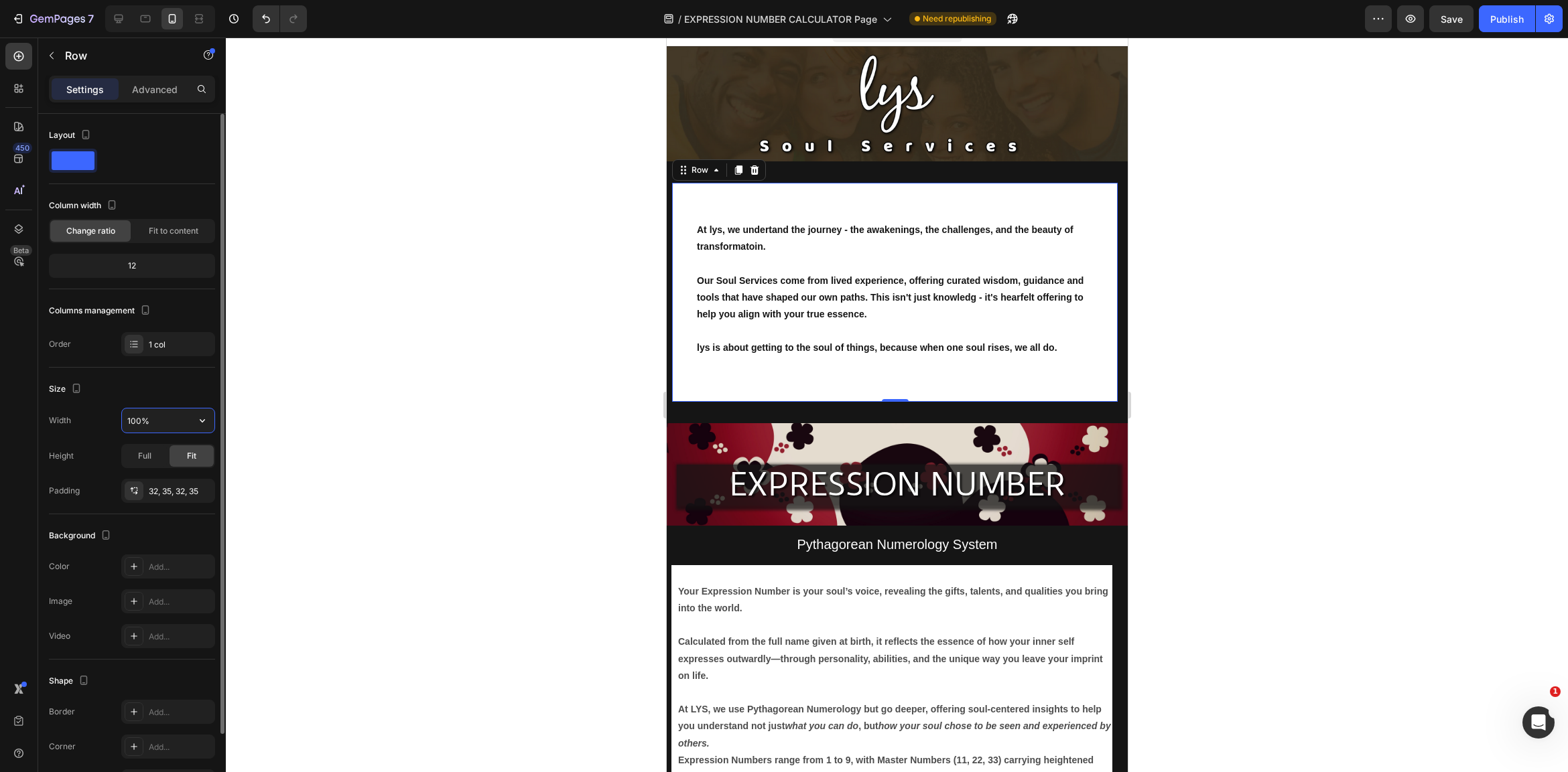
click at [173, 428] on input "100%" at bounding box center [167, 420] width 92 height 24
click at [204, 418] on icon "button" at bounding box center [202, 420] width 13 height 13
click at [136, 452] on span "Default" at bounding box center [140, 454] width 28 height 12
click at [250, 462] on div at bounding box center [897, 404] width 1342 height 734
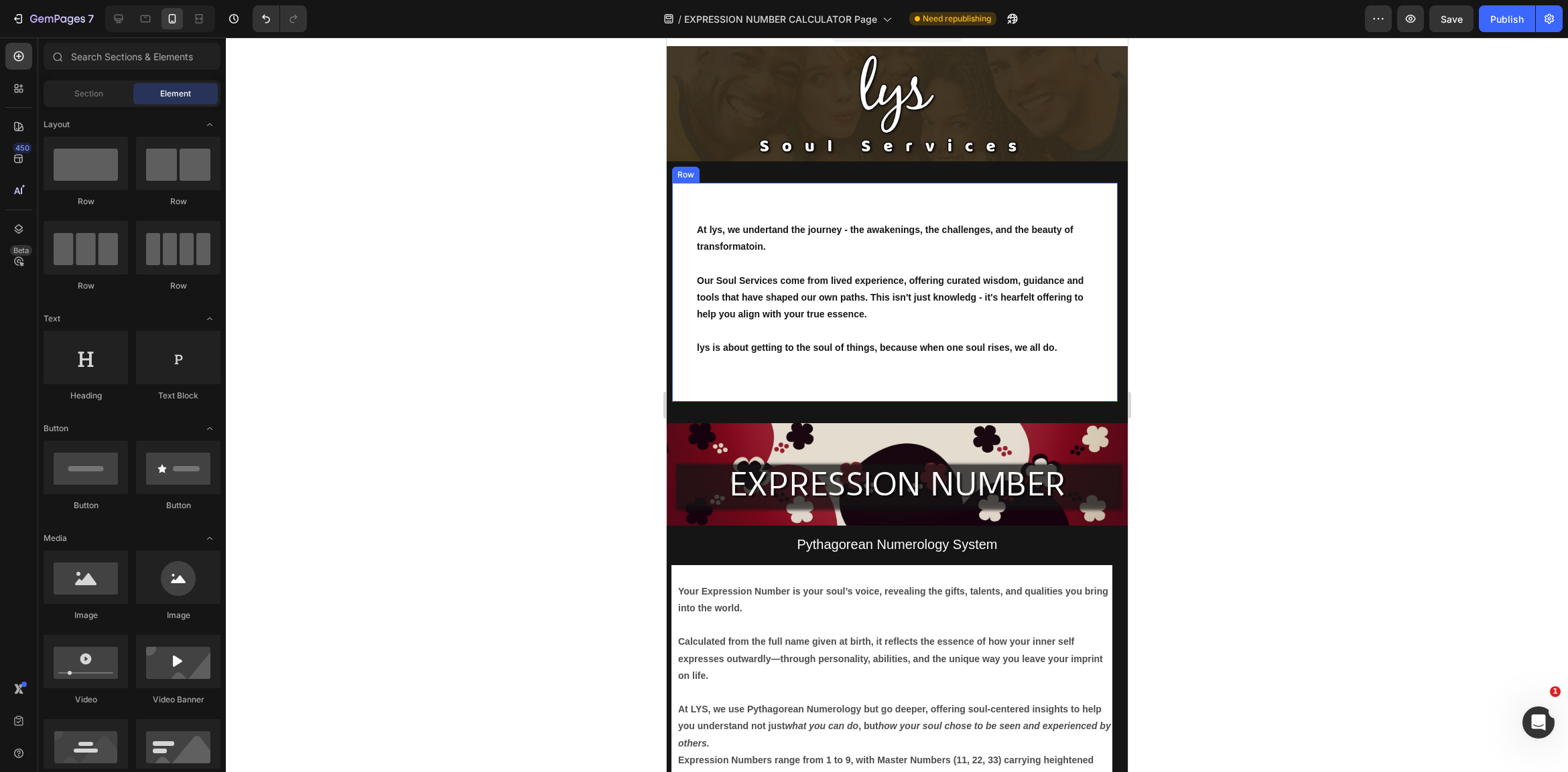
click at [677, 335] on div "At lys, we undertand the journey - the awakenings, the challenges, and the beau…" at bounding box center [894, 292] width 446 height 219
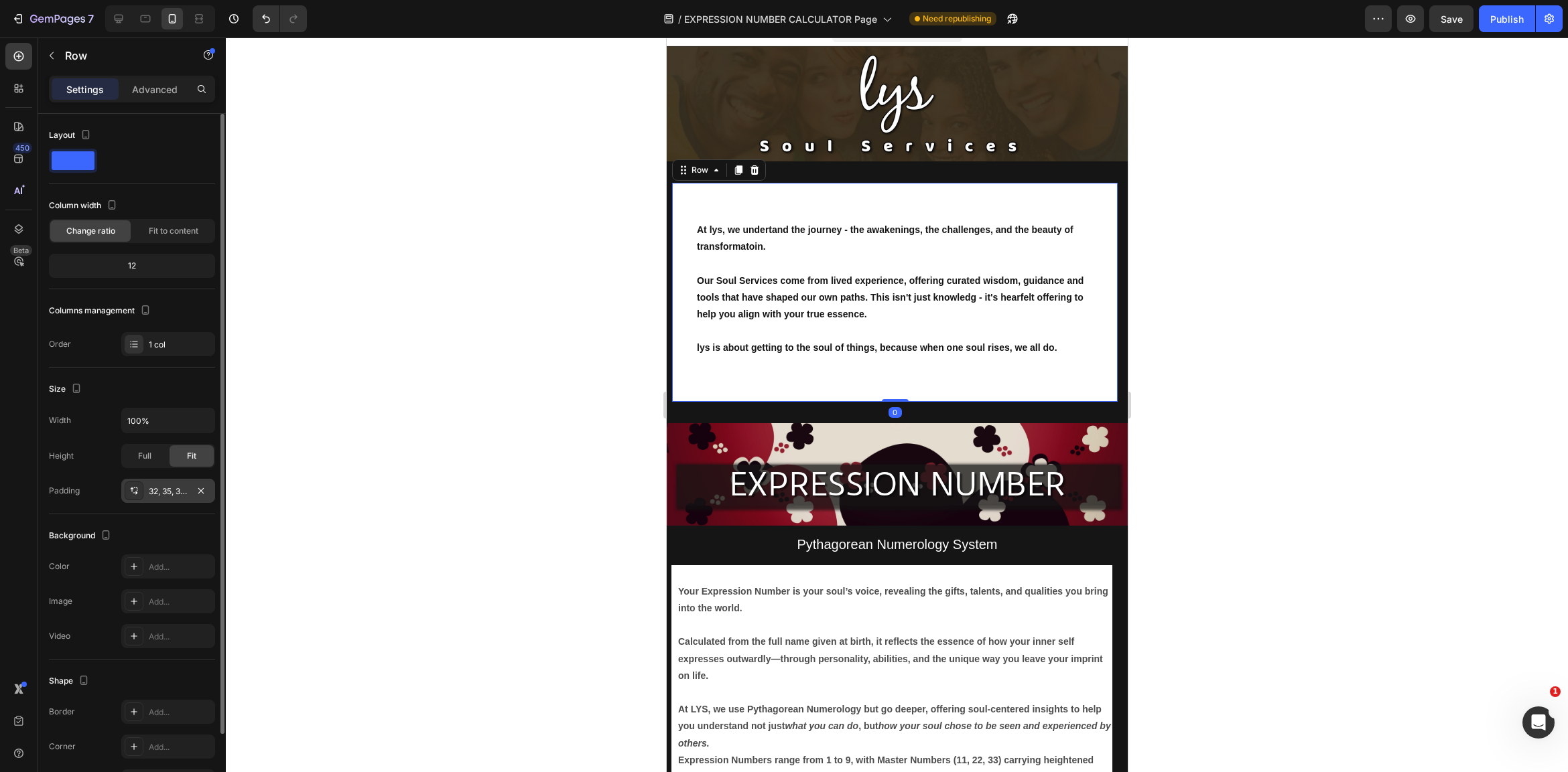
click at [168, 494] on div "32, 35, 32, 35" at bounding box center [167, 491] width 38 height 12
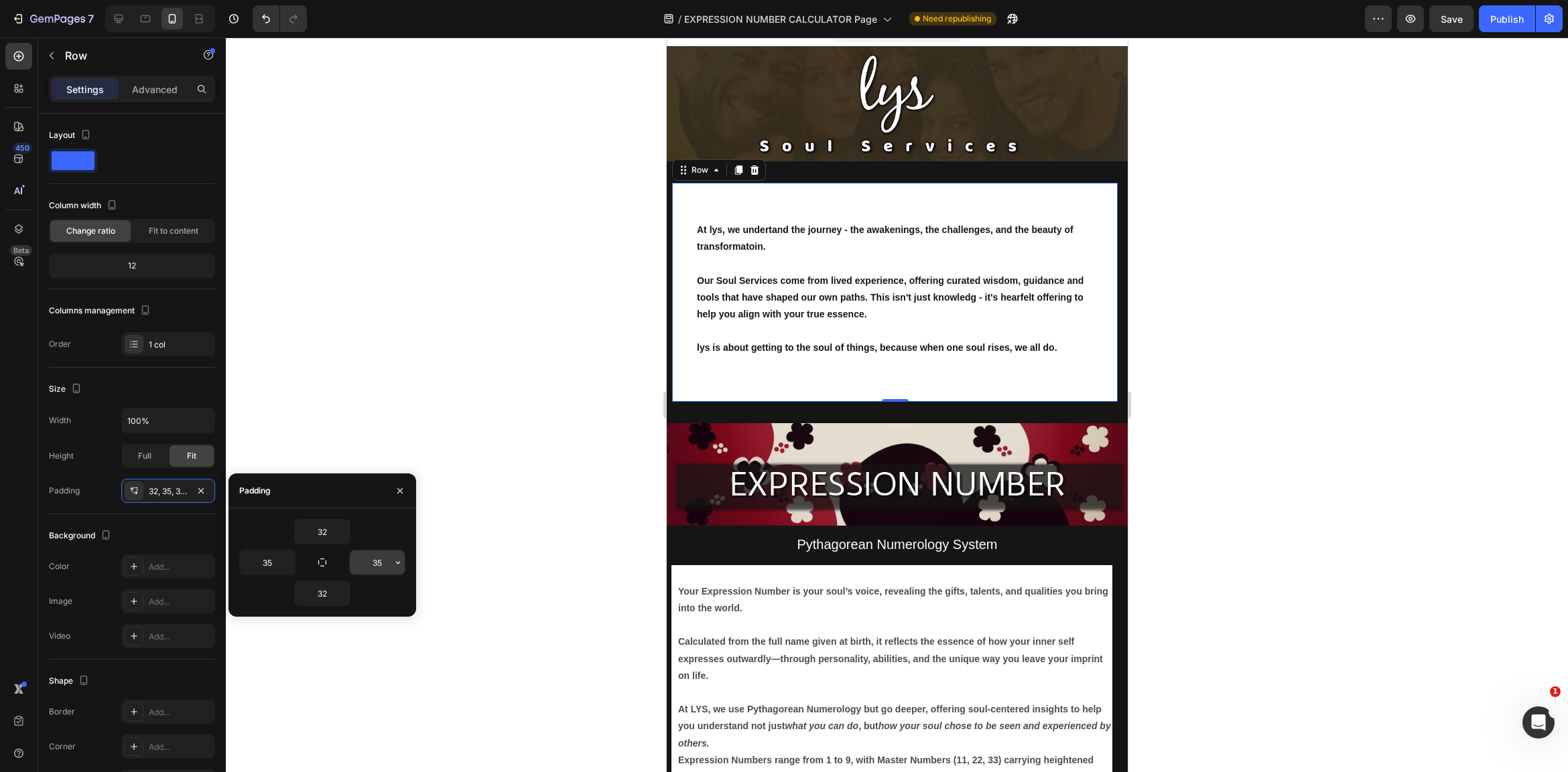
click at [378, 564] on input "35" at bounding box center [377, 562] width 55 height 24
click at [400, 564] on icon "button" at bounding box center [398, 563] width 11 height 11
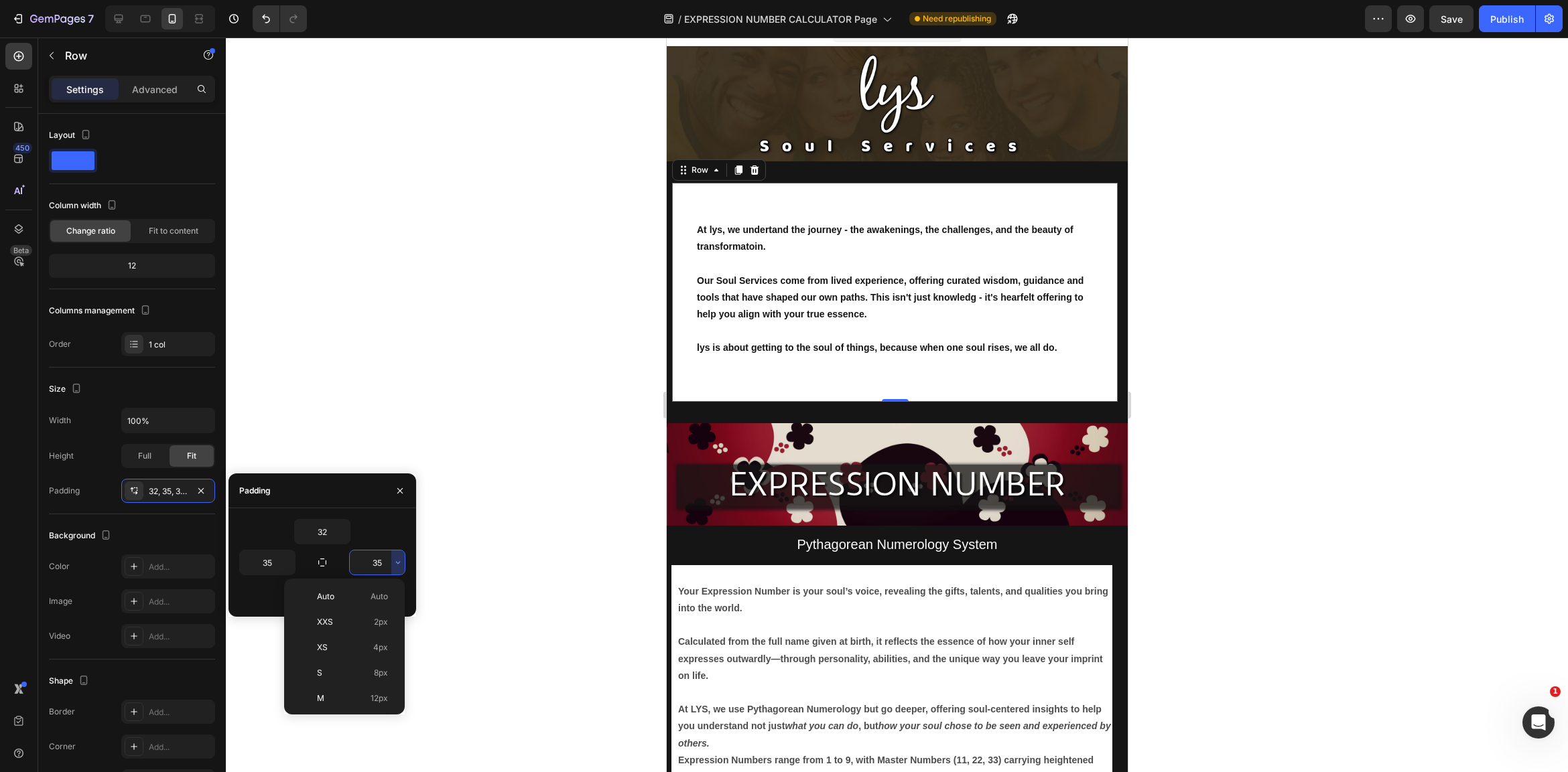
click at [371, 649] on p "XS 4px" at bounding box center [352, 647] width 71 height 12
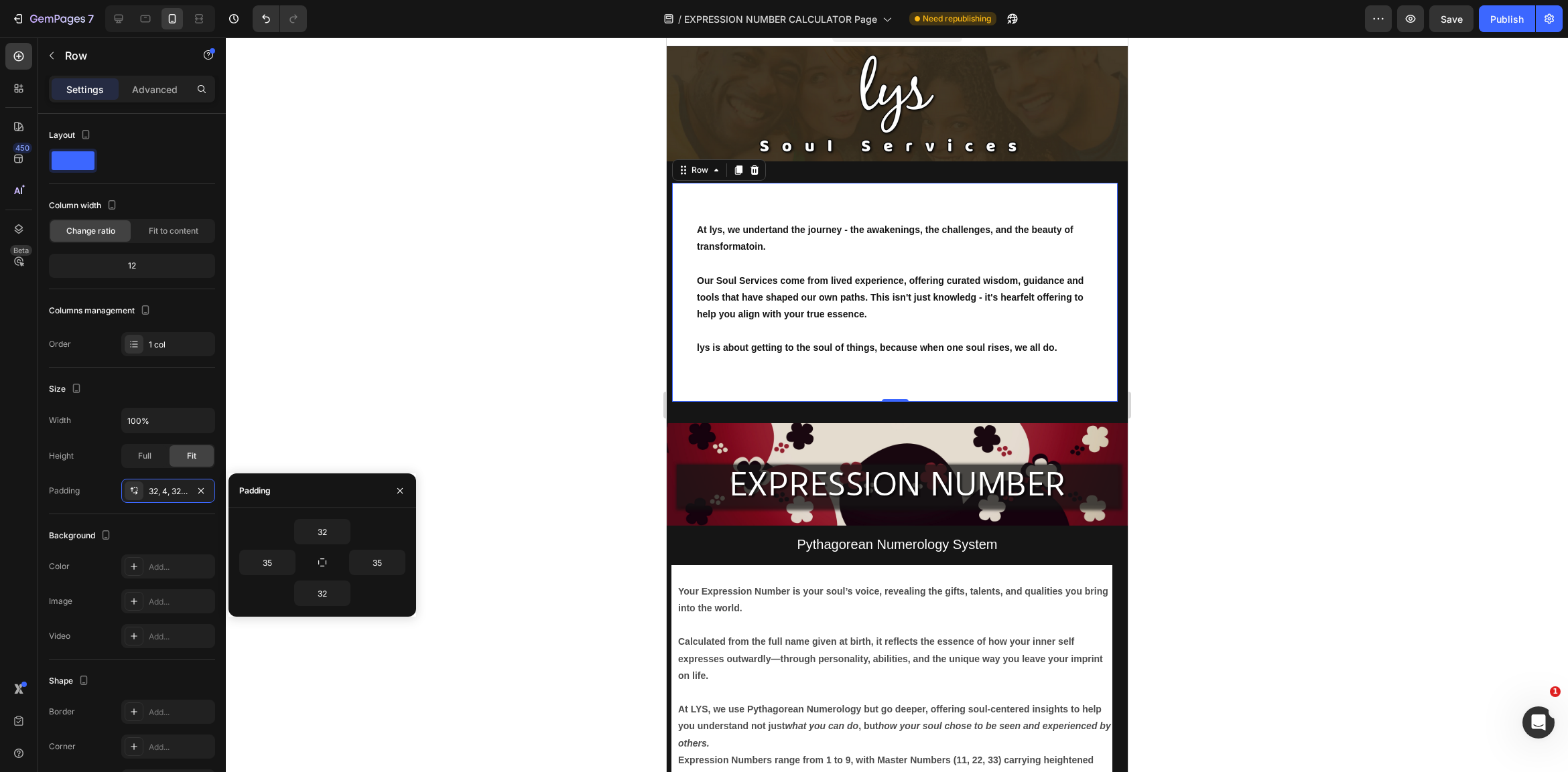
type input "4"
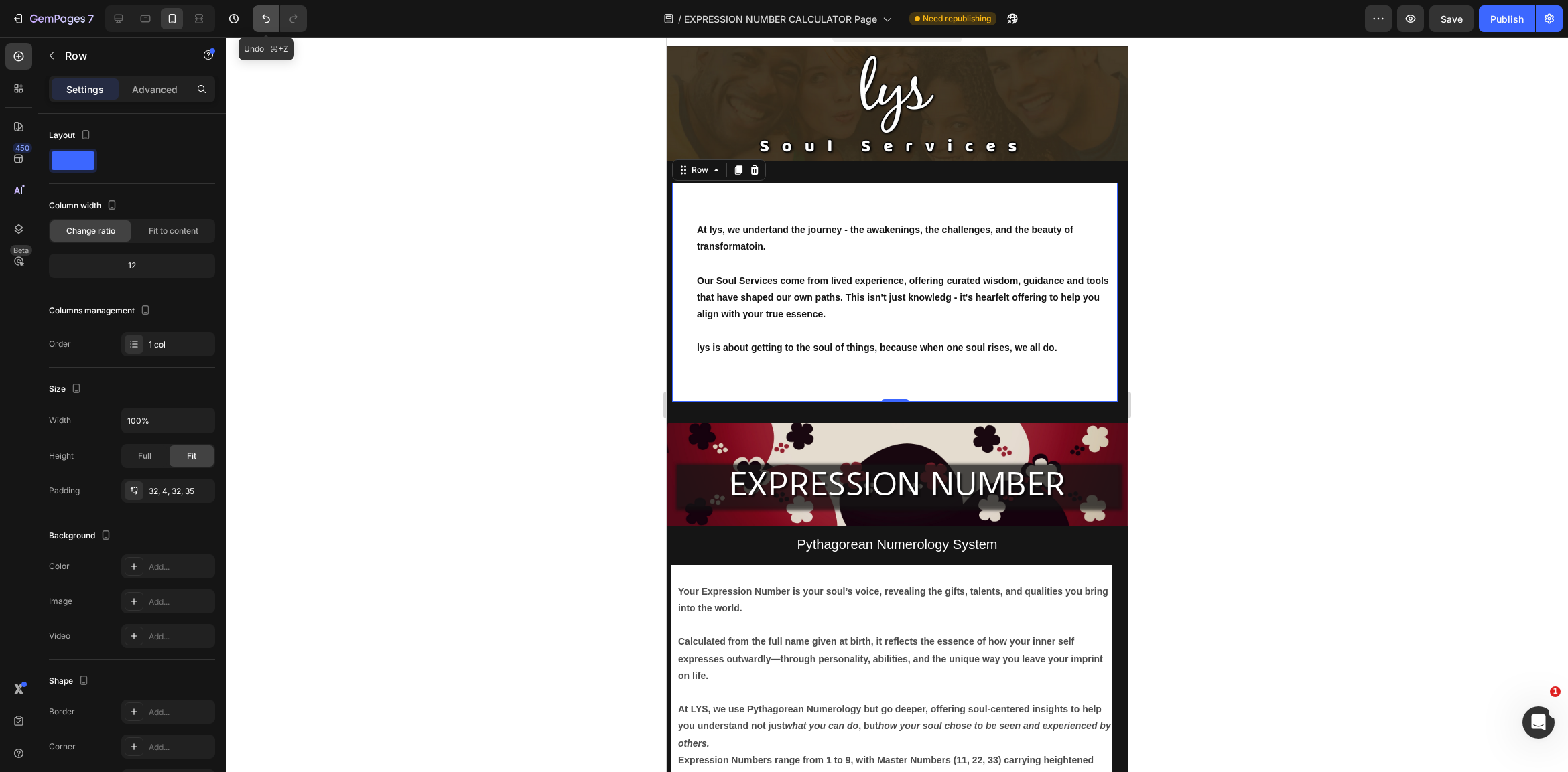
click at [266, 14] on icon "Undo/Redo" at bounding box center [266, 18] width 13 height 13
click at [1357, 472] on div at bounding box center [897, 404] width 1342 height 734
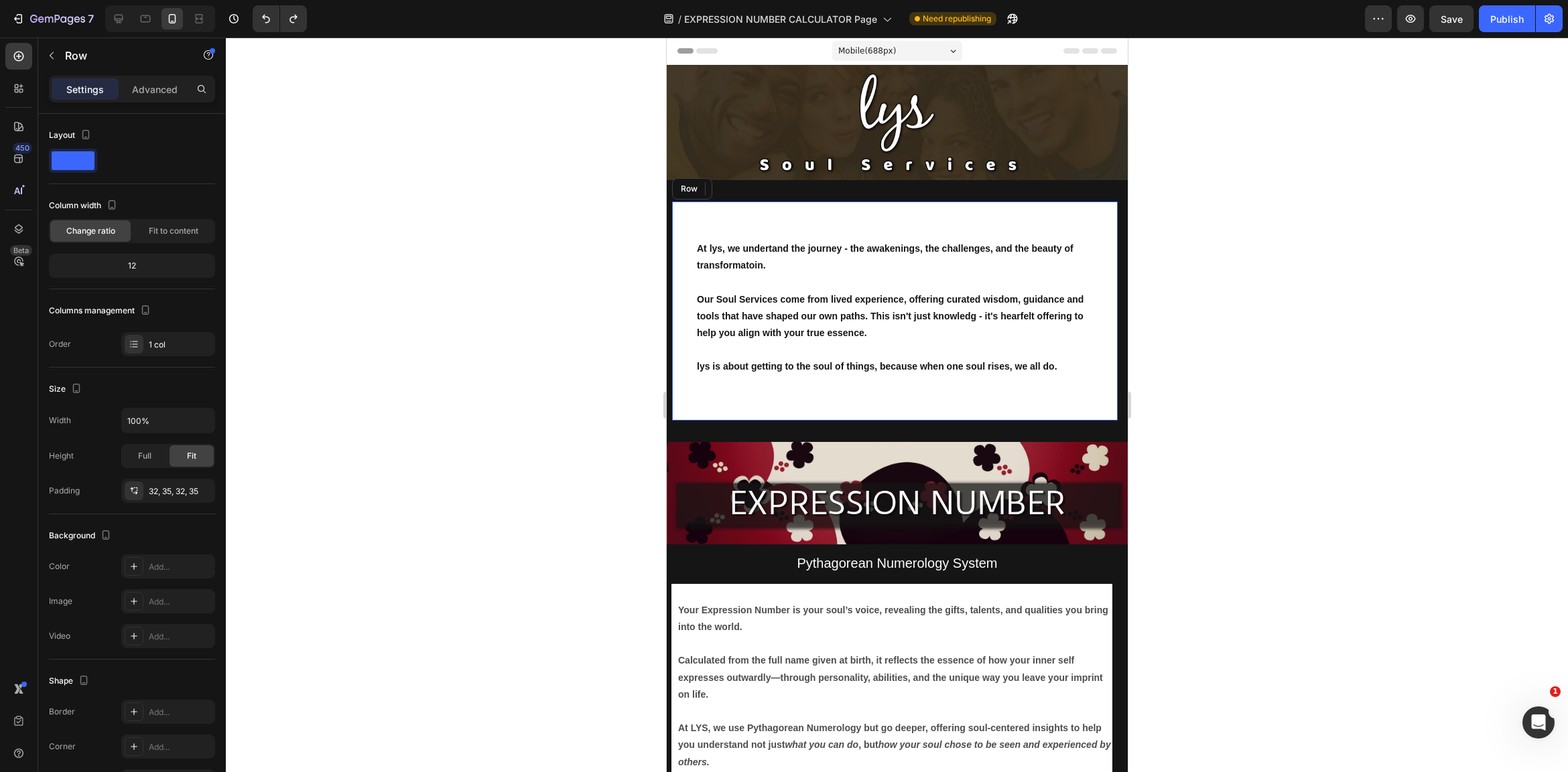
click at [1111, 282] on div "At lys, we undertand the journey - the awakenings, the challenges, and the beau…" at bounding box center [894, 310] width 446 height 219
click at [1254, 191] on div at bounding box center [897, 404] width 1342 height 734
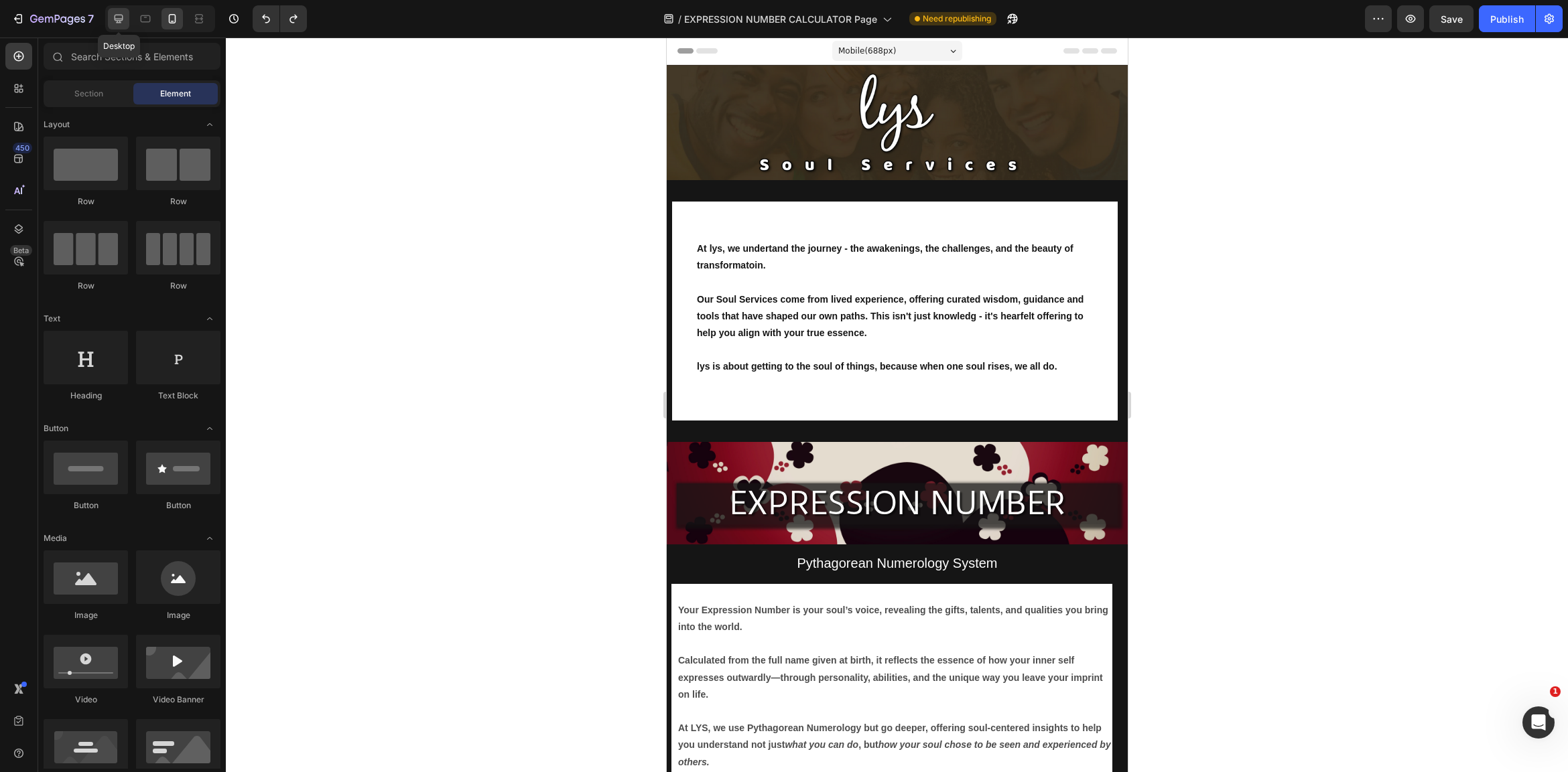
click at [122, 18] on icon at bounding box center [118, 18] width 13 height 13
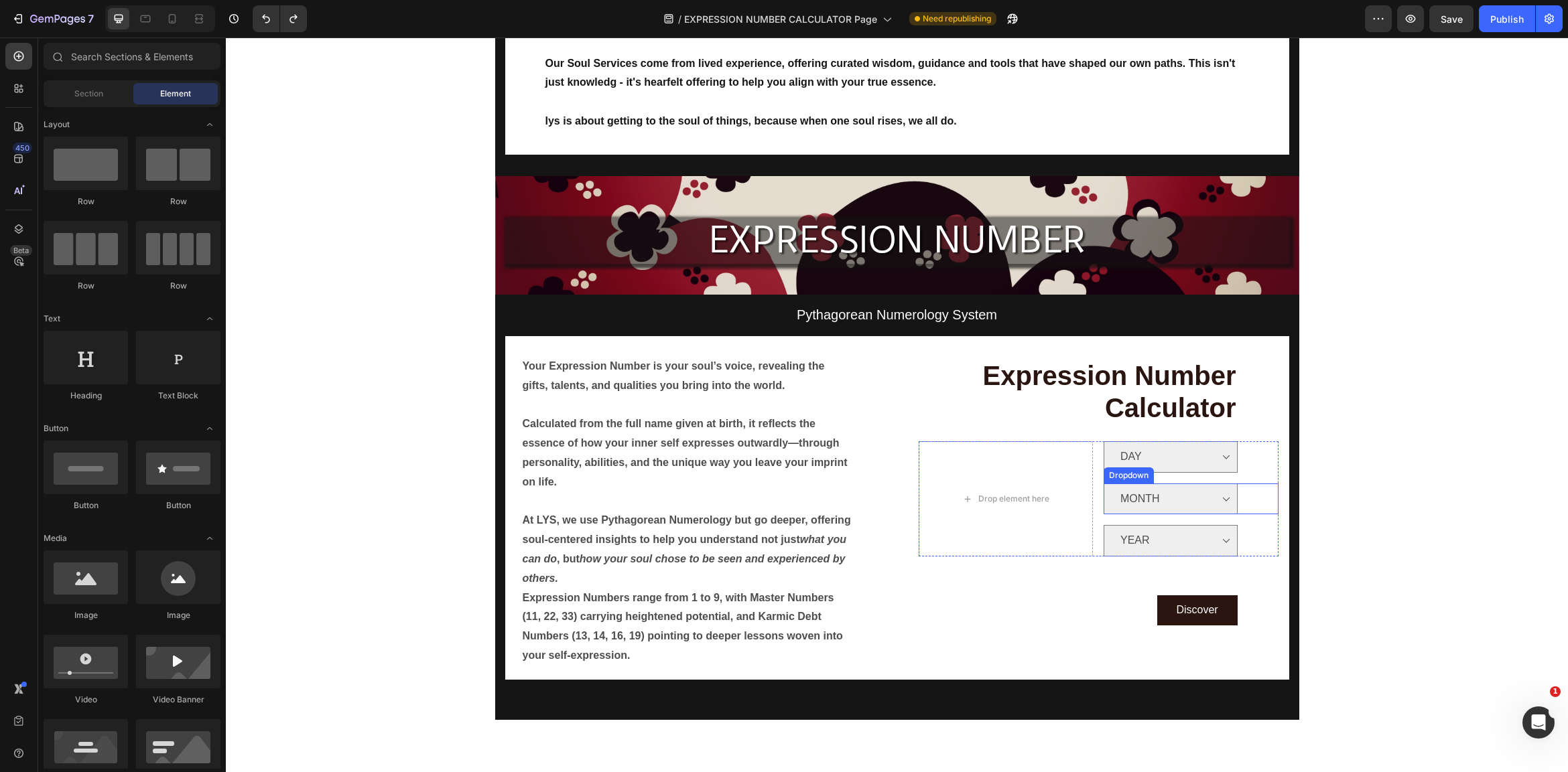
scroll to position [284, 0]
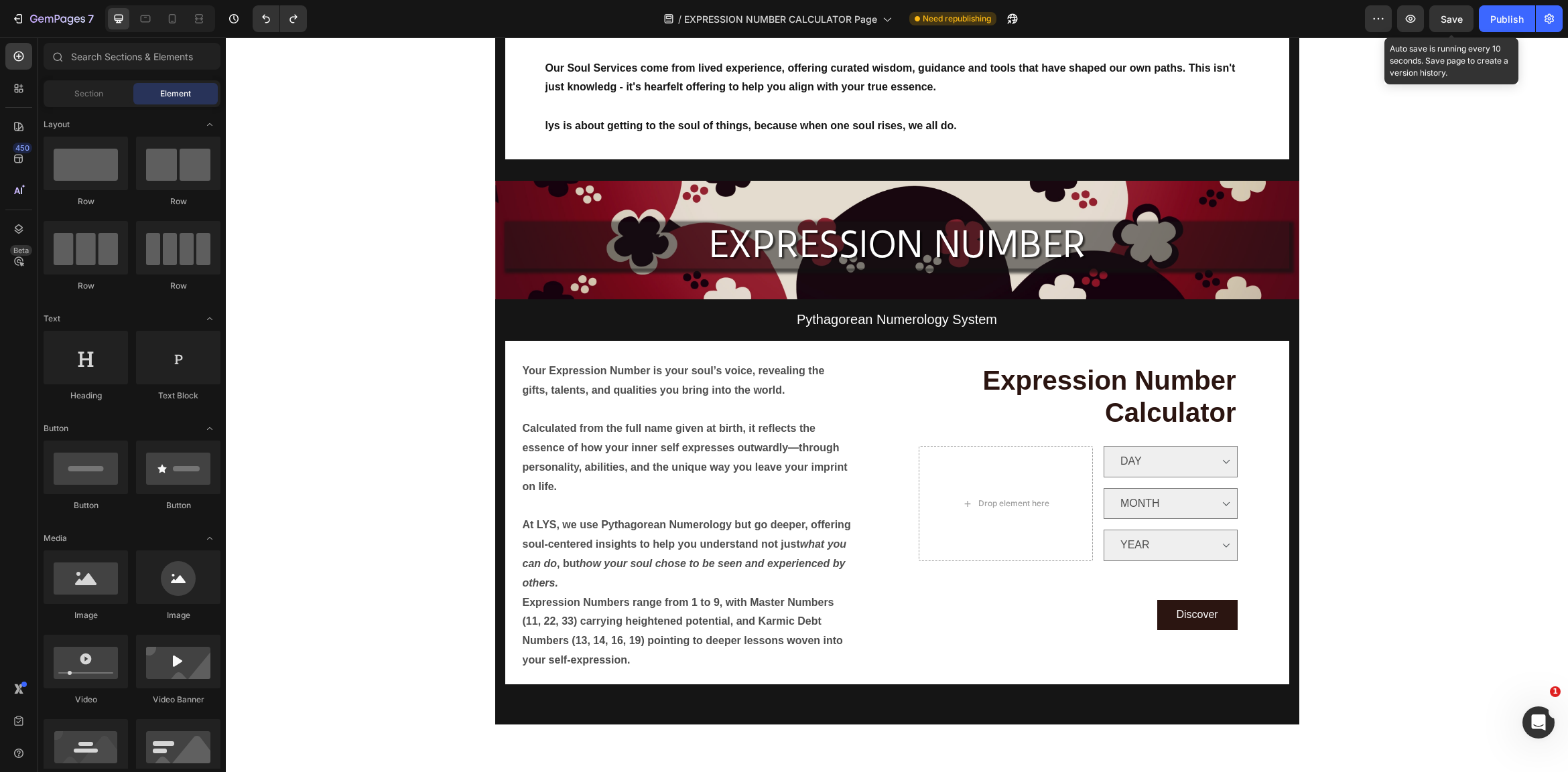
drag, startPoint x: 1461, startPoint y: 20, endPoint x: 1476, endPoint y: 21, distance: 15.0
click at [1462, 20] on span "Save" at bounding box center [1452, 19] width 22 height 12
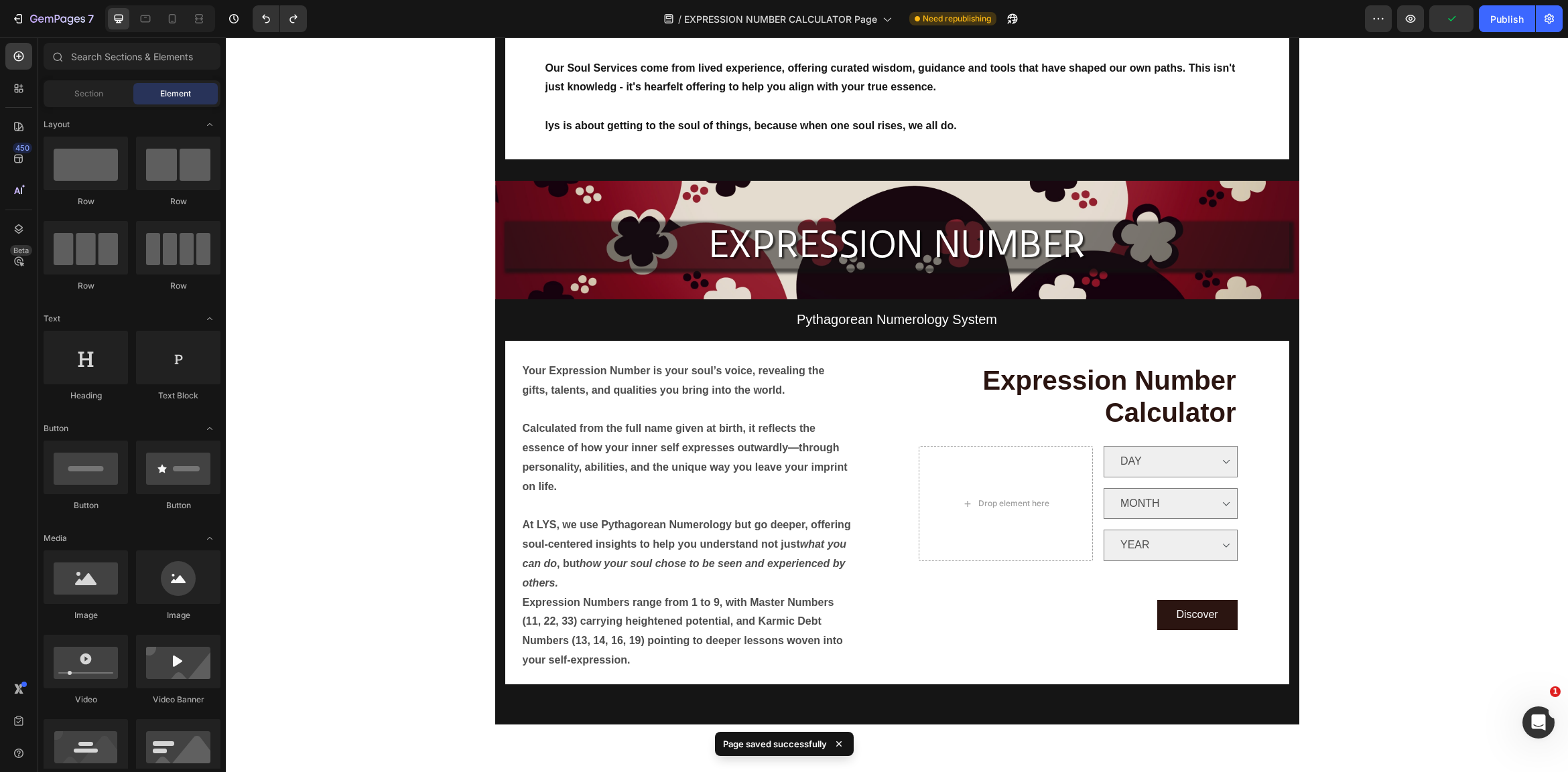
drag, startPoint x: 1502, startPoint y: 20, endPoint x: 1507, endPoint y: 36, distance: 16.8
click at [1503, 20] on div "Publish" at bounding box center [1506, 19] width 33 height 14
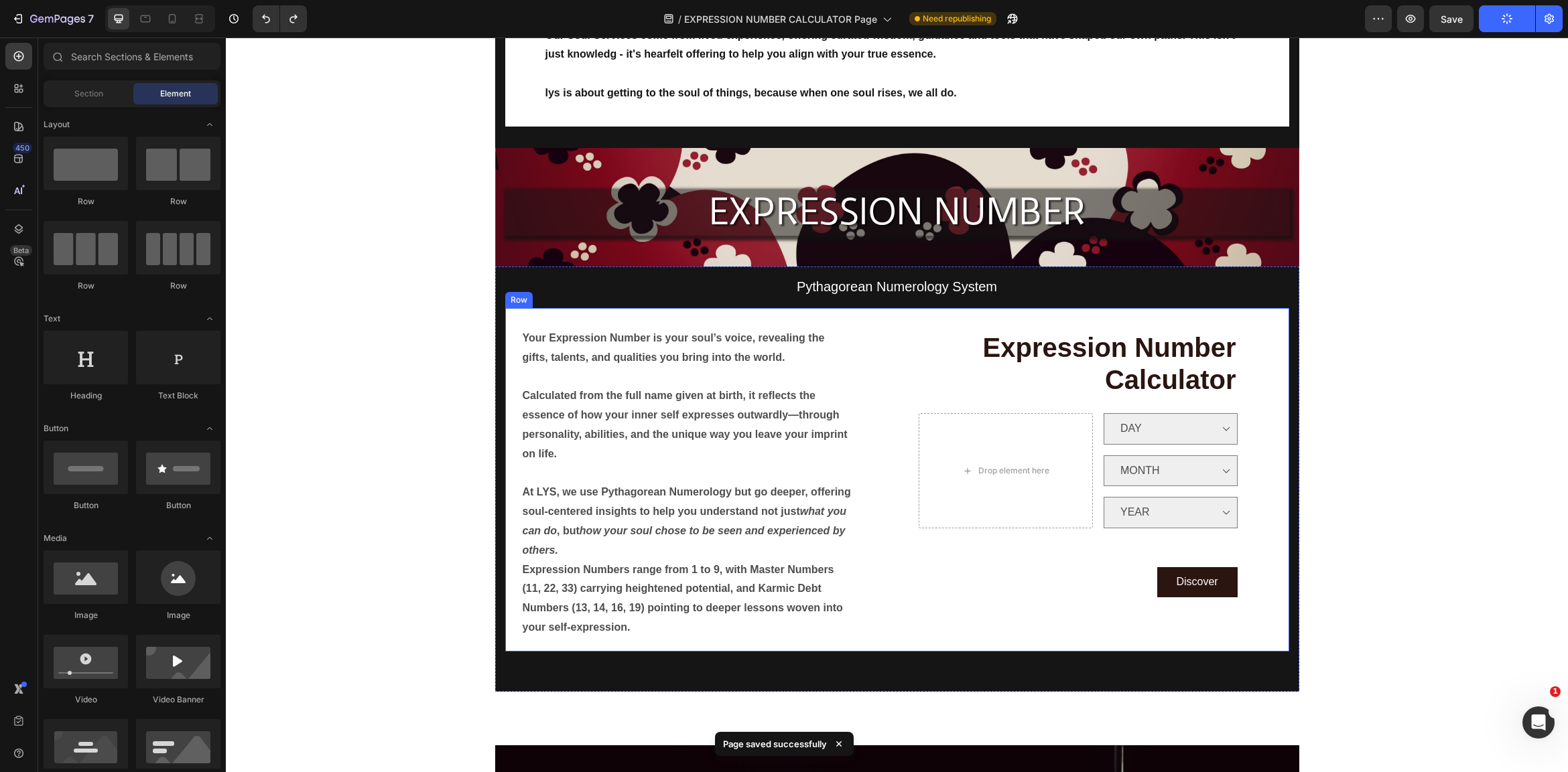
scroll to position [0, 0]
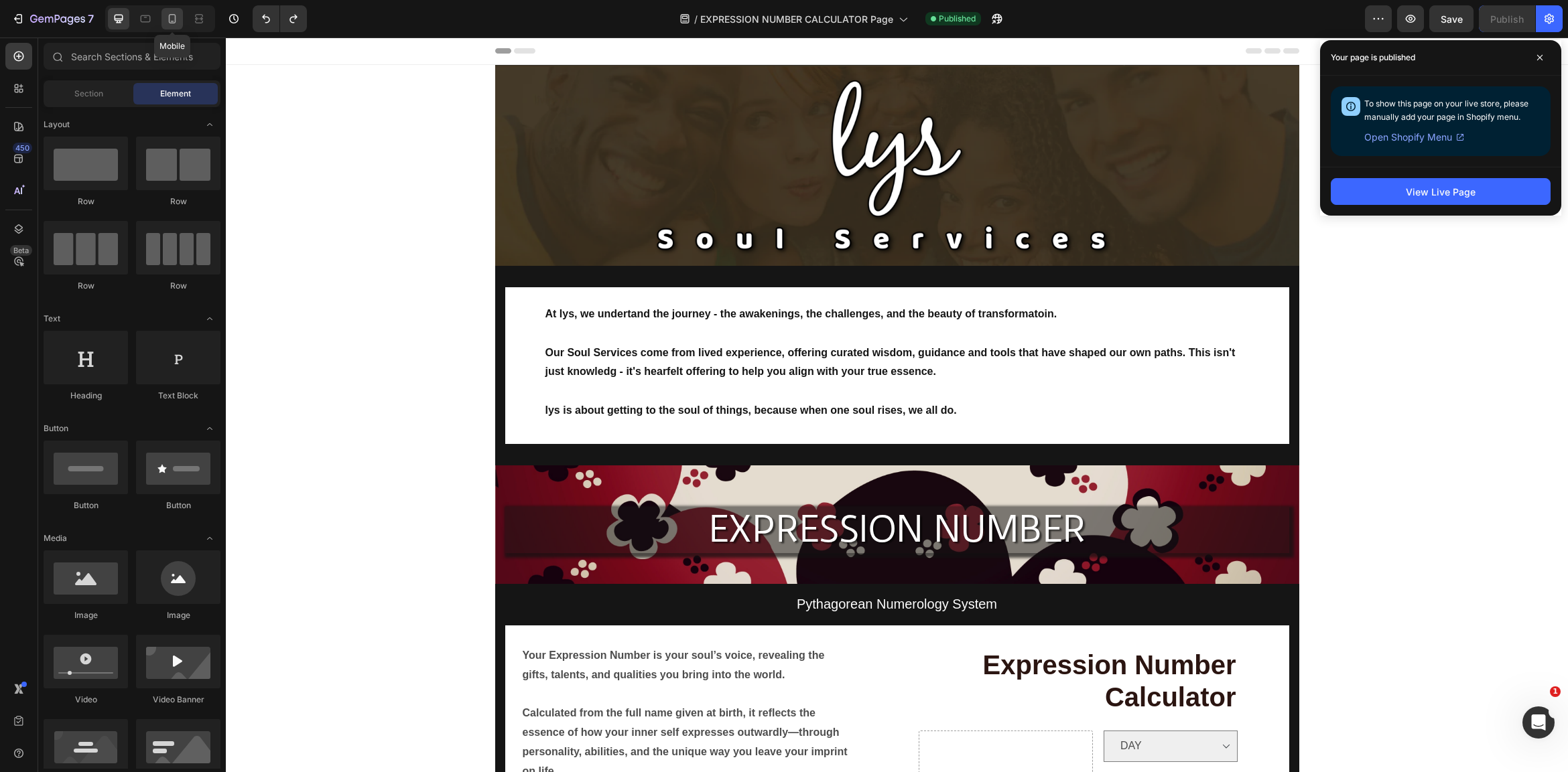
click at [173, 15] on icon at bounding box center [172, 18] width 13 height 13
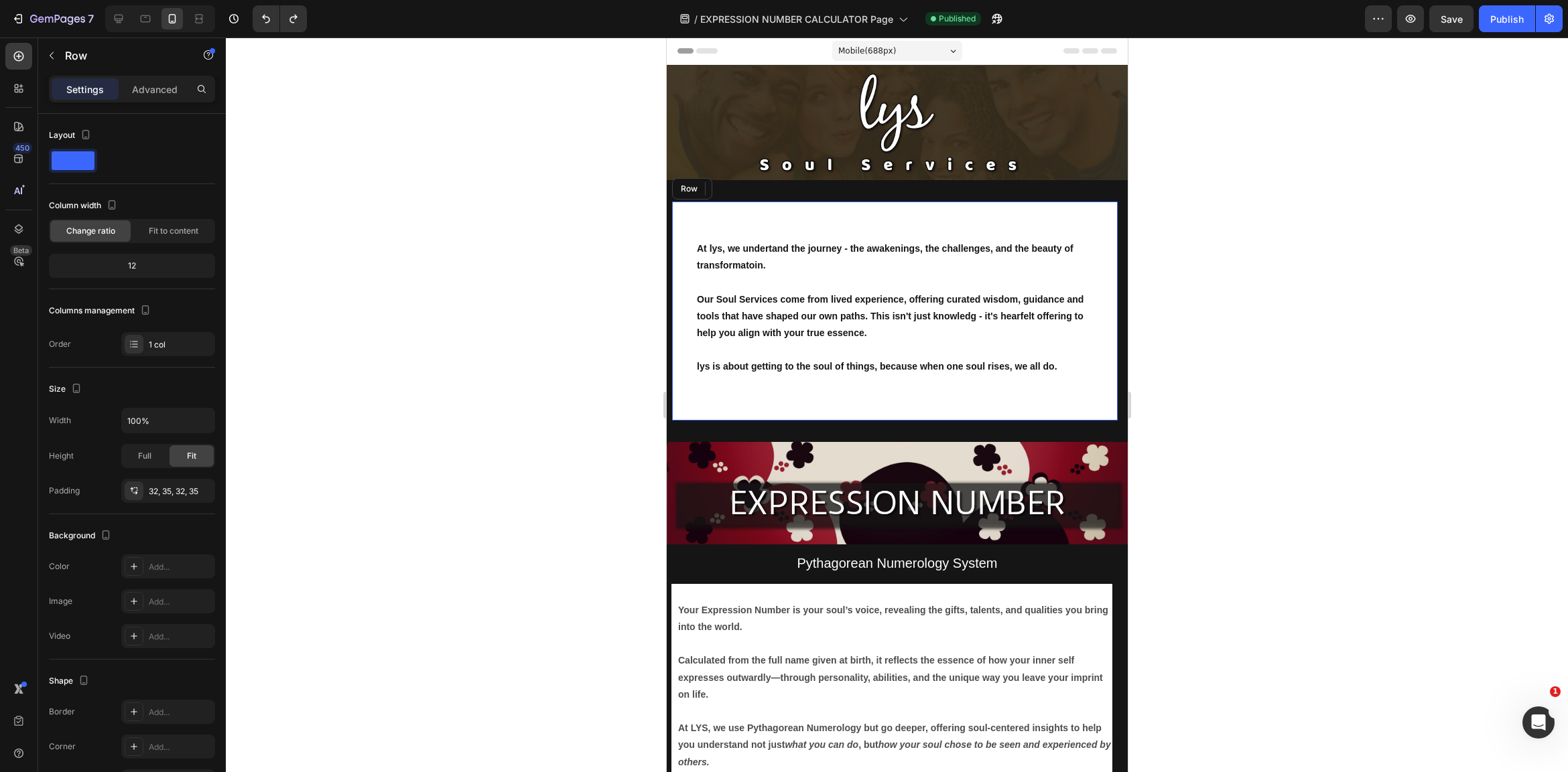
click at [814, 220] on div "At lys, we undertand the journey - the awakenings, the challenges, and the beau…" at bounding box center [894, 310] width 446 height 219
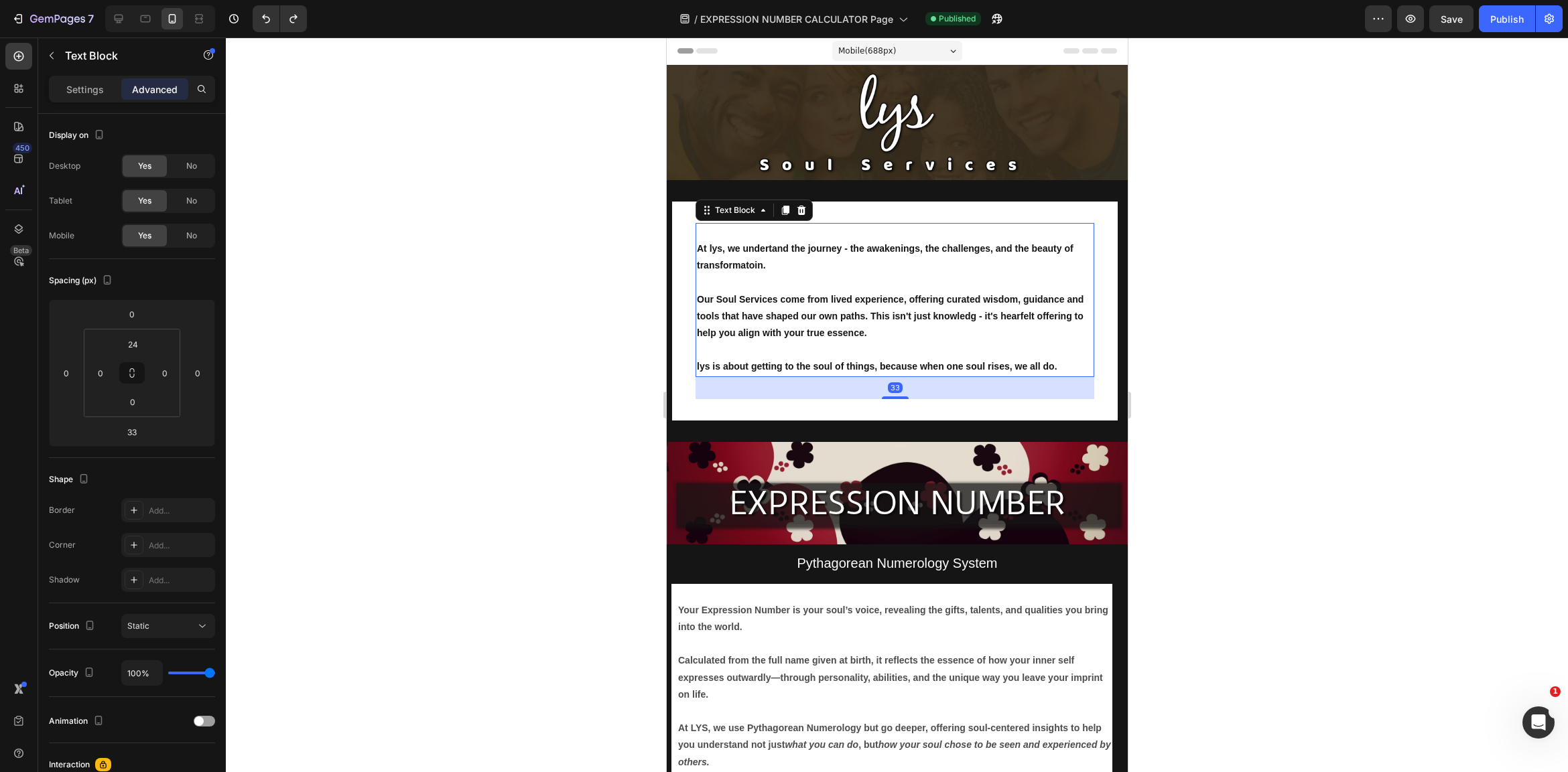
click at [811, 239] on div "At lys, we undertand the journey - the awakenings, the challenges, and the beau…" at bounding box center [893, 300] width 398 height 154
click at [143, 343] on input "24" at bounding box center [132, 344] width 27 height 20
click at [150, 471] on p "L 16px" at bounding box center [166, 473] width 60 height 9
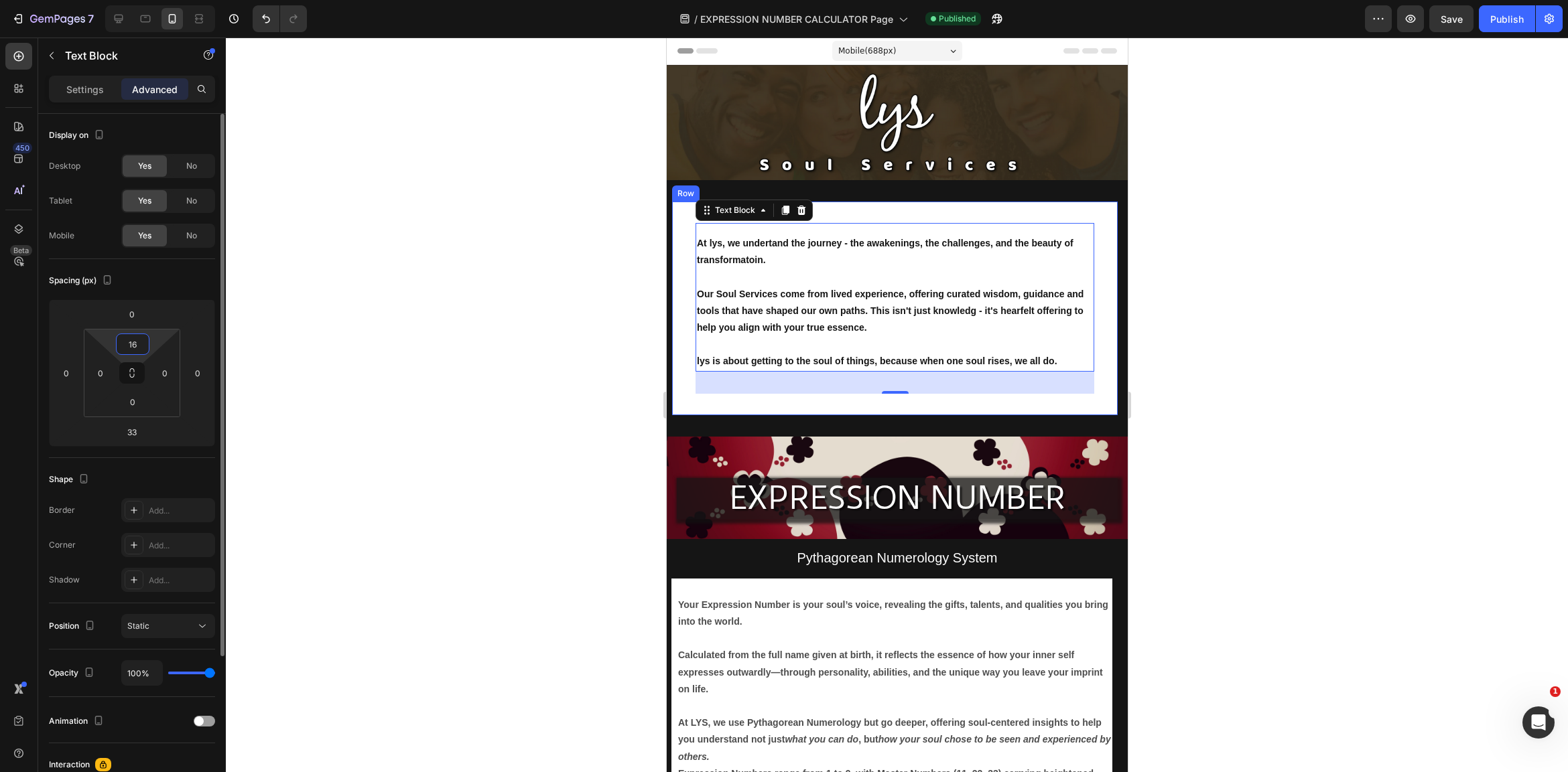
click at [132, 349] on input "16" at bounding box center [132, 344] width 27 height 20
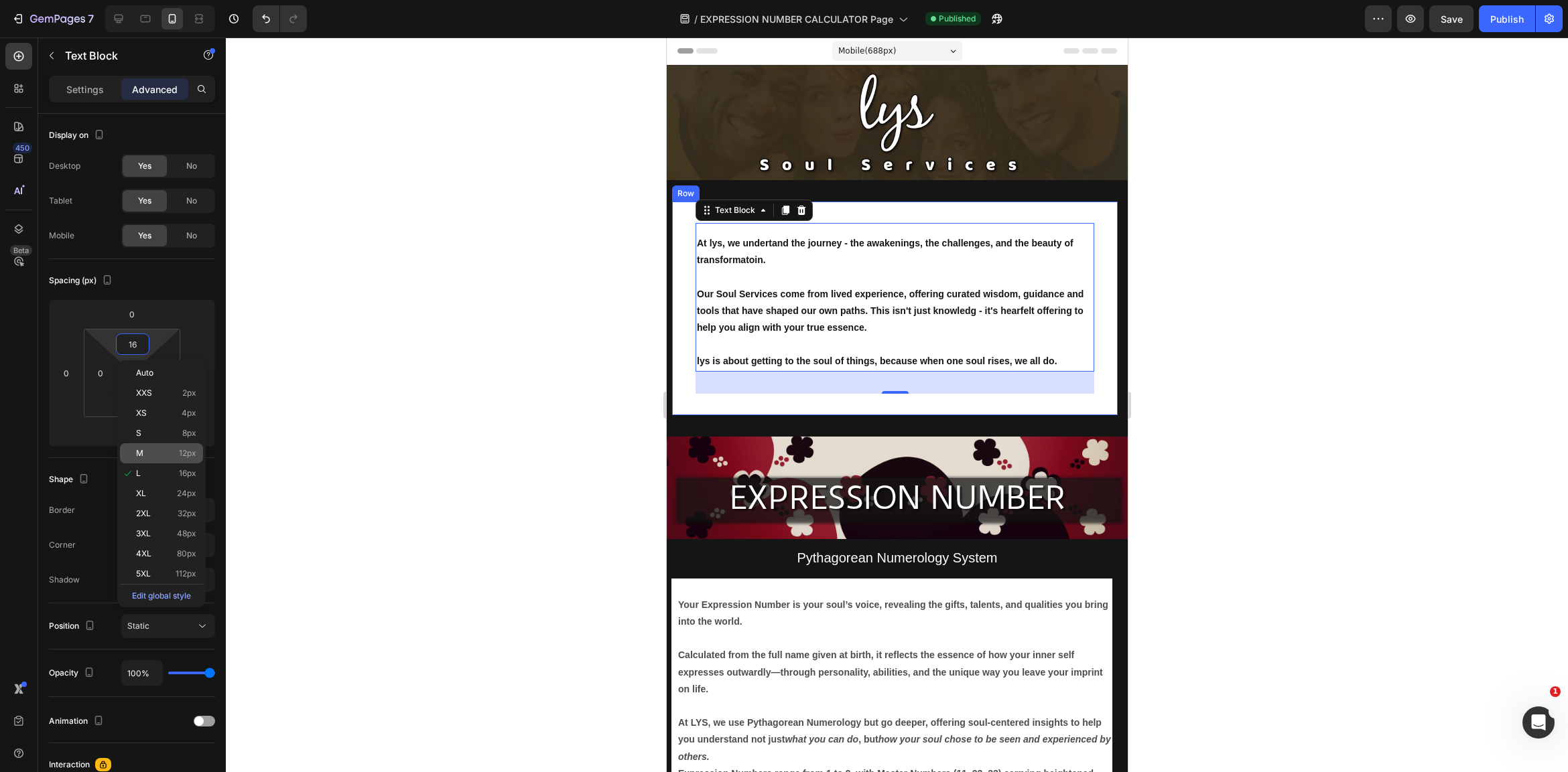
click at [153, 450] on p "M 12px" at bounding box center [166, 454] width 60 height 9
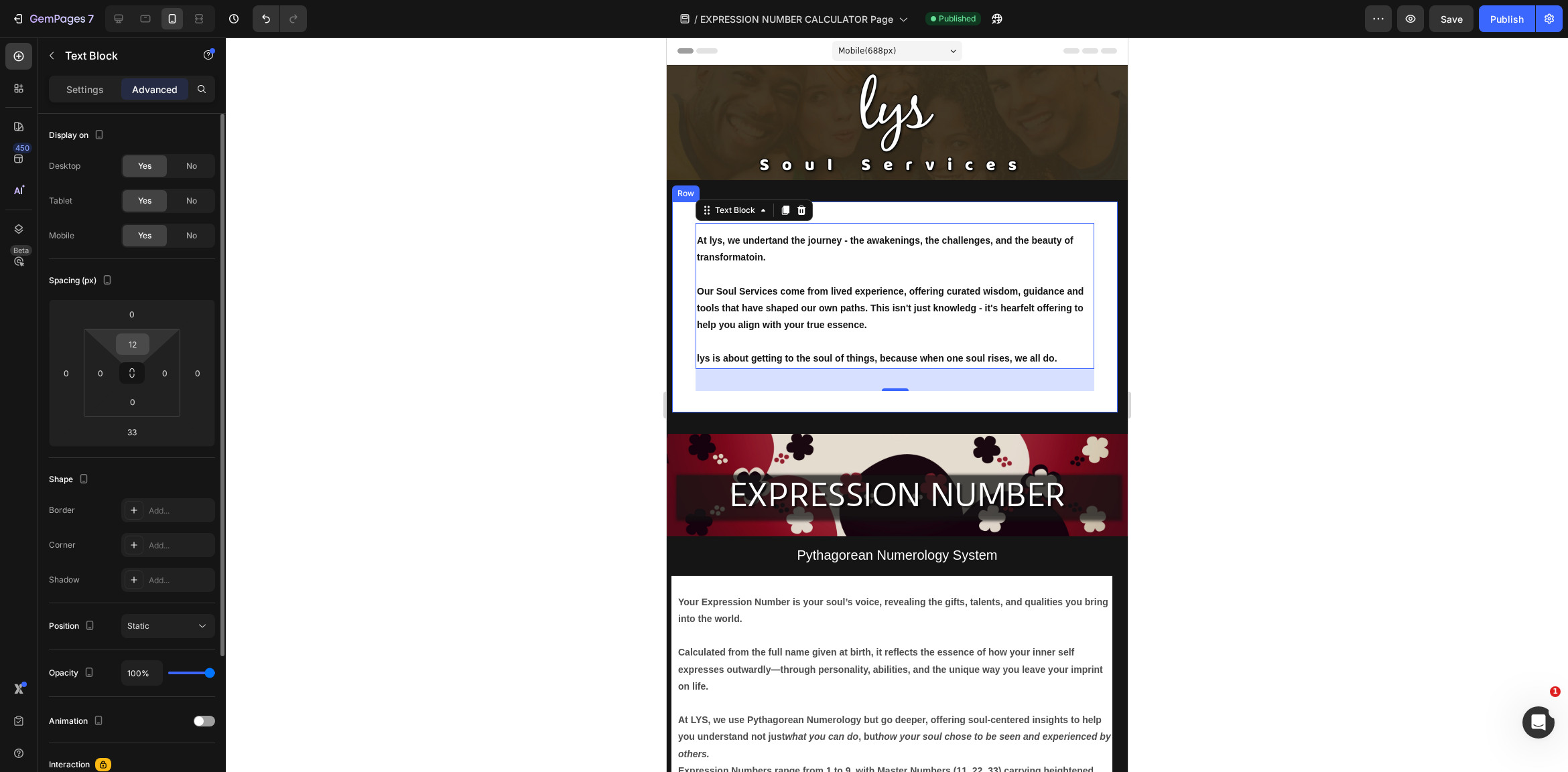
click at [137, 350] on input "12" at bounding box center [132, 344] width 27 height 20
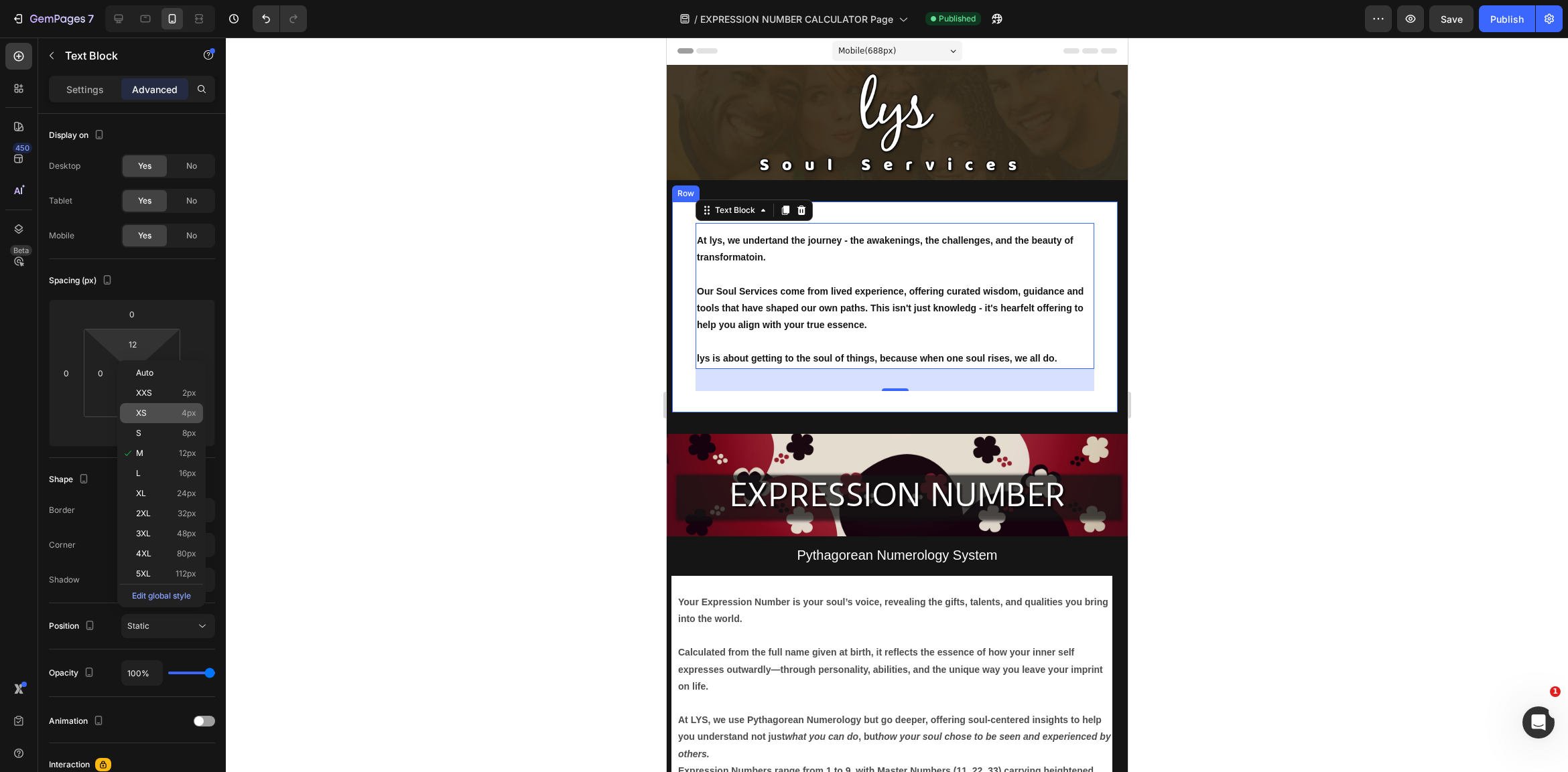
click at [168, 416] on p "XS 4px" at bounding box center [166, 413] width 60 height 9
type input "4"
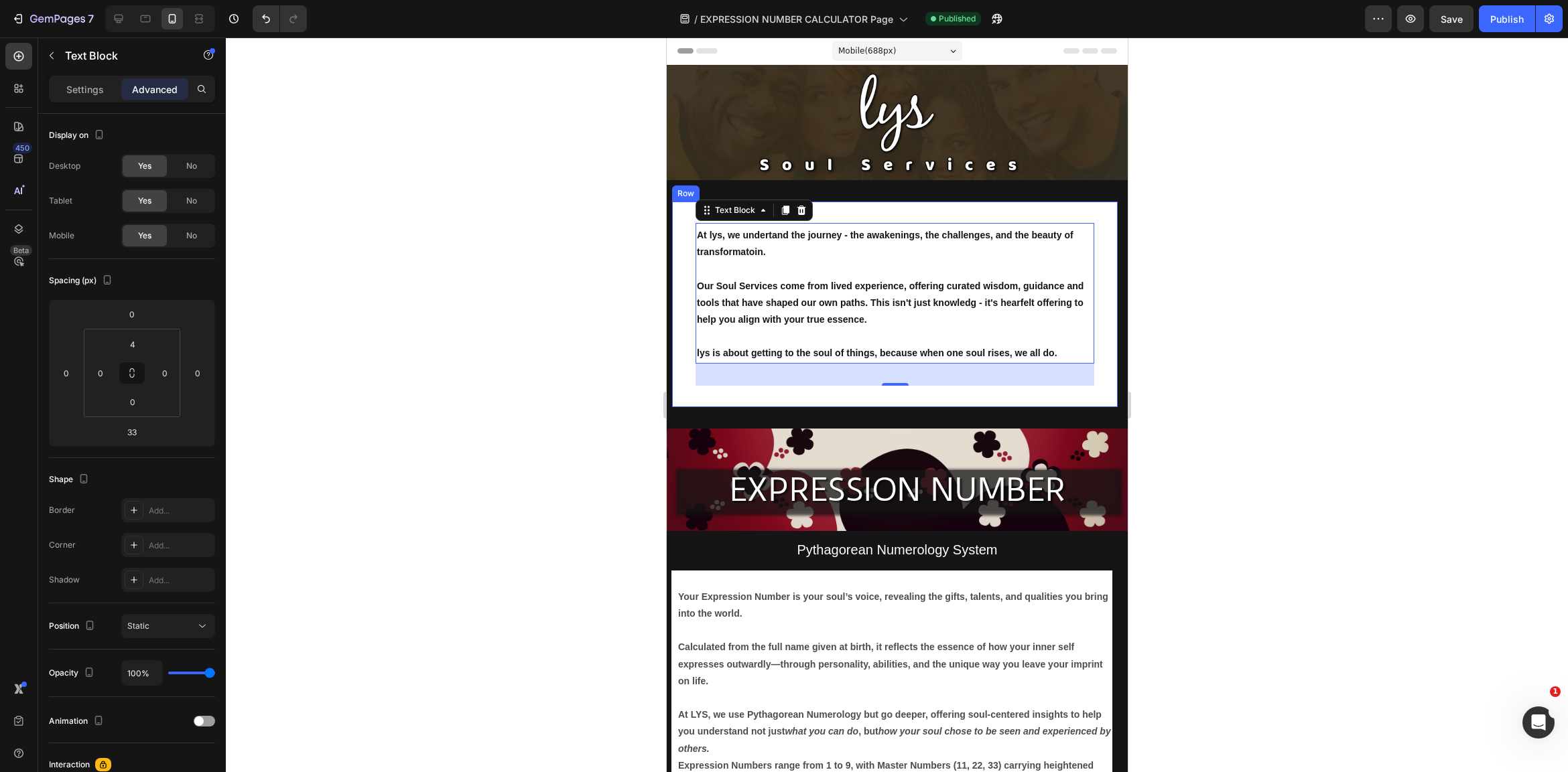
click at [484, 455] on div at bounding box center [897, 404] width 1342 height 734
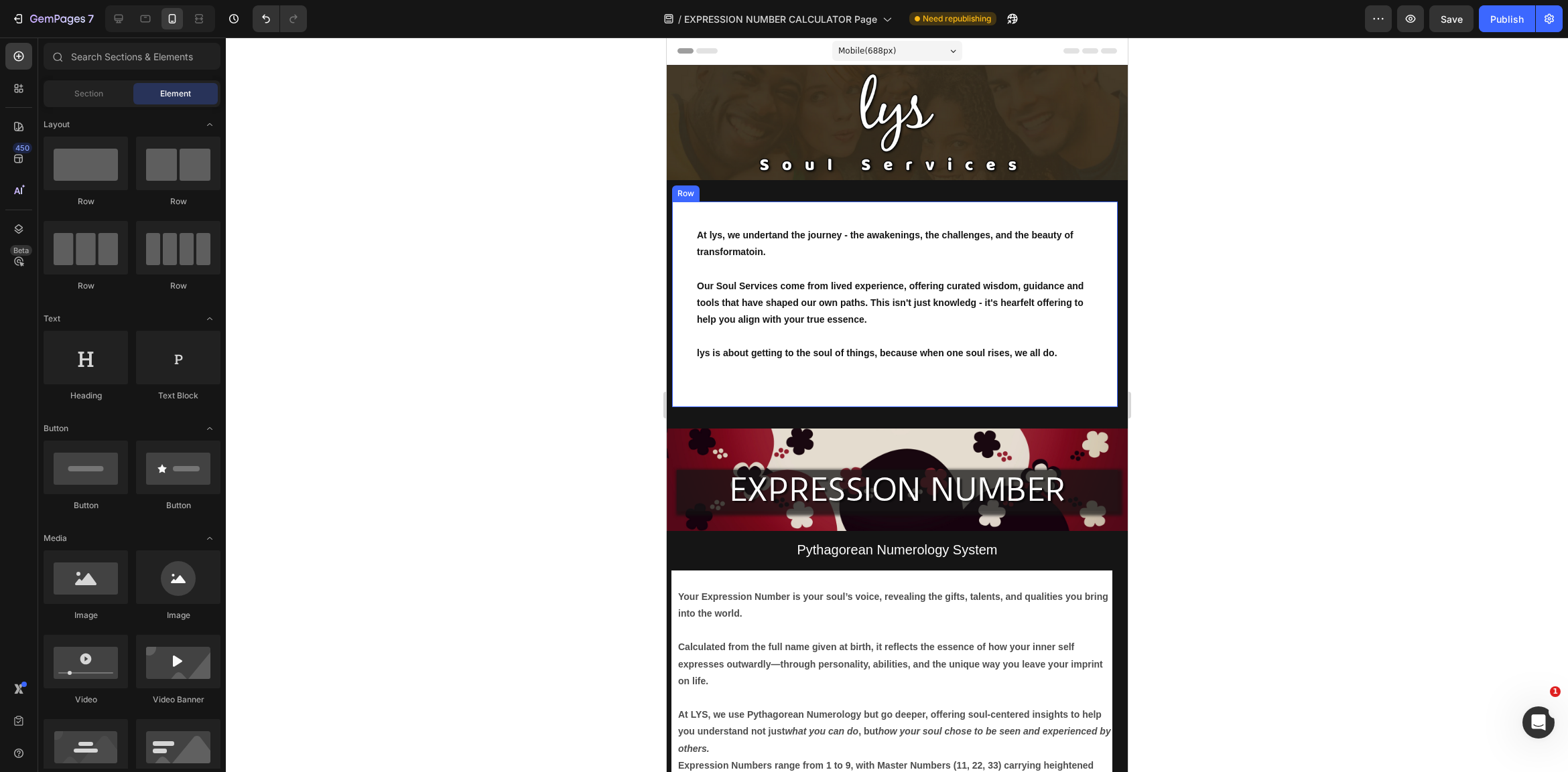
click at [871, 378] on div "At lys, we undertand the journey - the awakenings, the challenges, and the beau…" at bounding box center [893, 304] width 398 height 163
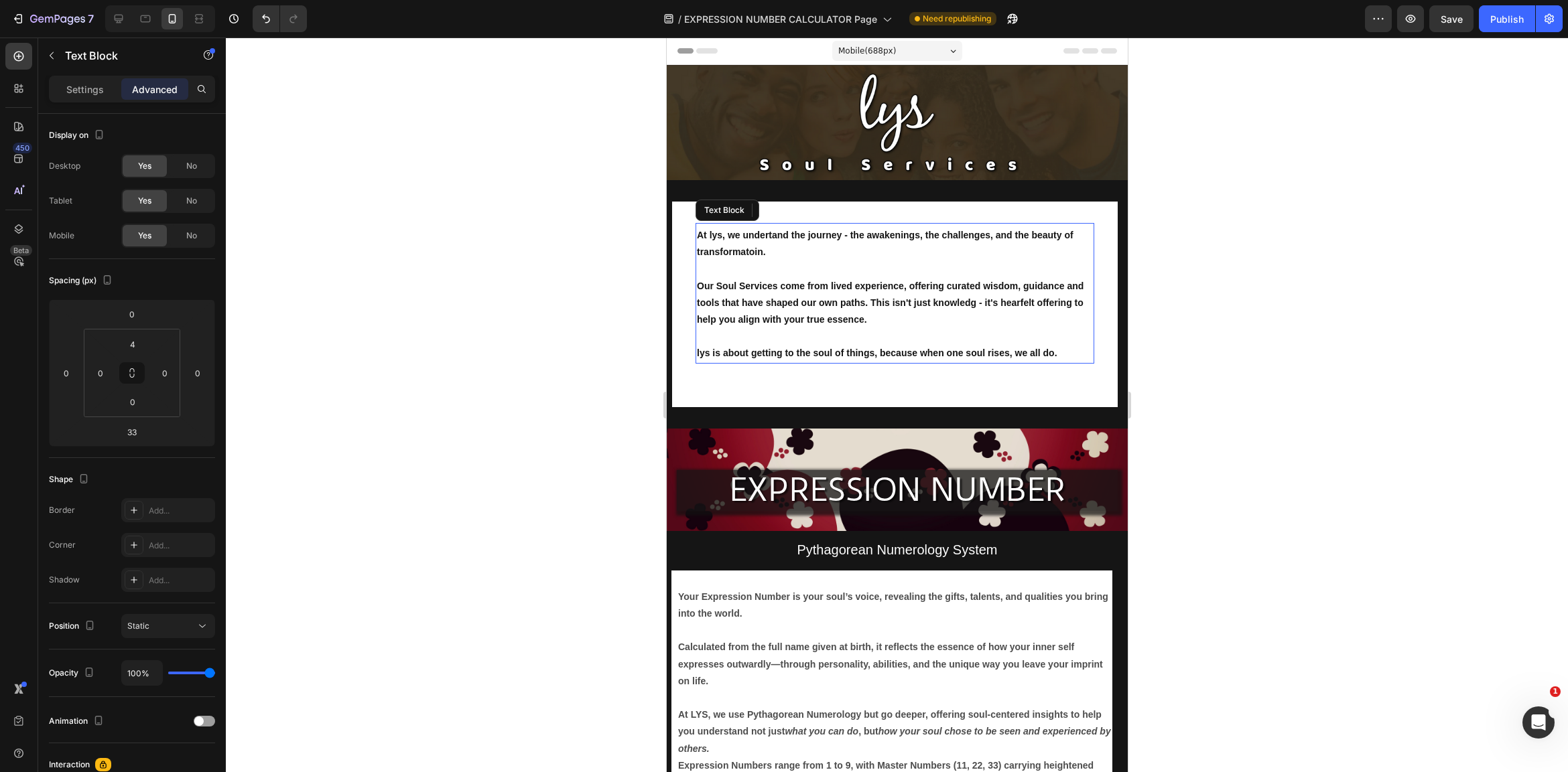
click at [861, 318] on strong "Our Soul Services come from lived experience, offering curated wisdom, guidance…" at bounding box center [890, 302] width 387 height 44
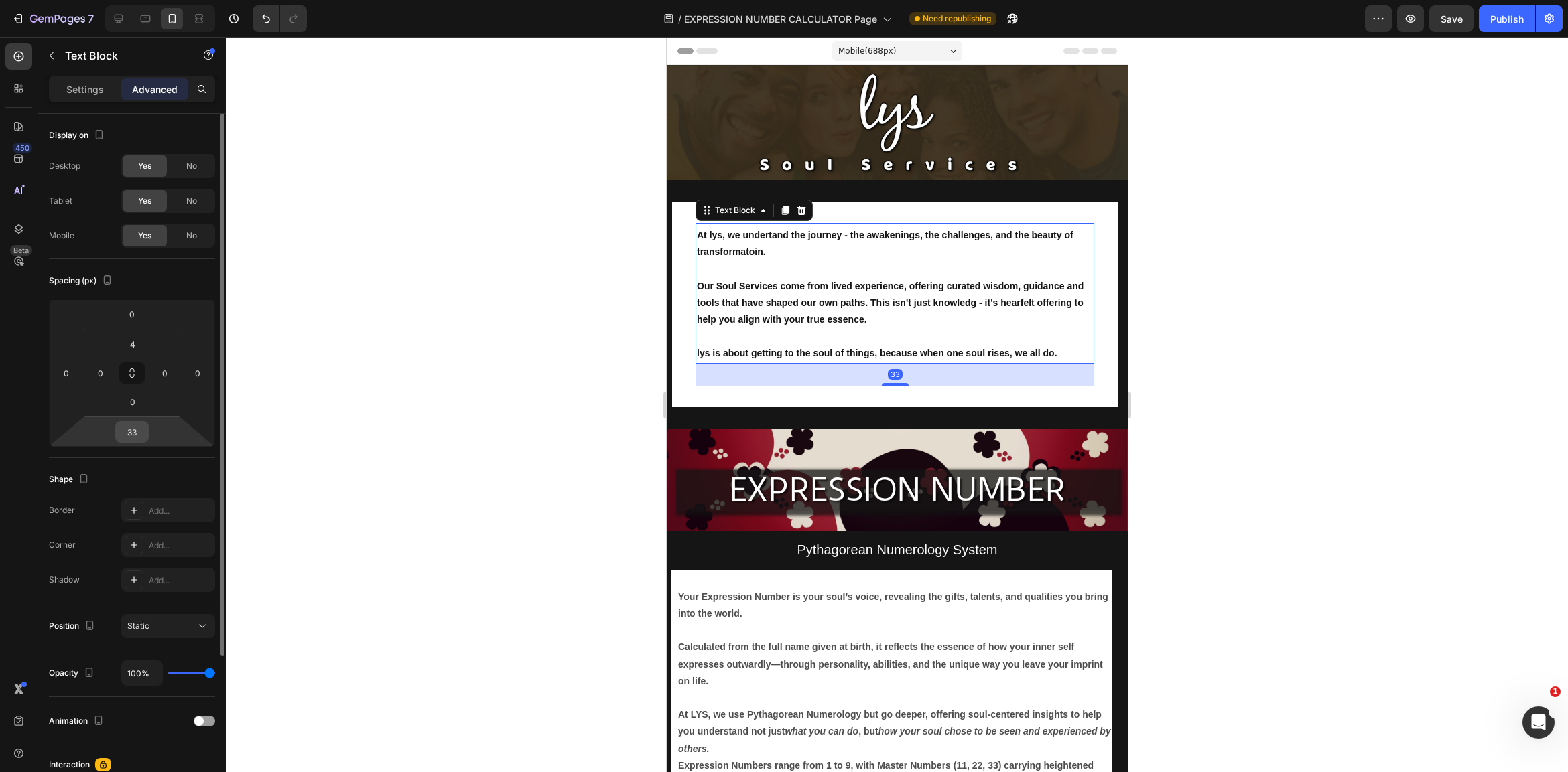
click at [141, 436] on input "33" at bounding box center [132, 432] width 27 height 20
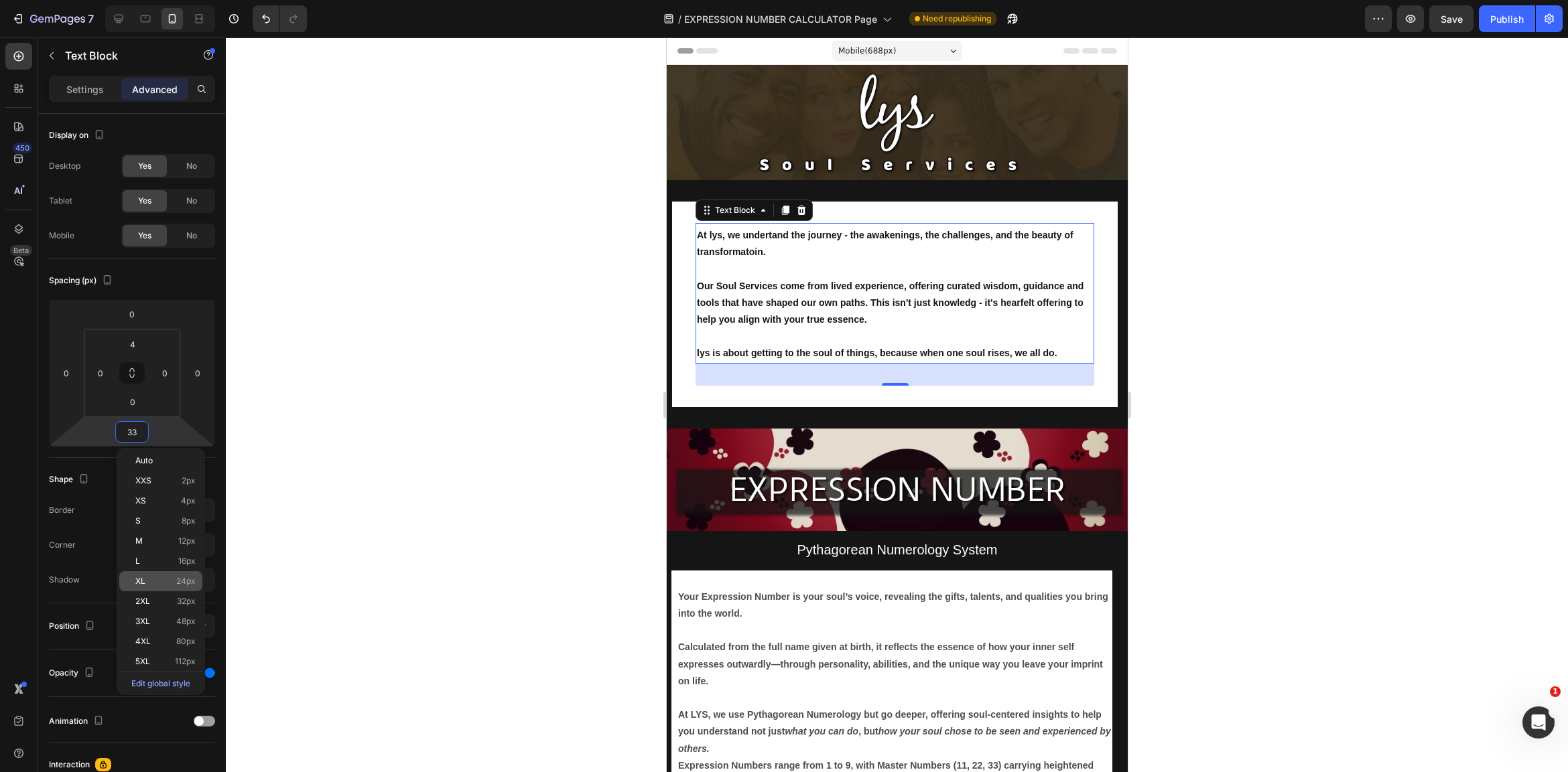
click at [156, 580] on p "XL 24px" at bounding box center [165, 581] width 60 height 9
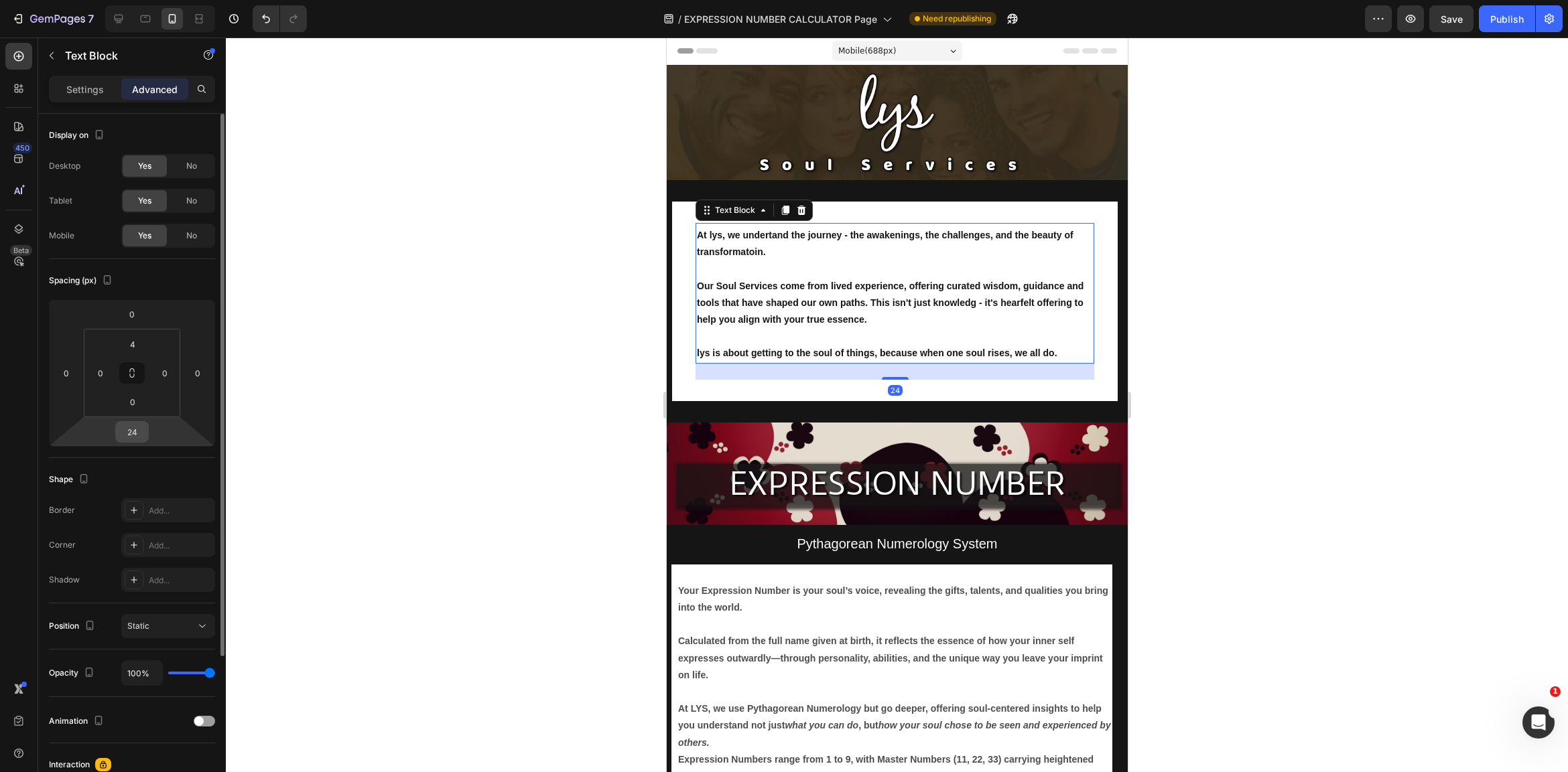
click at [135, 428] on input "24" at bounding box center [132, 432] width 27 height 20
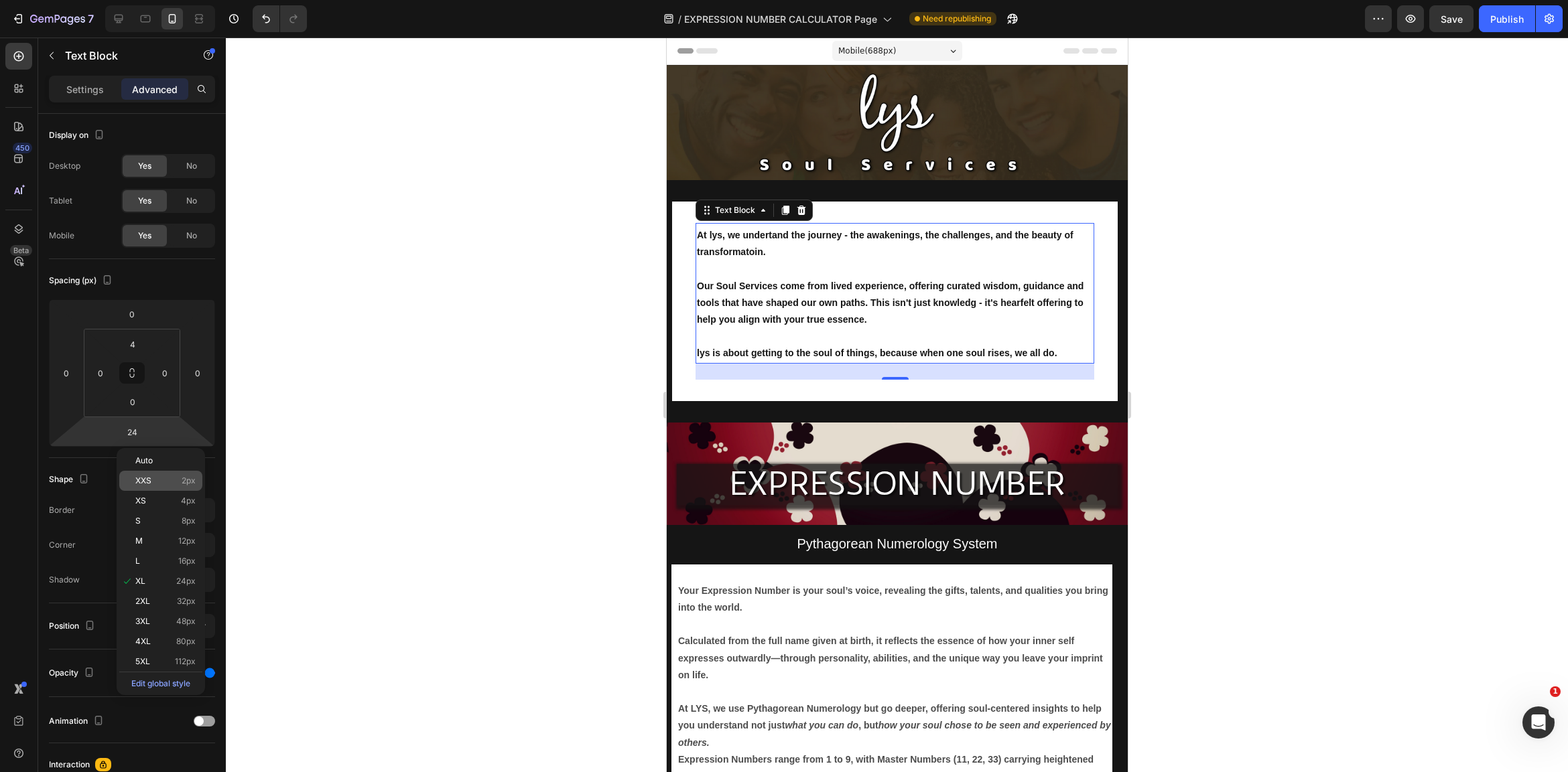
click at [153, 475] on div "XXS 2px" at bounding box center [160, 480] width 83 height 20
type input "2"
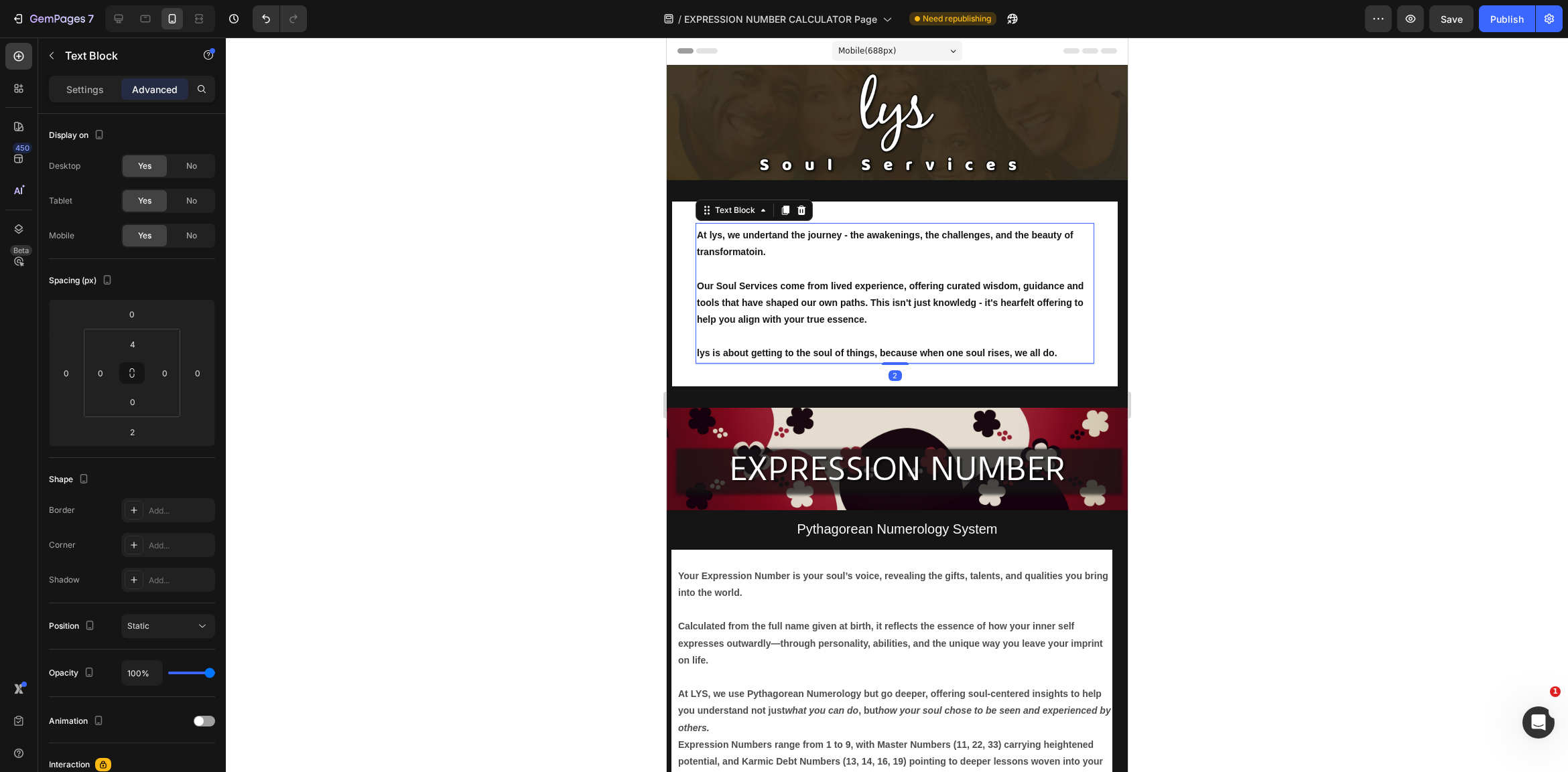
drag, startPoint x: 462, startPoint y: 588, endPoint x: 453, endPoint y: 593, distance: 10.3
click at [462, 588] on div at bounding box center [897, 404] width 1342 height 734
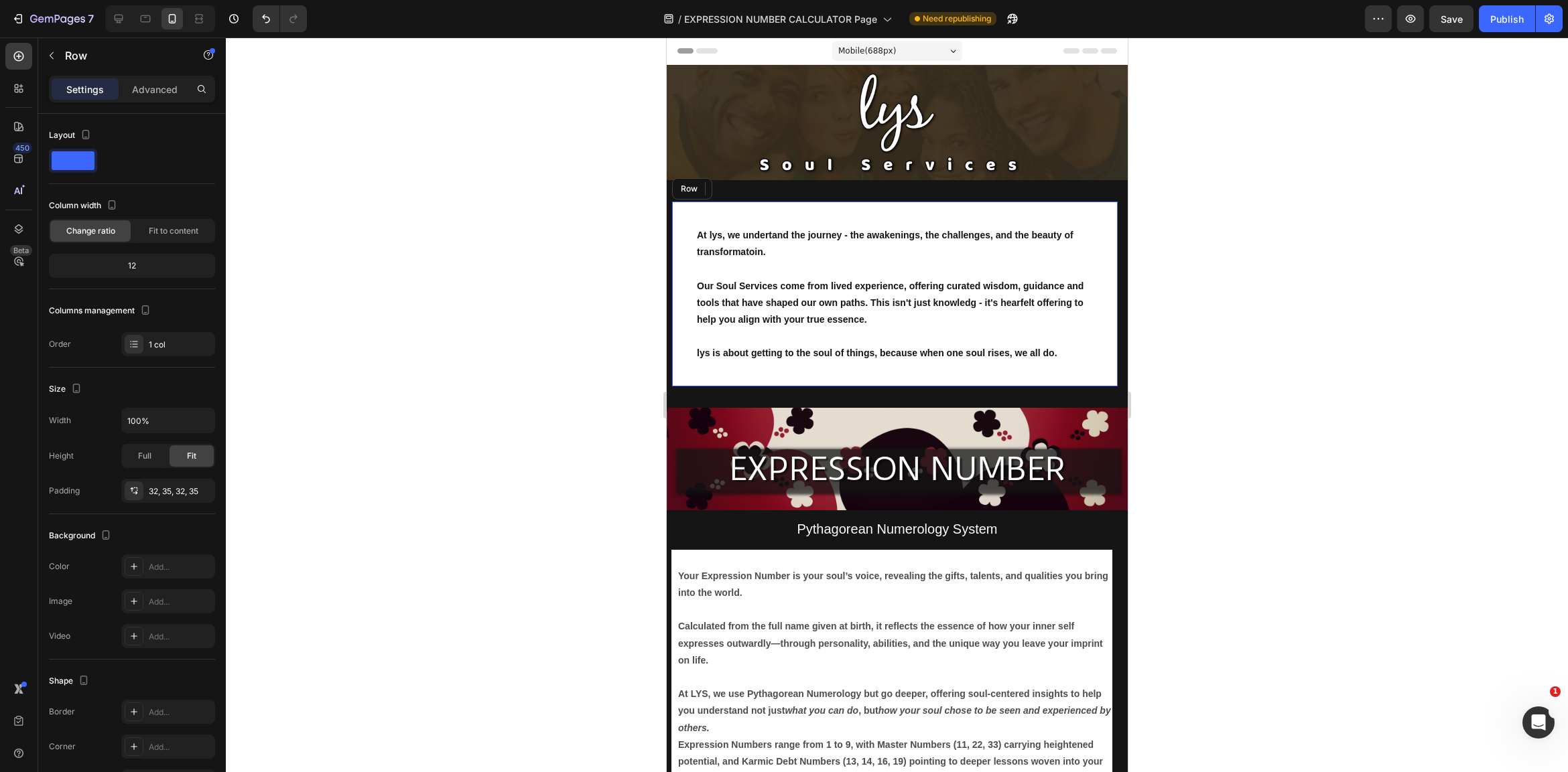
click at [824, 212] on div "At lys, we undertand the journey - the awakenings, the challenges, and the beau…" at bounding box center [894, 293] width 446 height 185
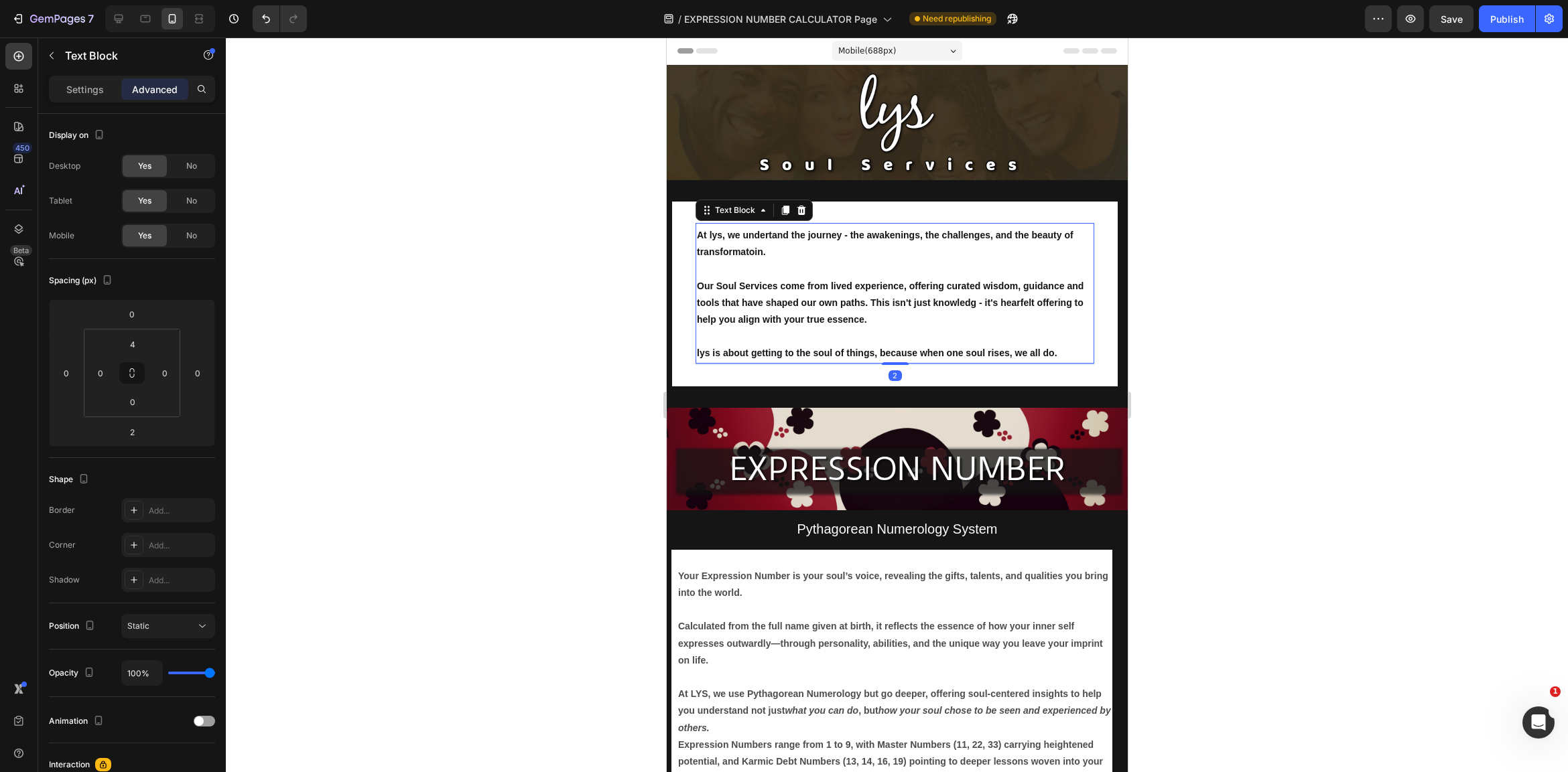
click at [822, 223] on div "At lys, we undertand the journey - the awakenings, the challenges, and the beau…" at bounding box center [893, 293] width 398 height 140
click at [814, 233] on strong "At lys, we undertand the journey - the awakenings, the challenges, and the beau…" at bounding box center [884, 243] width 377 height 28
click at [145, 346] on input "4" at bounding box center [132, 344] width 27 height 20
type input "0"
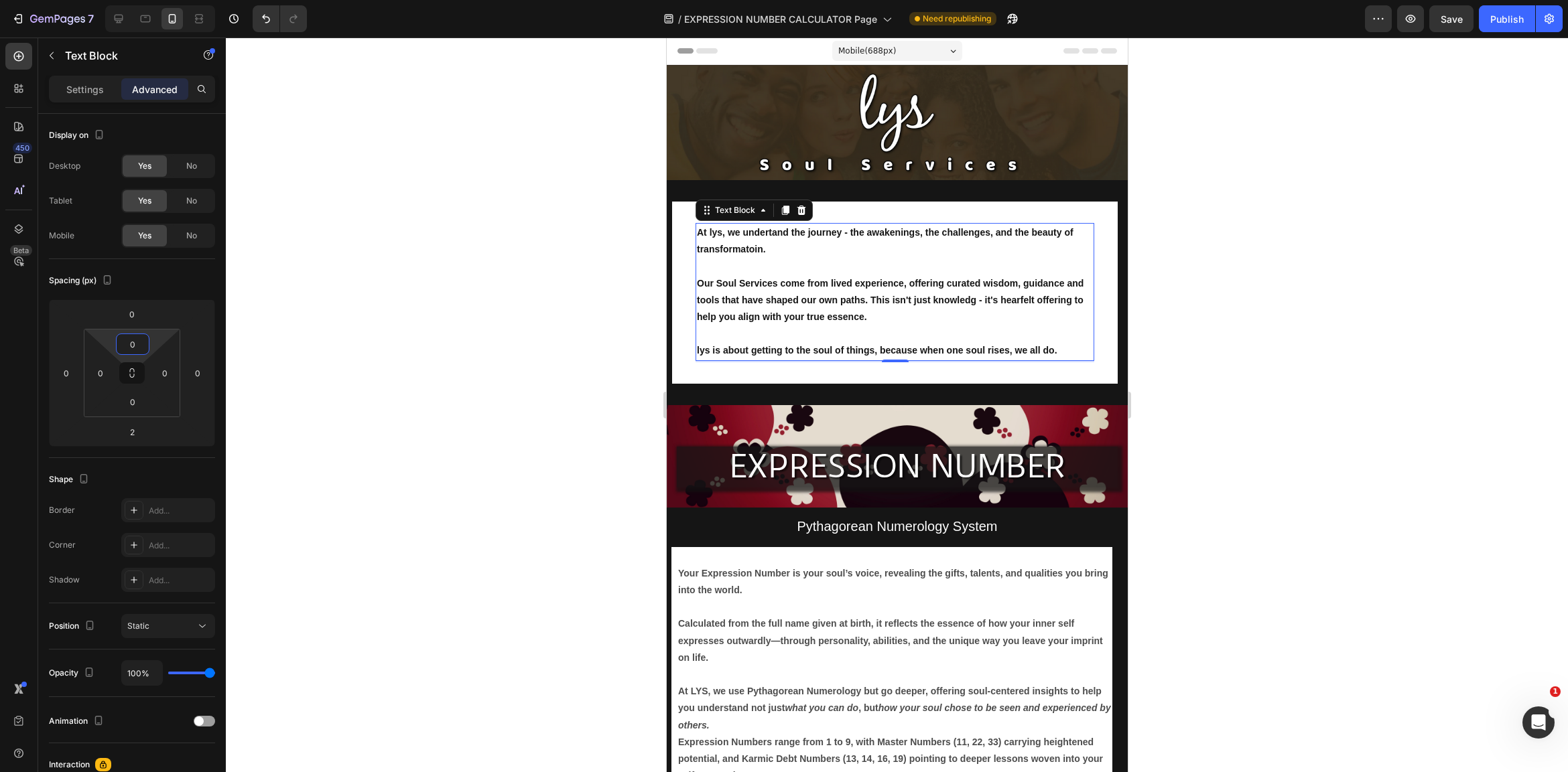
click at [507, 380] on div at bounding box center [897, 404] width 1342 height 734
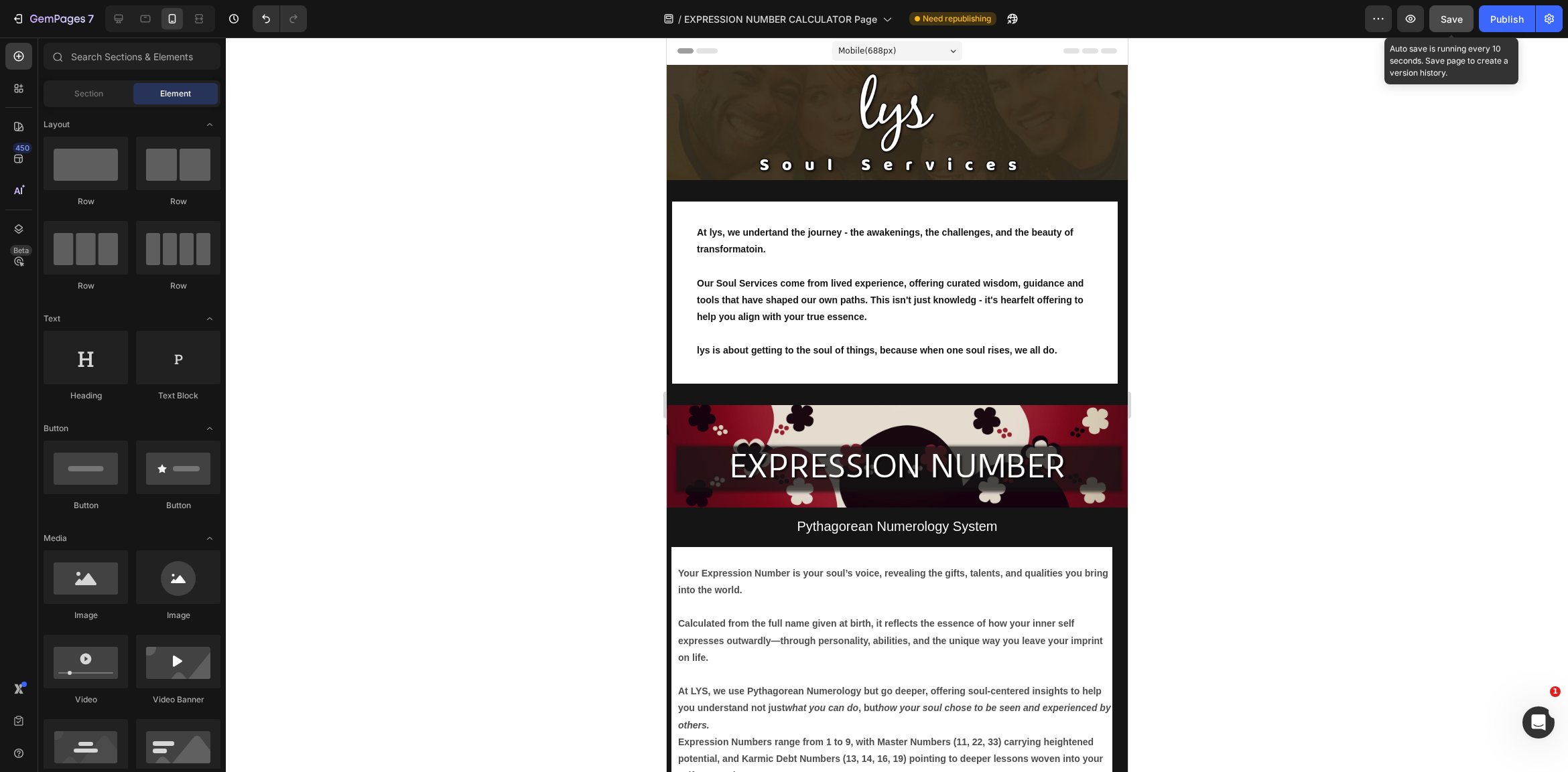
click at [1462, 16] on span "Save" at bounding box center [1452, 19] width 22 height 12
click at [1513, 16] on div "Publish" at bounding box center [1506, 19] width 33 height 14
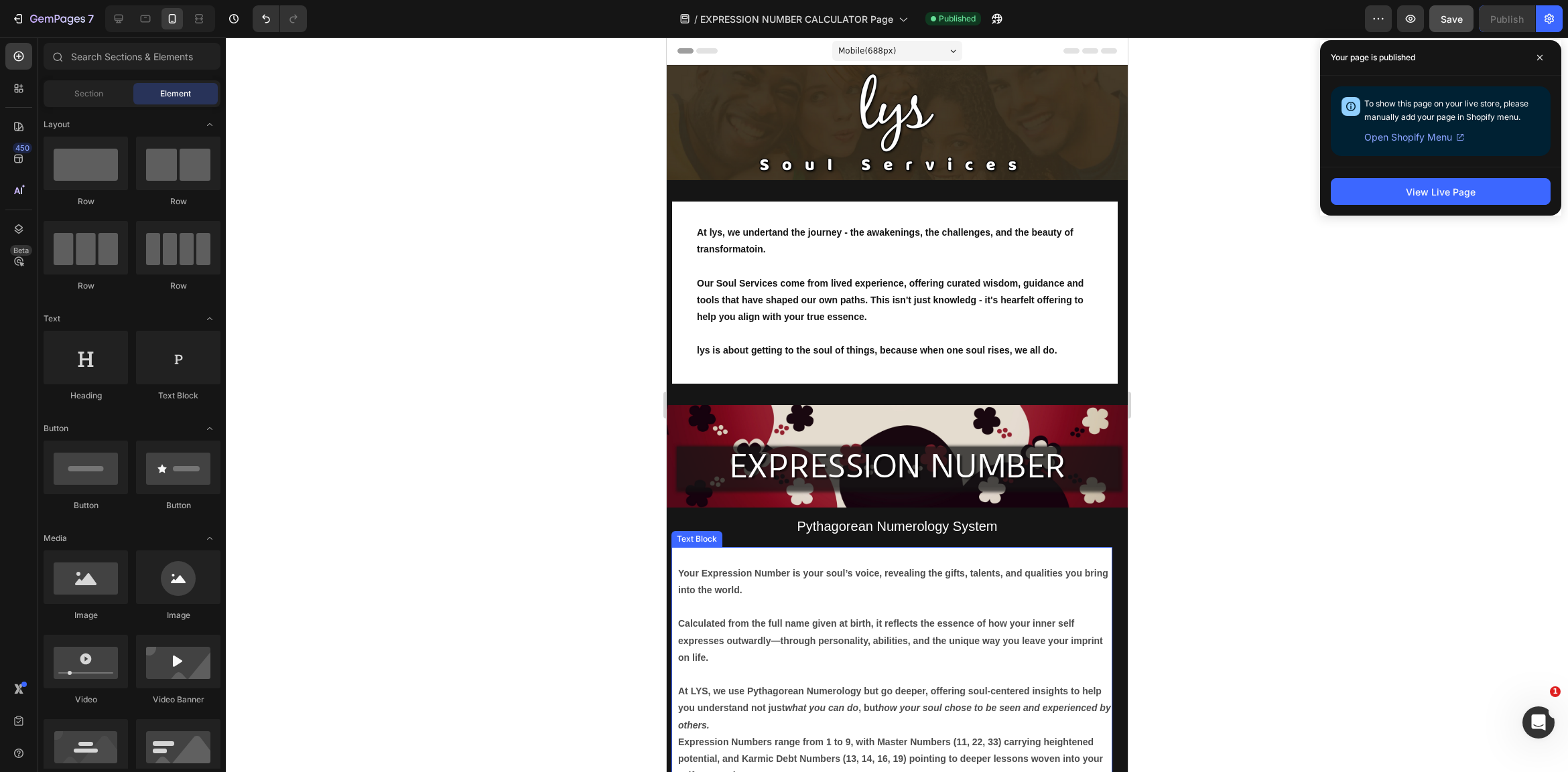
click at [1045, 555] on p "Rich Text Editor. Editing area: main" at bounding box center [894, 556] width 433 height 17
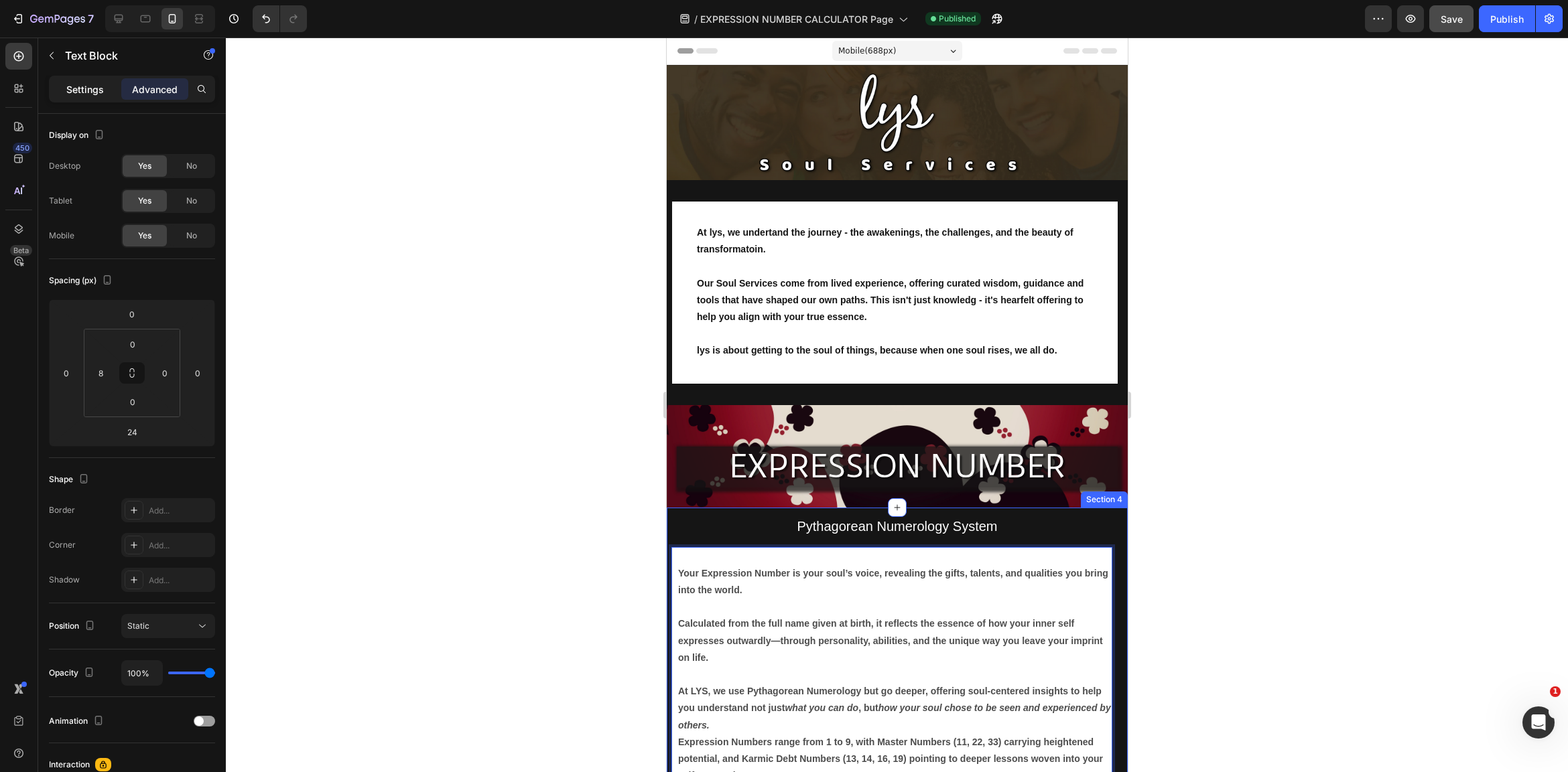
click at [100, 92] on p "Settings" at bounding box center [85, 89] width 38 height 14
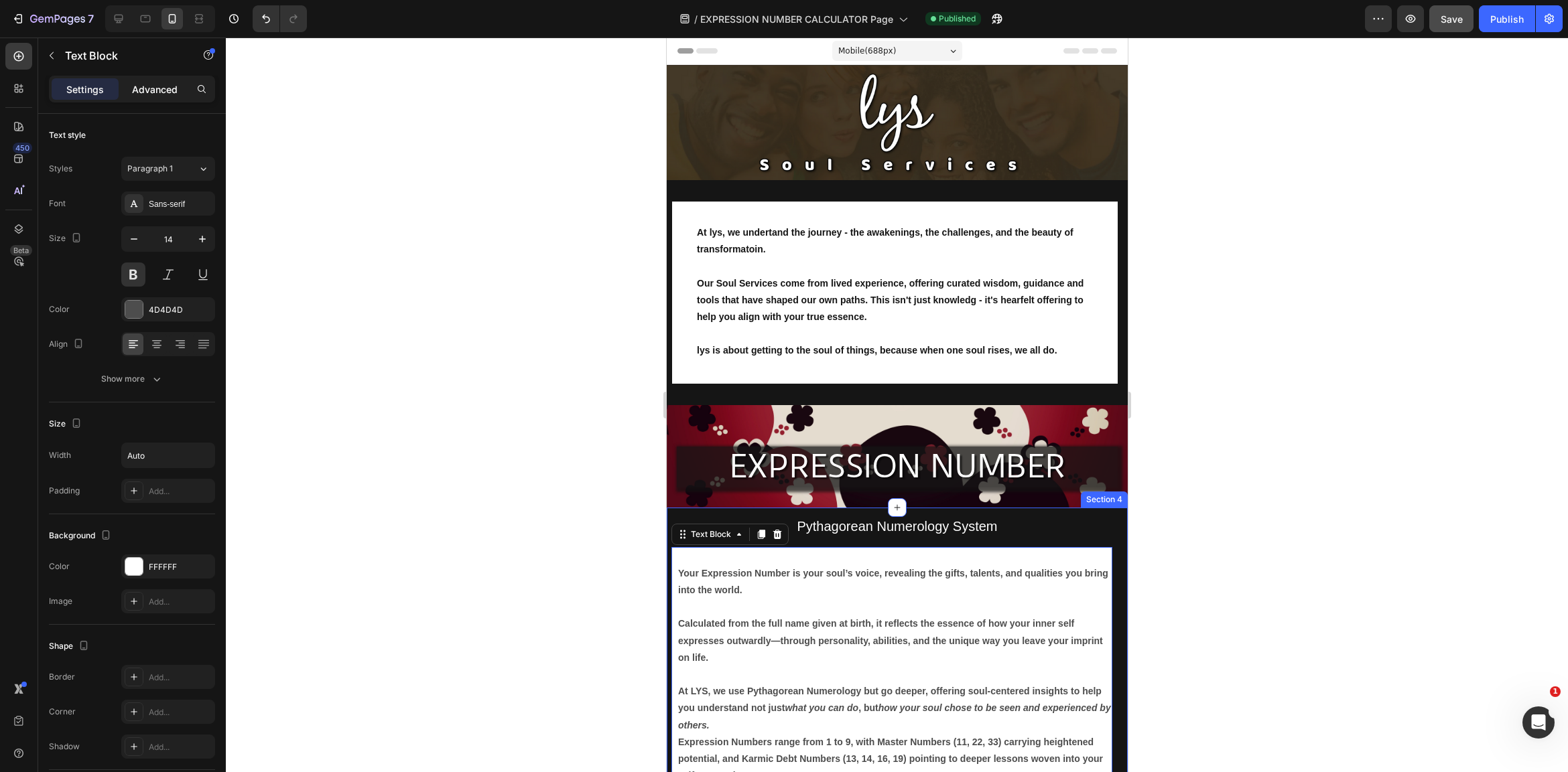
click at [166, 89] on p "Advanced" at bounding box center [154, 89] width 46 height 14
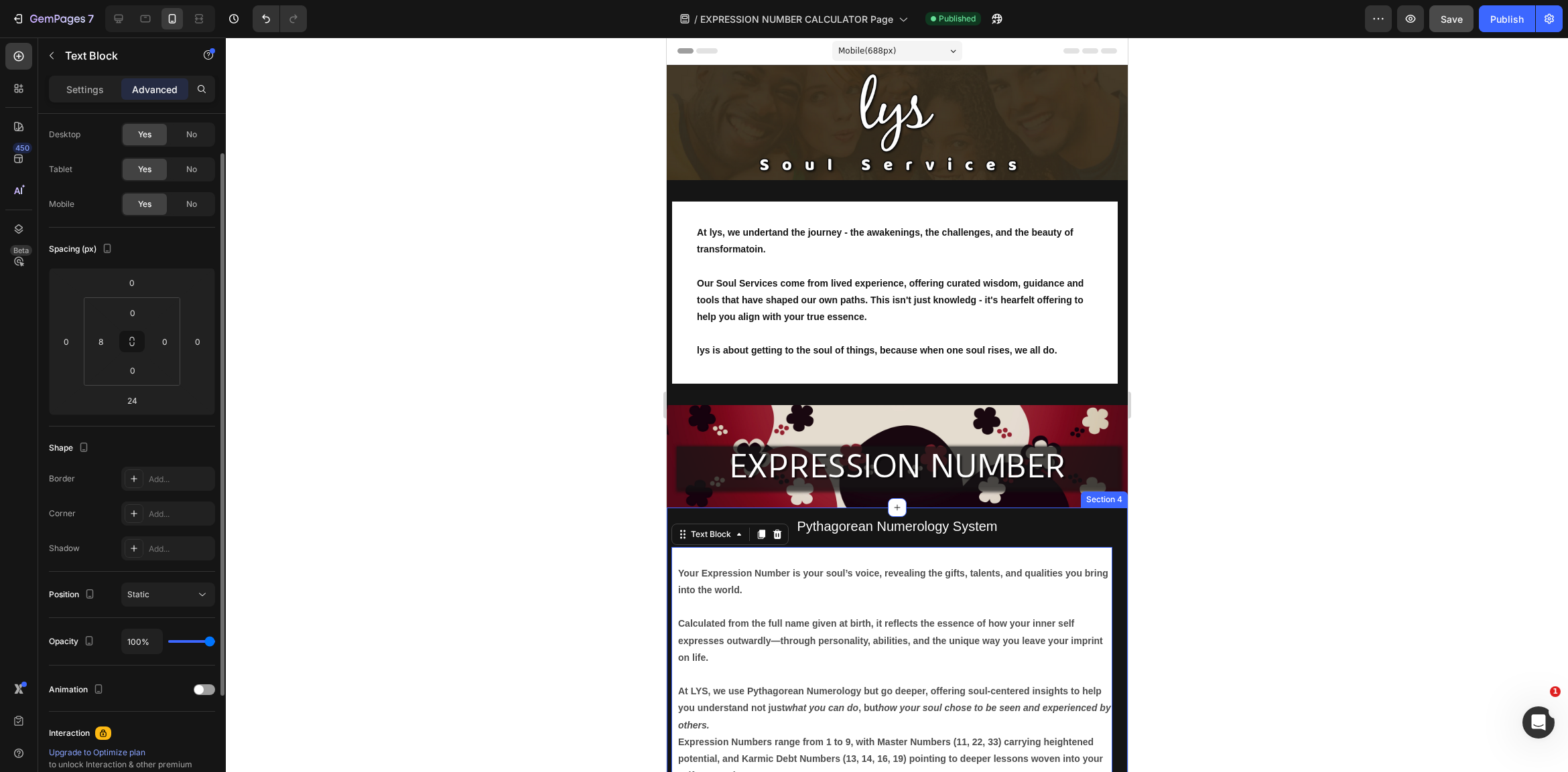
scroll to position [40, 0]
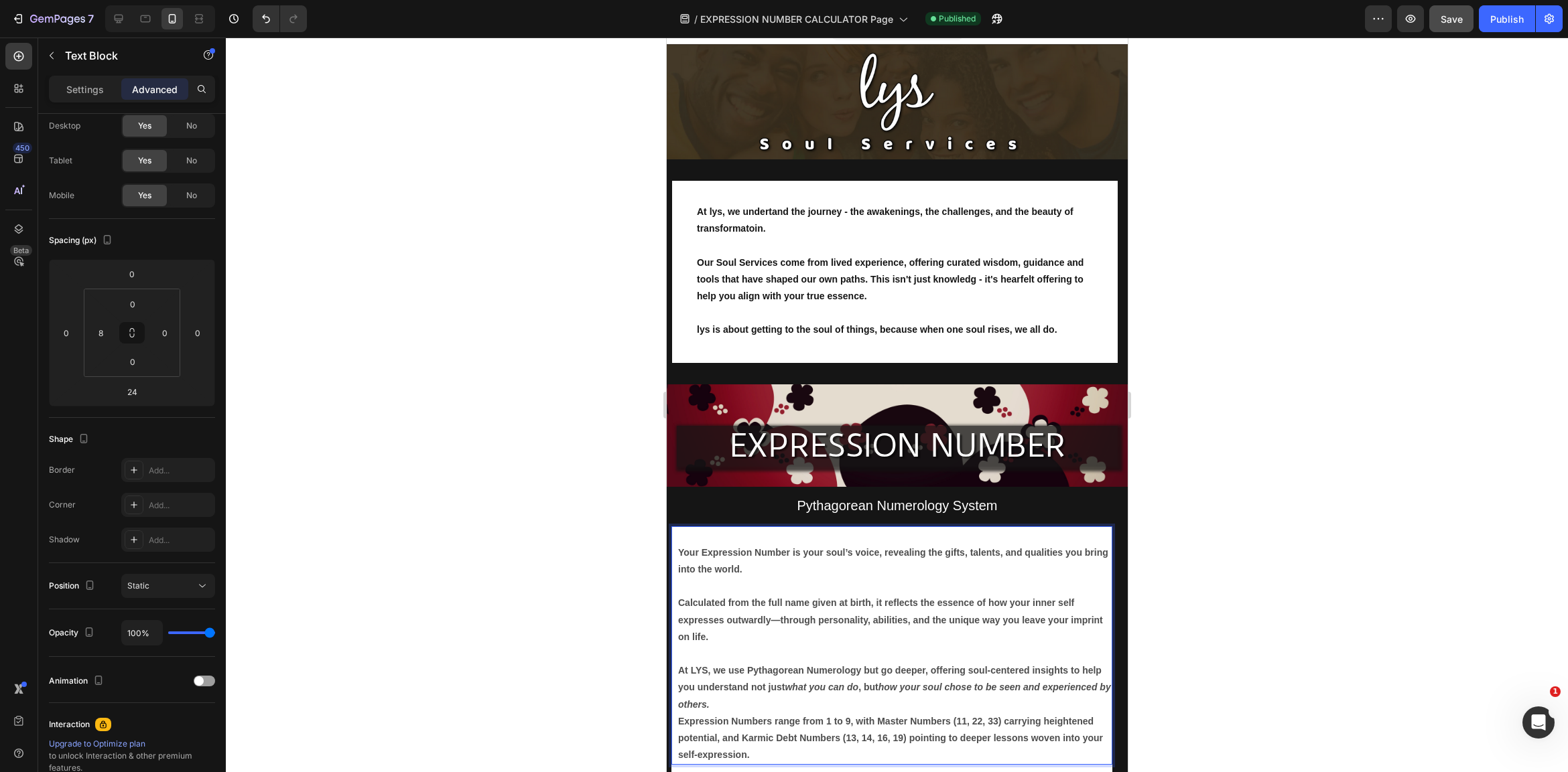
click at [746, 598] on p "Calculated from the full name given at birth, it reflects the essence of how yo…" at bounding box center [894, 612] width 433 height 68
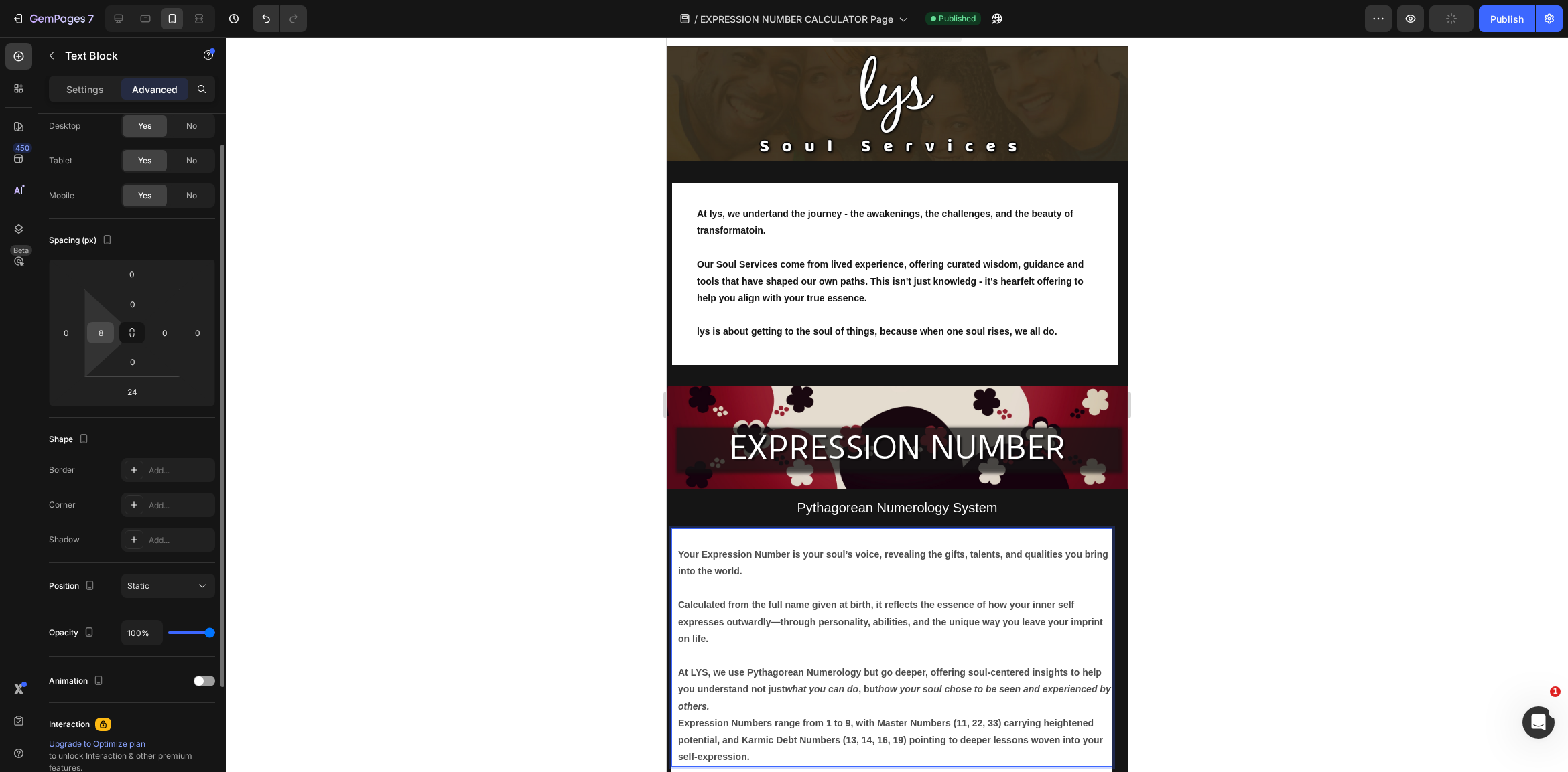
click at [106, 335] on input "8" at bounding box center [100, 333] width 20 height 20
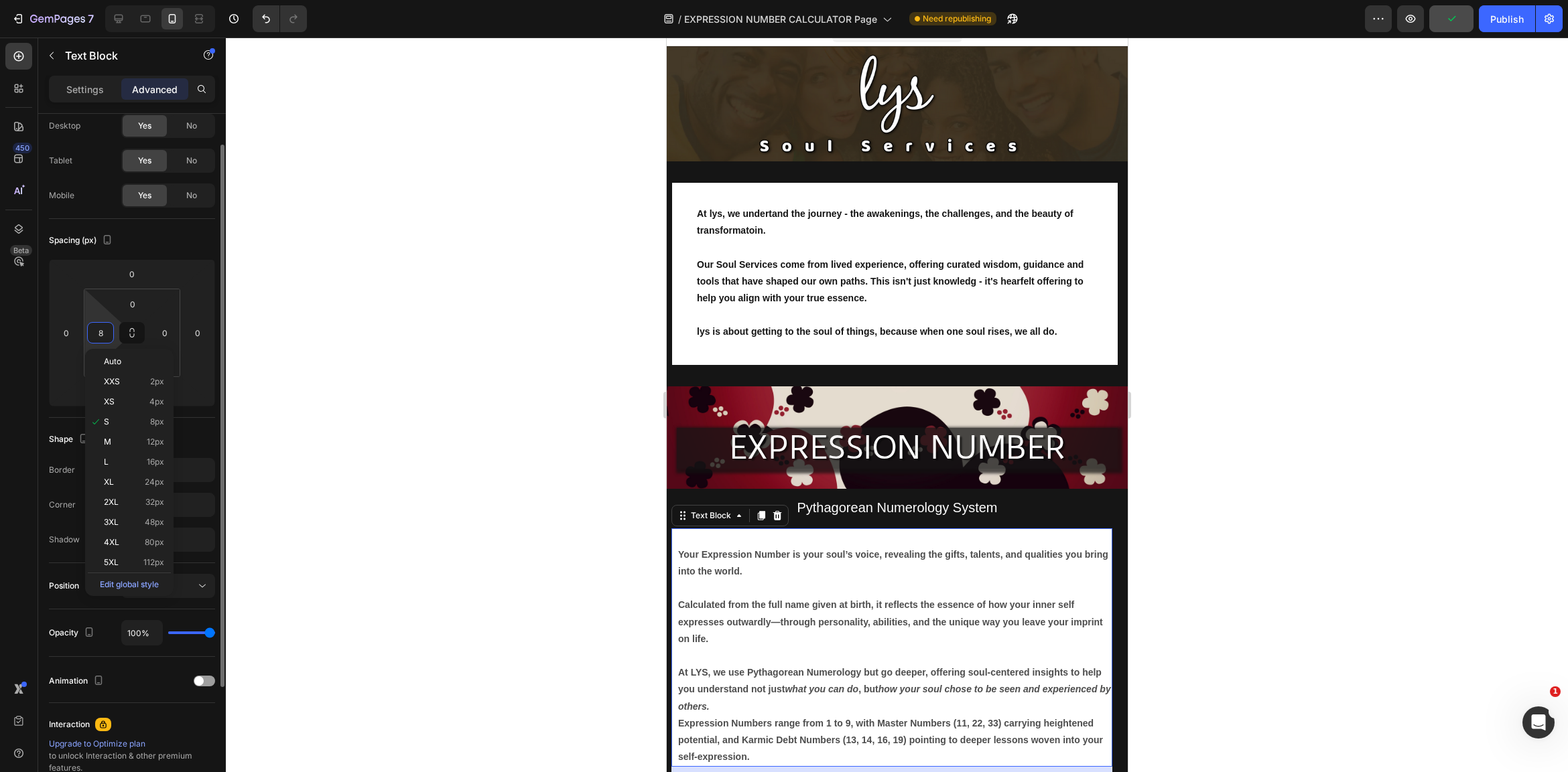
click at [106, 335] on input "8" at bounding box center [100, 333] width 20 height 20
drag, startPoint x: 106, startPoint y: 335, endPoint x: 96, endPoint y: 332, distance: 10.4
click at [96, 332] on input "8" at bounding box center [100, 333] width 20 height 20
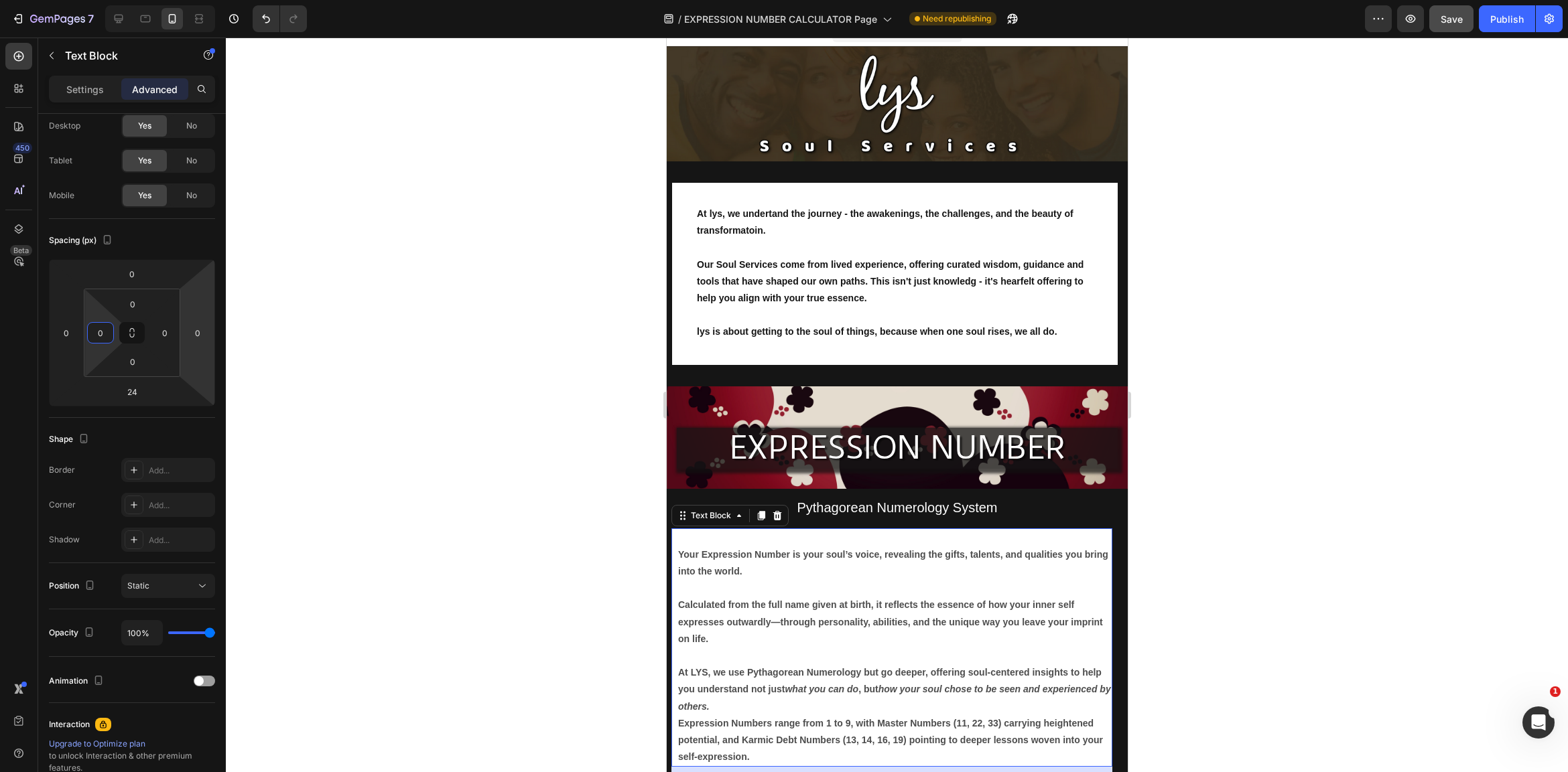
scroll to position [38, 0]
type input "0"
click at [249, 398] on div at bounding box center [897, 404] width 1342 height 734
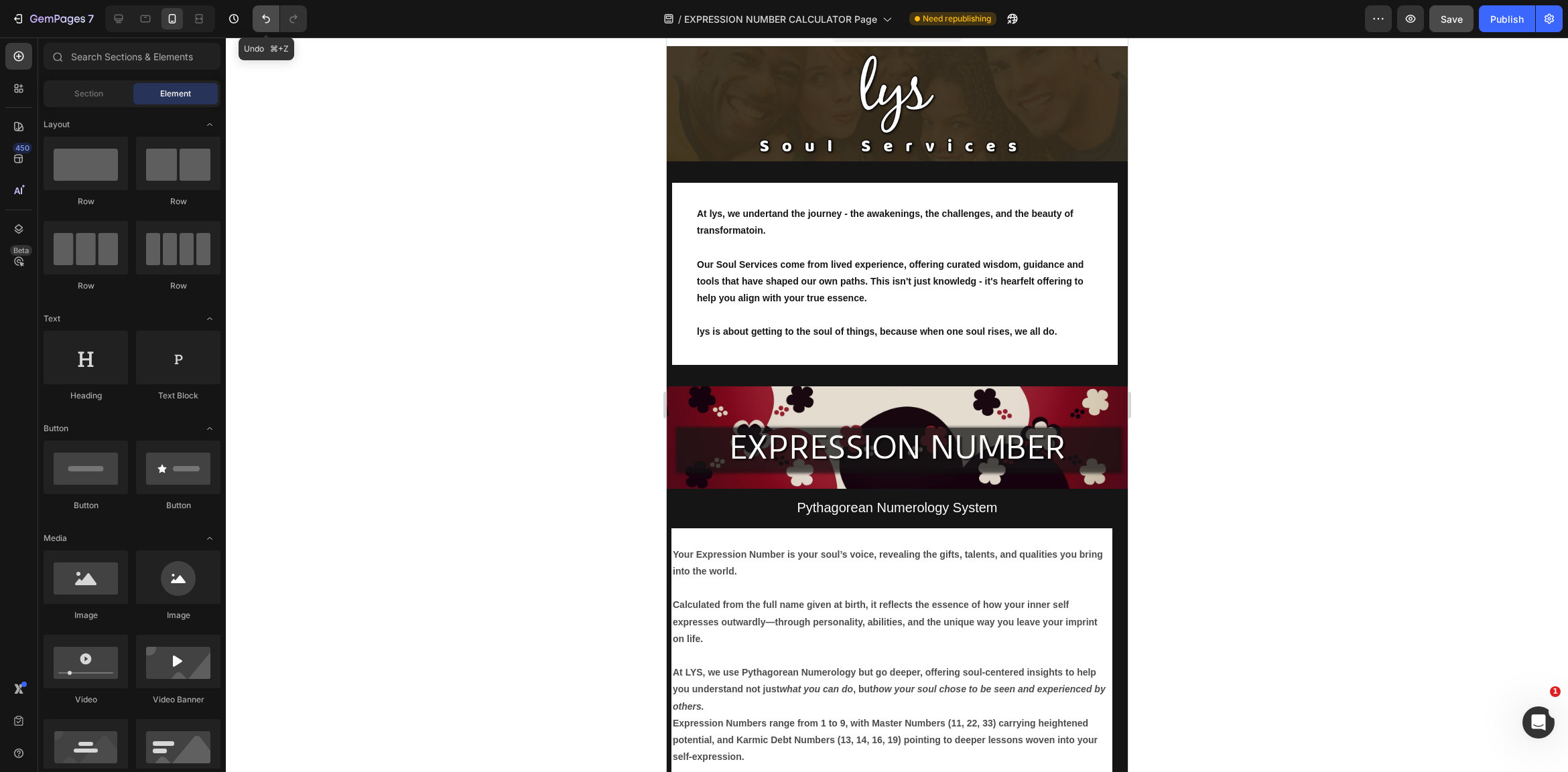
click at [268, 20] on icon "Undo/Redo" at bounding box center [266, 18] width 13 height 13
click at [268, 17] on icon "Undo/Redo" at bounding box center [266, 19] width 8 height 9
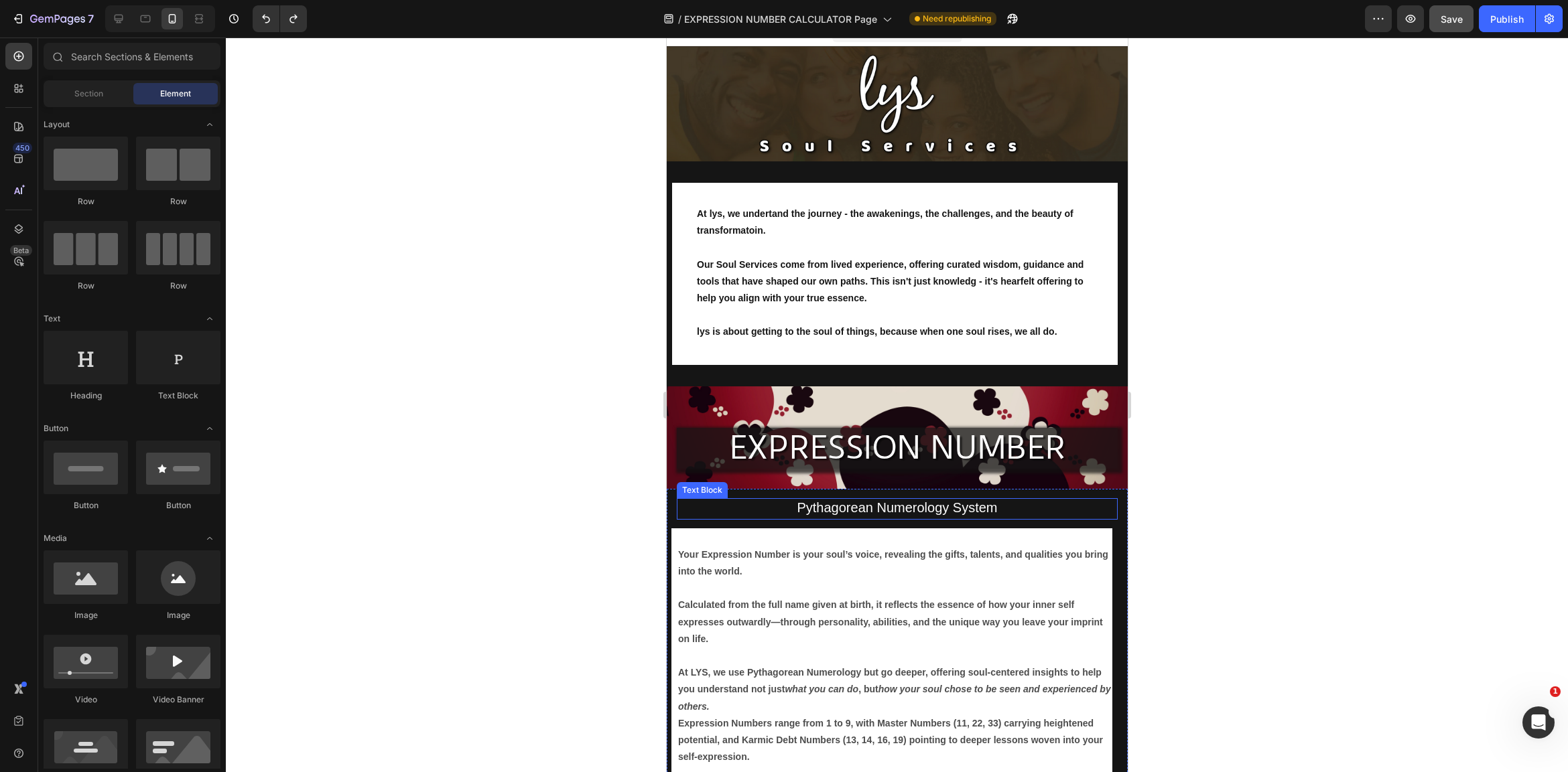
click at [1081, 510] on p "Pythagorean Numerology System" at bounding box center [897, 509] width 439 height 18
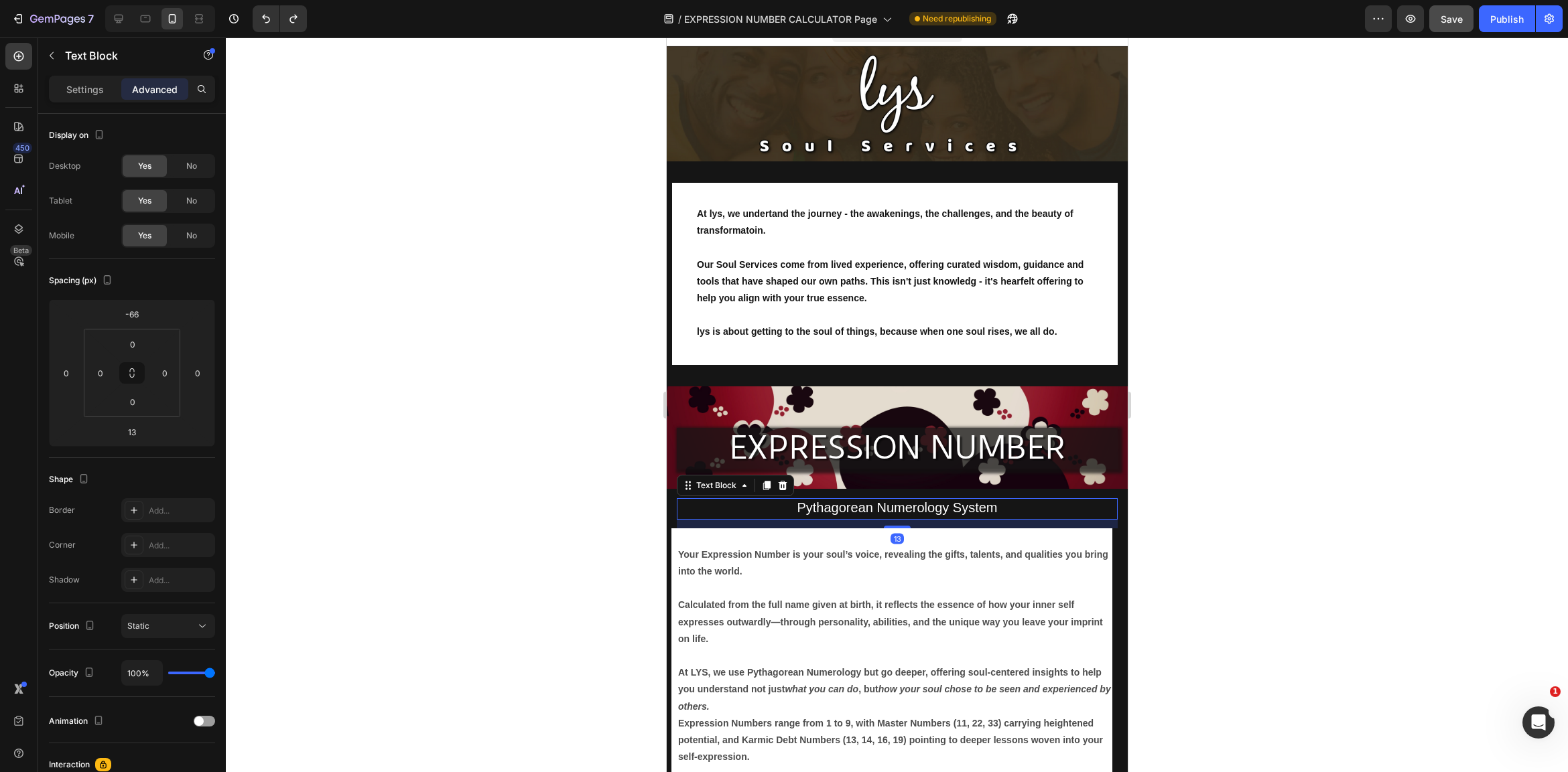
click at [1097, 526] on div "13" at bounding box center [896, 524] width 441 height 9
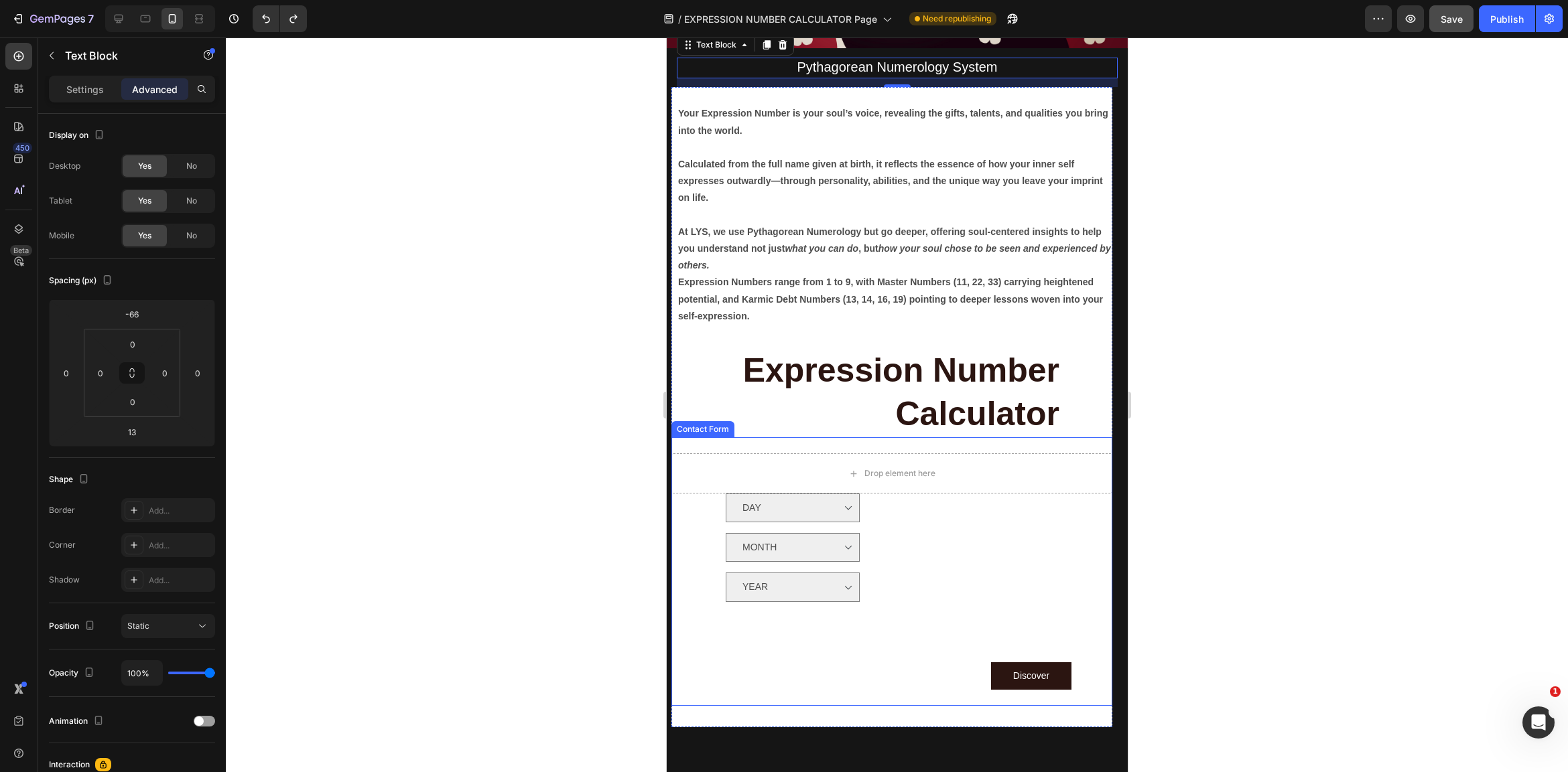
scroll to position [488, 0]
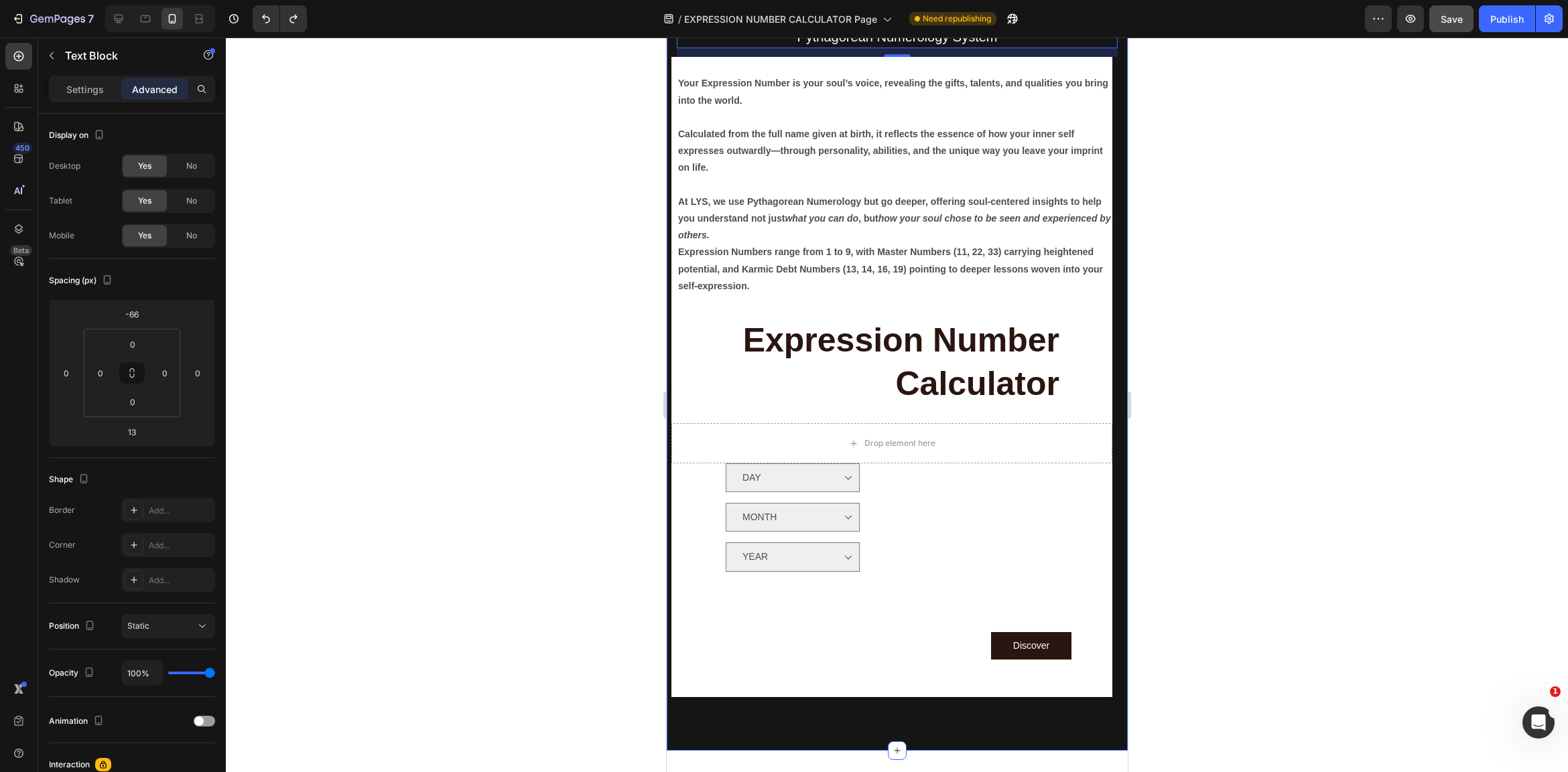
click at [1049, 710] on div "Pythagorean Numerology System Text Block 13 Your Expression Number is your soul…" at bounding box center [896, 384] width 461 height 733
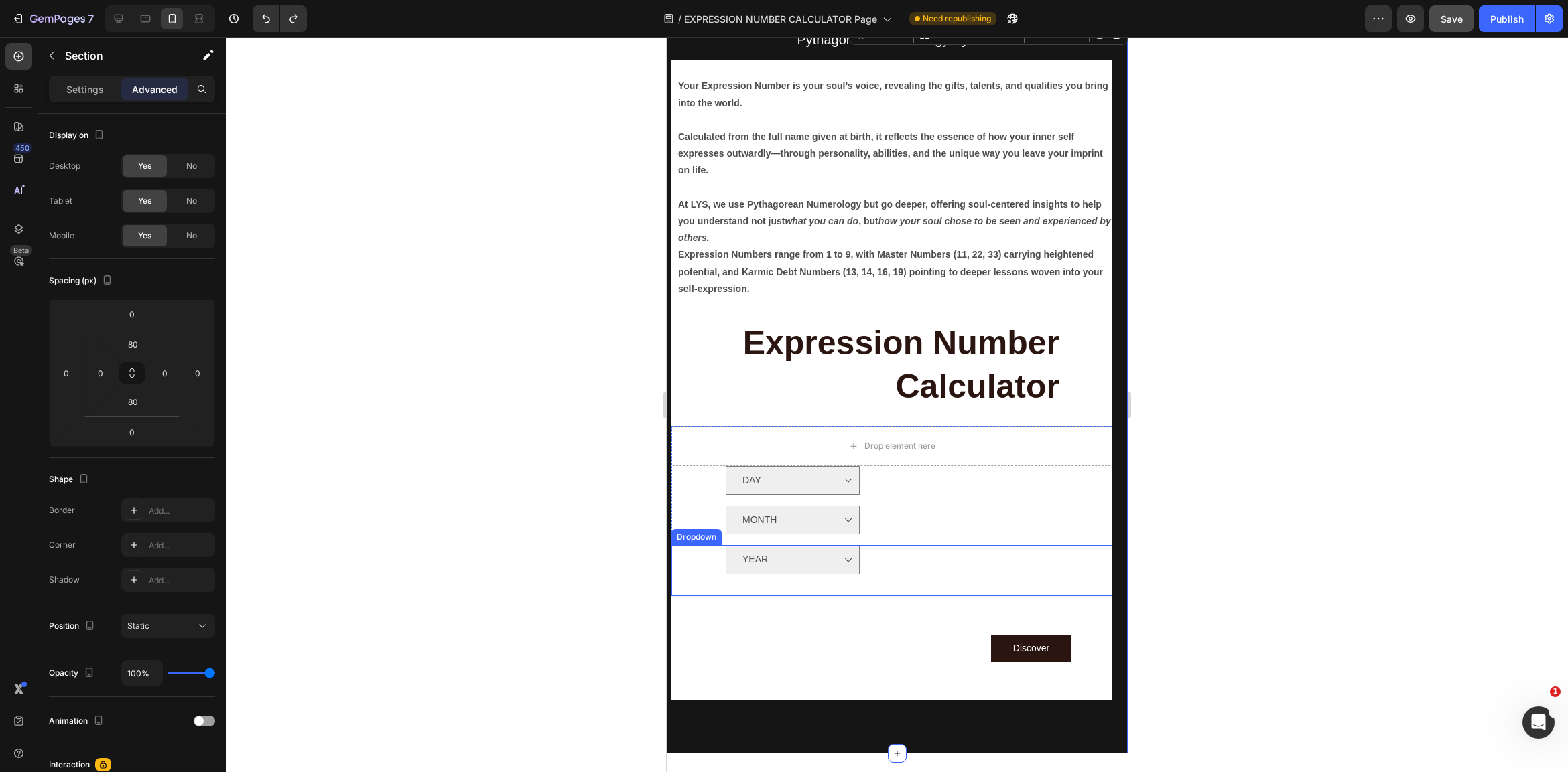
click at [1103, 555] on div "YEAR Option 1 Option 2 Dropdown" at bounding box center [891, 570] width 441 height 50
click at [1115, 529] on div "Pythagorean Numerology System Text Block Your Expression Number is your soul’s …" at bounding box center [896, 386] width 441 height 625
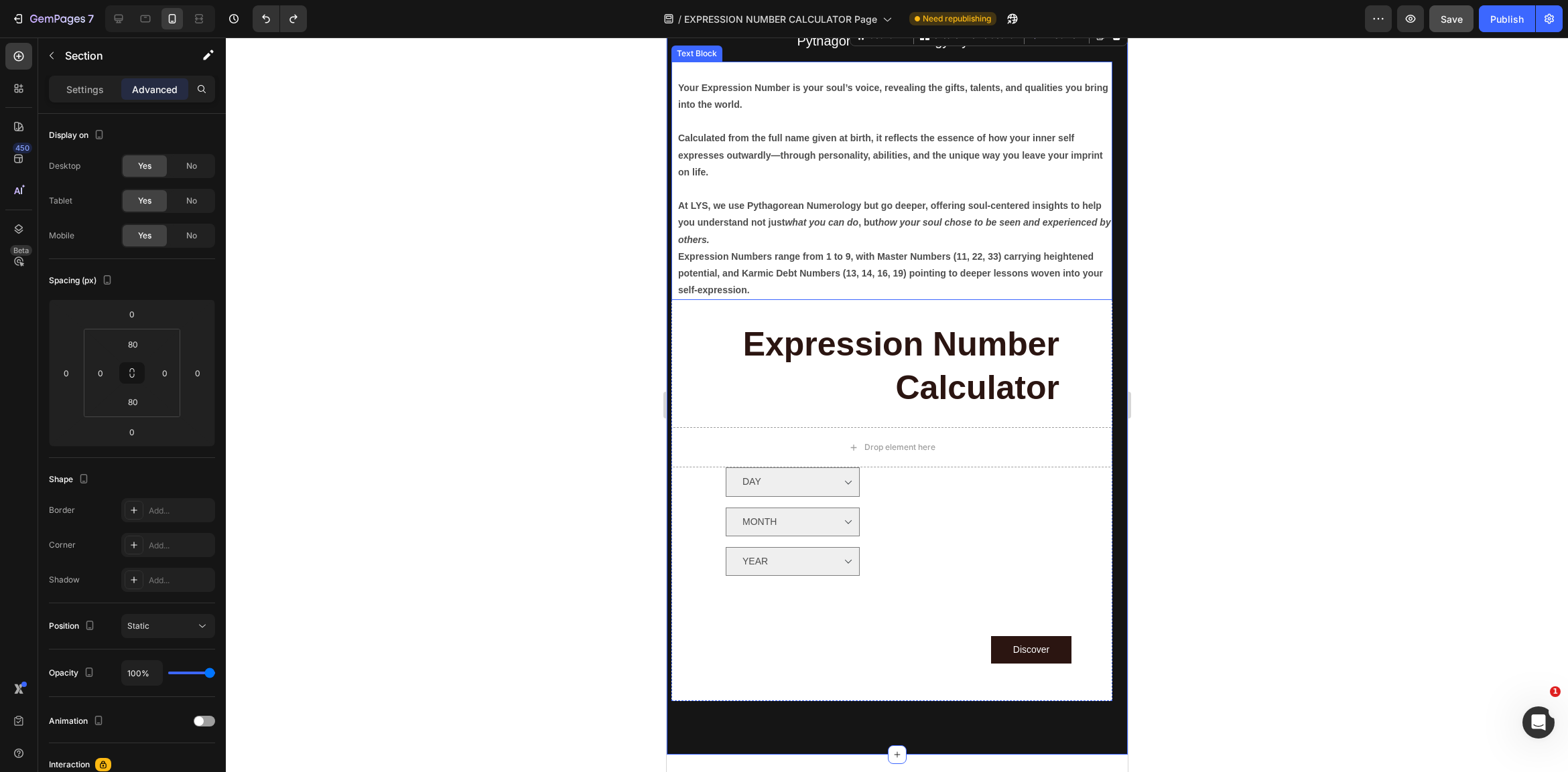
scroll to position [186, 0]
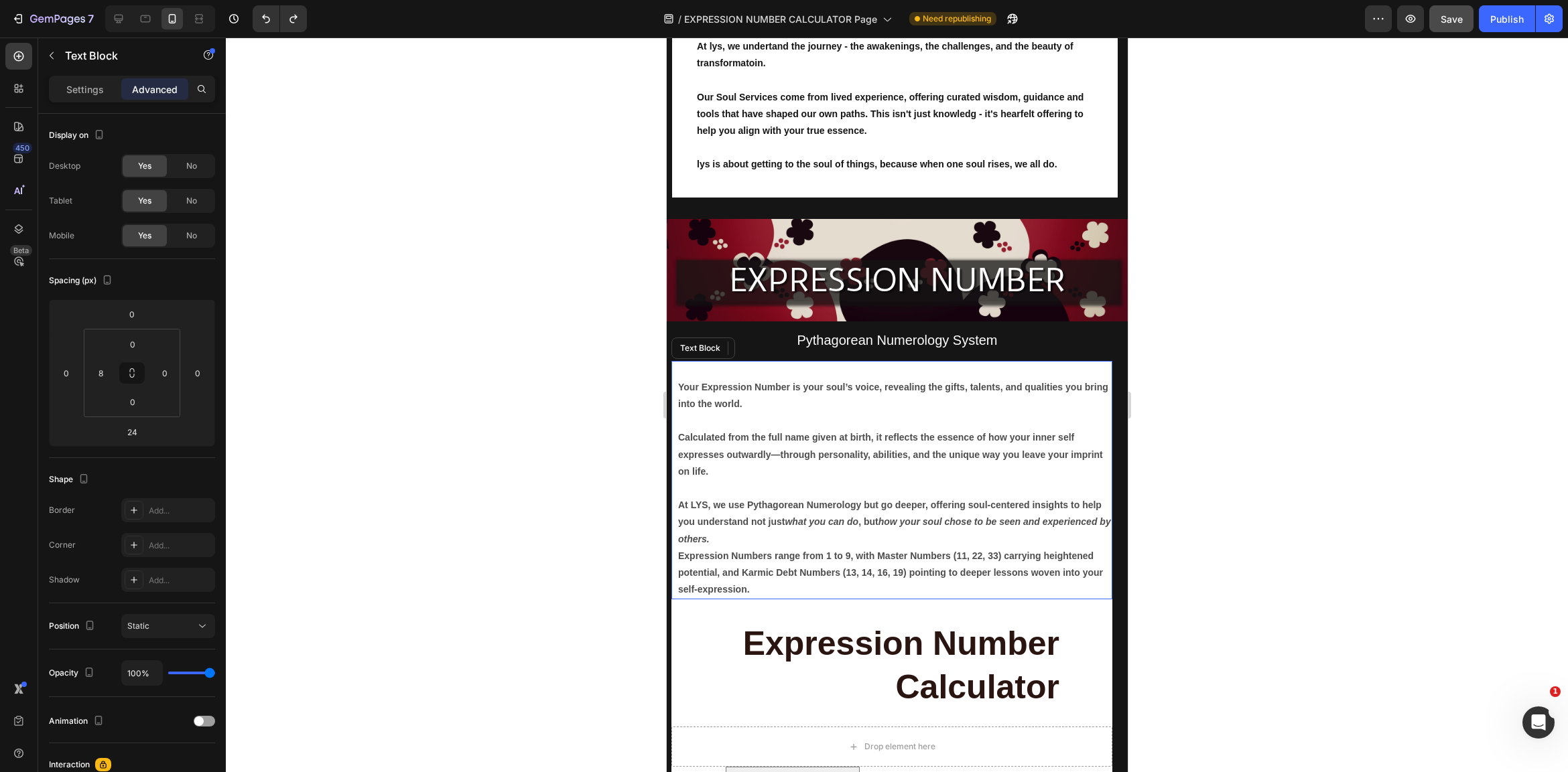
click at [1105, 425] on p "Calculated from the full name given at birth, it reflects the essence of how yo…" at bounding box center [894, 446] width 433 height 68
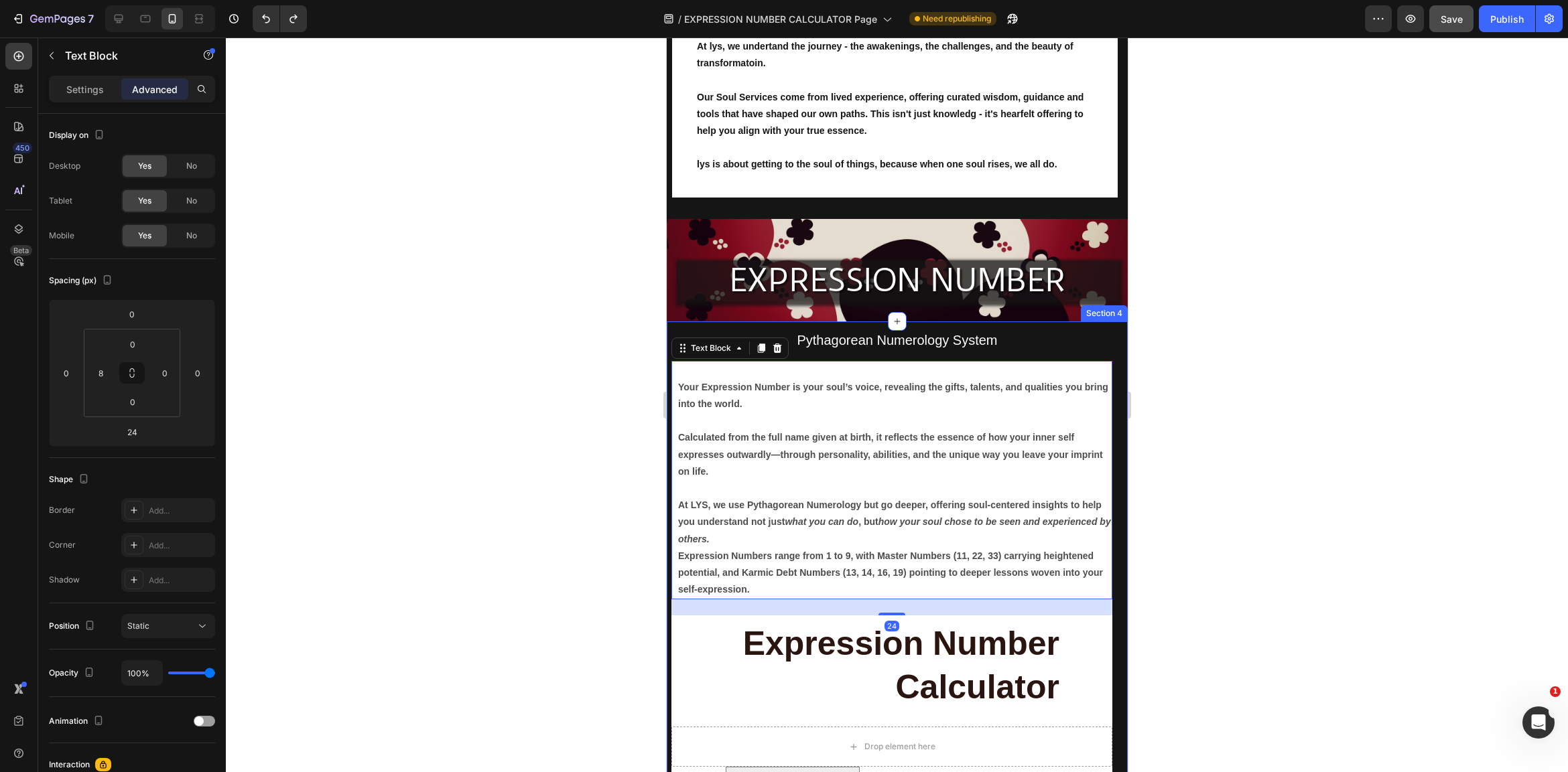
click at [1115, 425] on div "Pythagorean Numerology System Text Block Your Expression Number is your soul’s …" at bounding box center [896, 687] width 441 height 625
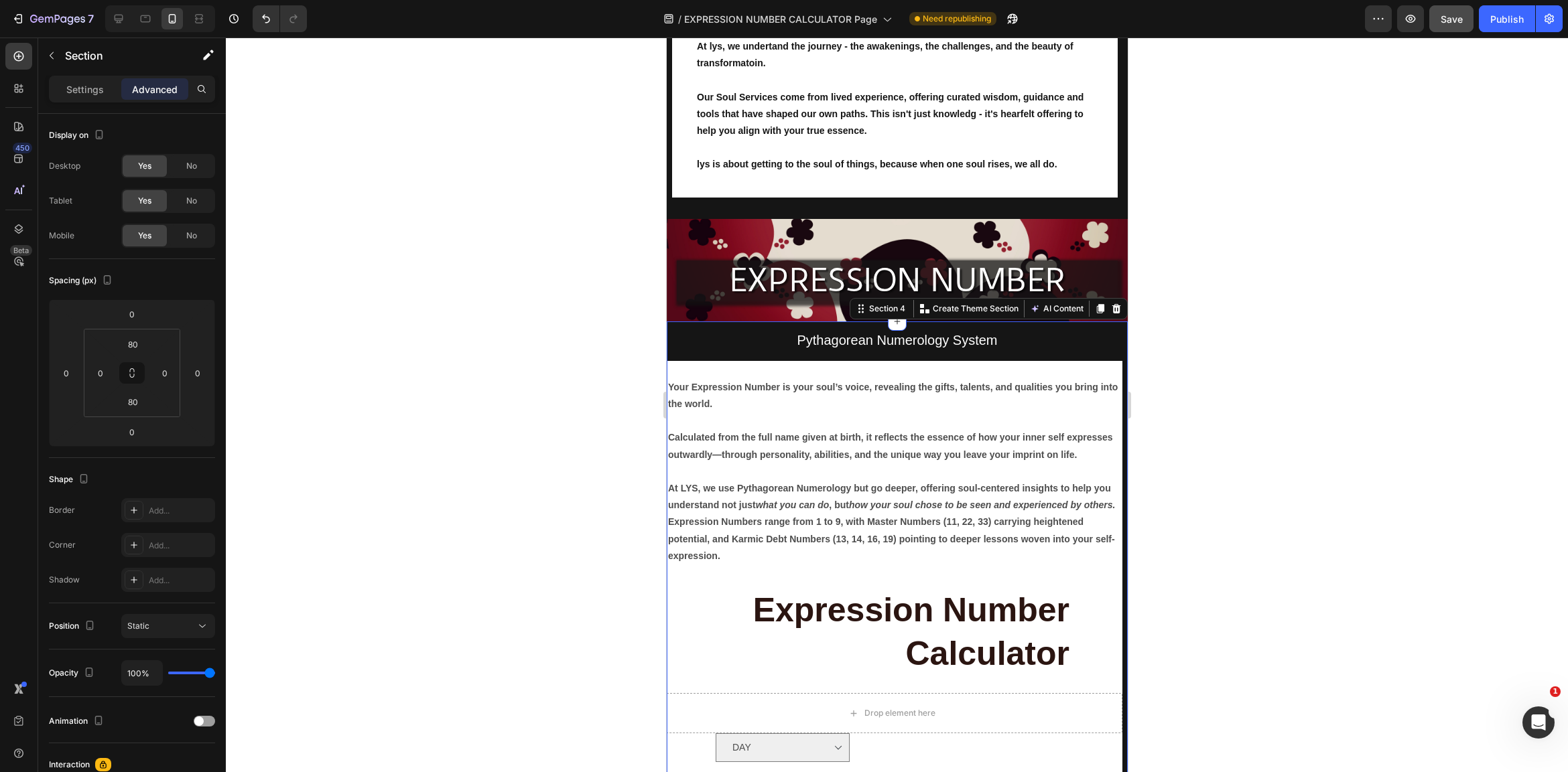
click at [1115, 425] on div "Pythagorean Numerology System Text Block Your Expression Number is your soul’s …" at bounding box center [896, 670] width 461 height 591
drag, startPoint x: 1244, startPoint y: 507, endPoint x: 1233, endPoint y: 512, distance: 12.1
click at [1244, 507] on div at bounding box center [897, 404] width 1342 height 734
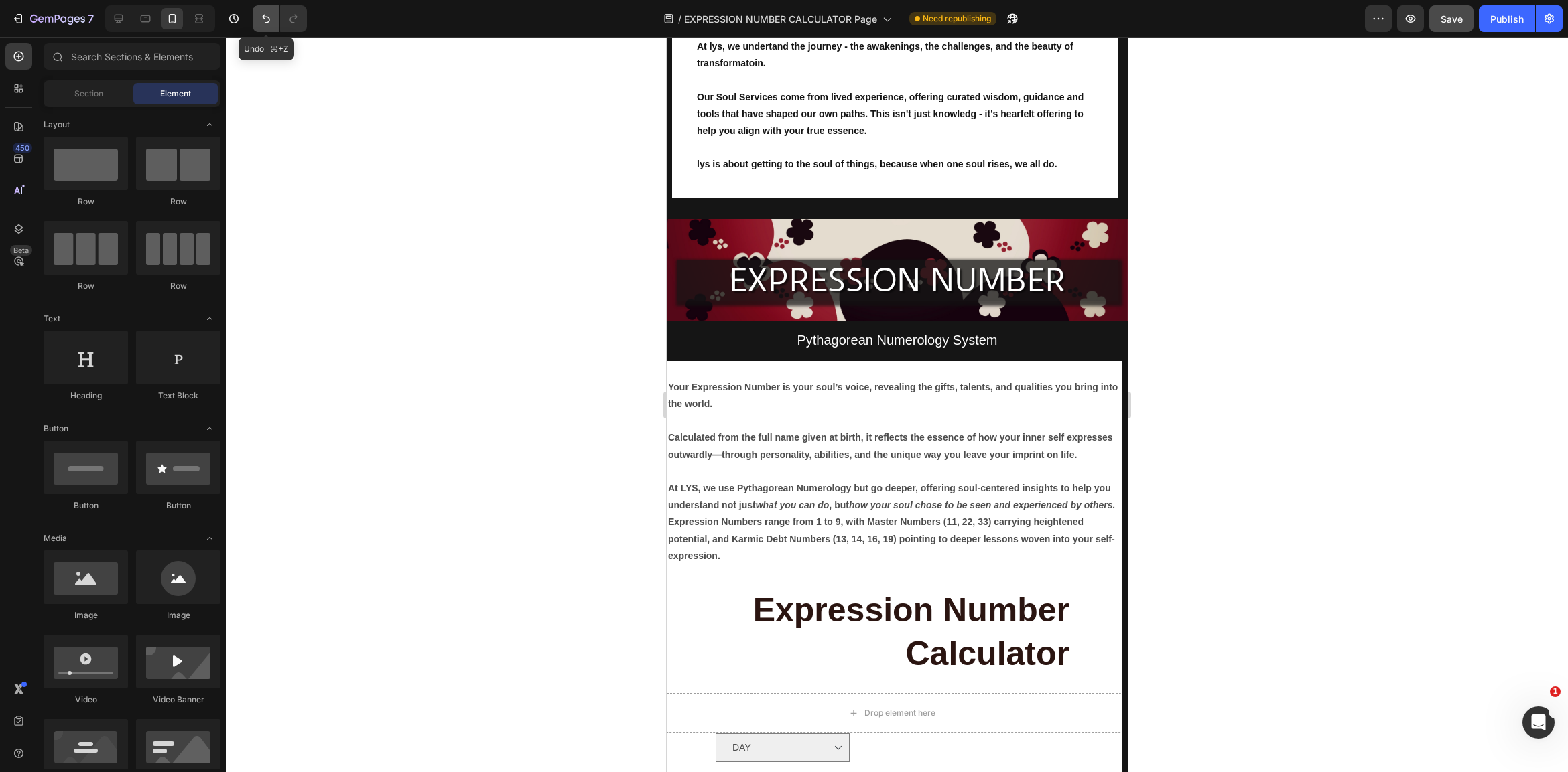
click at [262, 17] on icon "Undo/Redo" at bounding box center [266, 19] width 8 height 9
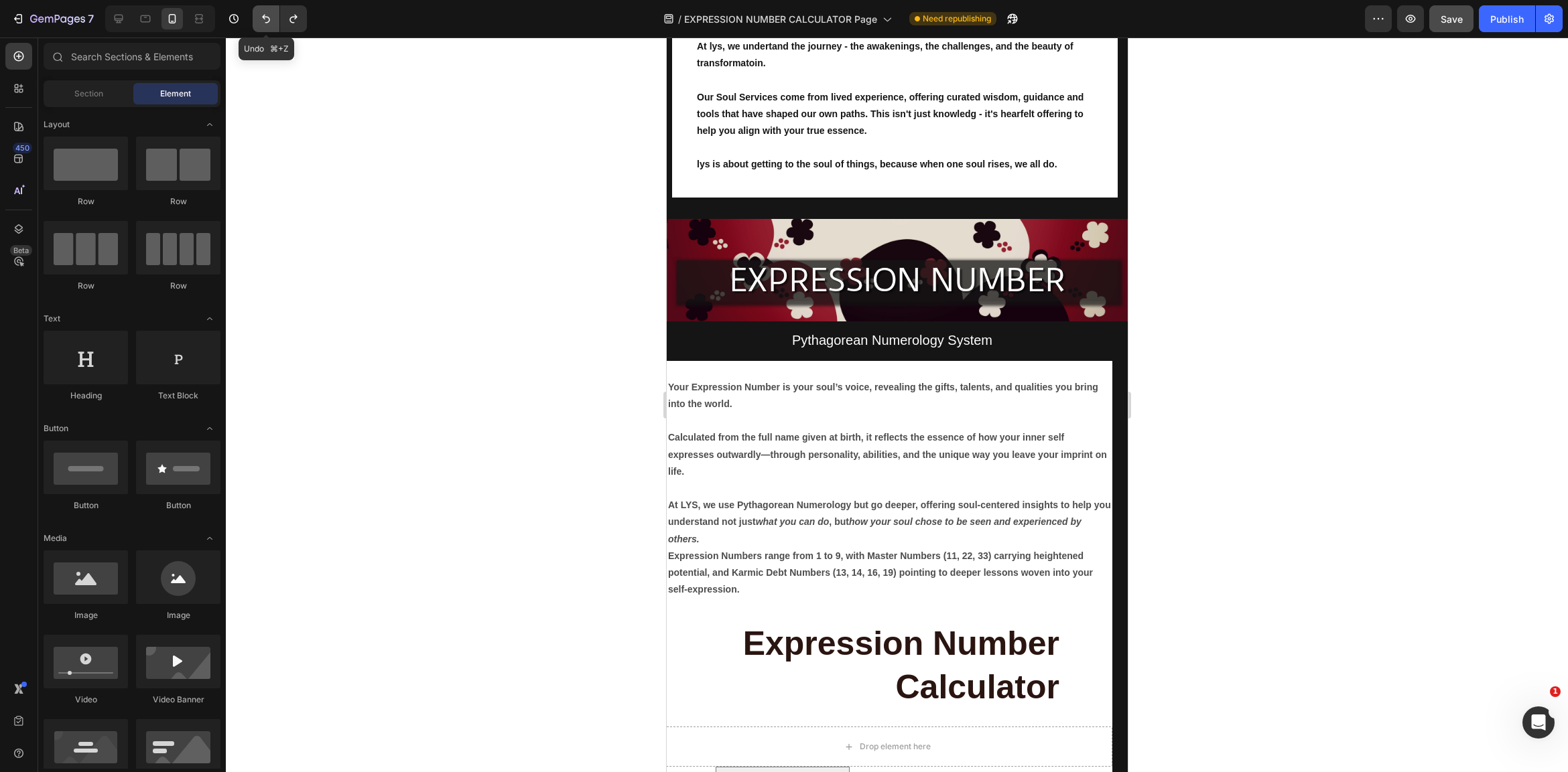
click at [263, 17] on icon "Undo/Redo" at bounding box center [266, 19] width 8 height 9
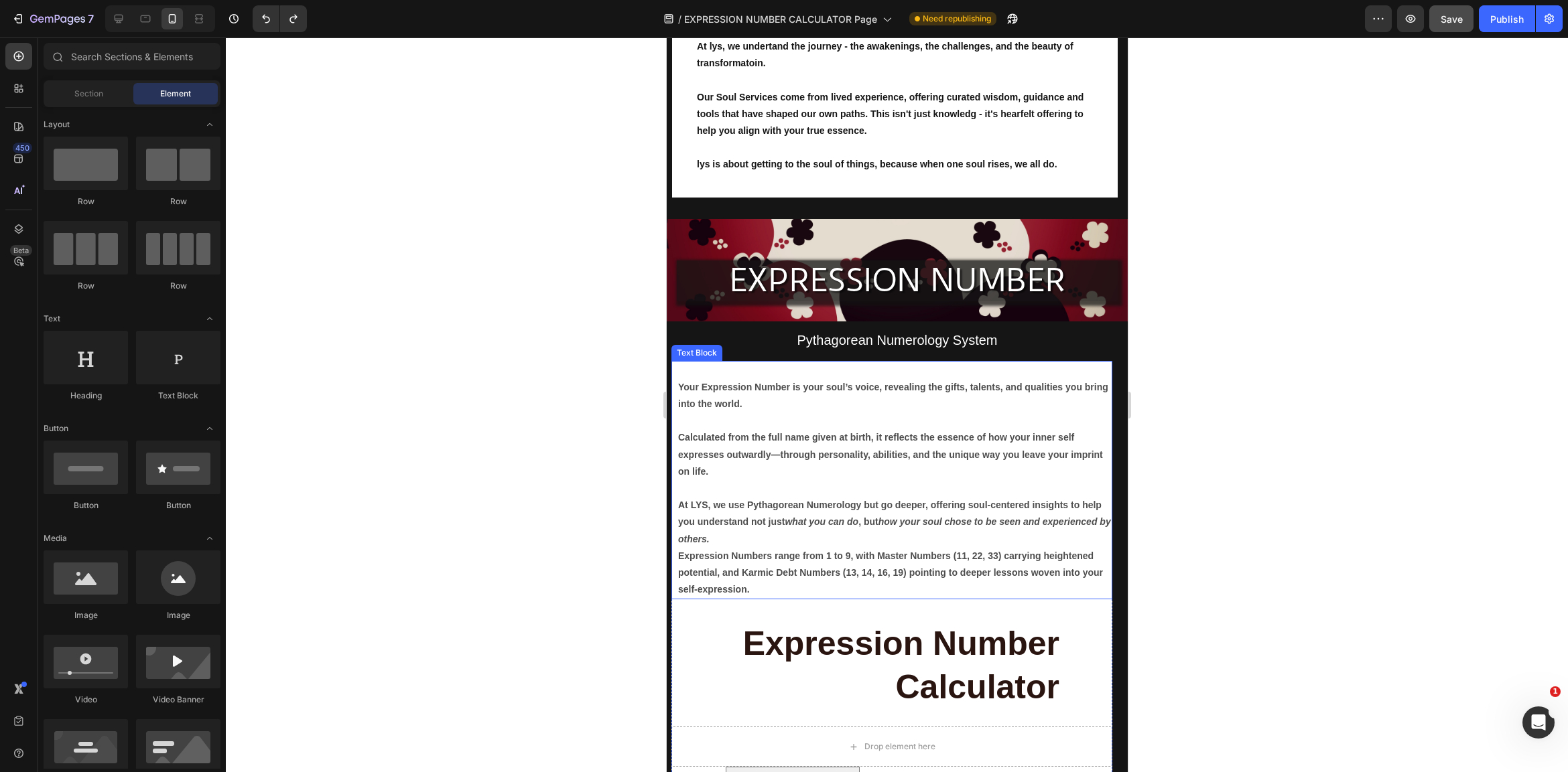
click at [748, 539] on p "At LYS, we use Pythagorean Numerology but go deeper, offering soul-centered ins…" at bounding box center [894, 522] width 433 height 51
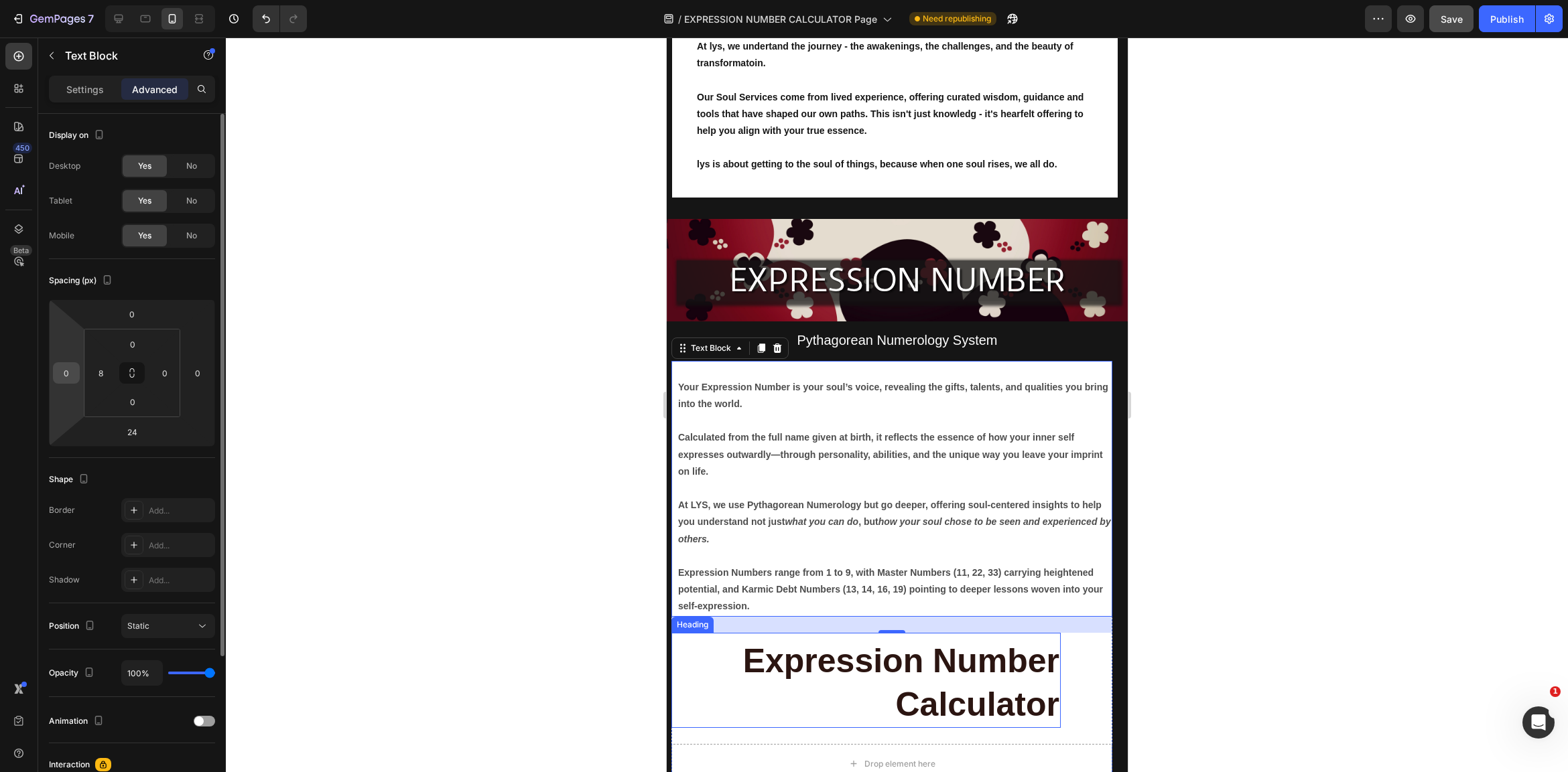
click at [79, 375] on div "0" at bounding box center [66, 373] width 27 height 21
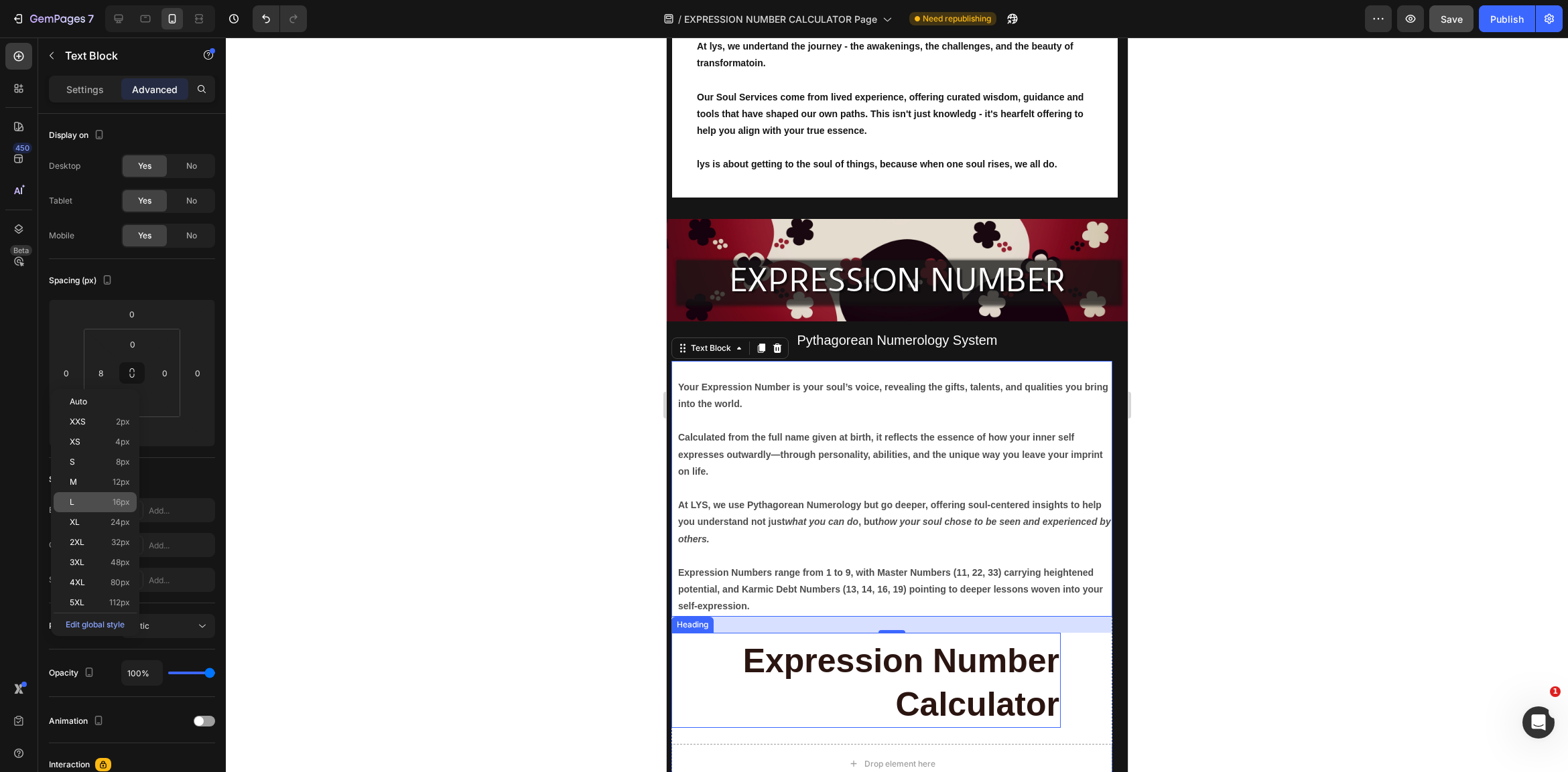
click at [110, 504] on p "L 16px" at bounding box center [99, 502] width 60 height 9
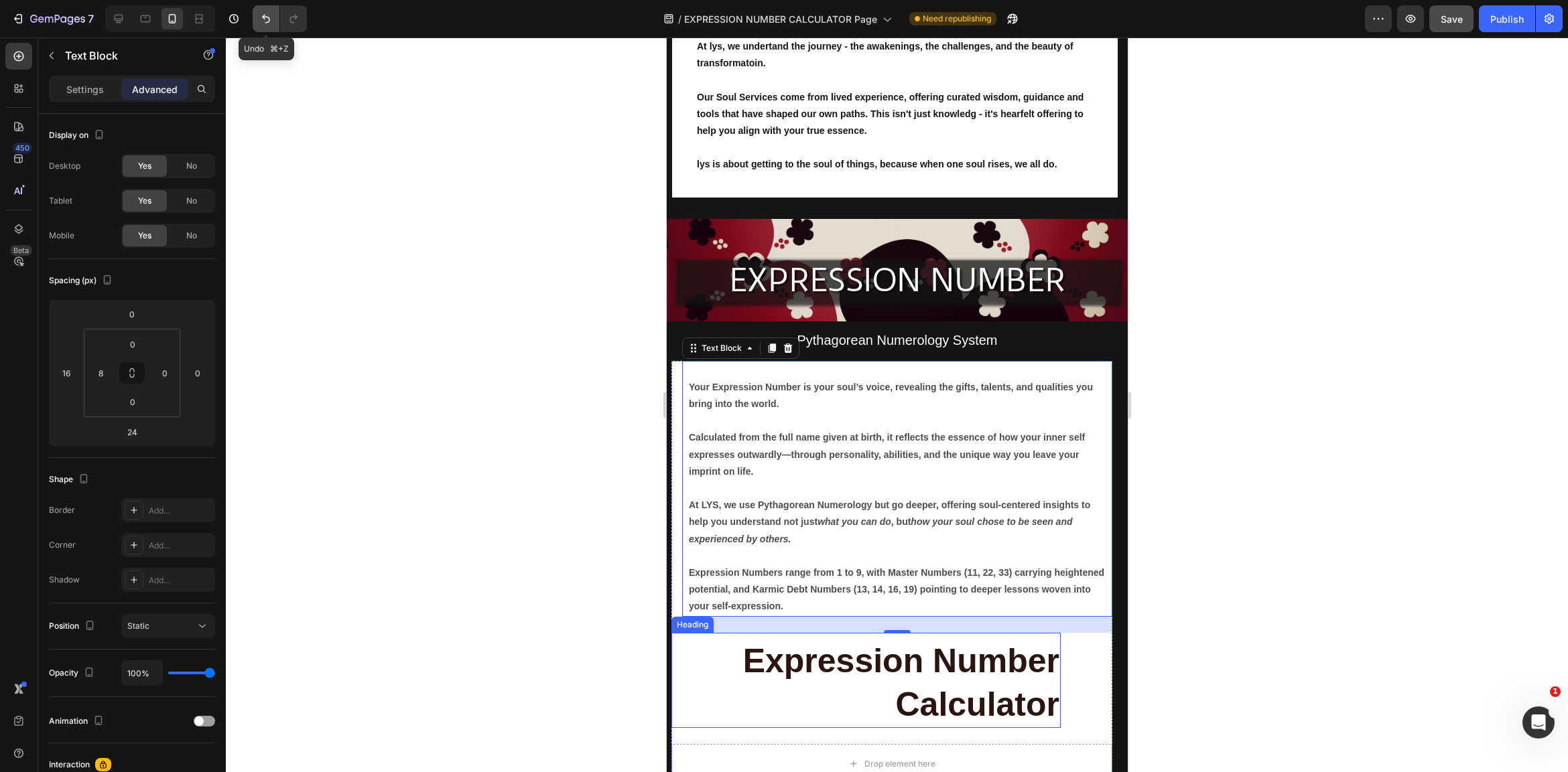
click at [268, 16] on icon "Undo/Redo" at bounding box center [266, 18] width 13 height 13
type input "0"
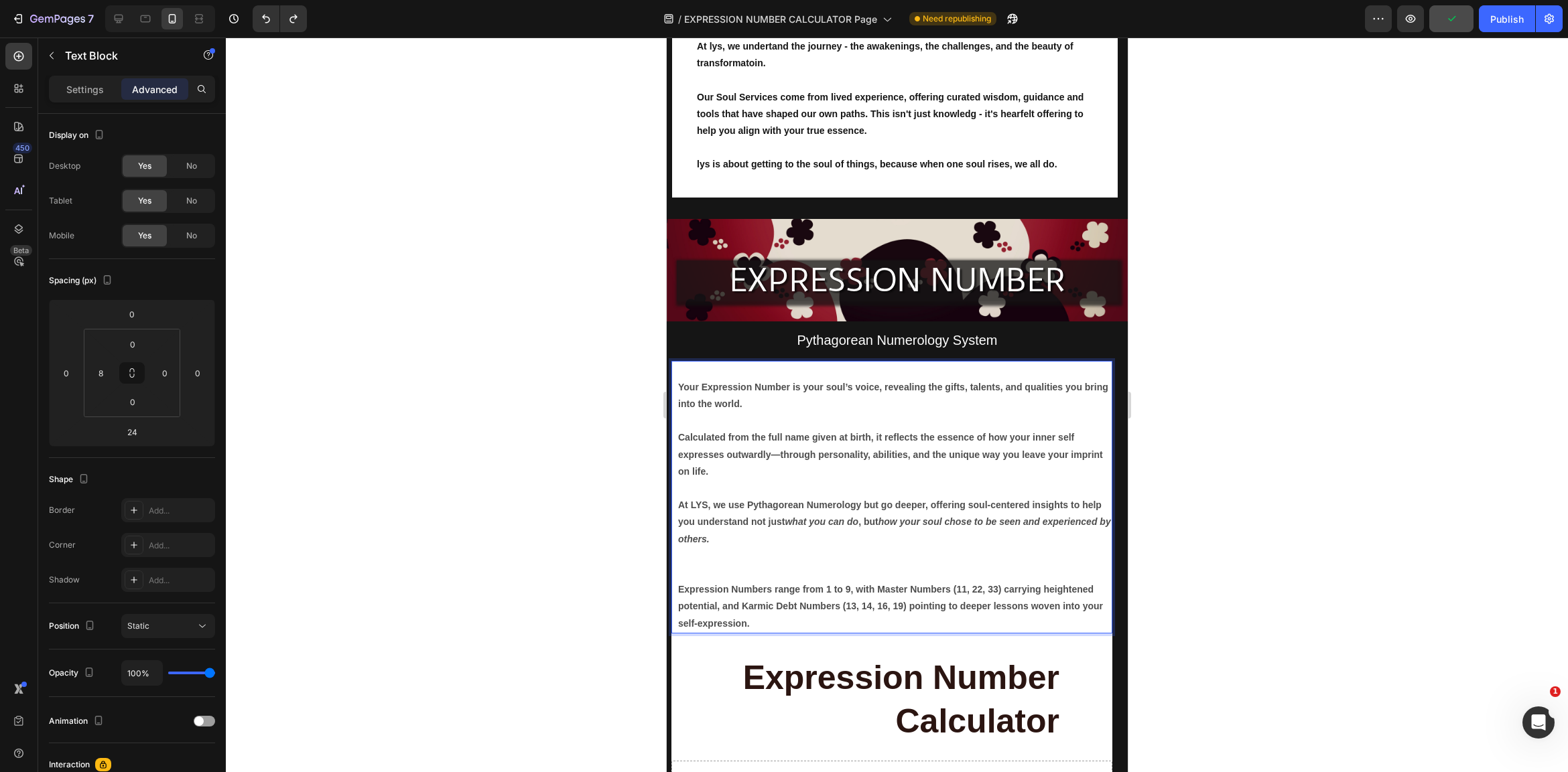
click at [935, 556] on p "Rich Text Editor. Editing area: main" at bounding box center [894, 564] width 433 height 33
click at [837, 565] on p "Rich Text Editor. Editing area: main" at bounding box center [894, 564] width 433 height 33
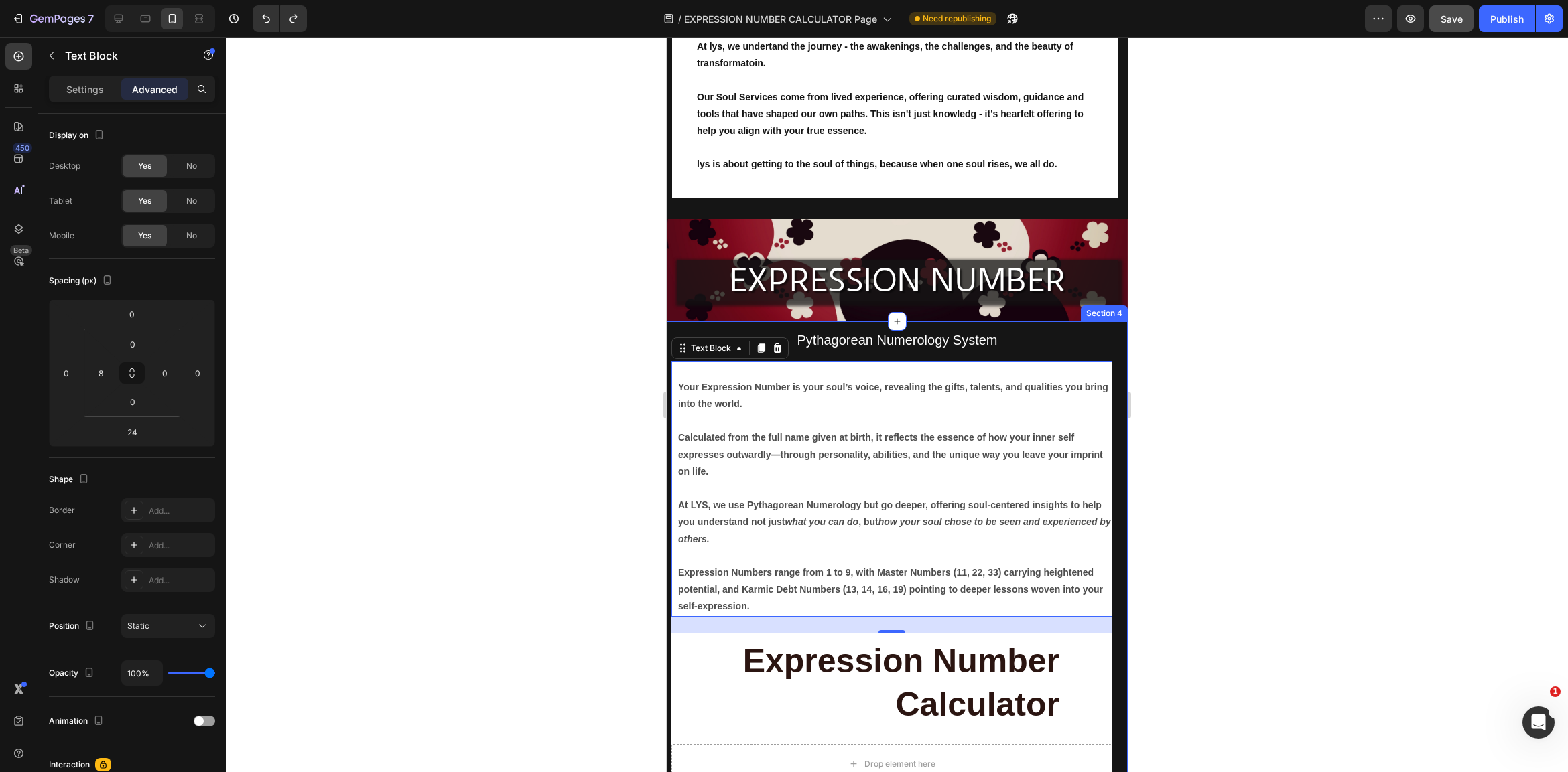
click at [1185, 507] on div at bounding box center [897, 404] width 1342 height 734
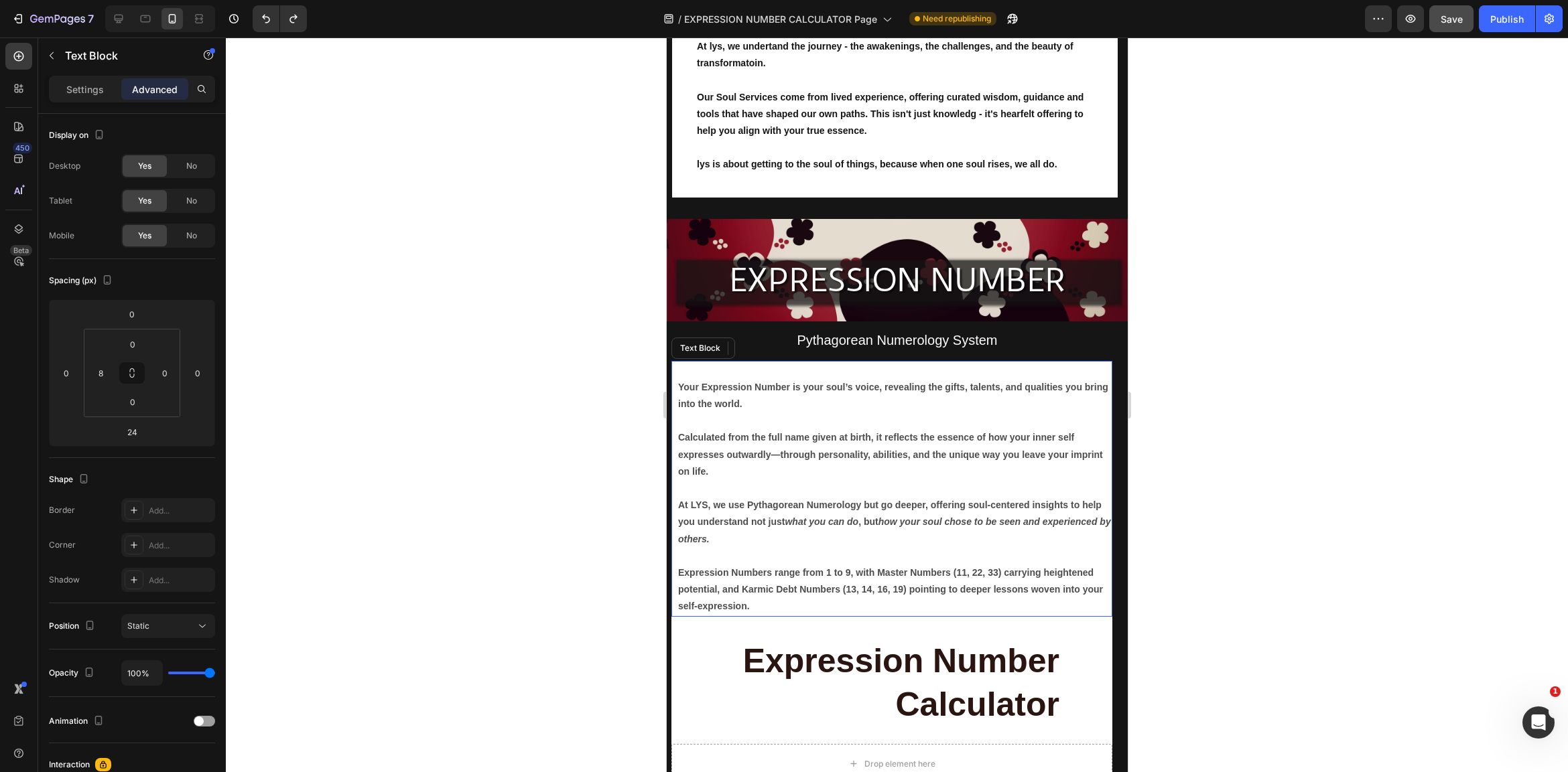
click at [978, 403] on p "Your Expression Number is your soul’s voice, revealing the gifts, talents, and …" at bounding box center [894, 395] width 433 height 33
click at [1070, 598] on p "Expression Numbers range from 1 to 9, with Master Numbers (11, 22, 33) carrying…" at bounding box center [894, 590] width 433 height 51
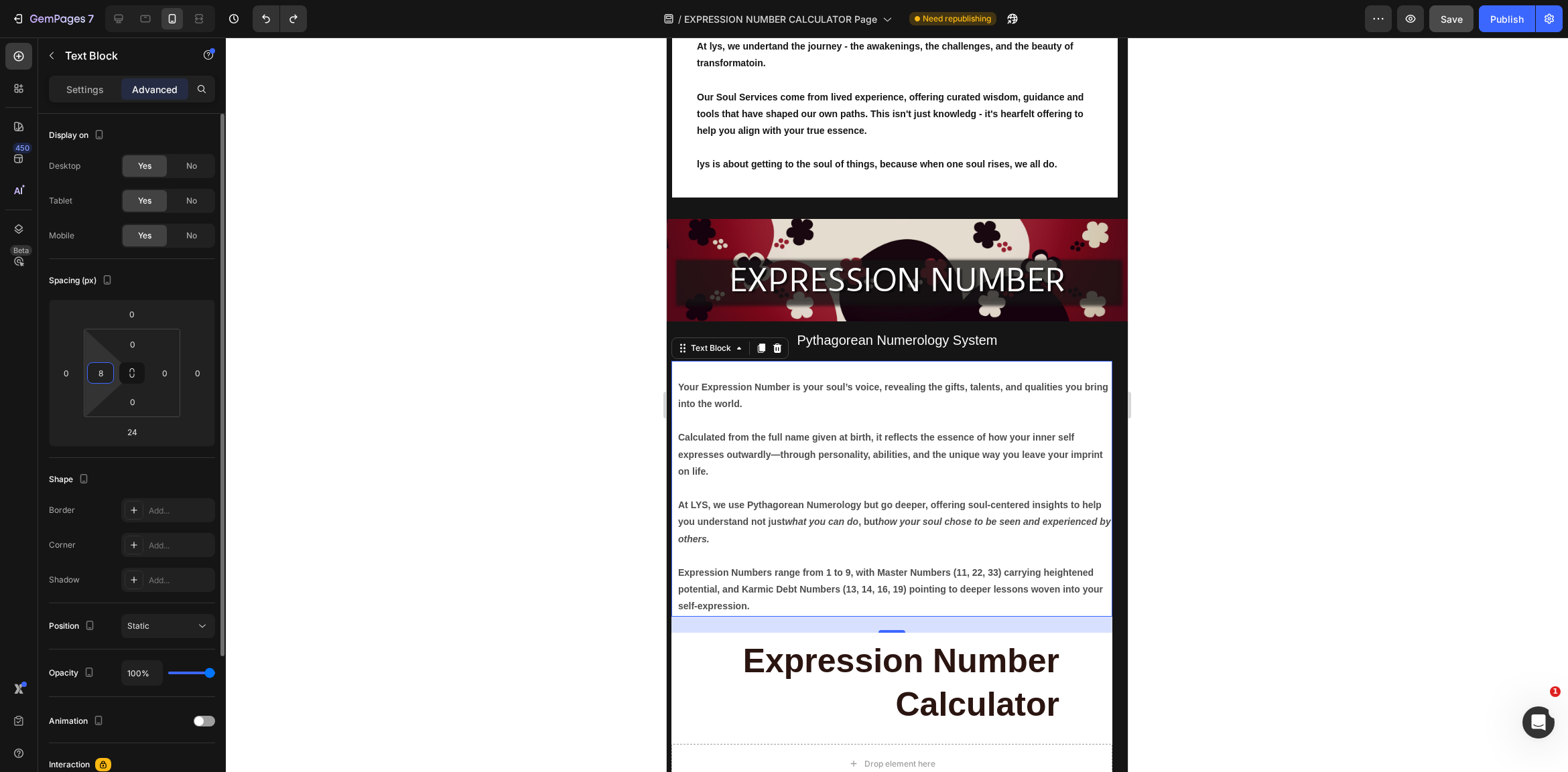
click at [106, 371] on input "8" at bounding box center [100, 373] width 20 height 20
click at [170, 376] on input "0" at bounding box center [165, 373] width 20 height 20
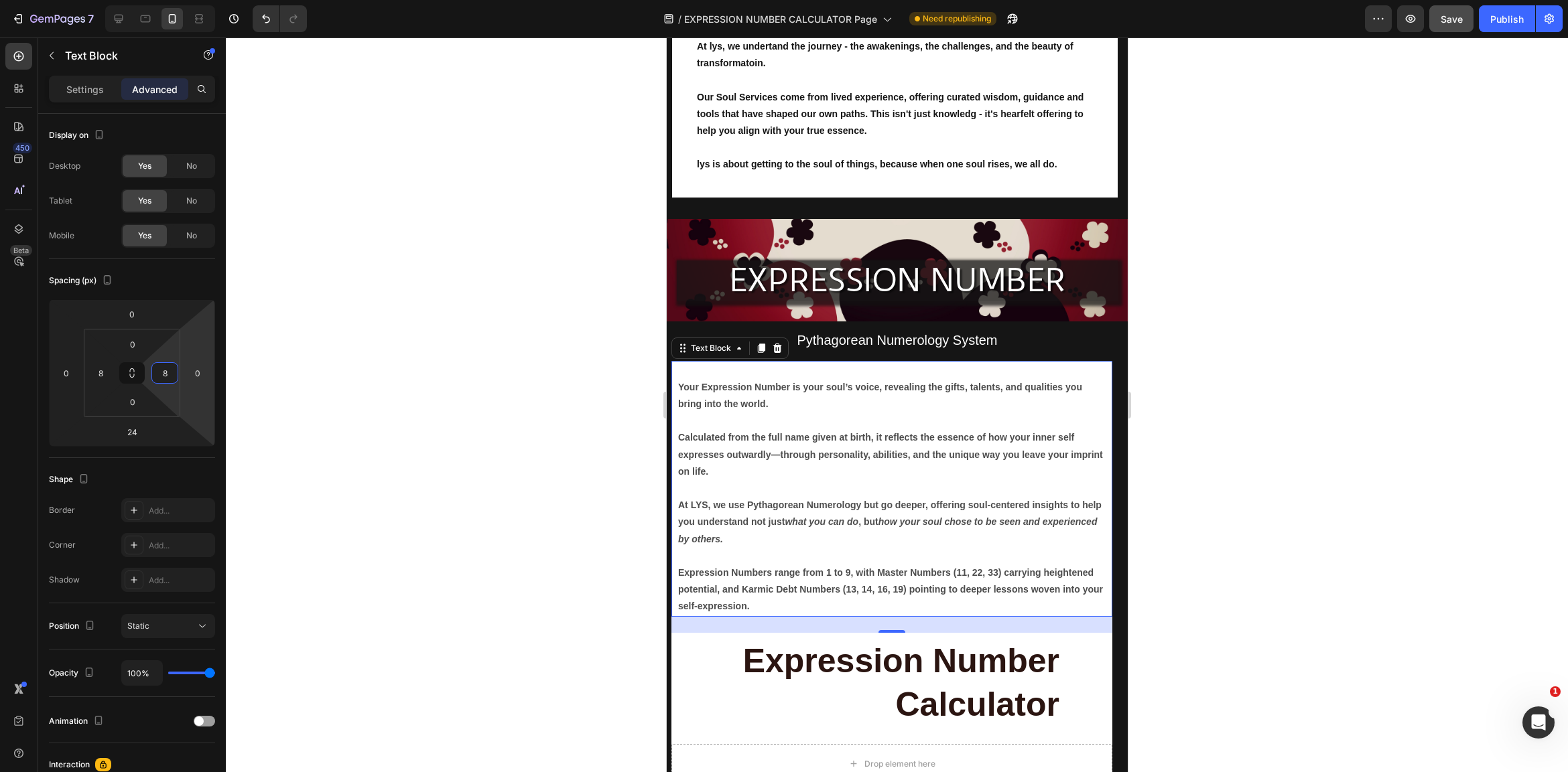
type input "8"
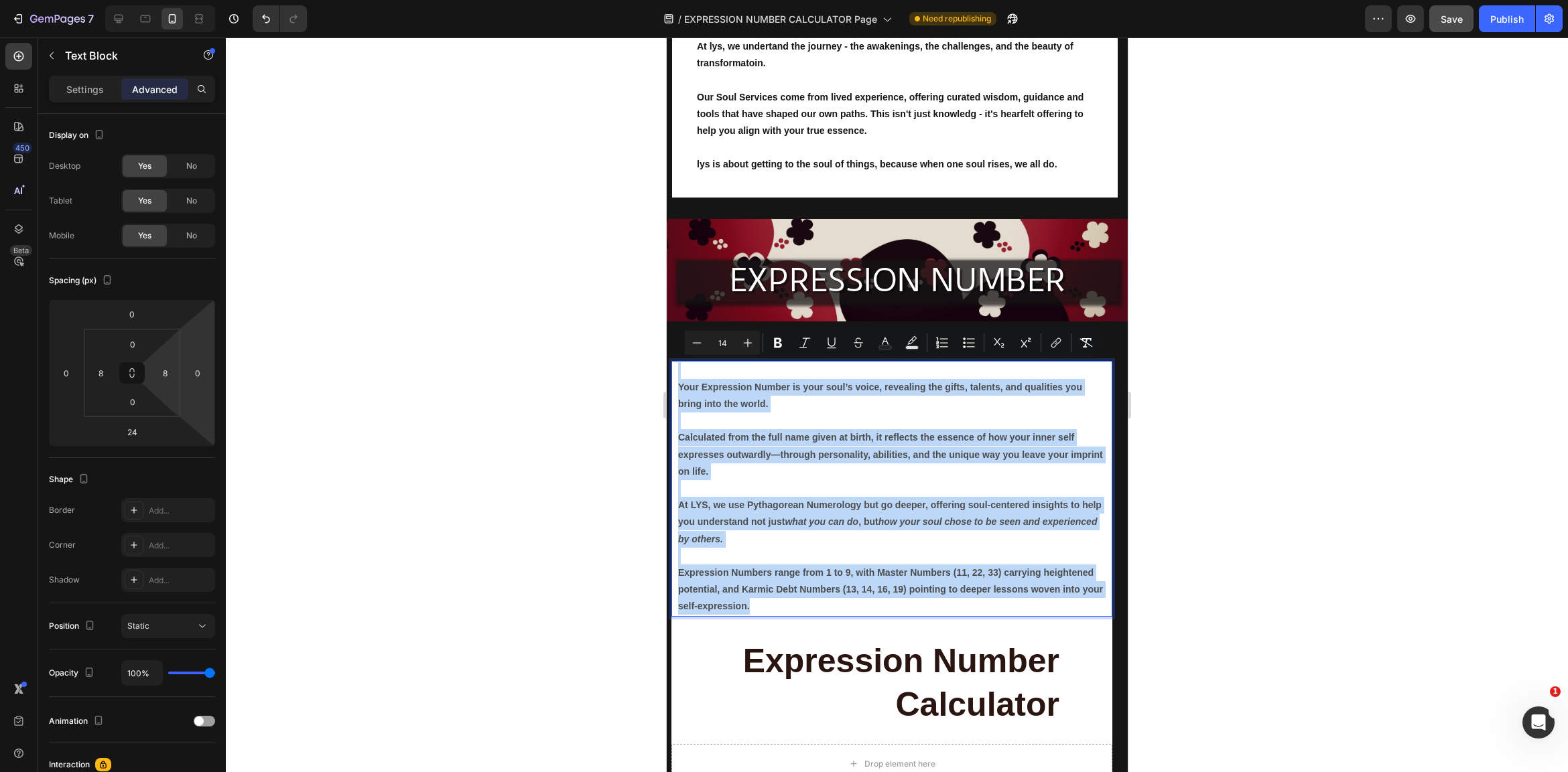
drag, startPoint x: 765, startPoint y: 602, endPoint x: 683, endPoint y: 375, distance: 241.4
click at [683, 375] on div "Your Expression Number is your soul’s voice, revealing the gifts, talents, and …" at bounding box center [891, 489] width 430 height 256
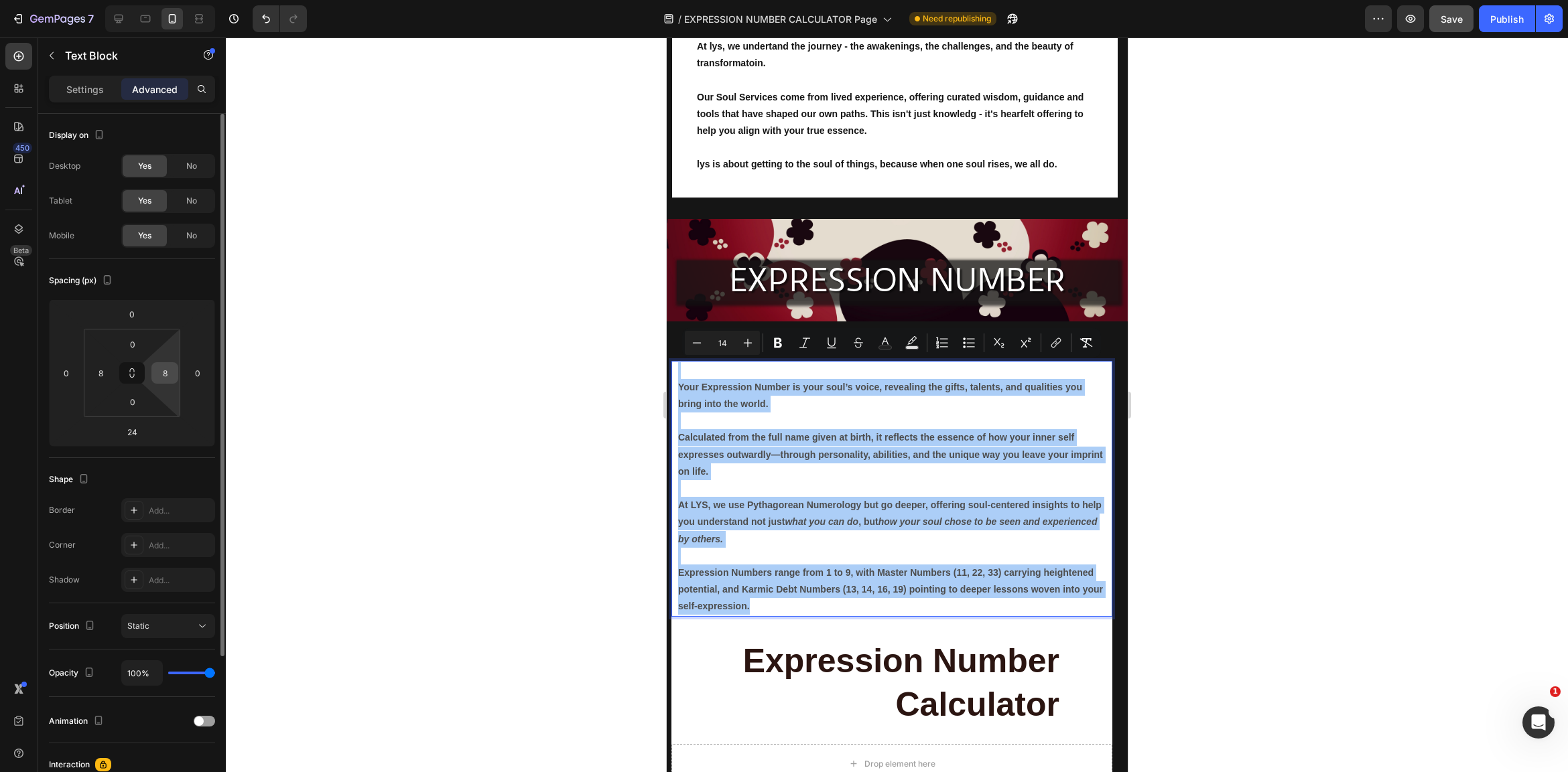
click at [165, 373] on input "8" at bounding box center [165, 373] width 20 height 20
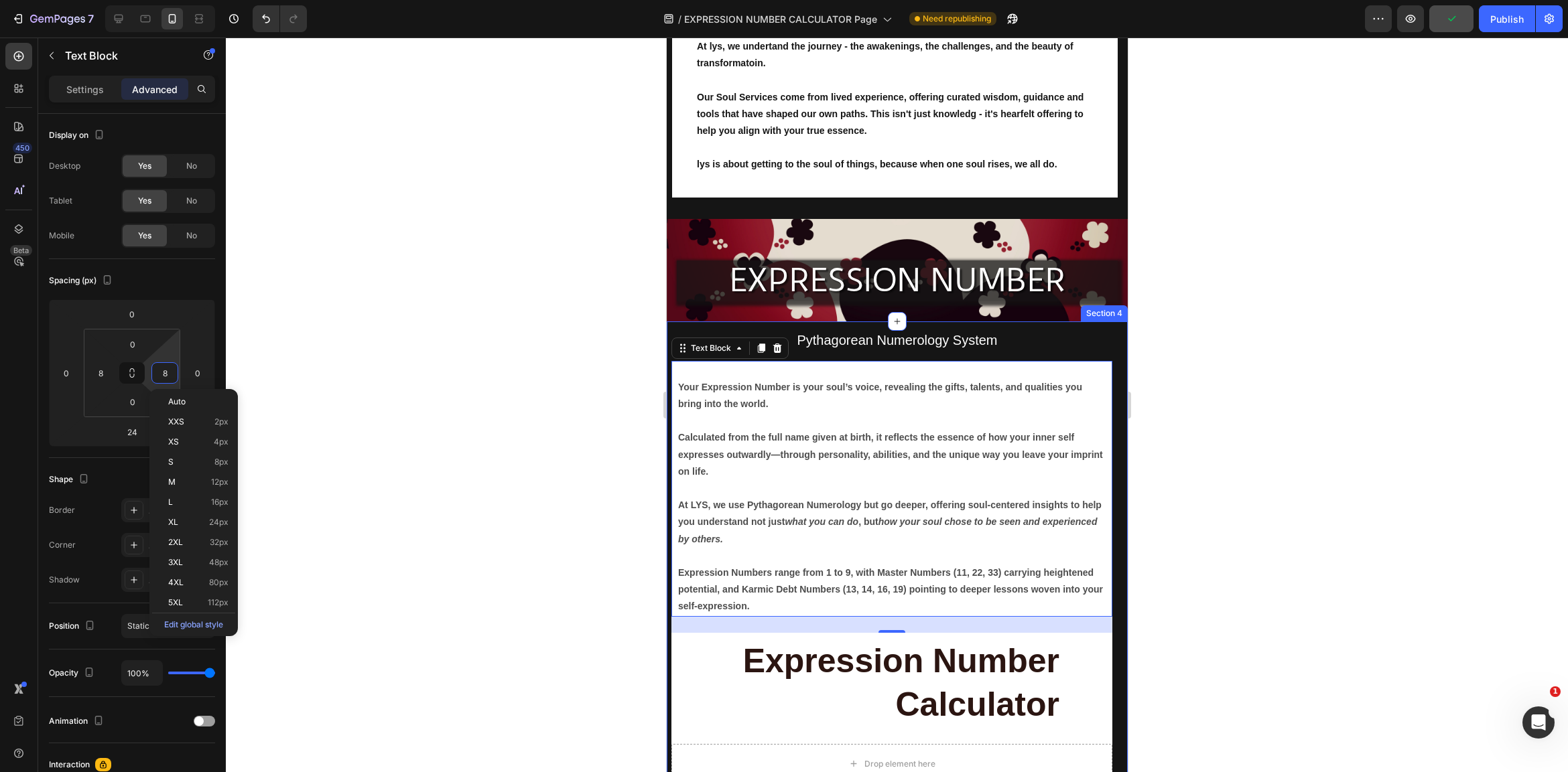
click at [1243, 662] on div at bounding box center [897, 404] width 1342 height 734
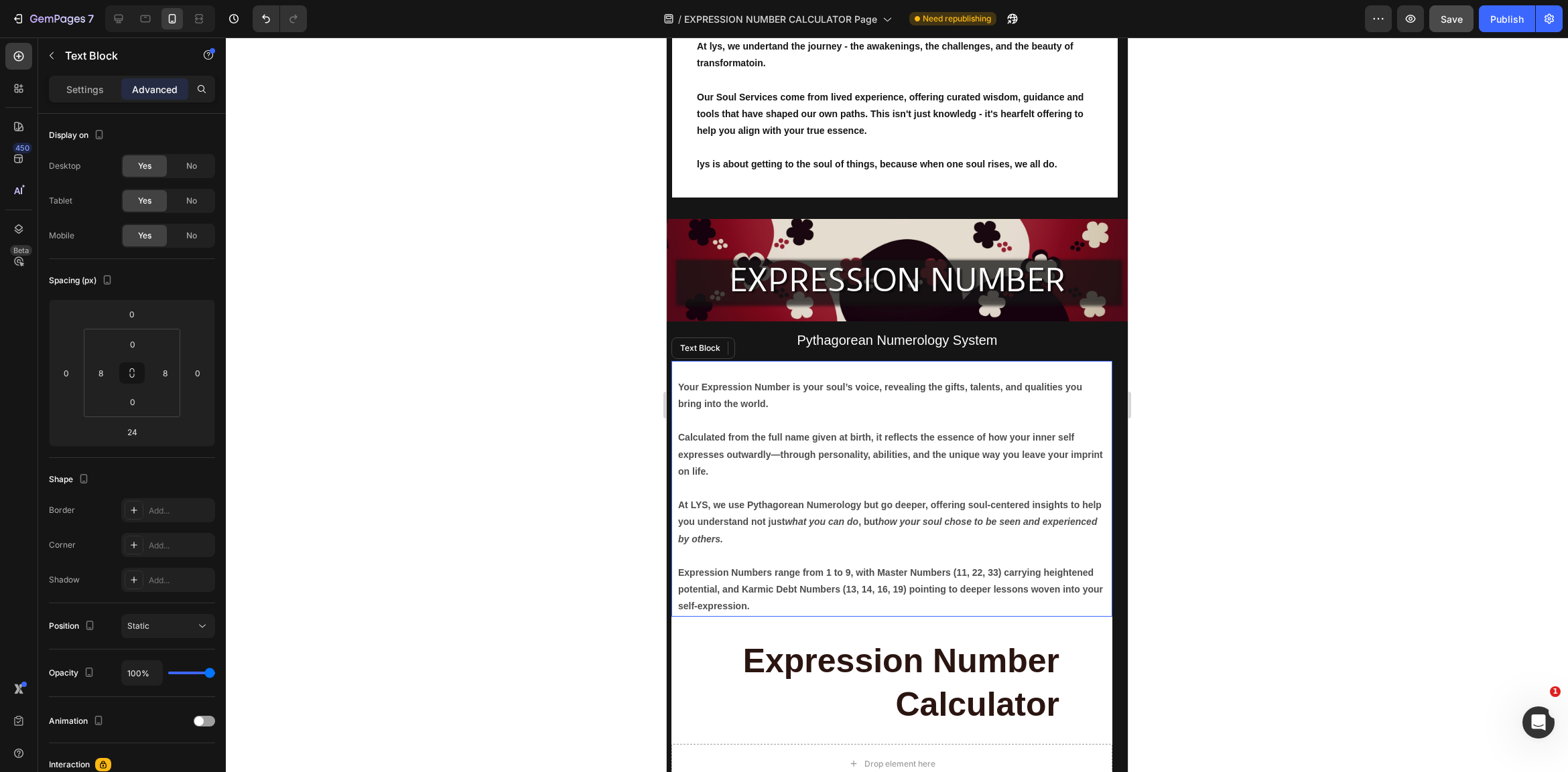
click at [884, 530] on p "At LYS, we use Pythagorean Numerology but go deeper, offering soul-centered ins…" at bounding box center [891, 522] width 428 height 51
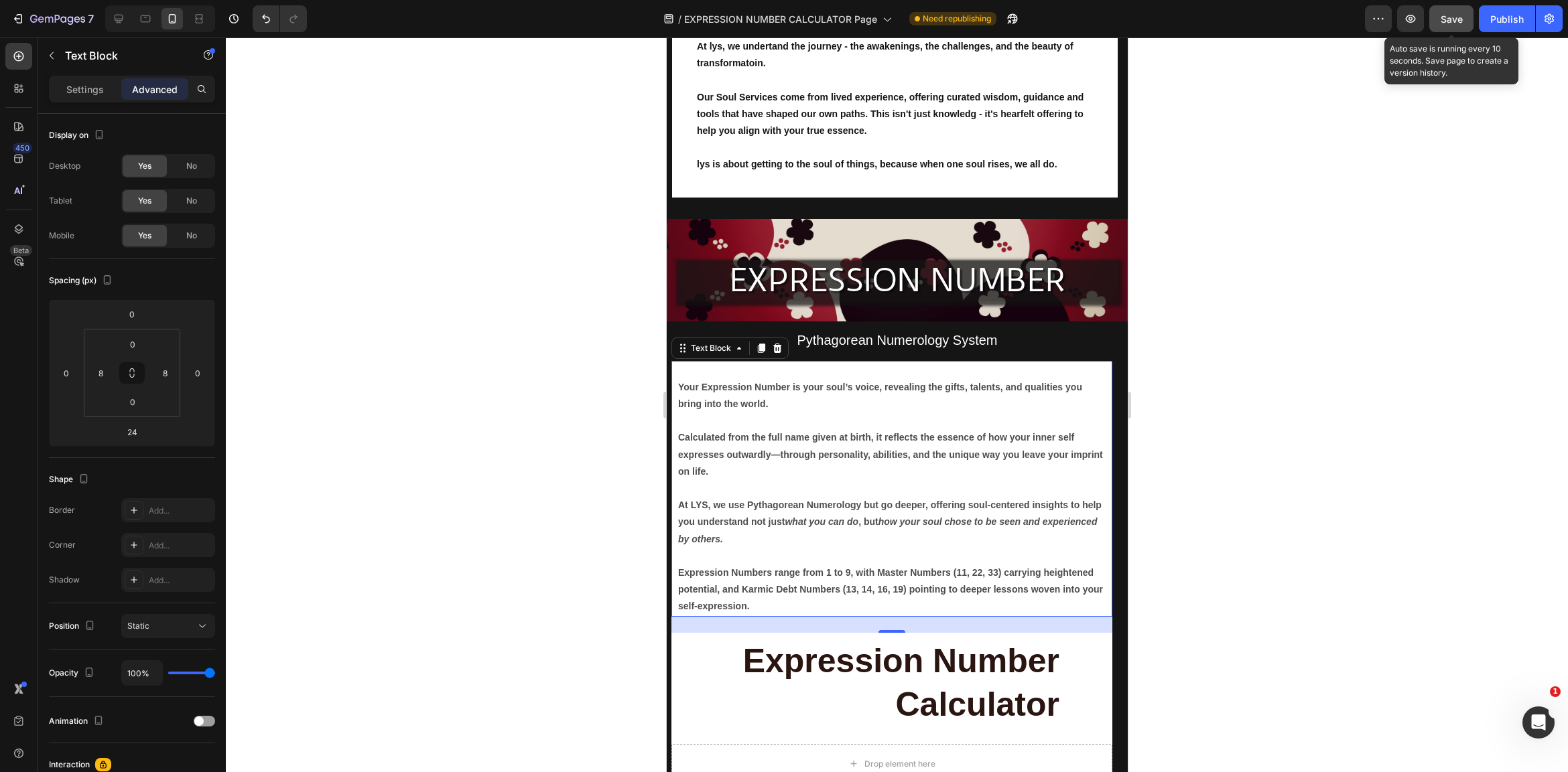
click at [1459, 16] on span "Save" at bounding box center [1452, 19] width 22 height 12
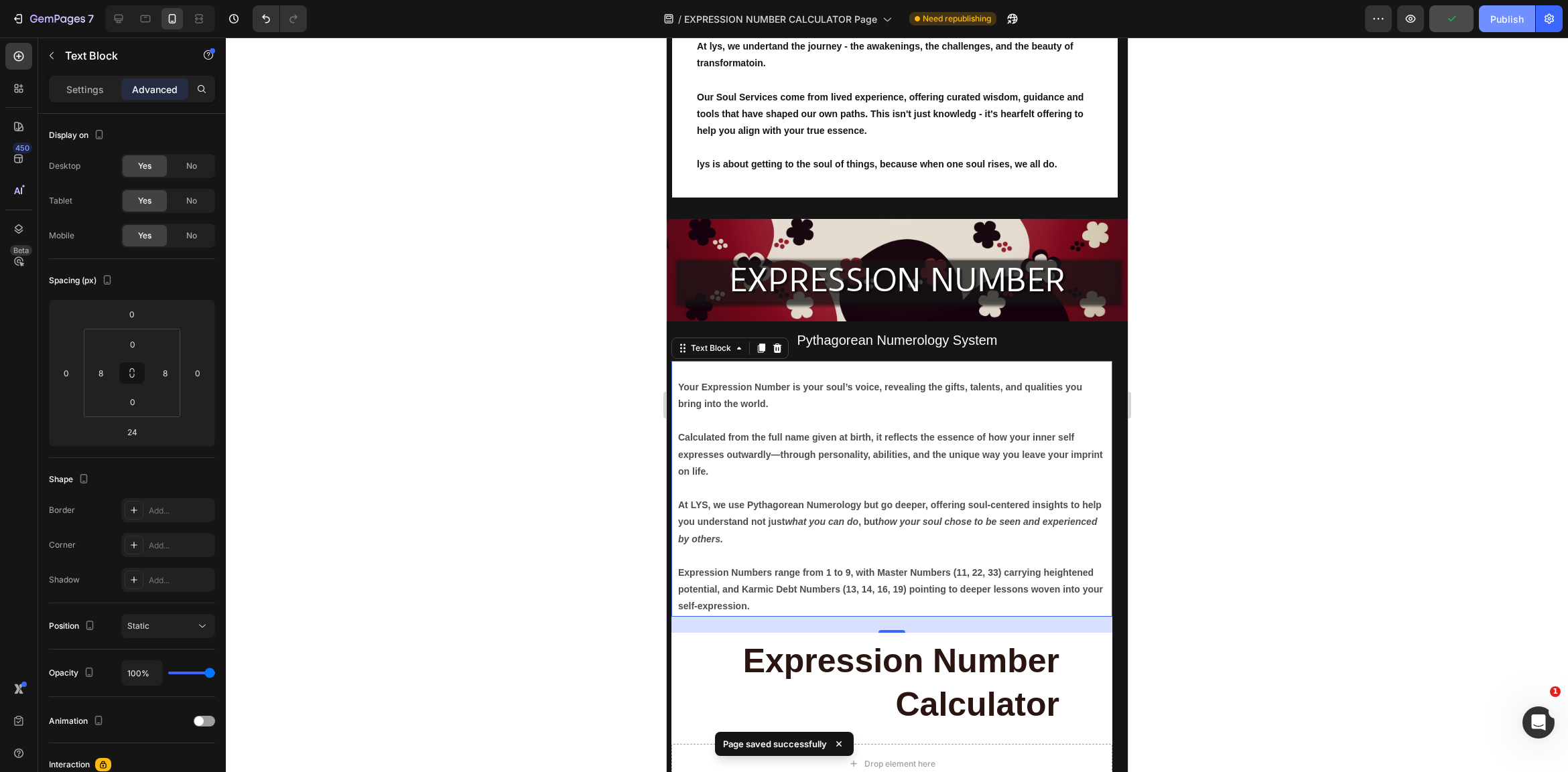
click at [1502, 14] on div "Publish" at bounding box center [1506, 19] width 33 height 14
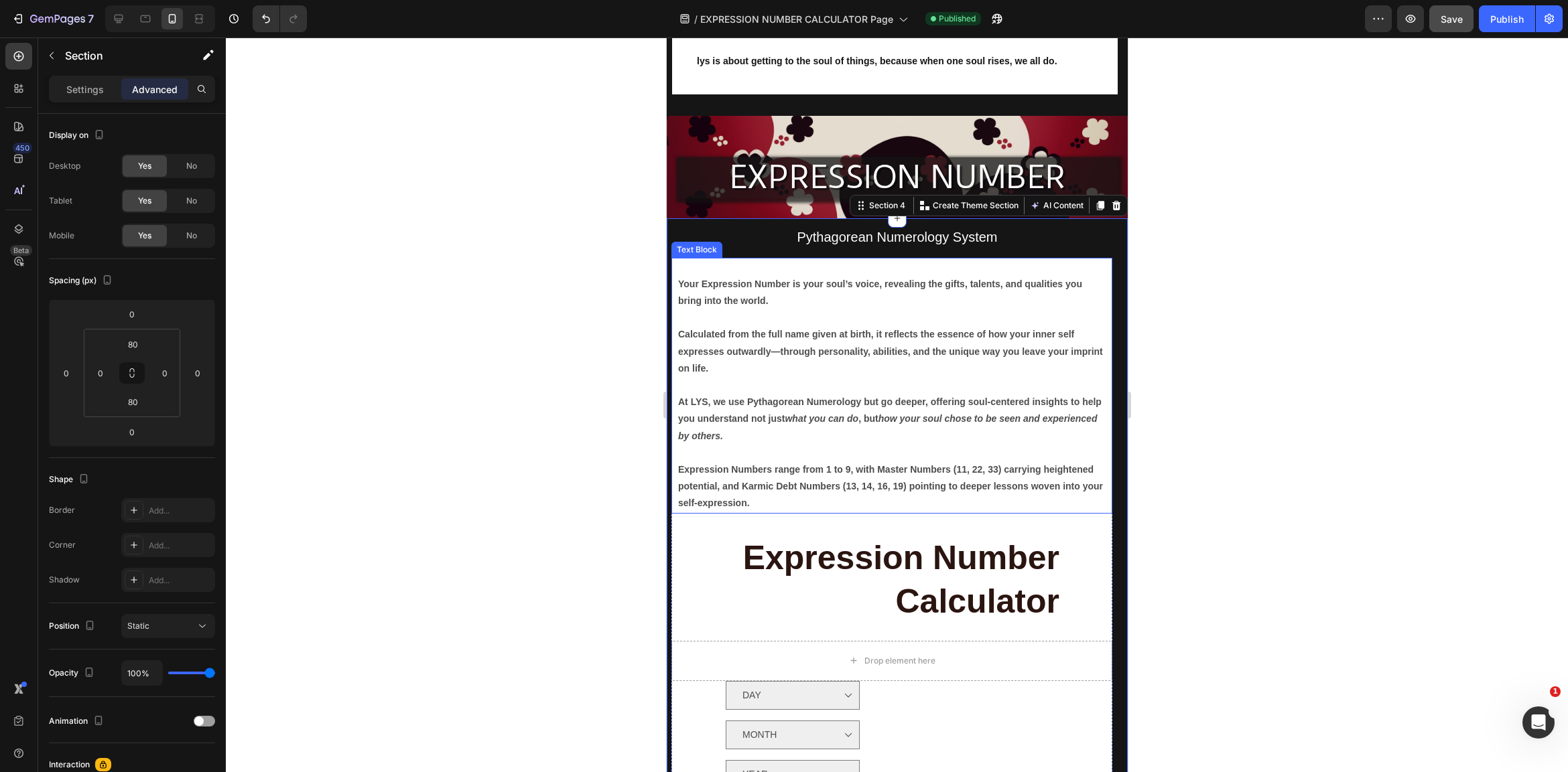
scroll to position [278, 0]
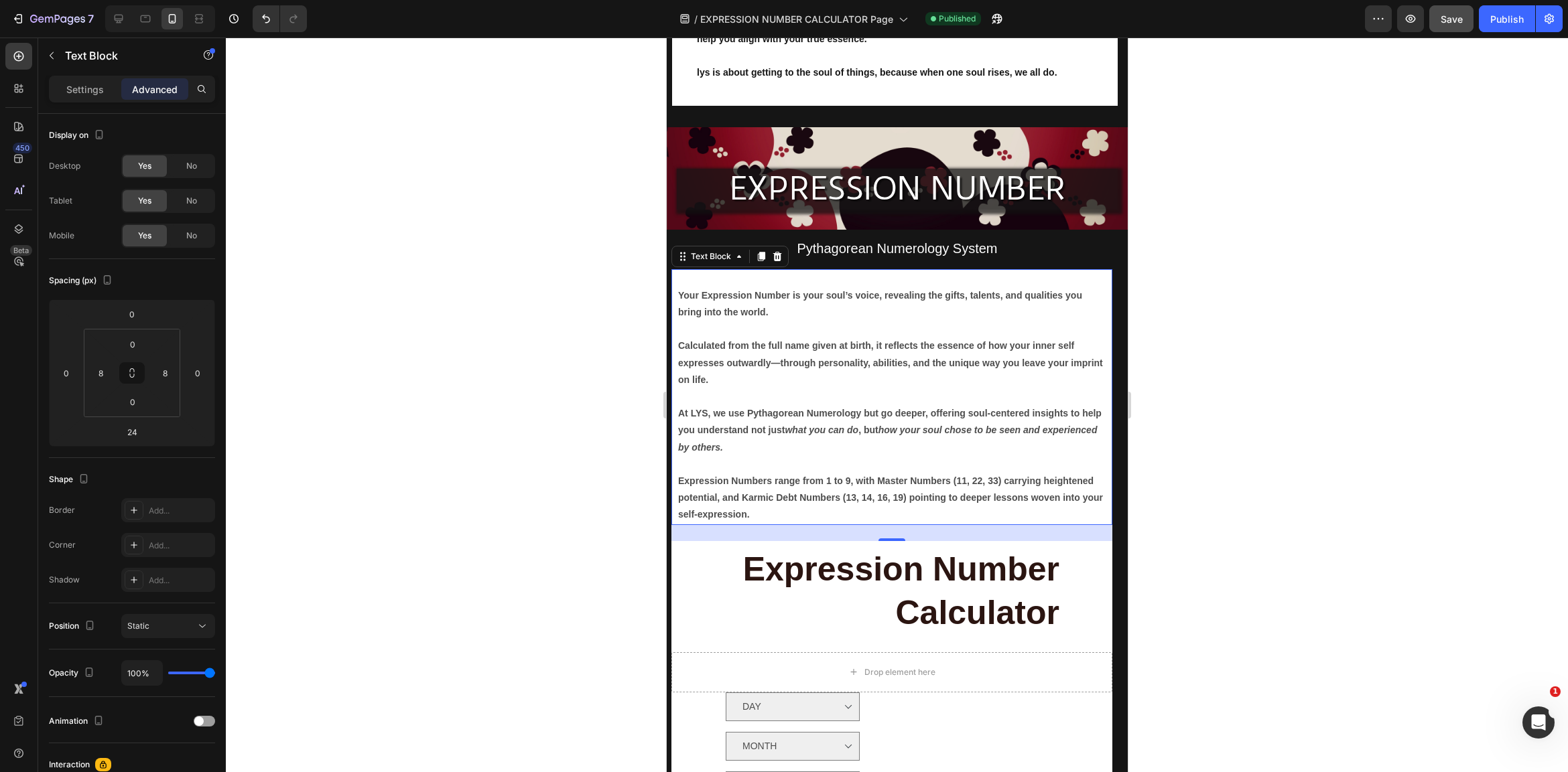
click at [1095, 369] on p "Calculated from the full name given at birth, it reflects the essence of how yo…" at bounding box center [891, 355] width 428 height 68
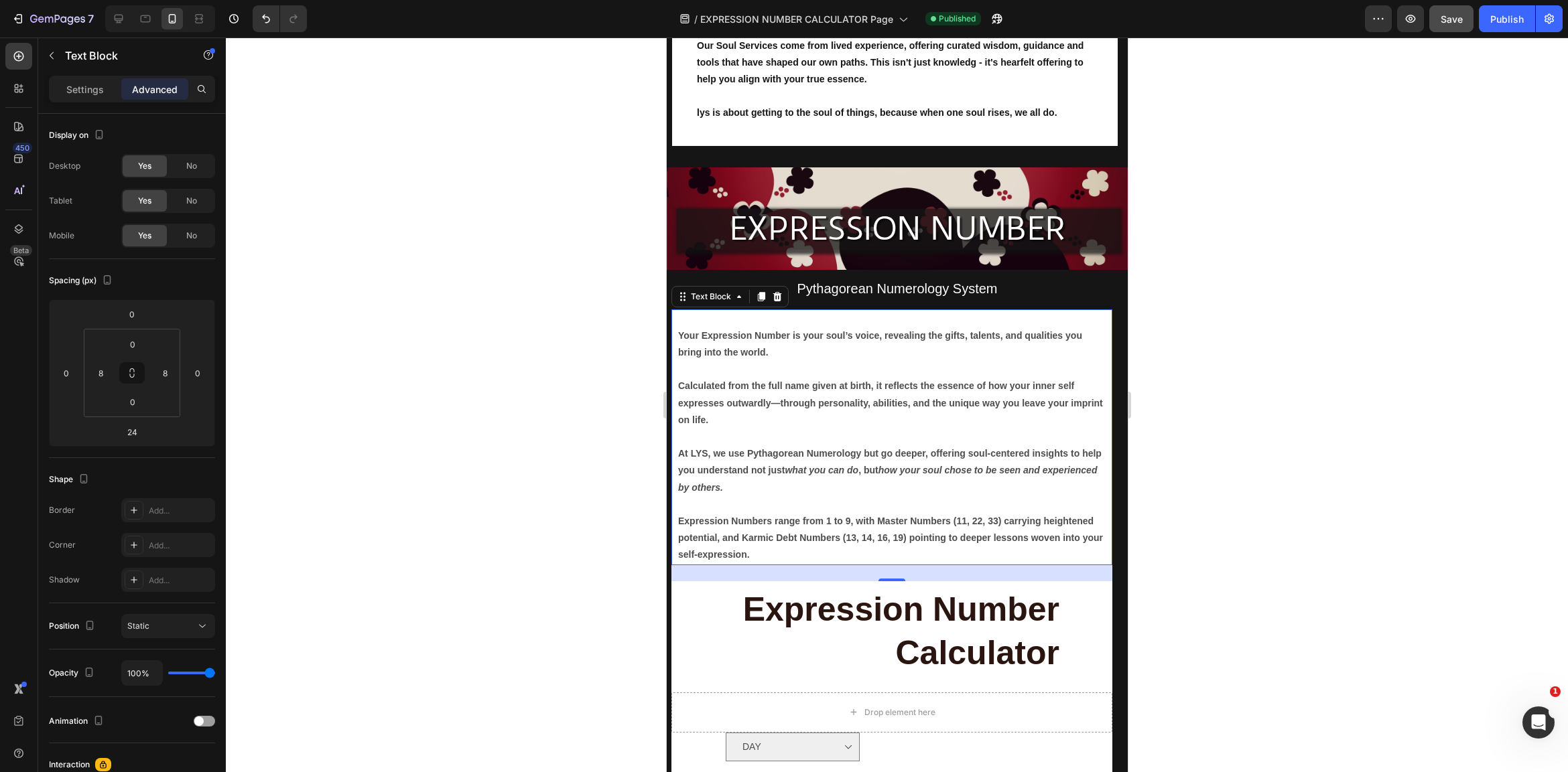
scroll to position [236, 0]
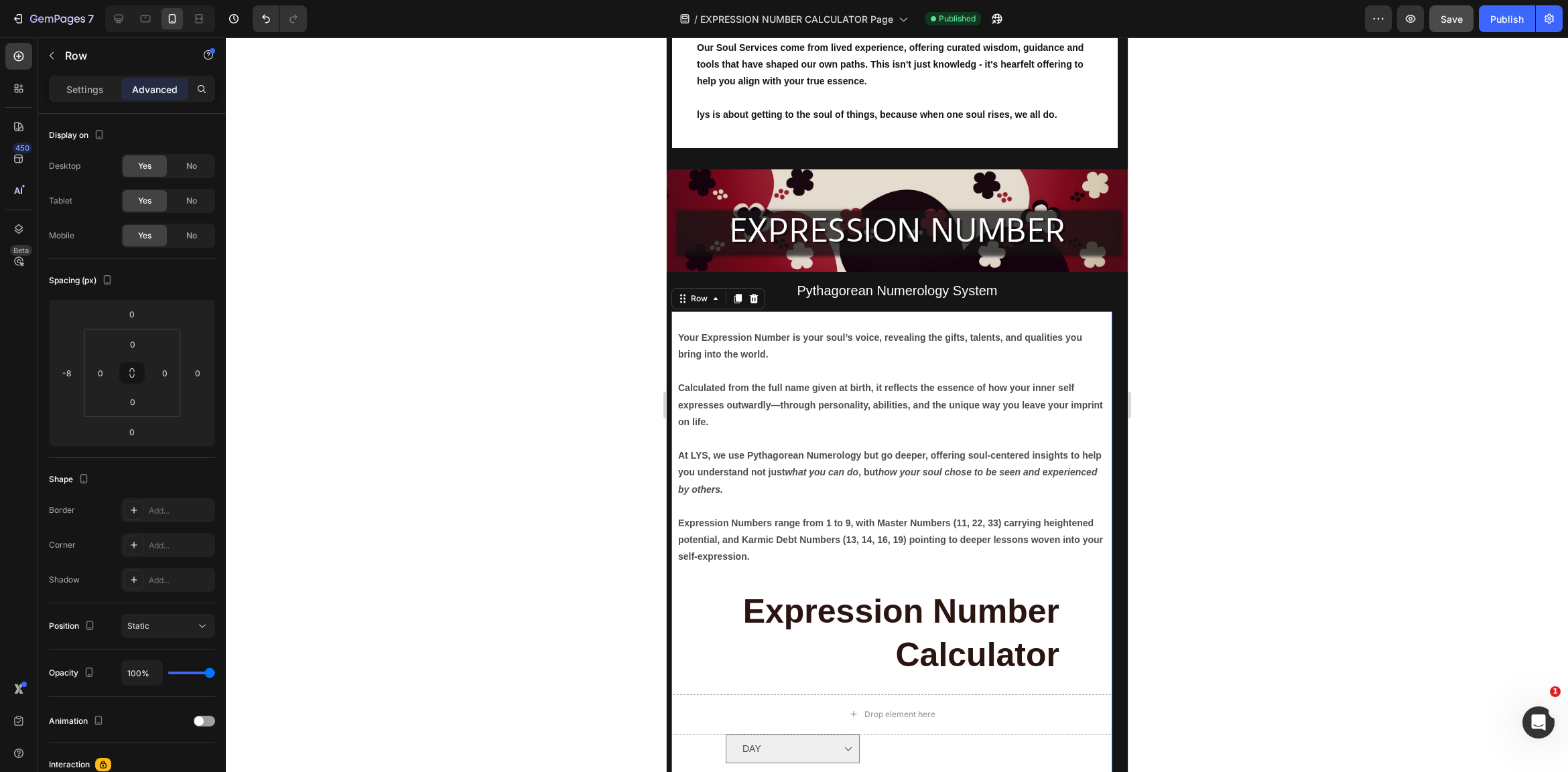
click at [1107, 645] on div "Expression Number Calculator Heading Drop element here DAY Option 3 Dropdown MO…" at bounding box center [891, 776] width 441 height 385
type input "0"
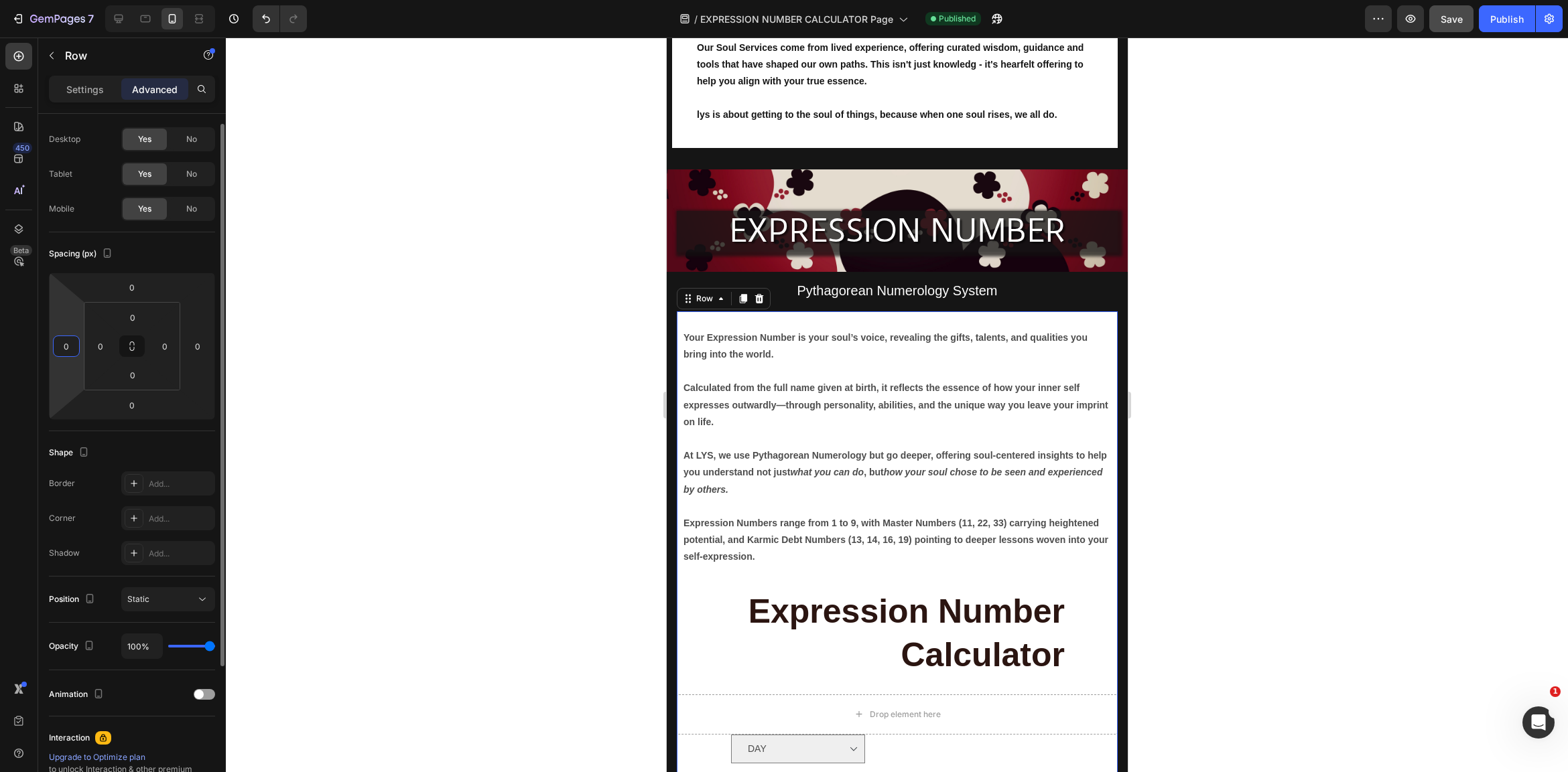
scroll to position [35, 0]
click at [1296, 488] on div at bounding box center [897, 404] width 1342 height 734
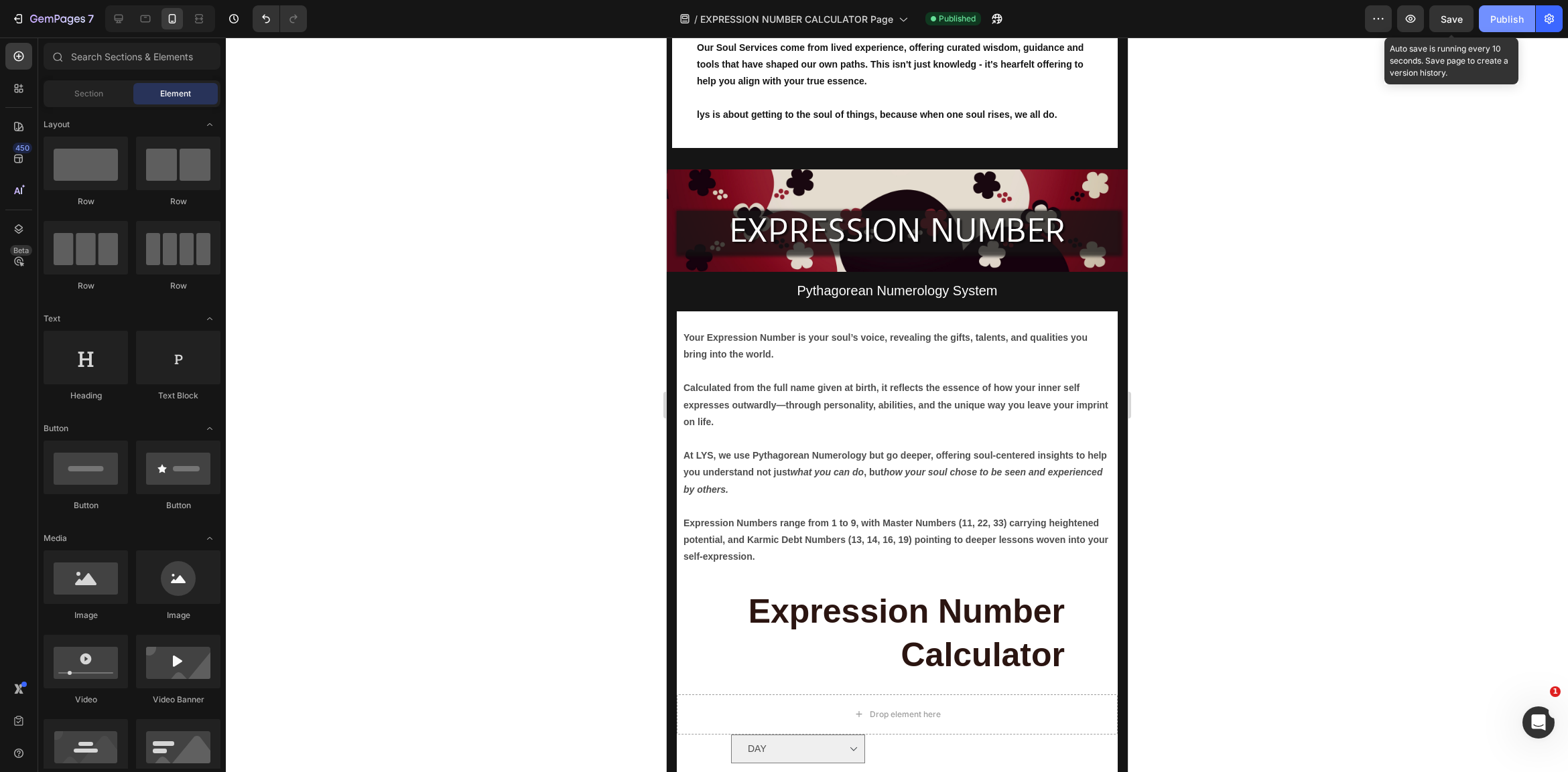
drag, startPoint x: 1457, startPoint y: 14, endPoint x: 1506, endPoint y: 30, distance: 51.5
click at [1460, 14] on span "Save" at bounding box center [1452, 19] width 22 height 12
click at [1513, 14] on div "Publish" at bounding box center [1506, 19] width 33 height 14
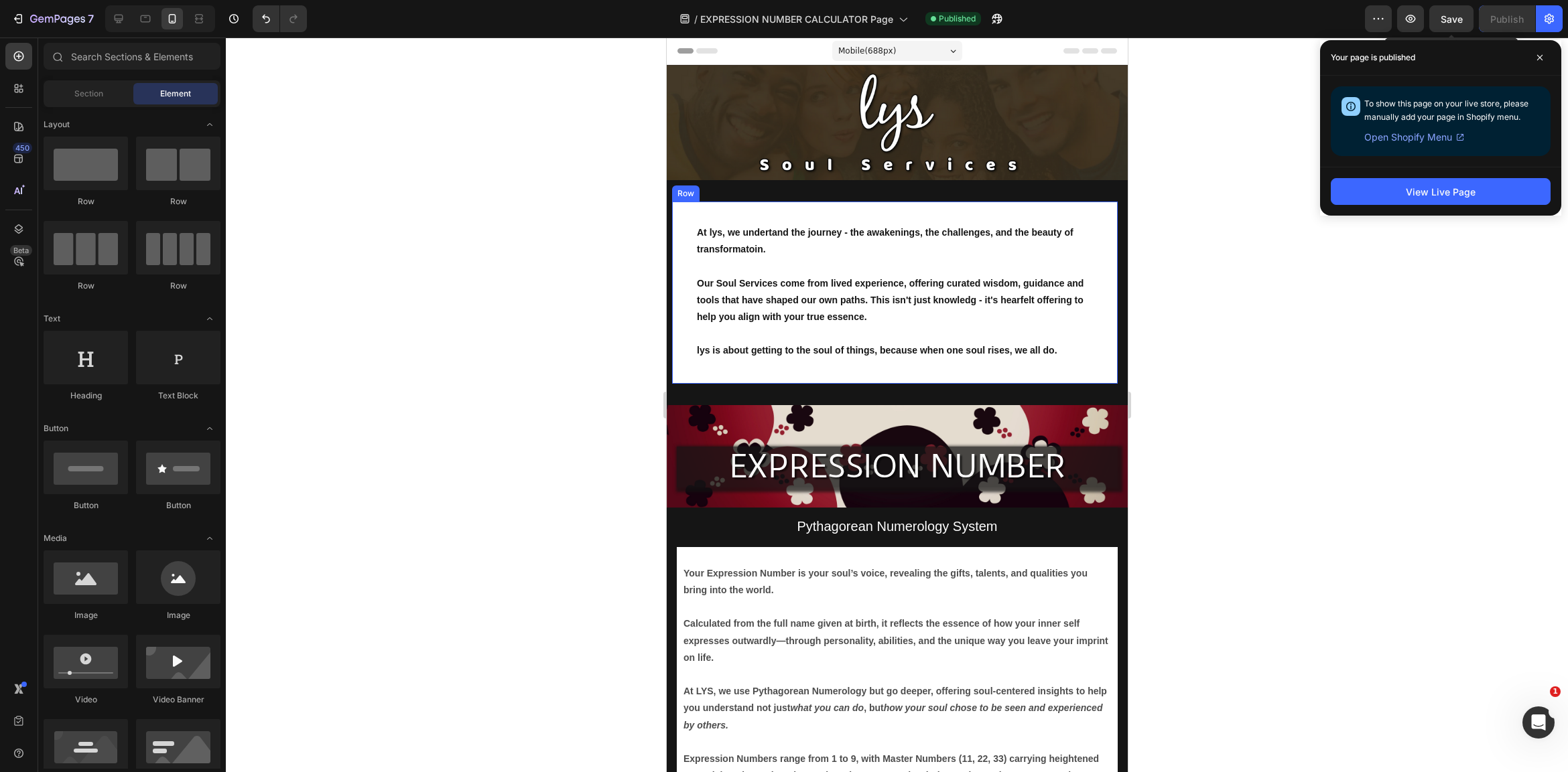
scroll to position [0, 0]
click at [687, 302] on div "At lys, we undertand the journey - the awakenings, the challenges, and the beau…" at bounding box center [894, 293] width 446 height 182
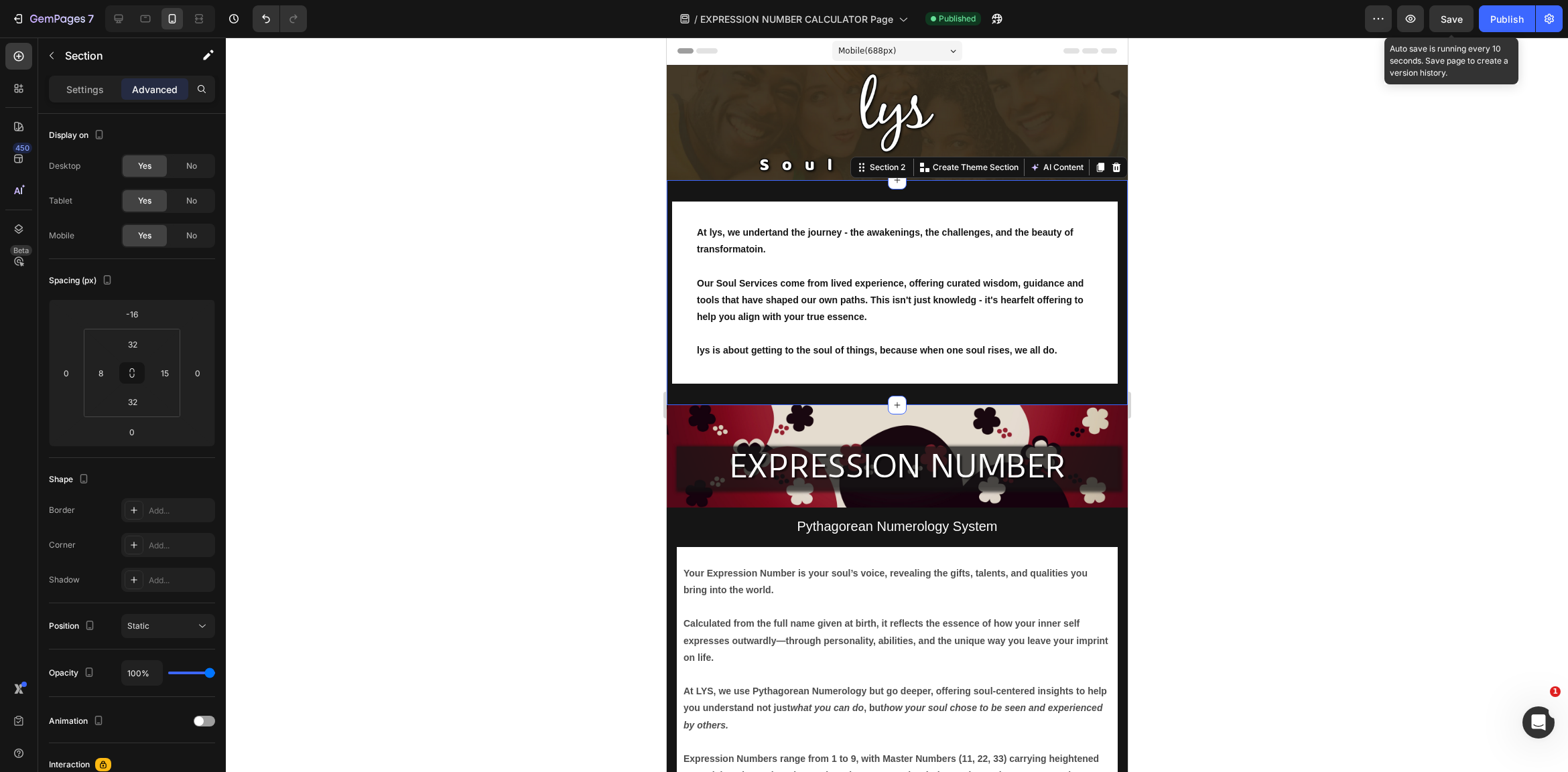
click at [715, 388] on div "At lys, we undertand the journey - the awakenings, the challenges, and the beau…" at bounding box center [896, 293] width 461 height 225
click at [717, 374] on div "At lys, we undertand the journey - the awakenings, the challenges, and the beau…" at bounding box center [894, 293] width 446 height 182
click at [725, 385] on div "At lys, we undertand the journey - the awakenings, the challenges, and the beau…" at bounding box center [896, 293] width 461 height 225
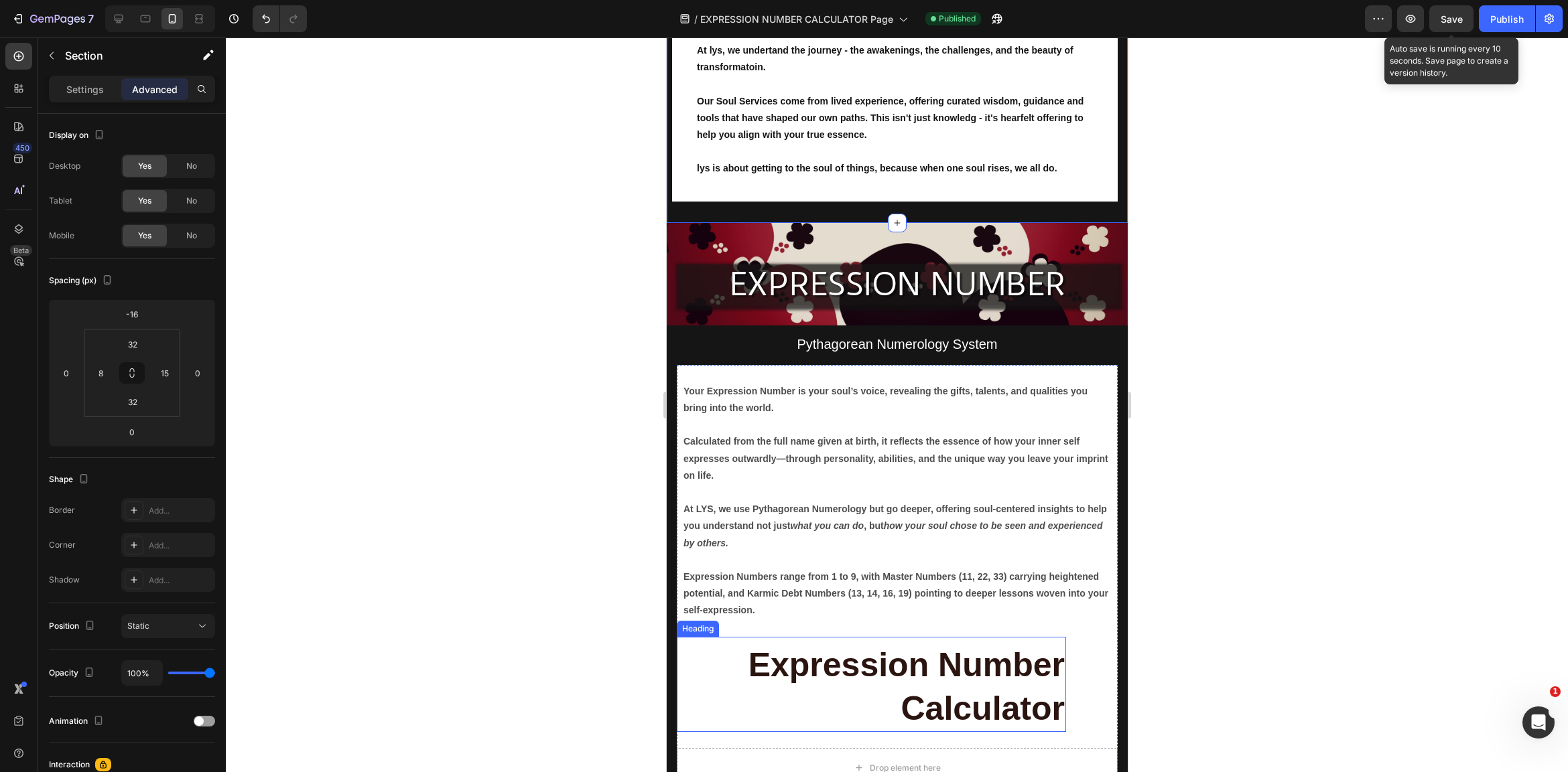
scroll to position [165, 0]
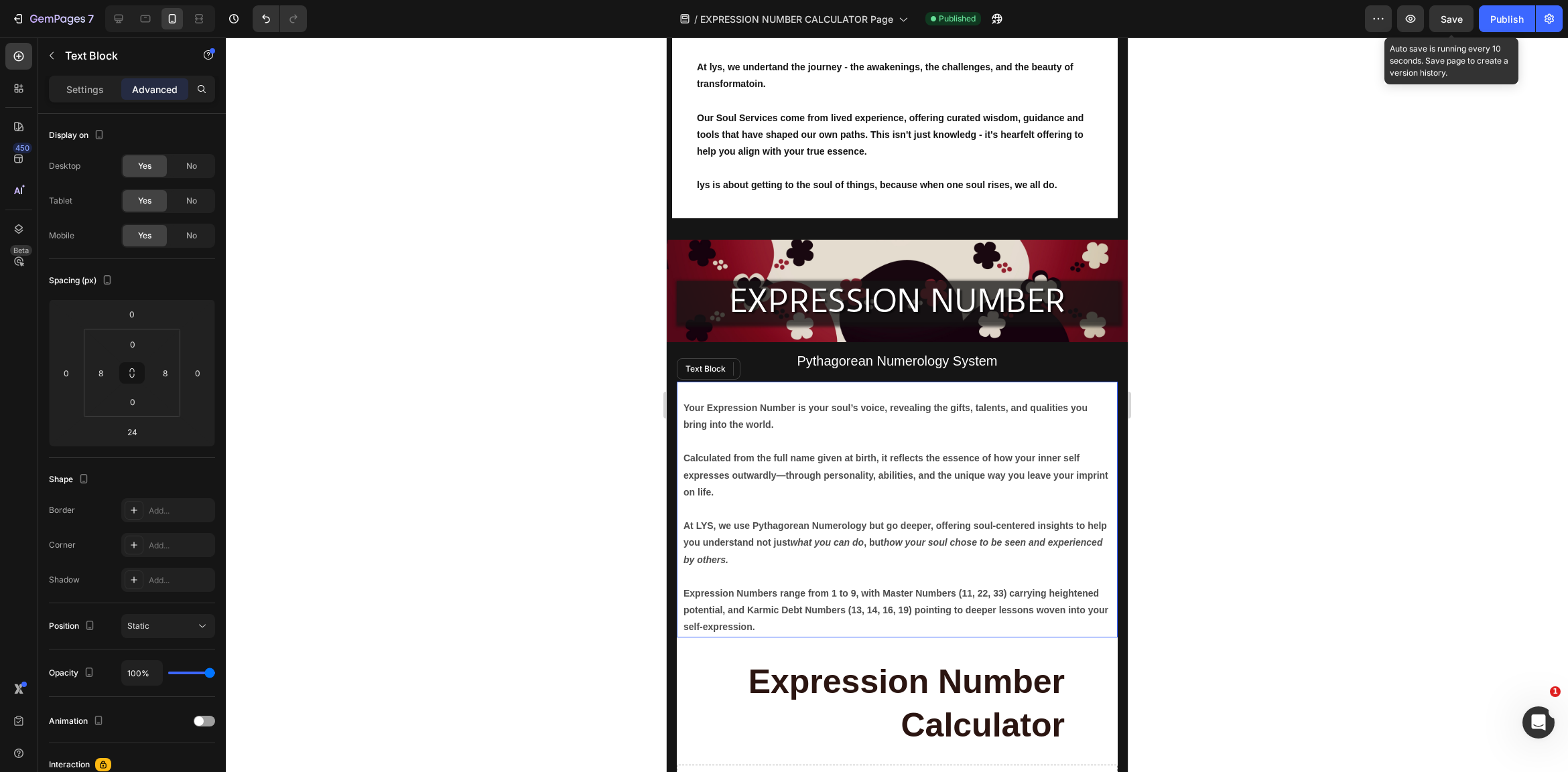
click at [812, 553] on p "At LYS, we use Pythagorean Numerology but go deeper, offering soul-centered ins…" at bounding box center [897, 543] width 428 height 51
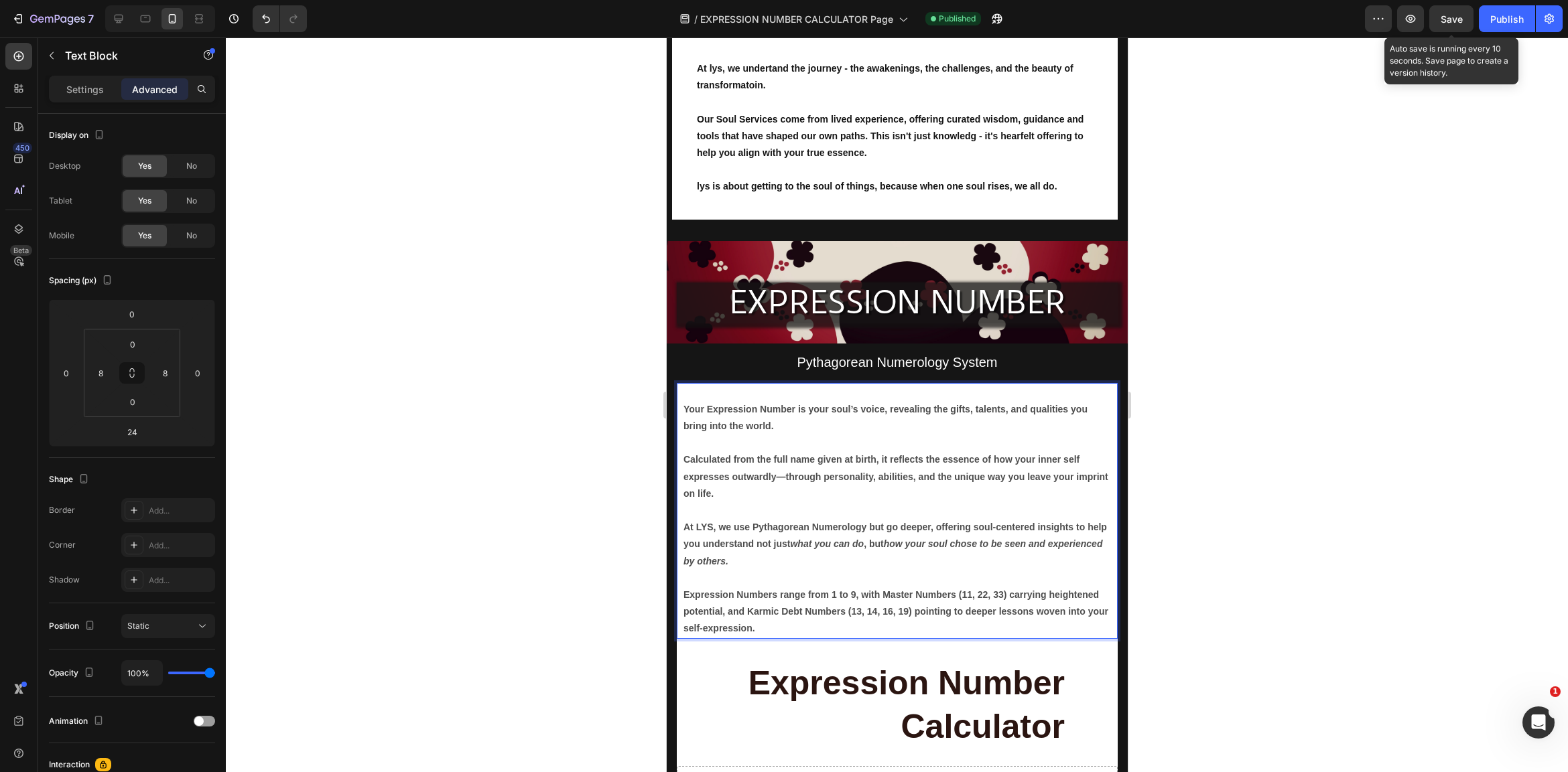
scroll to position [166, 0]
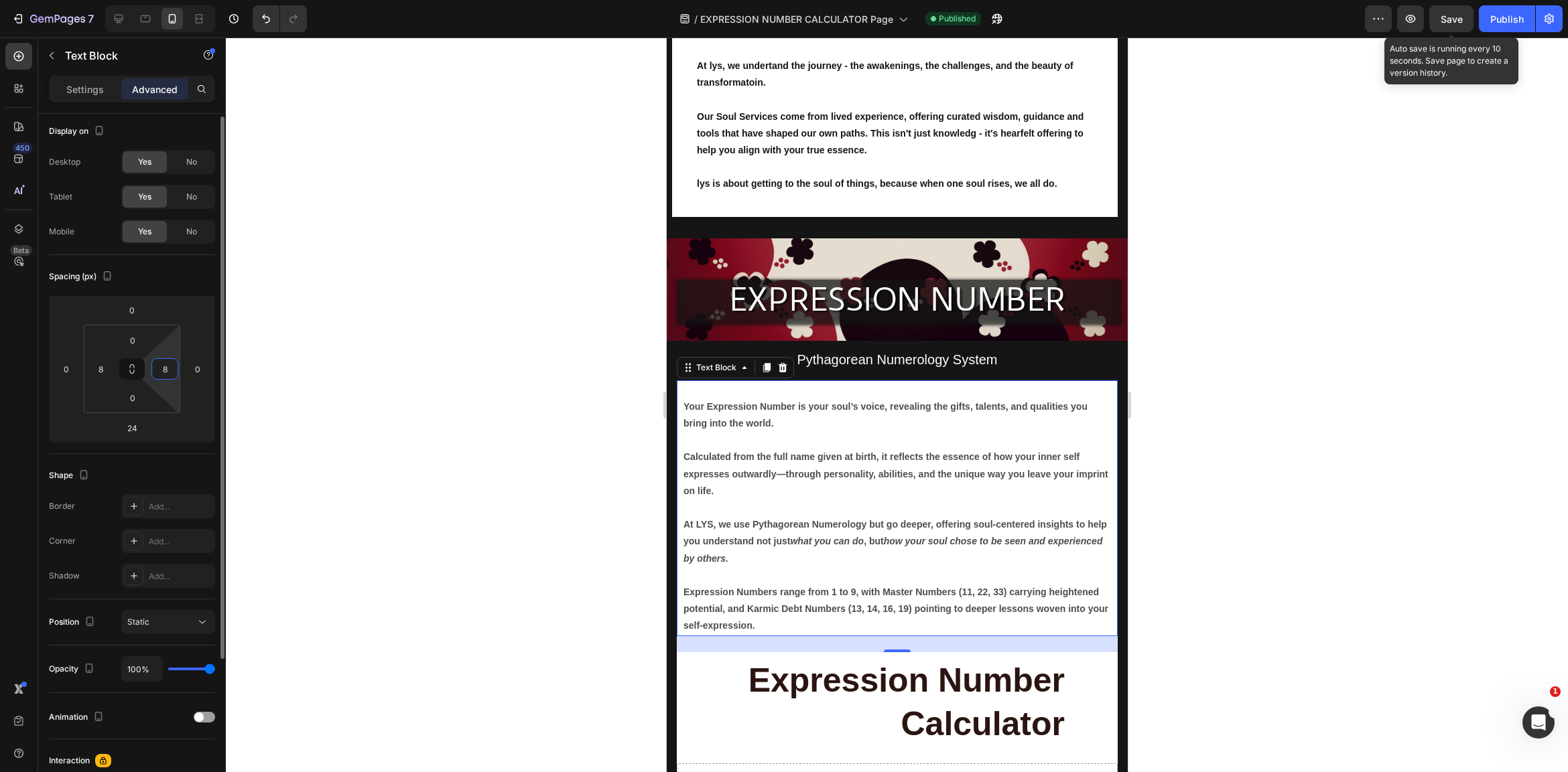
click at [166, 370] on input "8" at bounding box center [165, 369] width 20 height 20
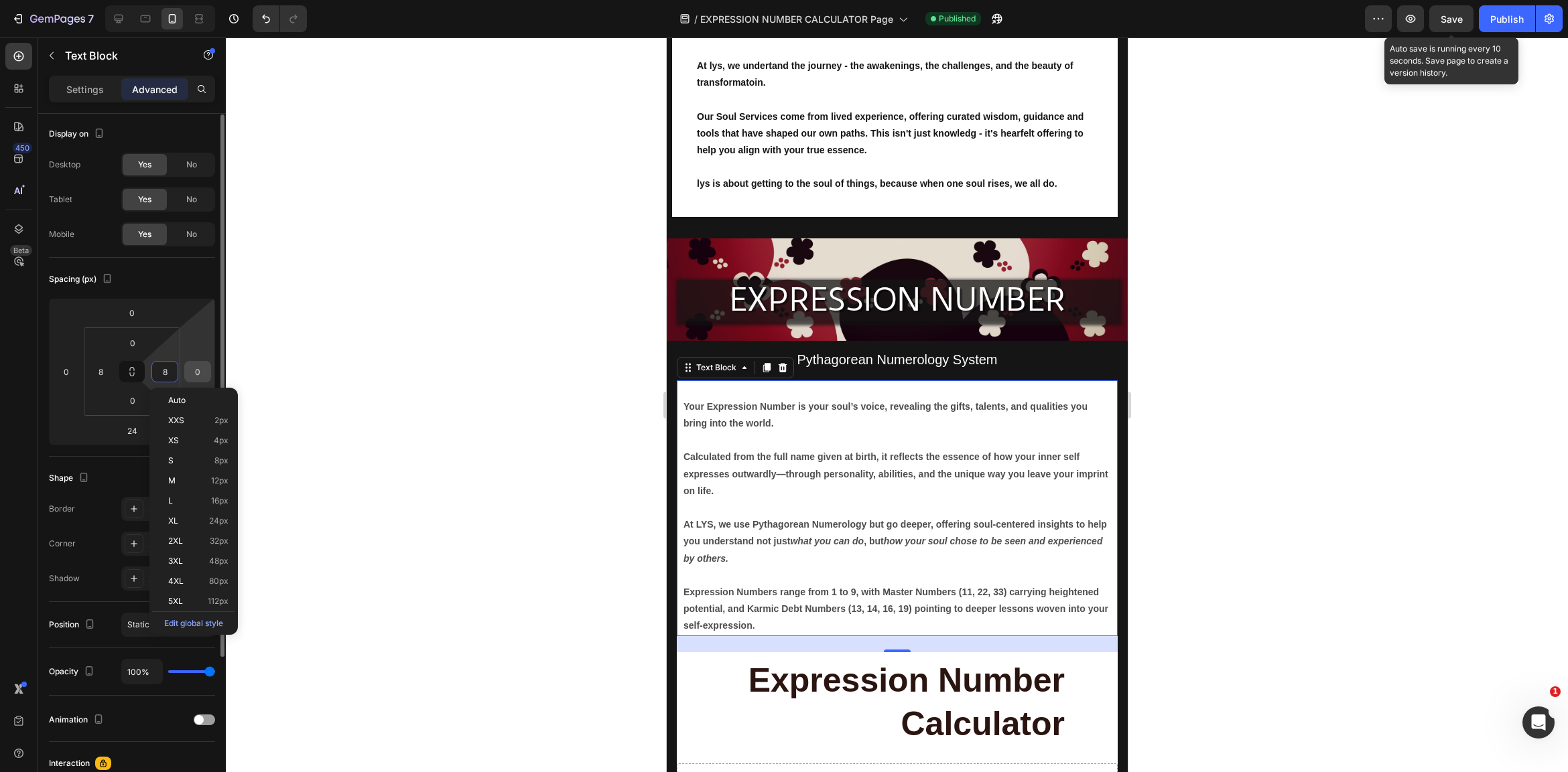
scroll to position [1, 0]
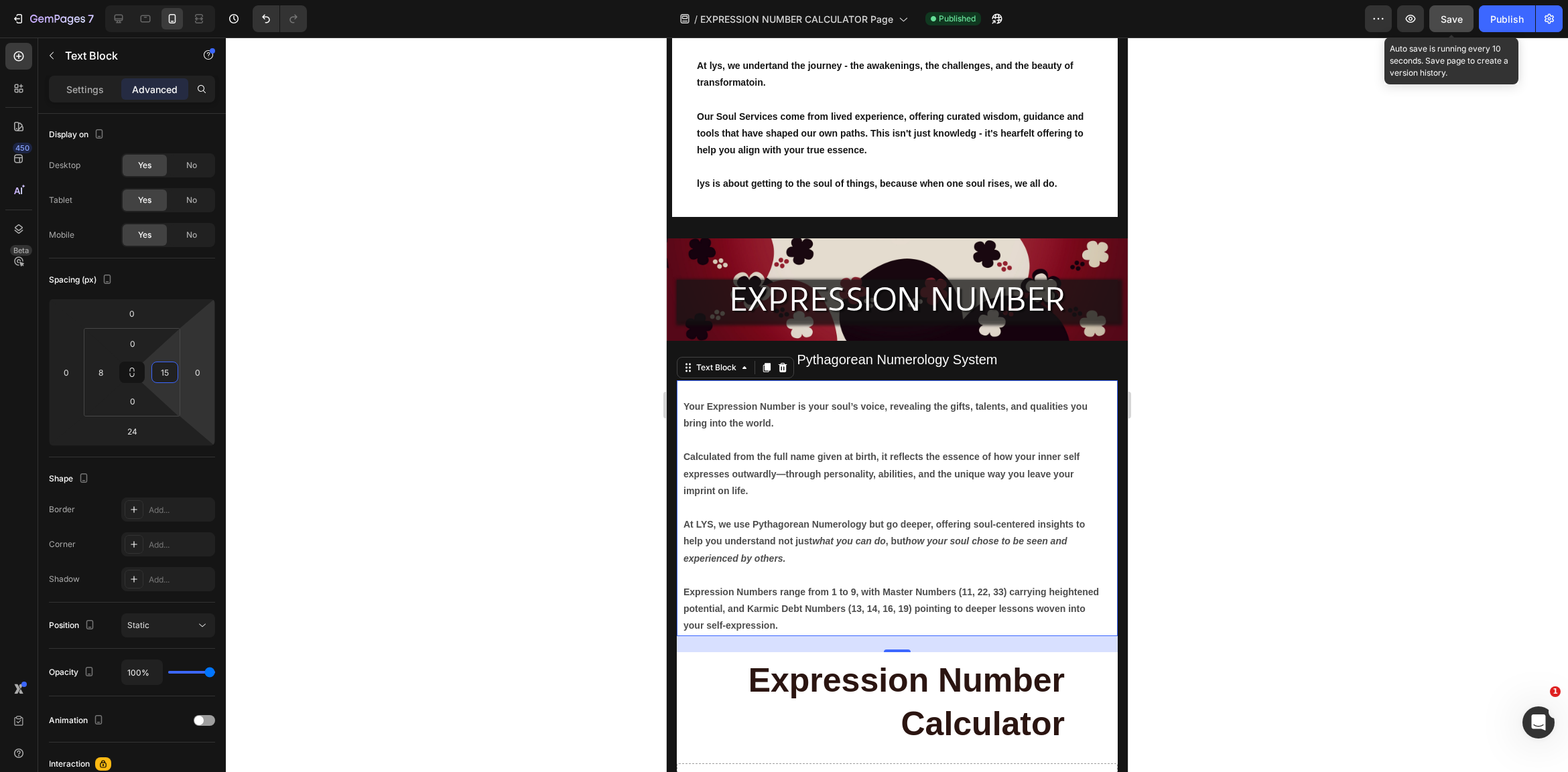
type input "15"
click at [1463, 22] on button "Save" at bounding box center [1451, 19] width 44 height 27
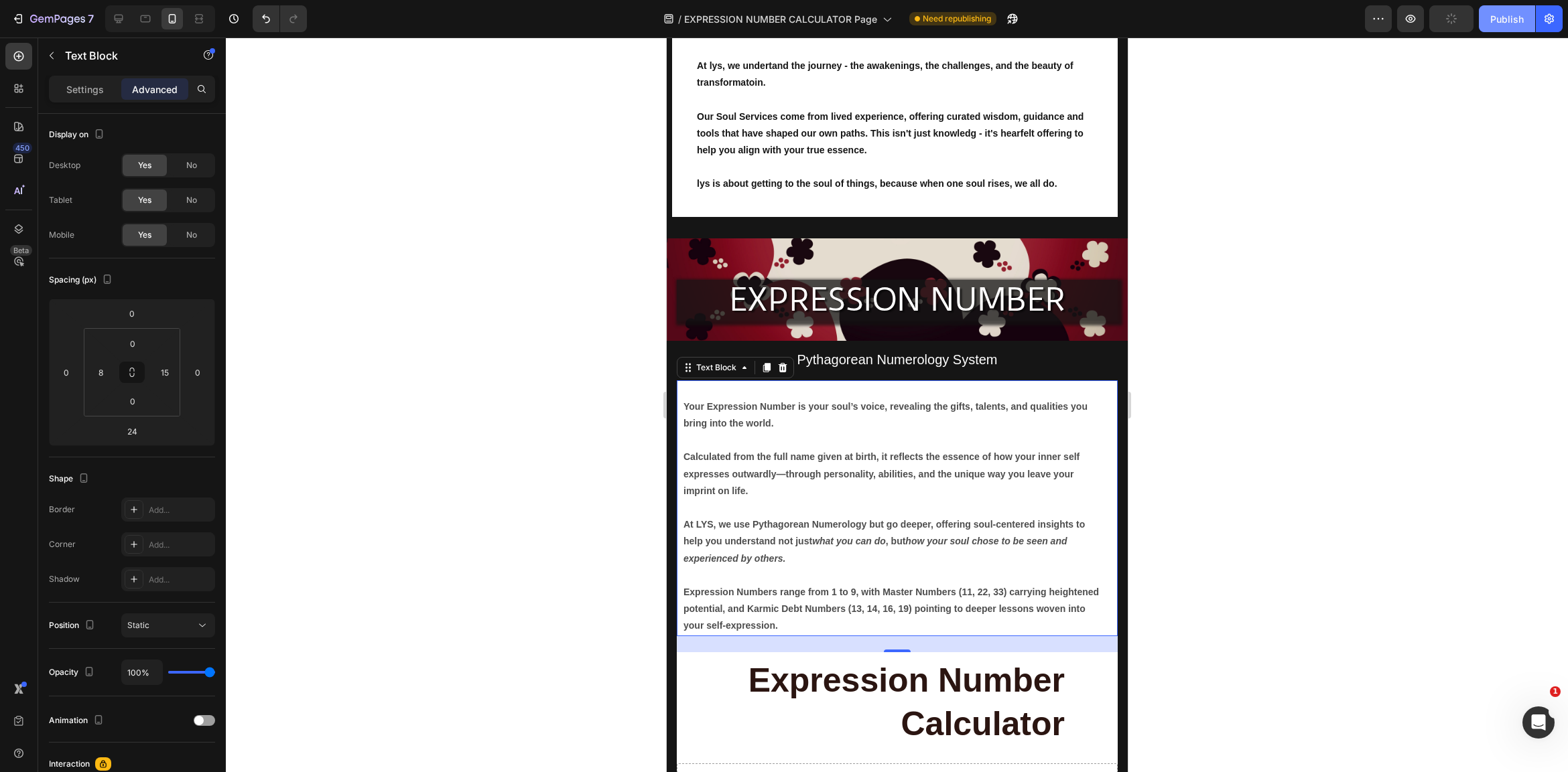
click at [1507, 20] on div "Publish" at bounding box center [1506, 19] width 33 height 14
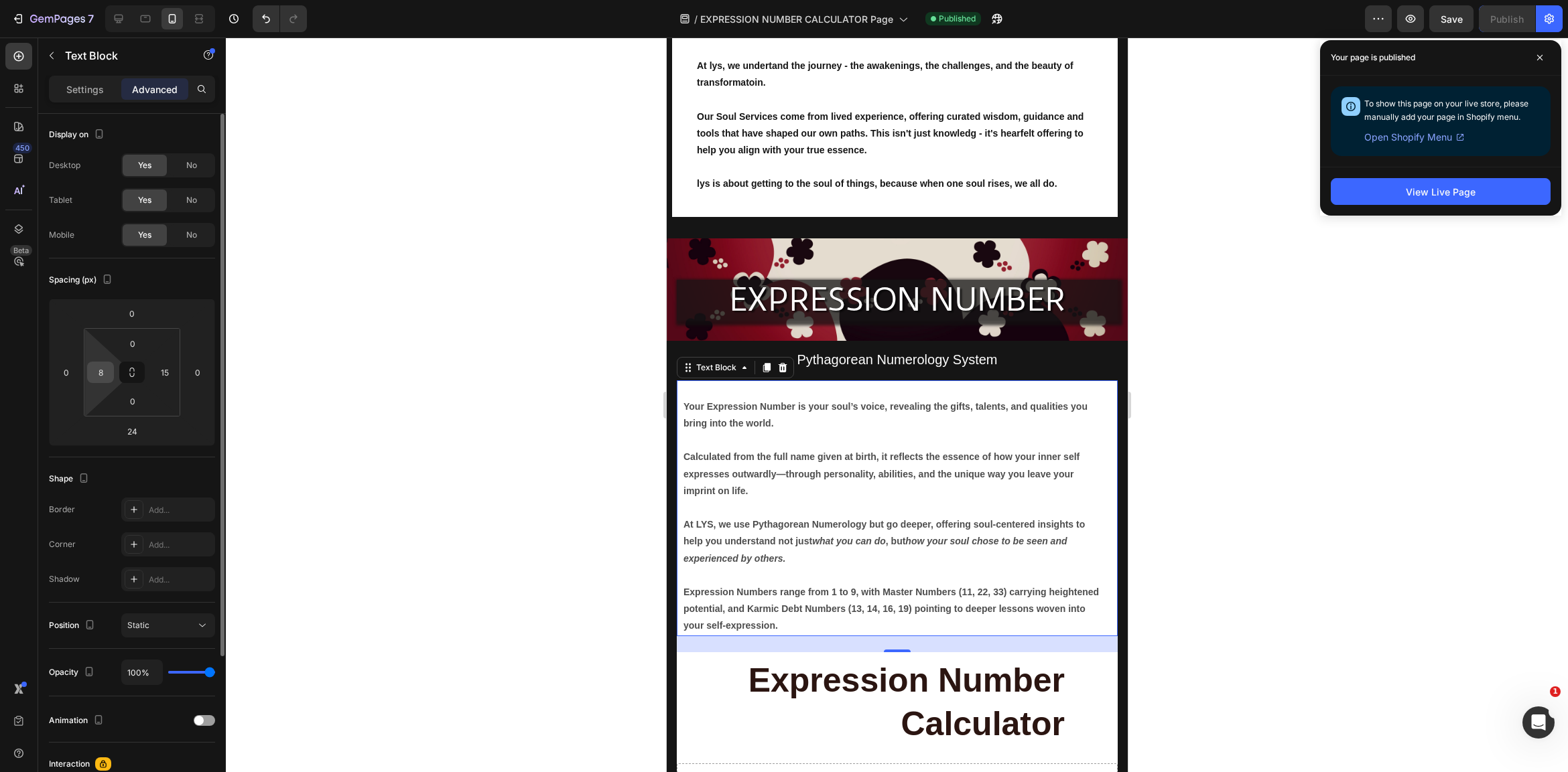
click at [100, 378] on input "8" at bounding box center [100, 372] width 20 height 20
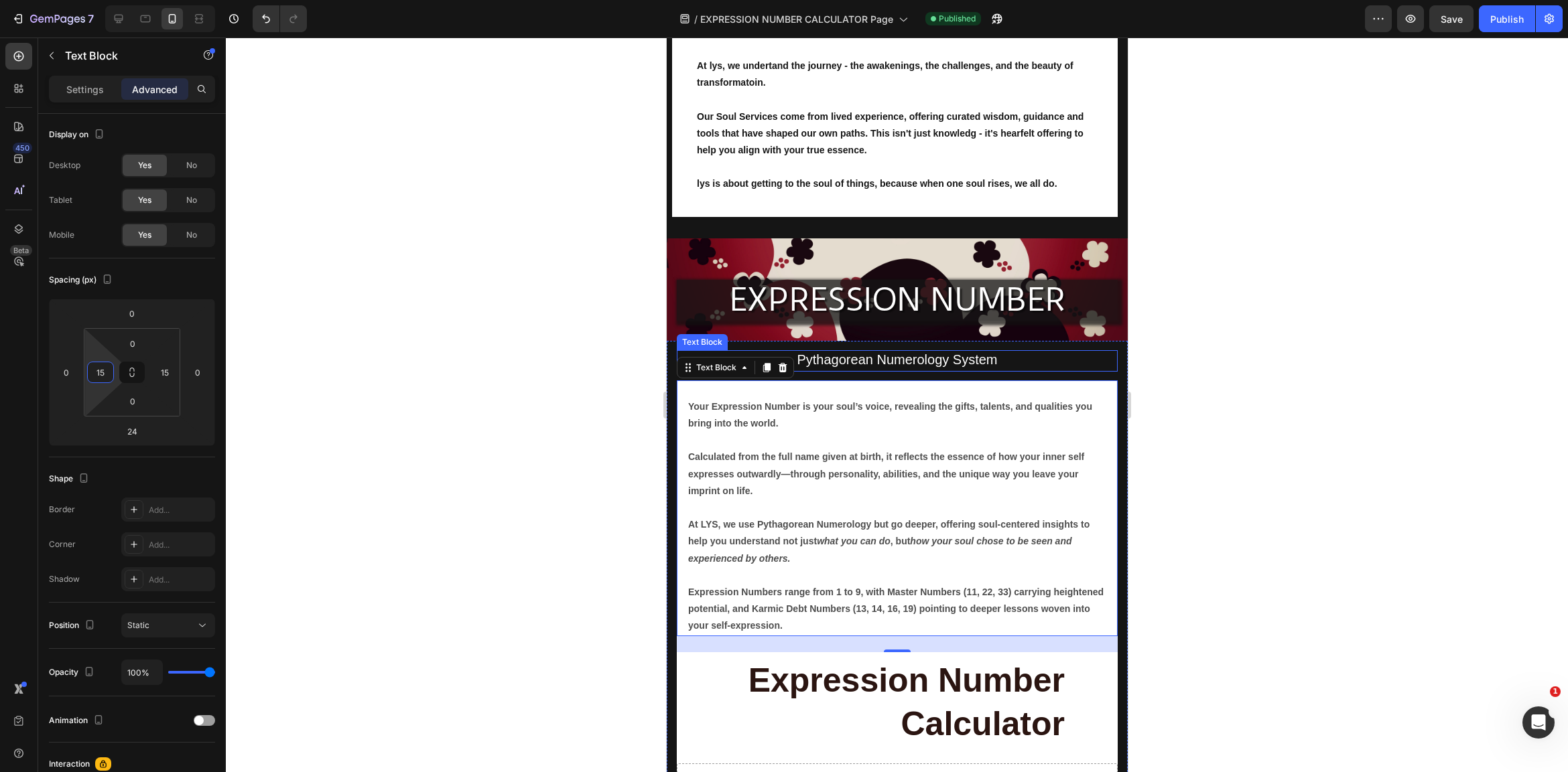
scroll to position [166, 0]
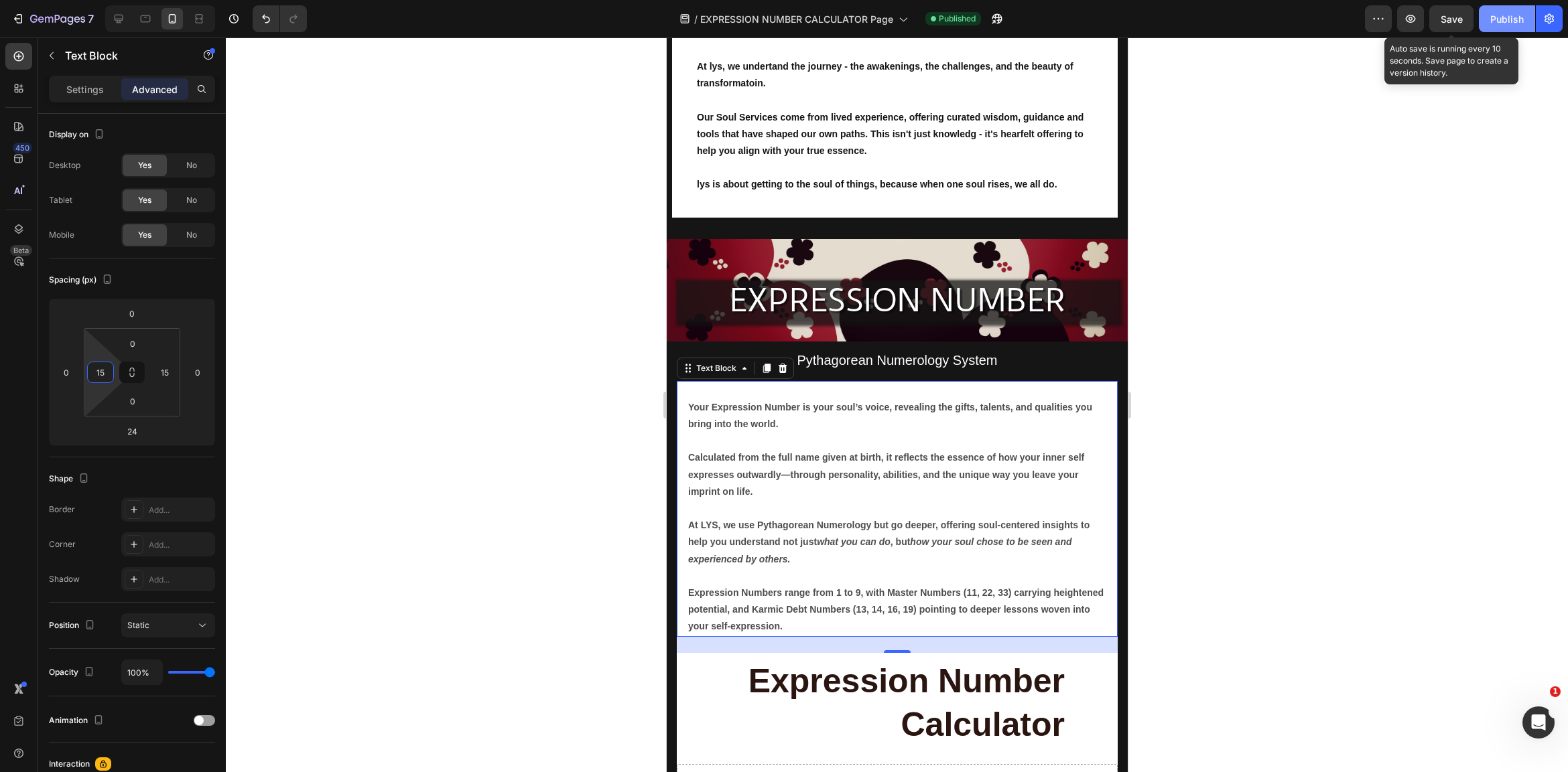
type input "15"
click at [1453, 17] on span "Save" at bounding box center [1452, 19] width 22 height 12
click at [1517, 16] on div "Publish" at bounding box center [1506, 19] width 33 height 14
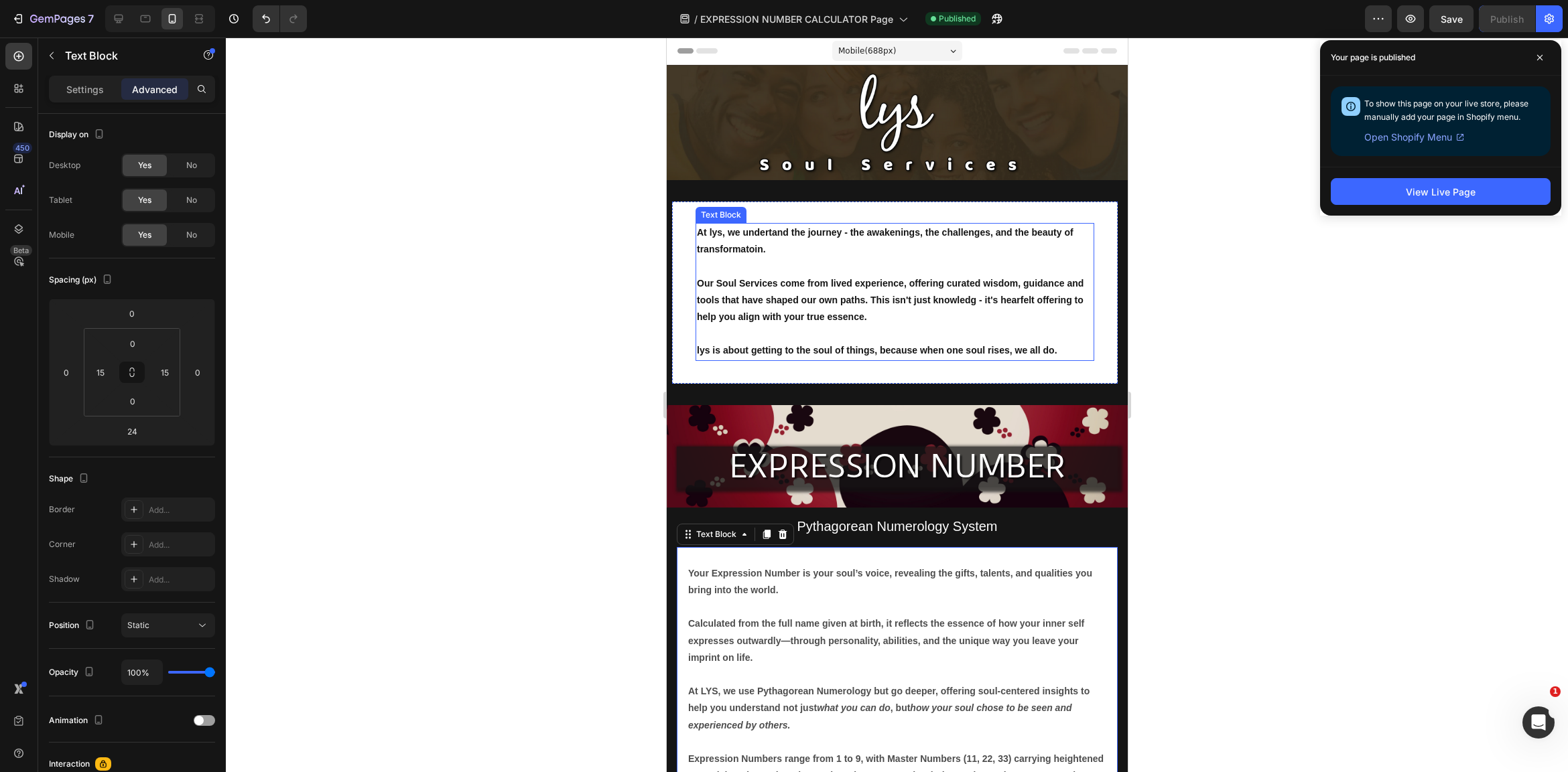
scroll to position [0, 0]
click at [940, 471] on p "EXPRESSION NUMBER" at bounding box center [897, 466] width 439 height 40
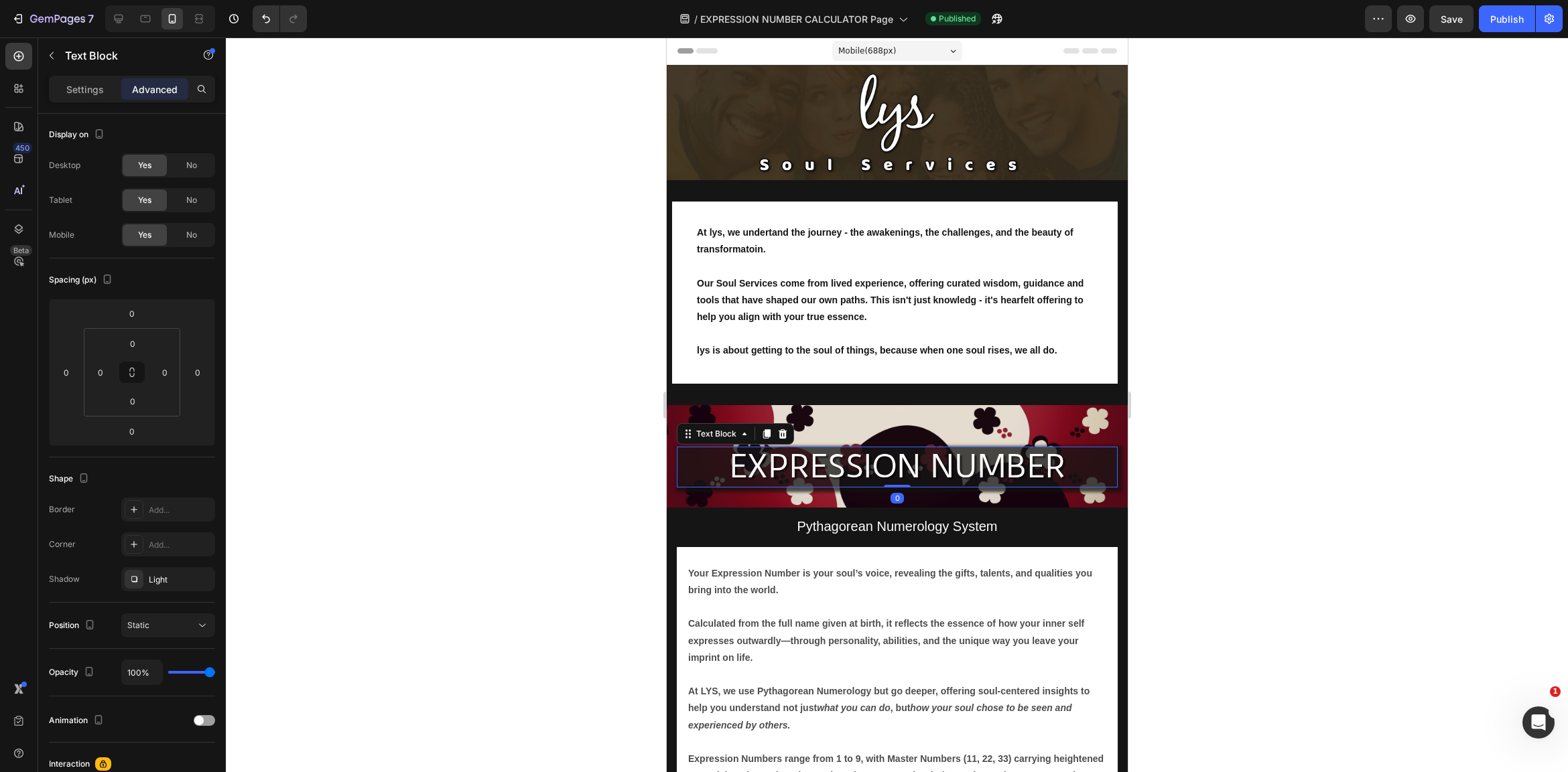
click at [821, 473] on p "EXPRESSION NUMBER" at bounding box center [897, 466] width 439 height 40
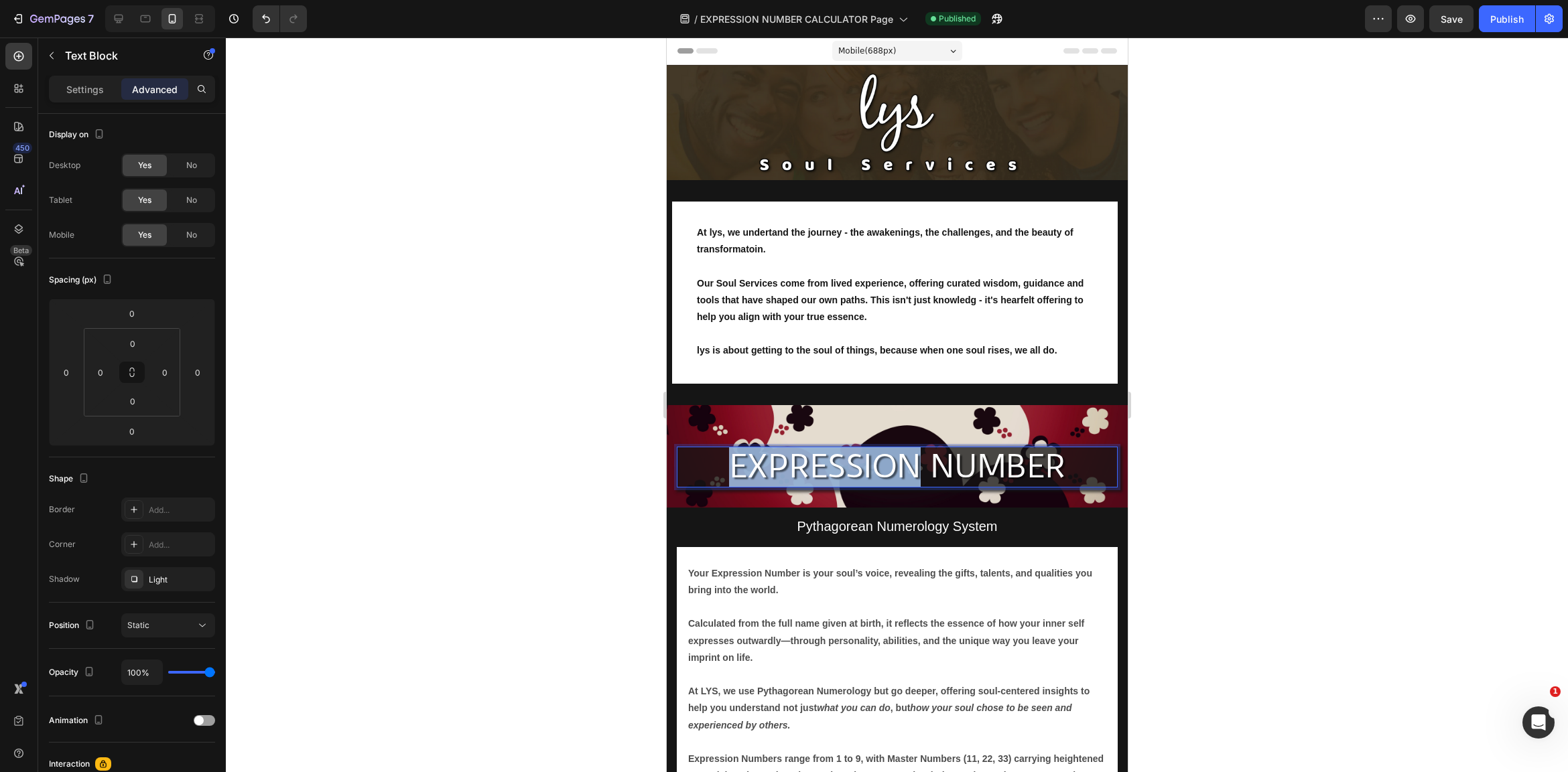
click at [821, 473] on p "EXPRESSION NUMBER" at bounding box center [897, 466] width 439 height 40
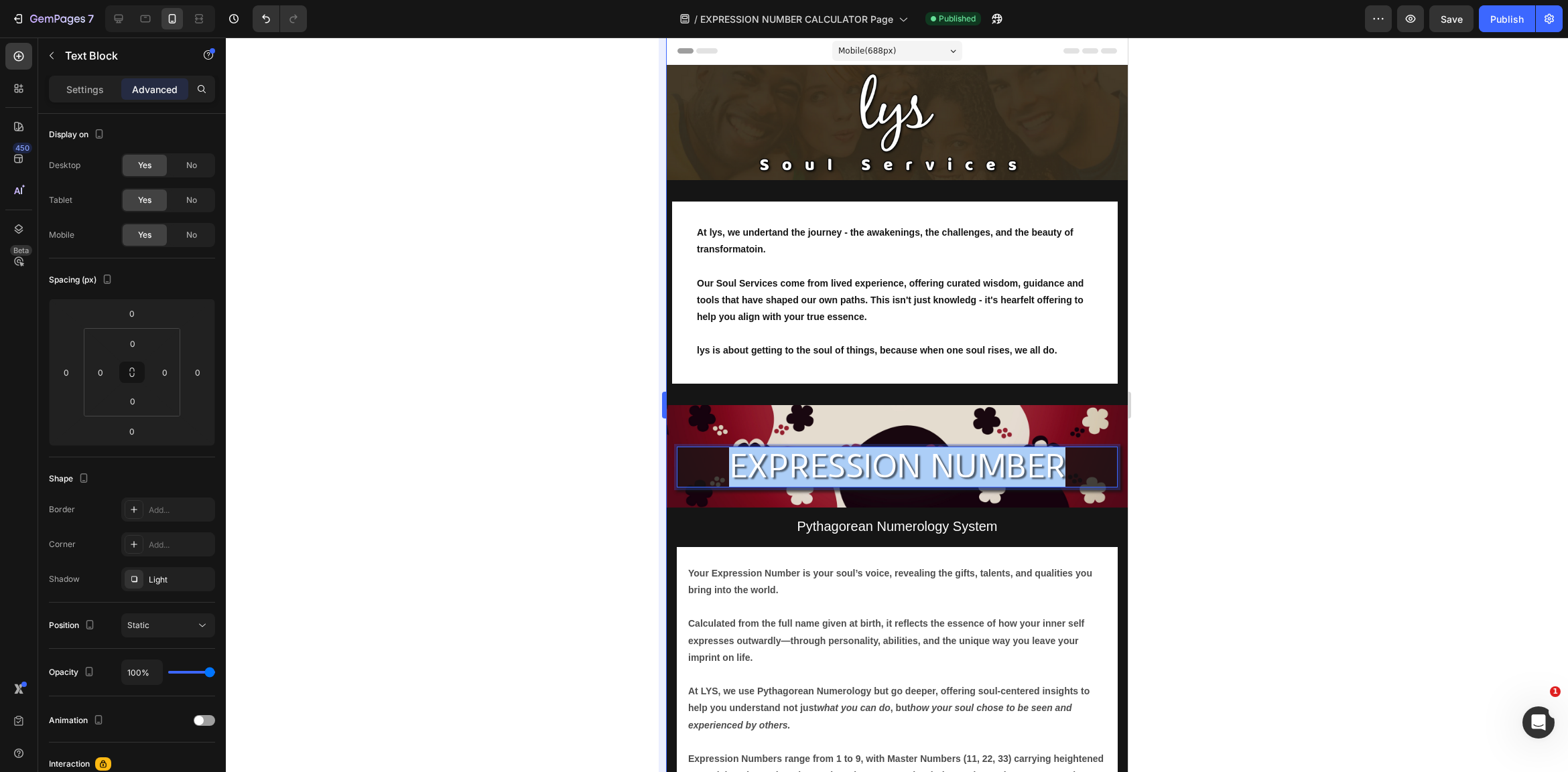
drag, startPoint x: 565, startPoint y: 474, endPoint x: 666, endPoint y: 479, distance: 101.1
click at [567, 473] on div at bounding box center [897, 404] width 1342 height 734
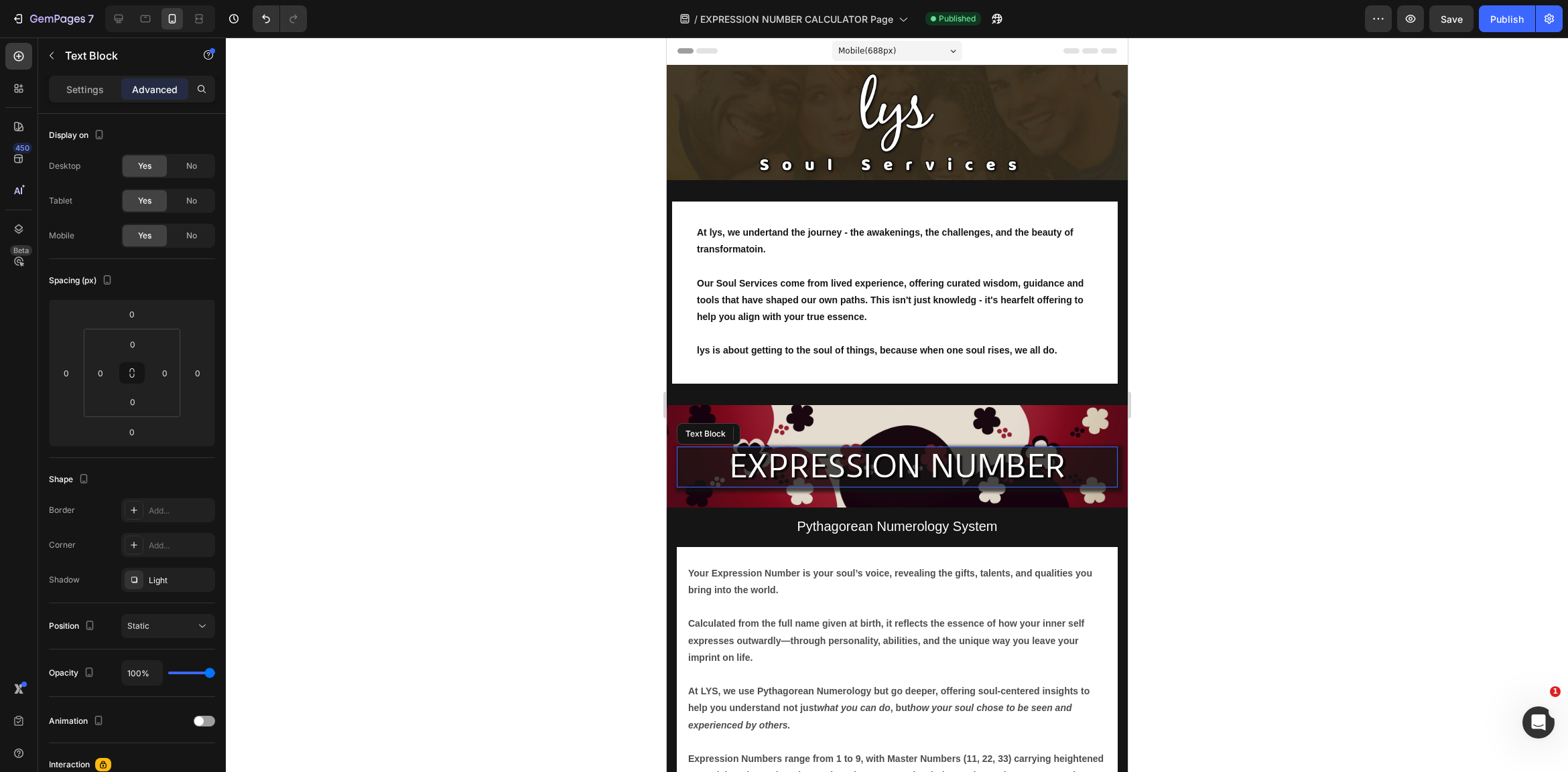
click at [772, 464] on p "EXPRESSION NUMBER" at bounding box center [897, 466] width 439 height 40
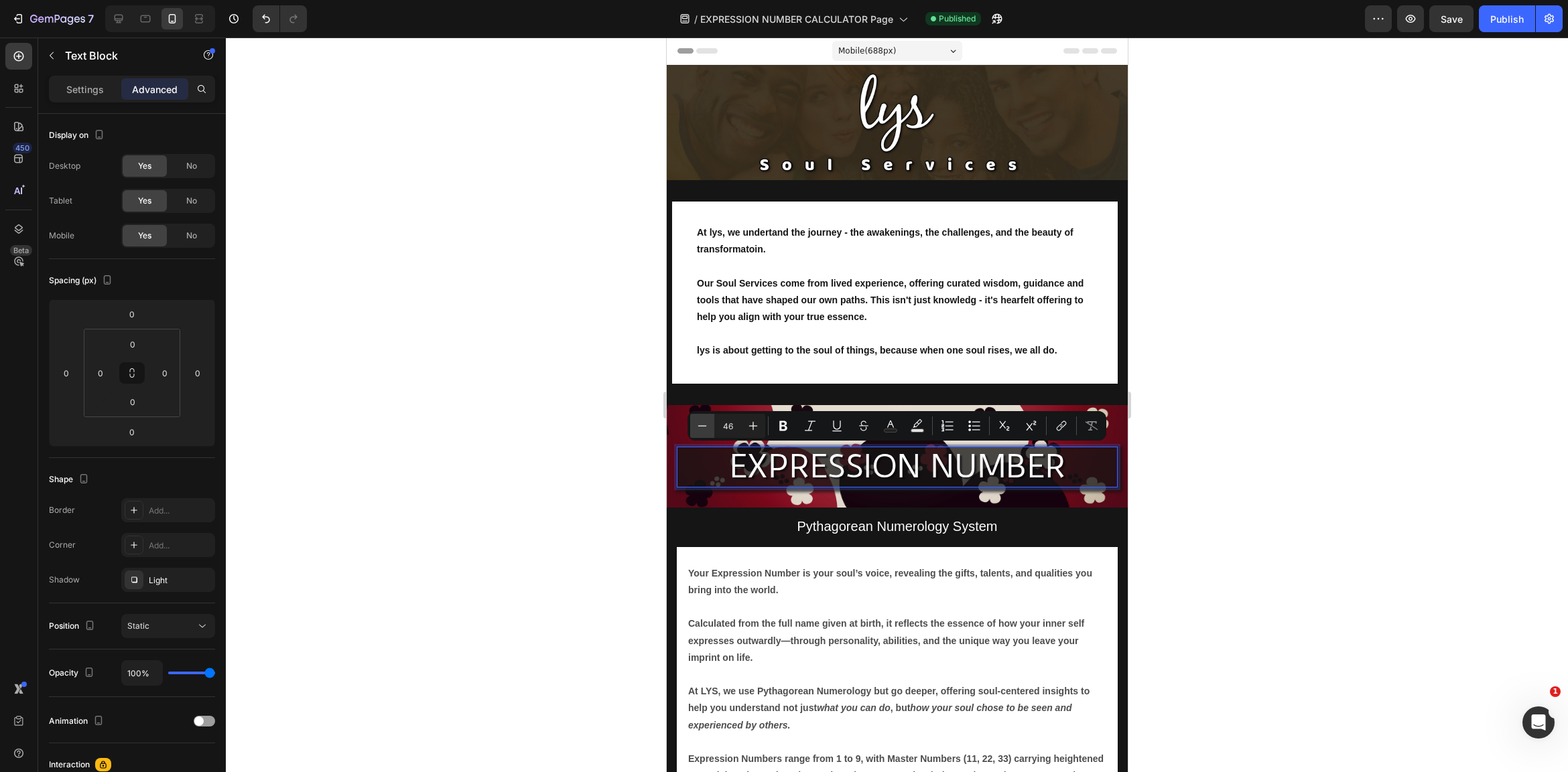
click at [703, 422] on icon "Editor contextual toolbar" at bounding box center [702, 426] width 13 height 13
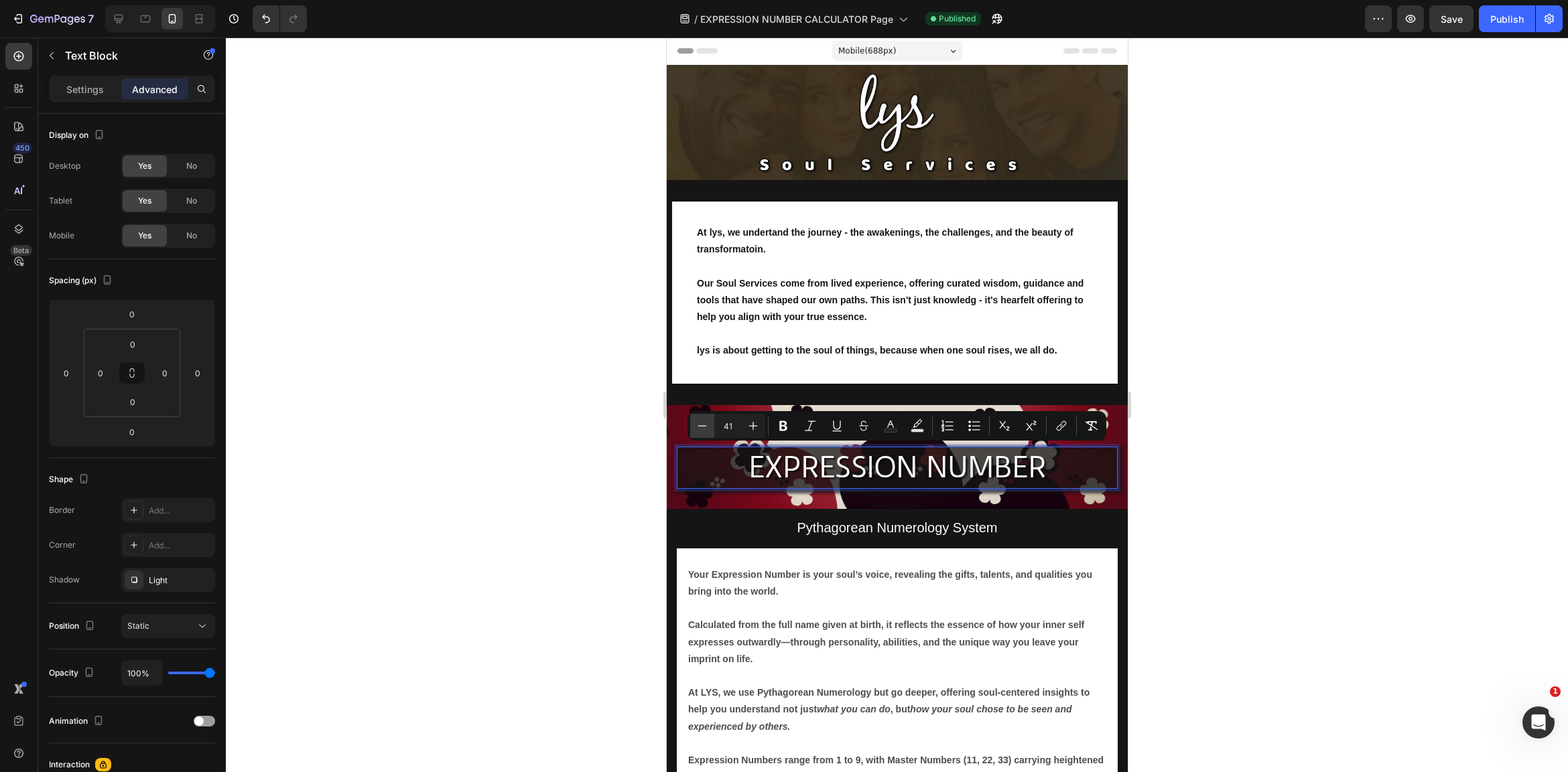
click at [703, 422] on icon "Editor contextual toolbar" at bounding box center [702, 426] width 13 height 13
type input "39"
click at [1249, 595] on div at bounding box center [897, 404] width 1342 height 734
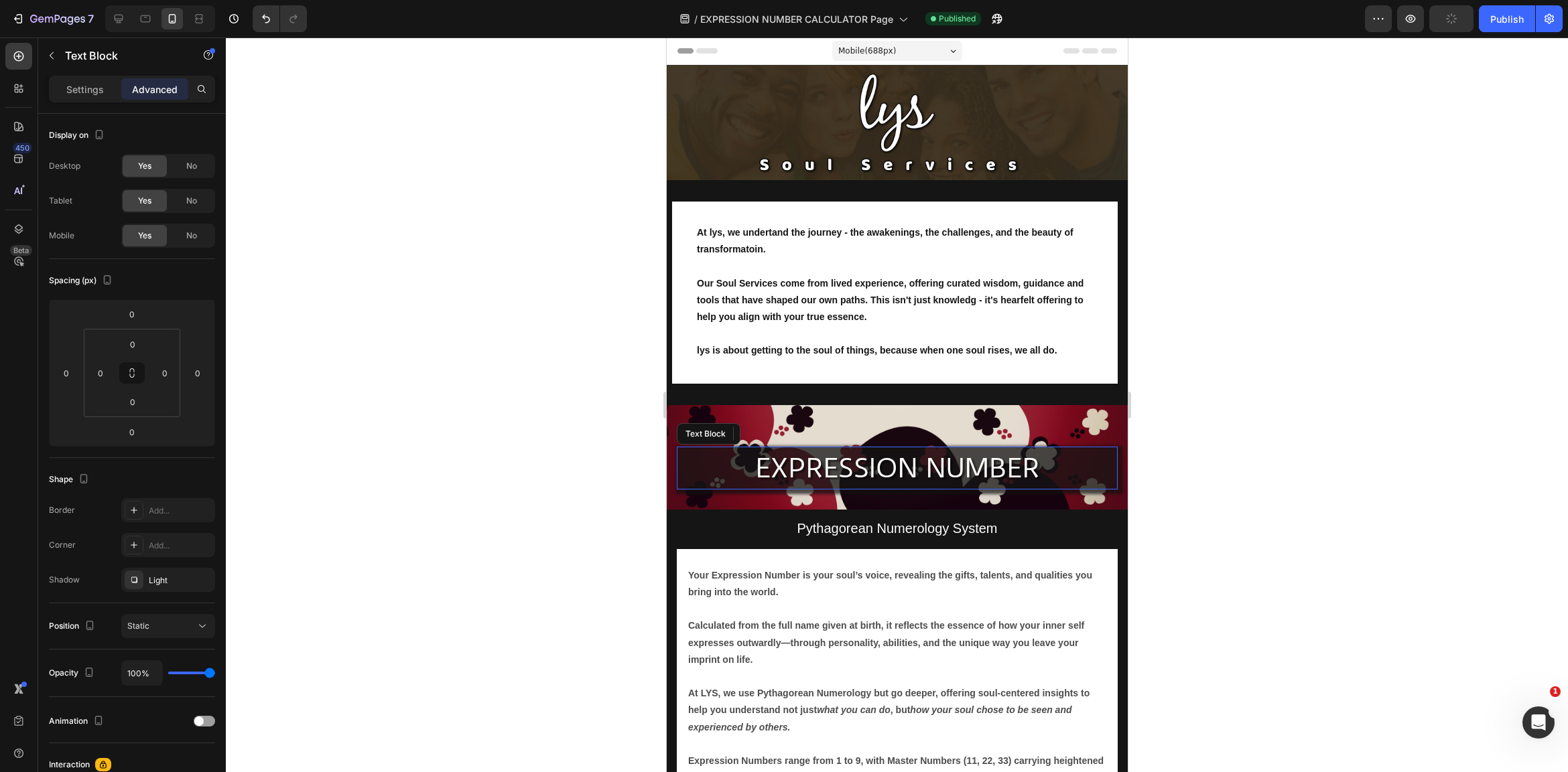
click at [730, 469] on p "EXPRESSION NUMBER" at bounding box center [897, 467] width 439 height 42
click at [1325, 530] on div at bounding box center [897, 404] width 1342 height 734
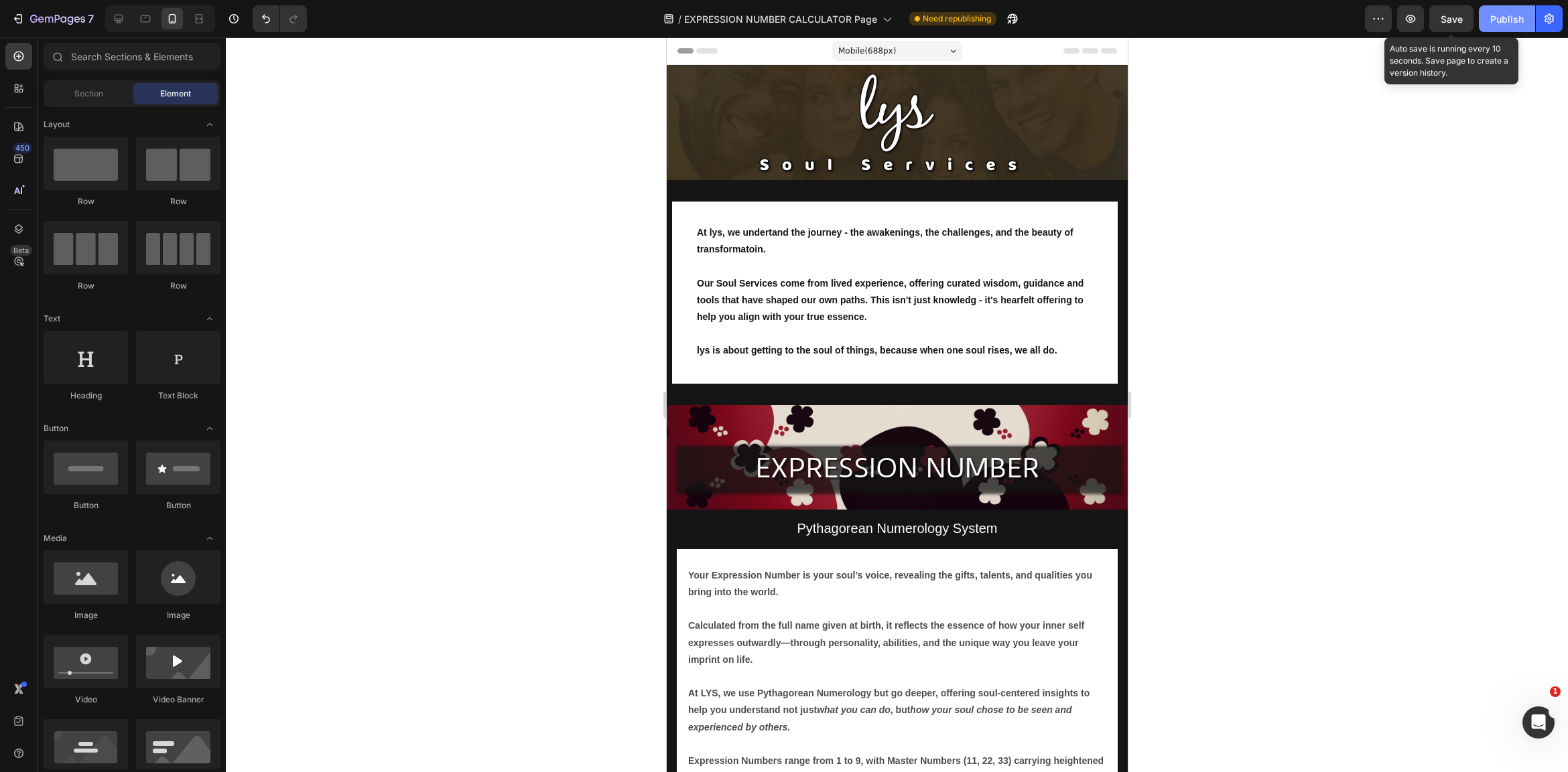
drag, startPoint x: 1456, startPoint y: 16, endPoint x: 1489, endPoint y: 16, distance: 33.0
click at [1457, 16] on span "Save" at bounding box center [1452, 19] width 22 height 12
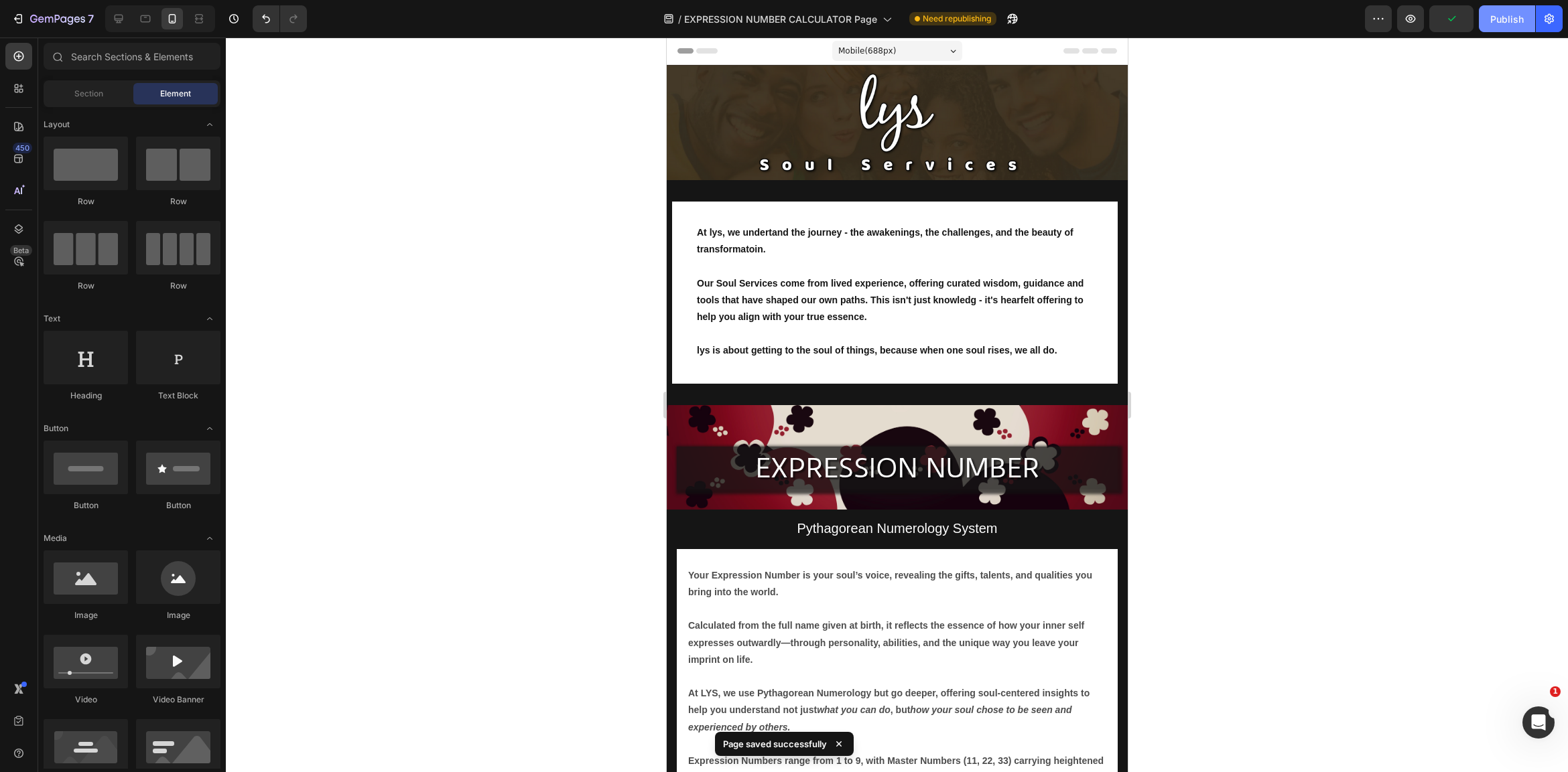
click at [1517, 16] on div "Publish" at bounding box center [1506, 19] width 33 height 14
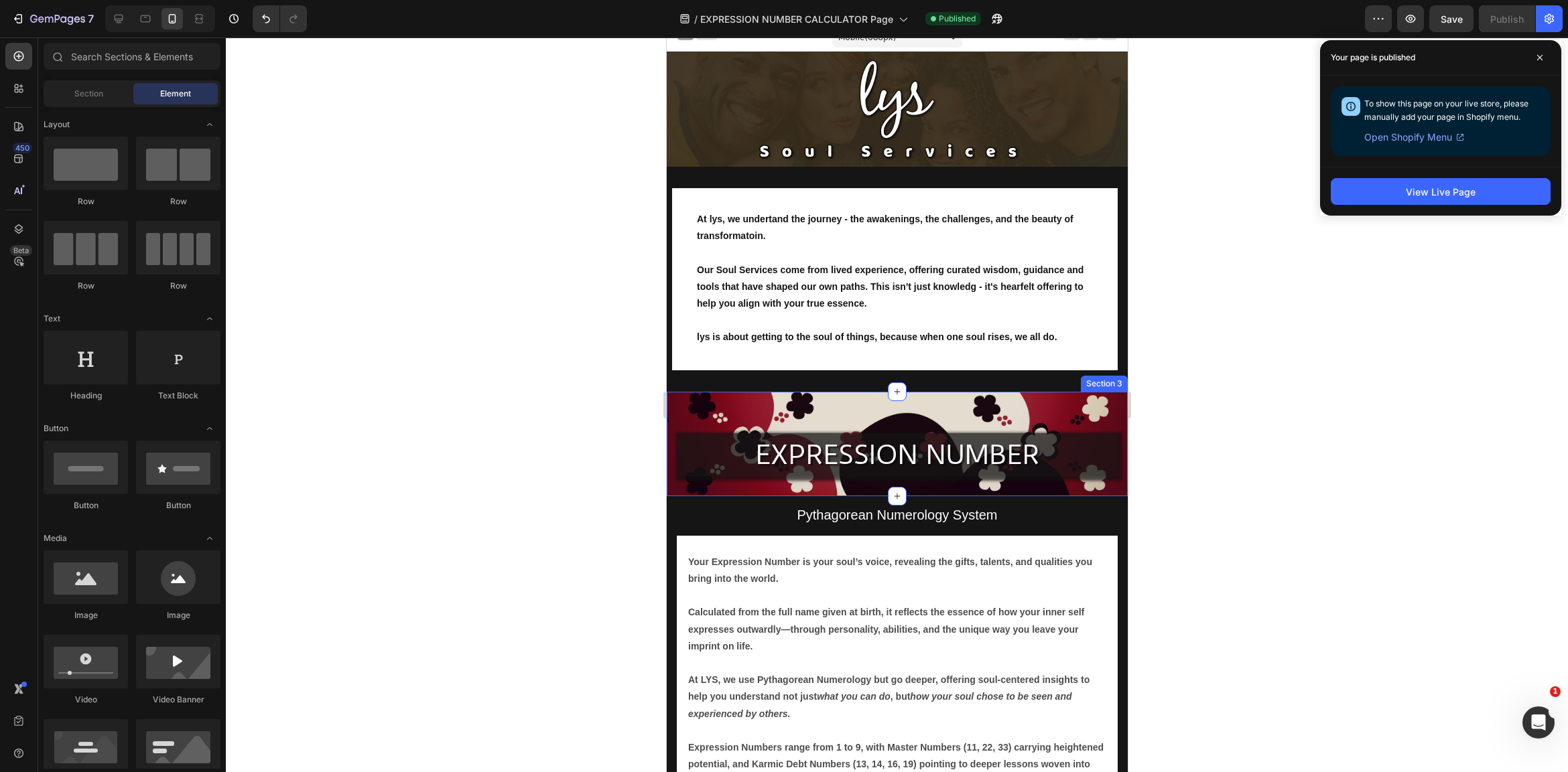
scroll to position [18, 0]
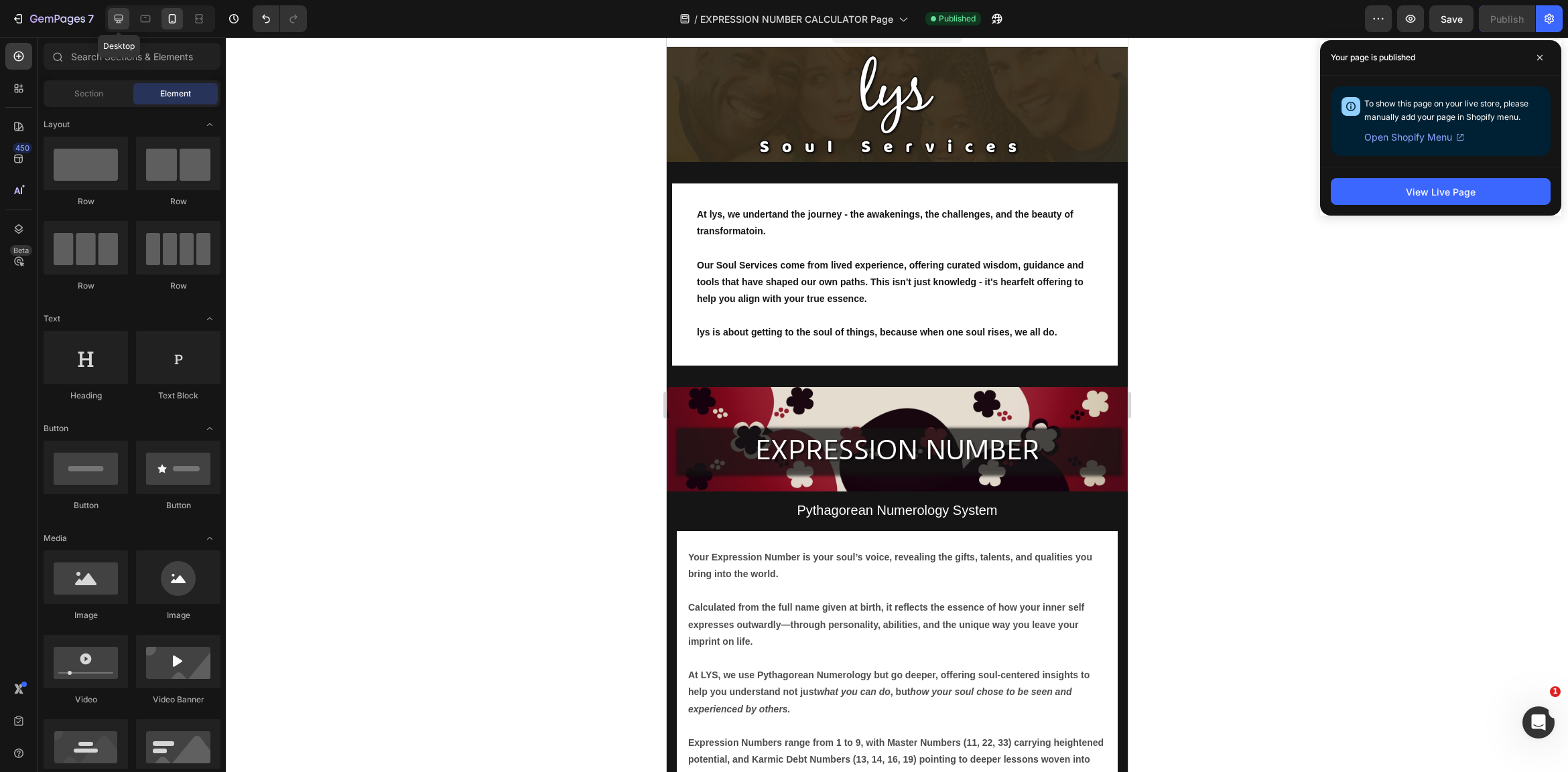
click at [122, 18] on icon at bounding box center [118, 18] width 13 height 13
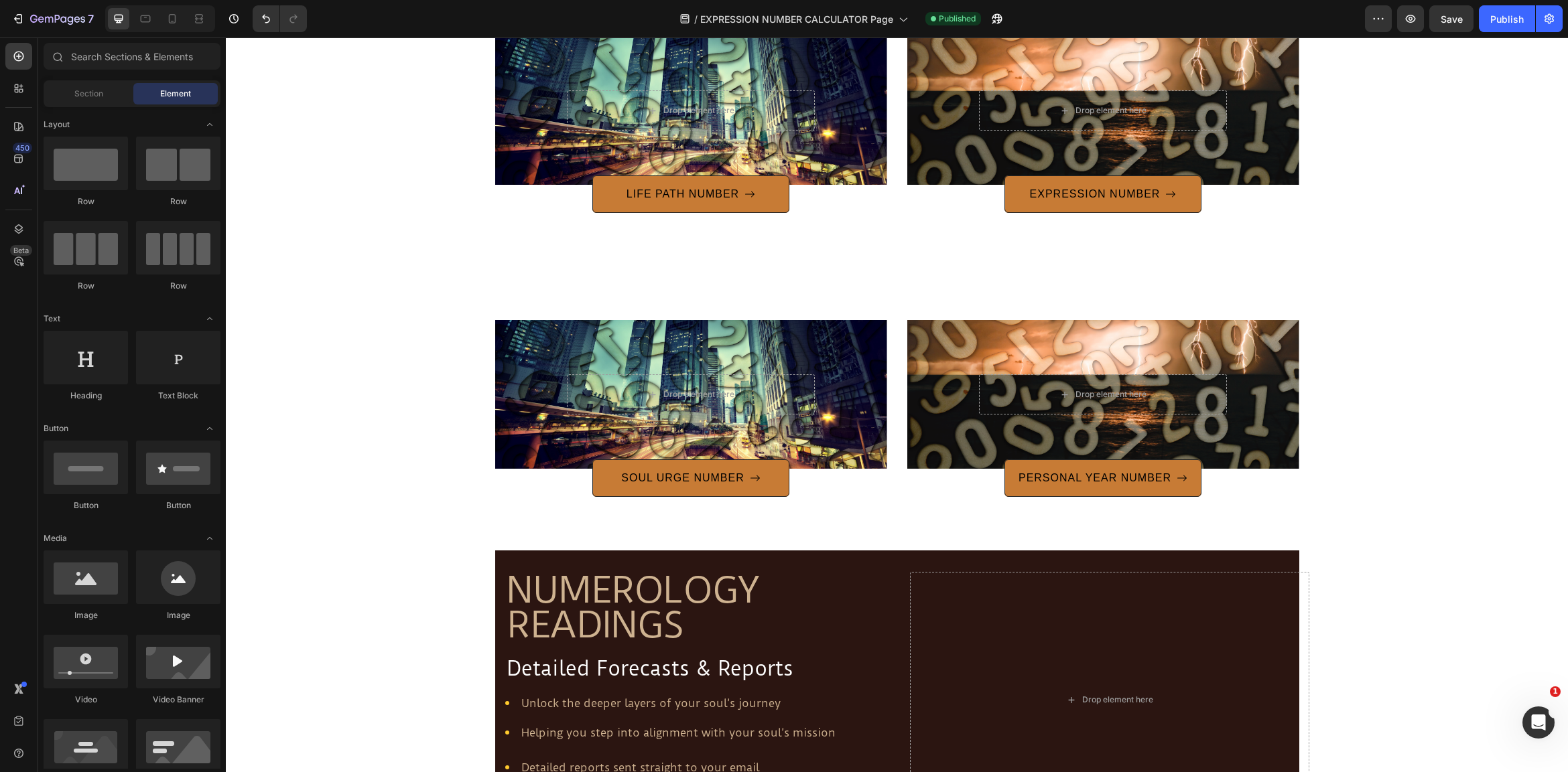
scroll to position [1882, 0]
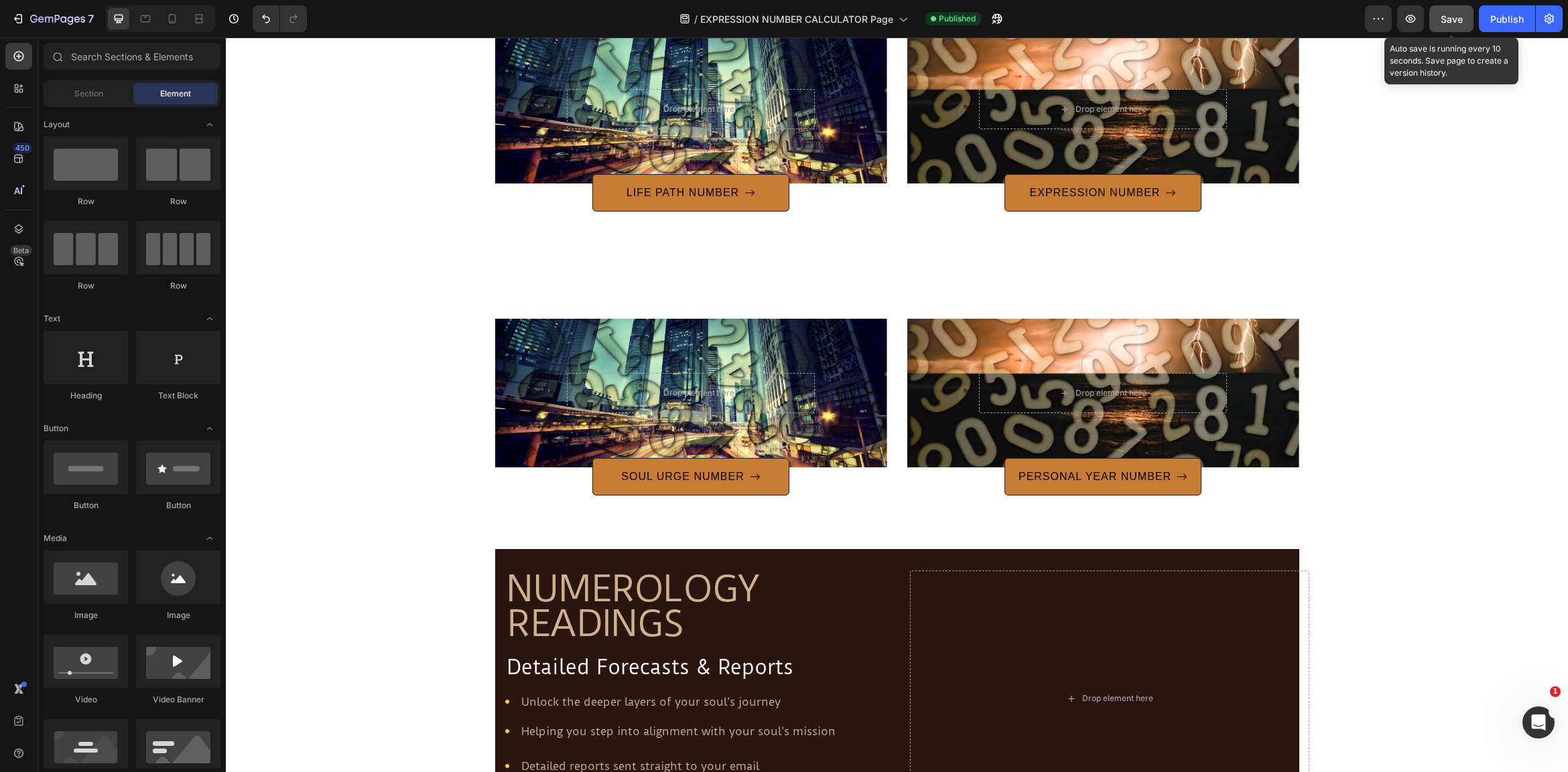
click at [1457, 17] on span "Save" at bounding box center [1452, 19] width 22 height 12
drag, startPoint x: 1518, startPoint y: 14, endPoint x: 1518, endPoint y: 30, distance: 16.0
click at [1518, 14] on div "Publish" at bounding box center [1506, 19] width 33 height 14
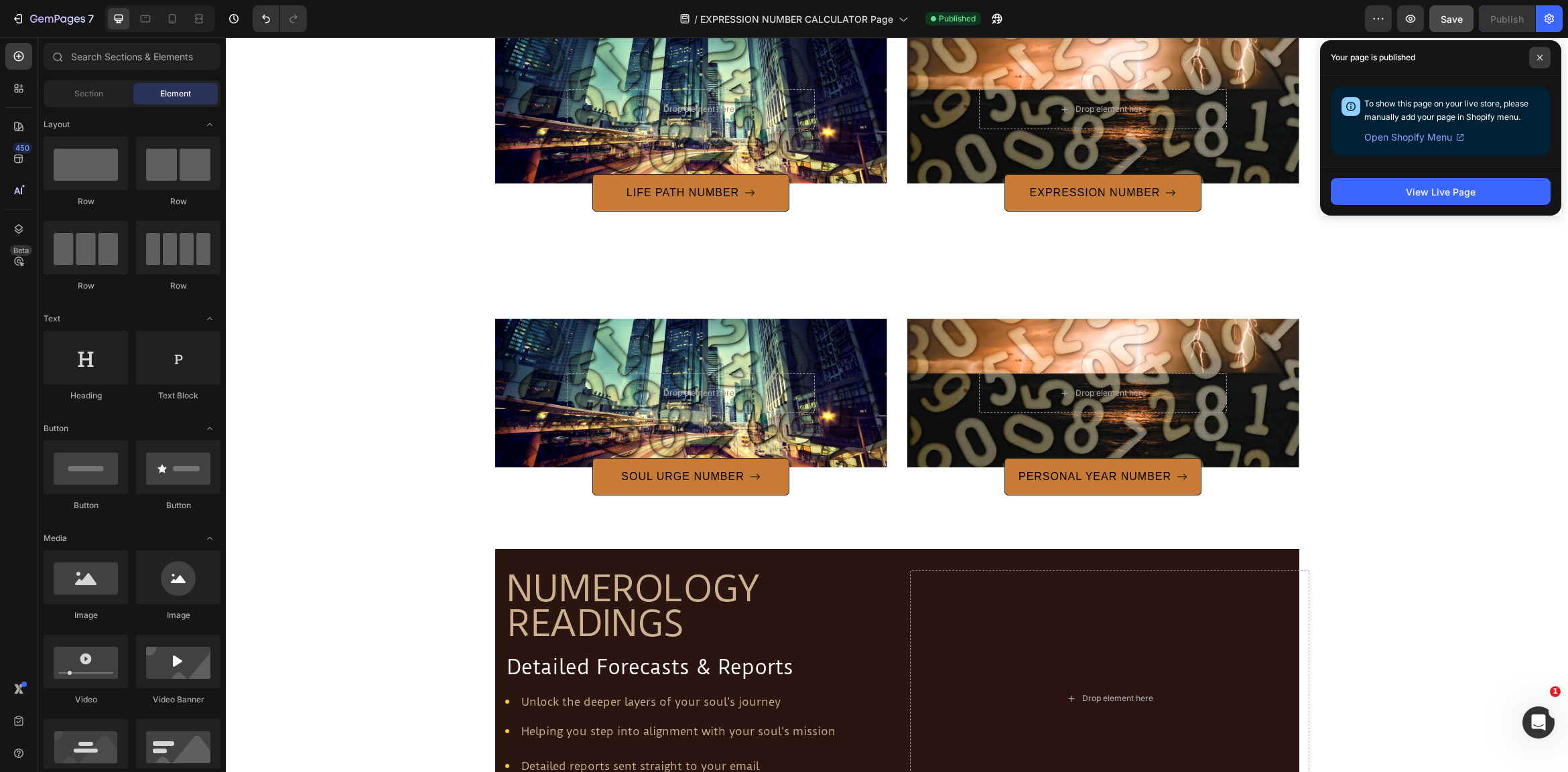
click at [1537, 55] on icon at bounding box center [1539, 57] width 6 height 6
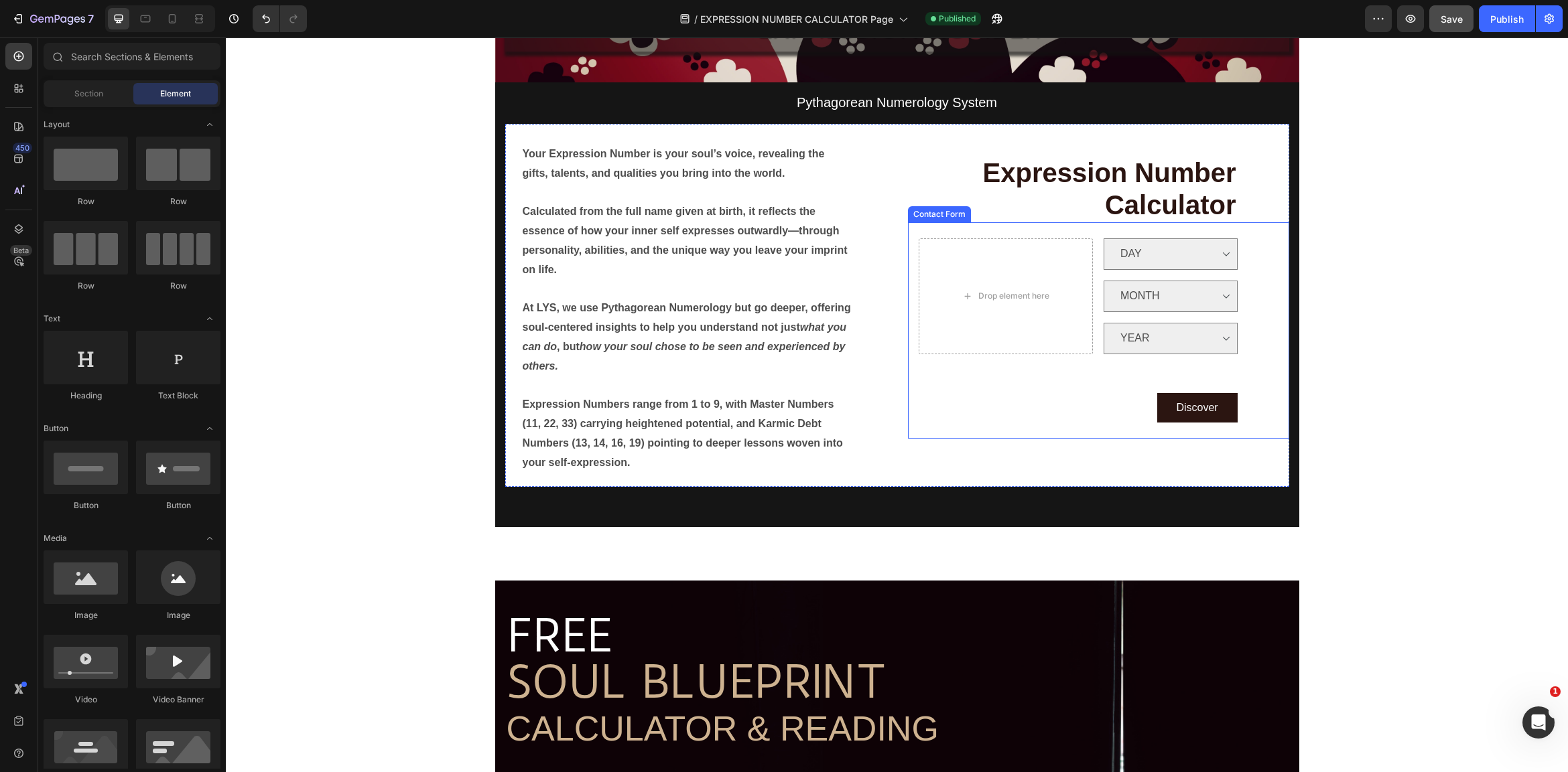
scroll to position [0, 0]
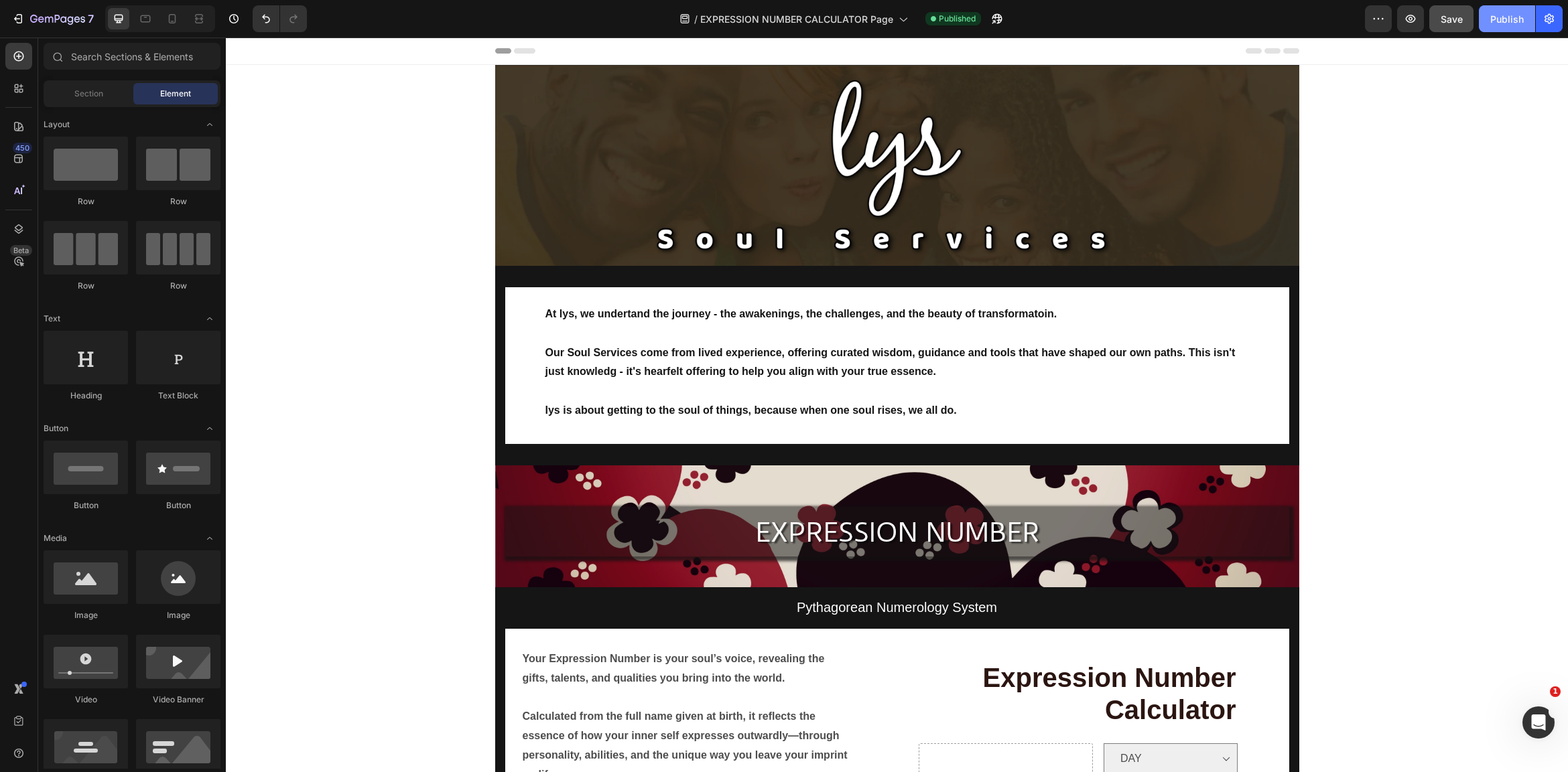
click at [1499, 16] on div "Publish" at bounding box center [1506, 19] width 33 height 14
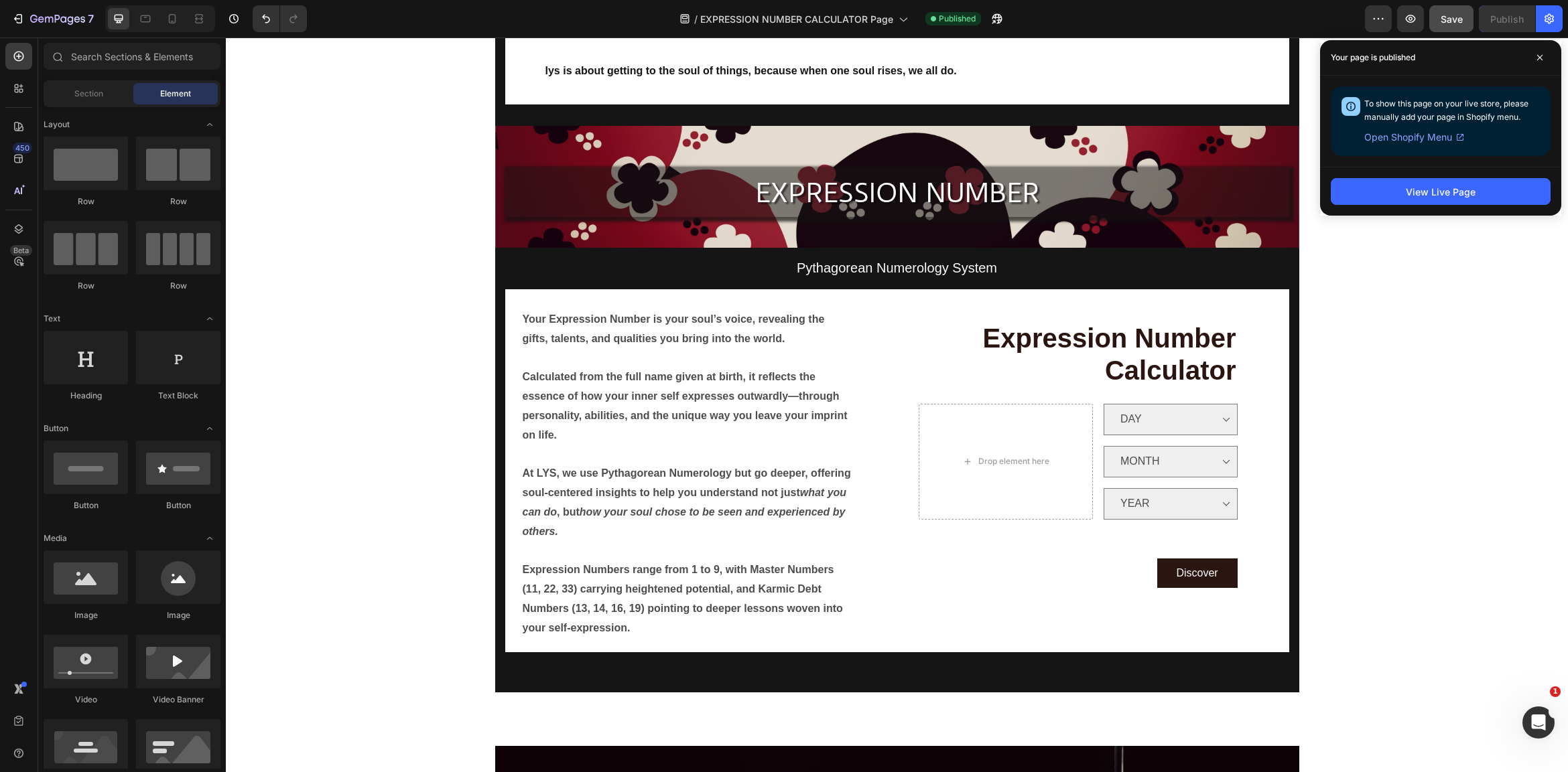
scroll to position [325, 0]
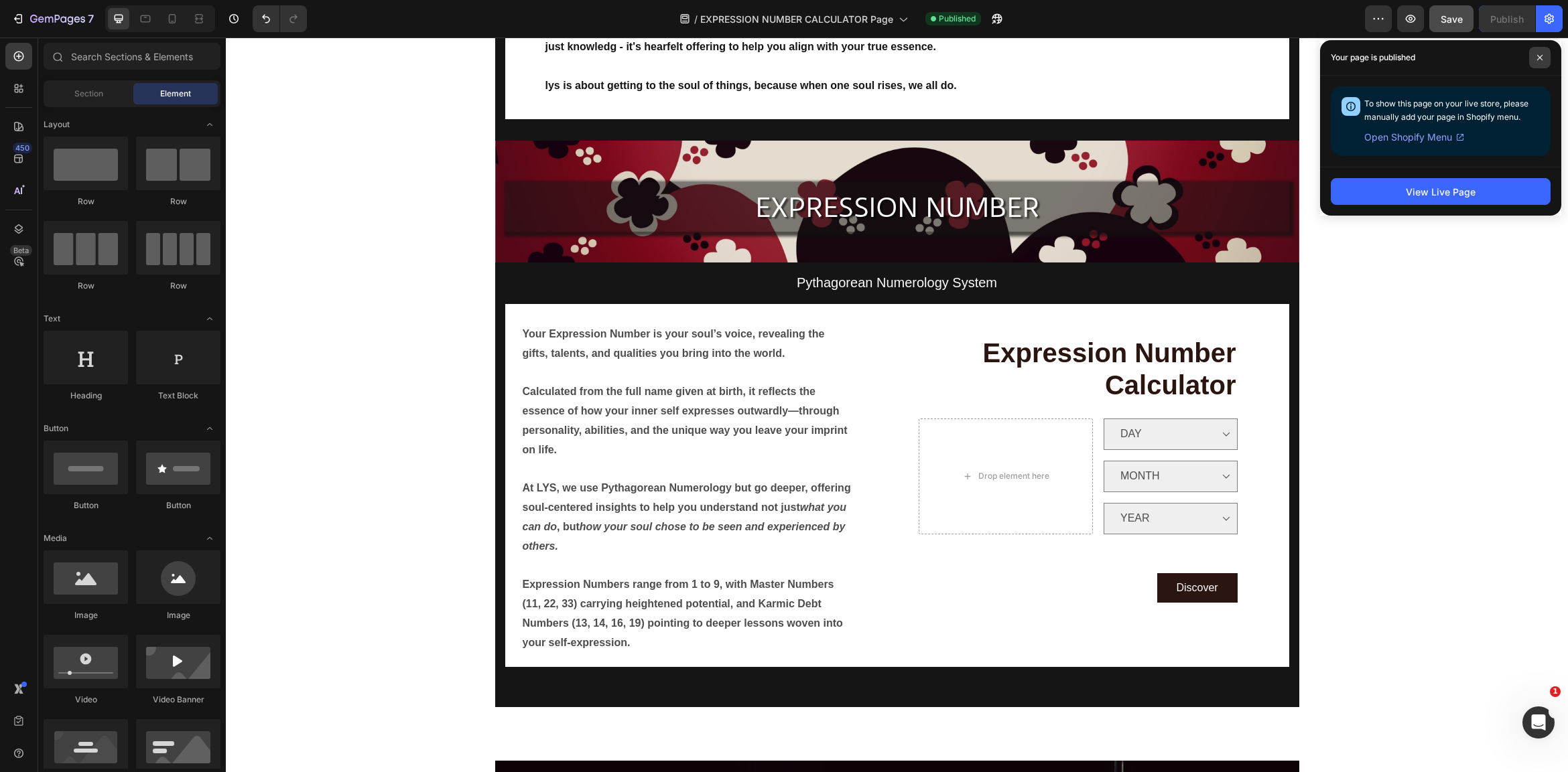
click at [1543, 58] on span at bounding box center [1539, 57] width 21 height 21
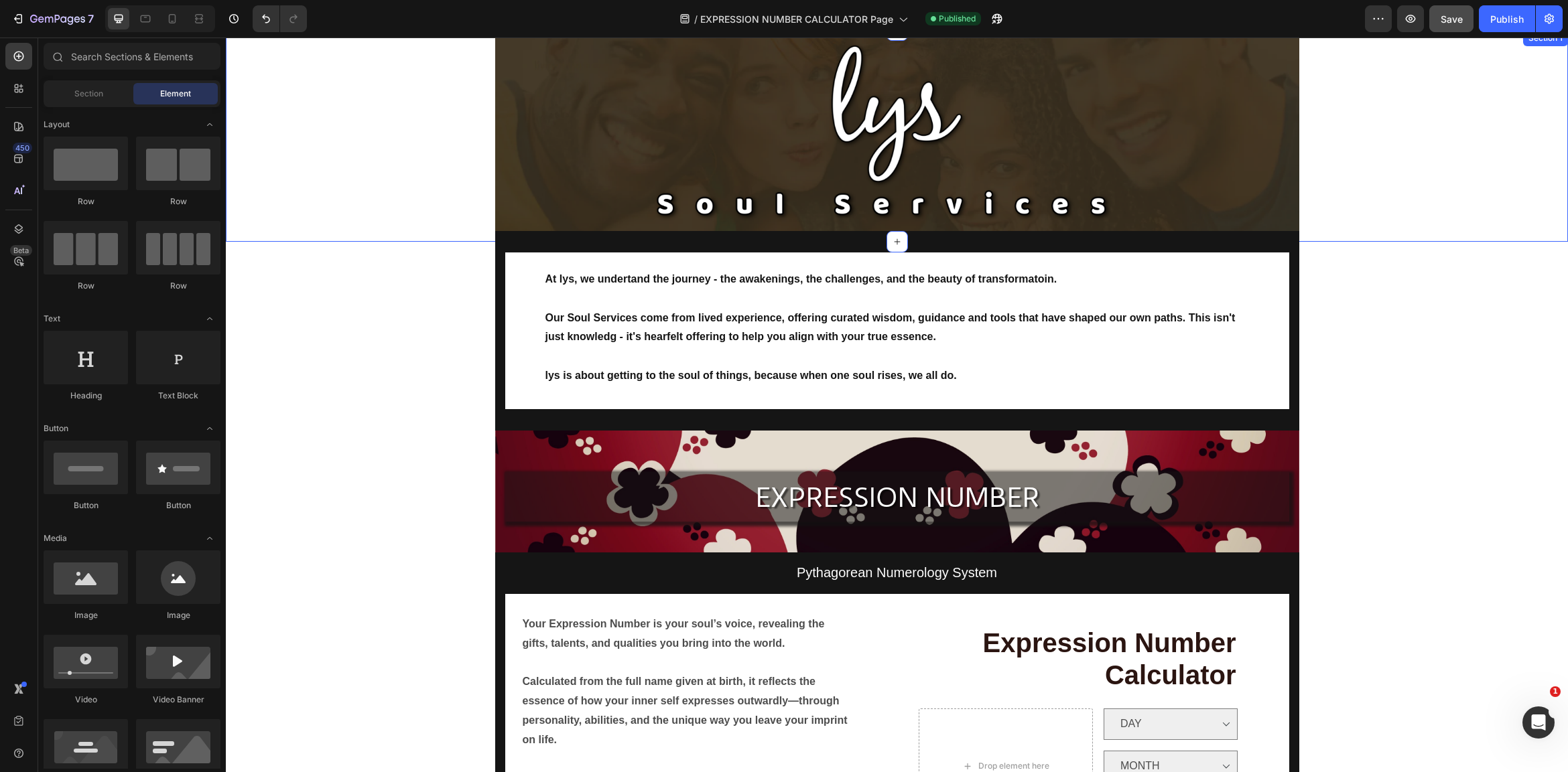
scroll to position [39, 0]
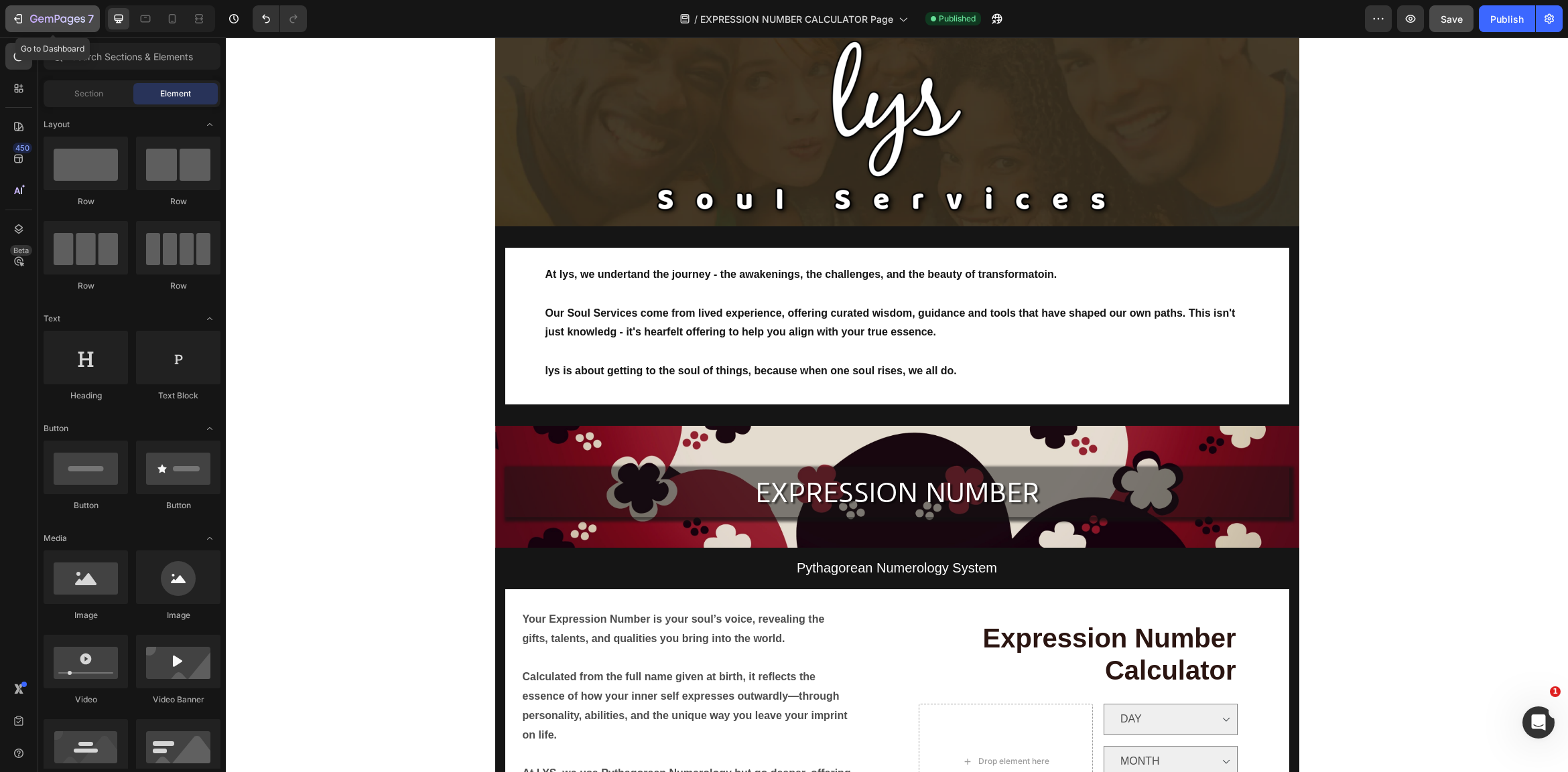
click at [16, 12] on div "7" at bounding box center [53, 19] width 82 height 16
